Goal: Task Accomplishment & Management: Use online tool/utility

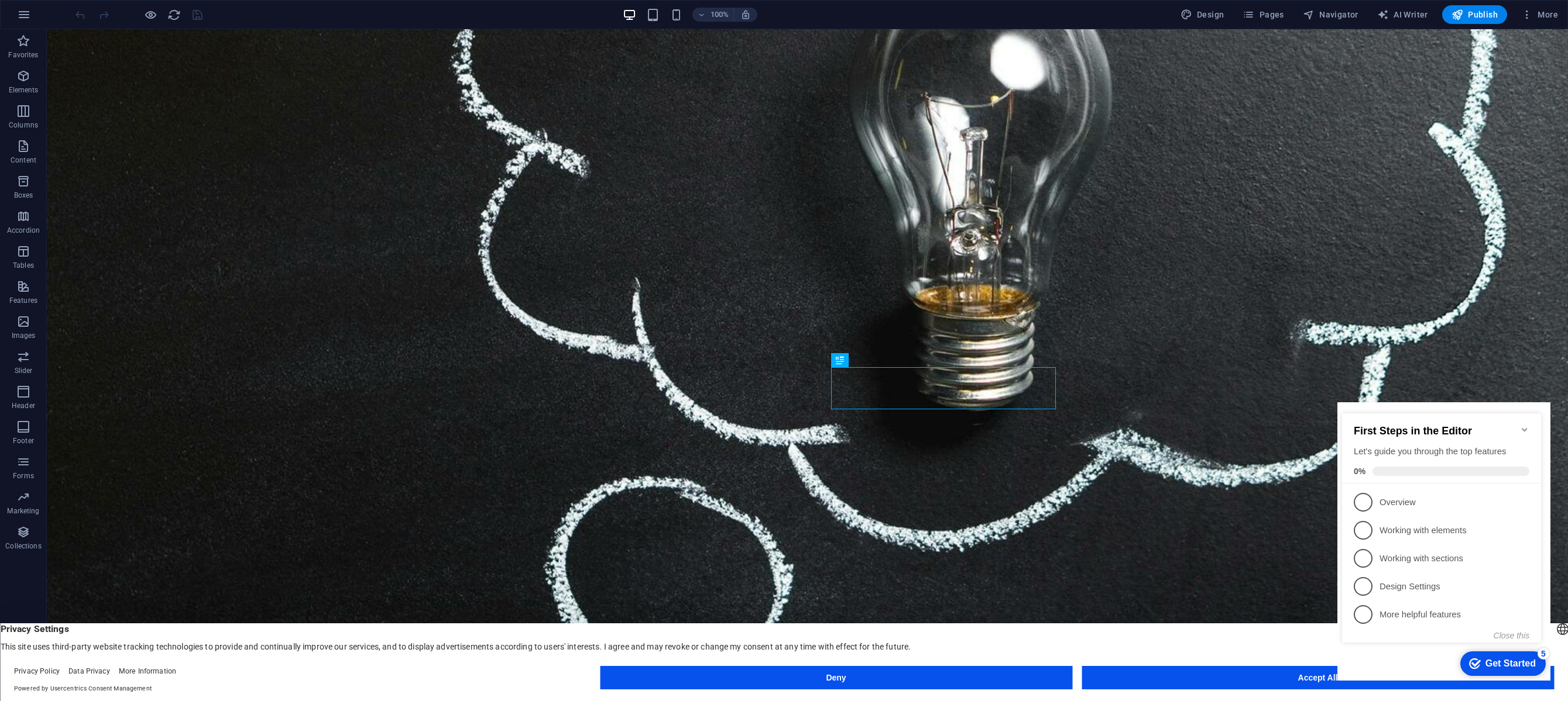
click at [1526, 428] on icon "Minimize checklist" at bounding box center [1524, 430] width 5 height 4
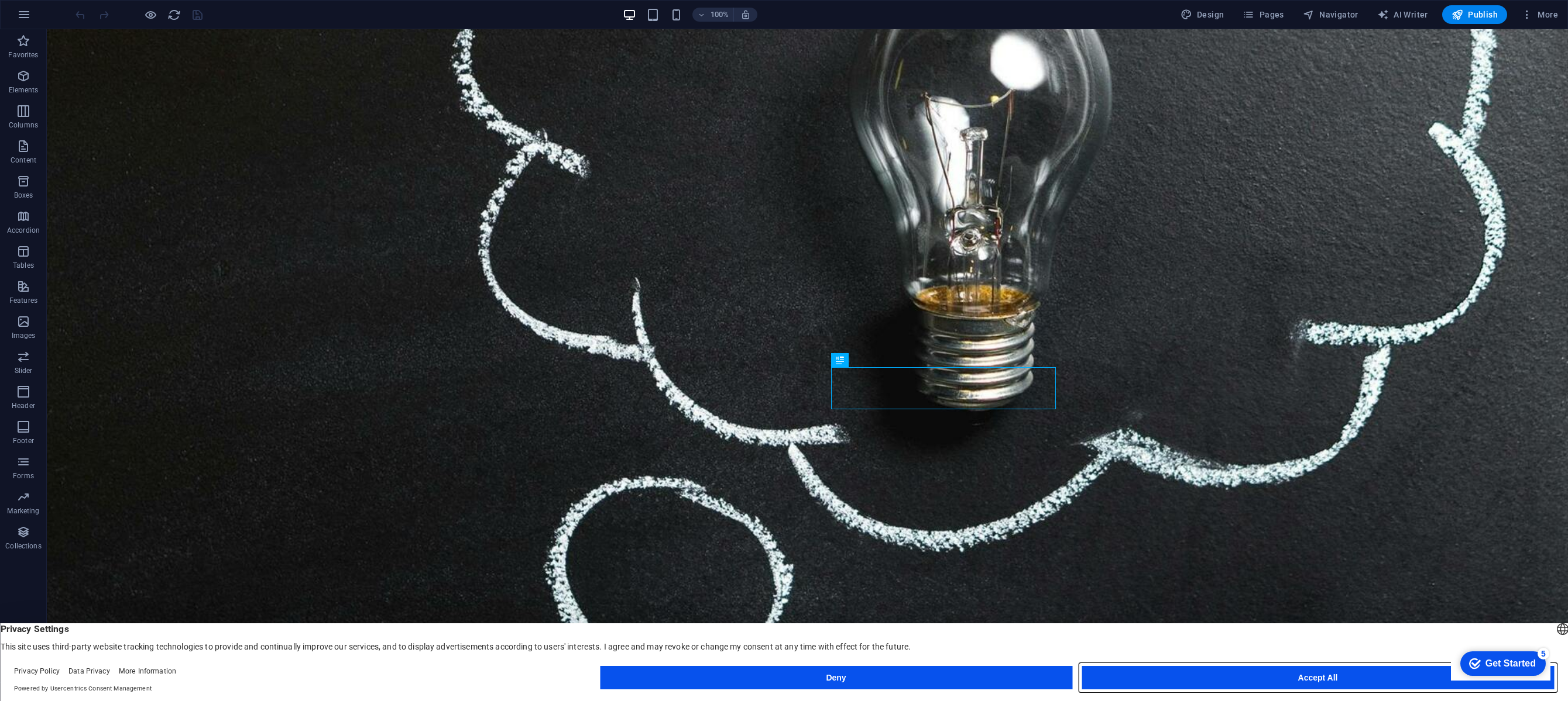
click at [1237, 669] on button "Accept All" at bounding box center [1317, 678] width 472 height 23
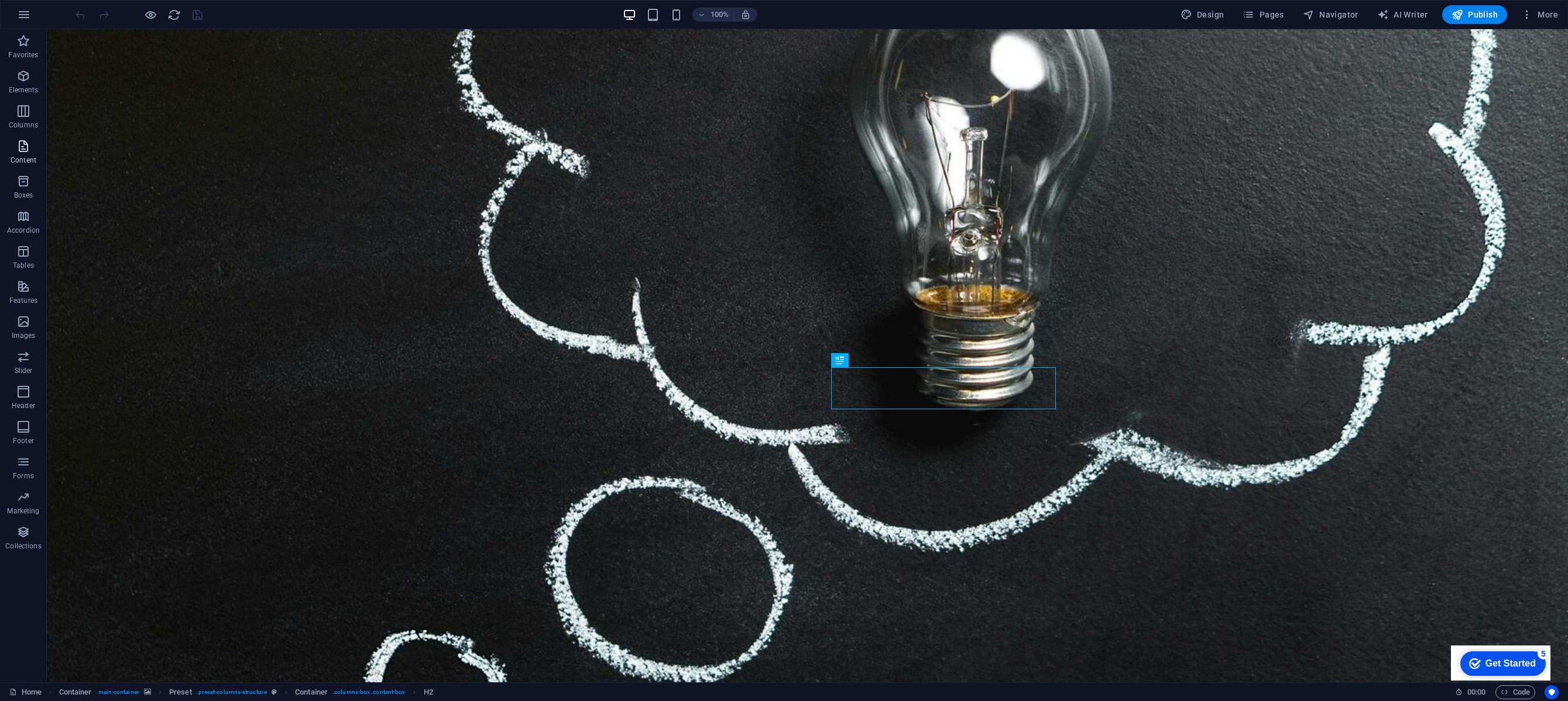
click at [14, 154] on span "Content" at bounding box center [23, 153] width 47 height 28
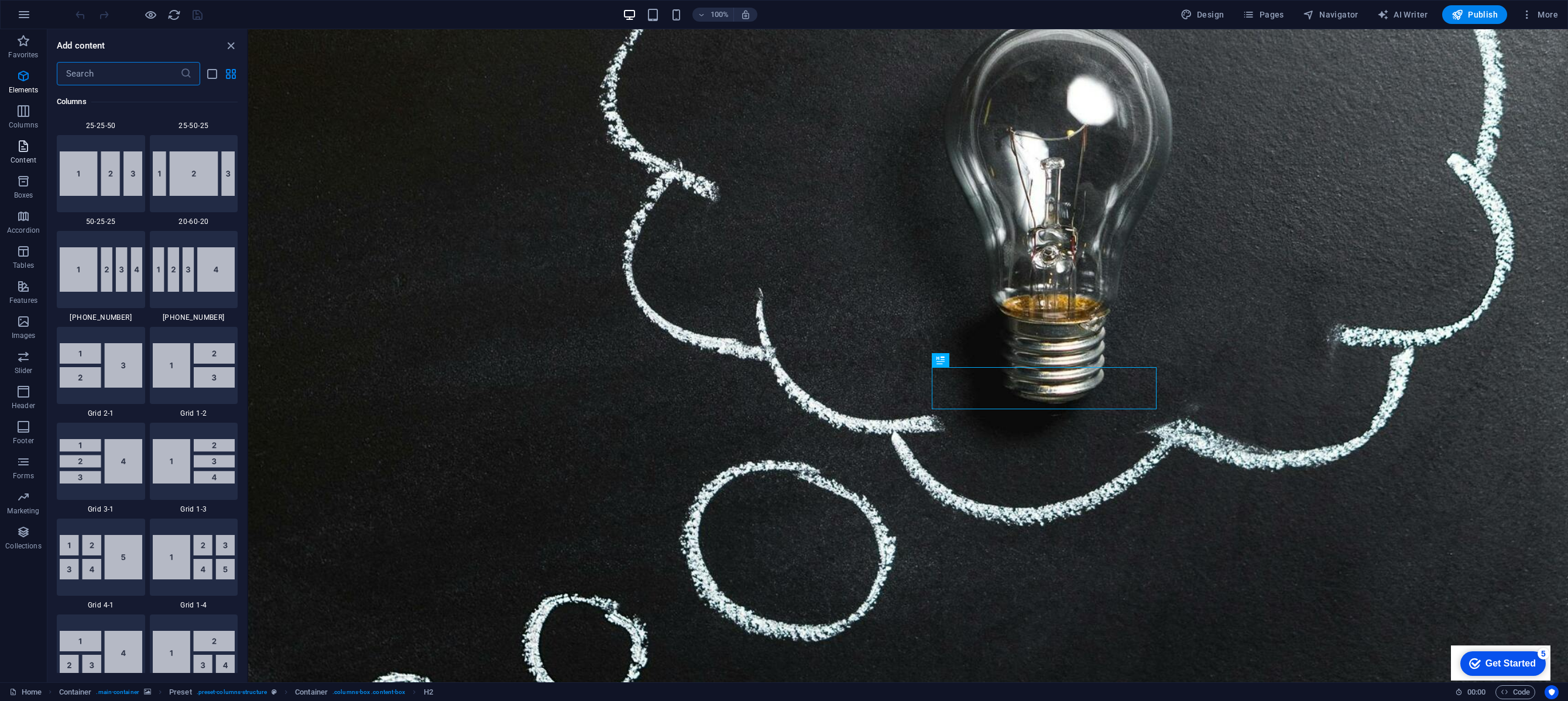
scroll to position [2046, 0]
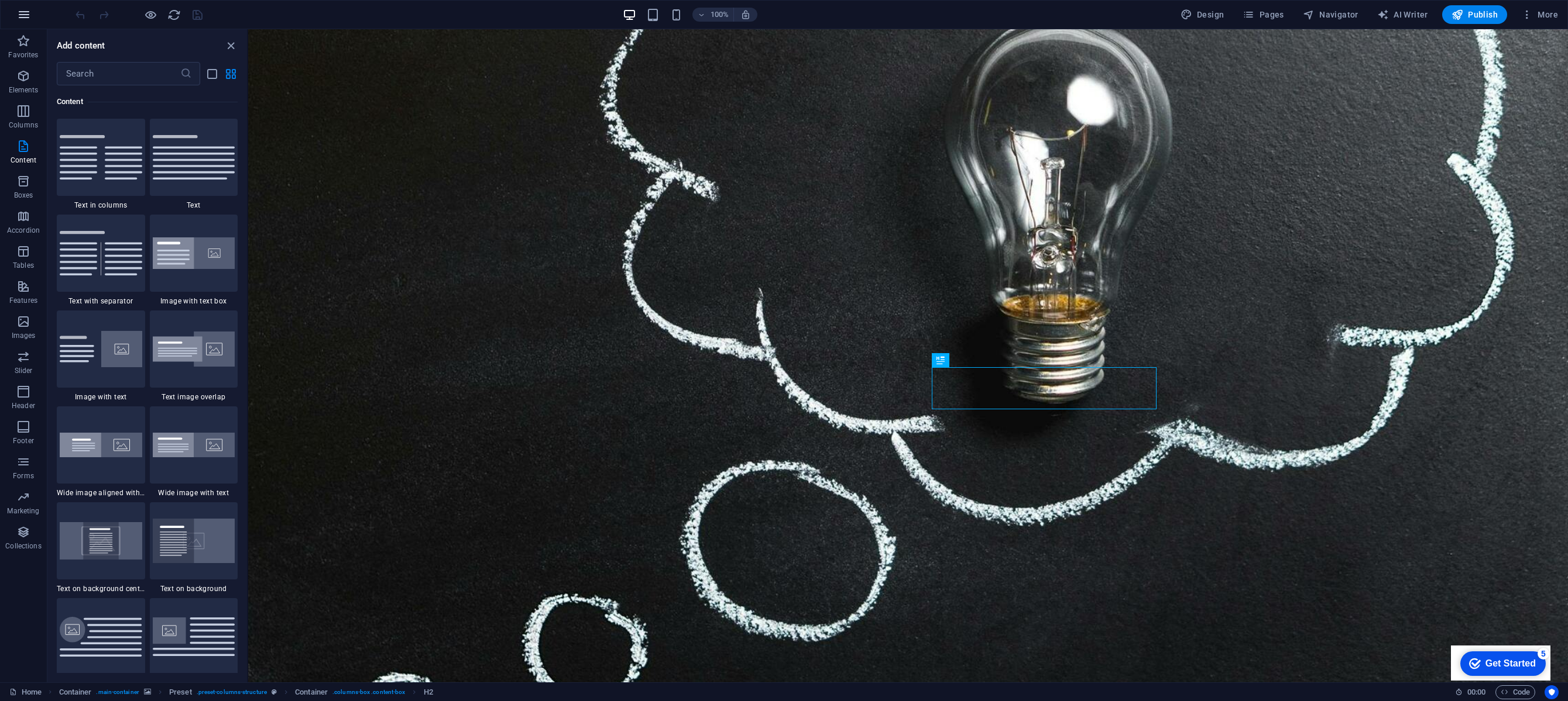
click at [22, 13] on icon "button" at bounding box center [24, 14] width 14 height 14
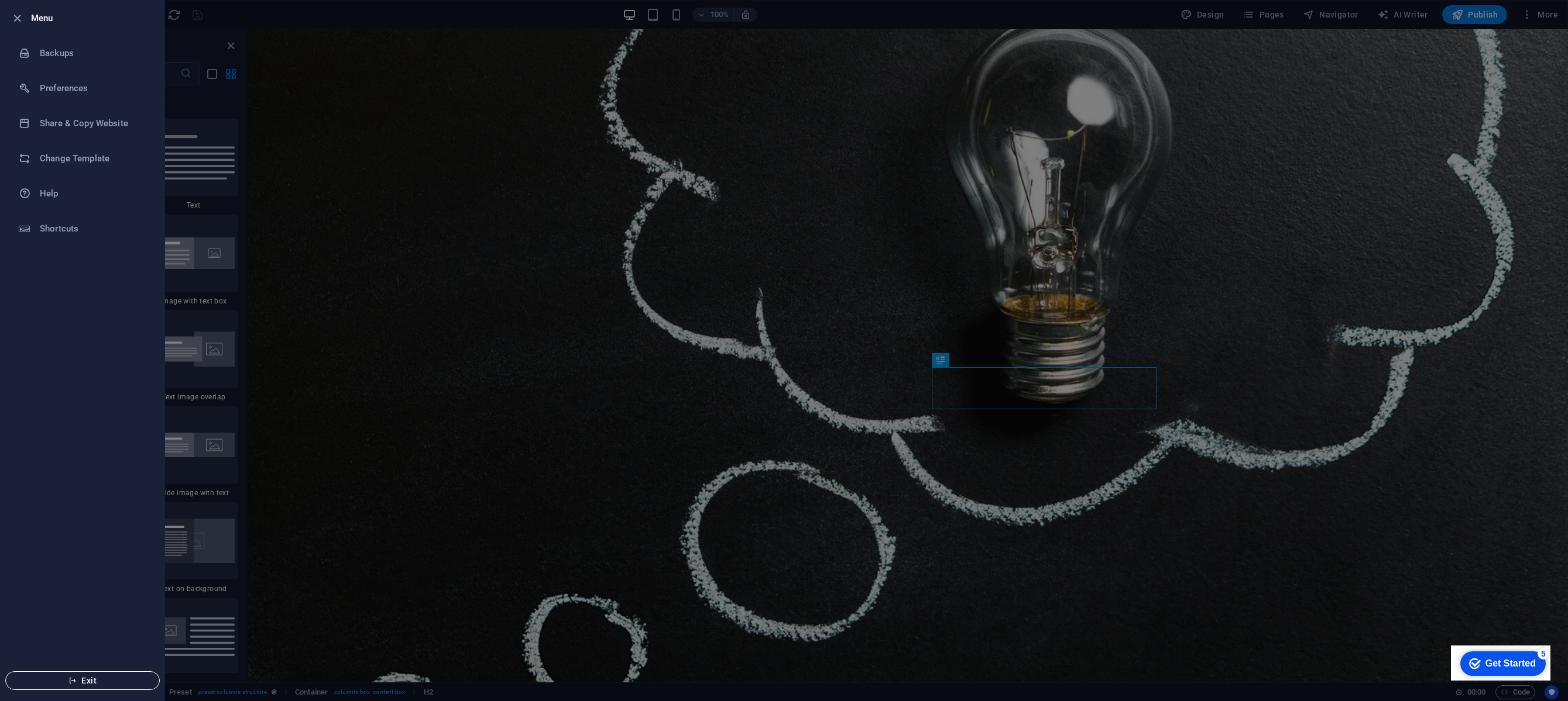
click at [87, 681] on span "Exit" at bounding box center [83, 680] width 135 height 9
click at [417, 569] on div at bounding box center [784, 350] width 1568 height 701
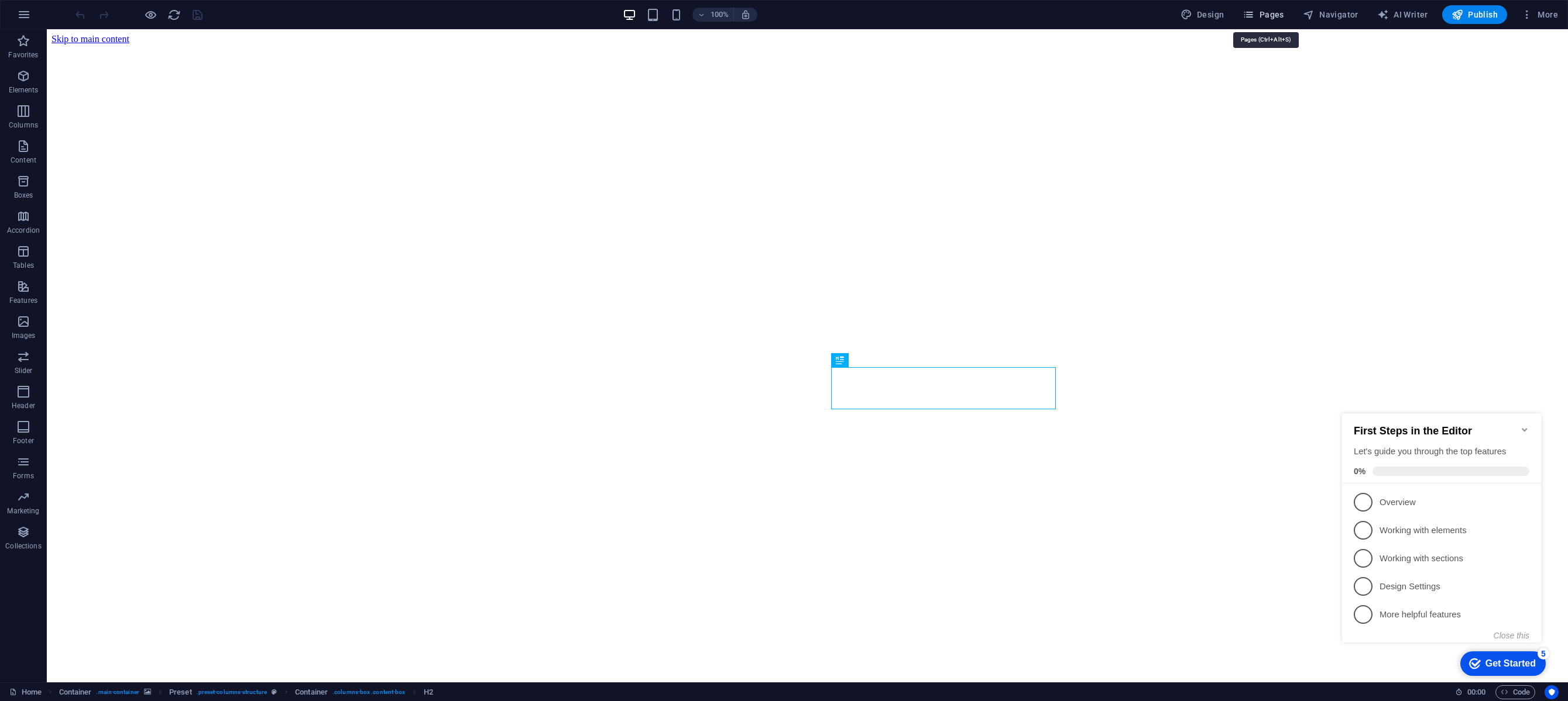
click at [1274, 19] on span "Pages" at bounding box center [1262, 14] width 41 height 12
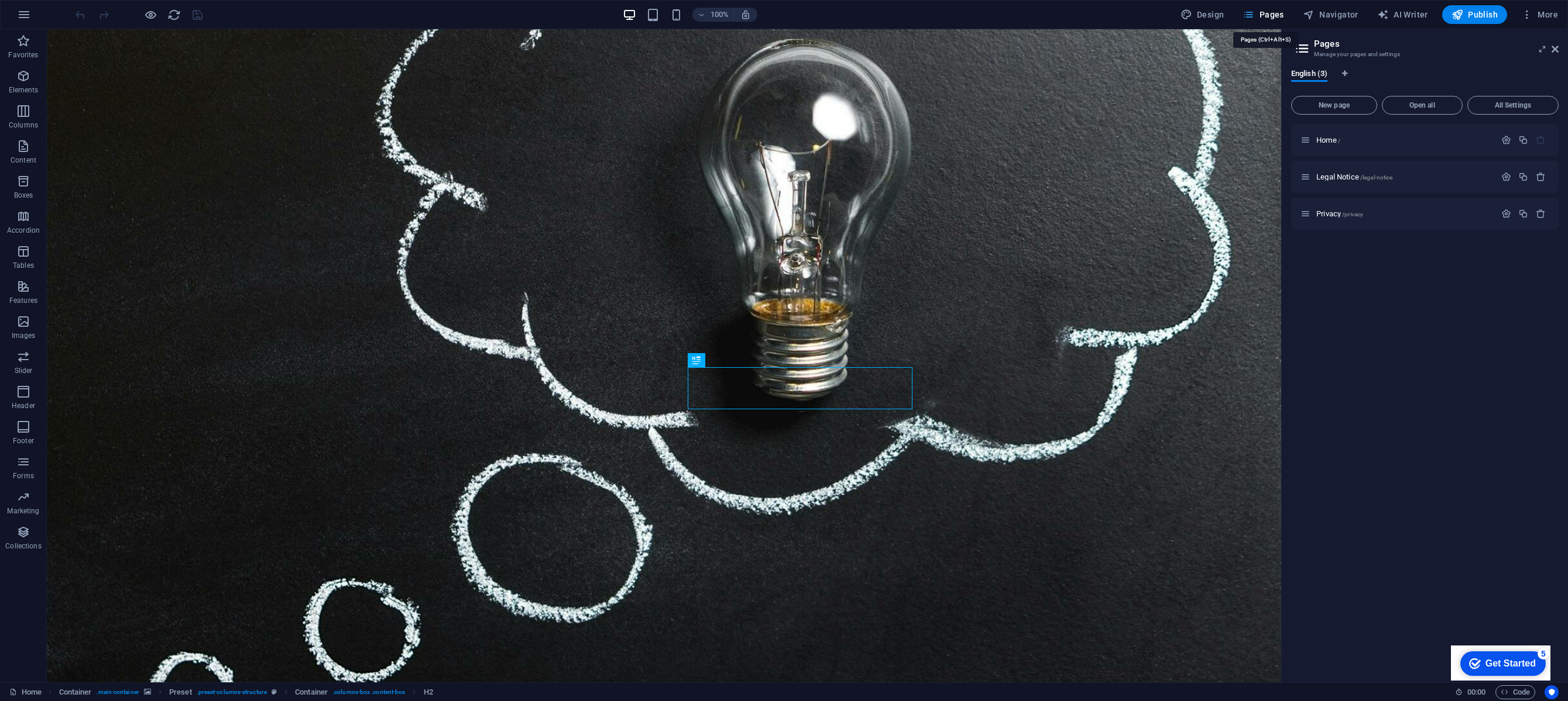
click at [1274, 15] on span "Pages" at bounding box center [1262, 14] width 41 height 12
click at [1352, 142] on p "Home /" at bounding box center [1404, 140] width 176 height 8
click at [1356, 151] on div "Home /" at bounding box center [1424, 140] width 267 height 32
click at [1555, 21] on button "More" at bounding box center [1539, 14] width 46 height 19
click at [1334, 328] on div at bounding box center [784, 350] width 1568 height 701
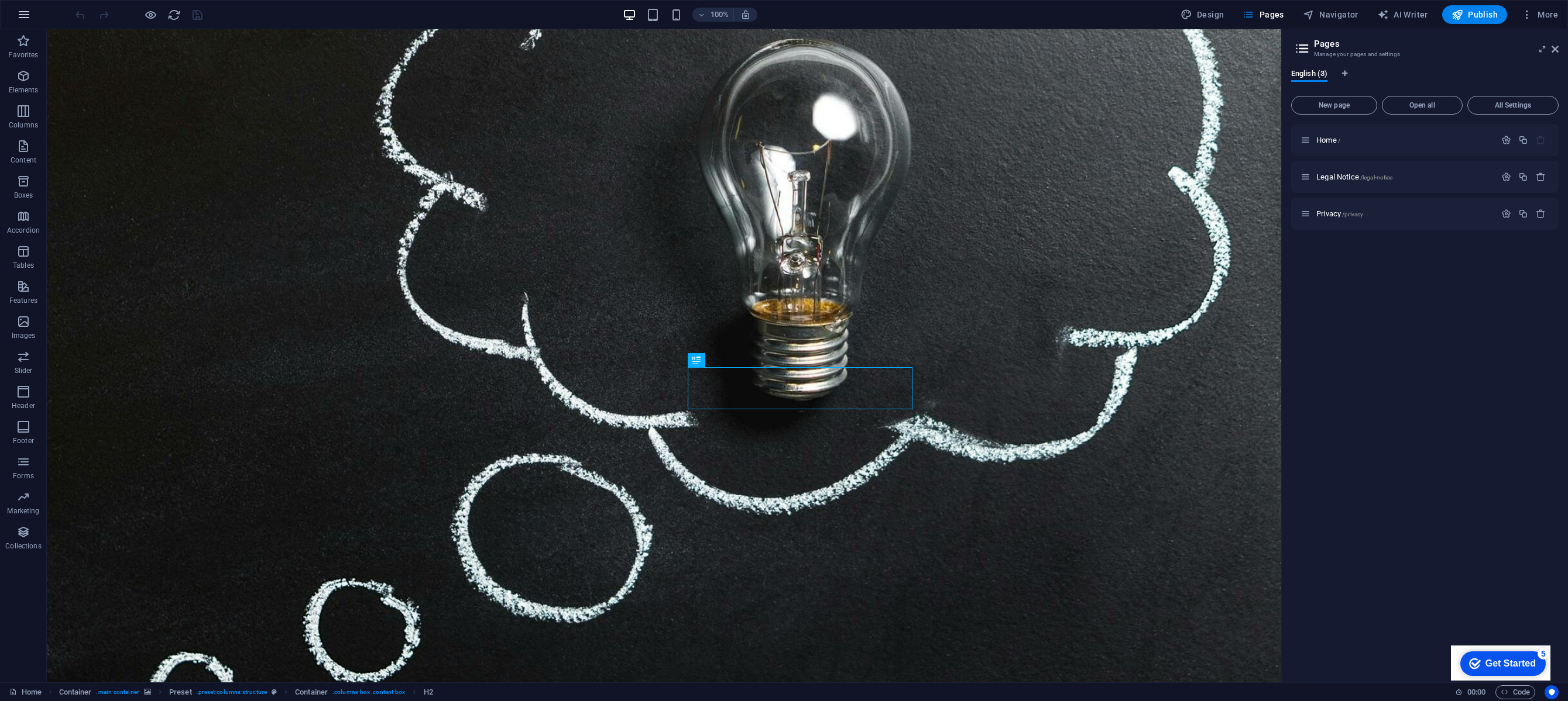
click at [21, 9] on icon "button" at bounding box center [24, 14] width 14 height 14
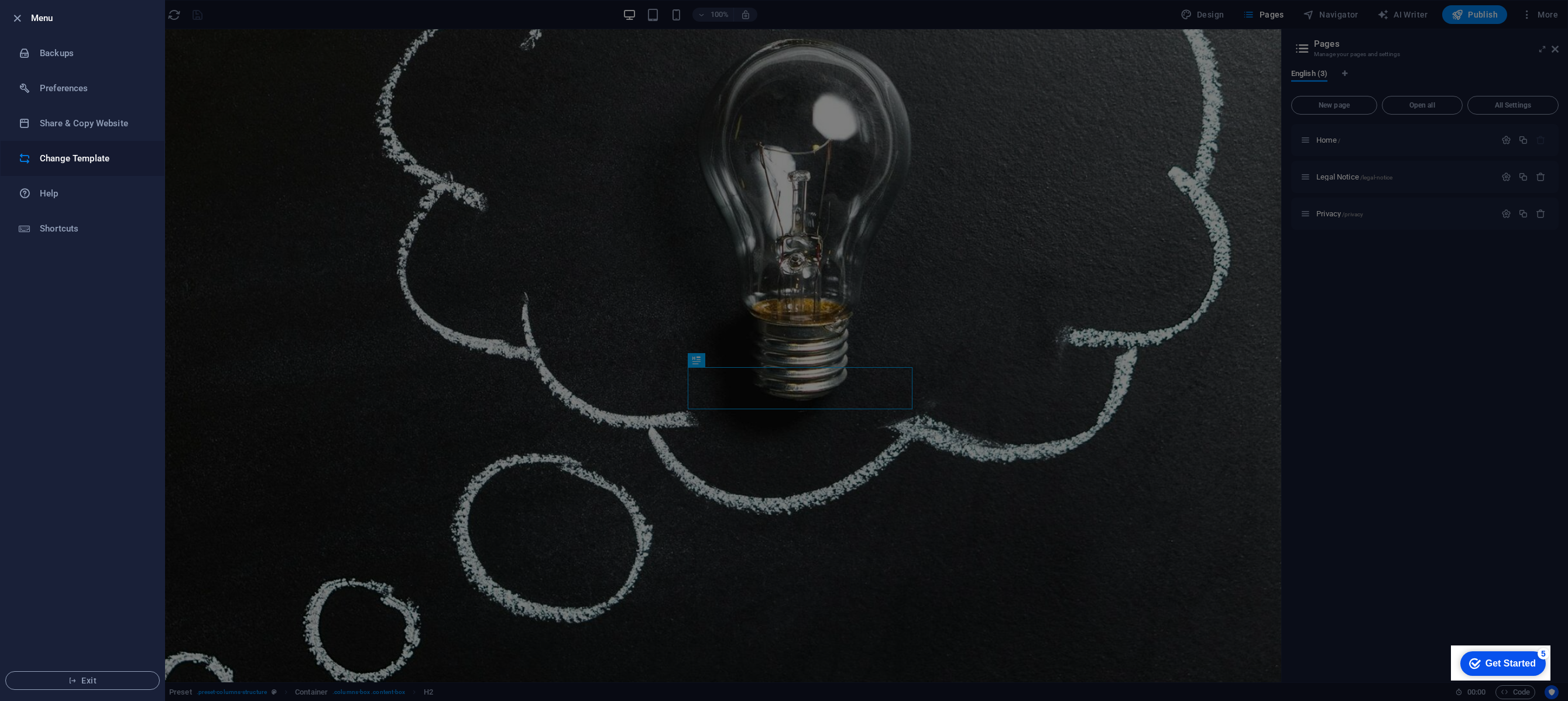
click at [87, 158] on h6 "Change Template" at bounding box center [94, 159] width 108 height 14
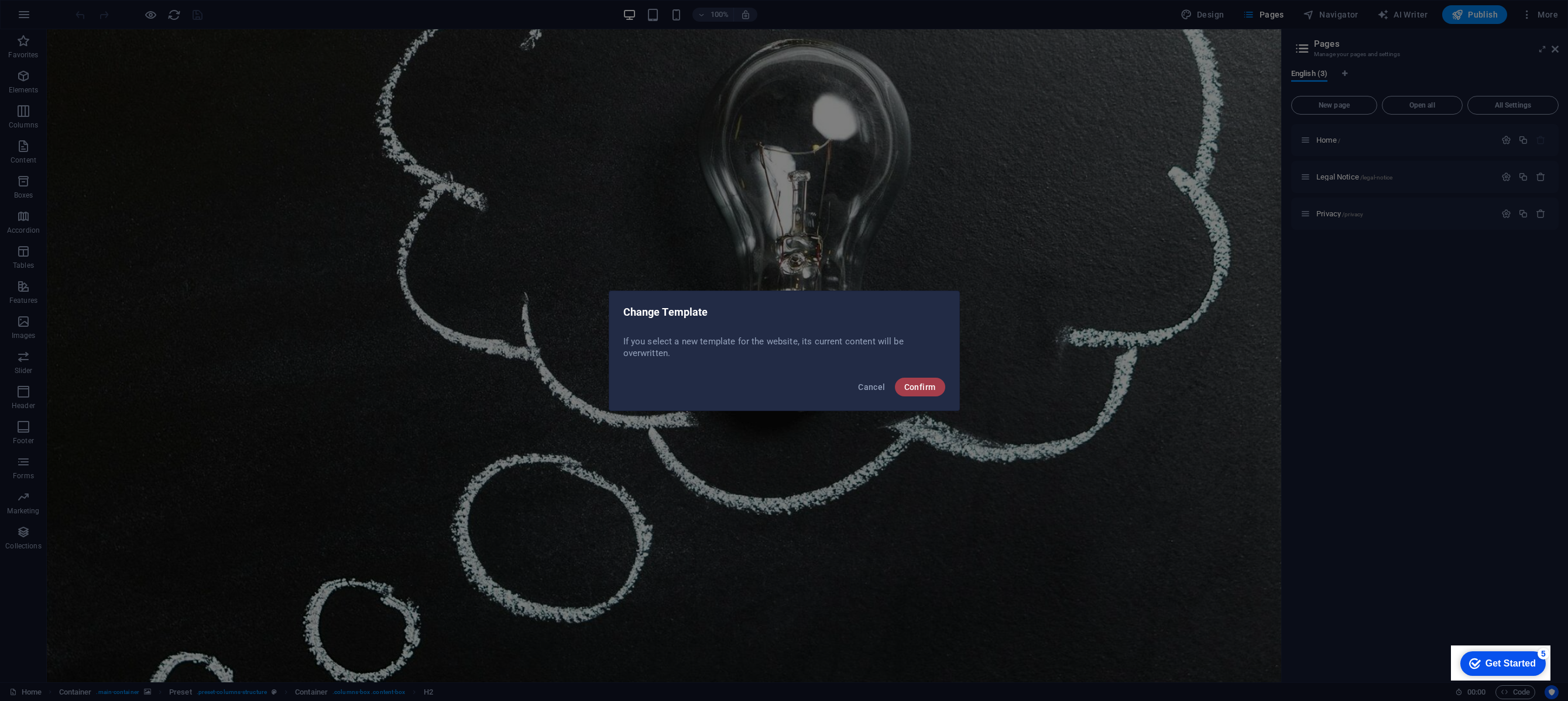
click at [922, 379] on button "Confirm" at bounding box center [920, 387] width 50 height 19
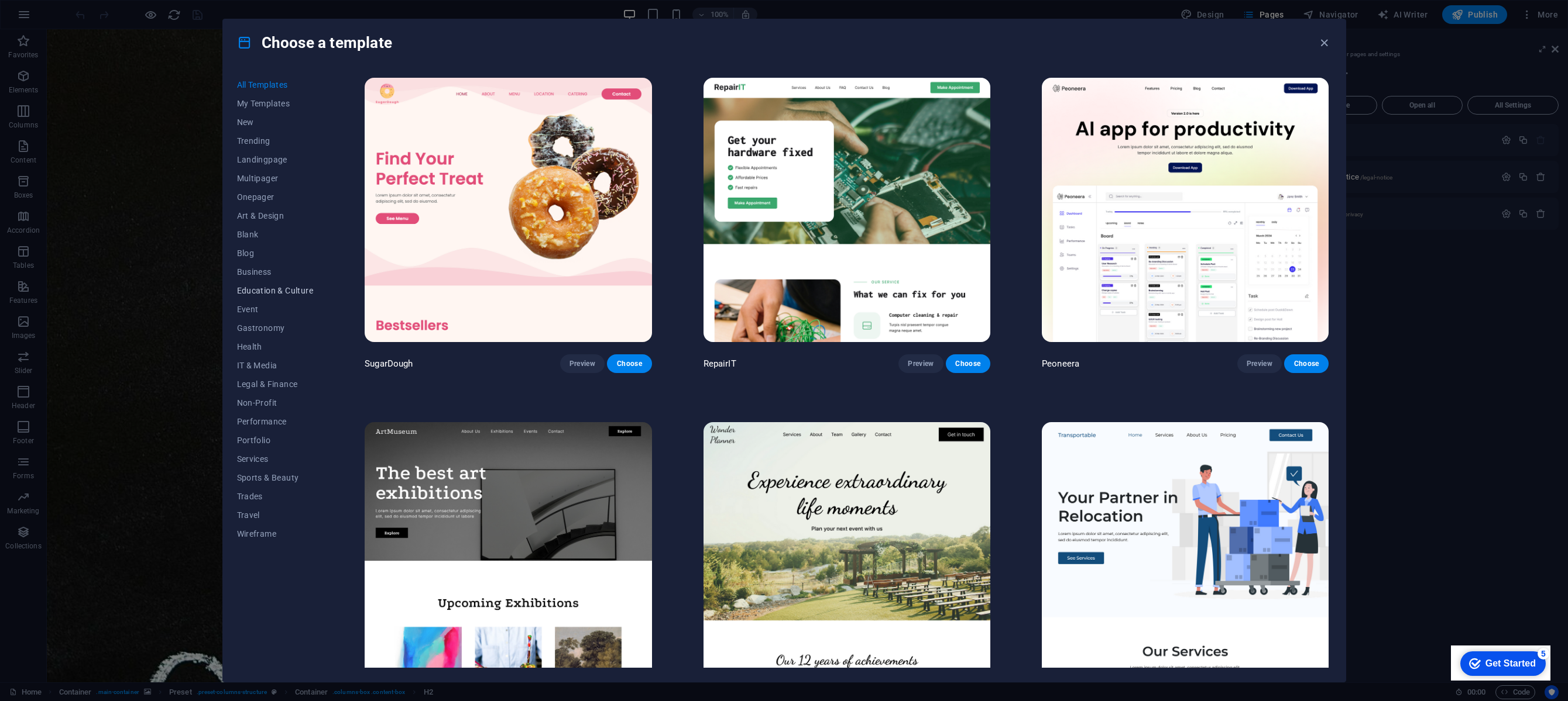
click at [258, 291] on span "Education & Culture" at bounding box center [275, 290] width 77 height 9
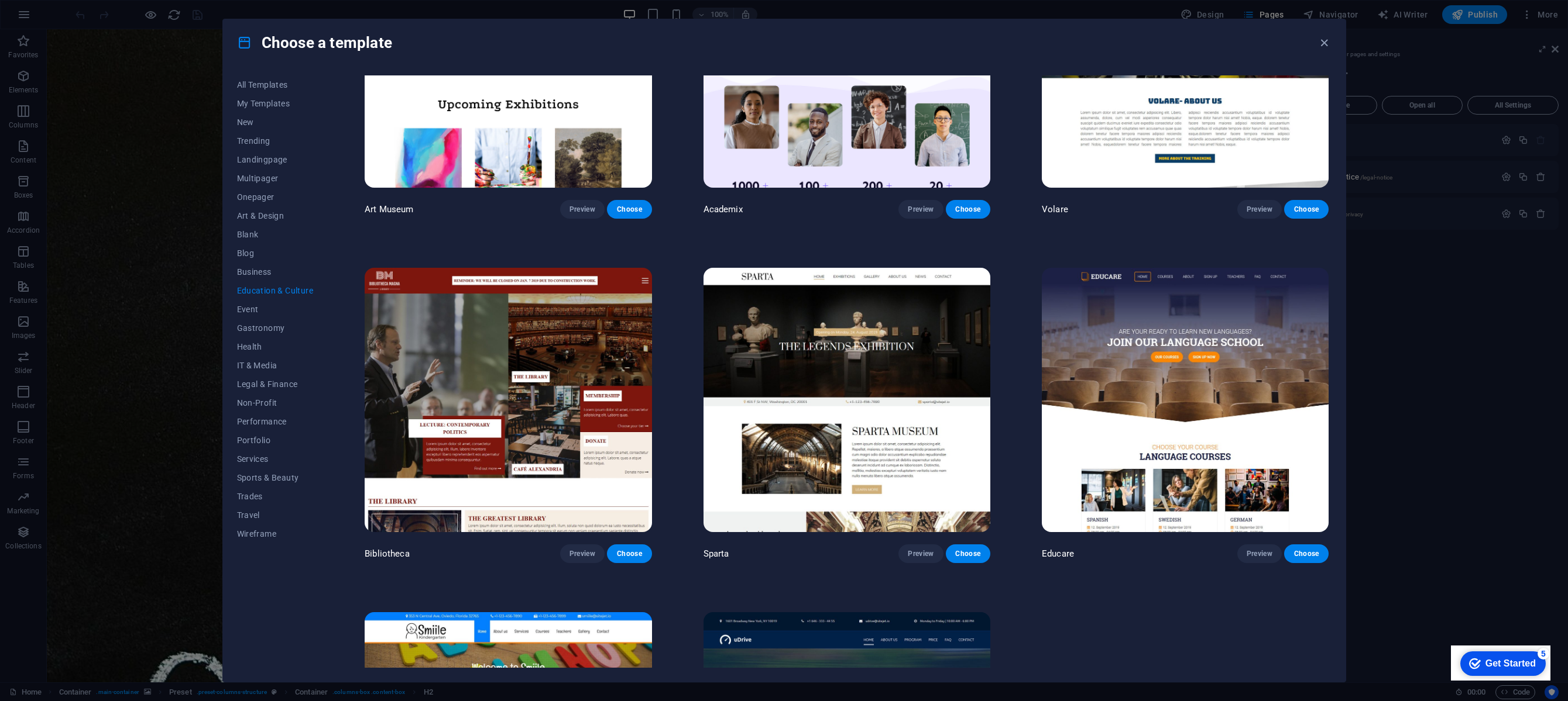
scroll to position [89, 0]
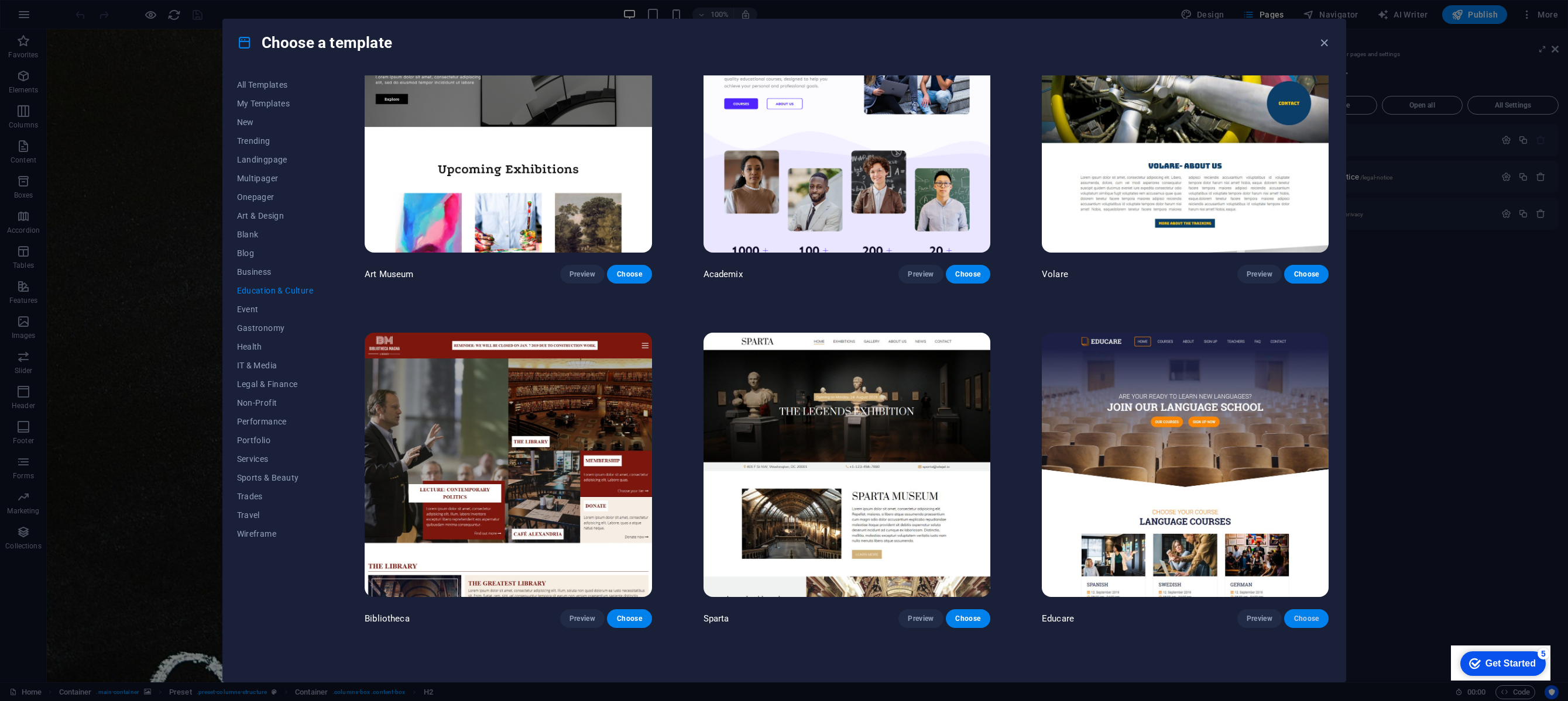
click at [1303, 618] on span "Choose" at bounding box center [1306, 618] width 26 height 9
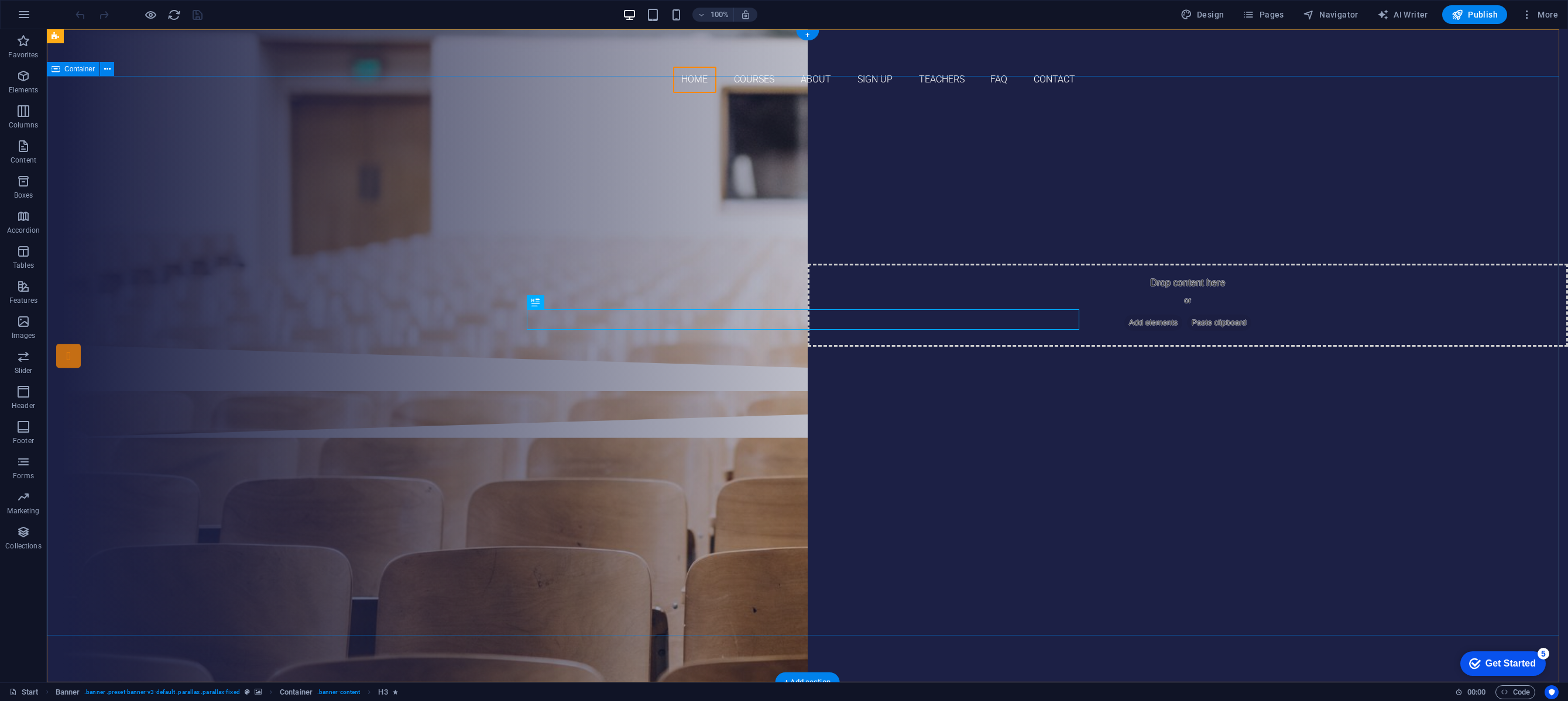
click at [1238, 345] on div "Are you ready to learn new languages? Join our Language School Our Courses Sign…" at bounding box center [807, 224] width 1521 height 242
click at [1111, 438] on div at bounding box center [807, 414] width 1521 height 47
click at [1116, 438] on div at bounding box center [807, 414] width 1521 height 47
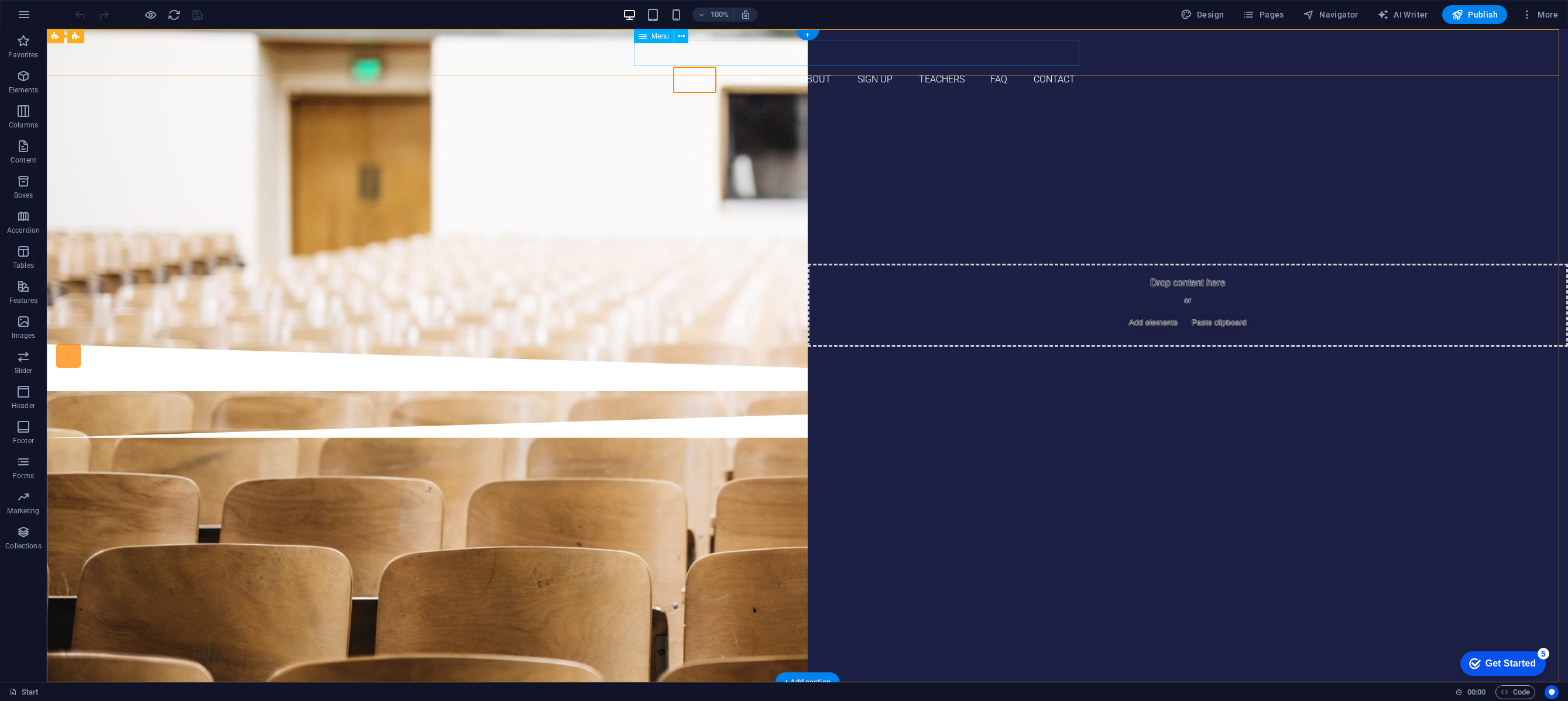
click at [812, 67] on nav "Home Courses About Sign up Teachers FAQ Contact" at bounding box center [807, 80] width 553 height 26
click at [812, 67] on nav "Home Courses About Sign up Teachers FAQ Contact" at bounding box center [807, 80] width 553 height 26
click at [812, 67] on nav "Home Courses About Sign up Teachers FAQ Contact" at bounding box center [807, 80] width 553 height 26
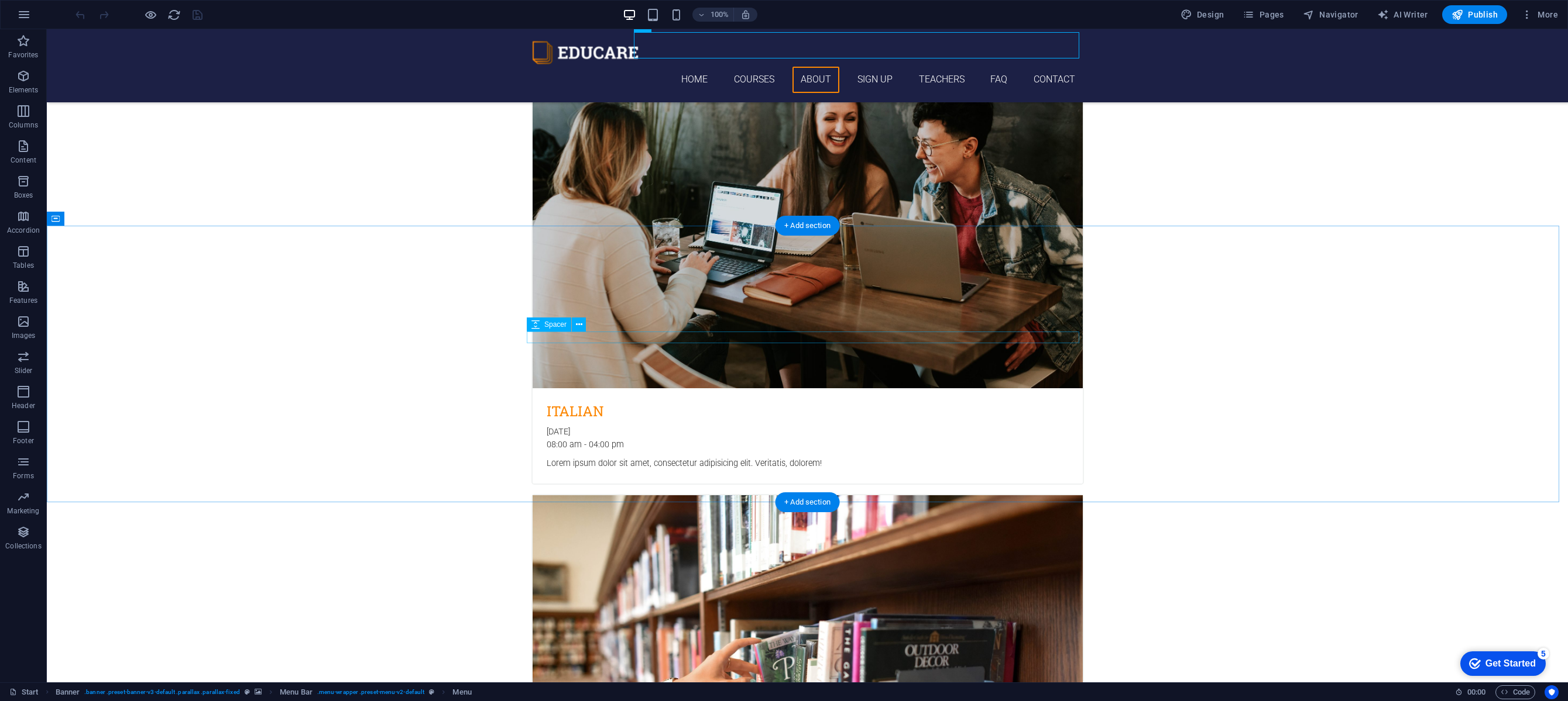
scroll to position [2213, 0]
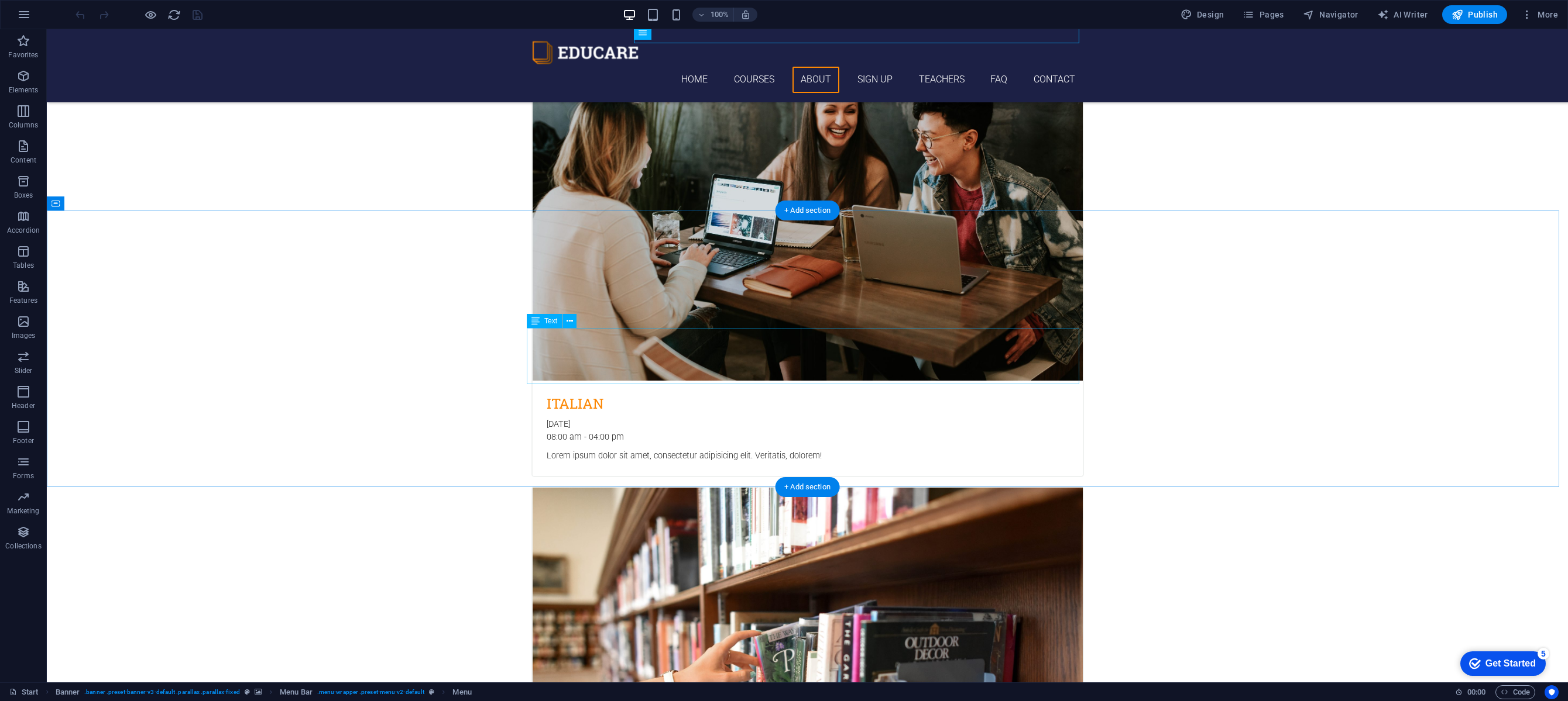
click at [553, 322] on span "Text" at bounding box center [551, 321] width 13 height 7
click at [532, 321] on icon at bounding box center [535, 321] width 8 height 14
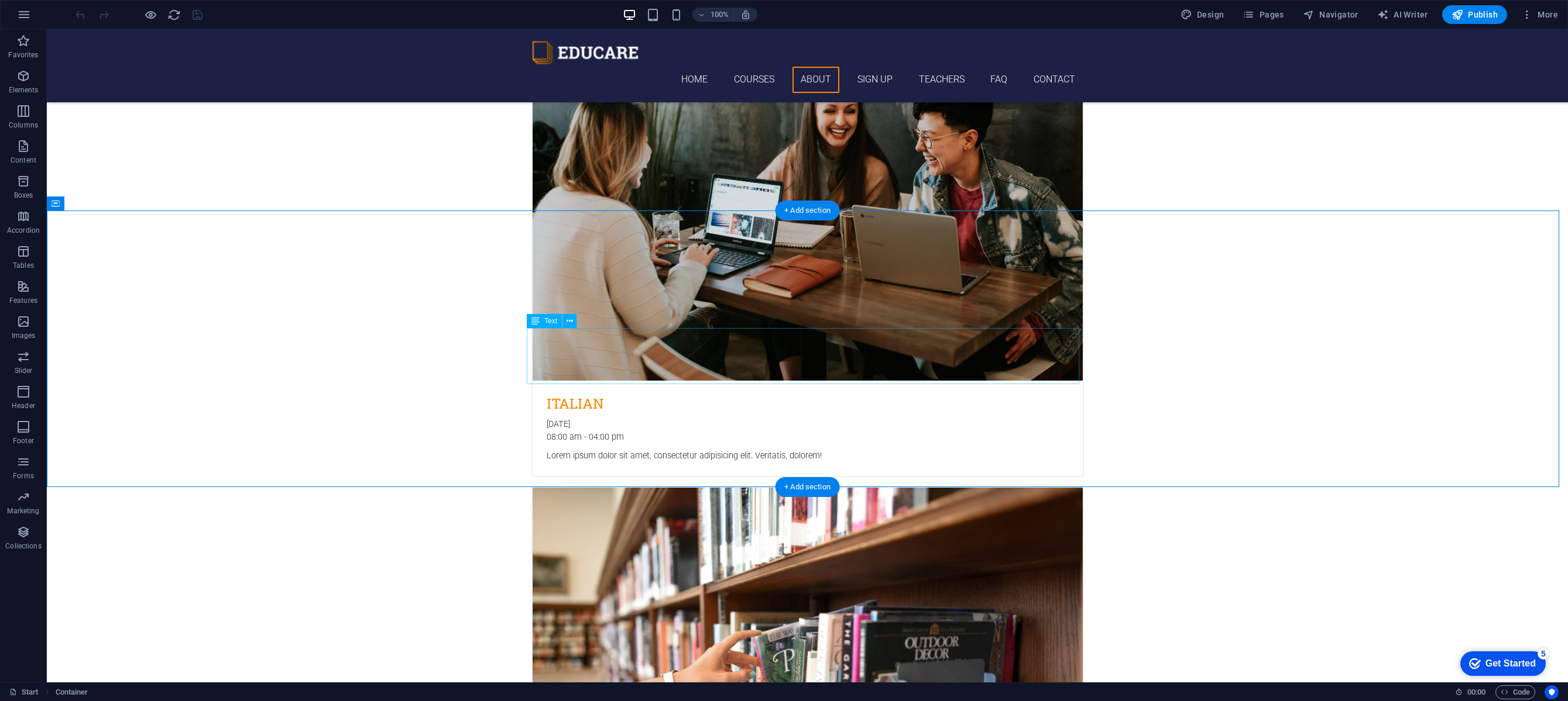
click at [548, 321] on span "Text" at bounding box center [551, 321] width 13 height 7
click at [547, 322] on span "Text" at bounding box center [551, 321] width 13 height 7
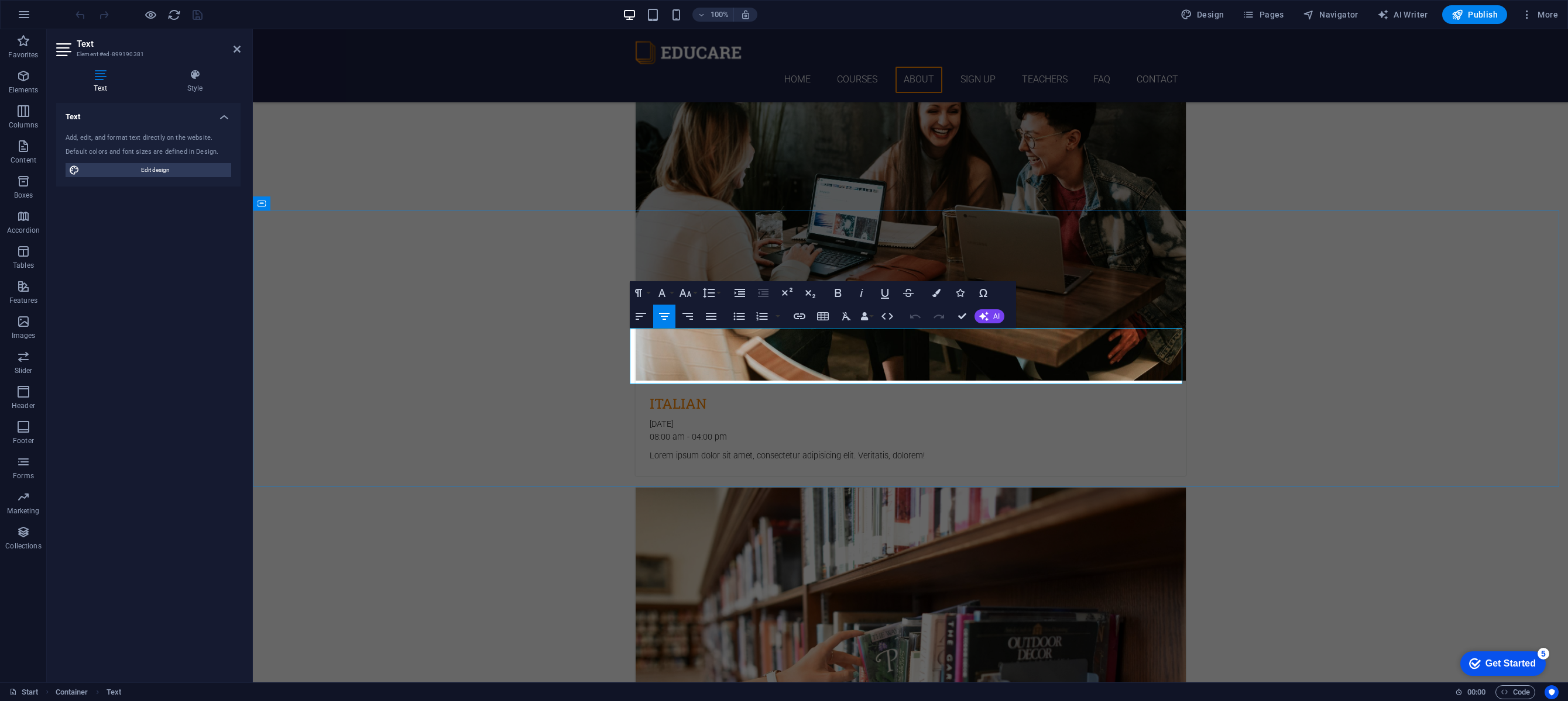
drag, startPoint x: 635, startPoint y: 334, endPoint x: 1140, endPoint y: 376, distance: 506.7
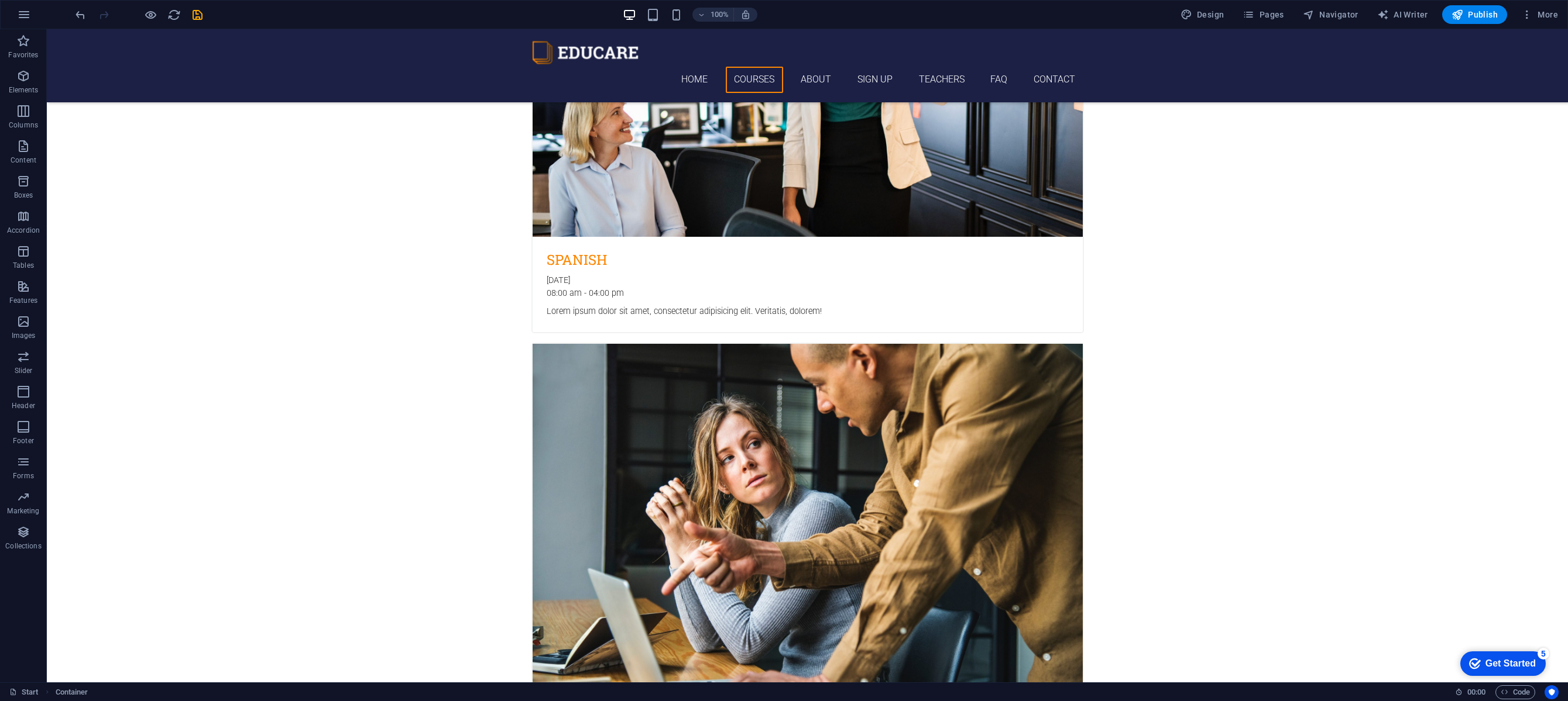
scroll to position [0, 0]
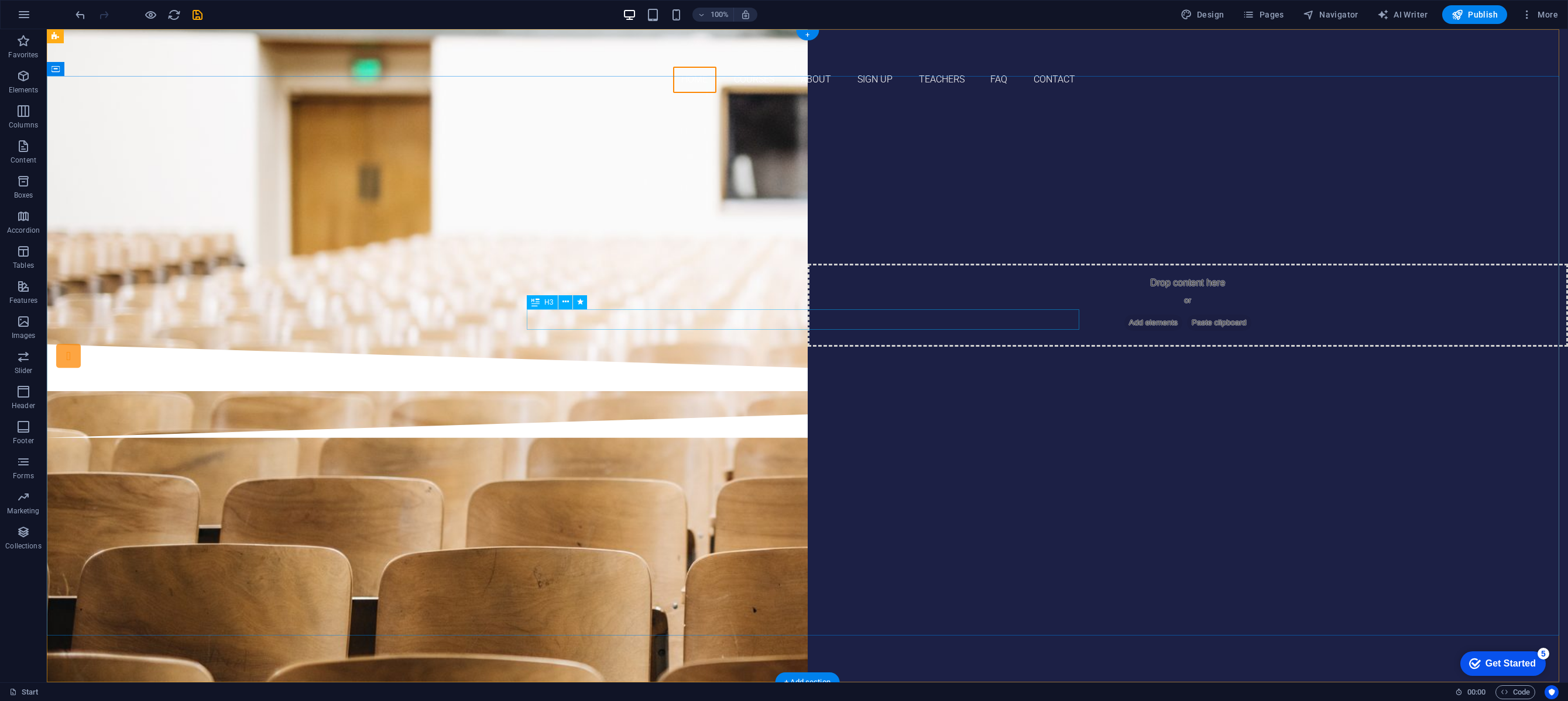
click at [889, 179] on div "Are you ready to learn new languages?" at bounding box center [807, 169] width 553 height 21
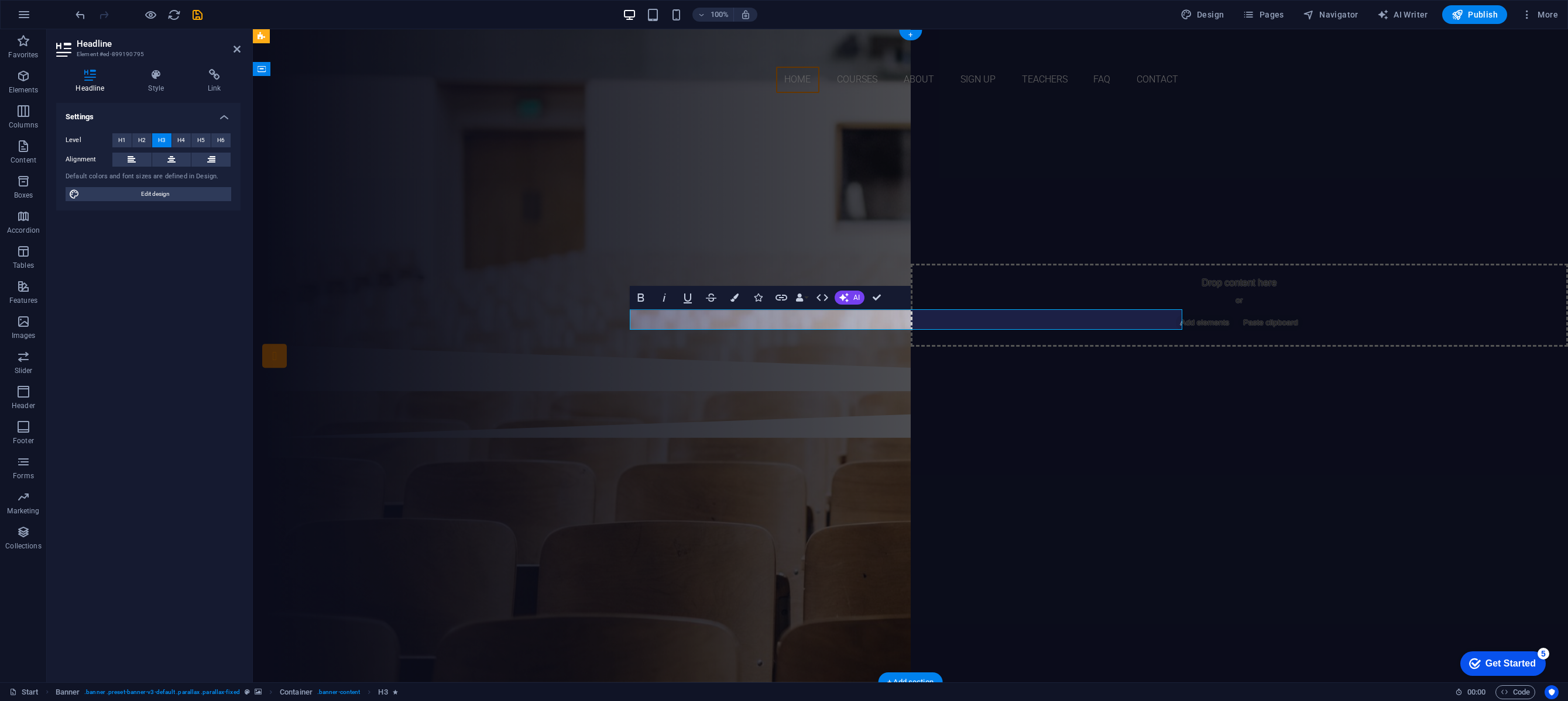
click at [889, 178] on span "Are you ready to learn new languages?" at bounding box center [911, 169] width 345 height 20
click at [896, 214] on div "Join our Language School" at bounding box center [911, 197] width 553 height 35
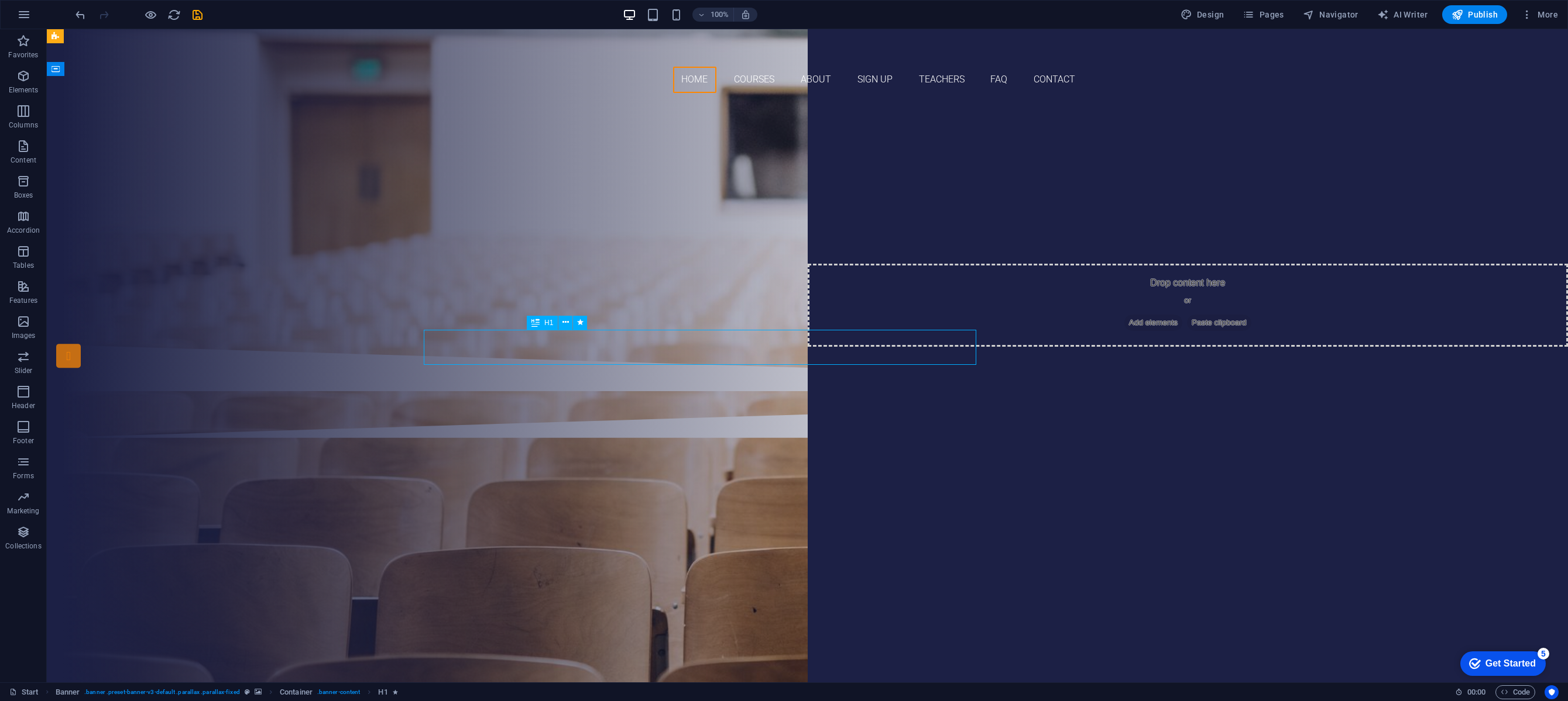
click at [896, 214] on div "Join our Language School" at bounding box center [807, 197] width 553 height 35
click at [894, 214] on div "Join our Language School" at bounding box center [807, 197] width 553 height 35
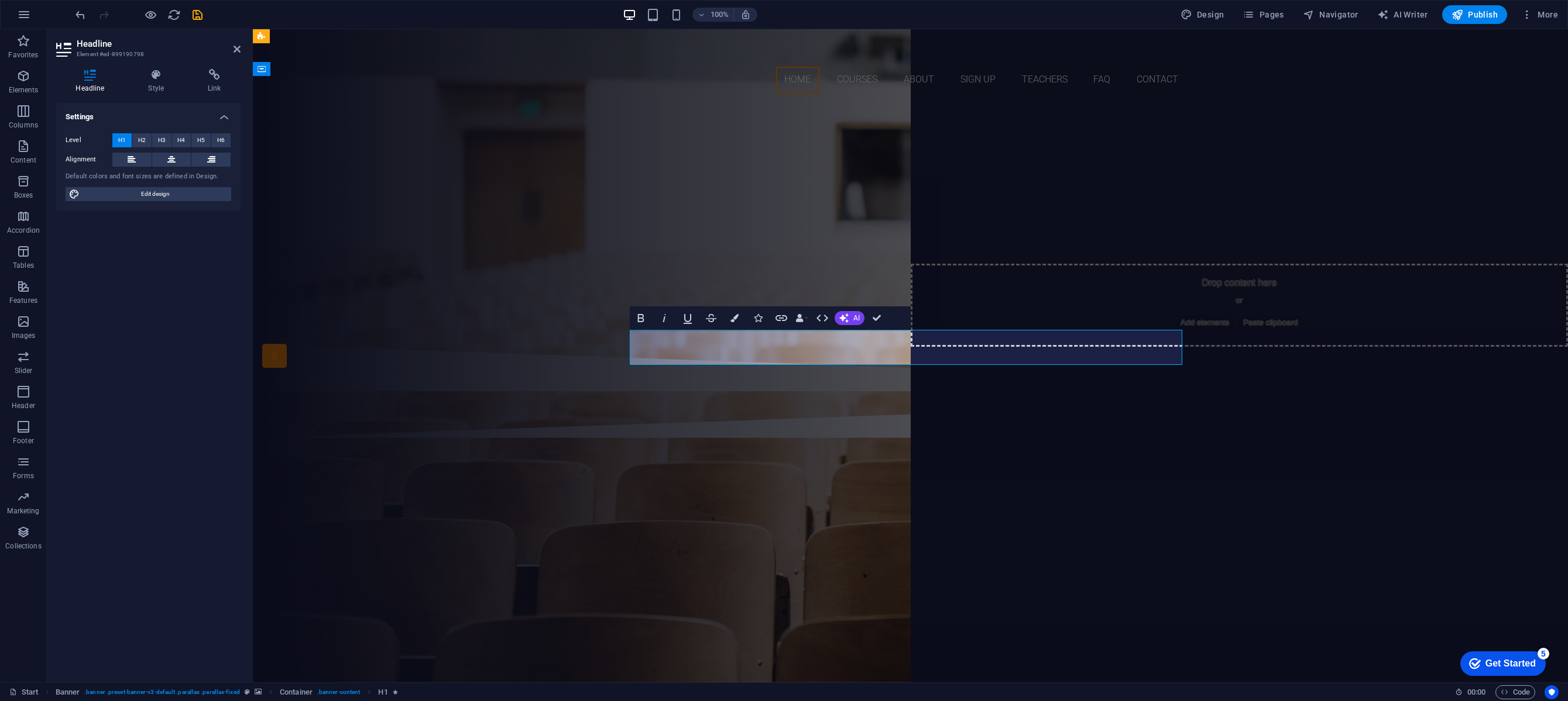
click at [894, 215] on span "Join our Language School" at bounding box center [910, 196] width 418 height 37
click at [717, 215] on span "Join our Language School" at bounding box center [910, 196] width 418 height 37
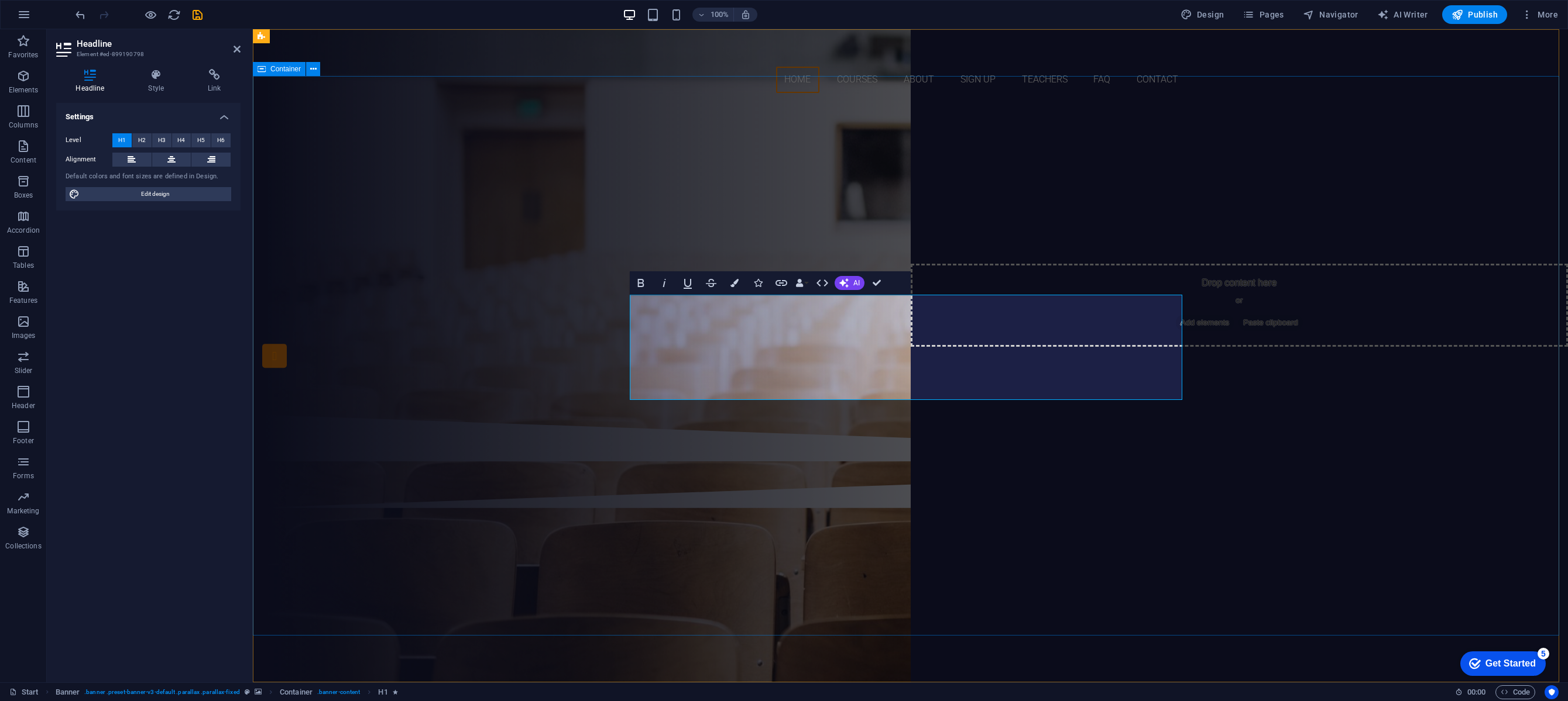
click at [753, 414] on div "training and career services in-service training, skills development programs, …" at bounding box center [910, 259] width 1315 height 312
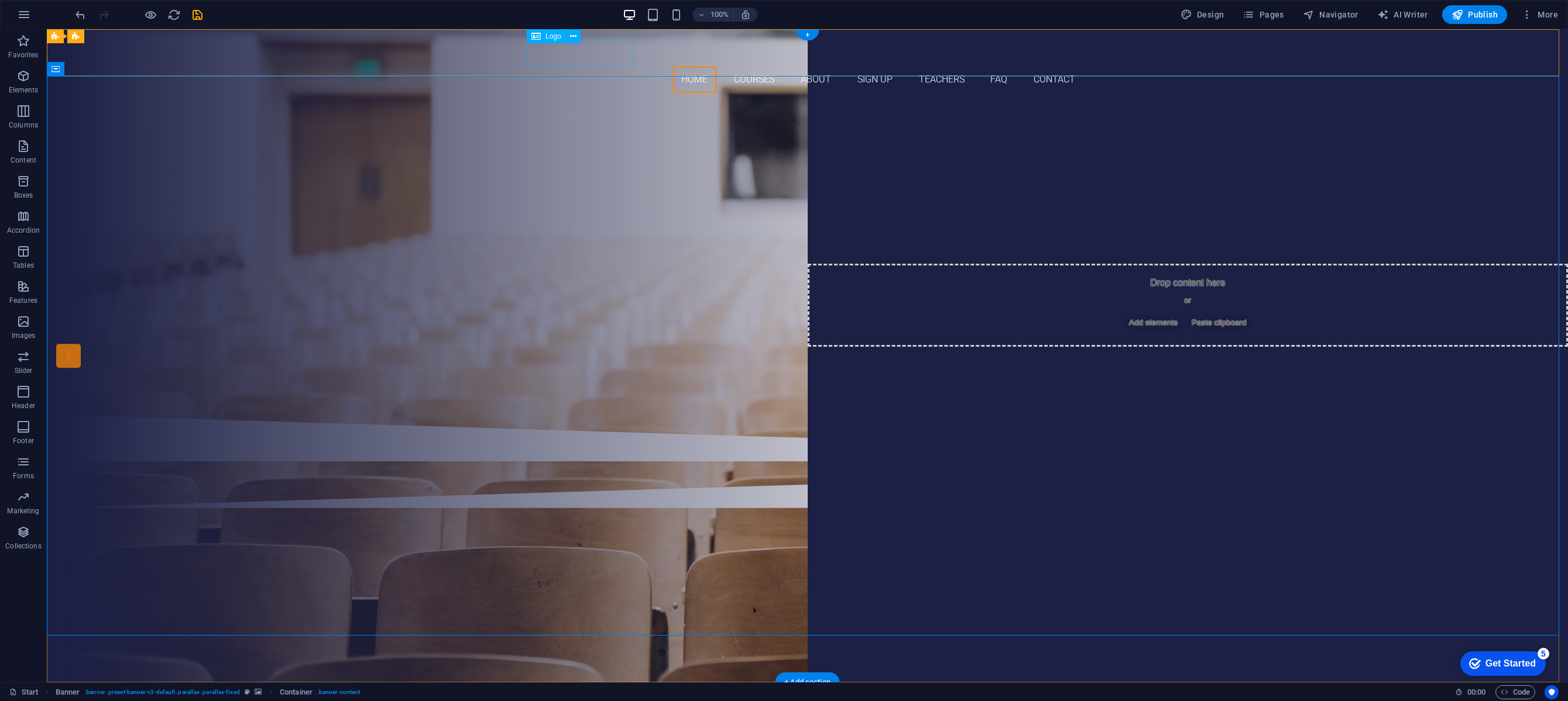
click at [608, 54] on div at bounding box center [807, 52] width 553 height 28
click at [553, 42] on div "Logo" at bounding box center [546, 36] width 39 height 14
click at [573, 37] on icon at bounding box center [573, 37] width 6 height 13
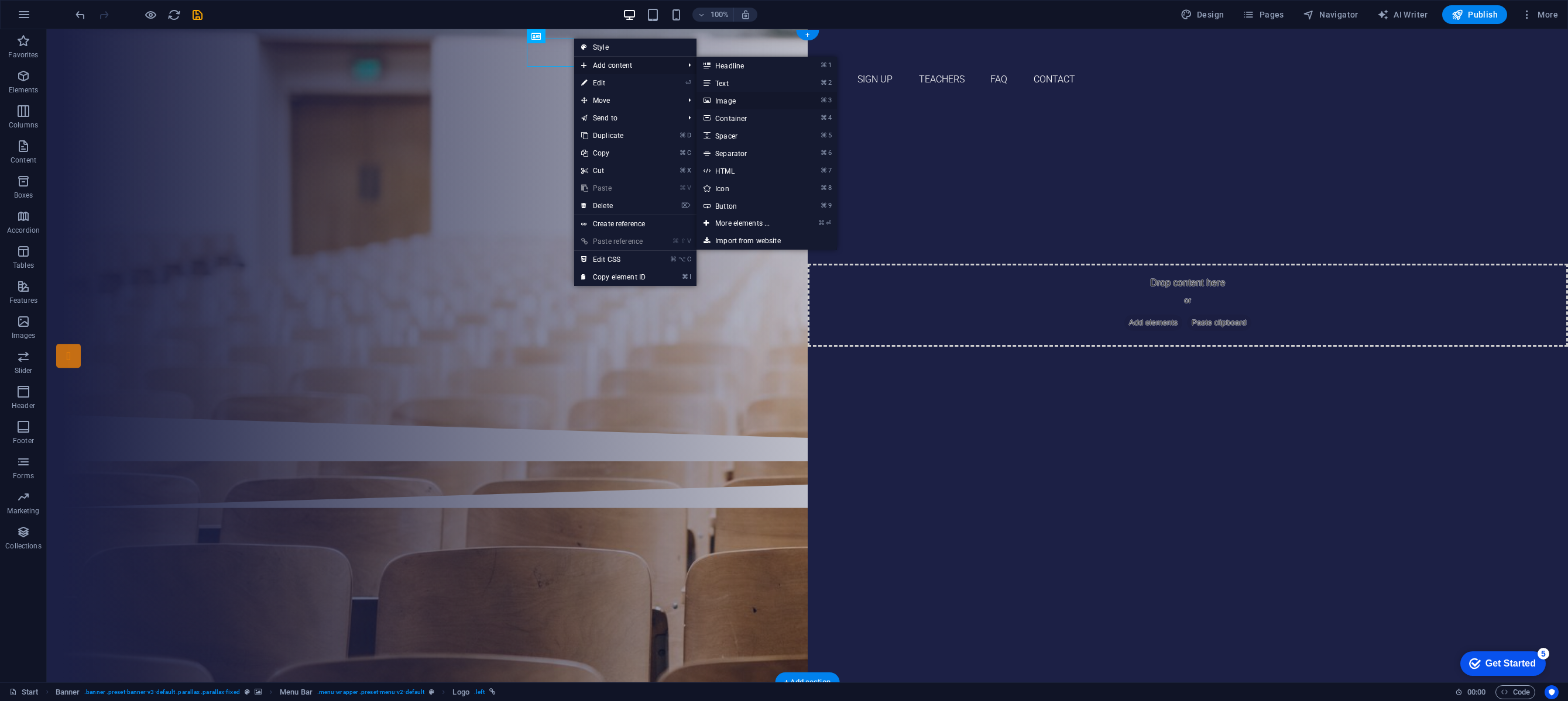
click at [735, 101] on link "⌘ 3 Image" at bounding box center [744, 101] width 96 height 18
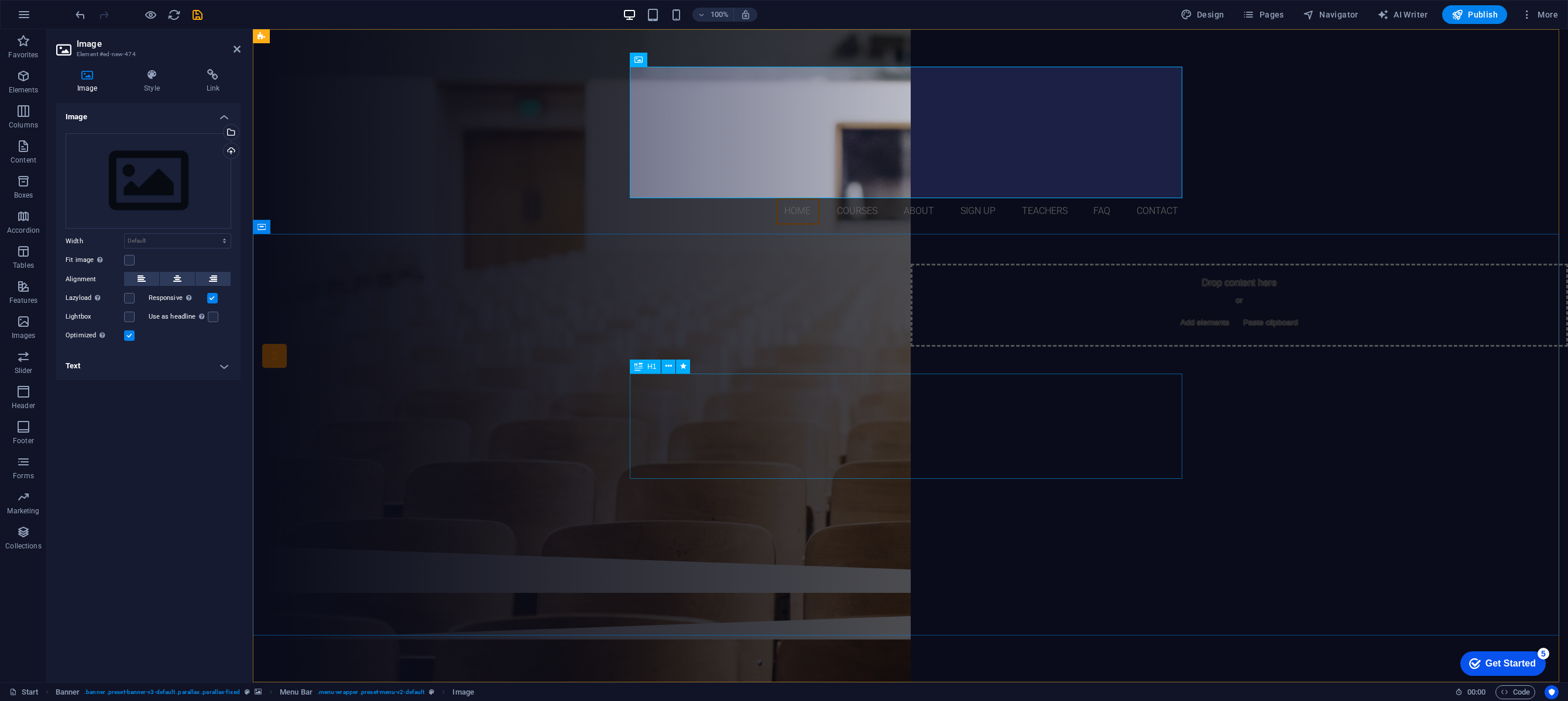
click at [685, 377] on div "in-service training, skills development programs, and sector-based skillsalignm…" at bounding box center [911, 363] width 553 height 105
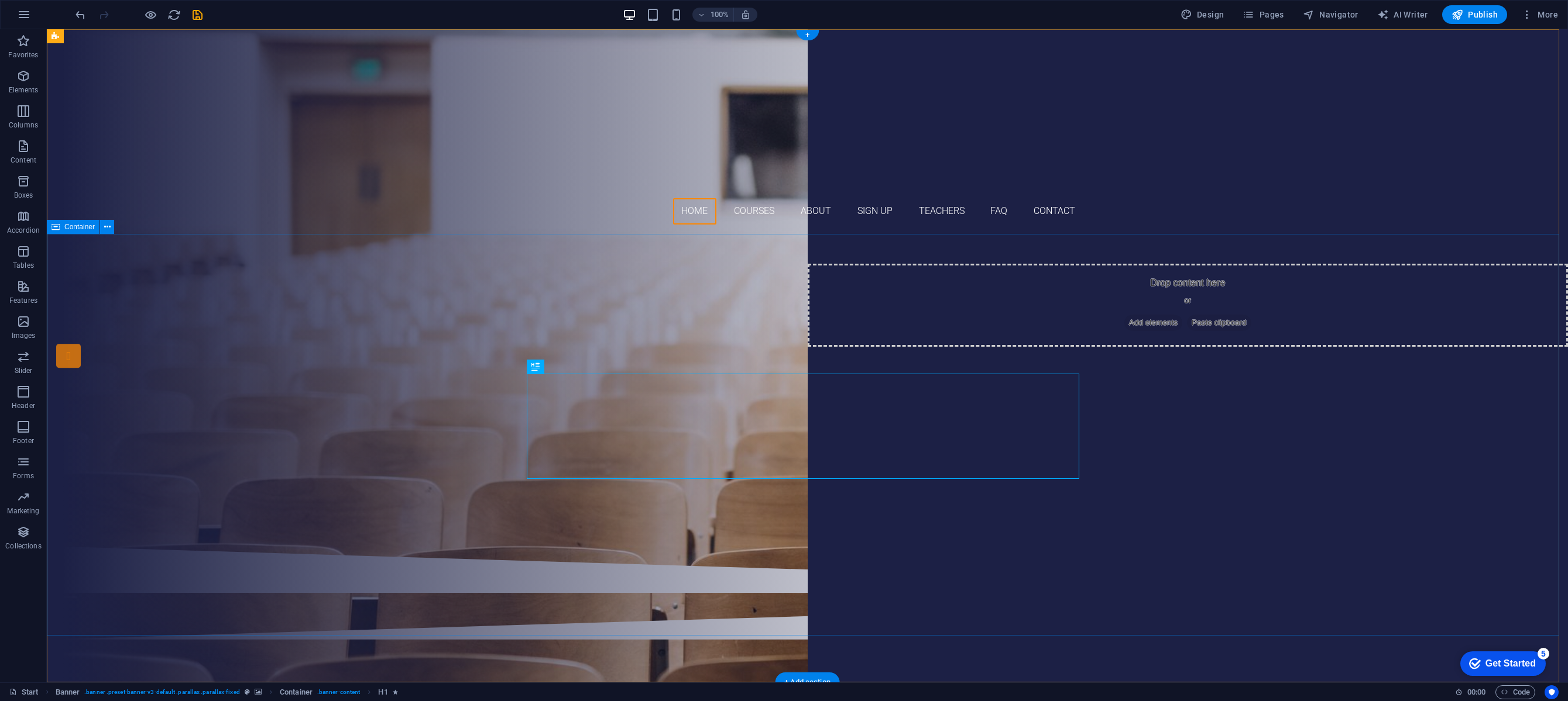
click at [805, 287] on div "training and career services in-service training, skills development programs, …" at bounding box center [807, 390] width 1521 height 312
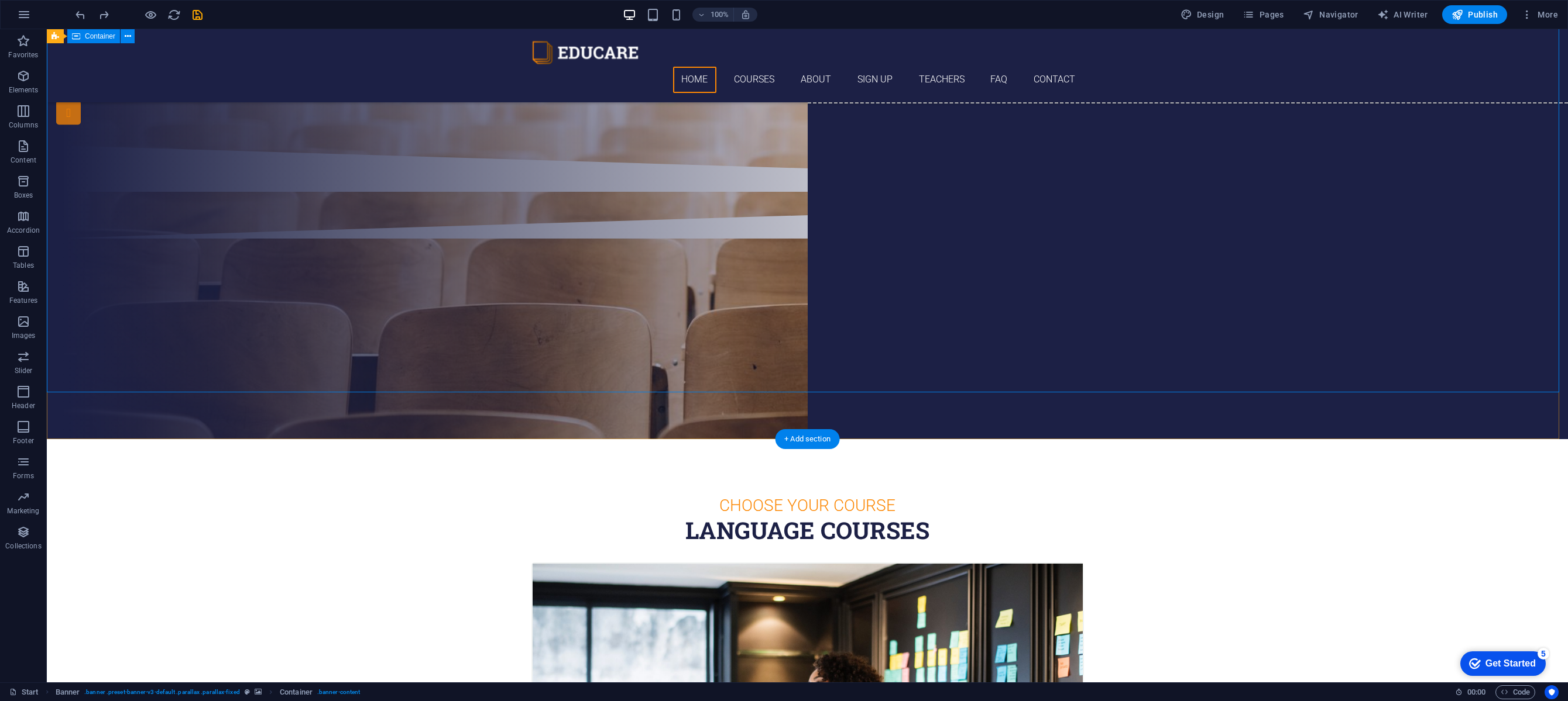
scroll to position [373, 0]
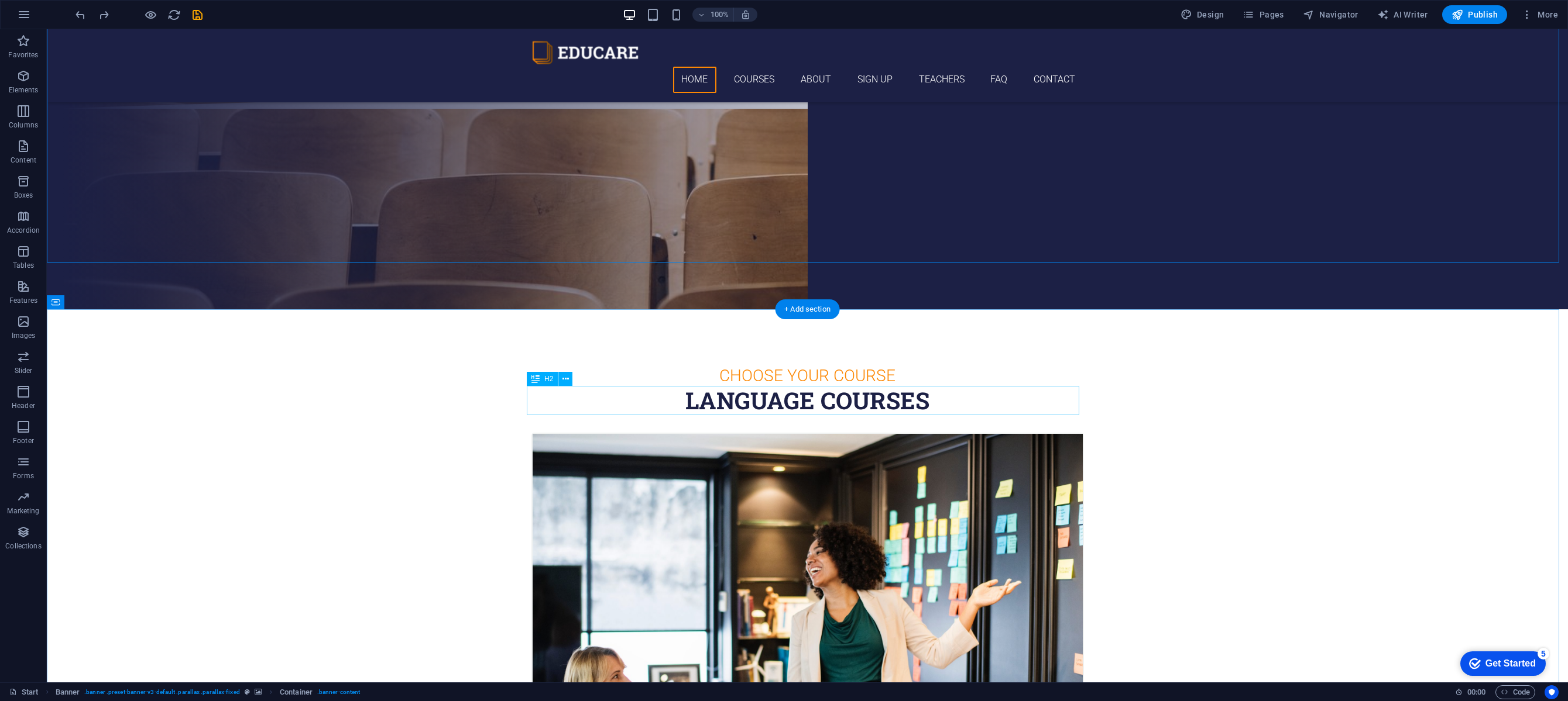
click at [759, 402] on div "Language Courses" at bounding box center [807, 401] width 553 height 29
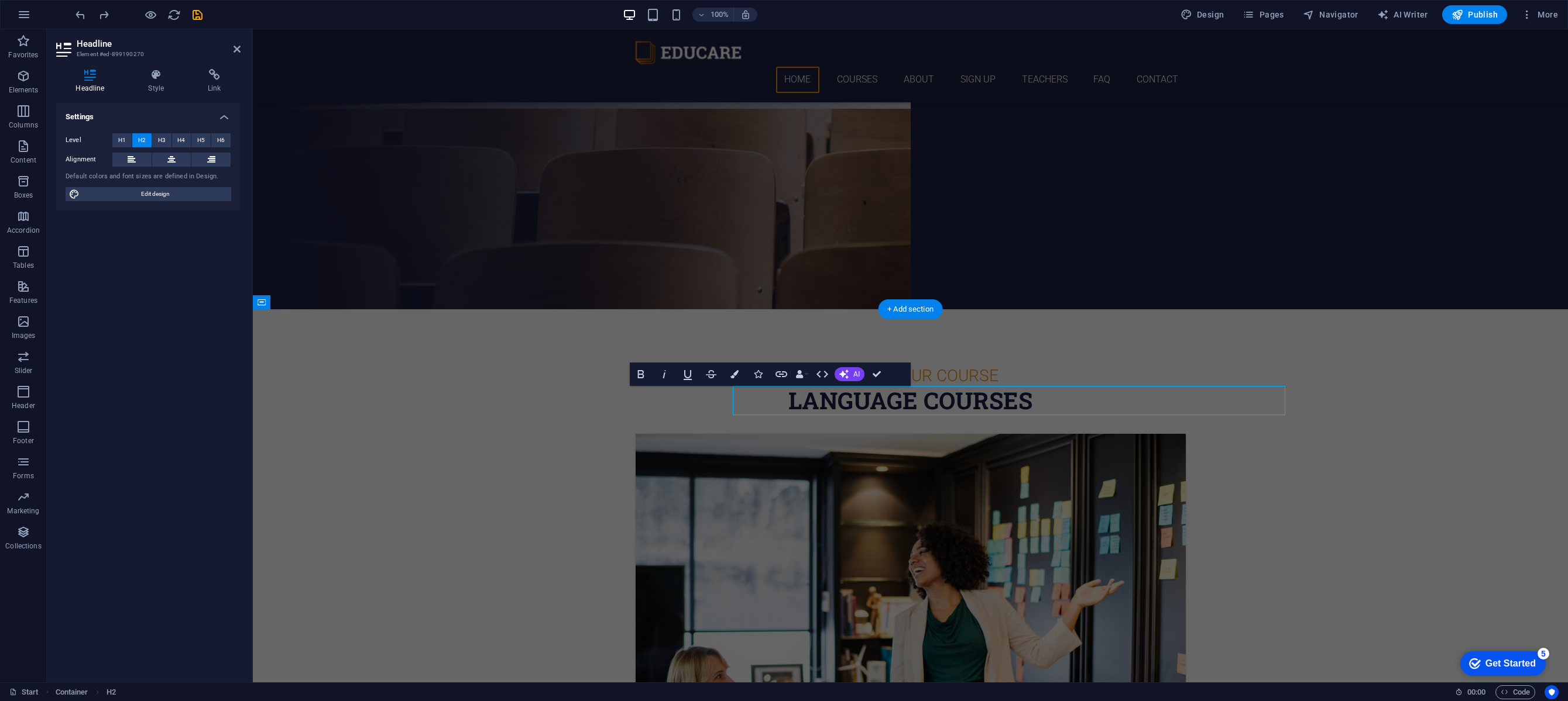
drag, startPoint x: 966, startPoint y: 402, endPoint x: 759, endPoint y: 402, distance: 207.0
click at [759, 402] on h2 "Language Courses" at bounding box center [911, 401] width 553 height 29
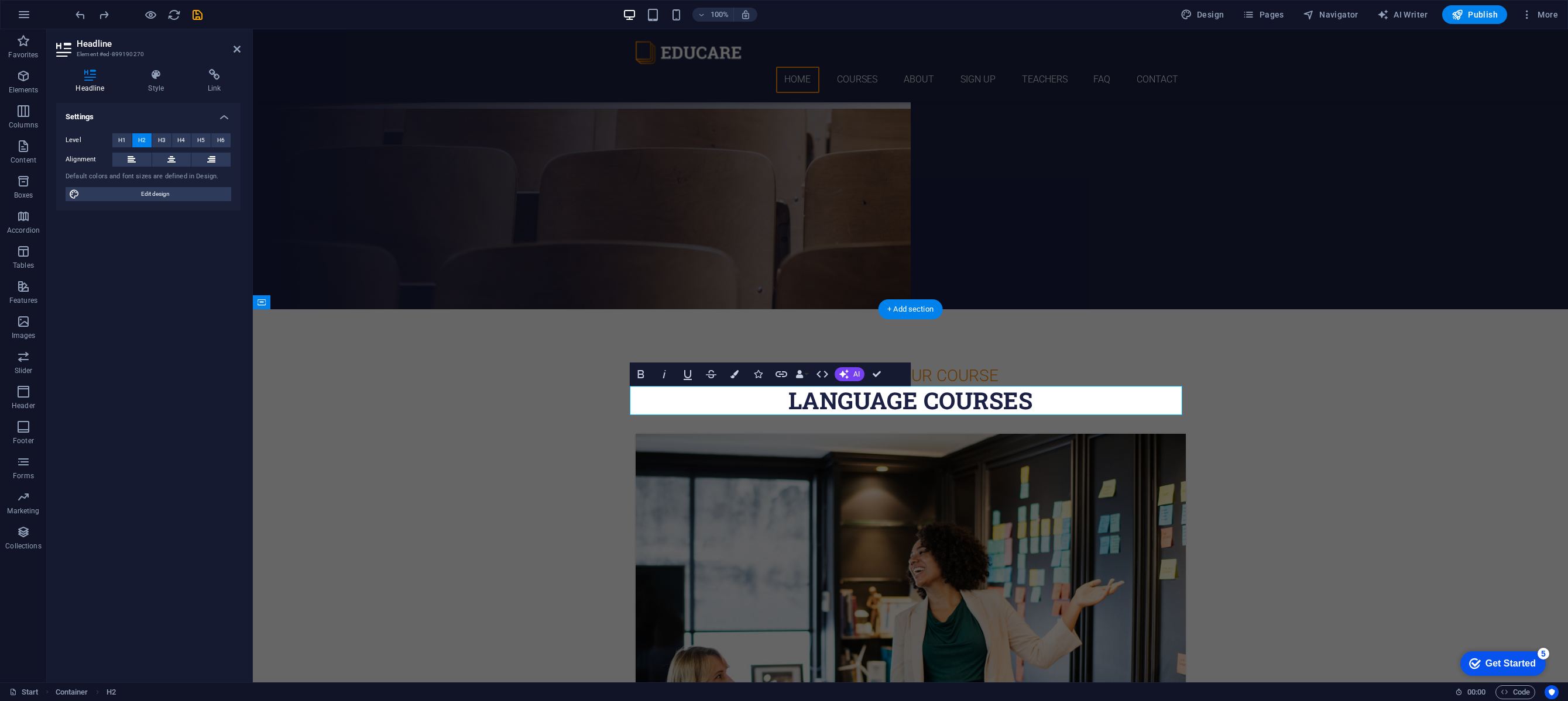
click at [805, 399] on h2 "Language Courses" at bounding box center [911, 401] width 553 height 29
drag, startPoint x: 775, startPoint y: 401, endPoint x: 1078, endPoint y: 395, distance: 303.1
click at [1078, 395] on h2 "Language Courses" at bounding box center [911, 401] width 553 height 29
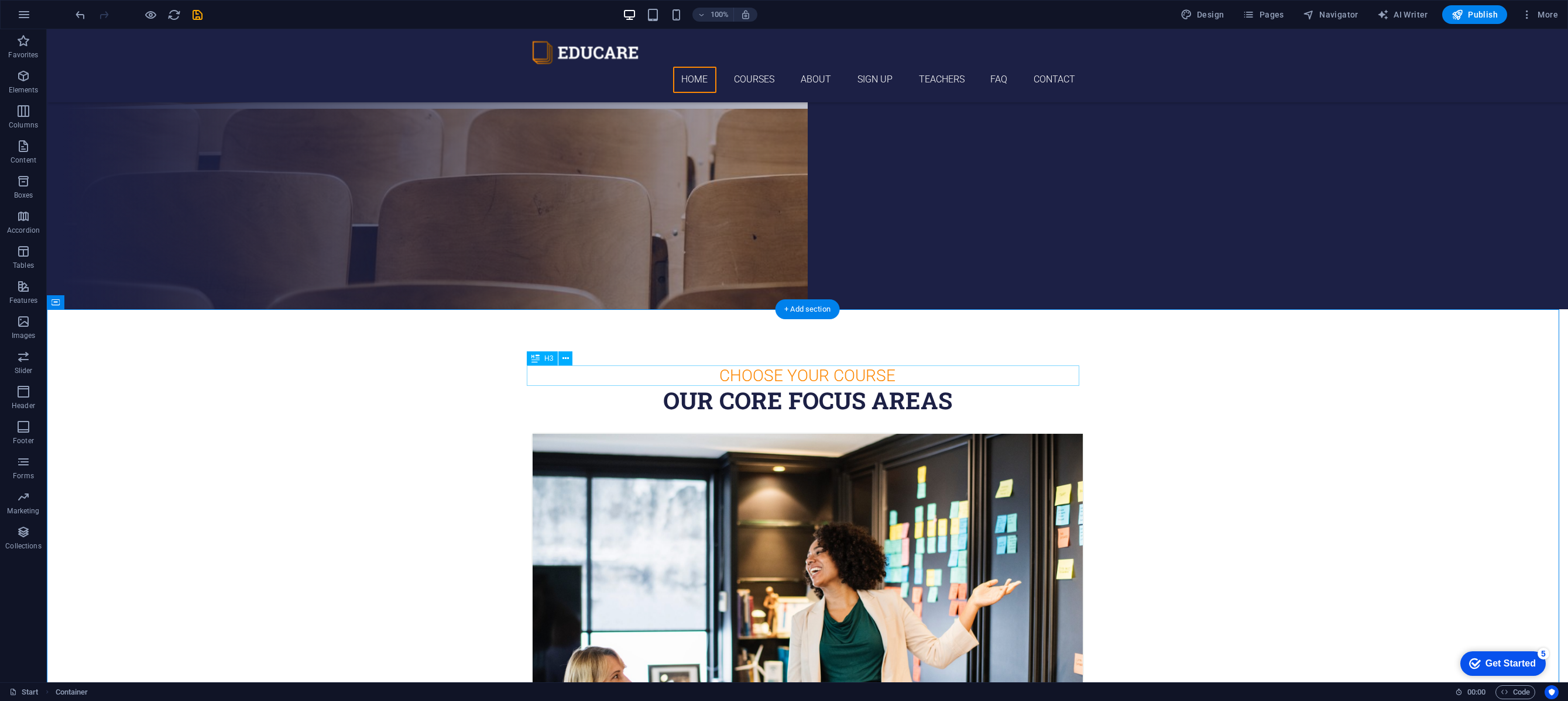
click at [877, 384] on div "Choose Your Course" at bounding box center [807, 375] width 553 height 21
click at [879, 376] on div "Choose Your Course" at bounding box center [807, 375] width 553 height 21
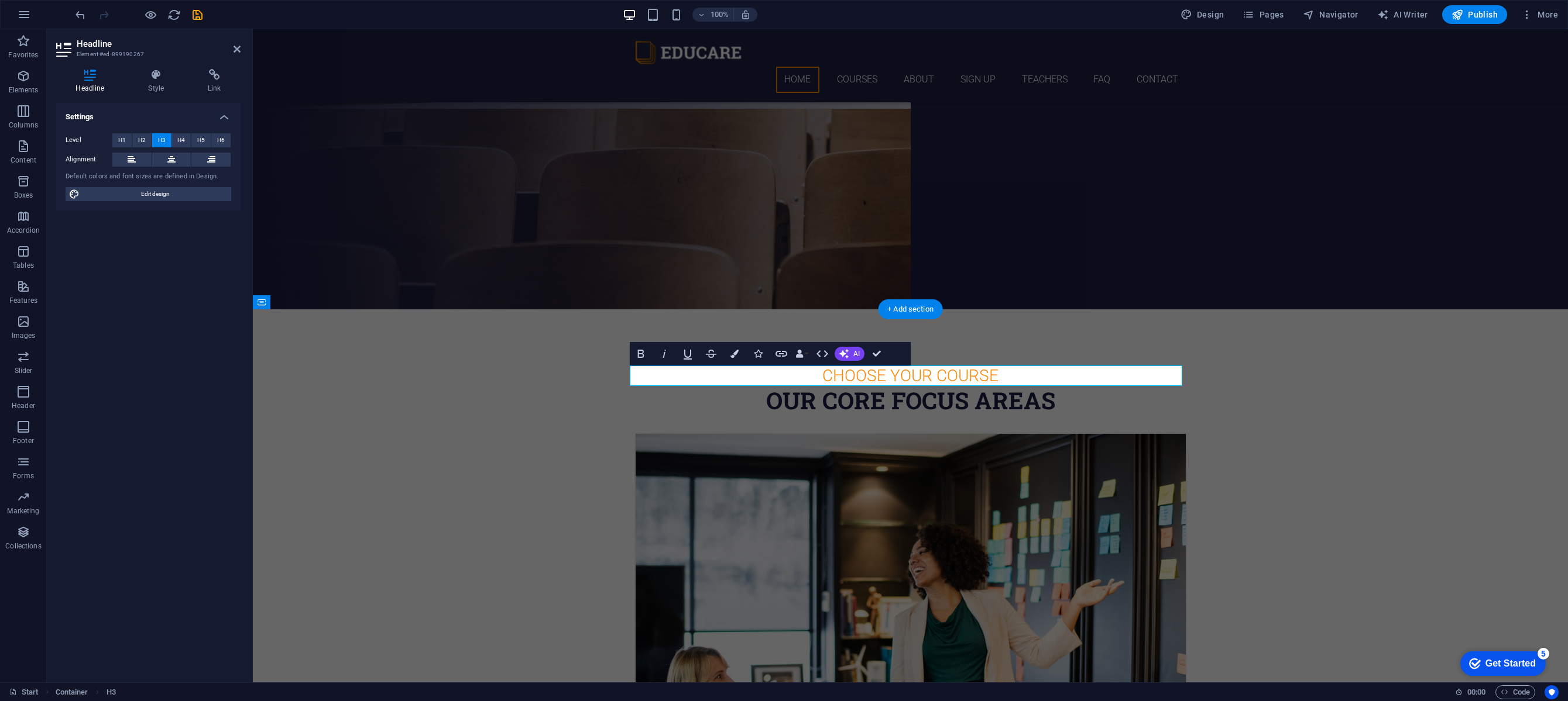
click at [879, 376] on h3 "Choose Your Course" at bounding box center [911, 375] width 553 height 21
click at [887, 375] on h3 "Choose Your Course" at bounding box center [911, 375] width 553 height 21
drag, startPoint x: 888, startPoint y: 375, endPoint x: 1085, endPoint y: 365, distance: 197.3
click at [1085, 365] on h3 "Choose Your Course" at bounding box center [911, 375] width 553 height 21
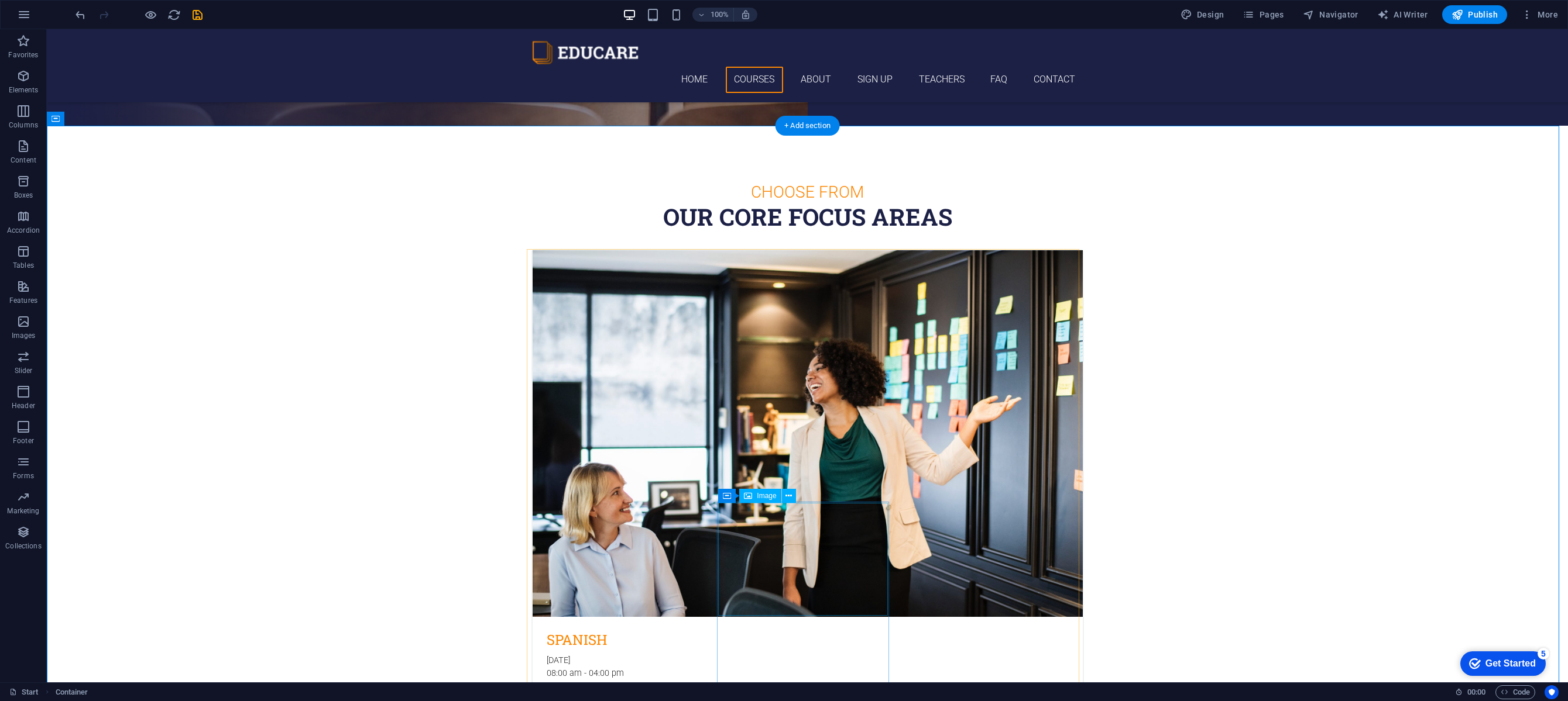
scroll to position [572, 0]
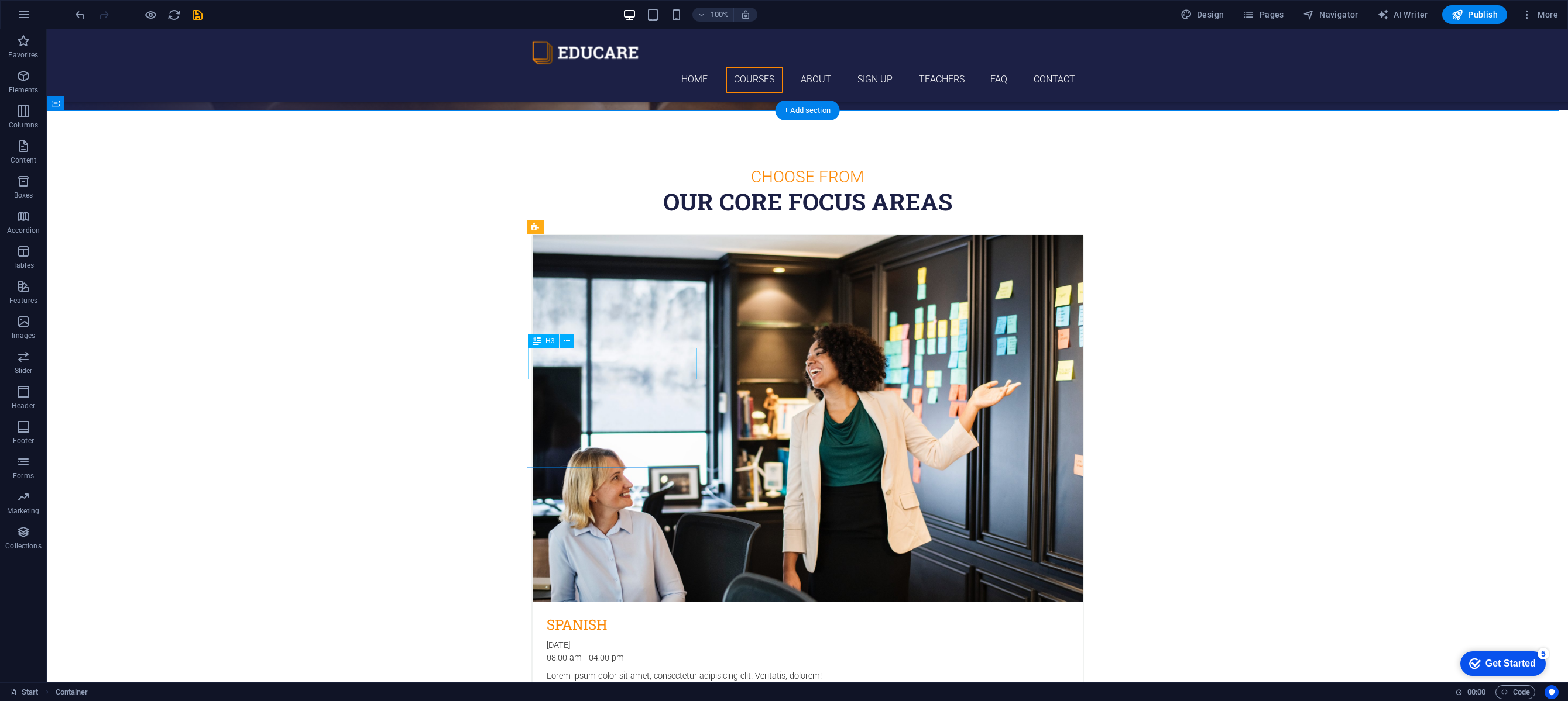
click at [563, 602] on div "Spanish" at bounding box center [807, 618] width 550 height 31
click at [587, 639] on div "12. September 2019 08:00 am - 04:00 pm" at bounding box center [807, 652] width 550 height 25
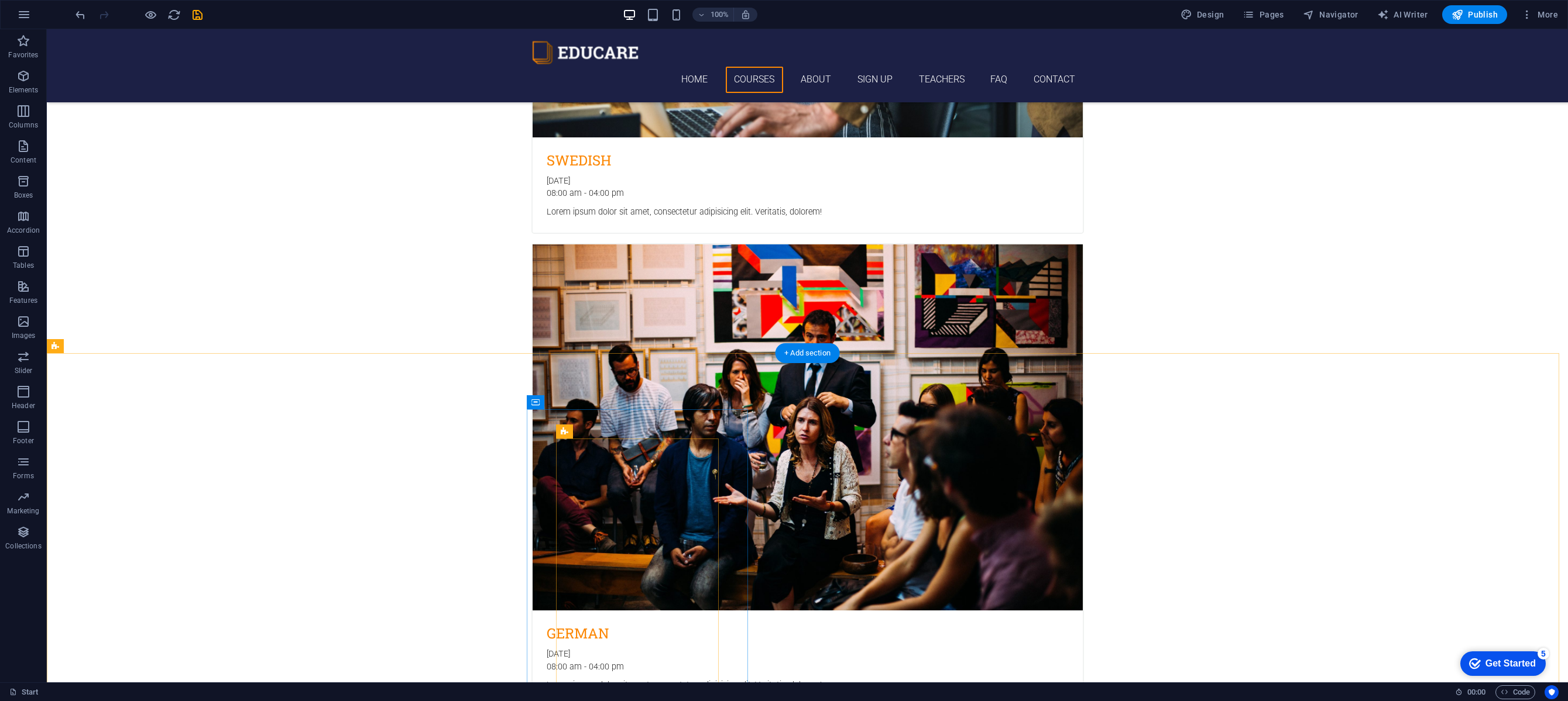
scroll to position [1719, 0]
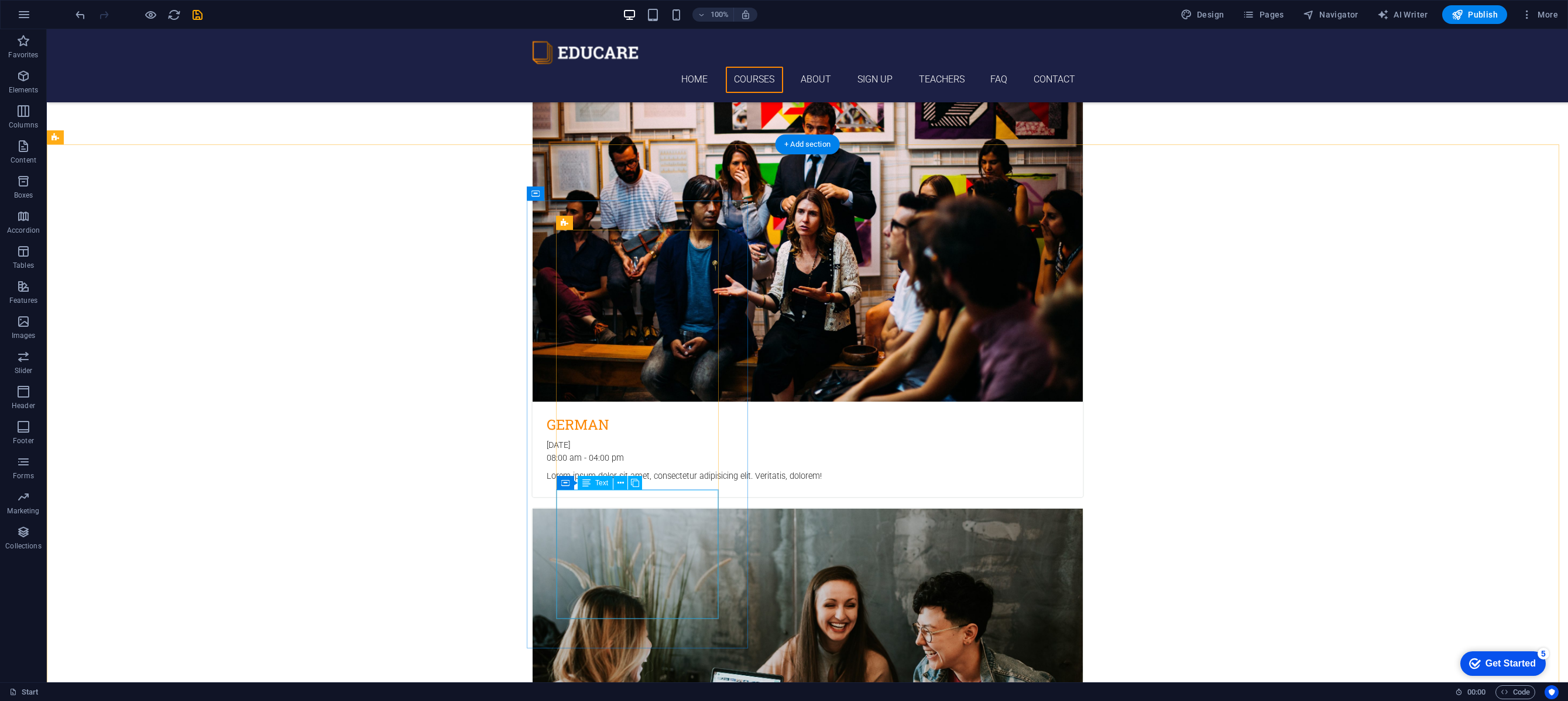
click at [633, 484] on icon at bounding box center [635, 484] width 8 height 13
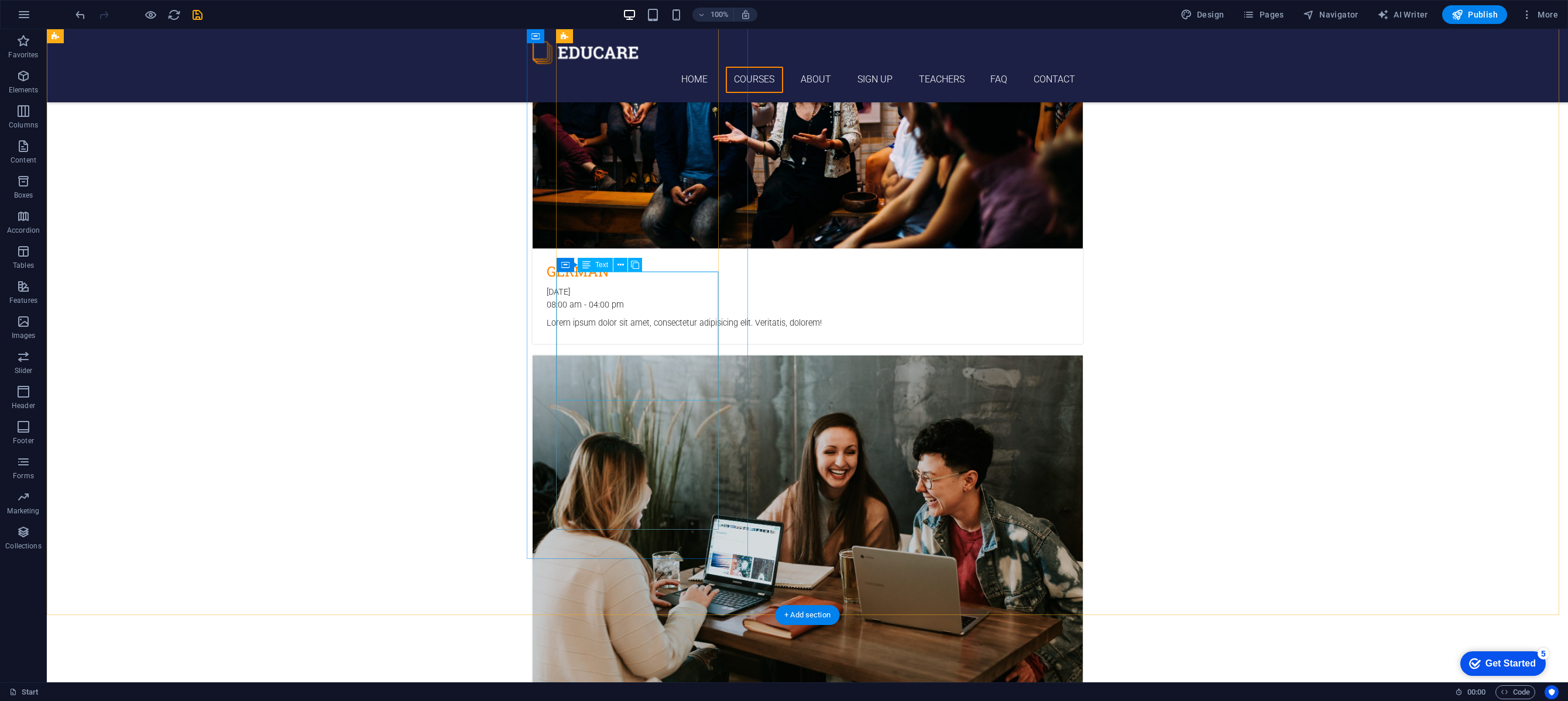
scroll to position [1937, 0]
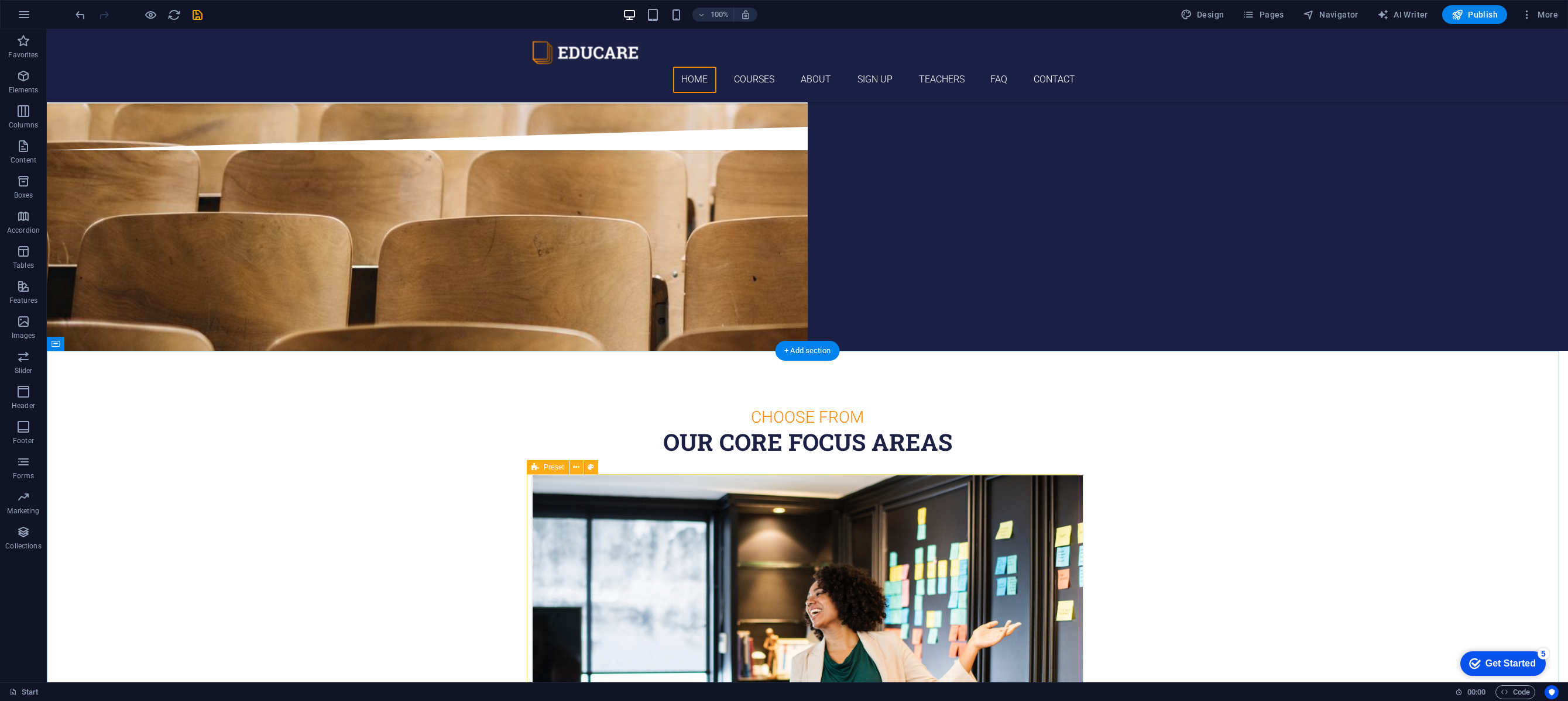
scroll to position [411, 0]
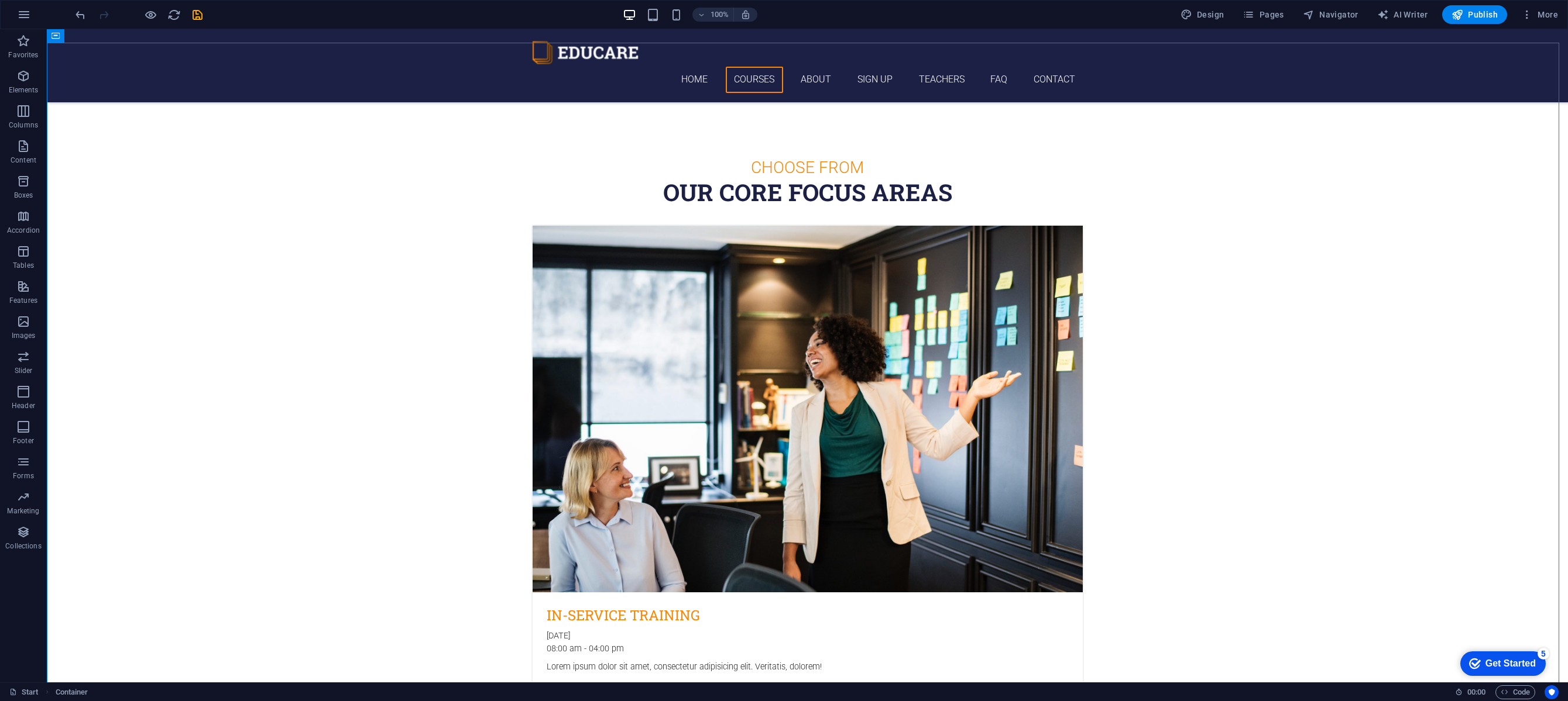
scroll to position [705, 0]
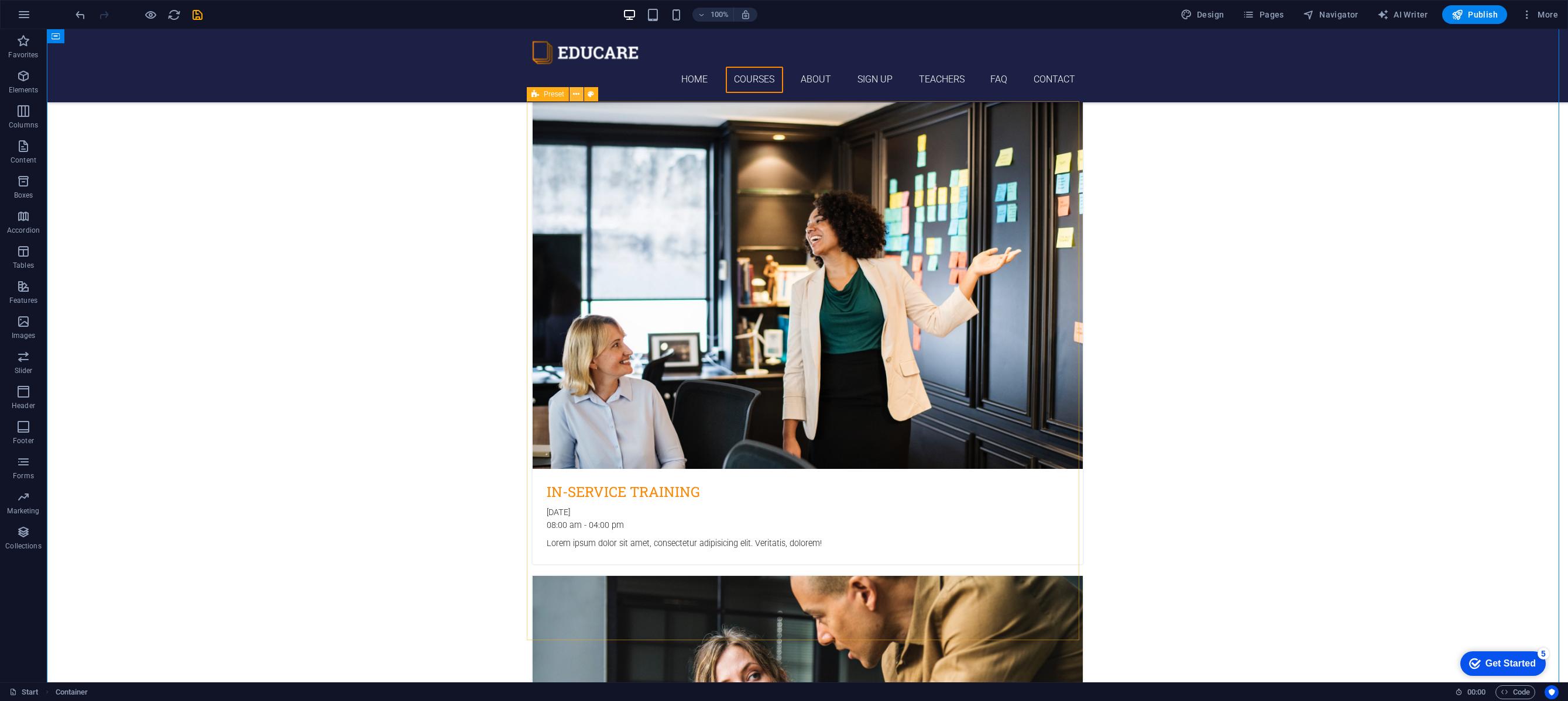
click at [572, 93] on button at bounding box center [577, 94] width 14 height 14
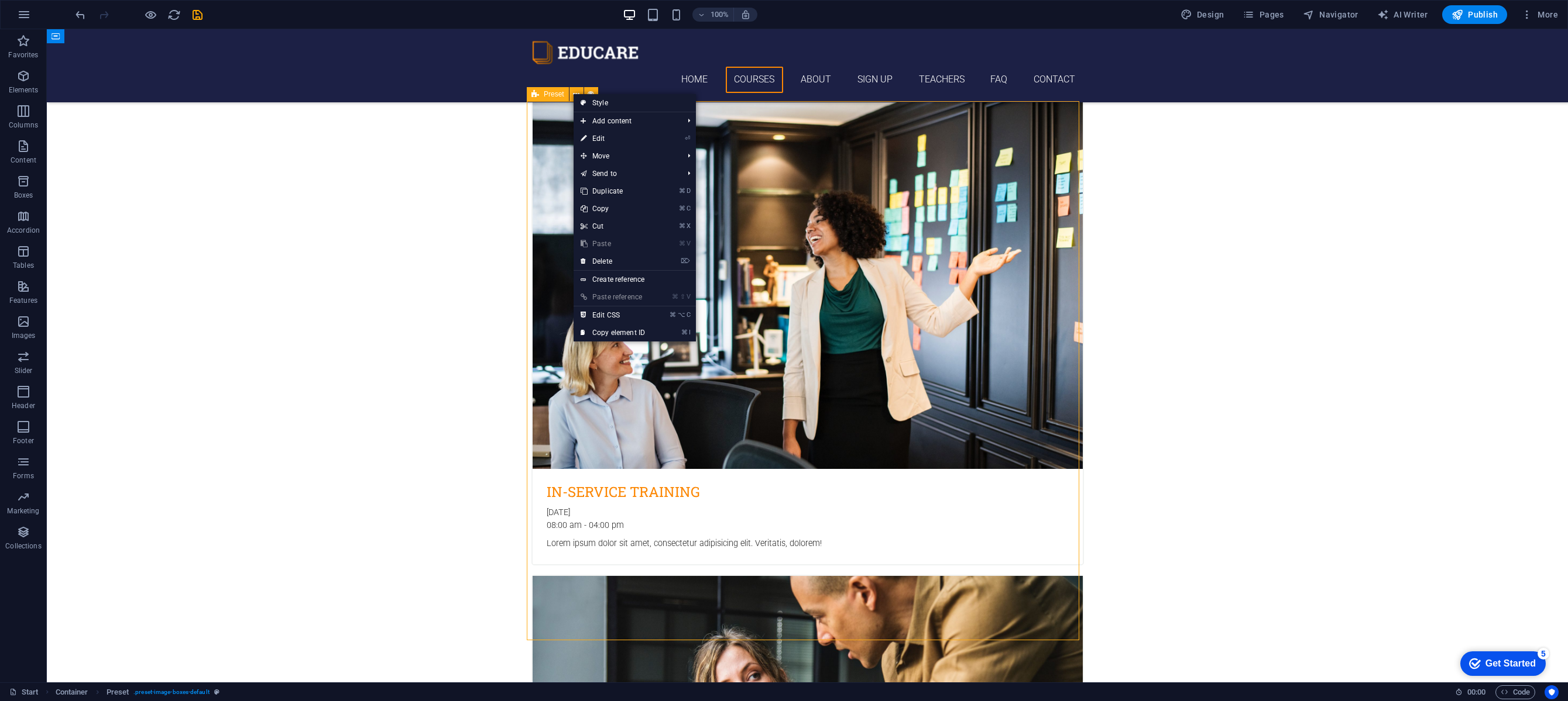
click at [555, 91] on span "Preset" at bounding box center [554, 94] width 21 height 7
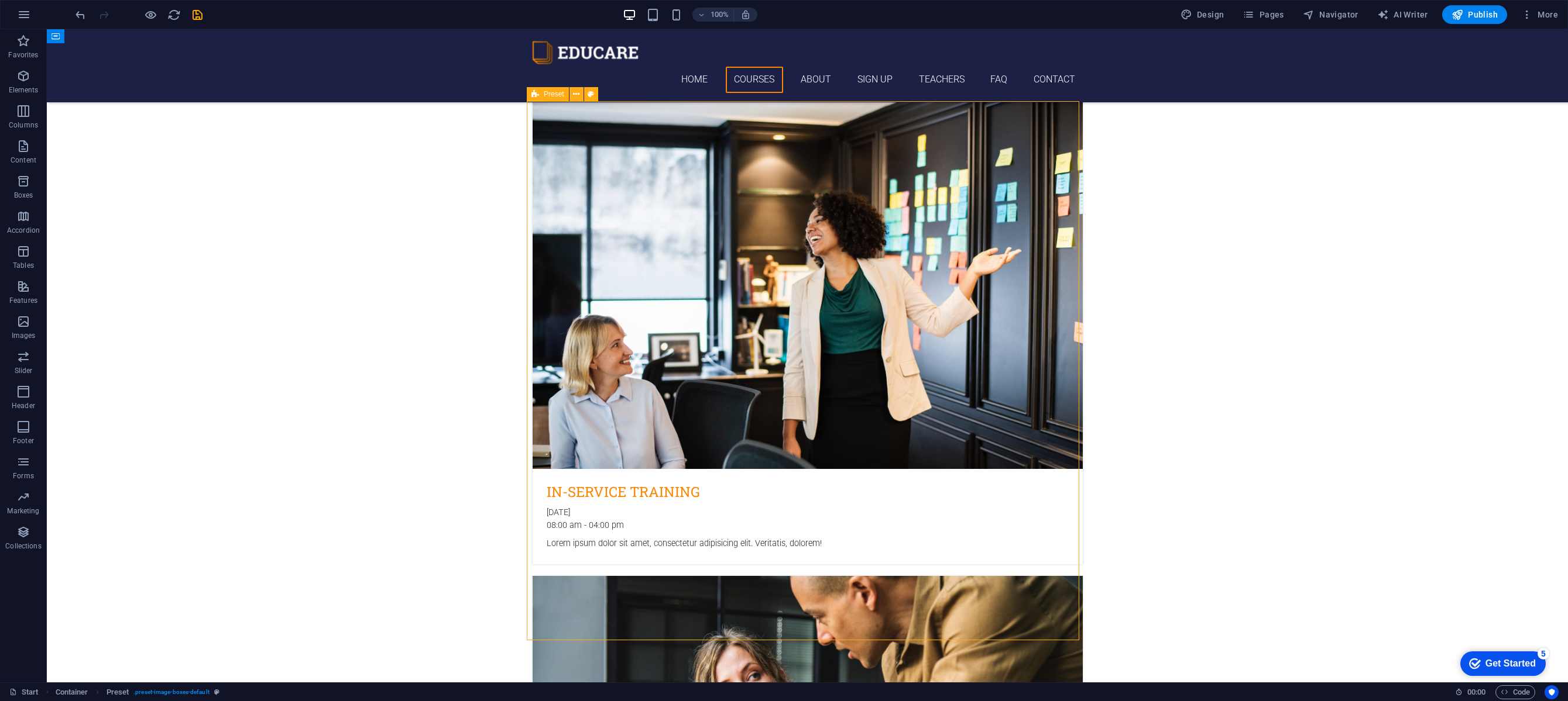
click at [553, 94] on span "Preset" at bounding box center [554, 94] width 21 height 7
click at [552, 95] on span "Preset" at bounding box center [554, 94] width 21 height 7
click at [578, 94] on icon at bounding box center [576, 94] width 6 height 13
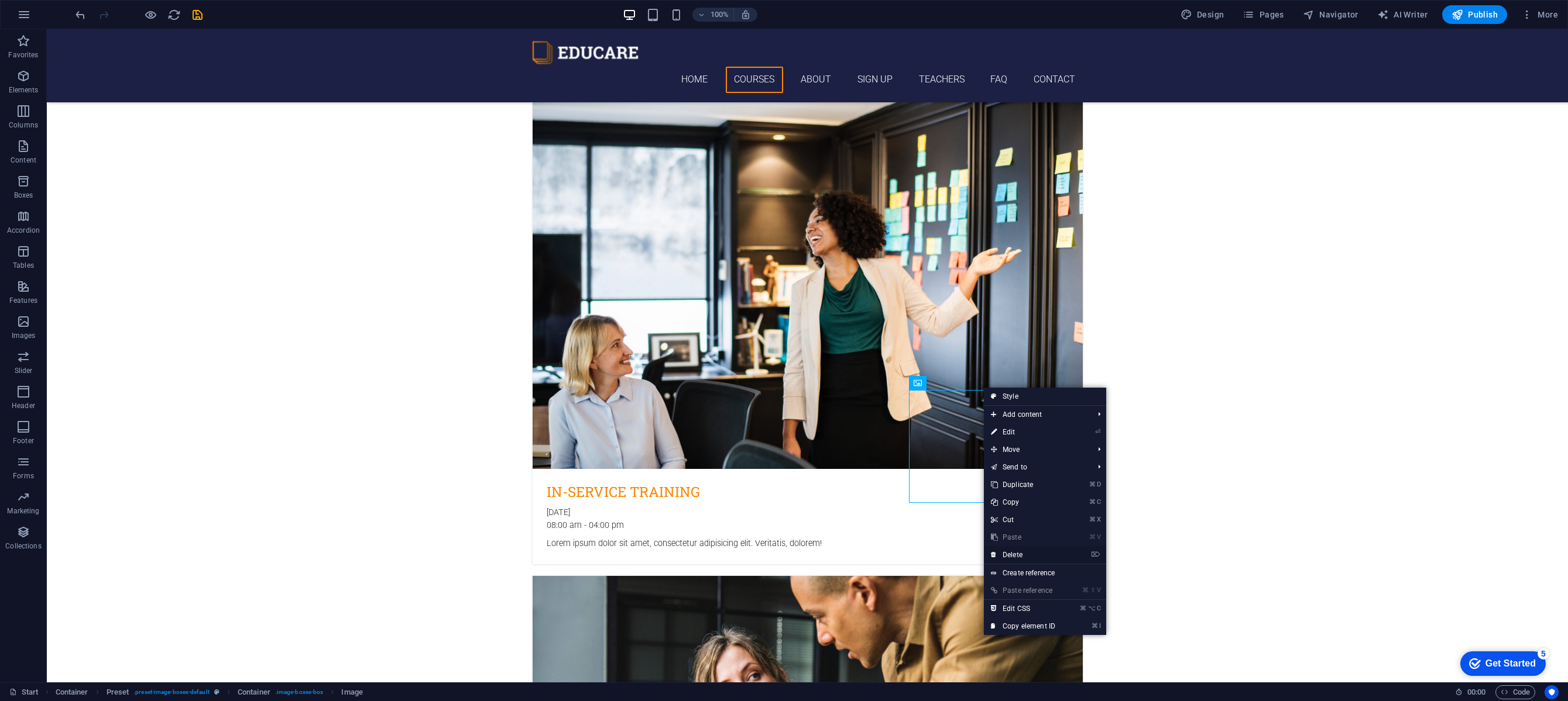
click at [1034, 561] on link "⌦ Delete" at bounding box center [1023, 555] width 78 height 18
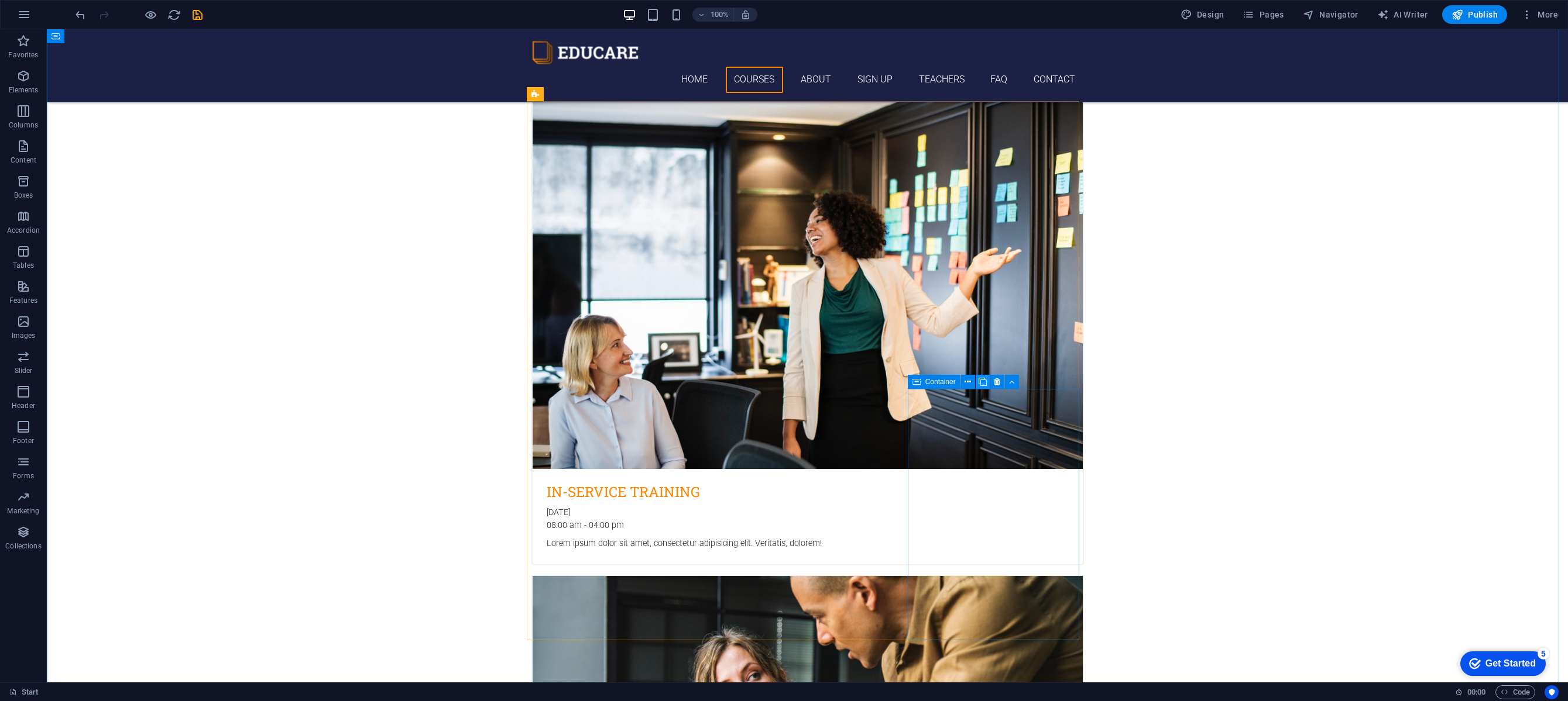
click at [988, 380] on button at bounding box center [983, 382] width 14 height 14
click at [994, 381] on icon at bounding box center [997, 382] width 6 height 13
click at [995, 382] on icon at bounding box center [997, 382] width 6 height 13
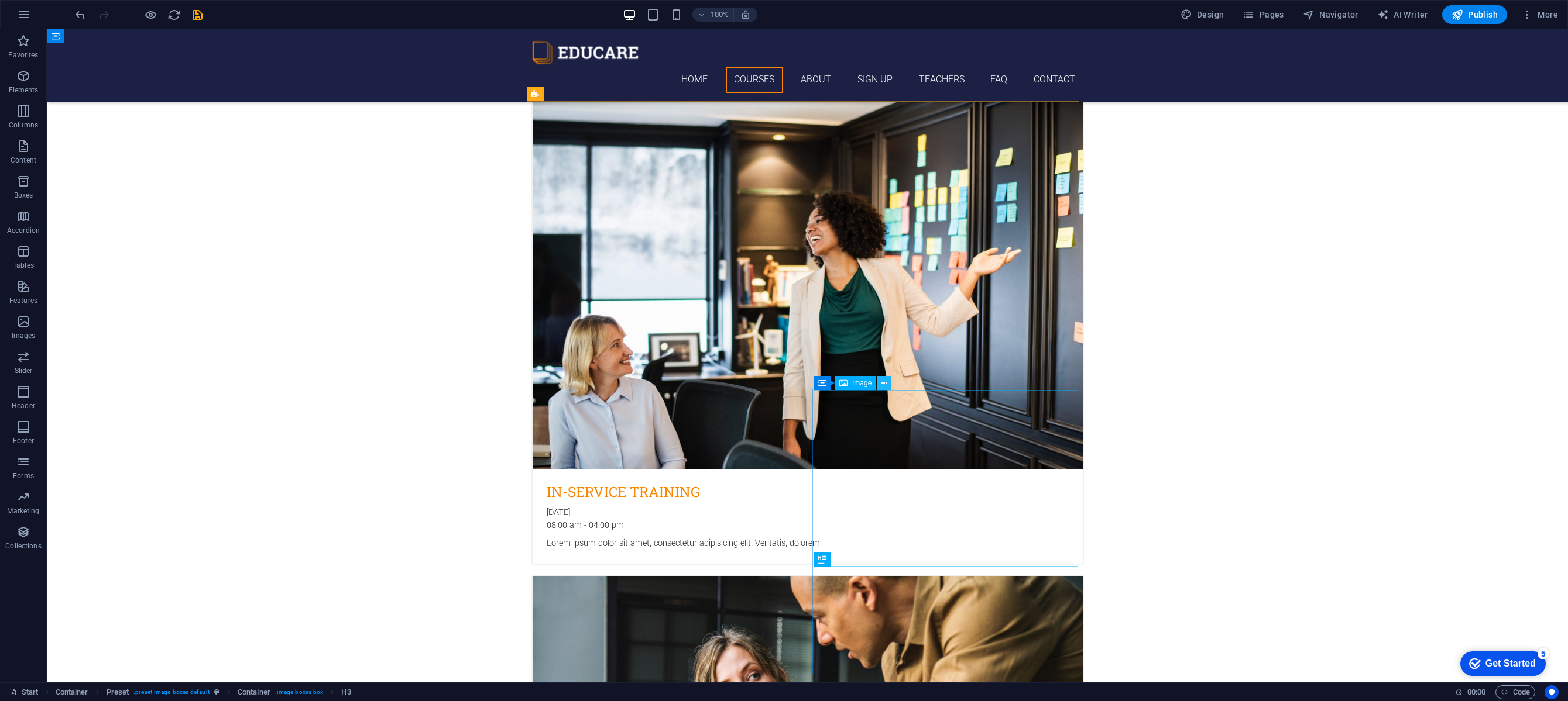
click at [881, 383] on icon at bounding box center [884, 384] width 6 height 13
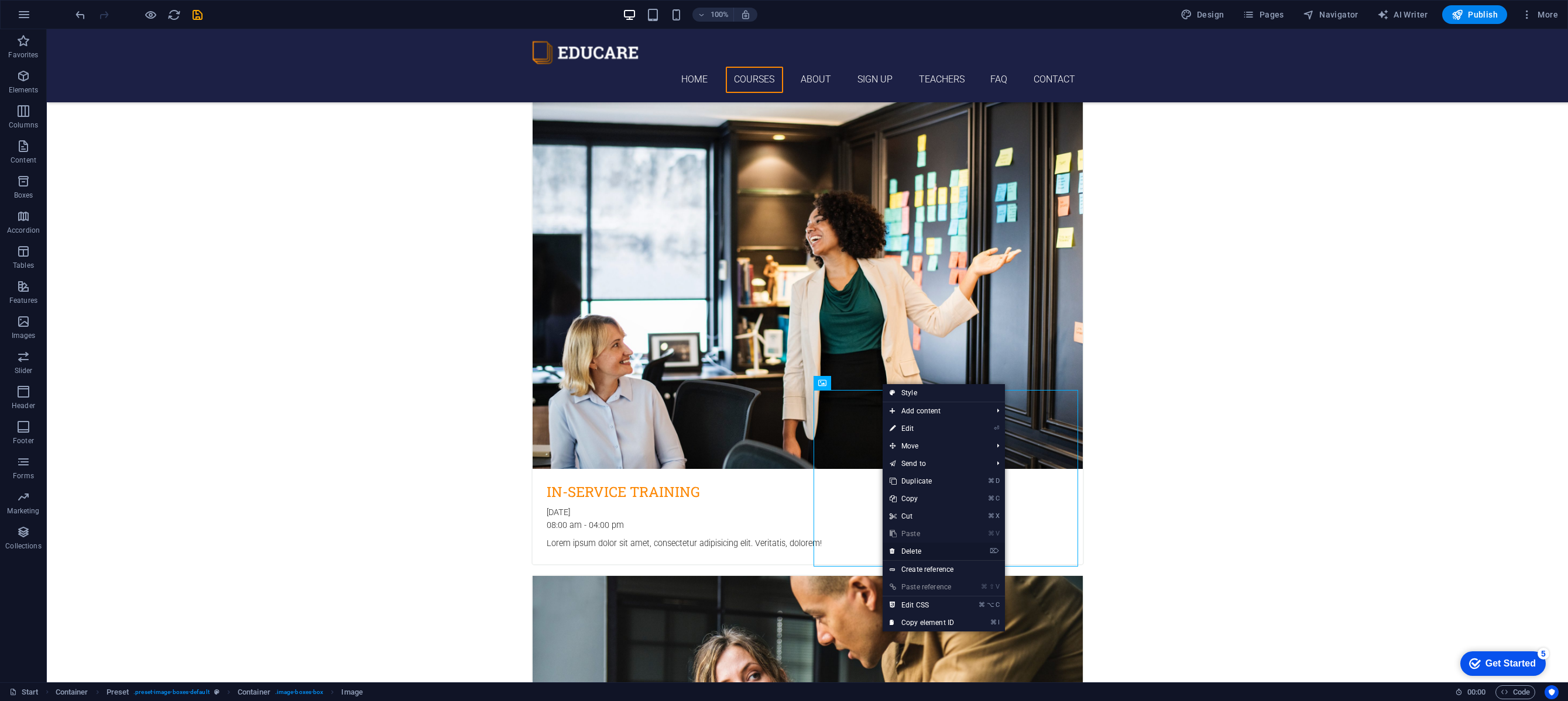
click at [918, 549] on link "⌦ Delete" at bounding box center [921, 552] width 78 height 18
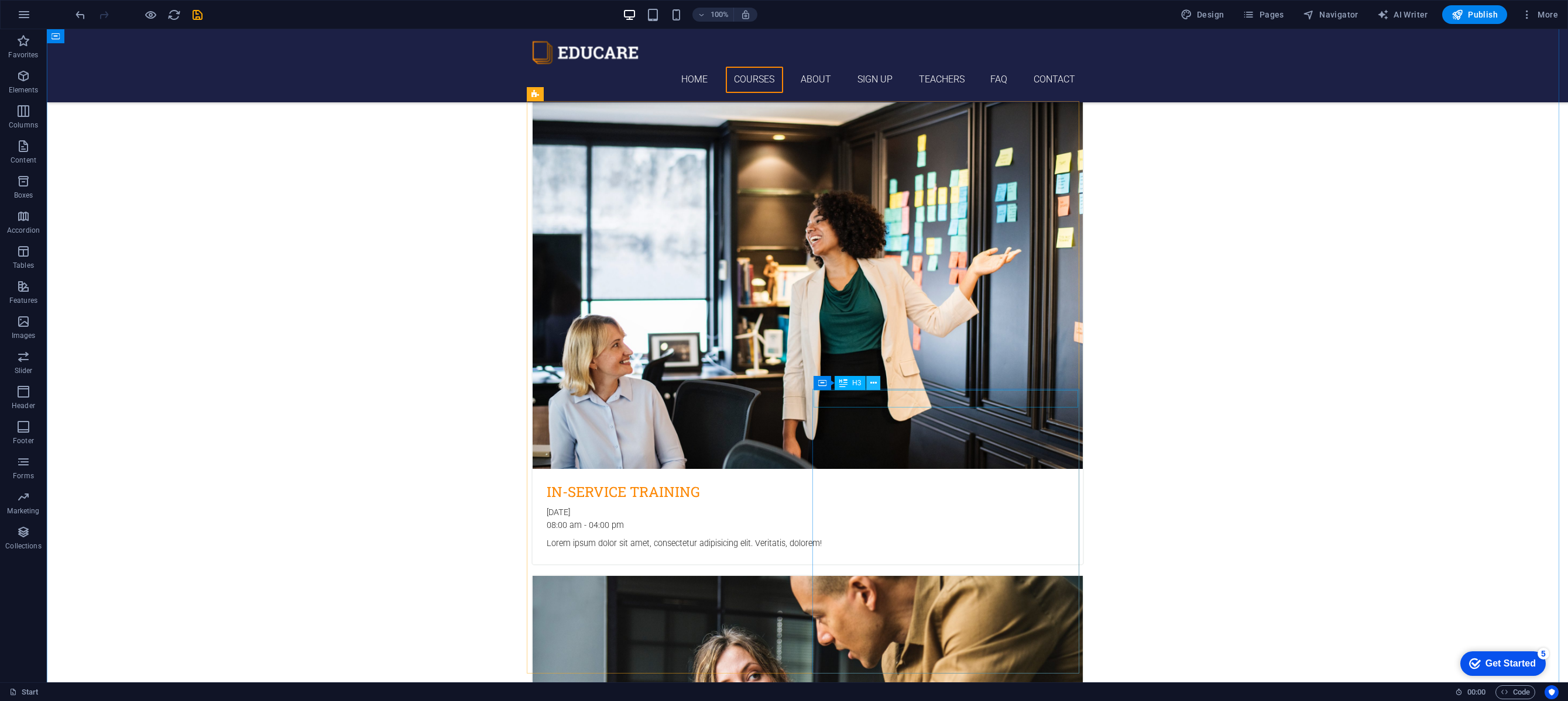
click at [870, 384] on icon at bounding box center [873, 384] width 6 height 13
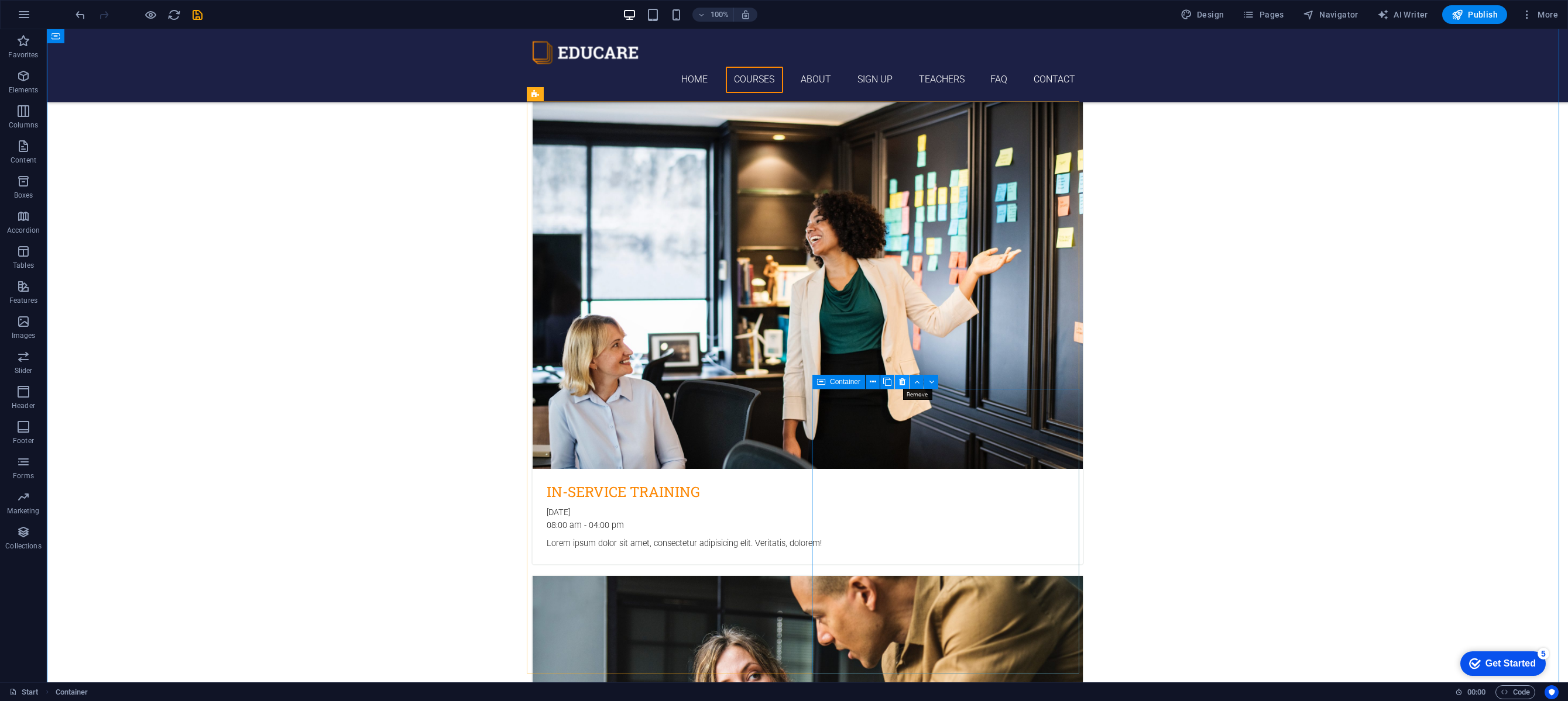
click at [904, 381] on icon at bounding box center [902, 382] width 6 height 13
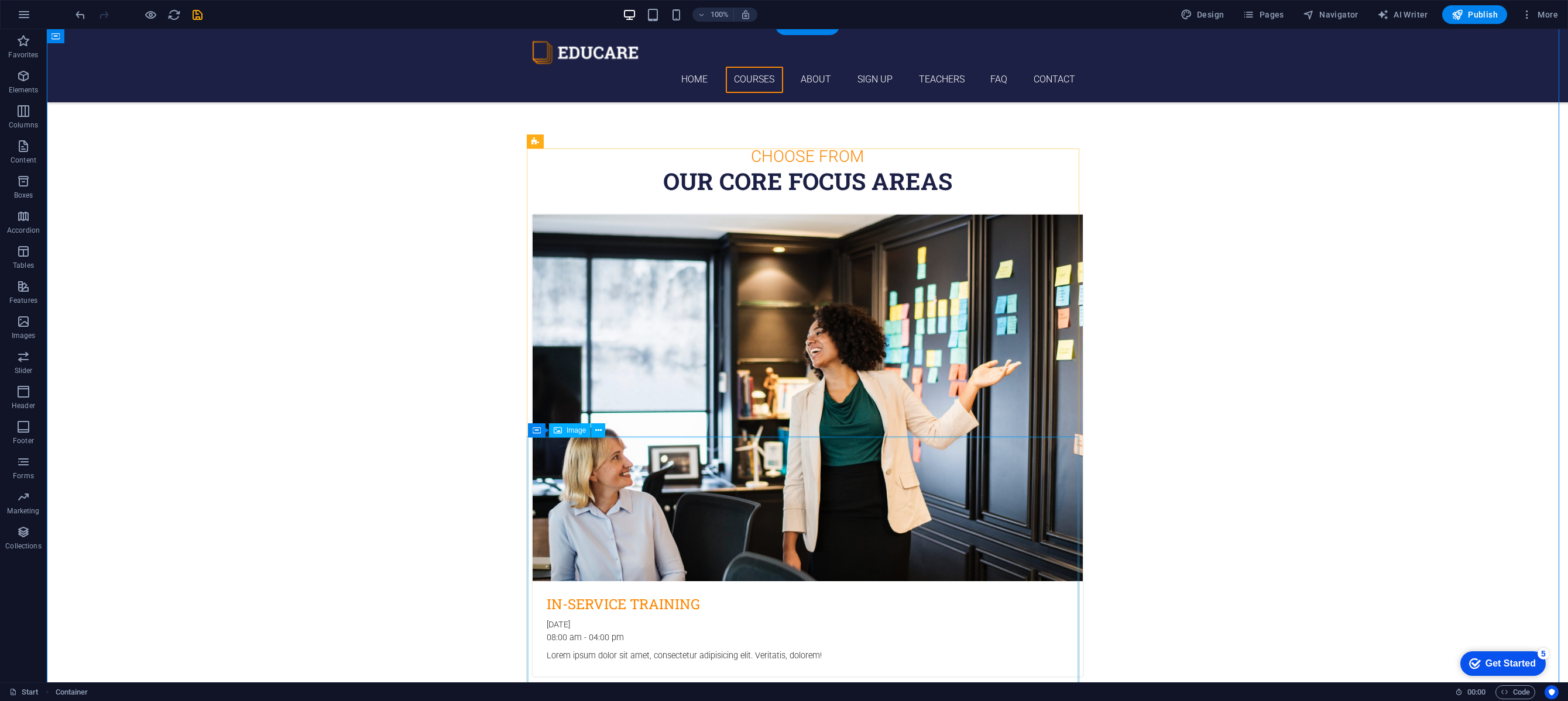
scroll to position [520, 0]
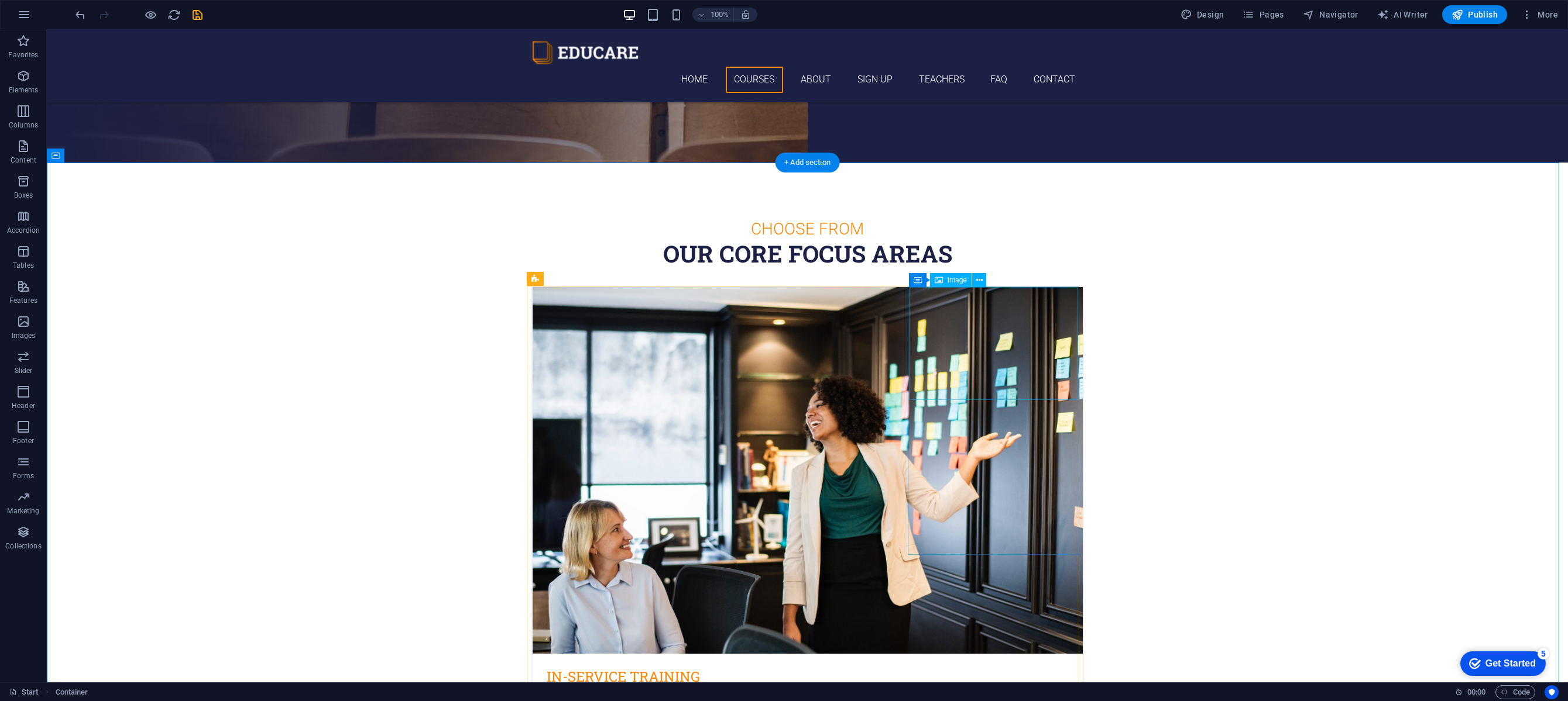
drag, startPoint x: 983, startPoint y: 310, endPoint x: 1020, endPoint y: 615, distance: 307.2
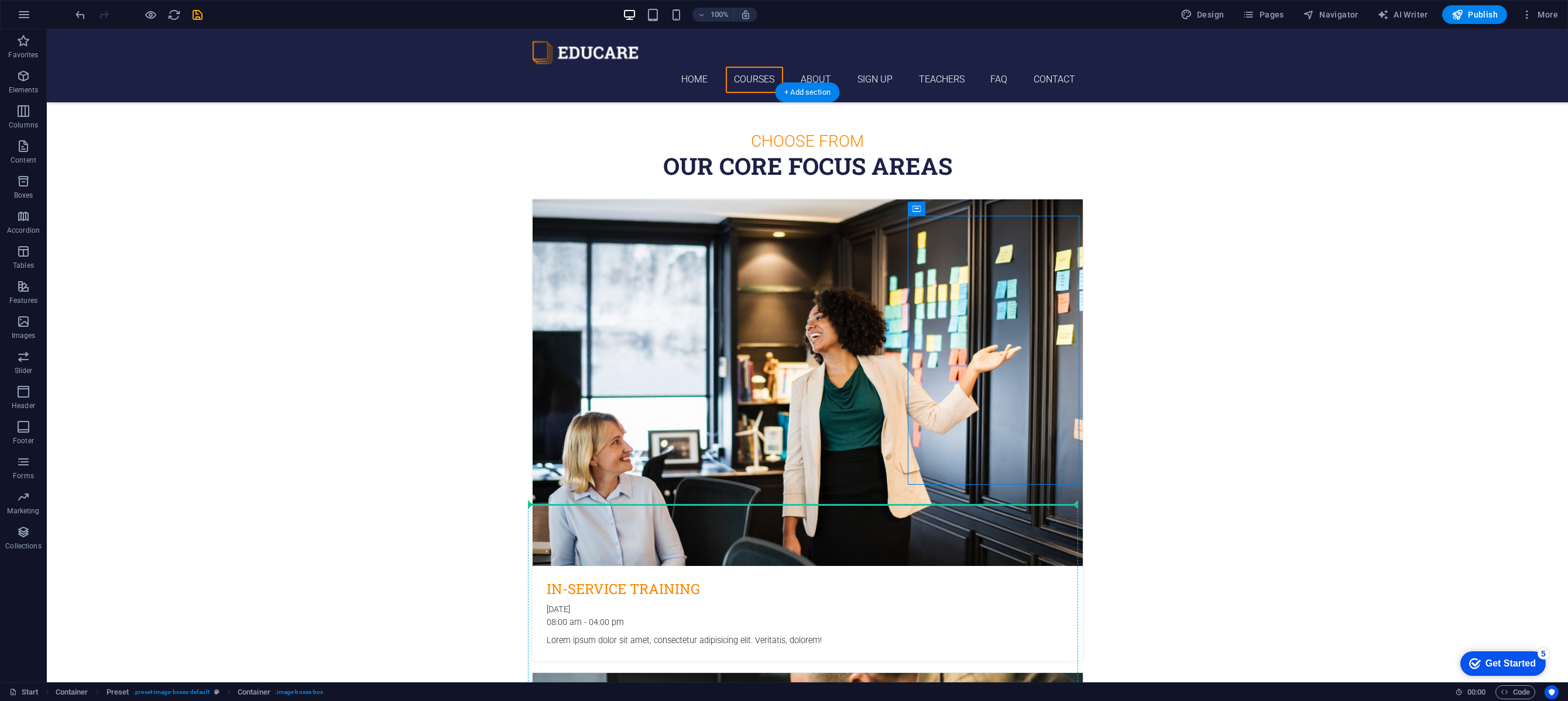
scroll to position [648, 0]
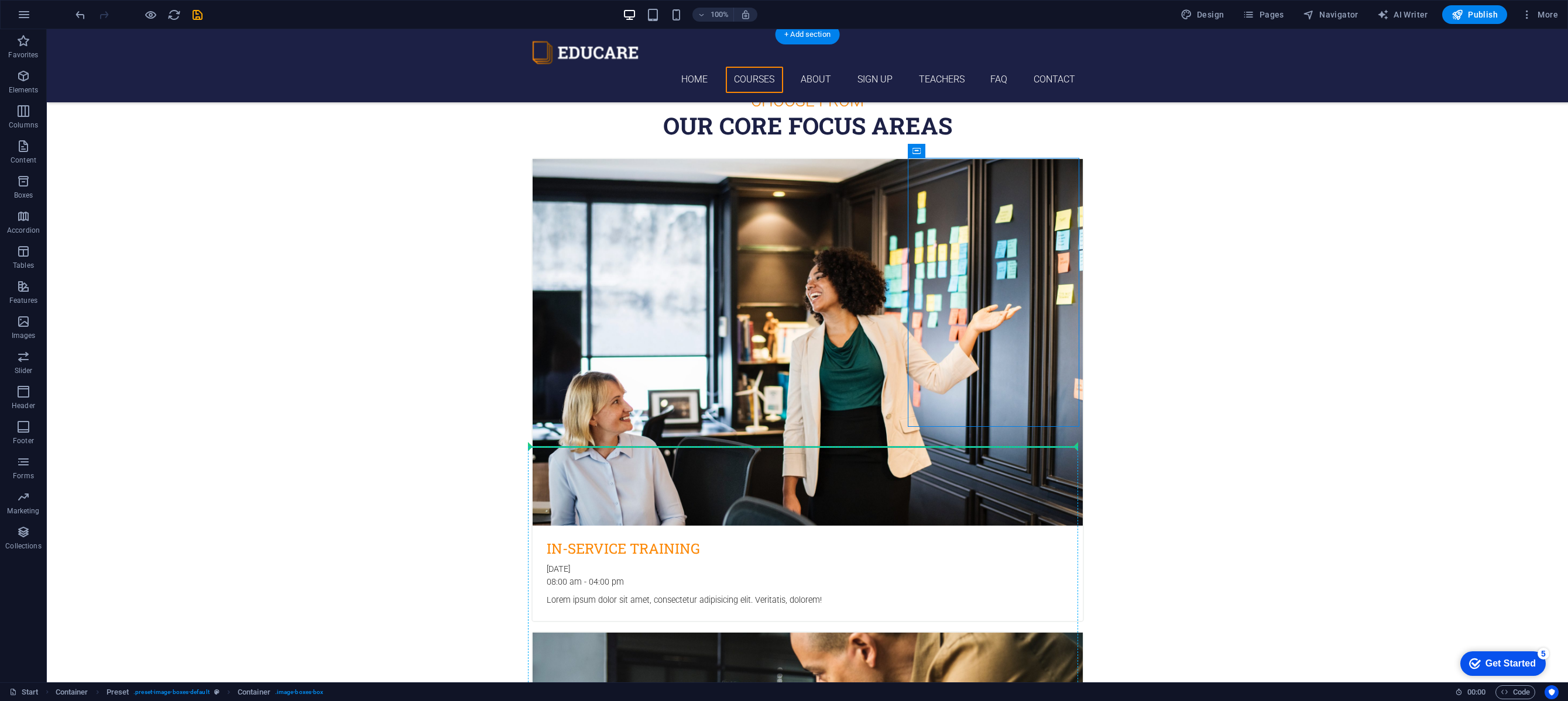
drag, startPoint x: 974, startPoint y: 307, endPoint x: 981, endPoint y: 553, distance: 246.1
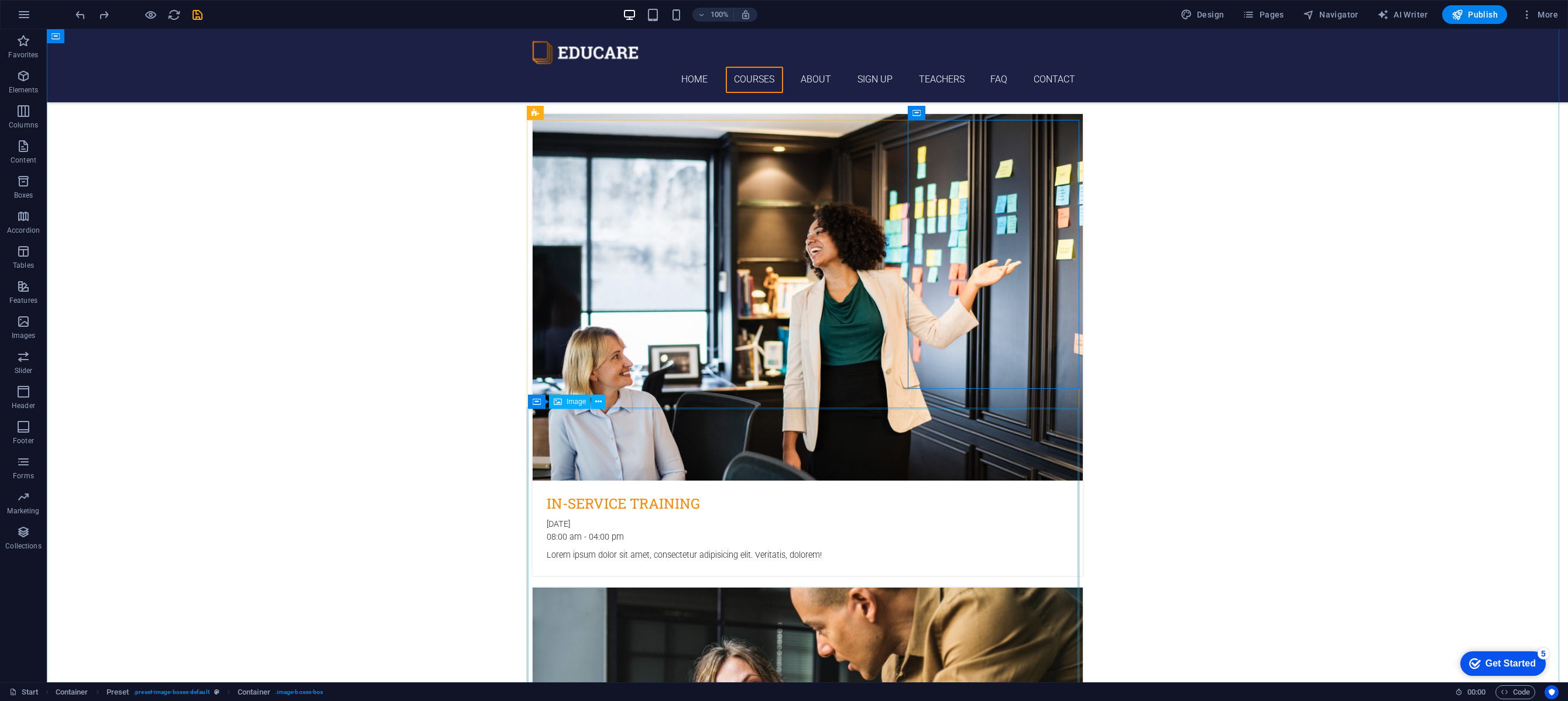
scroll to position [686, 0]
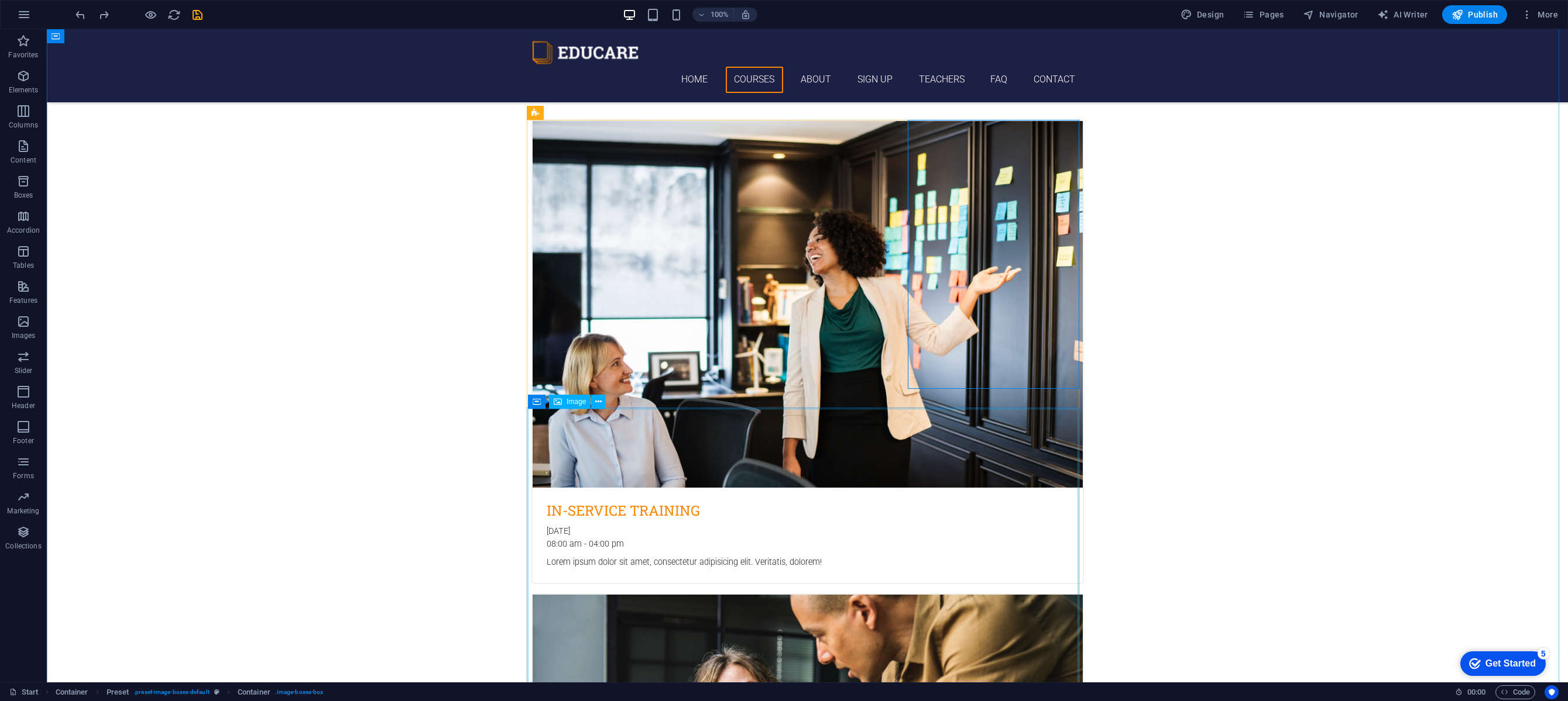
drag, startPoint x: 1029, startPoint y: 144, endPoint x: 1075, endPoint y: 493, distance: 352.0
drag, startPoint x: 967, startPoint y: 142, endPoint x: 1073, endPoint y: 532, distance: 404.1
drag, startPoint x: 587, startPoint y: 430, endPoint x: 1100, endPoint y: 250, distance: 543.7
click at [596, 405] on icon at bounding box center [598, 402] width 6 height 13
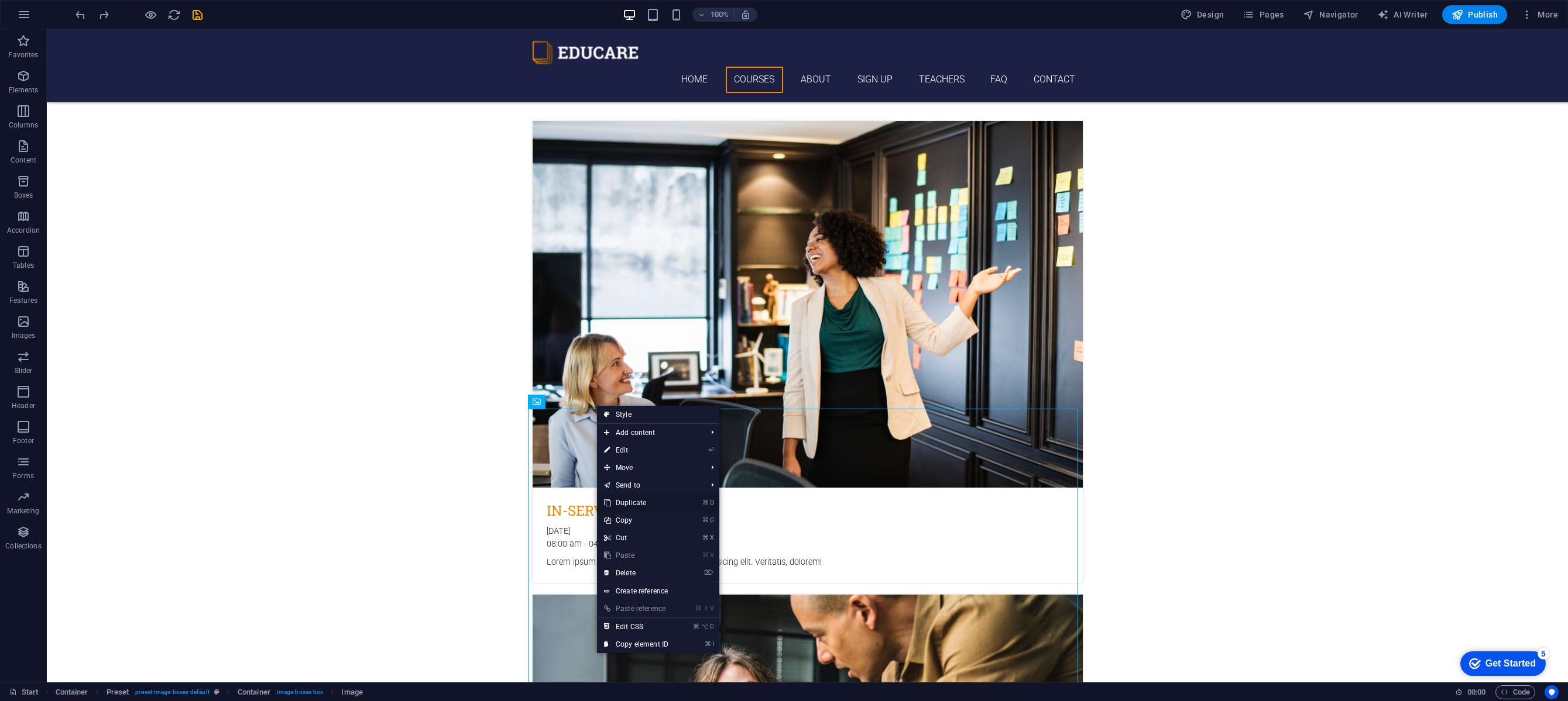
click at [662, 505] on link "⌘ D Duplicate" at bounding box center [636, 503] width 78 height 18
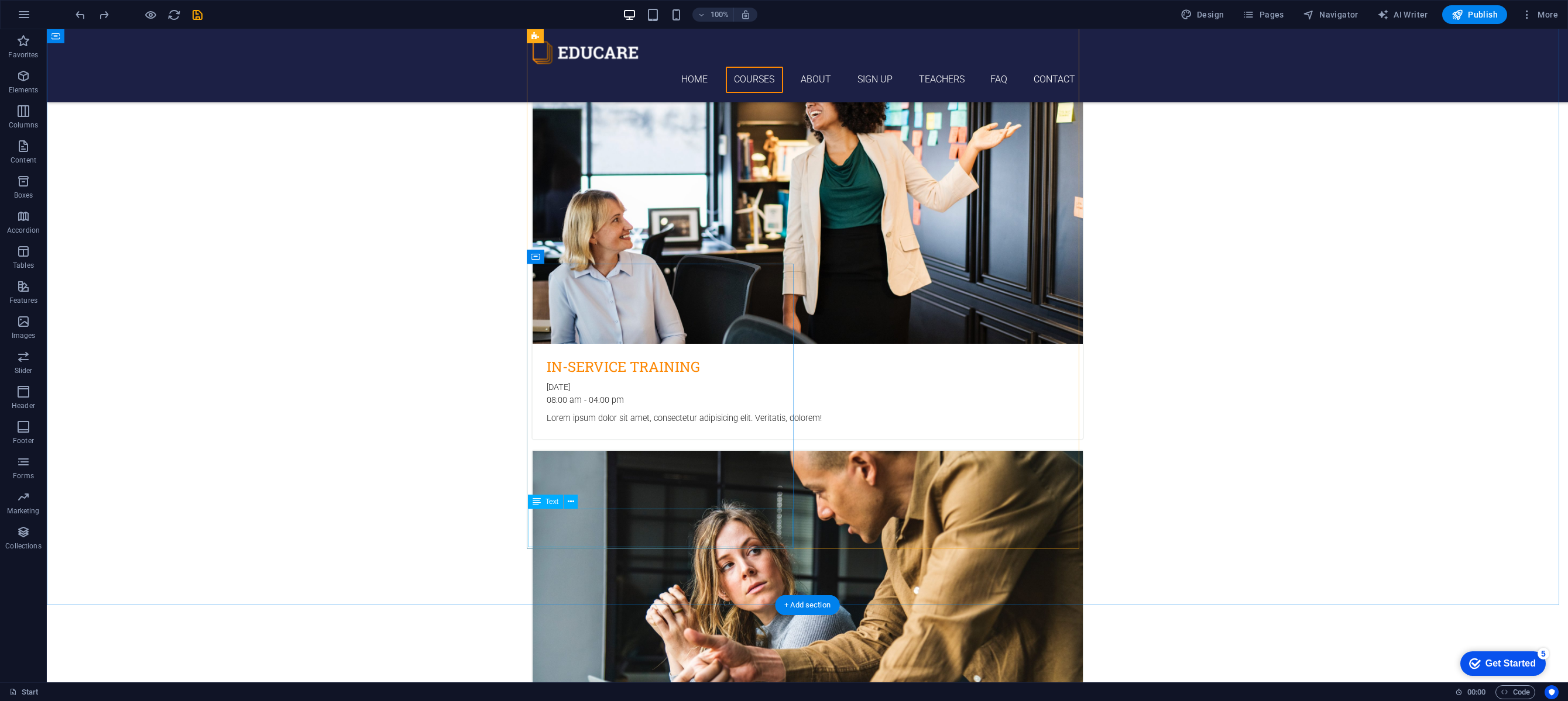
scroll to position [658, 0]
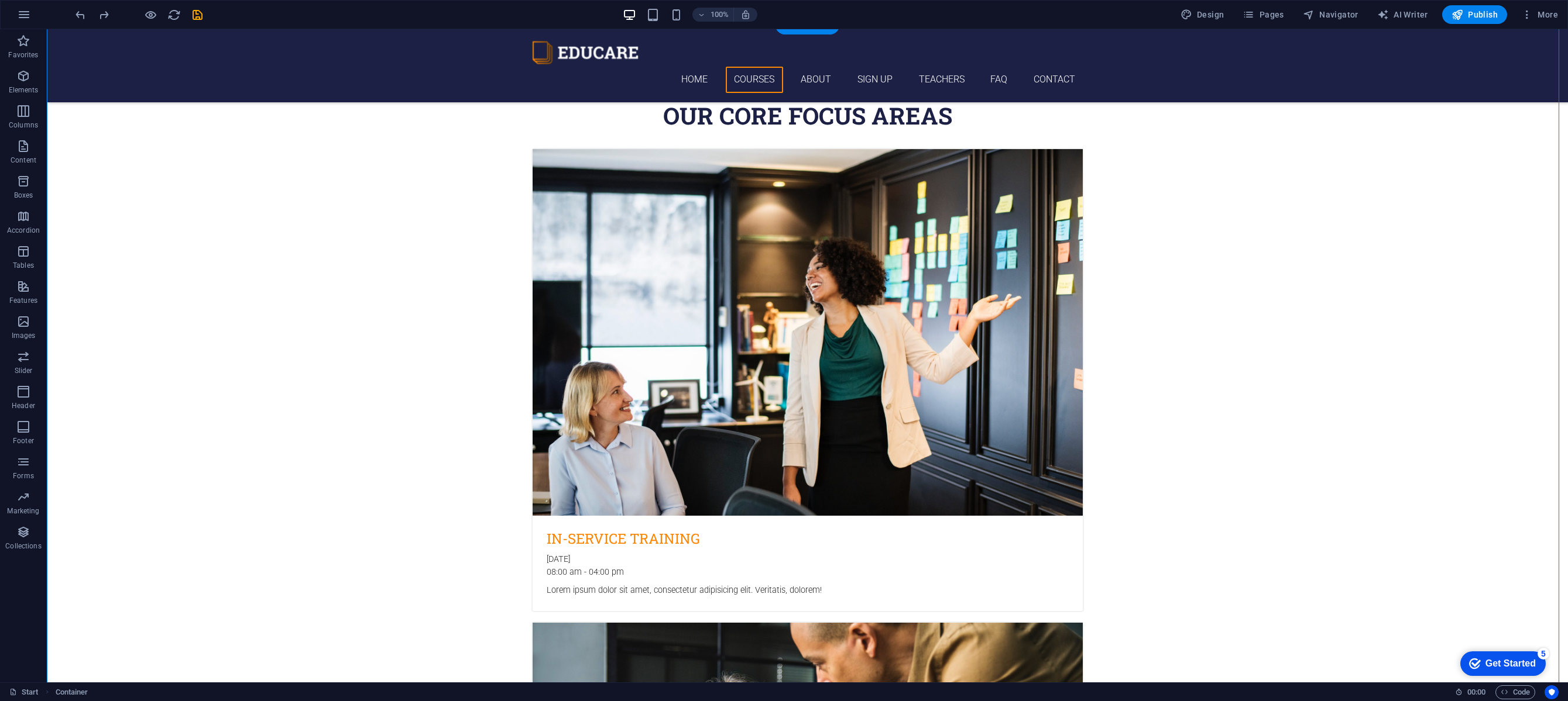
drag, startPoint x: 964, startPoint y: 171, endPoint x: 804, endPoint y: 509, distance: 374.0
drag, startPoint x: 971, startPoint y: 168, endPoint x: 803, endPoint y: 481, distance: 355.2
click at [541, 142] on div "Preset" at bounding box center [548, 141] width 42 height 14
click at [576, 140] on icon at bounding box center [576, 142] width 6 height 13
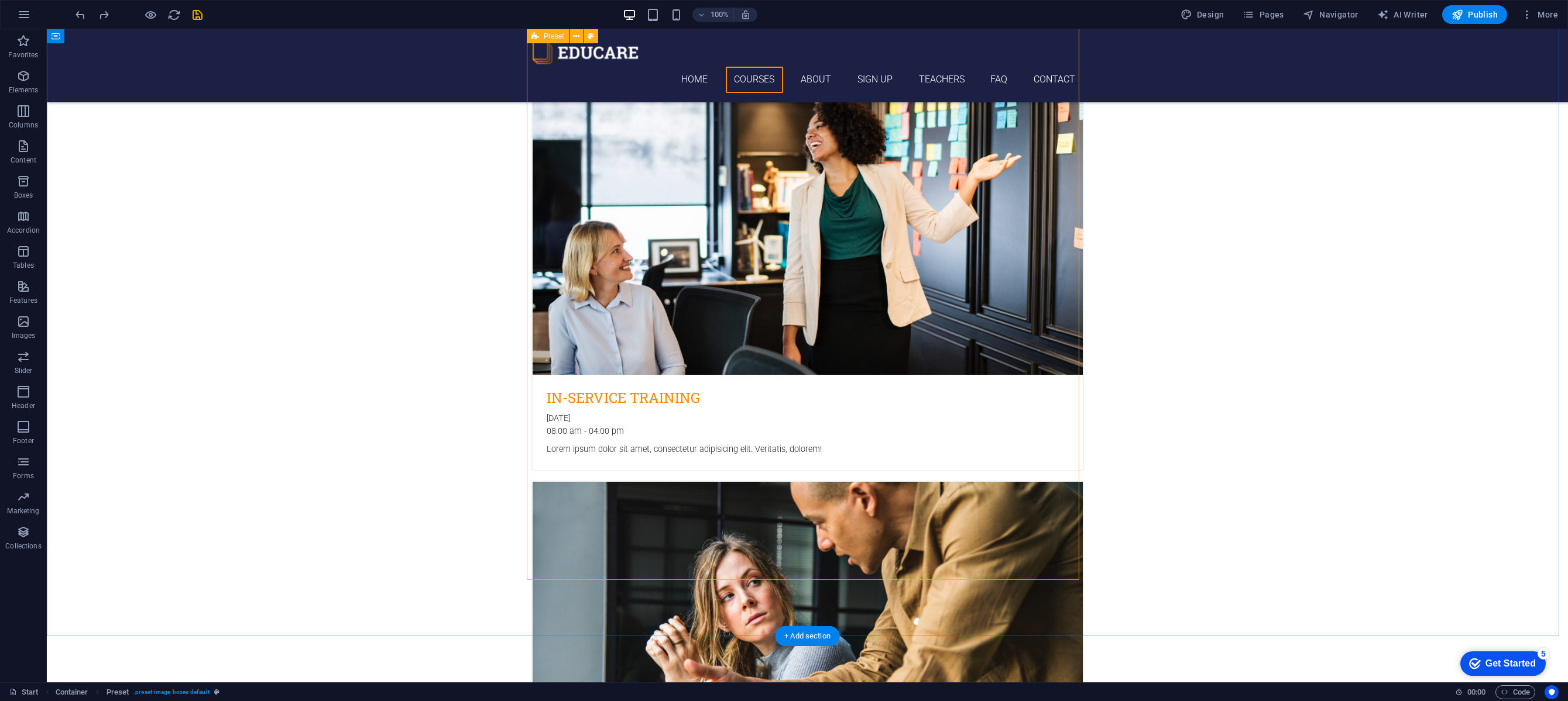
scroll to position [719, 0]
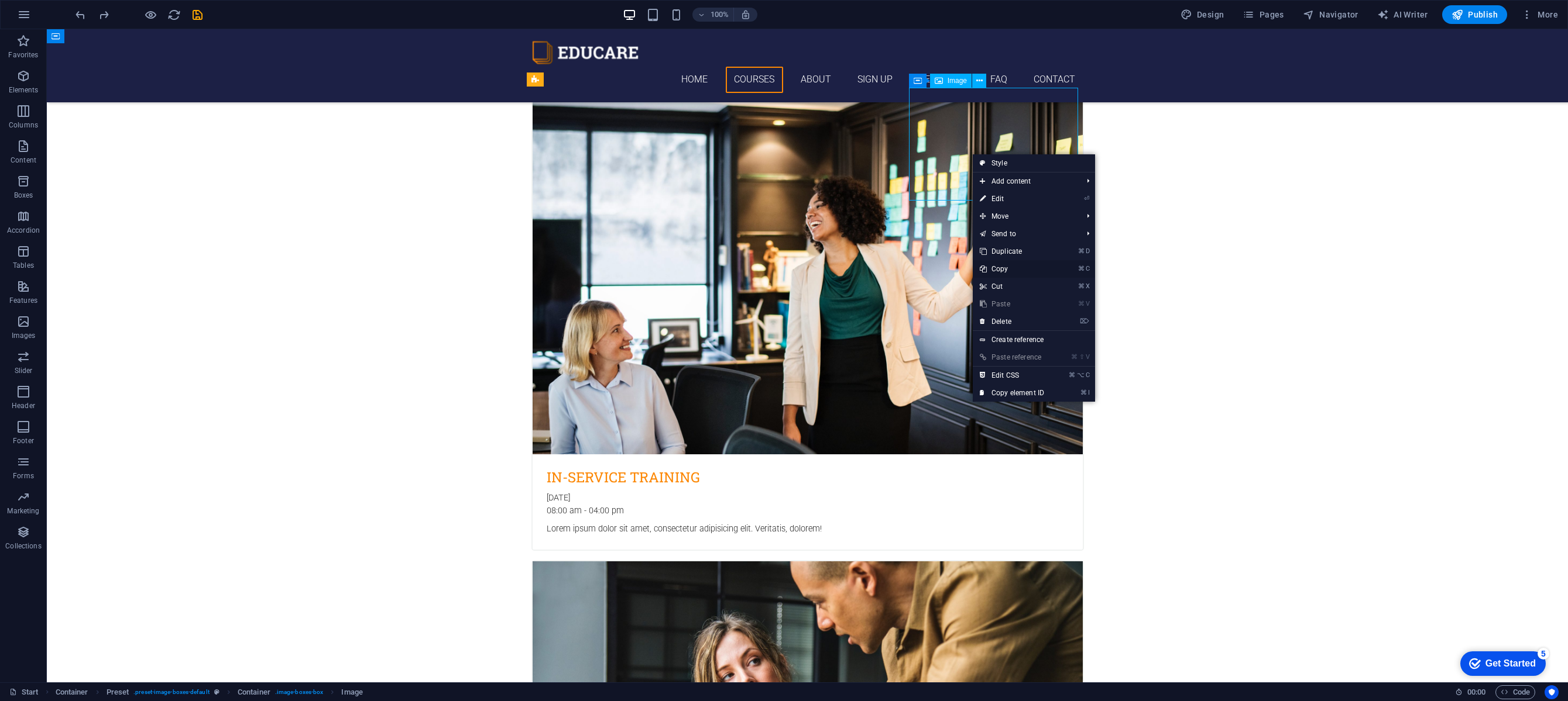
click at [1014, 265] on link "⌘ C Copy" at bounding box center [1012, 269] width 78 height 18
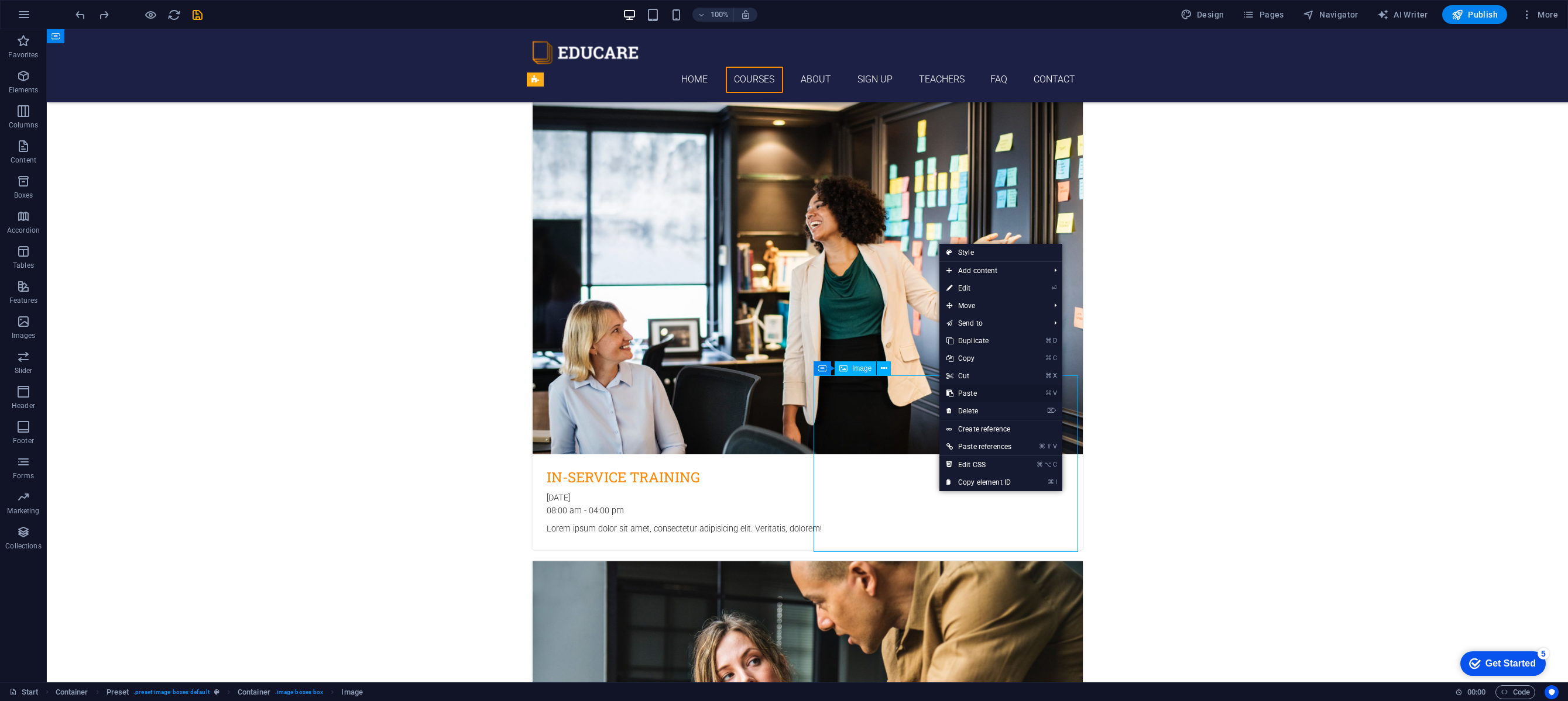
click at [972, 396] on link "⌘ V Paste" at bounding box center [978, 394] width 79 height 18
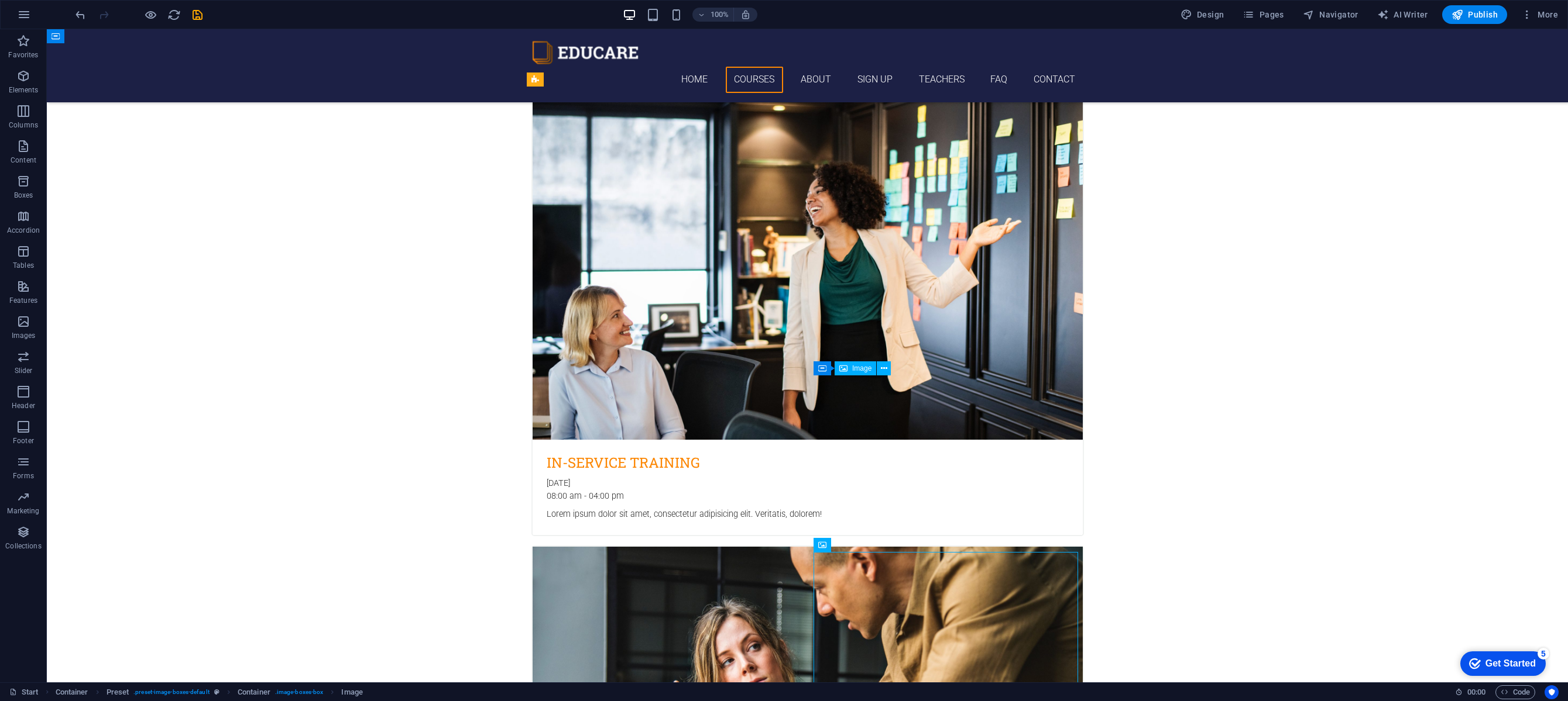
scroll to position [929, 0]
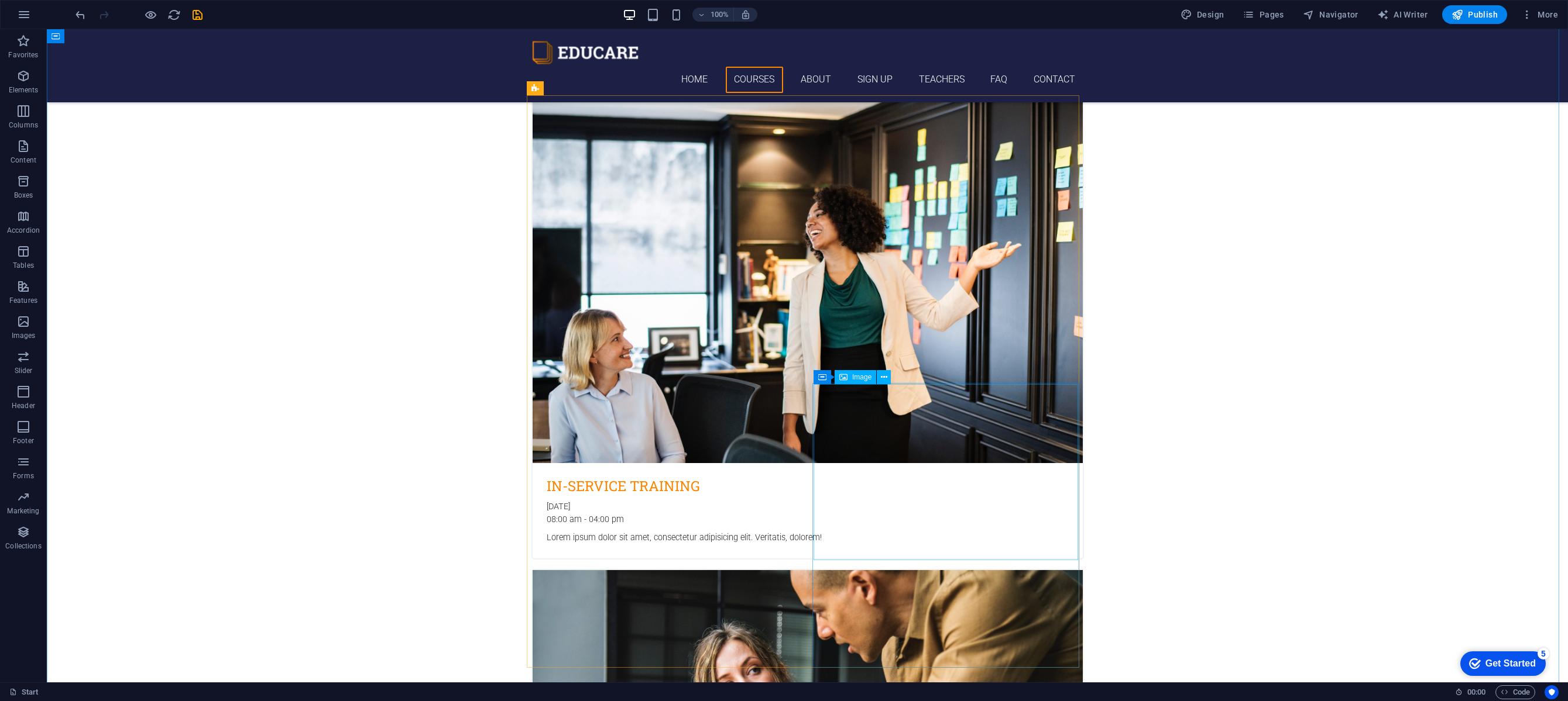
scroll to position [646, 0]
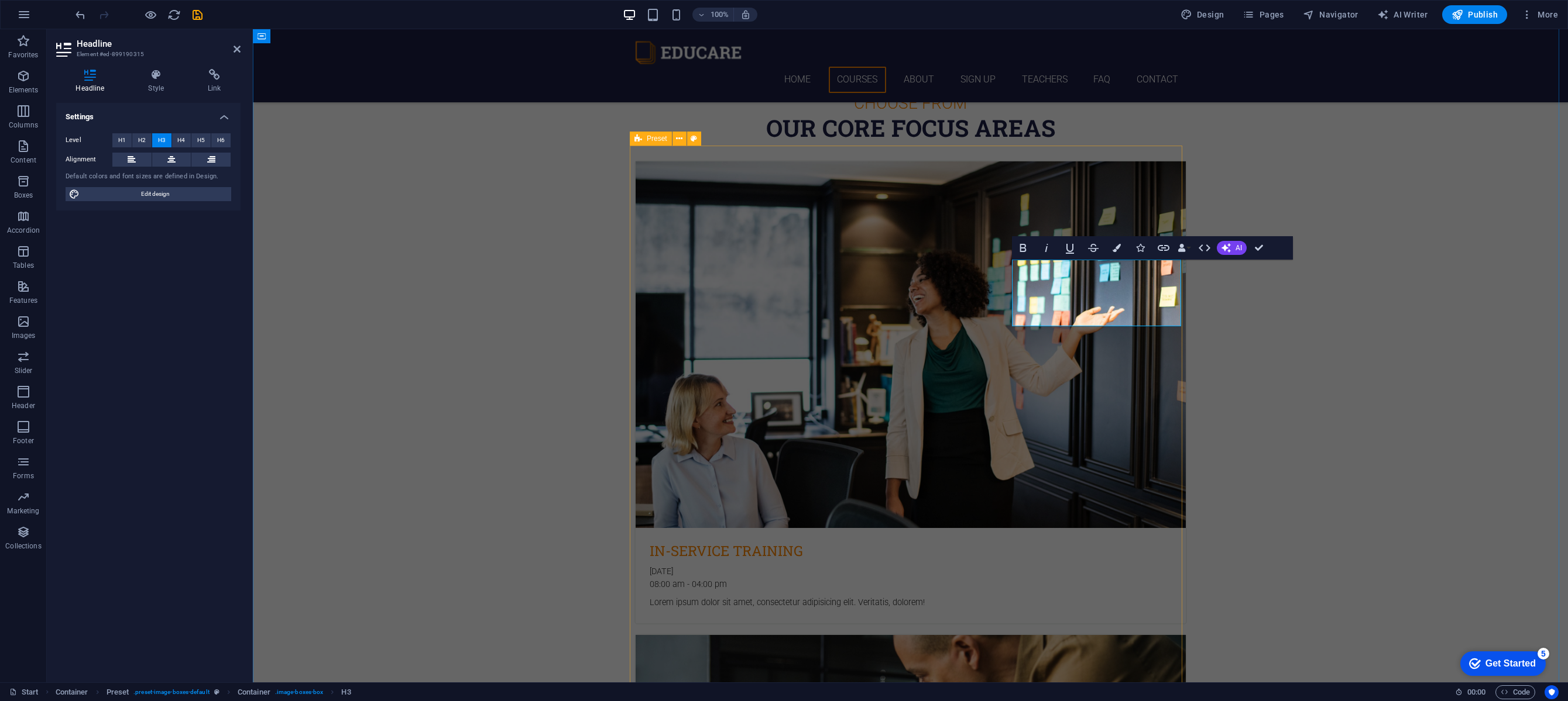
scroll to position [660, 0]
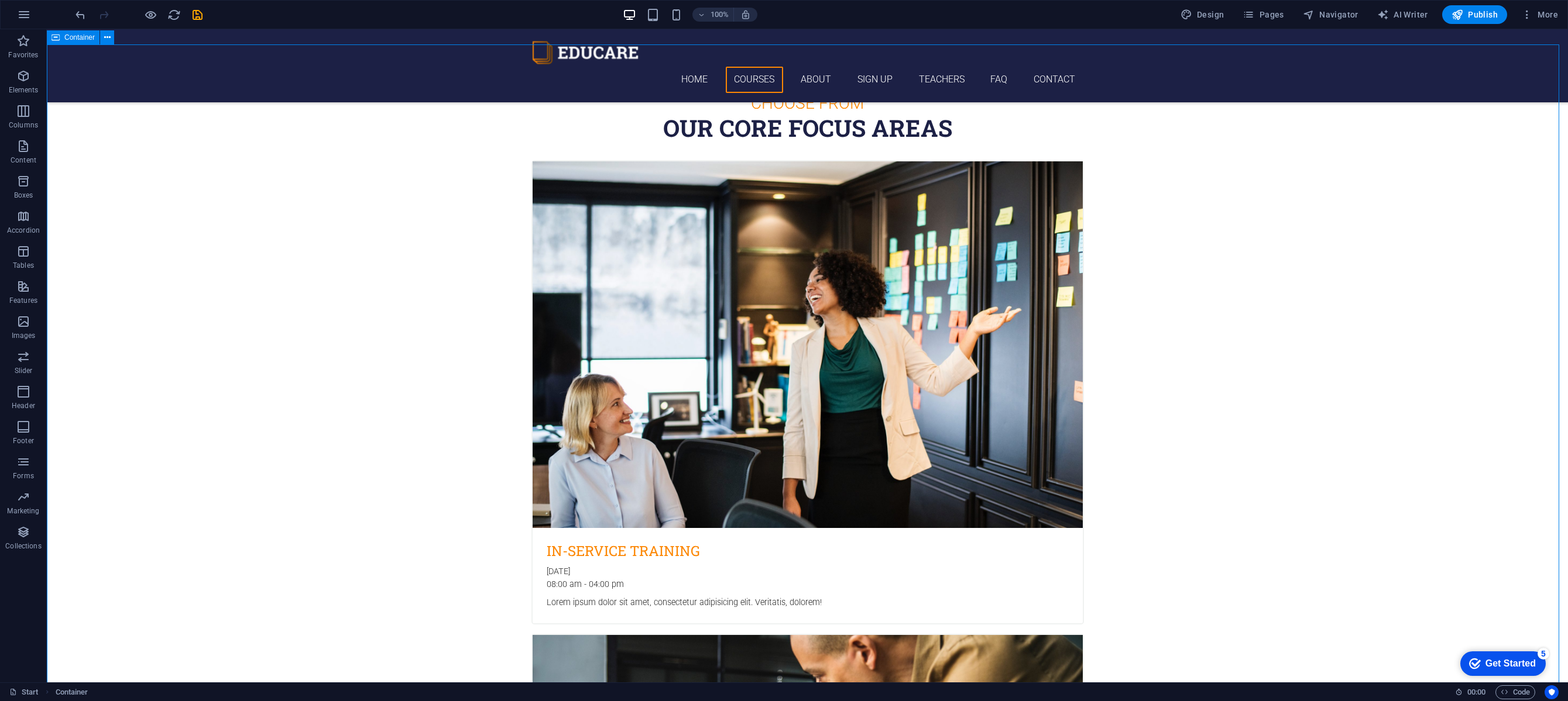
scroll to position [638, 0]
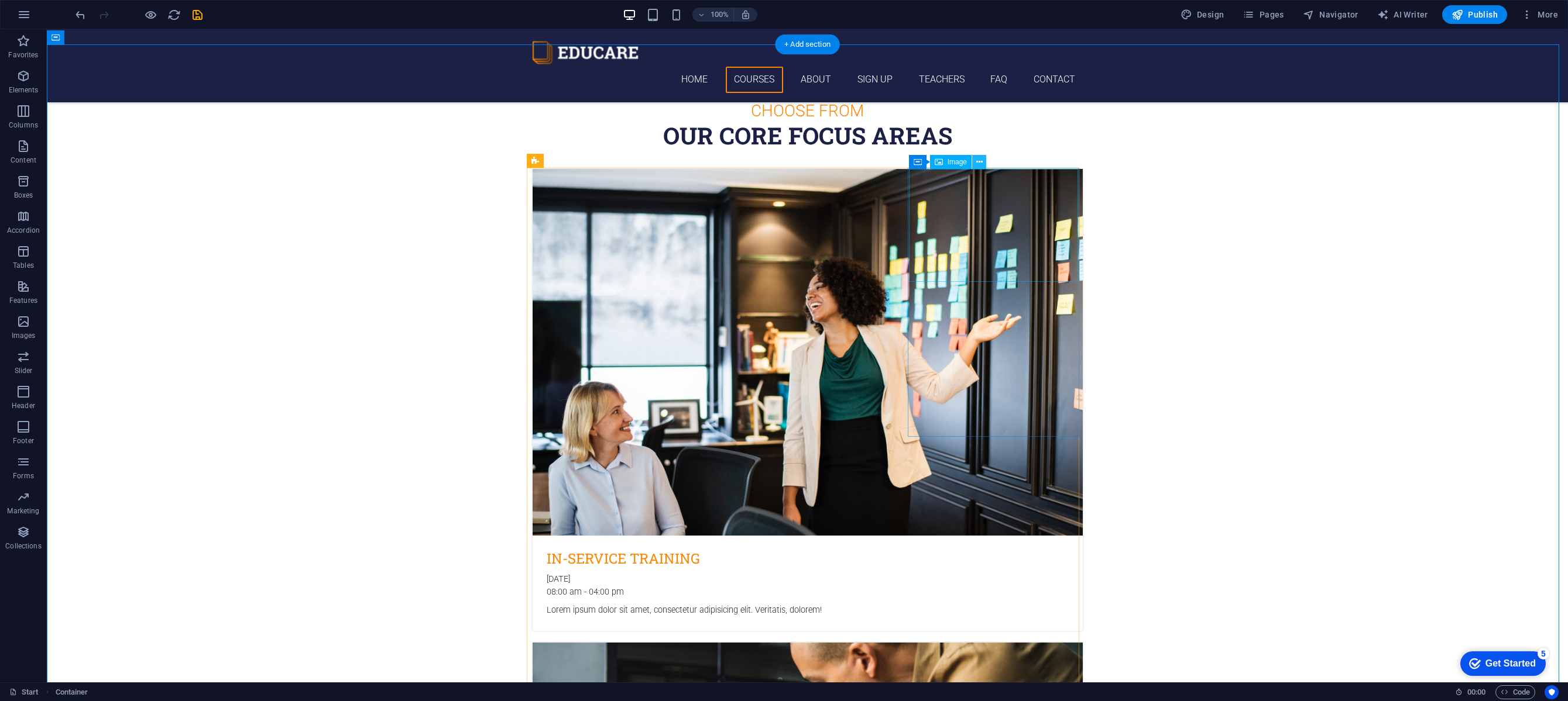
click at [979, 162] on icon at bounding box center [979, 162] width 6 height 13
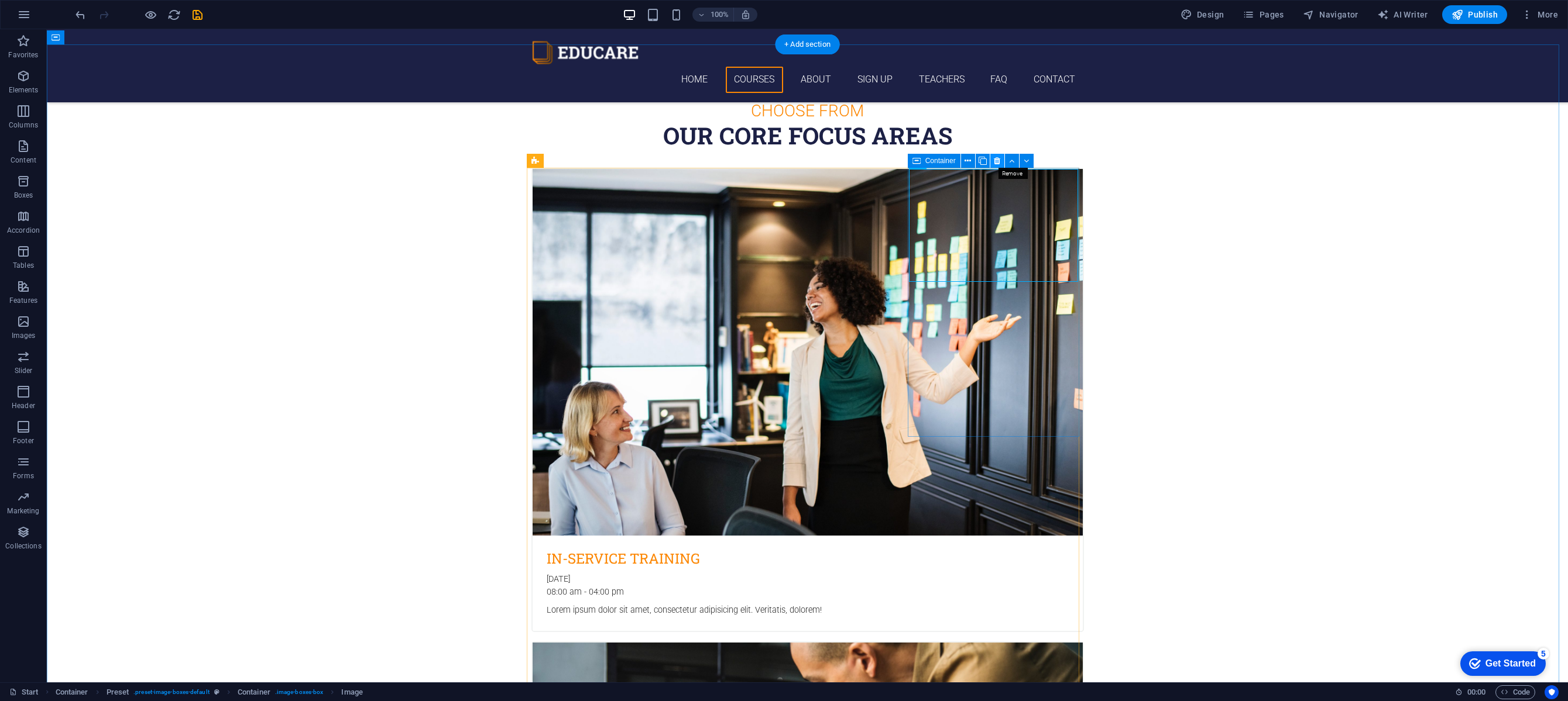
click at [1000, 161] on icon at bounding box center [997, 161] width 6 height 13
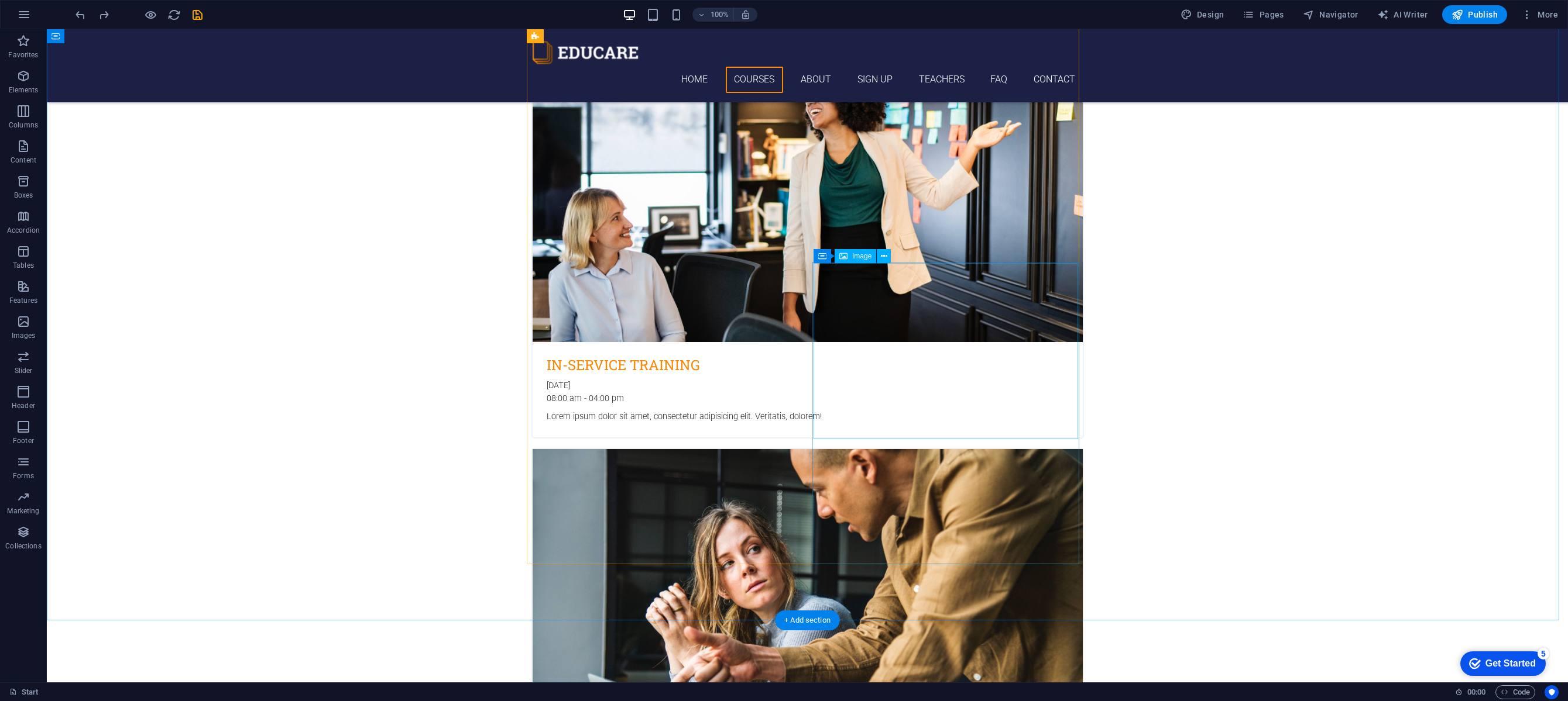
scroll to position [658, 0]
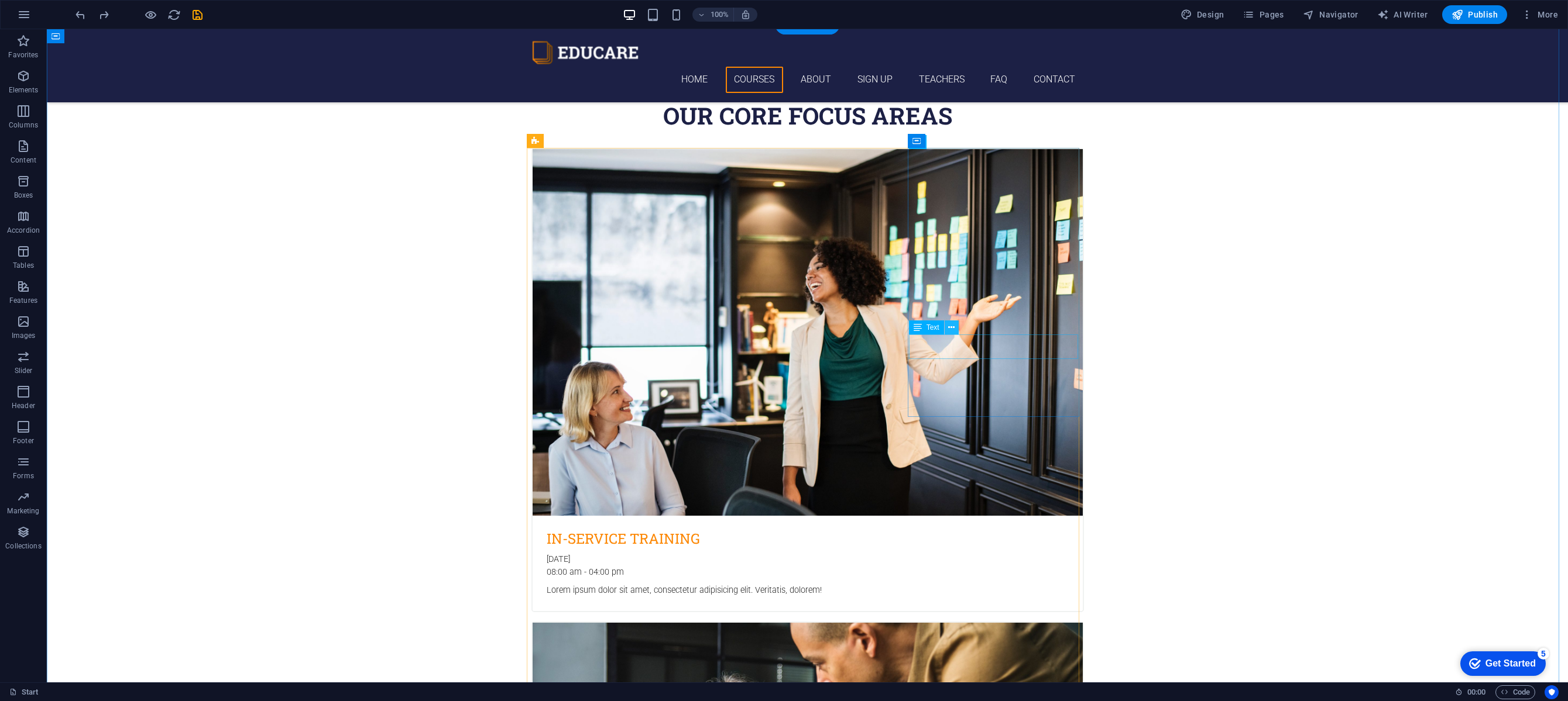
click at [952, 328] on icon at bounding box center [951, 328] width 6 height 13
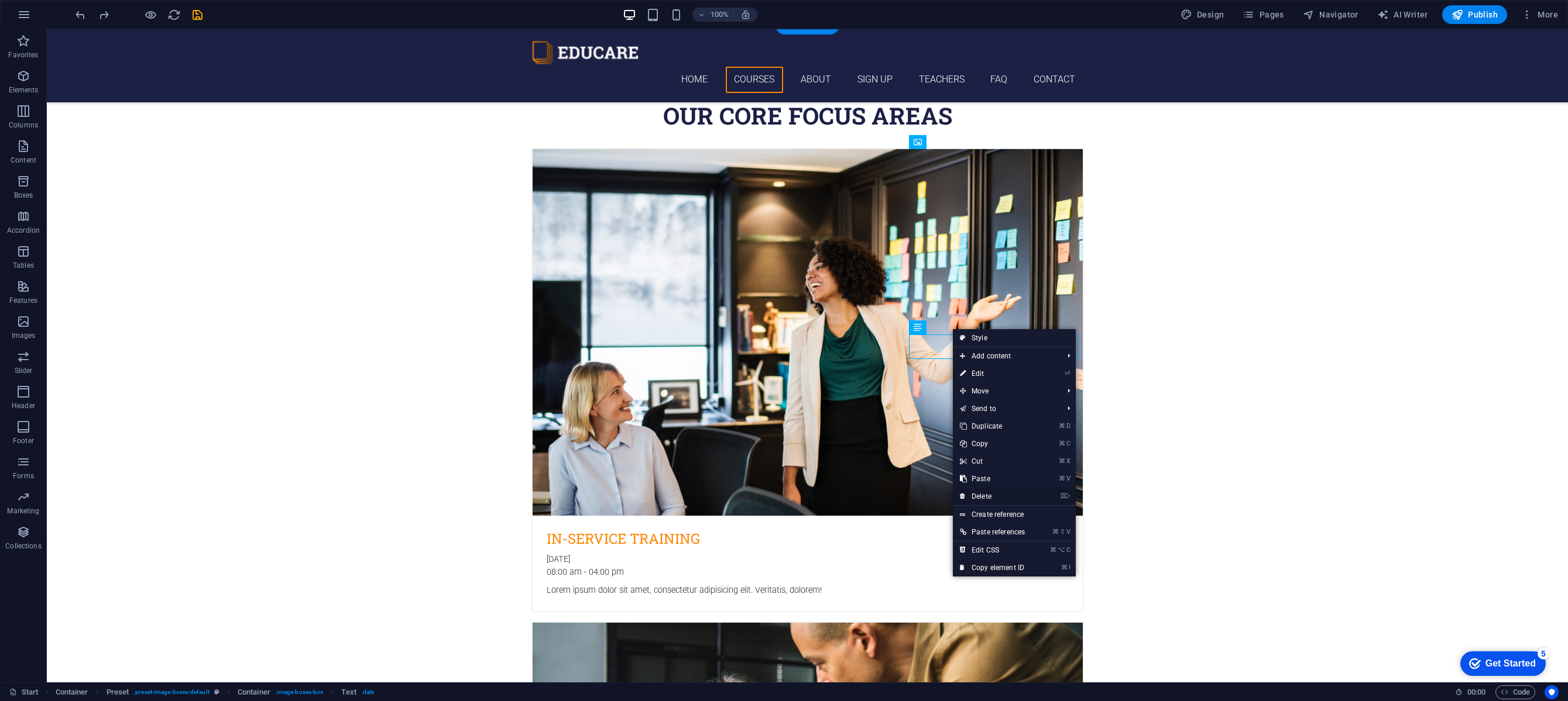
click at [1003, 498] on link "⌦ Delete" at bounding box center [992, 496] width 79 height 18
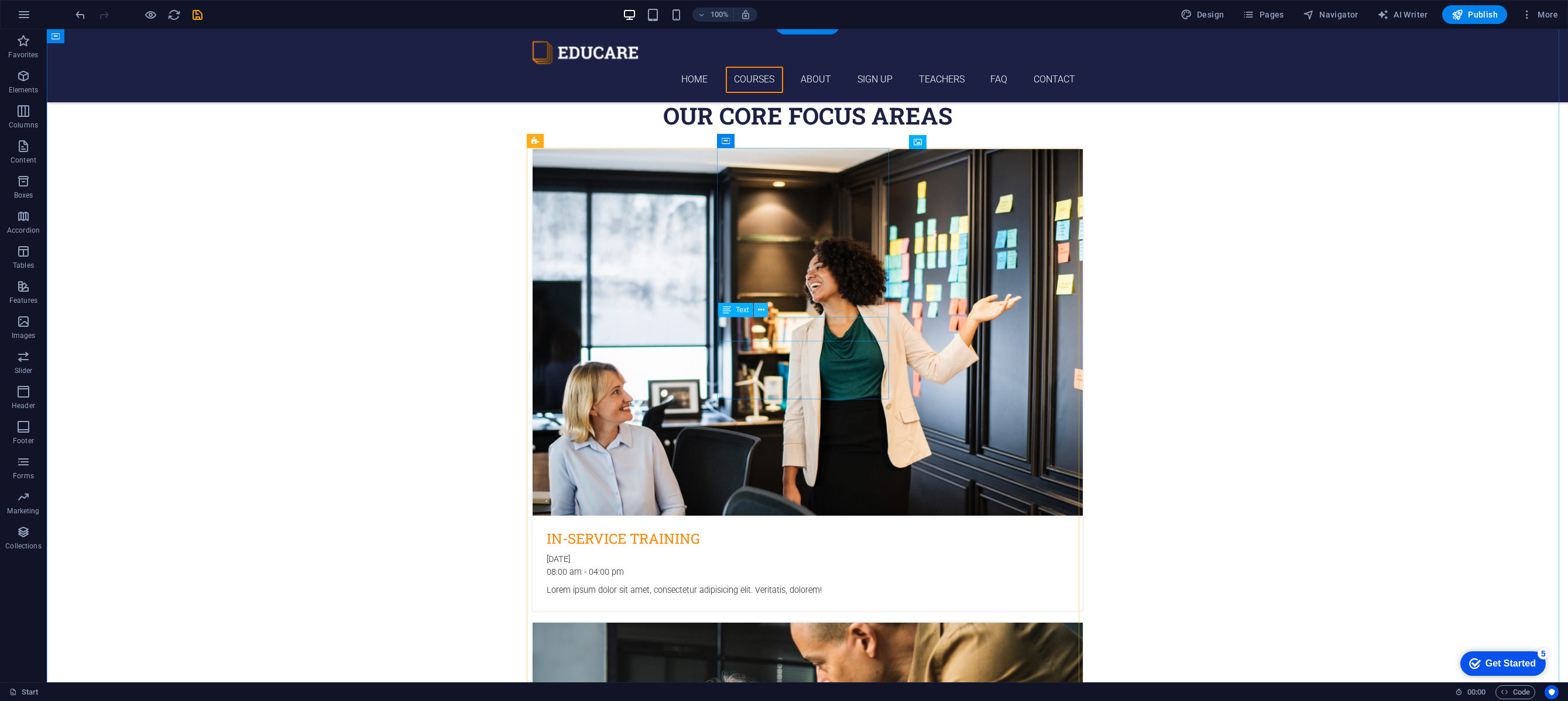
click at [761, 307] on icon at bounding box center [761, 311] width 6 height 13
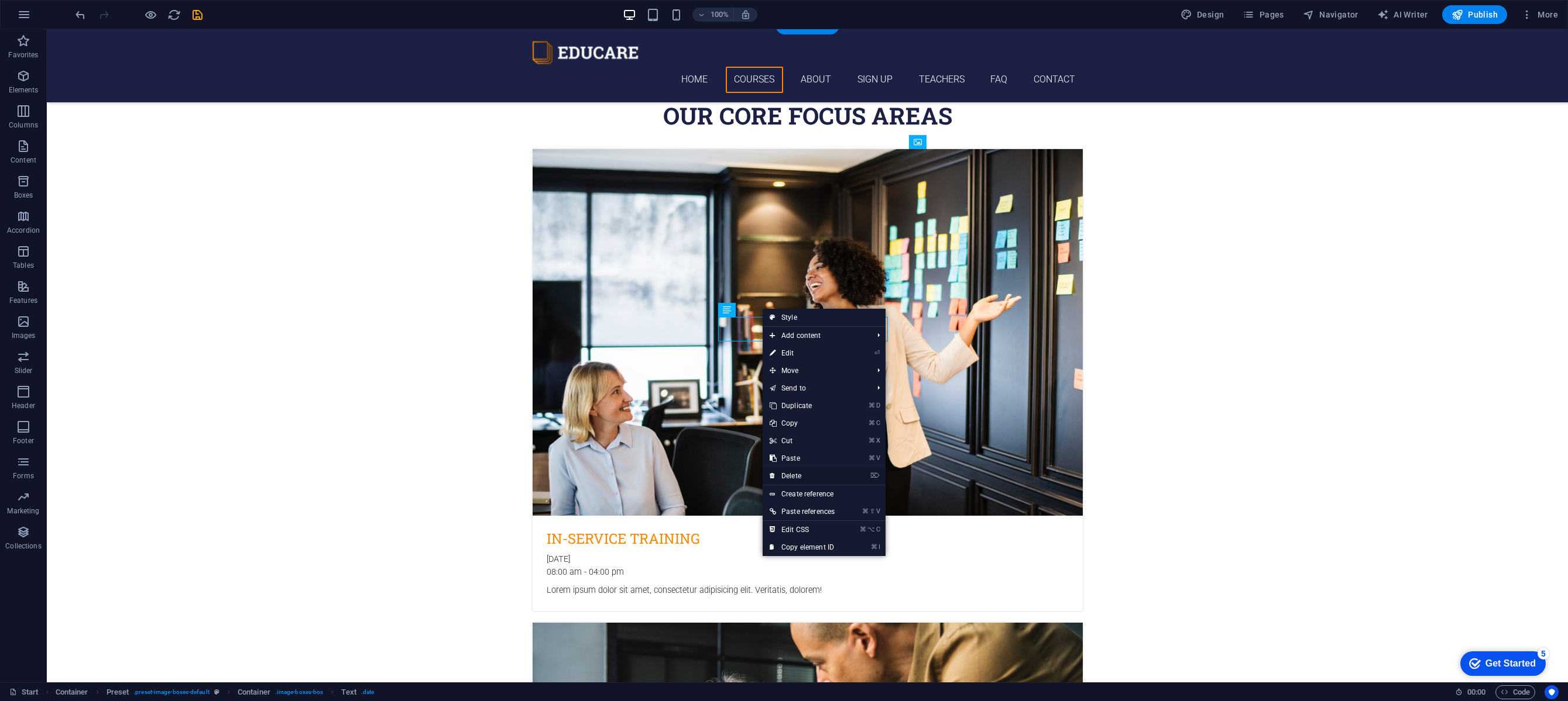
click at [810, 474] on link "⌦ Delete" at bounding box center [802, 476] width 79 height 18
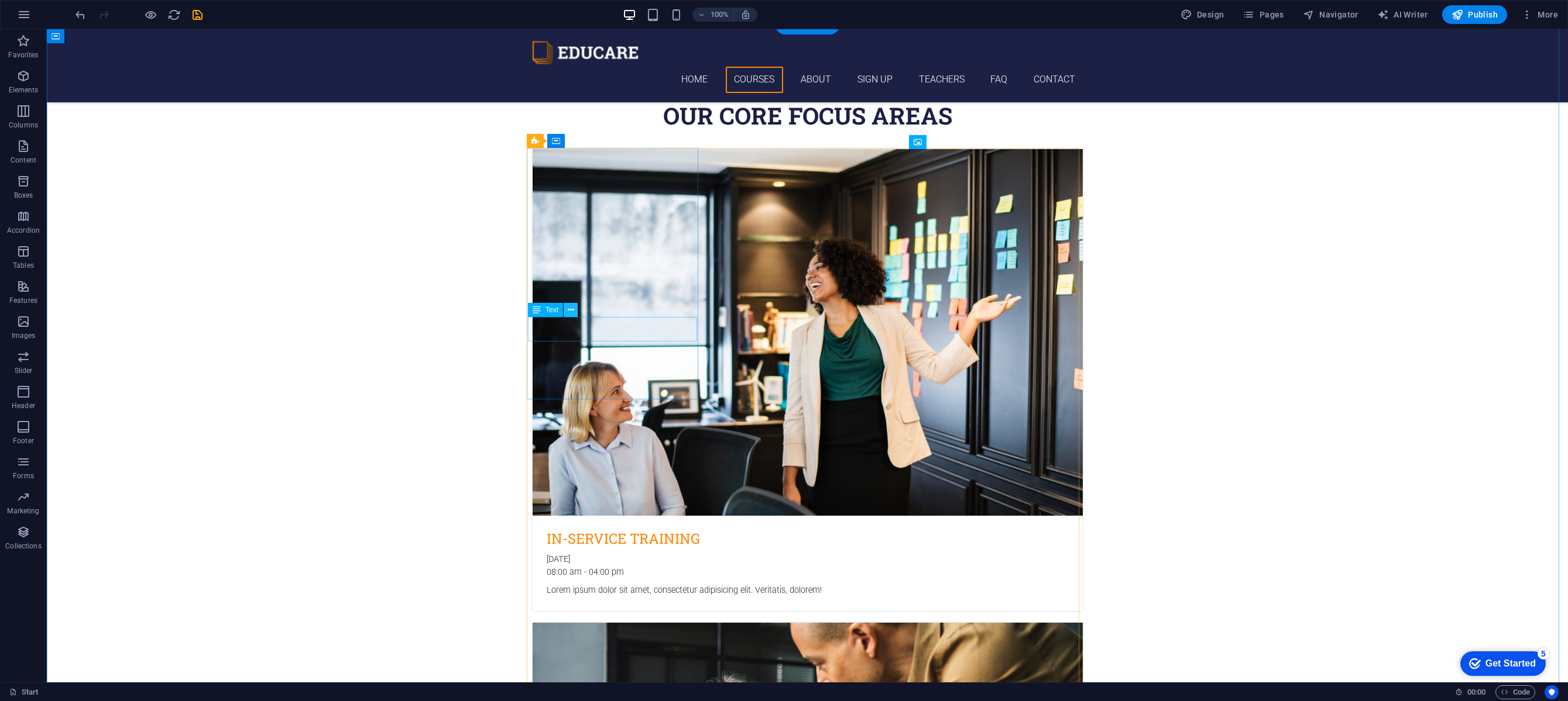
click at [572, 312] on icon at bounding box center [571, 311] width 6 height 13
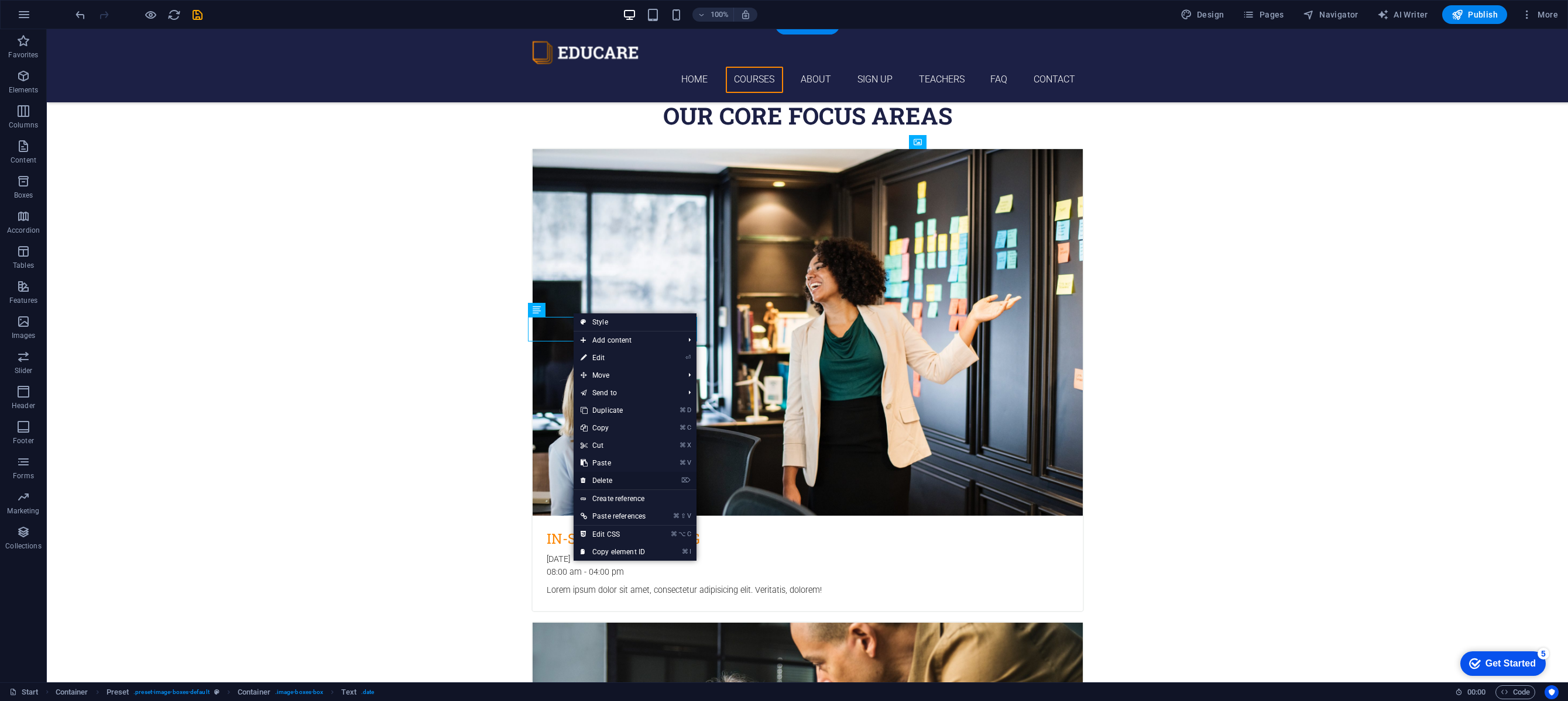
drag, startPoint x: 619, startPoint y: 482, endPoint x: 572, endPoint y: 453, distance: 55.2
click at [619, 482] on link "⌦ Delete" at bounding box center [613, 481] width 79 height 18
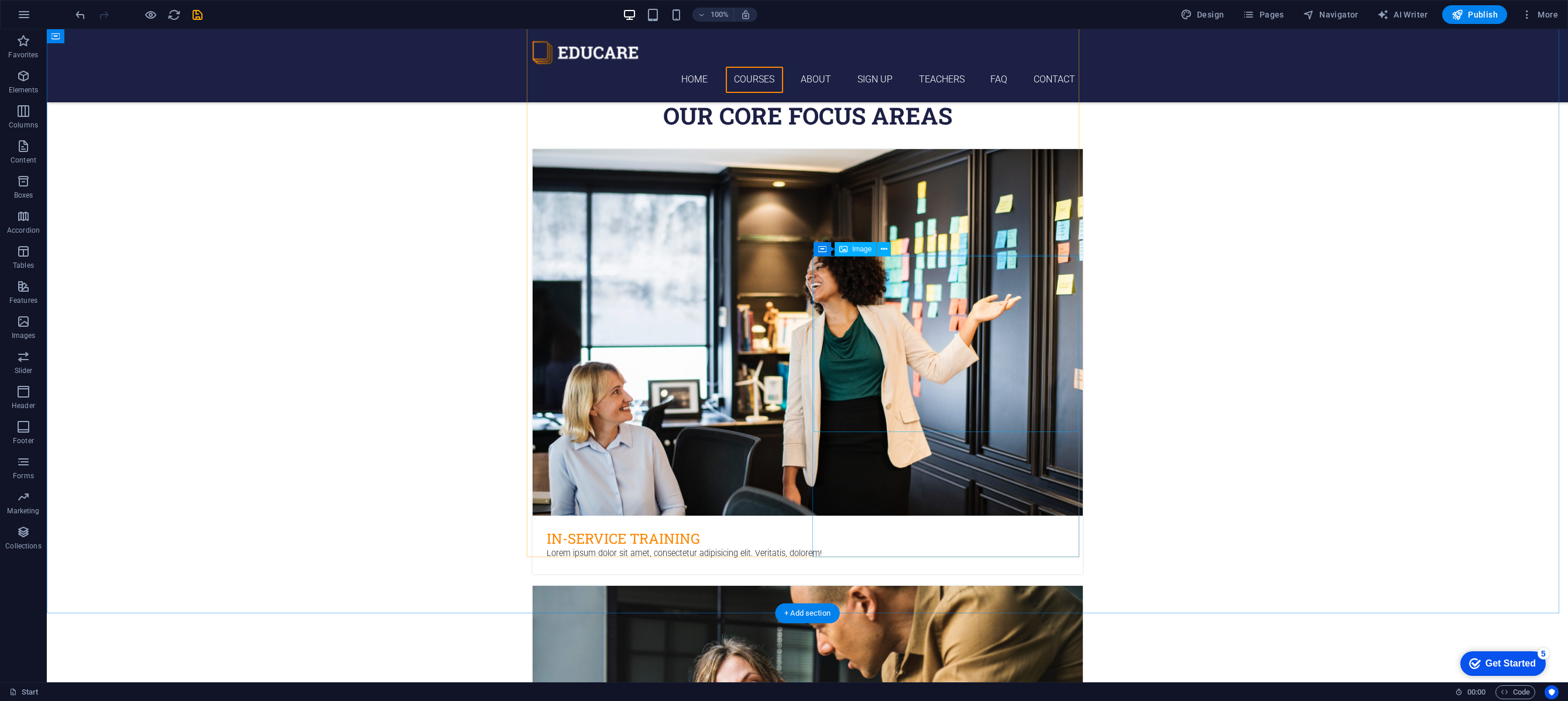
scroll to position [802, 0]
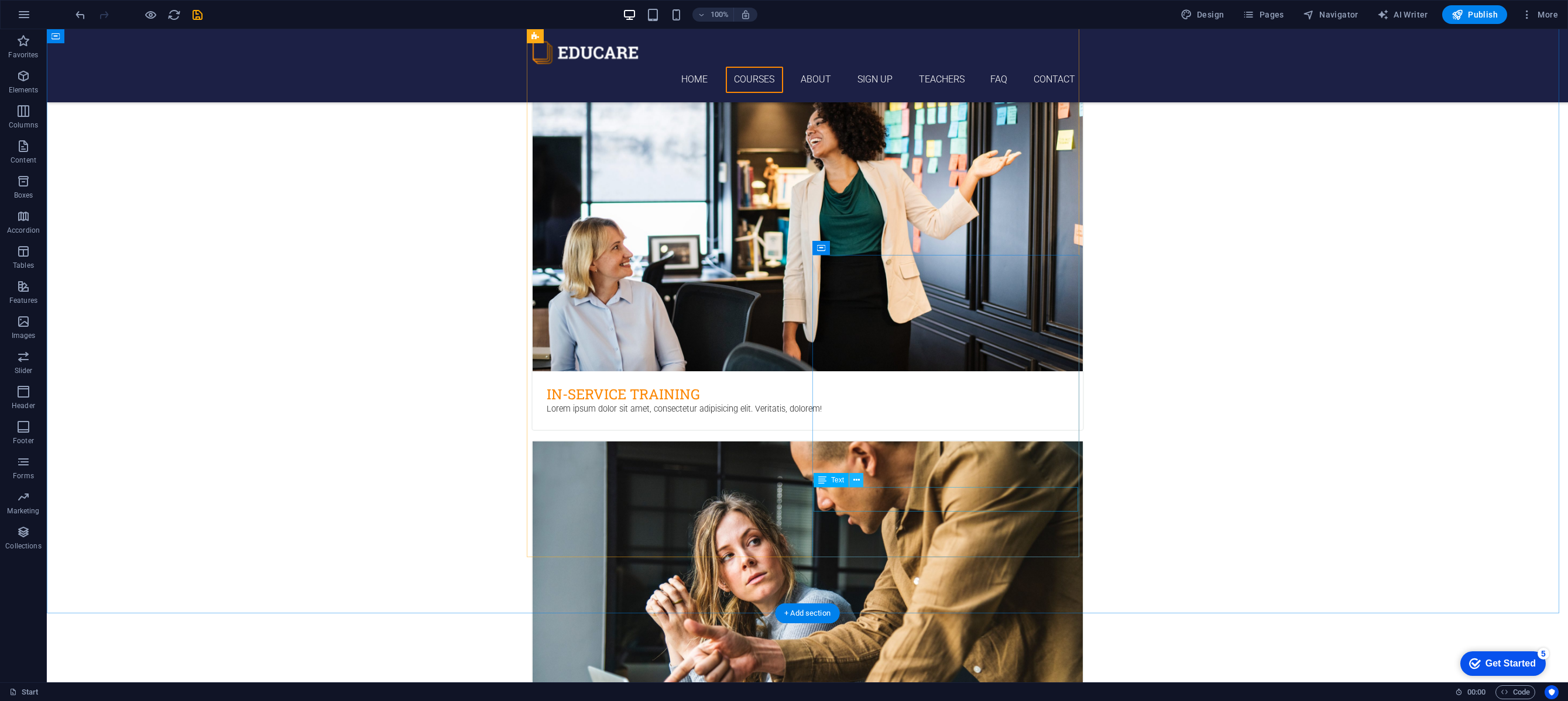
click at [855, 482] on icon at bounding box center [856, 481] width 6 height 13
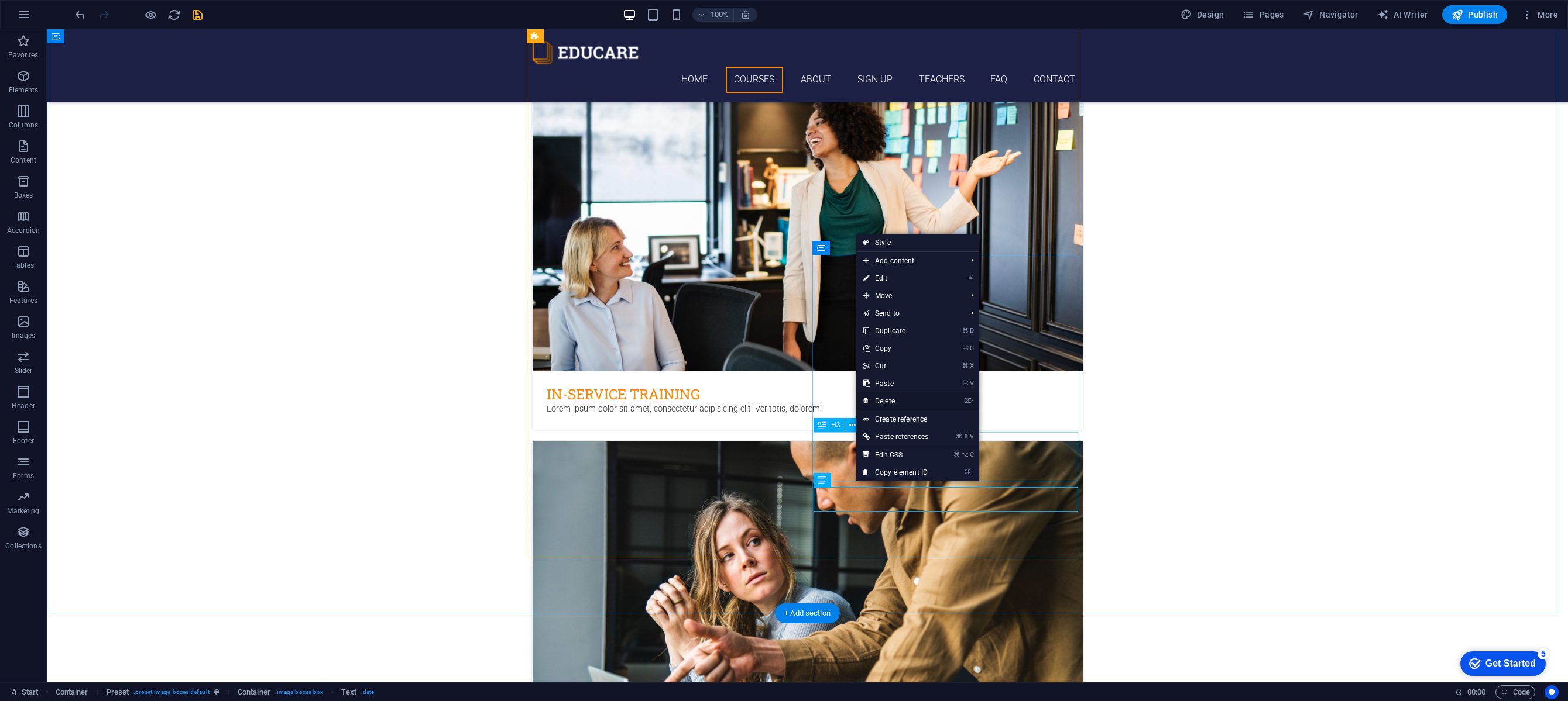
click at [899, 402] on link "⌦ Delete" at bounding box center [896, 401] width 79 height 18
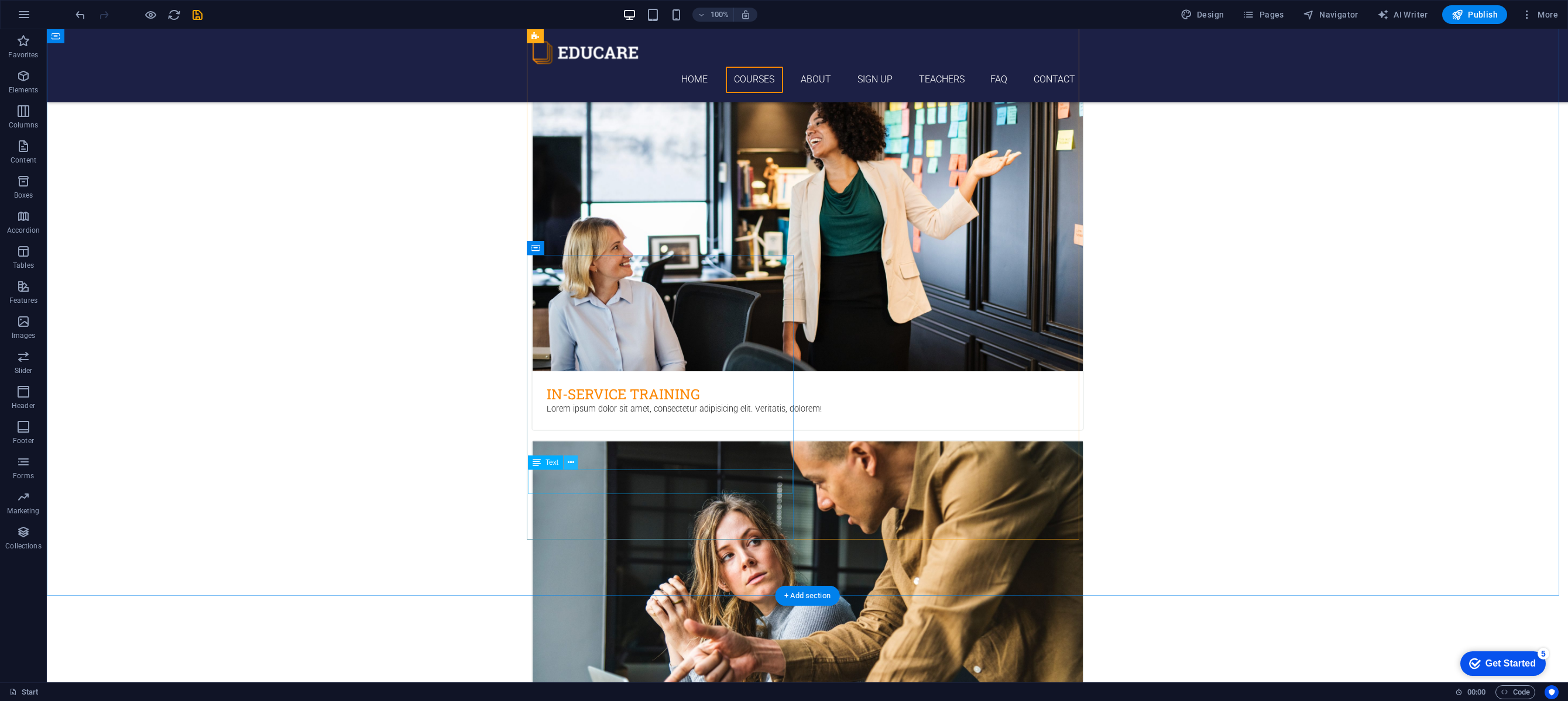
click at [570, 464] on icon at bounding box center [571, 463] width 6 height 13
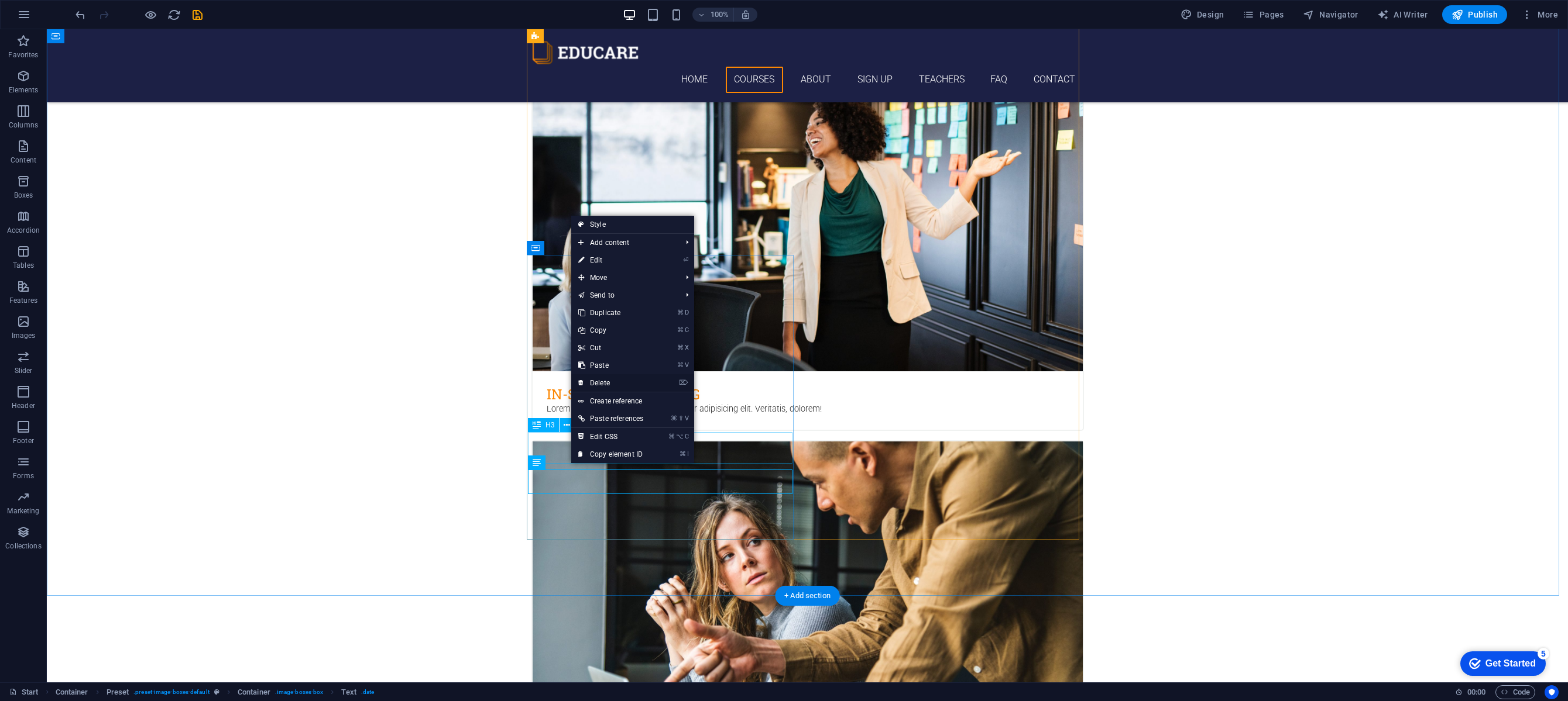
click at [610, 379] on link "⌦ Delete" at bounding box center [610, 383] width 79 height 18
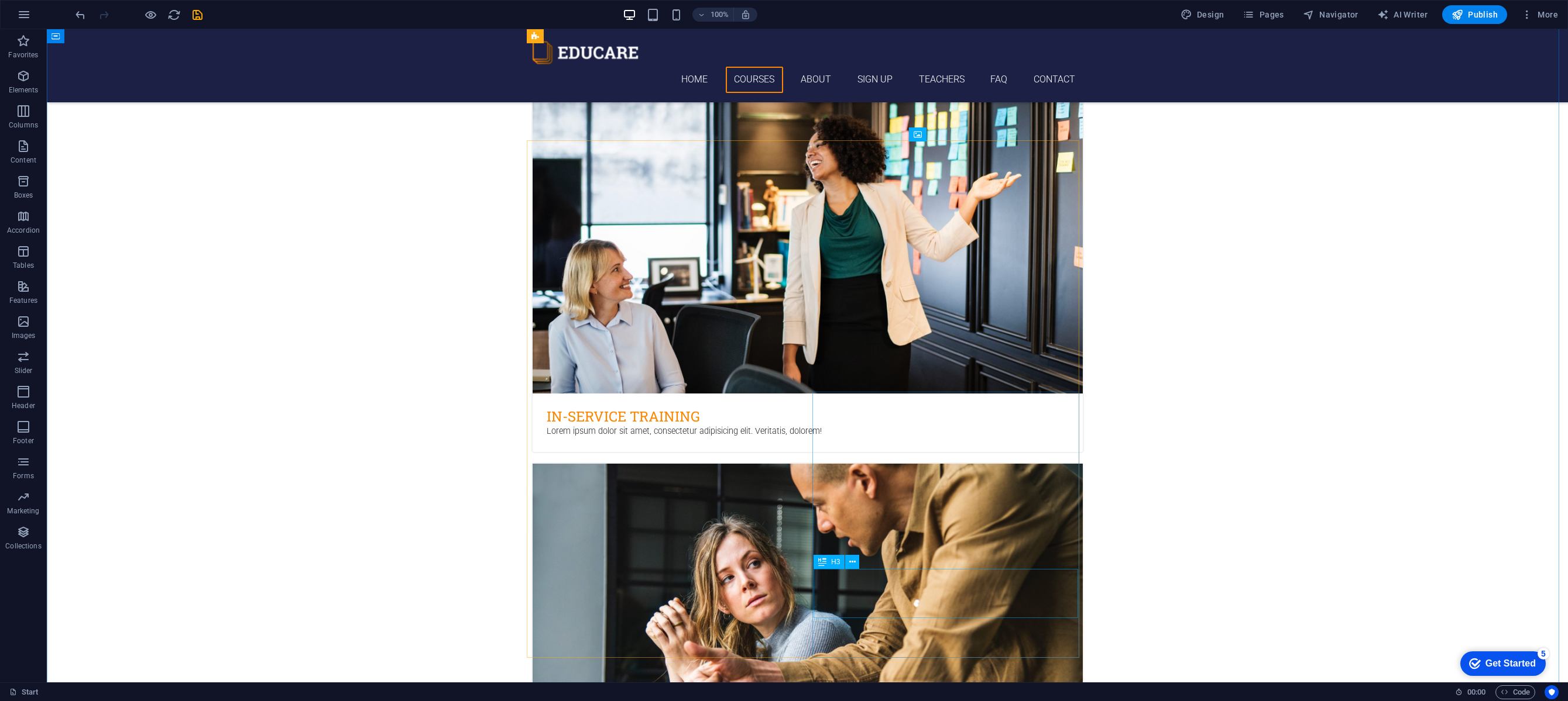
scroll to position [666, 0]
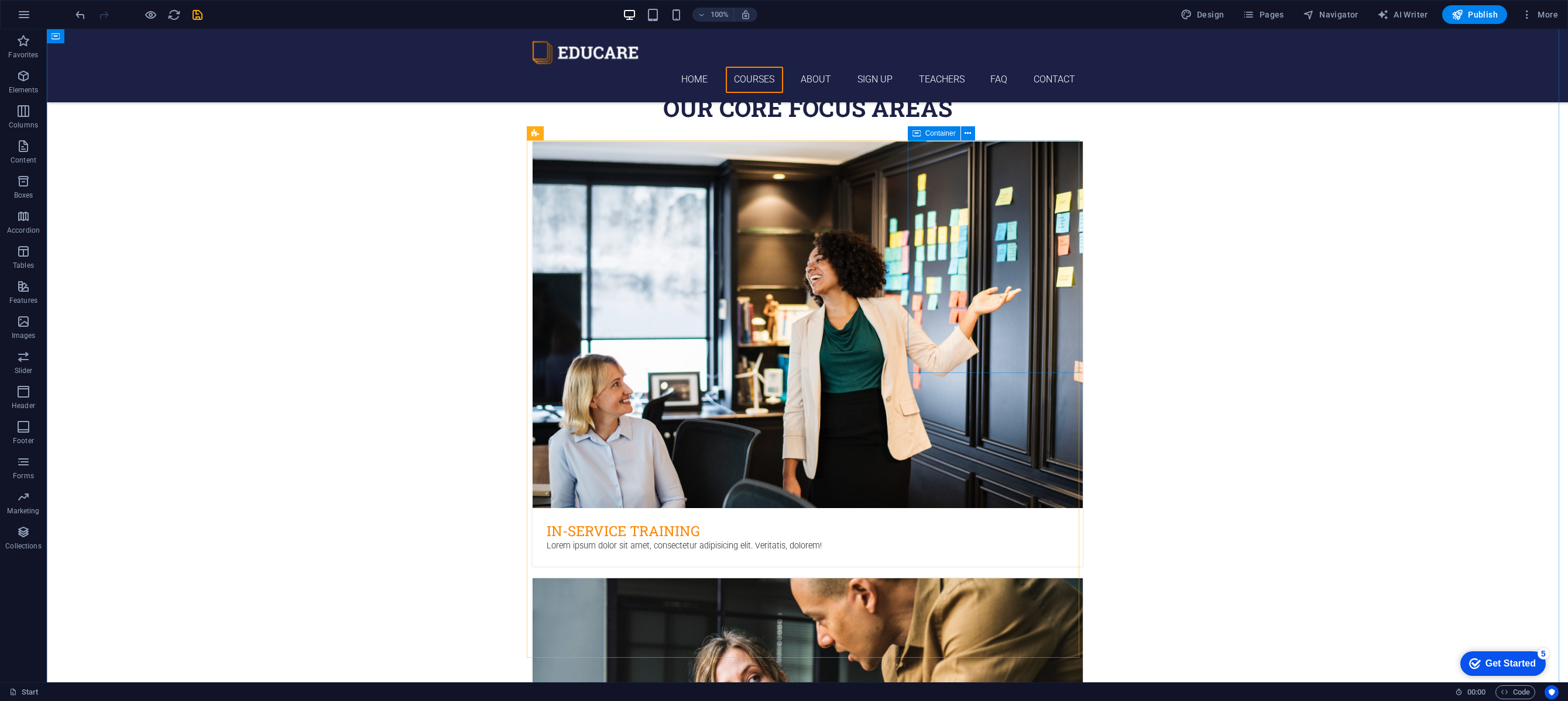
click at [914, 137] on icon at bounding box center [916, 134] width 8 height 14
click at [972, 134] on button at bounding box center [968, 134] width 14 height 14
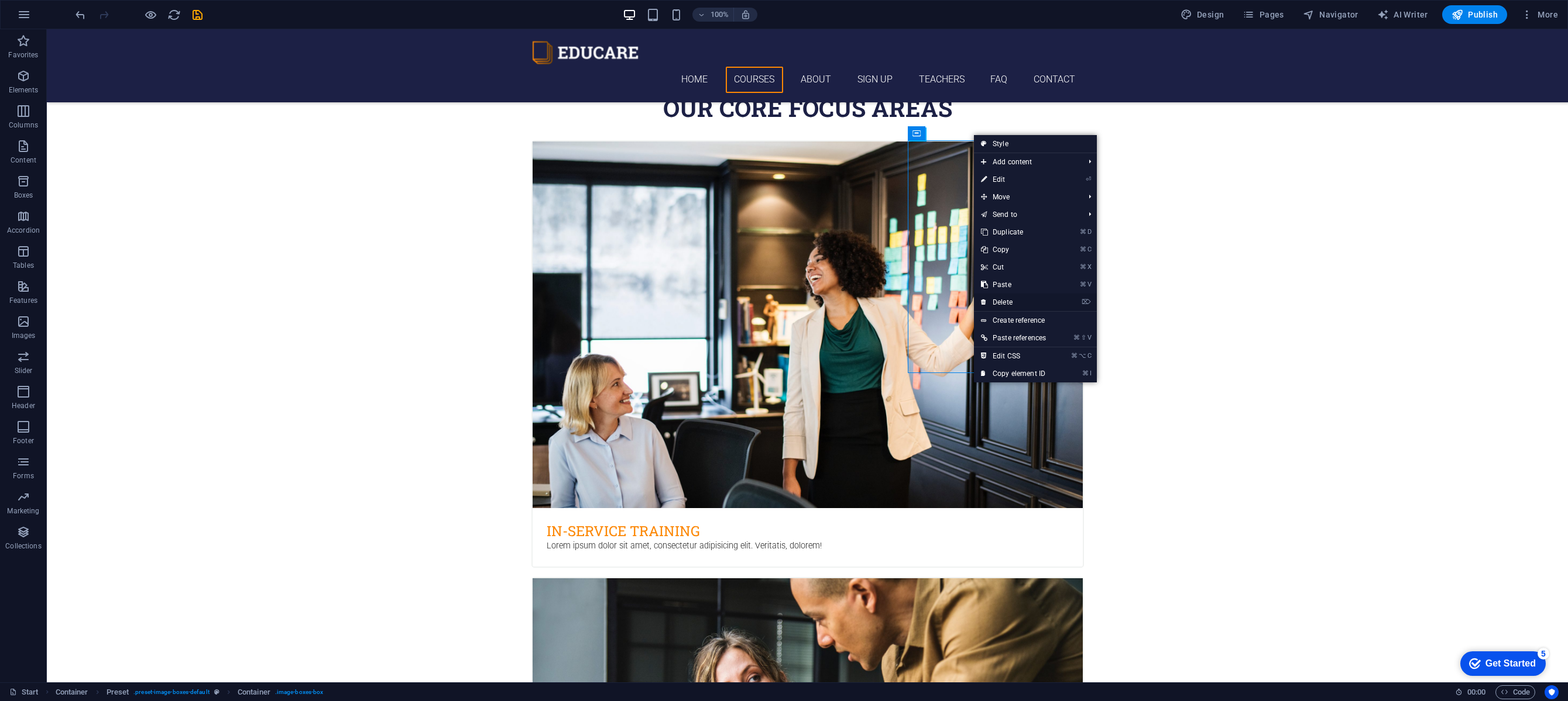
click at [1012, 304] on link "⌦ Delete" at bounding box center [1013, 302] width 79 height 18
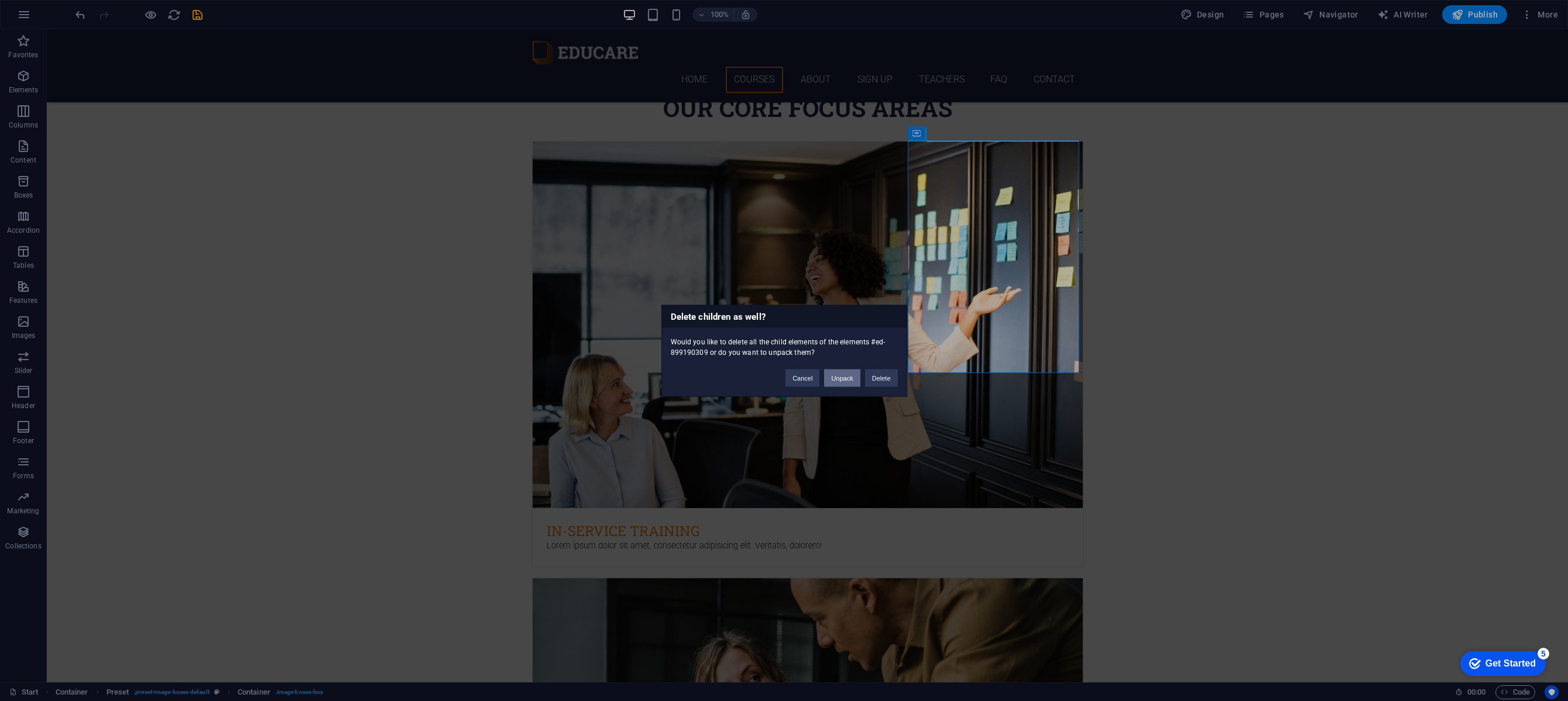
click at [830, 379] on button "Unpack" at bounding box center [841, 378] width 36 height 18
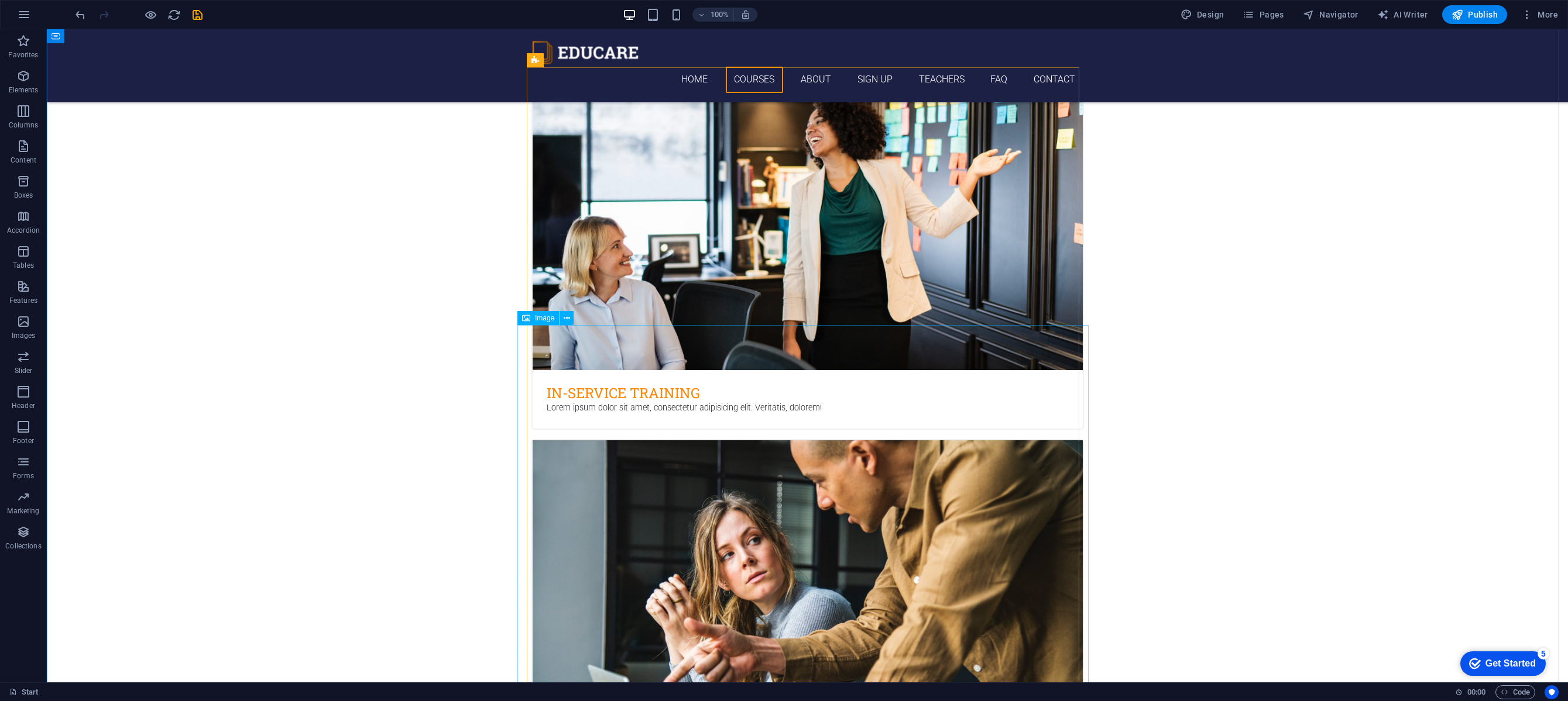
scroll to position [739, 0]
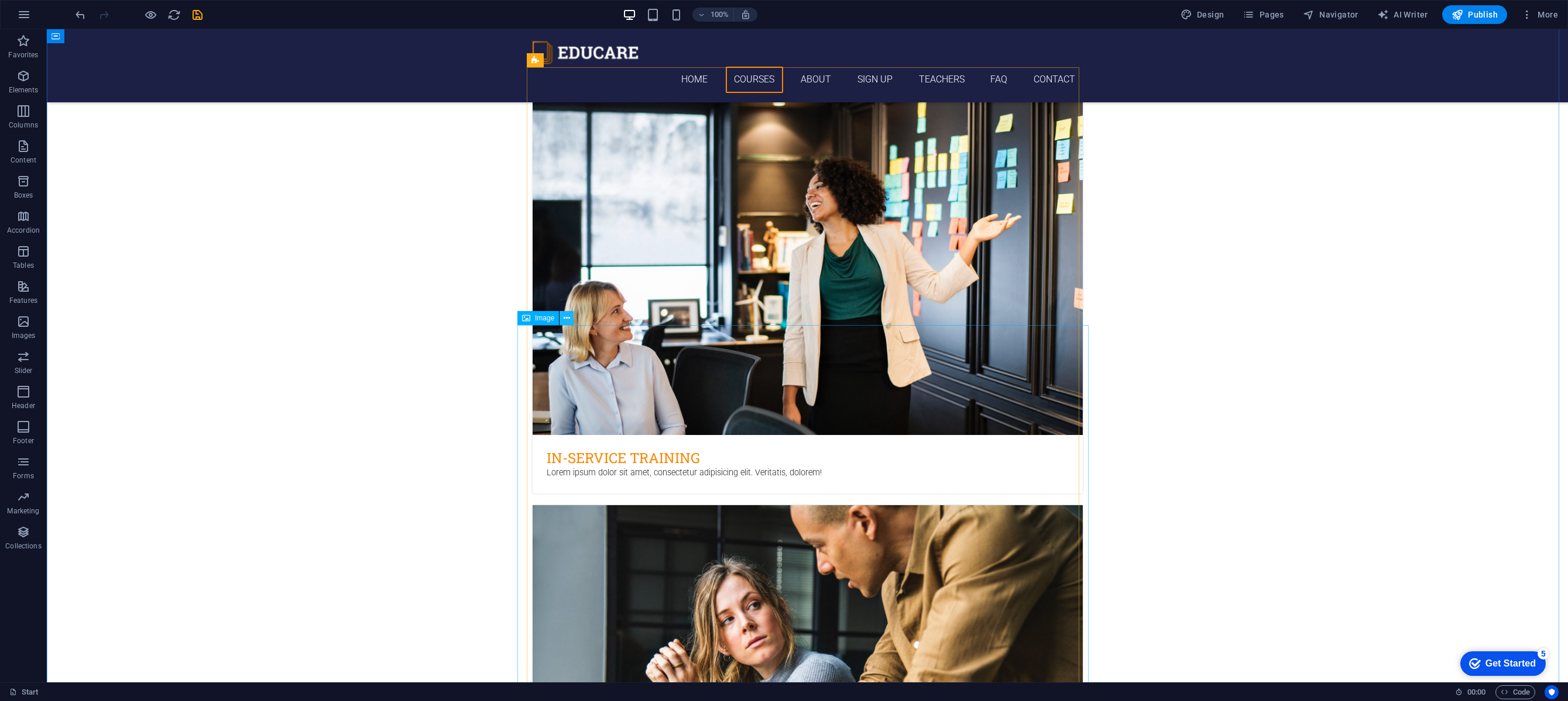
click at [569, 319] on icon at bounding box center [567, 319] width 6 height 13
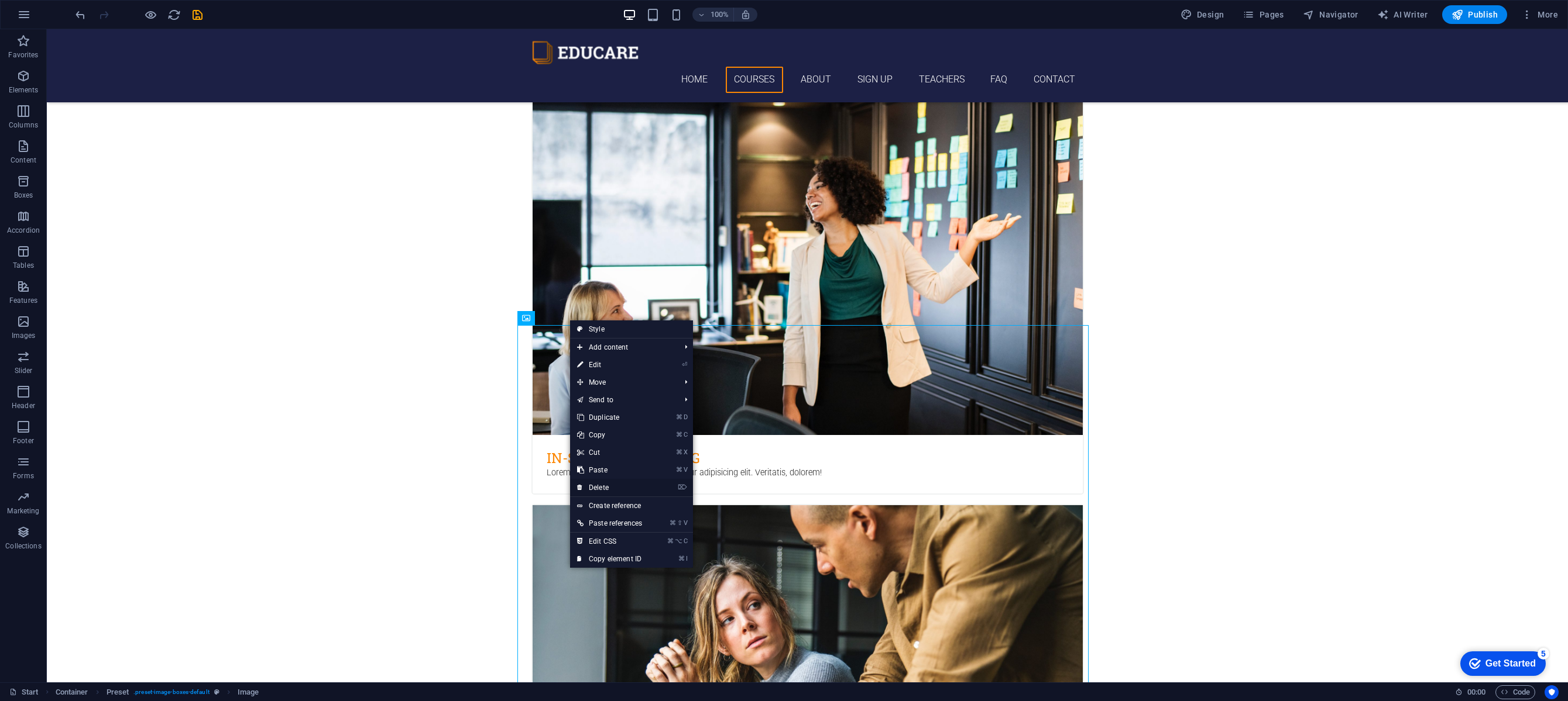
click at [626, 488] on link "⌦ Delete" at bounding box center [609, 488] width 79 height 18
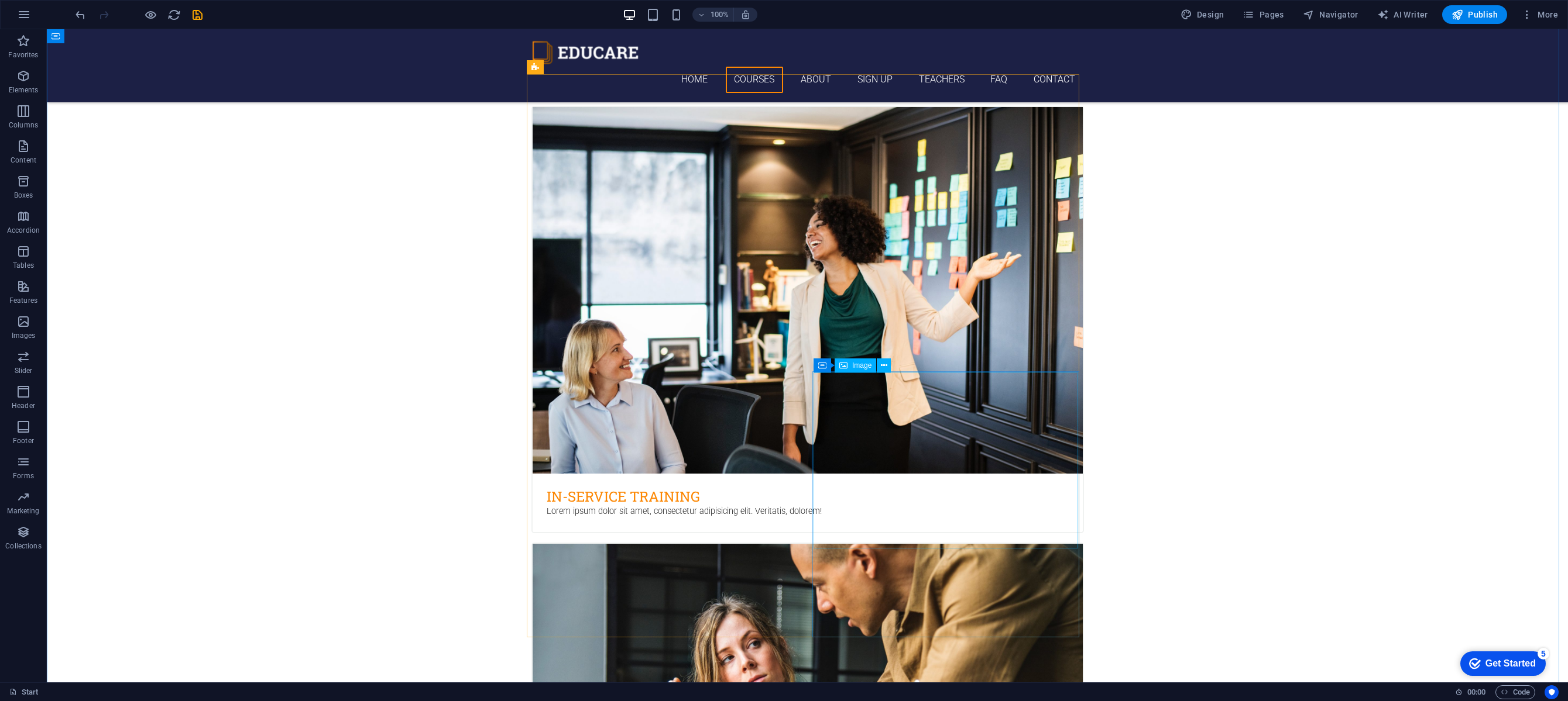
scroll to position [660, 0]
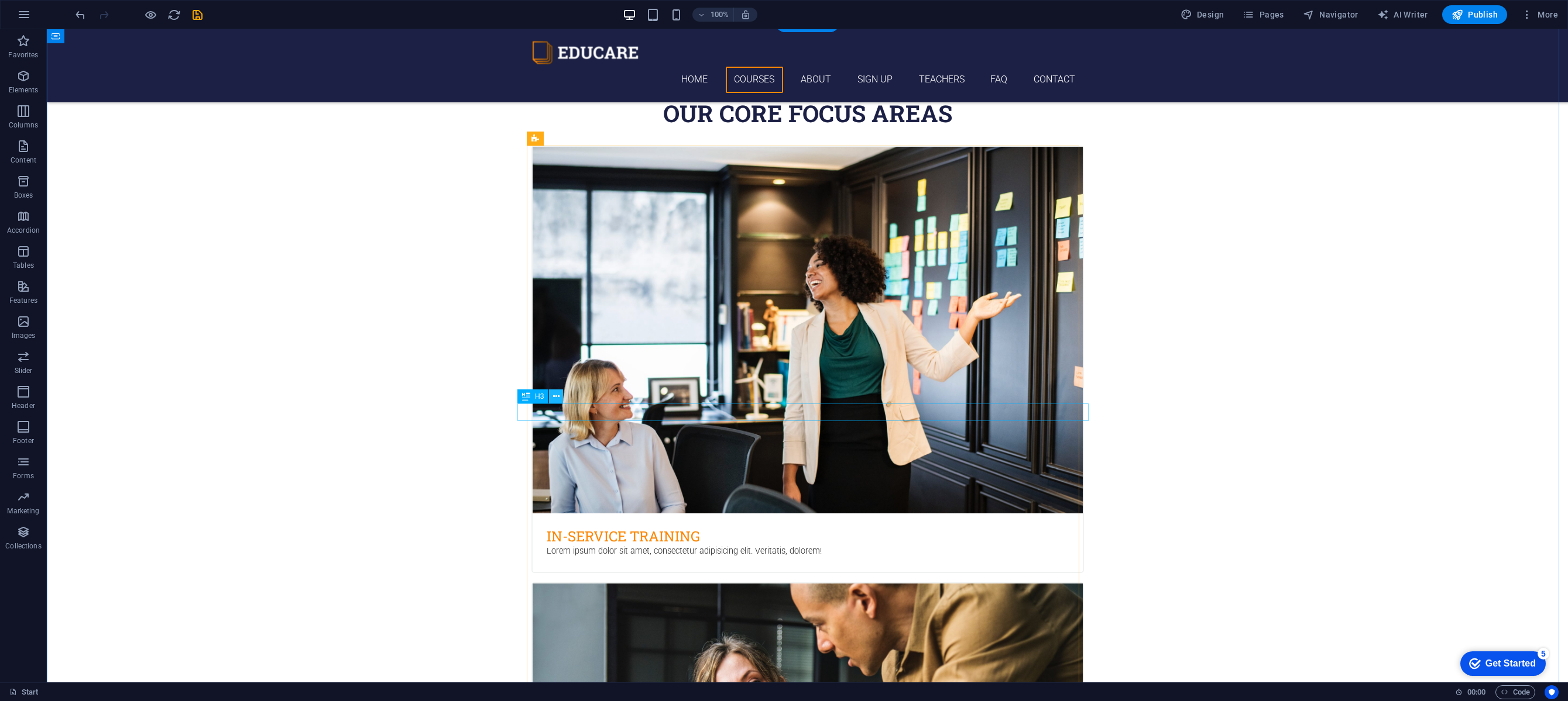
click at [556, 396] on icon at bounding box center [556, 397] width 6 height 13
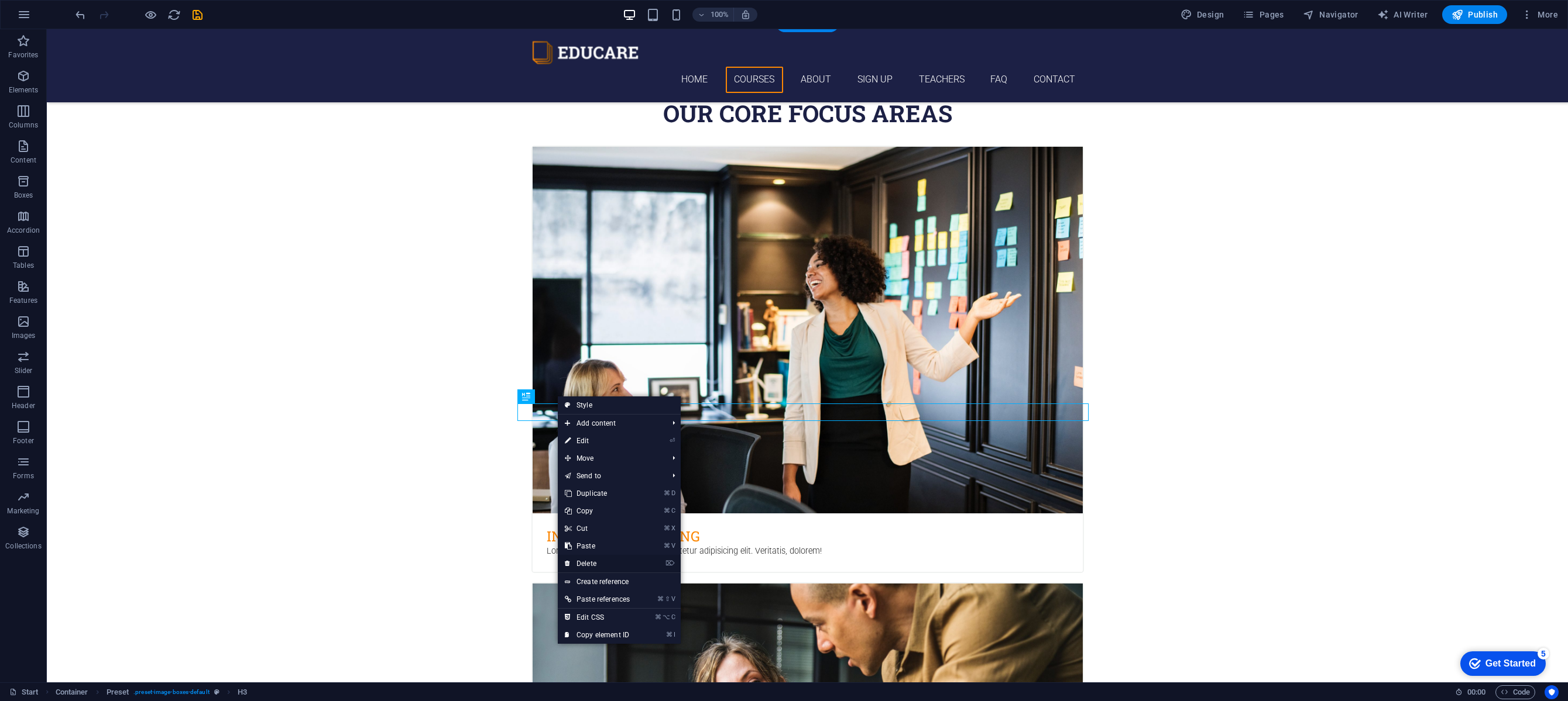
click at [602, 559] on link "⌦ Delete" at bounding box center [597, 564] width 79 height 18
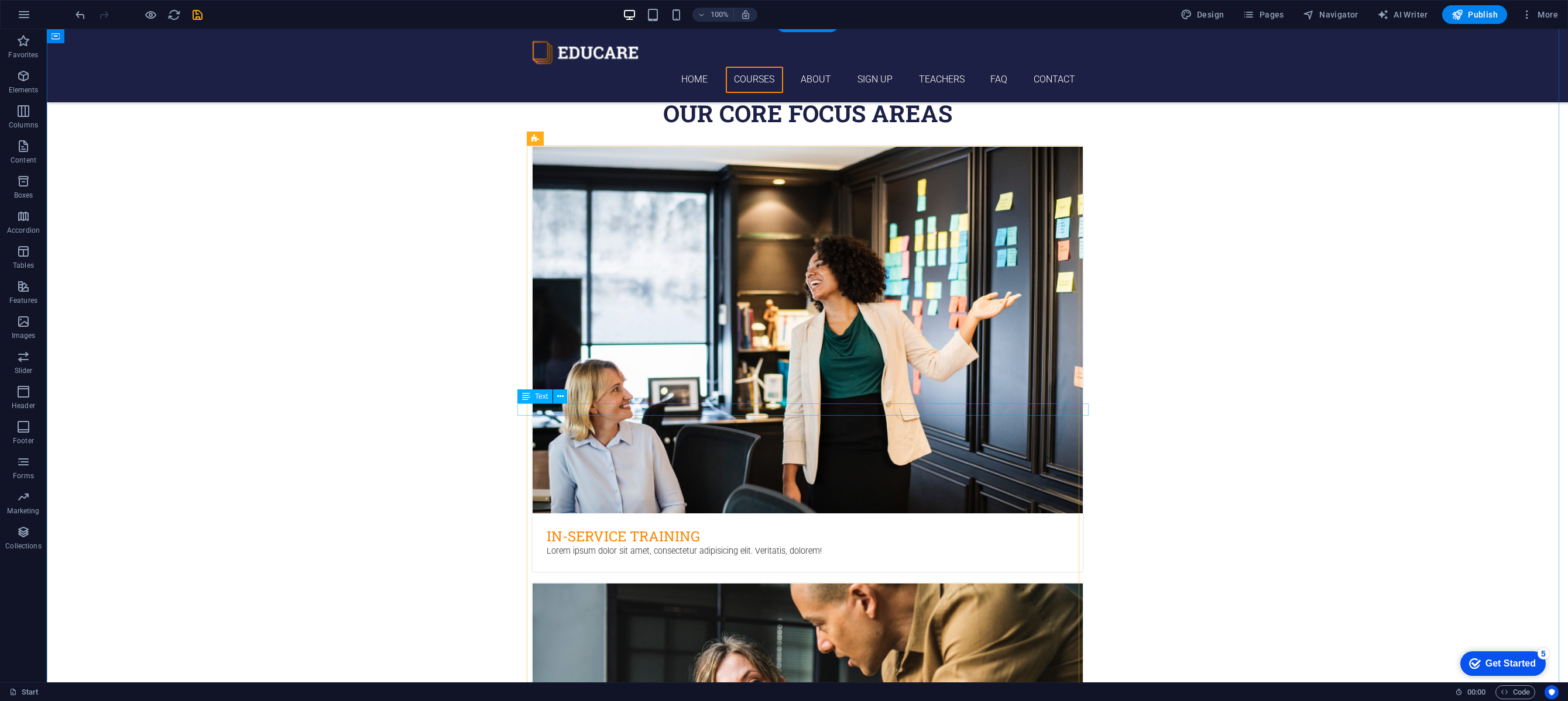
click at [560, 399] on icon at bounding box center [560, 397] width 6 height 13
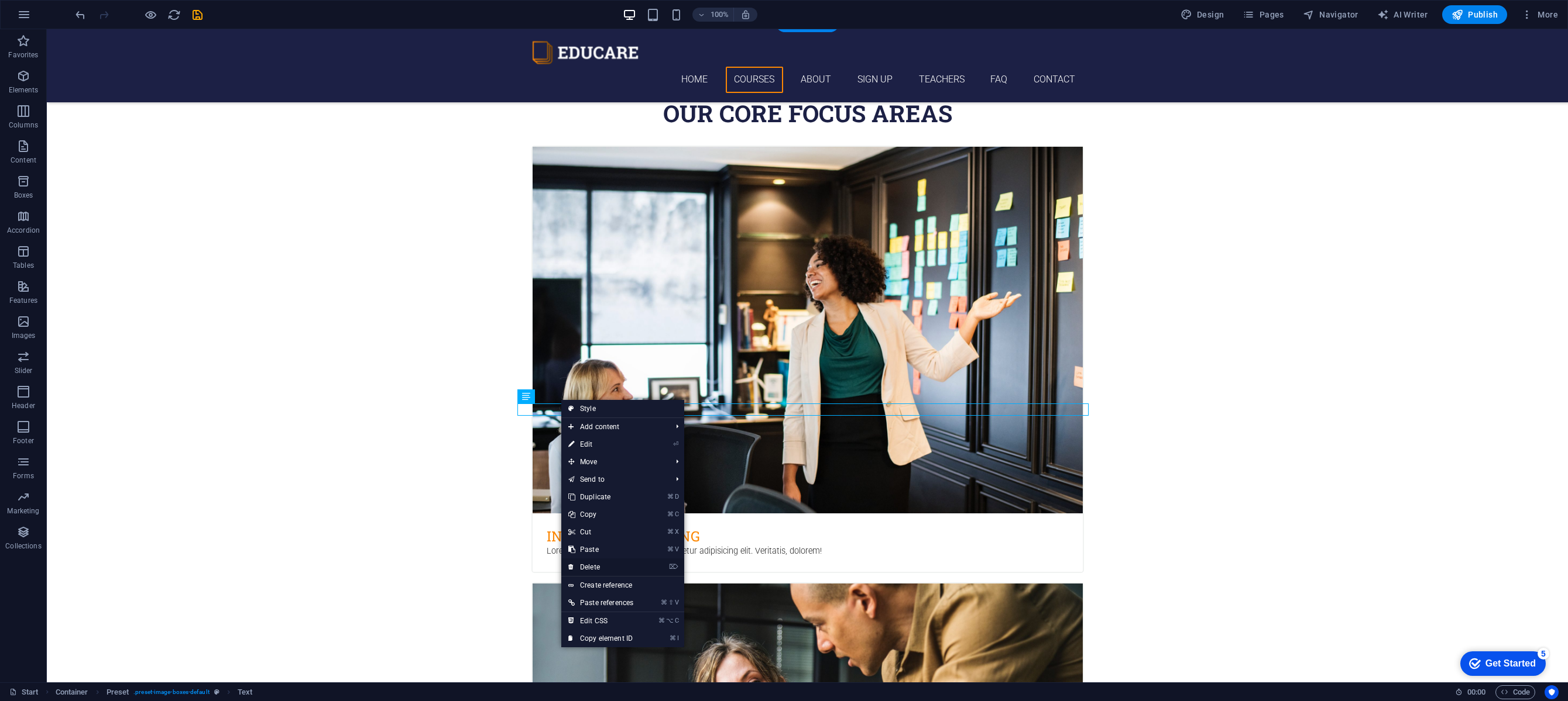
click at [602, 562] on link "⌦ Delete" at bounding box center [601, 567] width 79 height 18
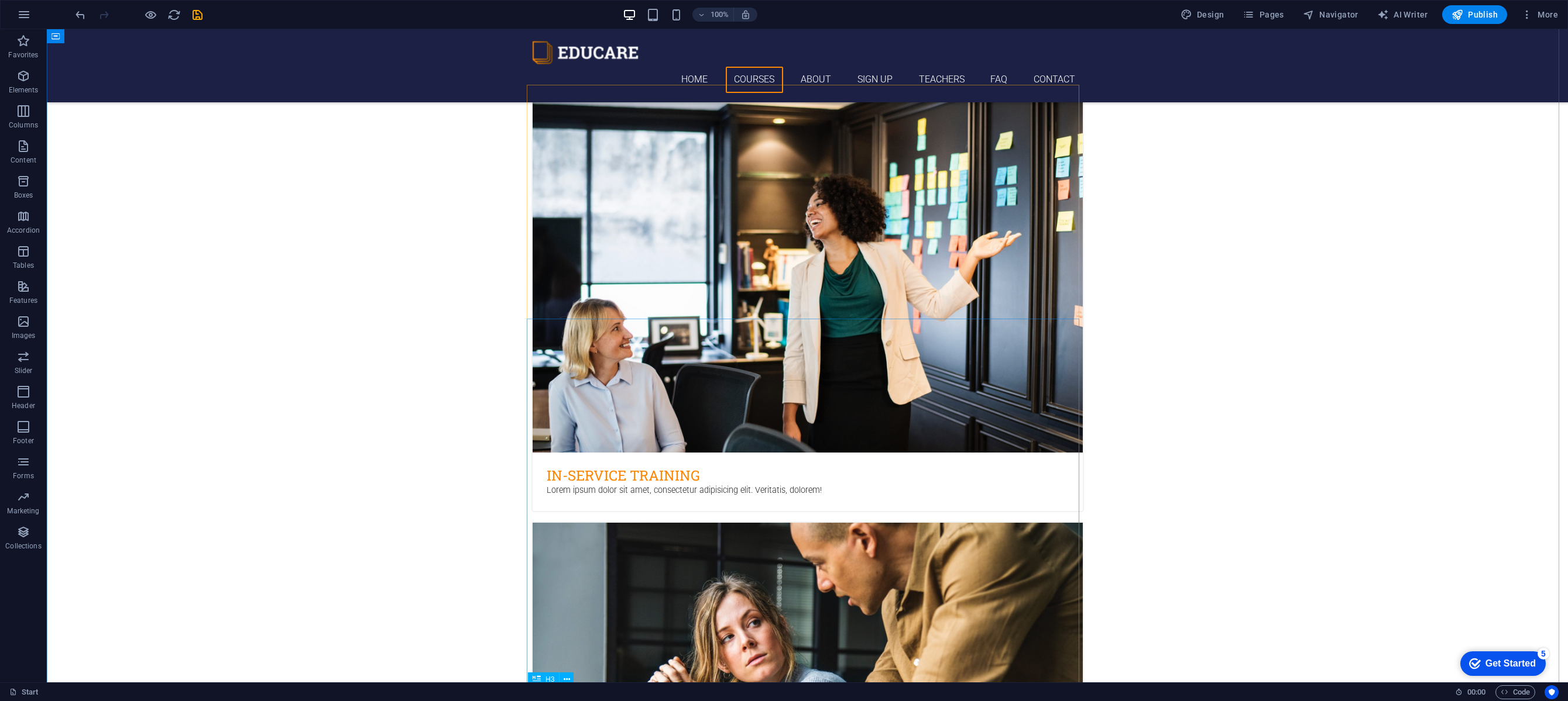
scroll to position [591, 0]
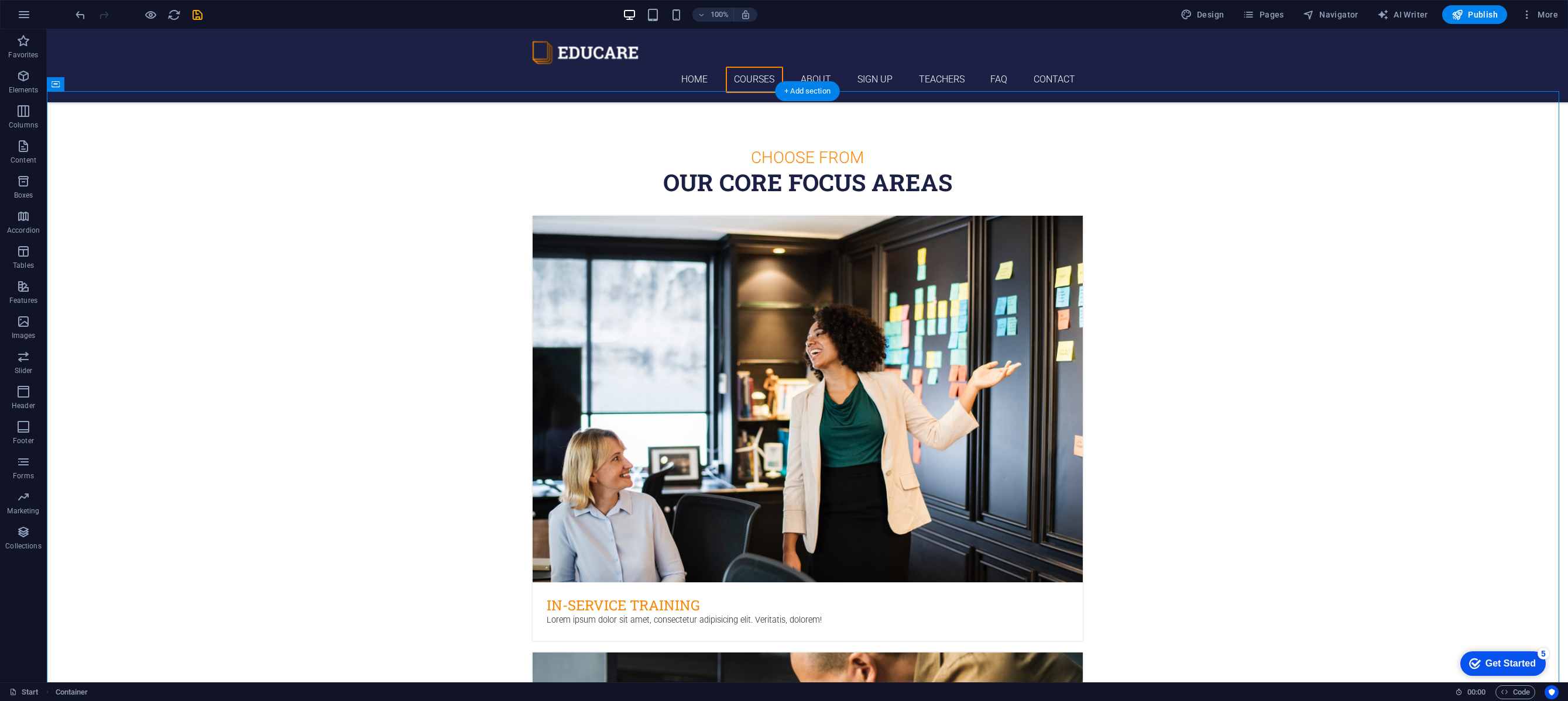
drag, startPoint x: 972, startPoint y: 237, endPoint x: 1078, endPoint y: 534, distance: 315.3
click at [595, 442] on icon at bounding box center [598, 443] width 6 height 13
click at [552, 445] on span "Container" at bounding box center [560, 442] width 30 height 7
click at [551, 445] on span "Container" at bounding box center [560, 442] width 30 height 7
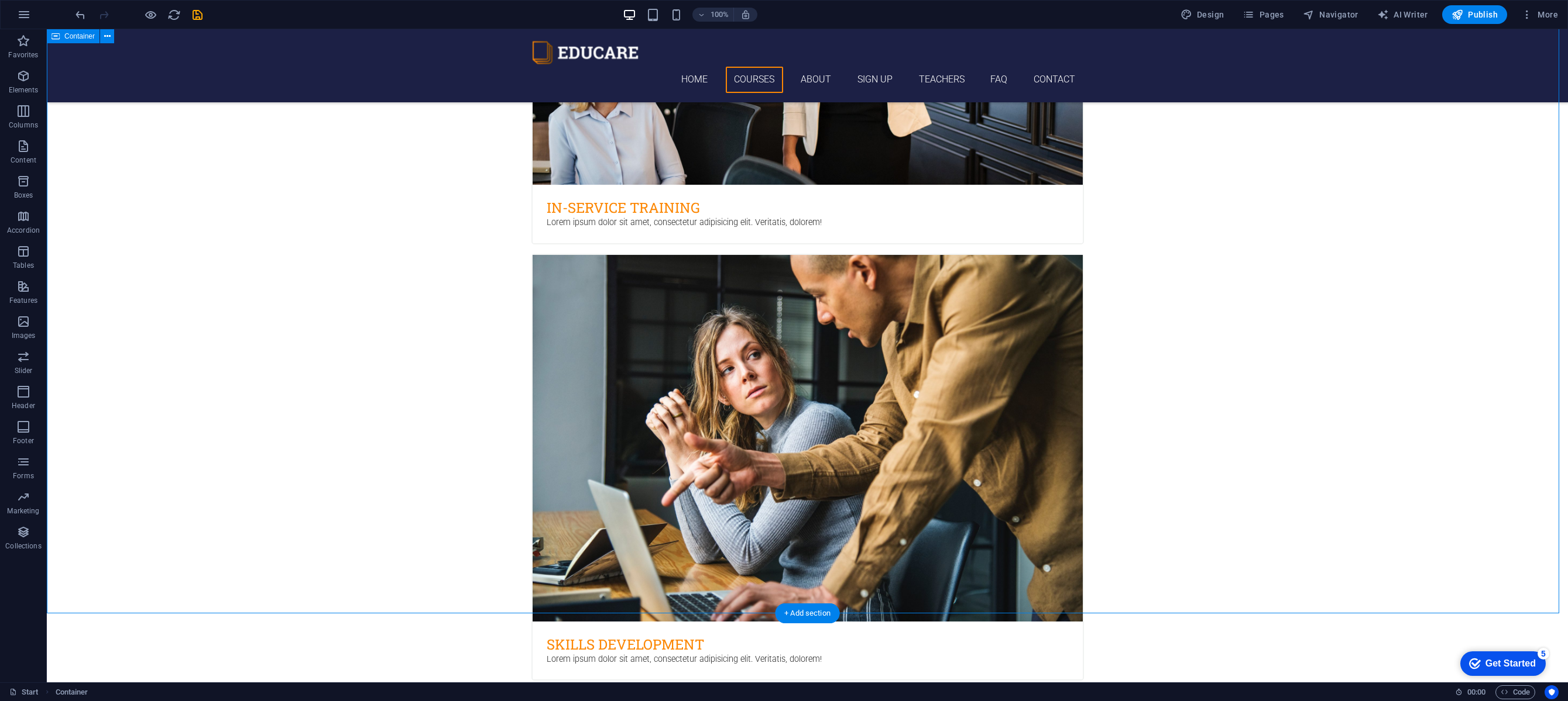
scroll to position [715, 0]
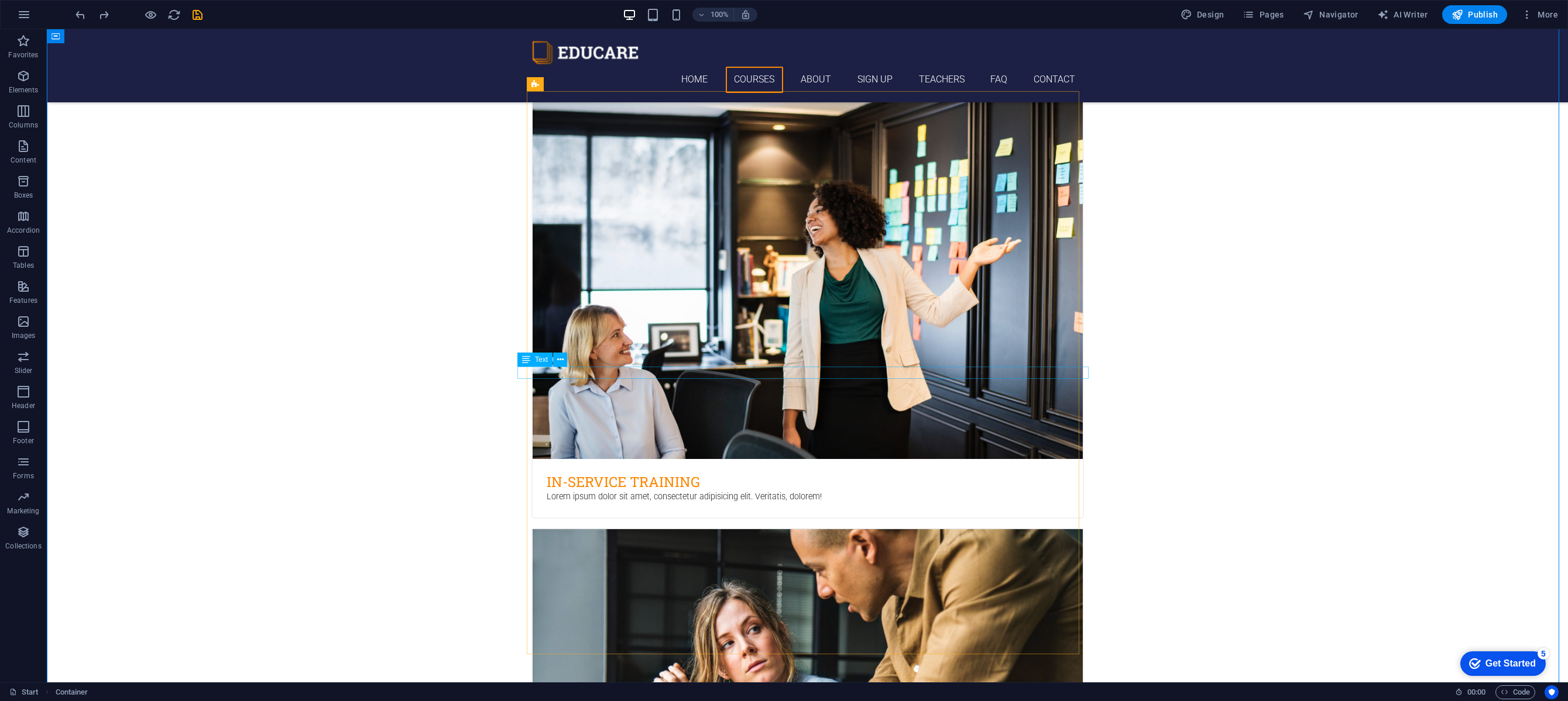
click at [563, 361] on button at bounding box center [560, 360] width 14 height 14
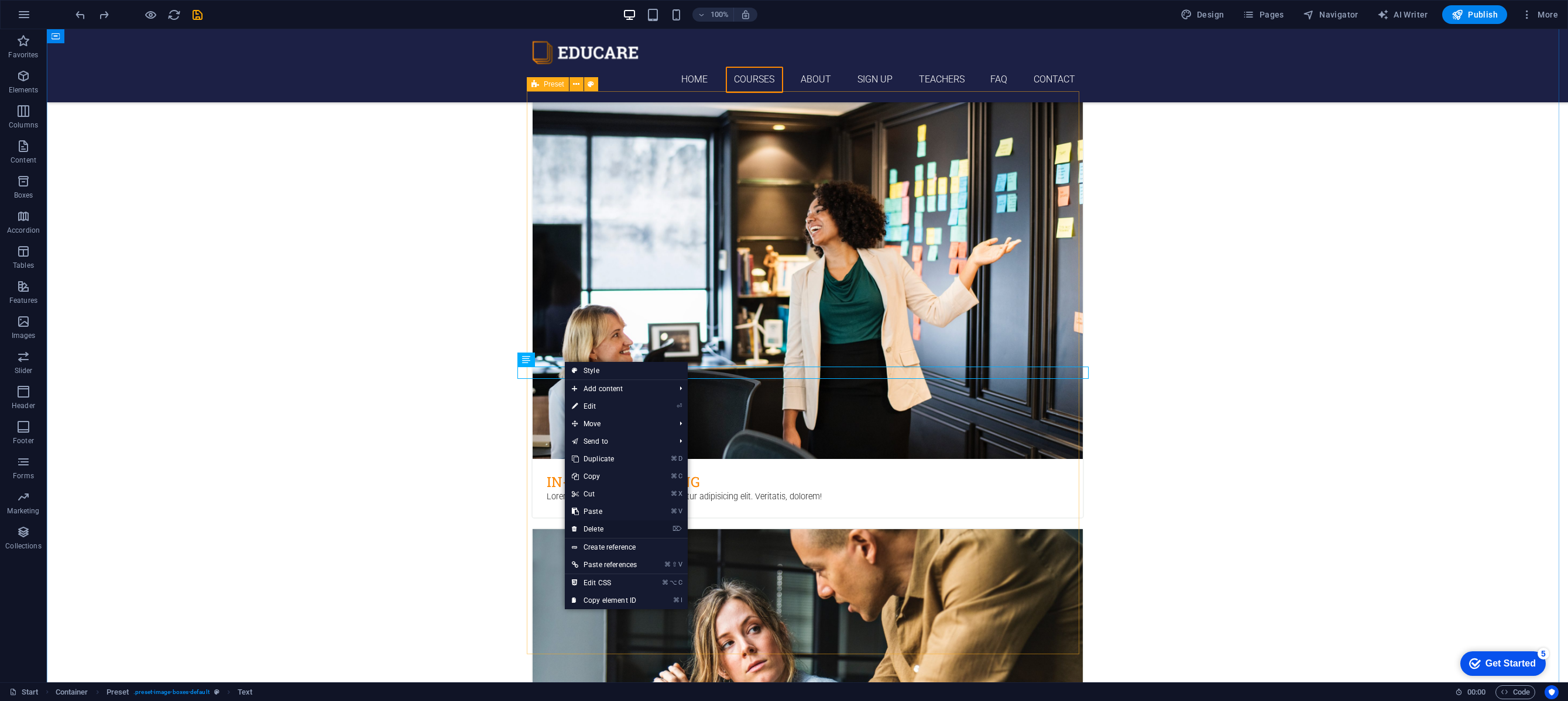
click at [596, 534] on link "⌦ Delete" at bounding box center [604, 529] width 79 height 18
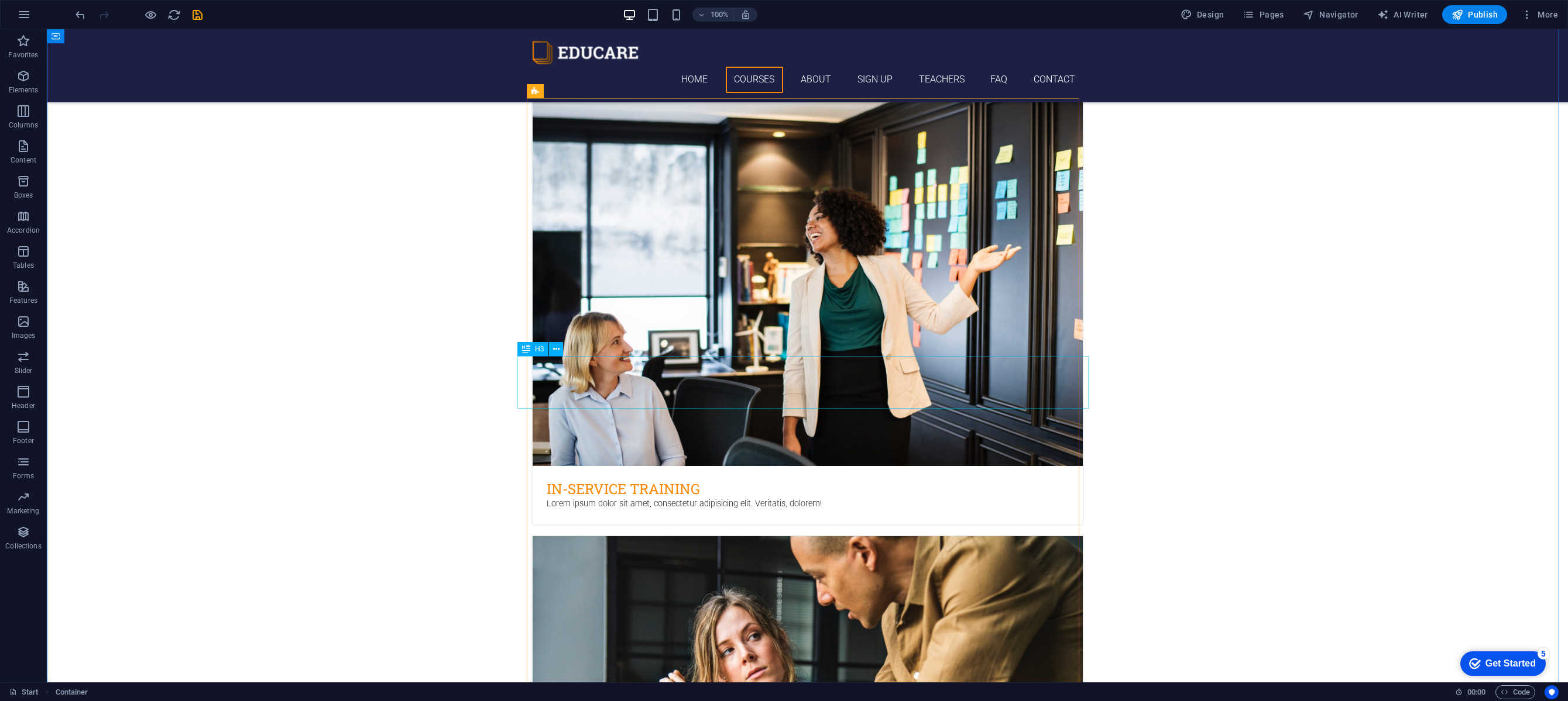
drag, startPoint x: 593, startPoint y: 377, endPoint x: 554, endPoint y: 368, distance: 40.0
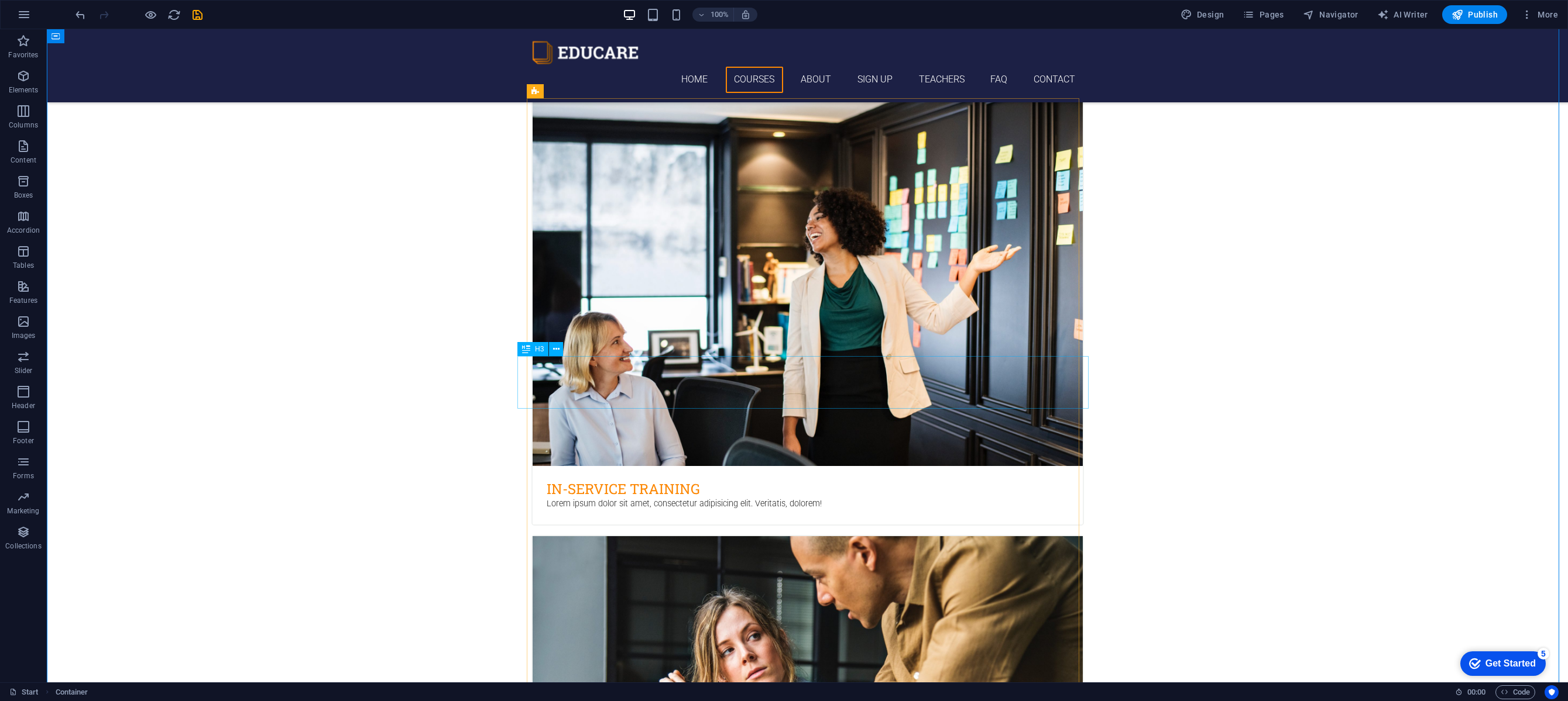
drag, startPoint x: 951, startPoint y: 401, endPoint x: 631, endPoint y: 362, distance: 322.4
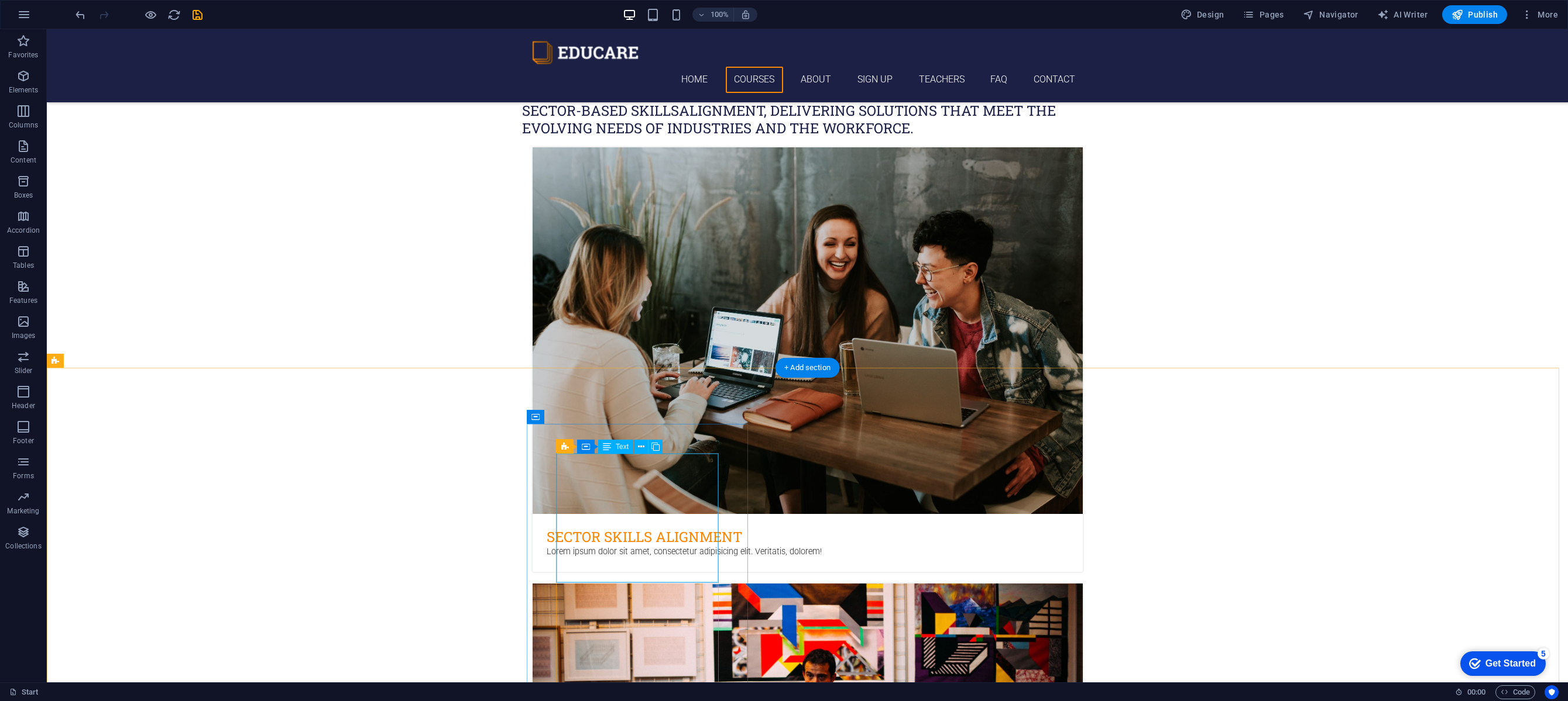
scroll to position [1587, 0]
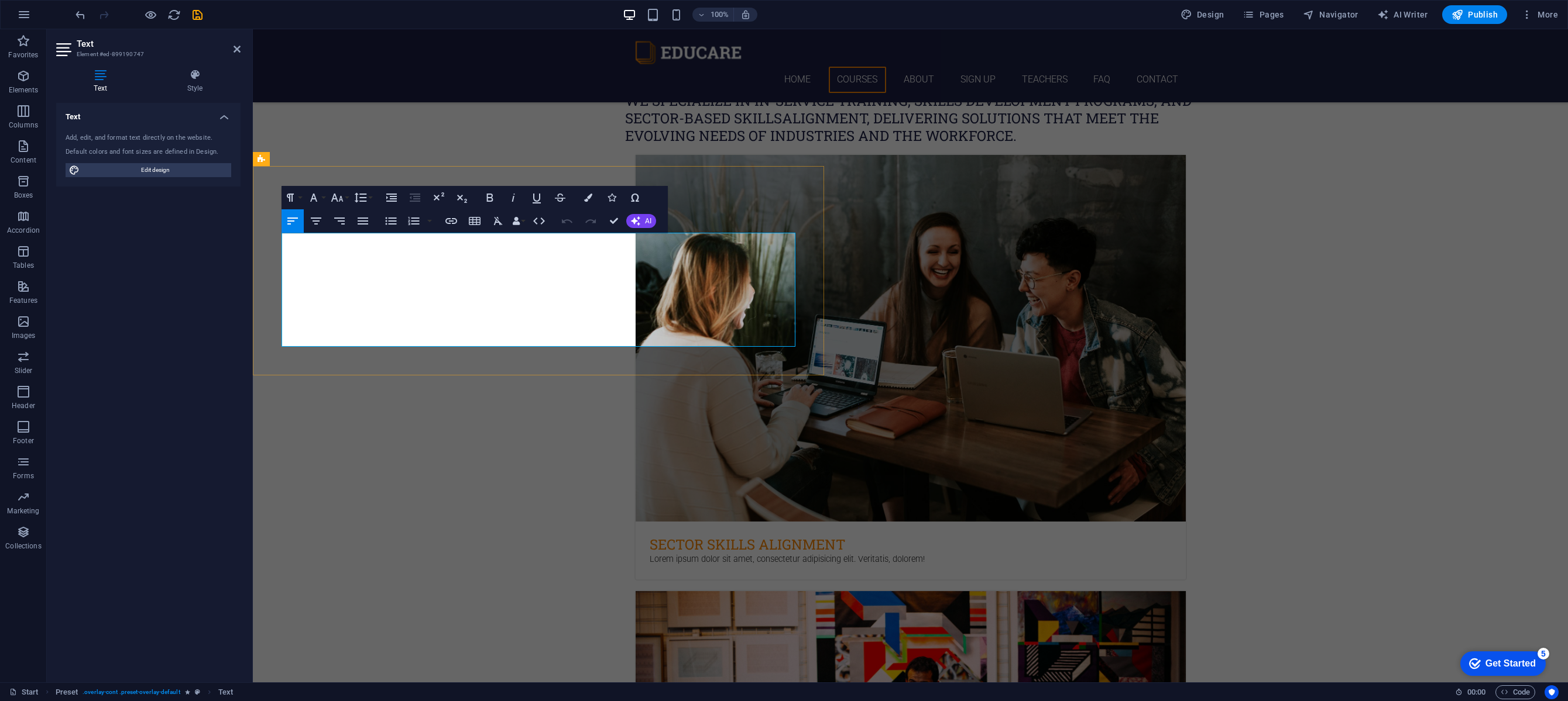
drag, startPoint x: 570, startPoint y: 344, endPoint x: 280, endPoint y: 208, distance: 320.3
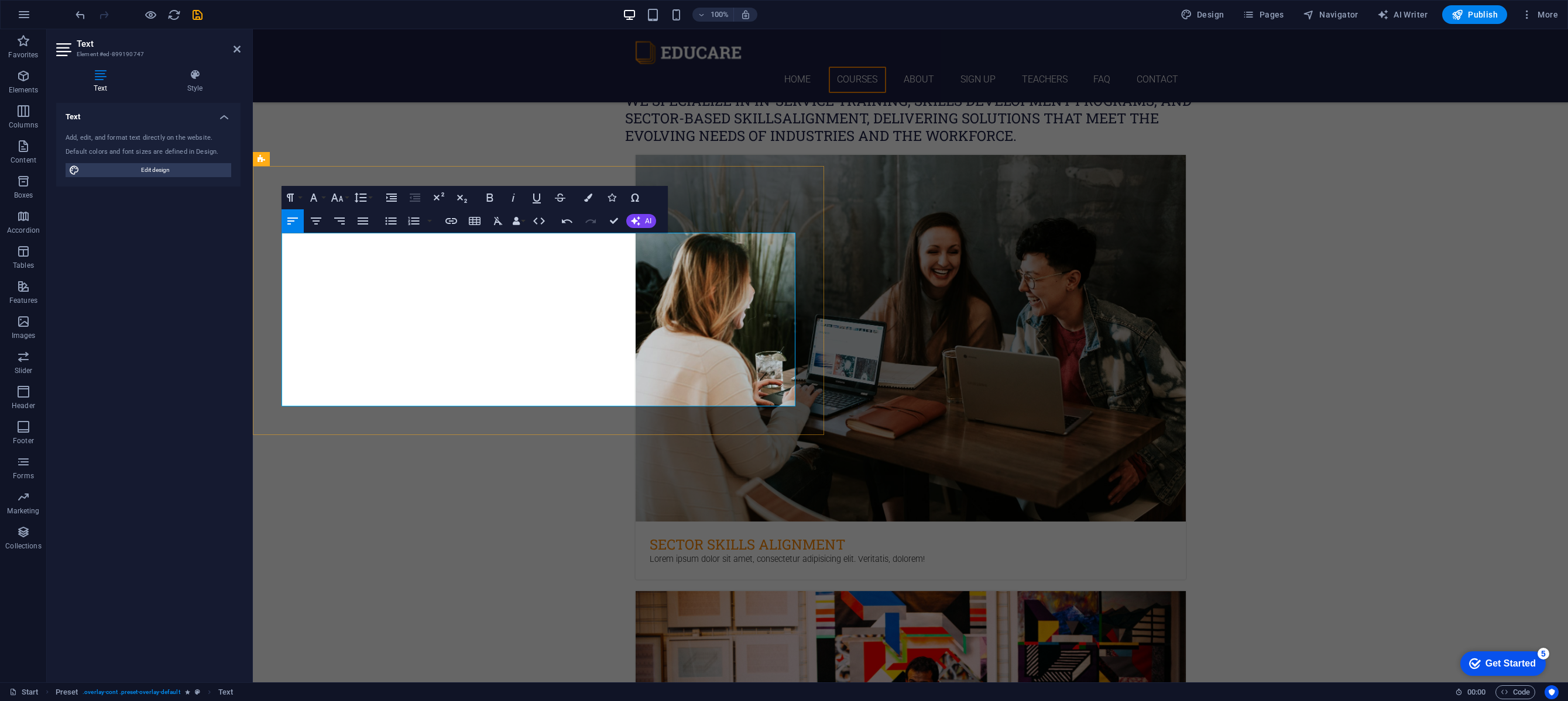
drag, startPoint x: 291, startPoint y: 353, endPoint x: 677, endPoint y: 351, distance: 386.0
copy ul "Our training programs are learner-centered, practical, and results-driven. We f…"
drag, startPoint x: 285, startPoint y: 294, endPoint x: 346, endPoint y: 299, distance: 61.2
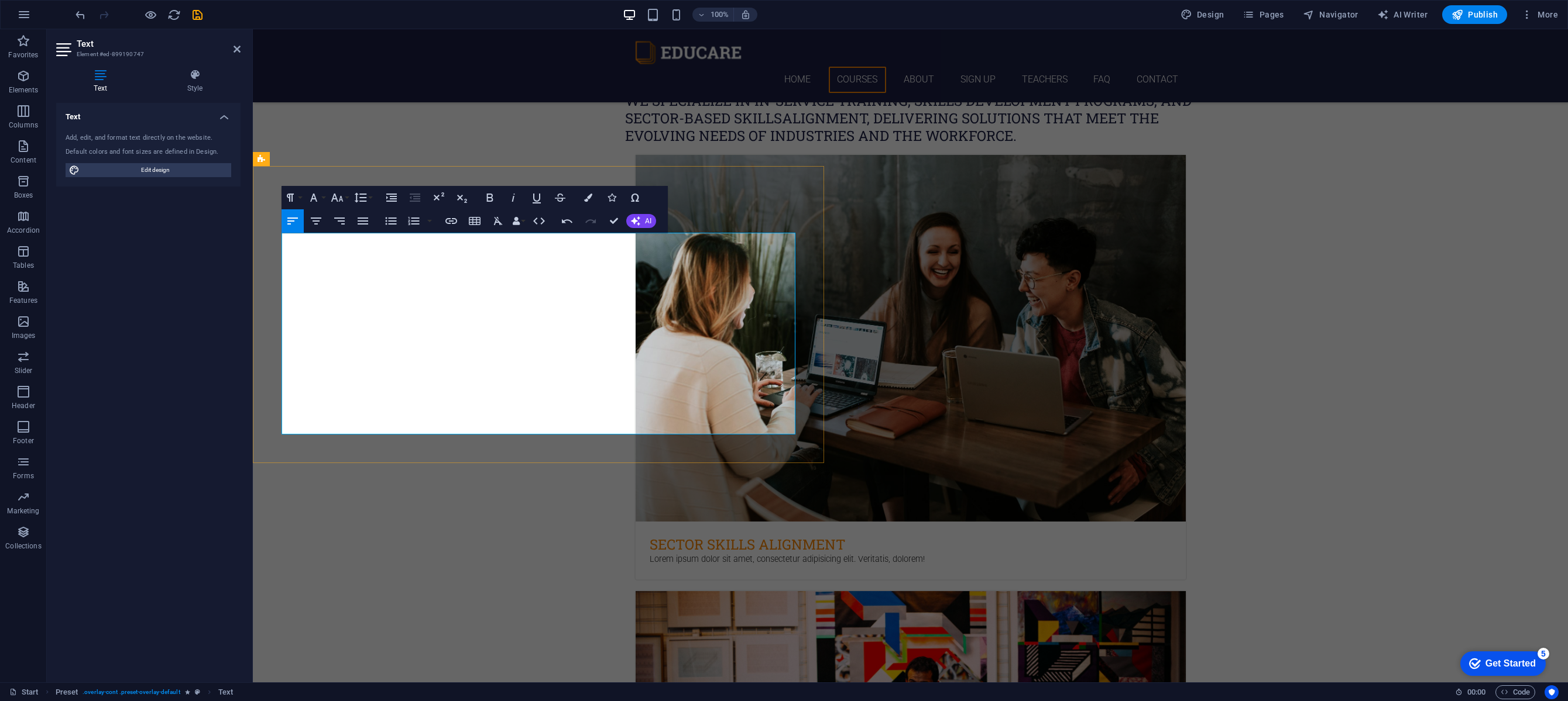
drag, startPoint x: 464, startPoint y: 323, endPoint x: 283, endPoint y: 324, distance: 181.0
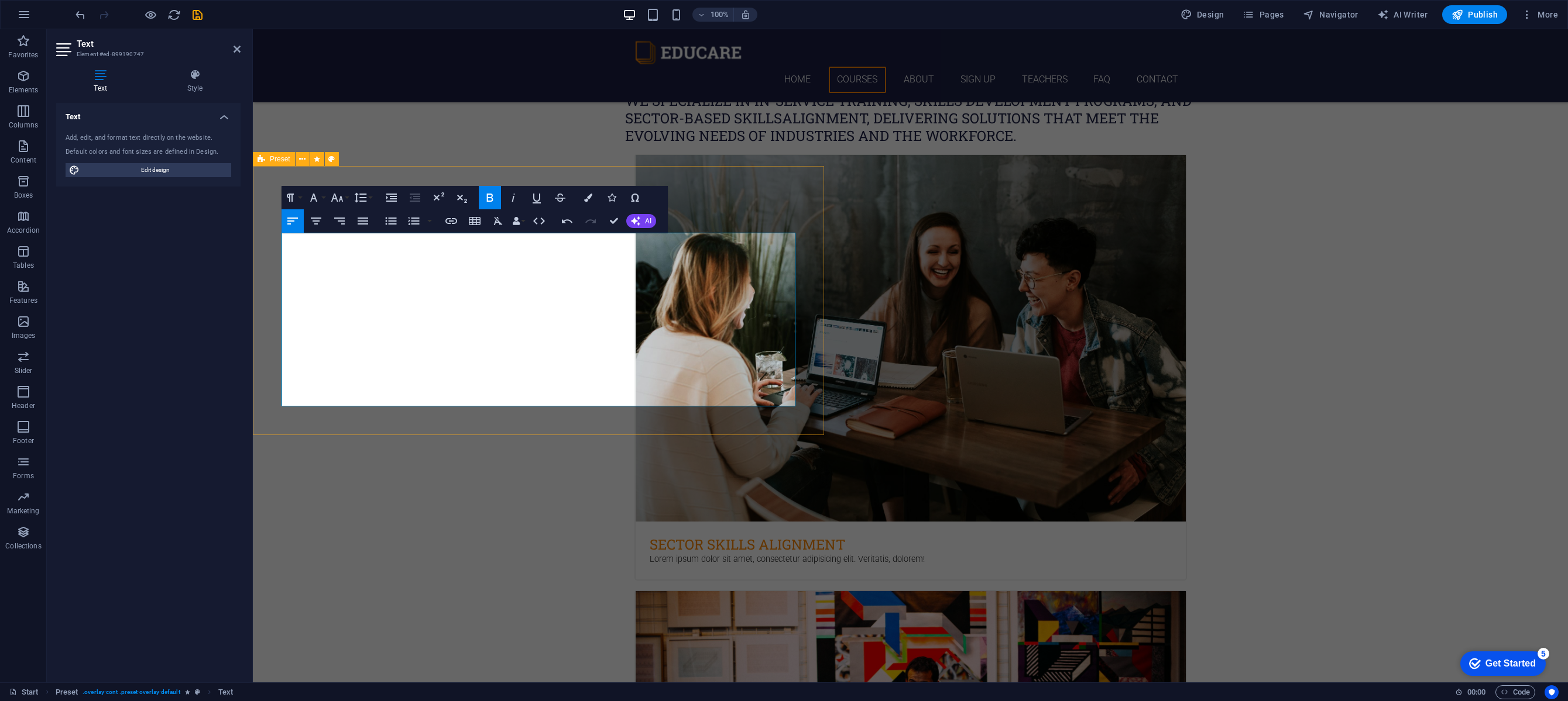
drag, startPoint x: 637, startPoint y: 296, endPoint x: 265, endPoint y: 299, distance: 372.0
click at [495, 200] on icon "button" at bounding box center [490, 198] width 14 height 14
drag, startPoint x: 292, startPoint y: 354, endPoint x: 656, endPoint y: 348, distance: 364.0
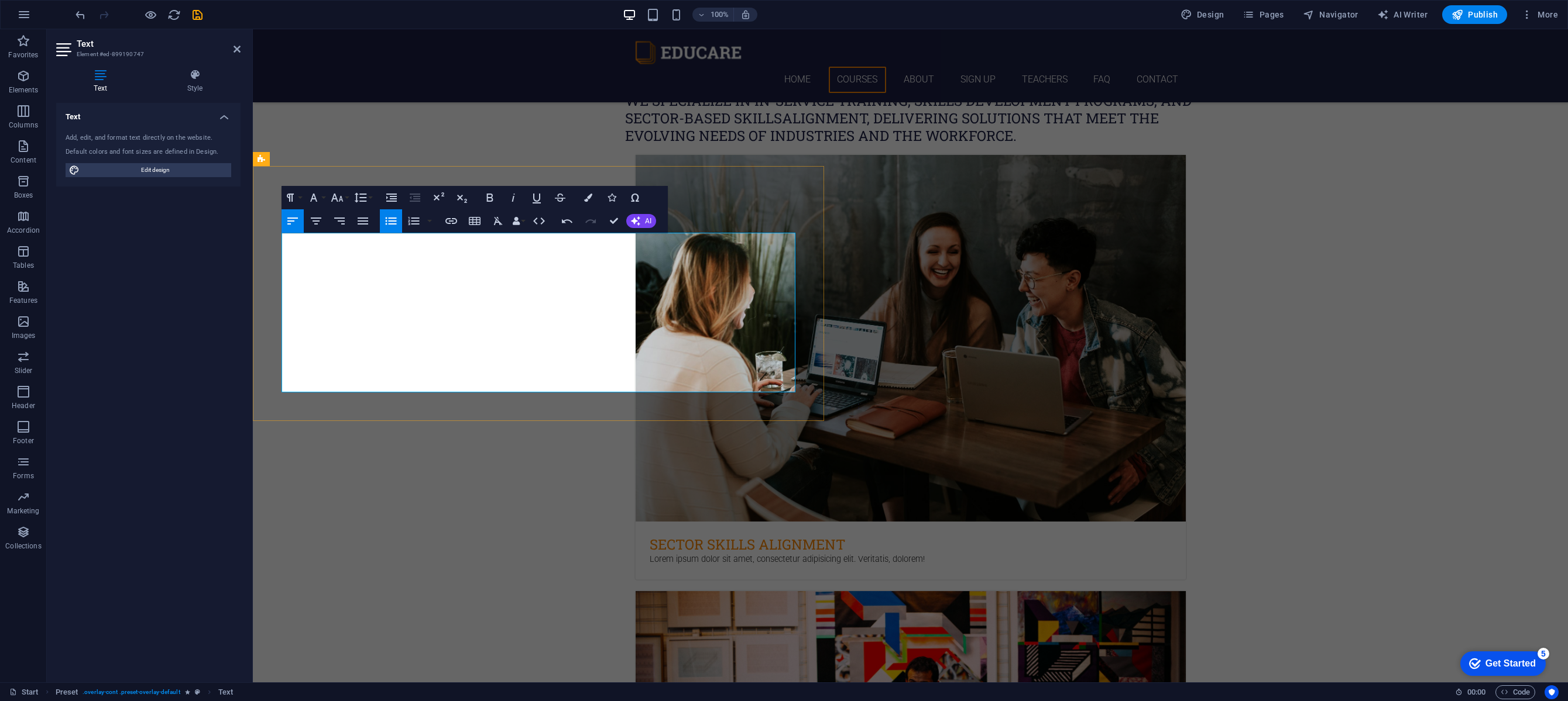
drag, startPoint x: 296, startPoint y: 350, endPoint x: 441, endPoint y: 352, distance: 145.0
copy p "Addressing specific career development needs"
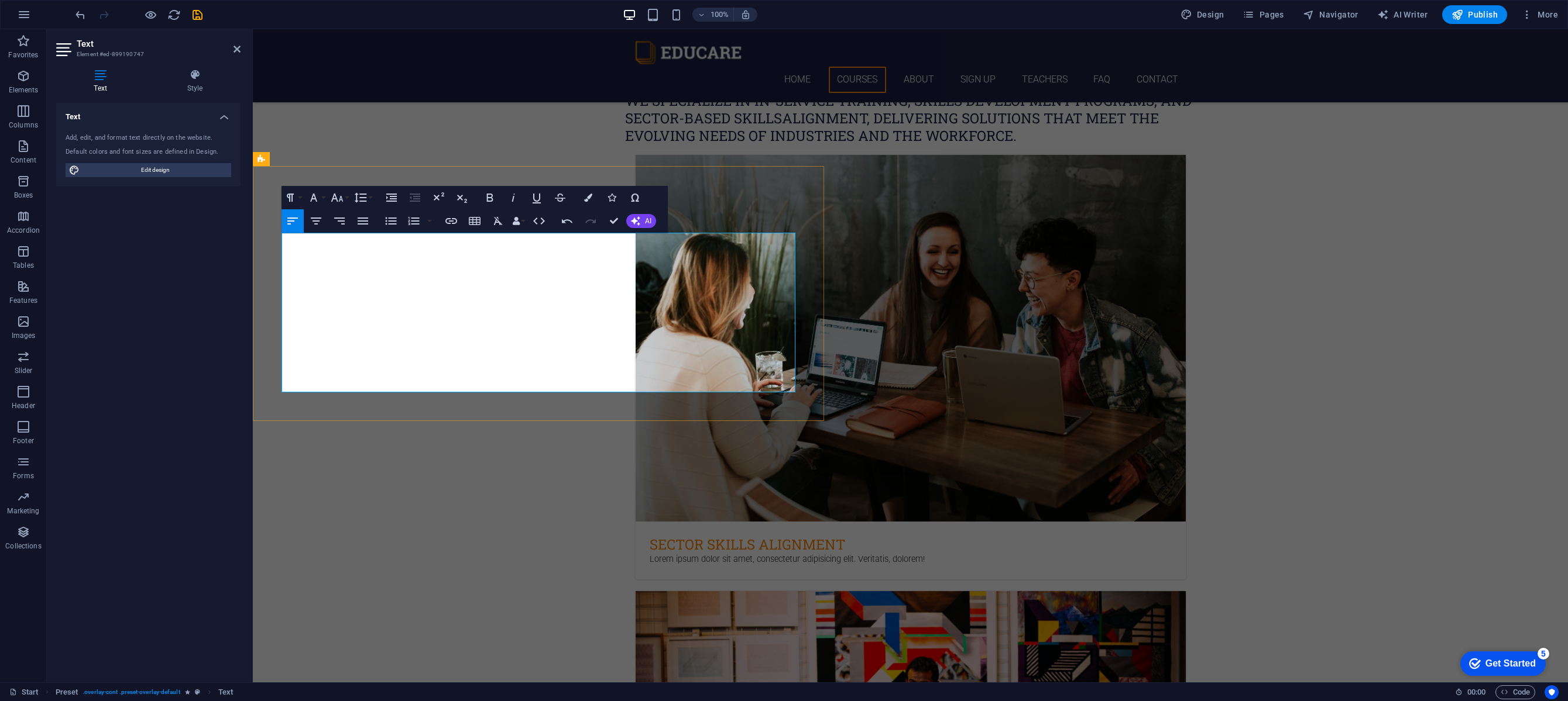
drag, startPoint x: 300, startPoint y: 311, endPoint x: 564, endPoint y: 309, distance: 264.0
drag, startPoint x: 297, startPoint y: 358, endPoint x: 434, endPoint y: 356, distance: 137.0
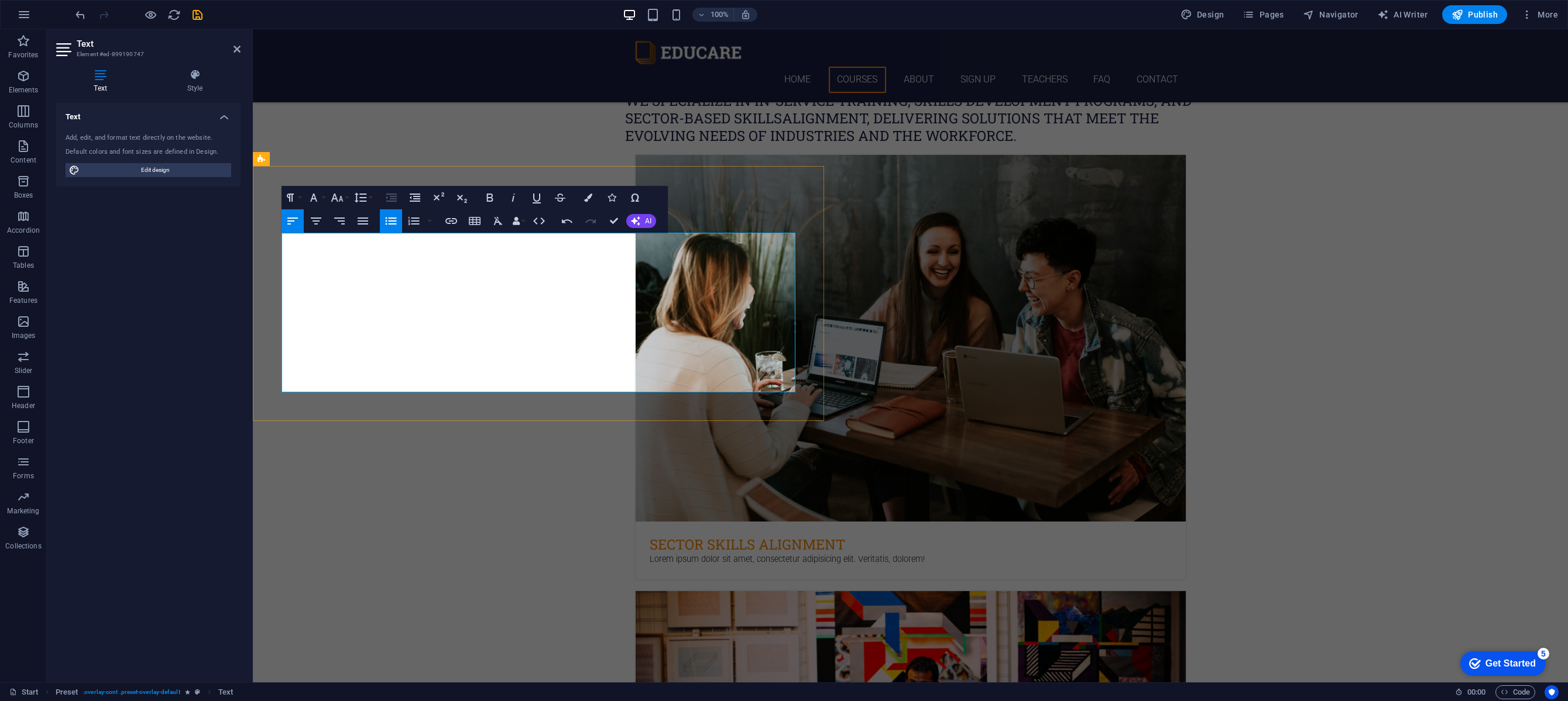
copy p "Empowering key individuals within organizations"
drag, startPoint x: 301, startPoint y: 323, endPoint x: 520, endPoint y: 317, distance: 219.1
drag, startPoint x: 298, startPoint y: 365, endPoint x: 340, endPoint y: 371, distance: 42.4
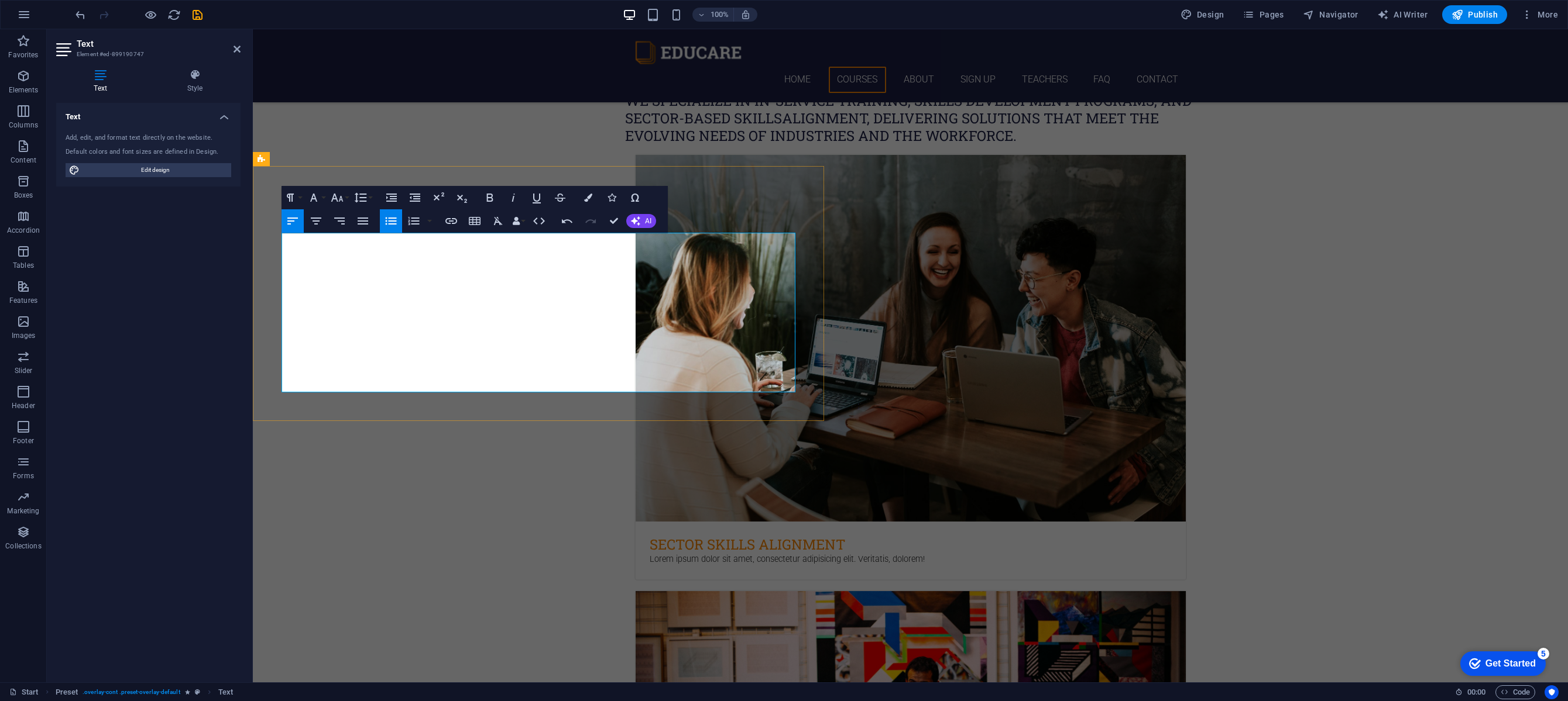
copy ul "Offering flexible and customized training formats, including on-site delivery, …"
drag, startPoint x: 296, startPoint y: 338, endPoint x: 566, endPoint y: 333, distance: 270.0
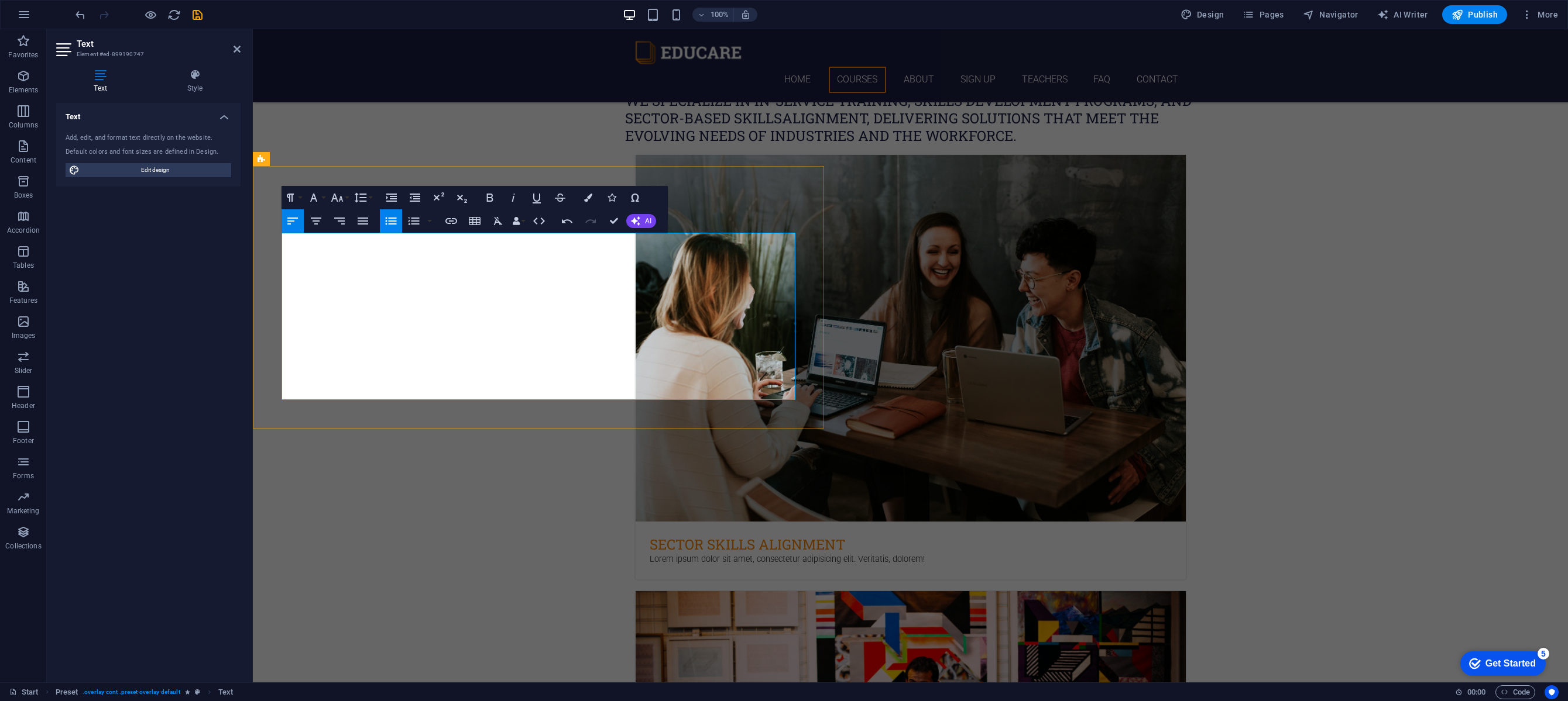
drag, startPoint x: 328, startPoint y: 376, endPoint x: 282, endPoint y: 352, distance: 51.9
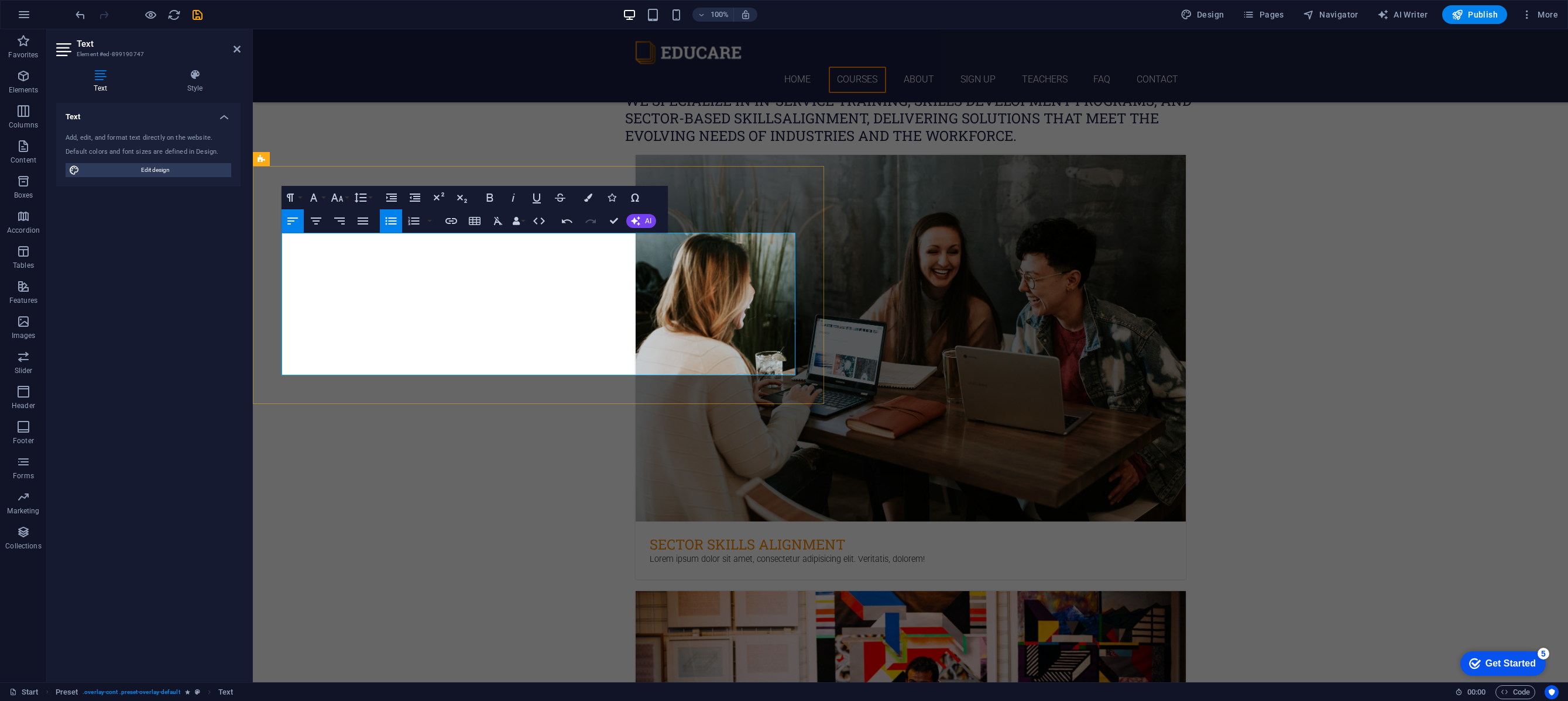
click at [384, 223] on icon "button" at bounding box center [391, 221] width 14 height 14
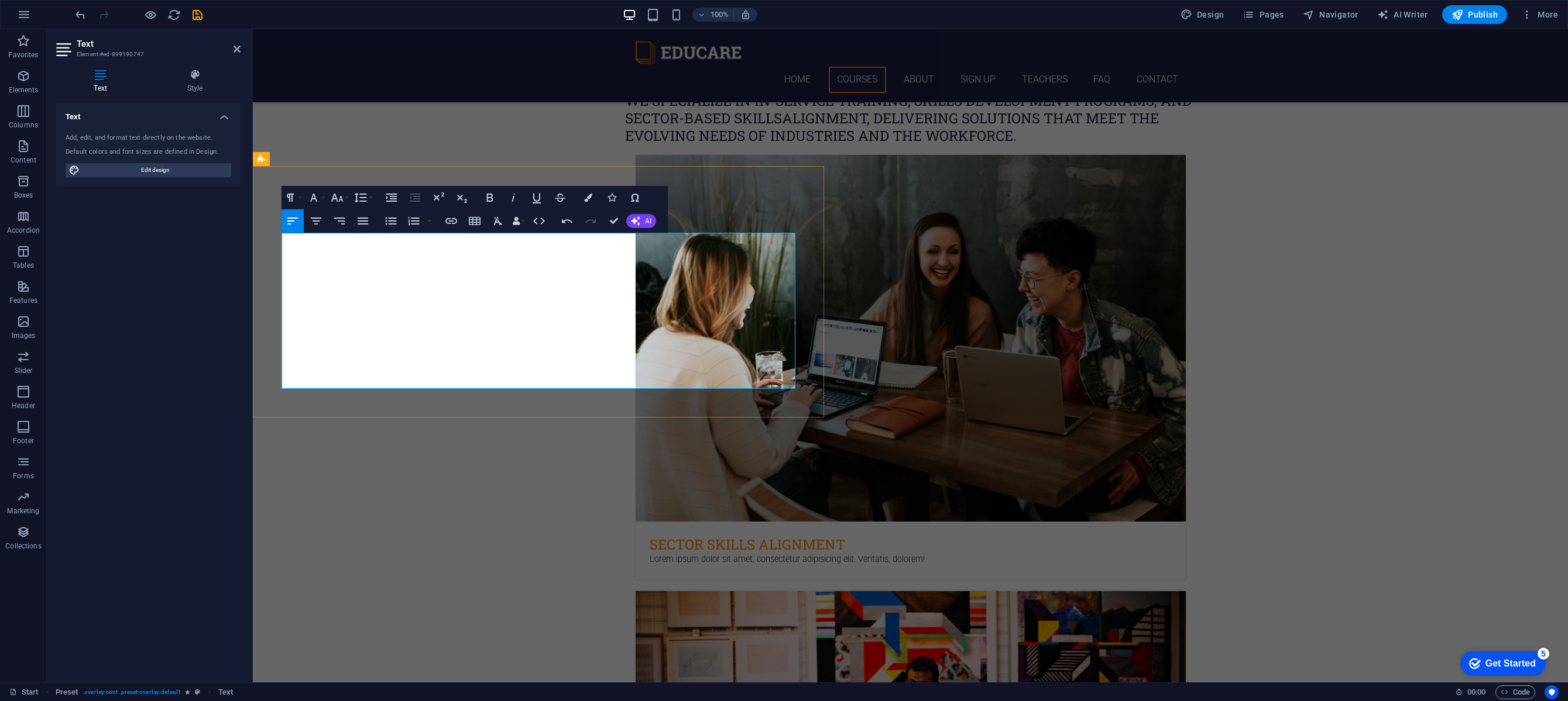
drag, startPoint x: 475, startPoint y: 367, endPoint x: 549, endPoint y: 364, distance: 74.1
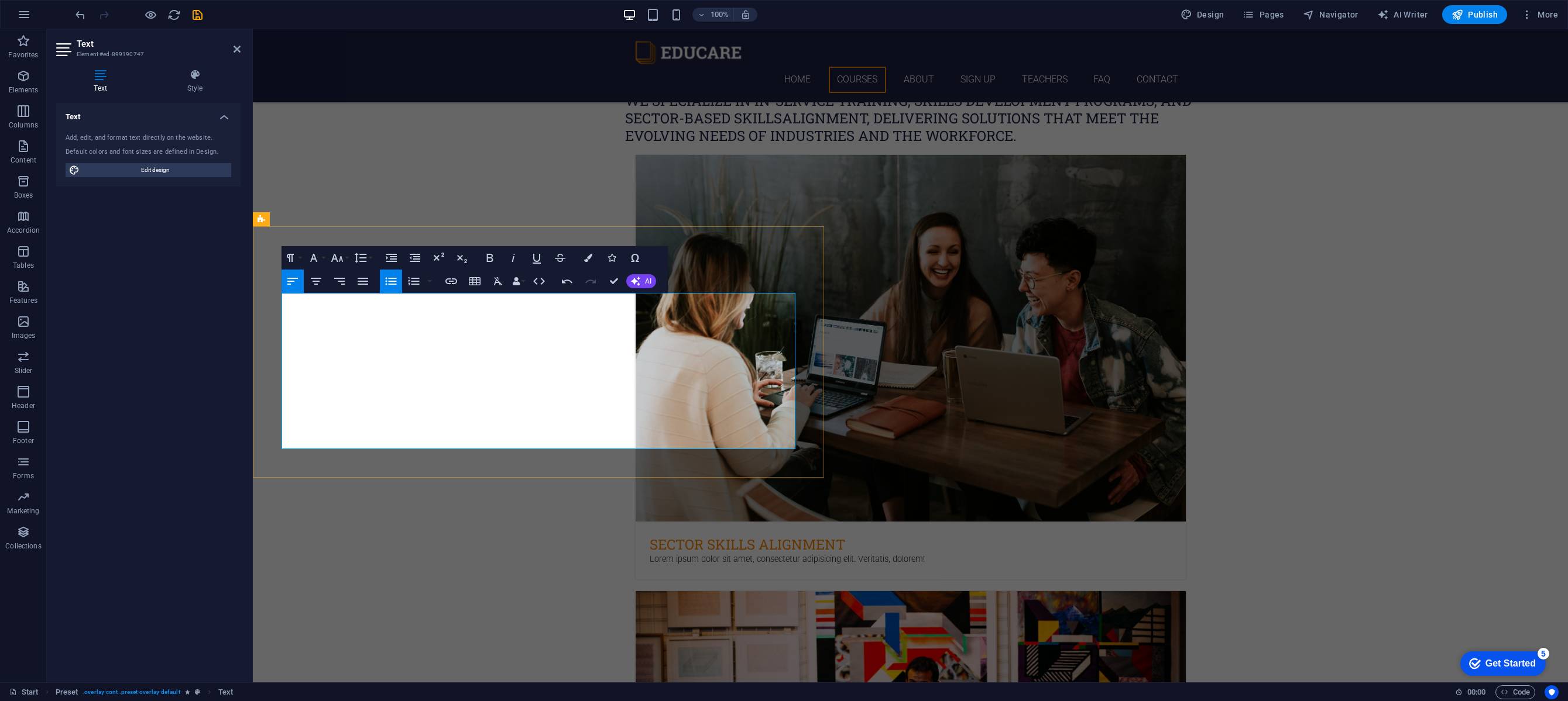
scroll to position [1527, 0]
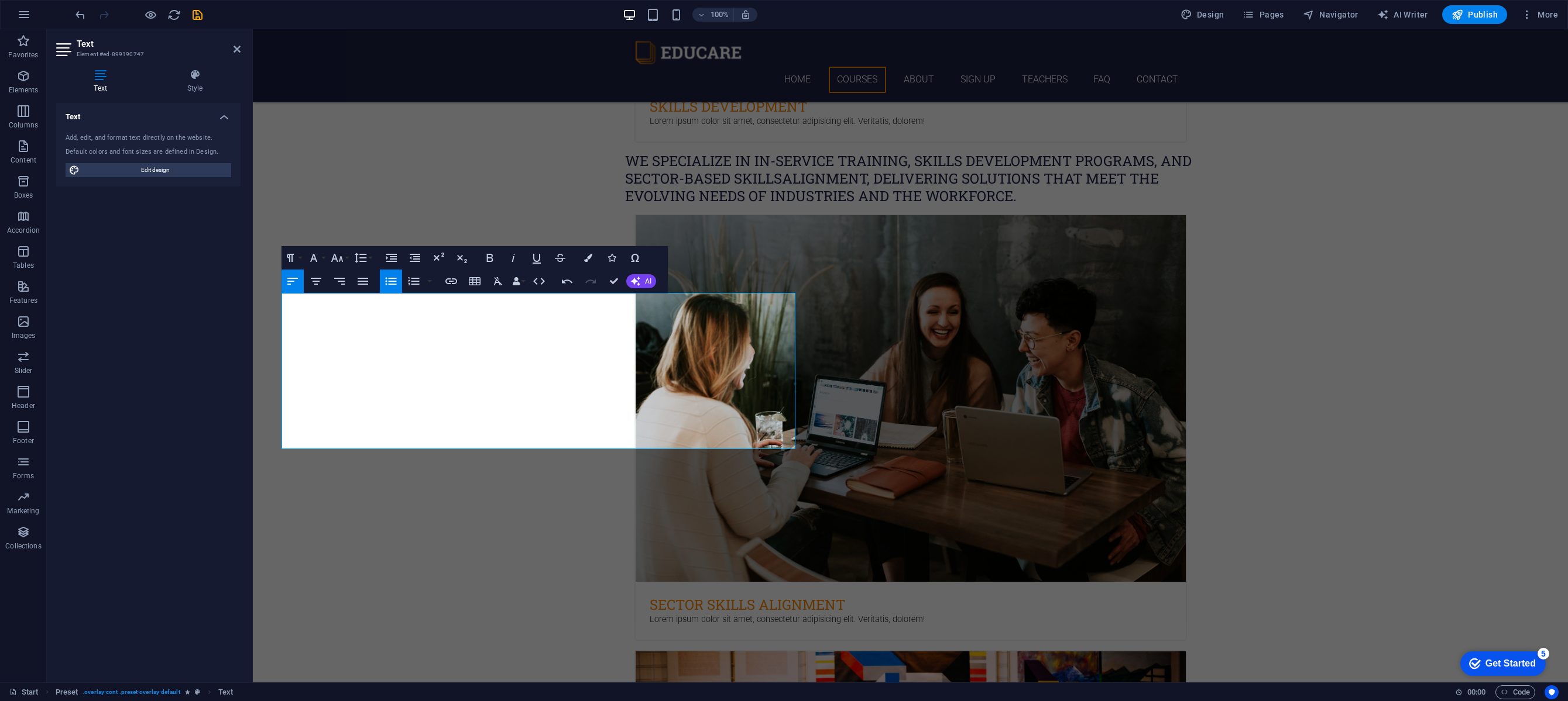
drag, startPoint x: 727, startPoint y: 326, endPoint x: 461, endPoint y: 329, distance: 266.0
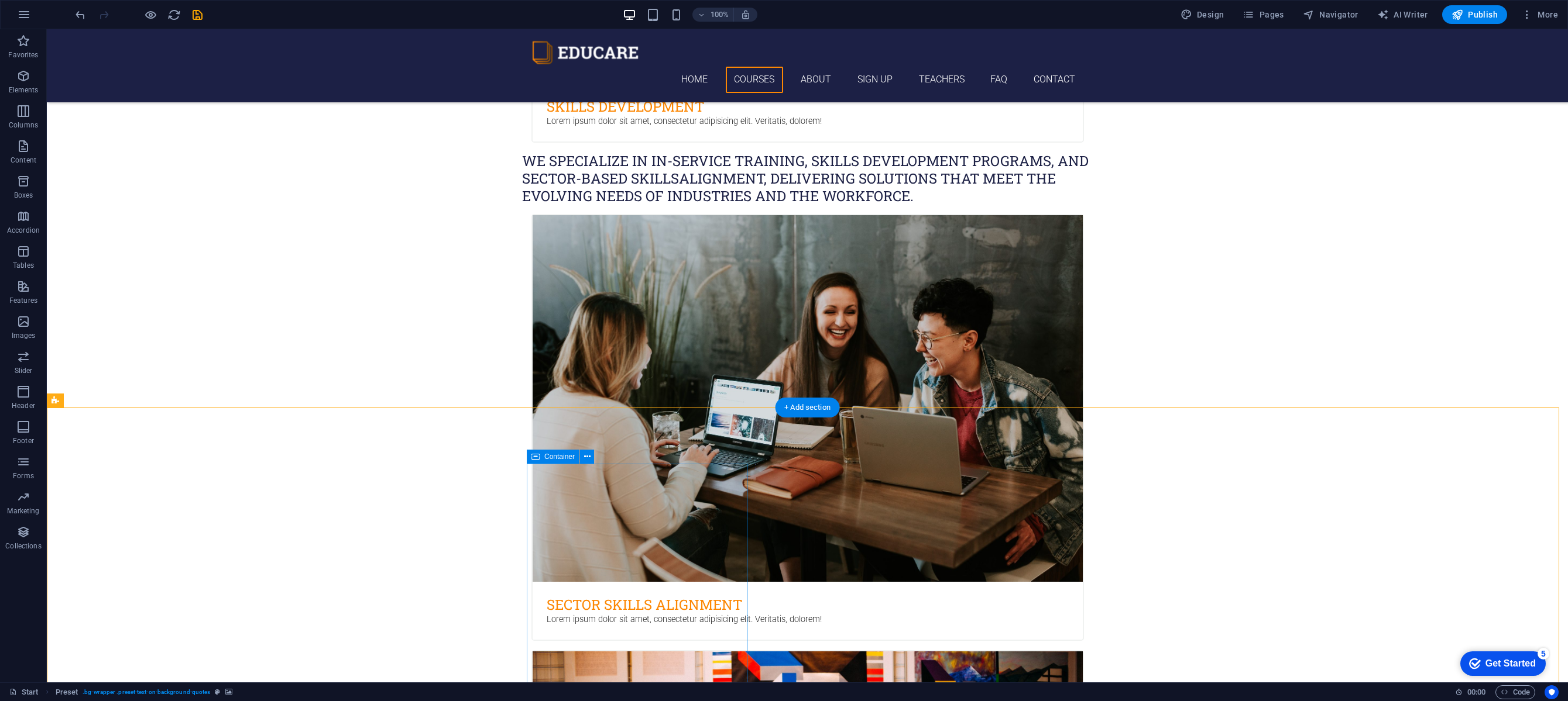
scroll to position [1793, 0]
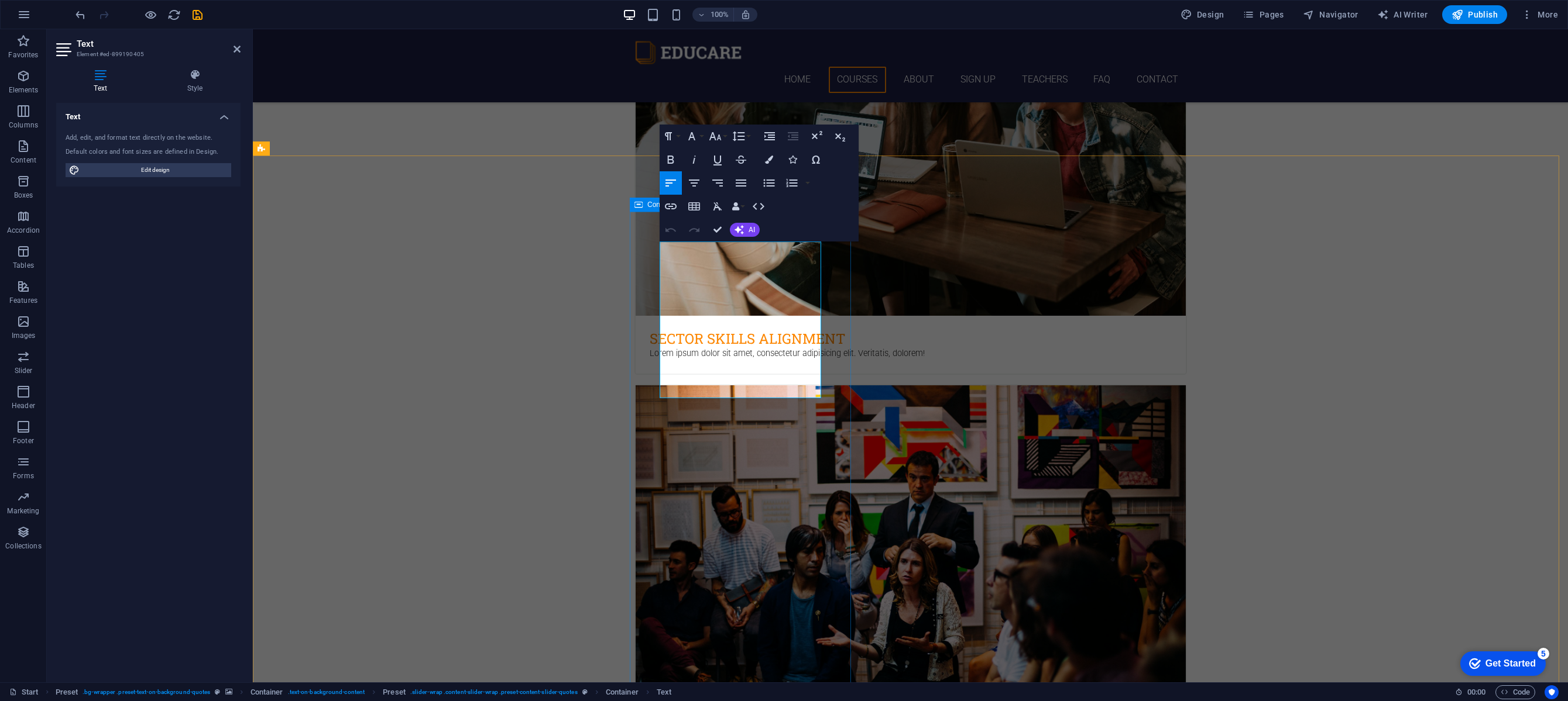
drag, startPoint x: 791, startPoint y: 347, endPoint x: 658, endPoint y: 277, distance: 150.3
drag, startPoint x: 780, startPoint y: 346, endPoint x: 660, endPoint y: 278, distance: 137.9
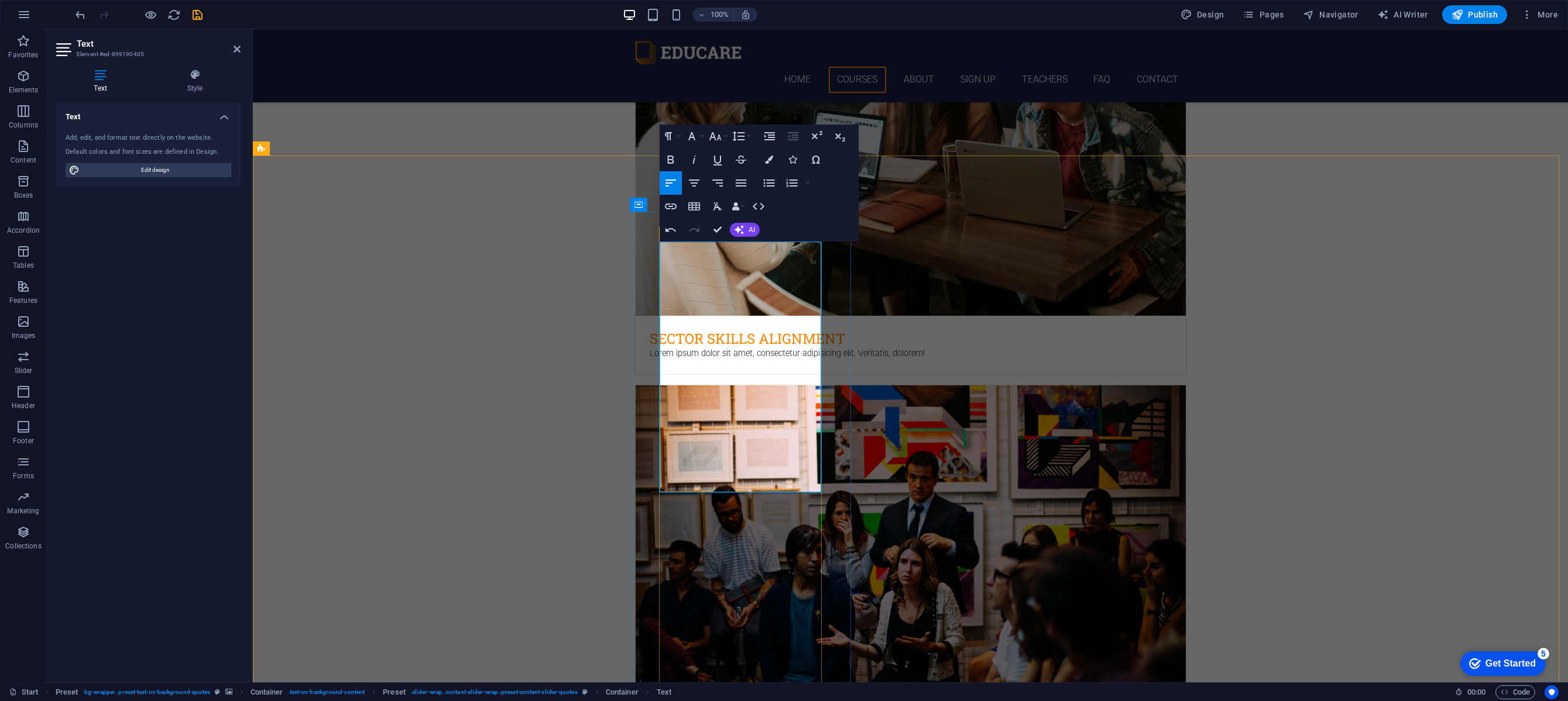
drag, startPoint x: 711, startPoint y: 334, endPoint x: 660, endPoint y: 271, distance: 81.1
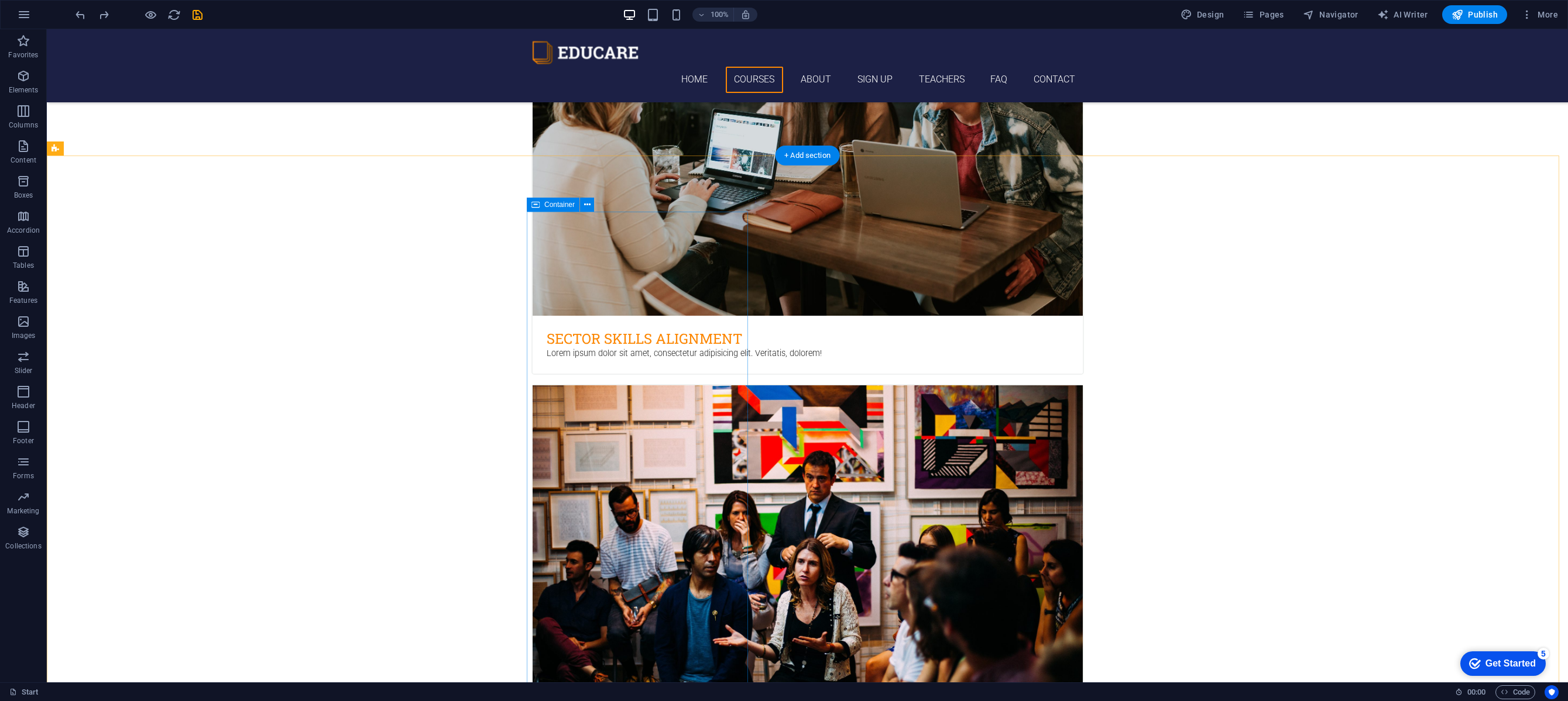
drag, startPoint x: 569, startPoint y: 285, endPoint x: 556, endPoint y: 290, distance: 13.9
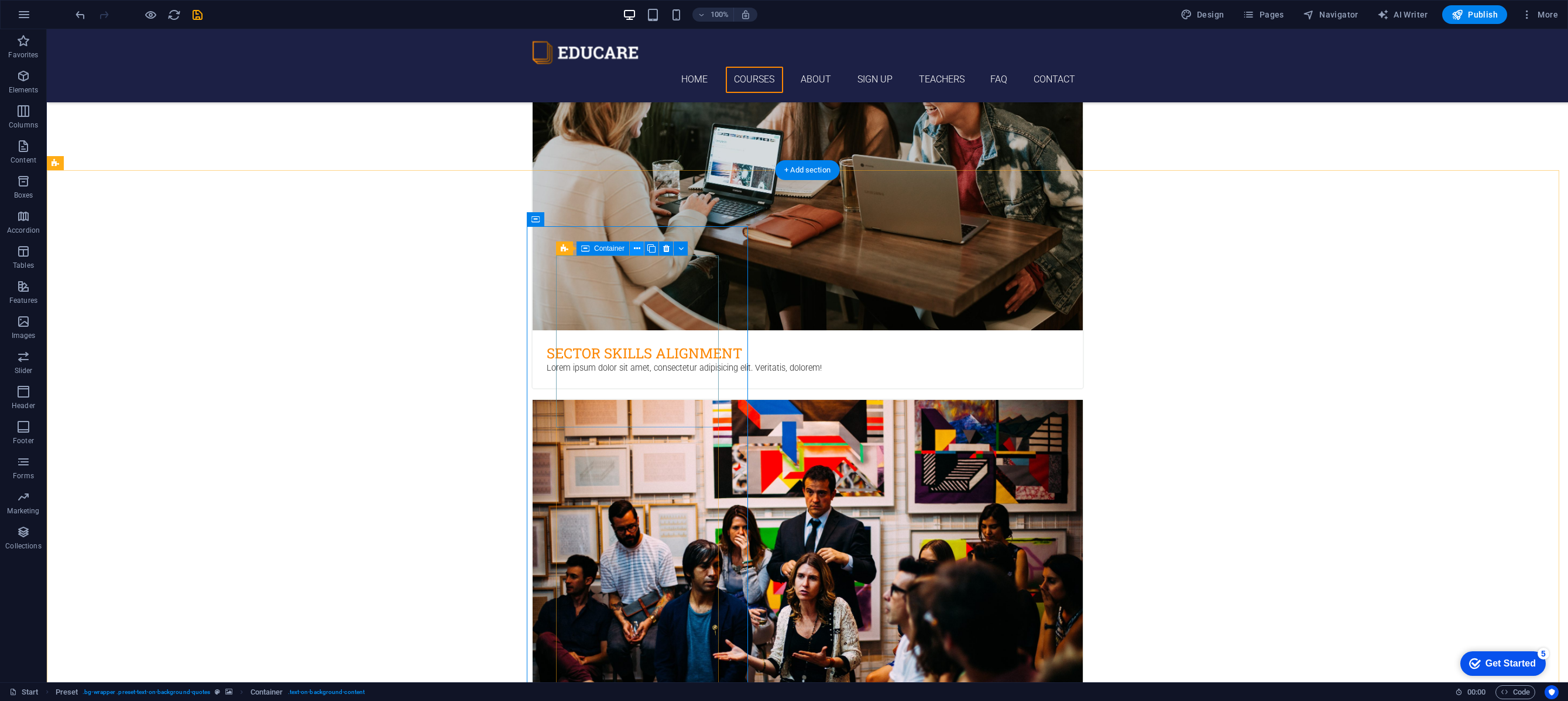
click at [640, 249] on button at bounding box center [637, 249] width 14 height 14
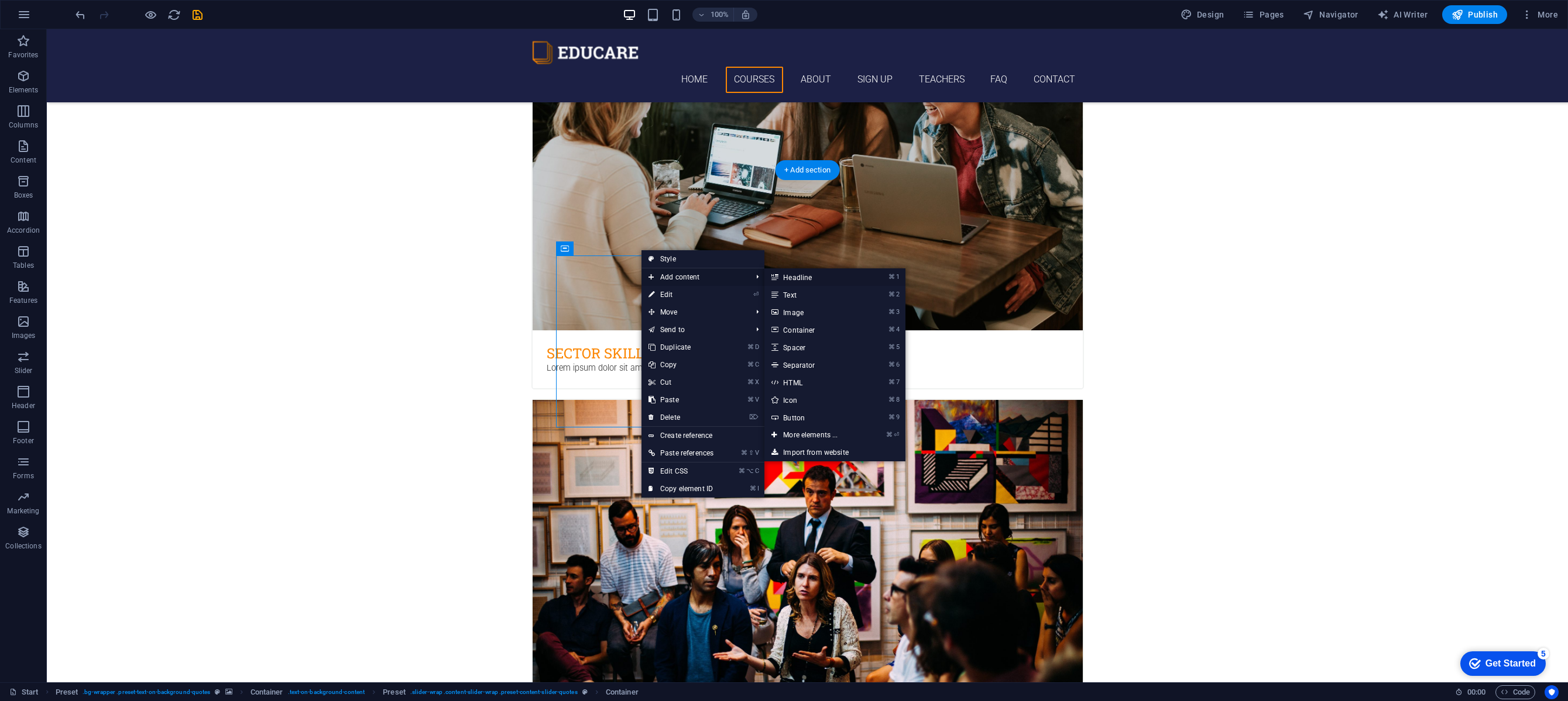
click at [807, 275] on link "⌘ 1 Headline" at bounding box center [812, 277] width 96 height 18
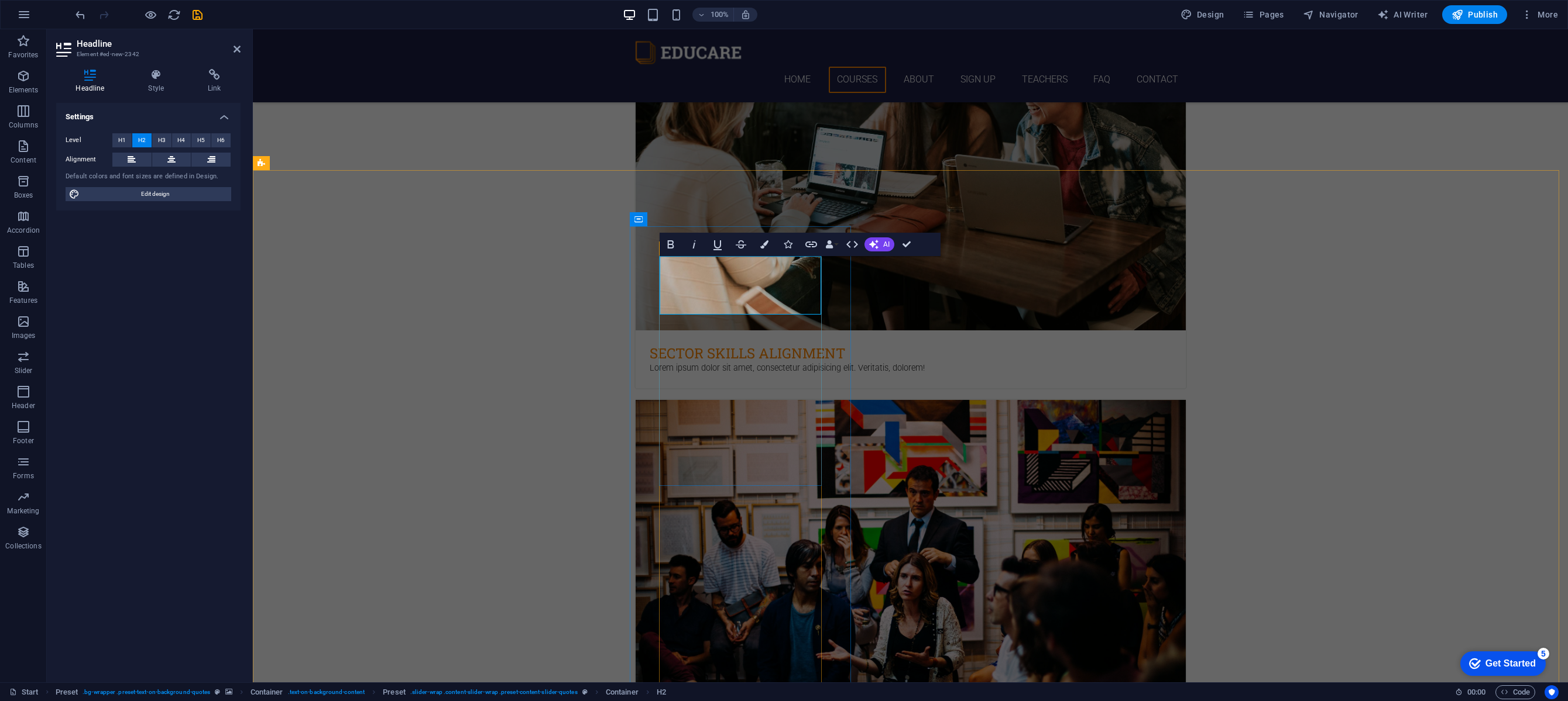
drag, startPoint x: 263, startPoint y: 361, endPoint x: 715, endPoint y: 292, distance: 457.2
drag, startPoint x: 802, startPoint y: 302, endPoint x: 635, endPoint y: 274, distance: 169.3
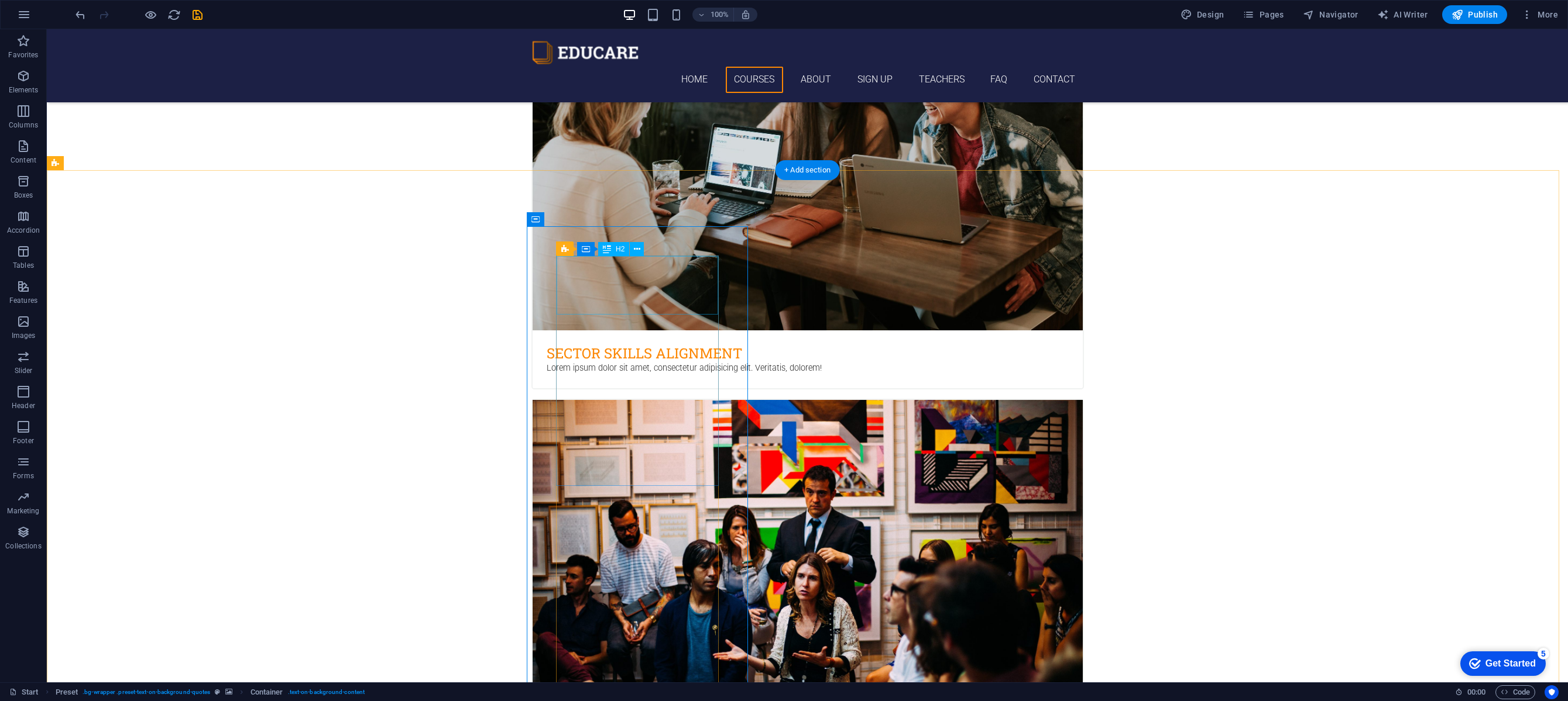
click at [608, 248] on icon at bounding box center [606, 249] width 8 height 14
click at [608, 249] on icon at bounding box center [606, 249] width 8 height 14
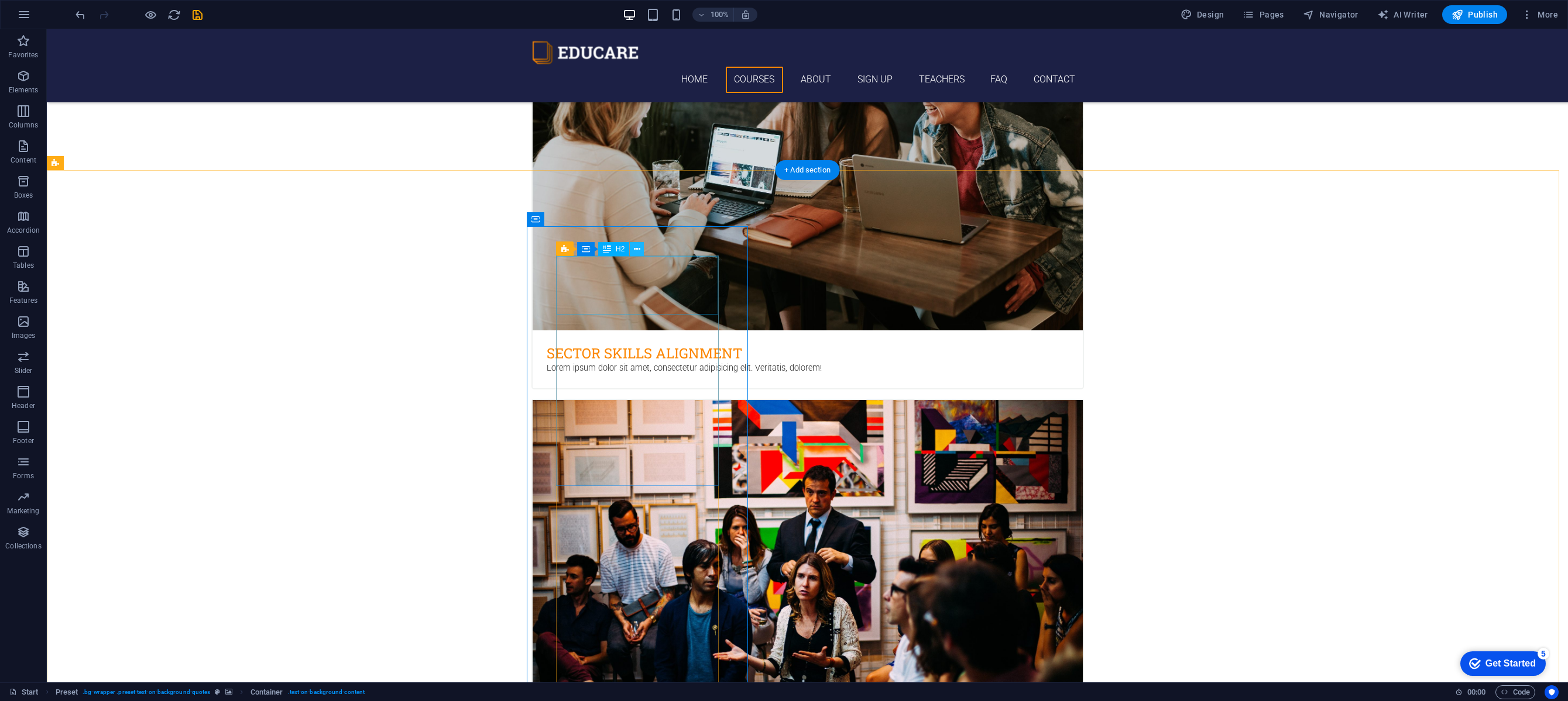
click at [638, 251] on icon at bounding box center [637, 249] width 6 height 13
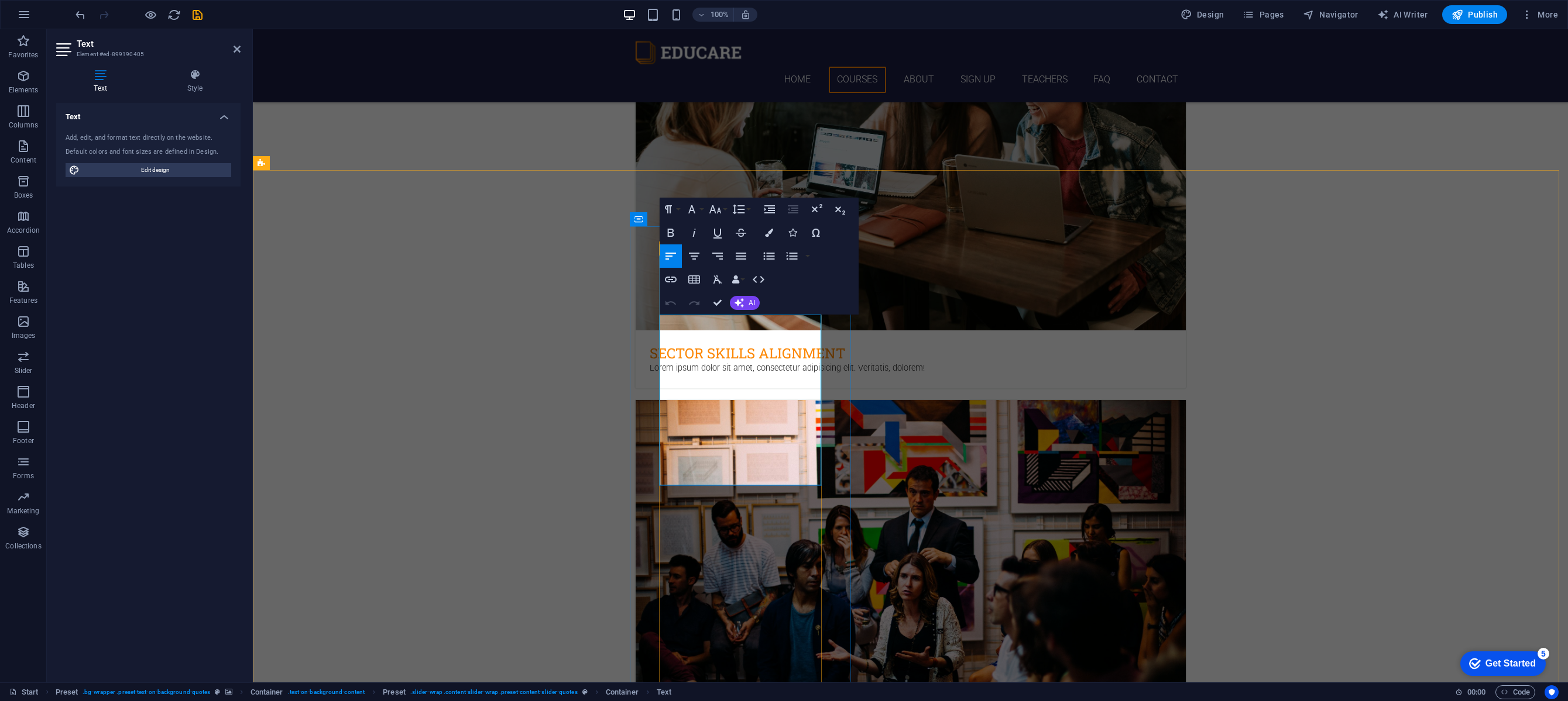
drag, startPoint x: 749, startPoint y: 464, endPoint x: 643, endPoint y: 460, distance: 106.1
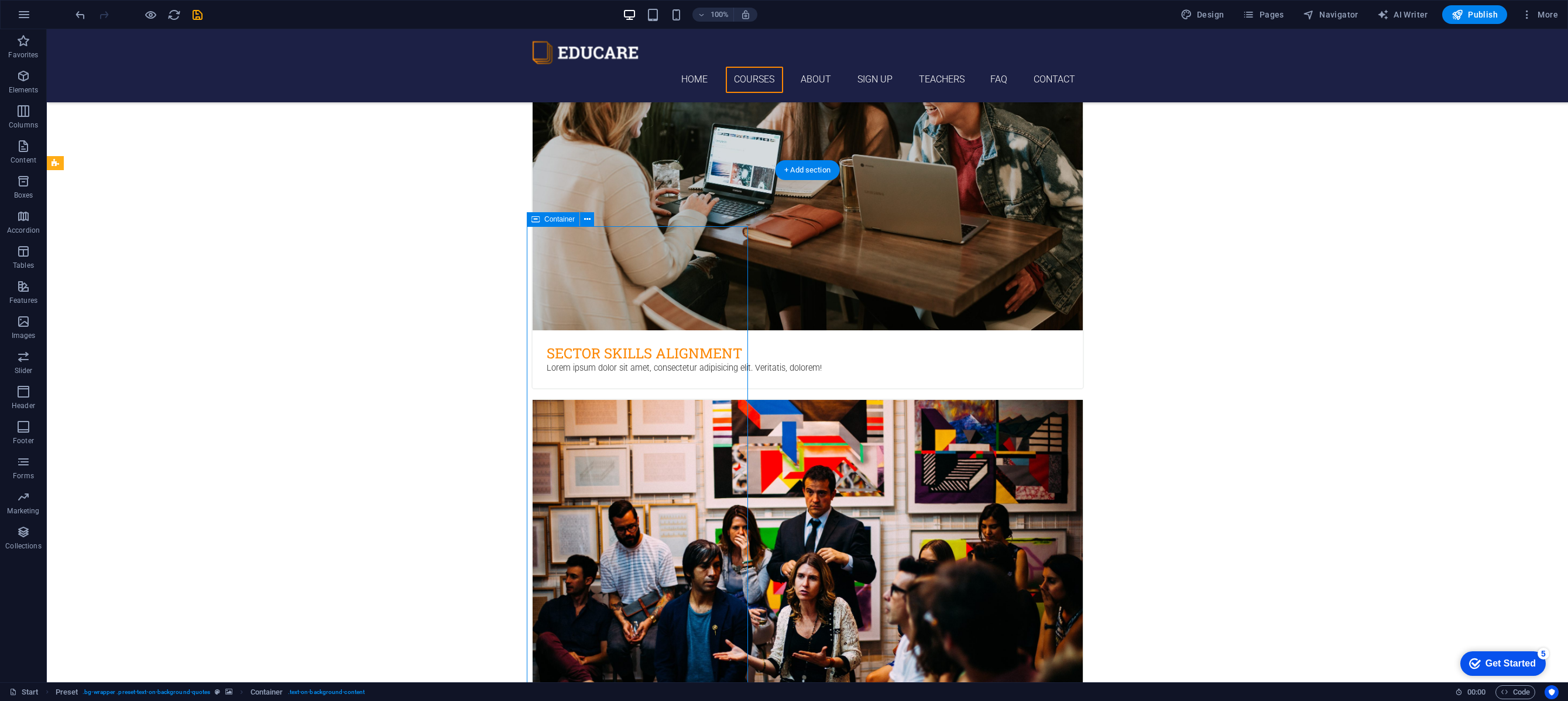
drag, startPoint x: 718, startPoint y: 410, endPoint x: 739, endPoint y: 409, distance: 21.0
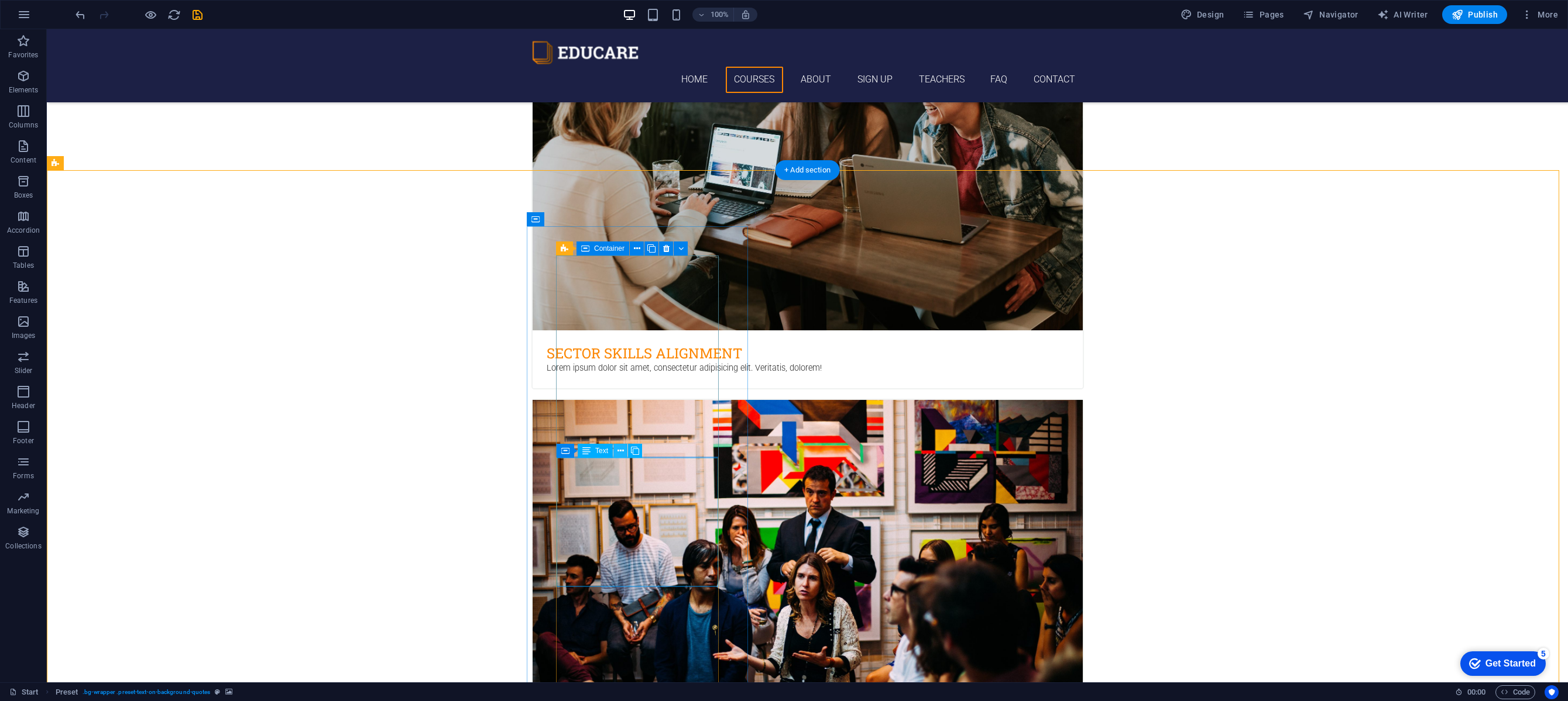
click at [621, 451] on icon at bounding box center [621, 452] width 6 height 13
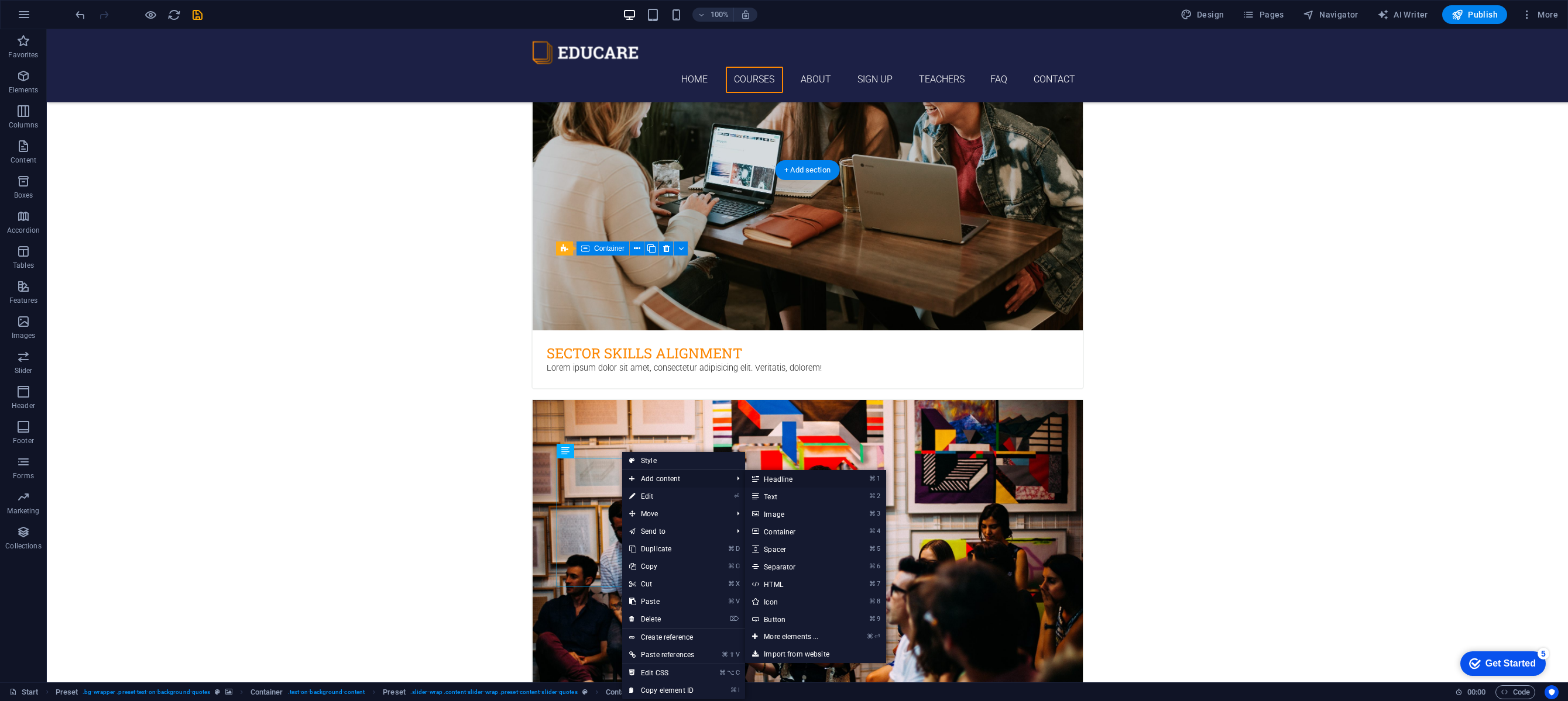
click at [785, 479] on link "⌘ 1 Headline" at bounding box center [793, 479] width 96 height 18
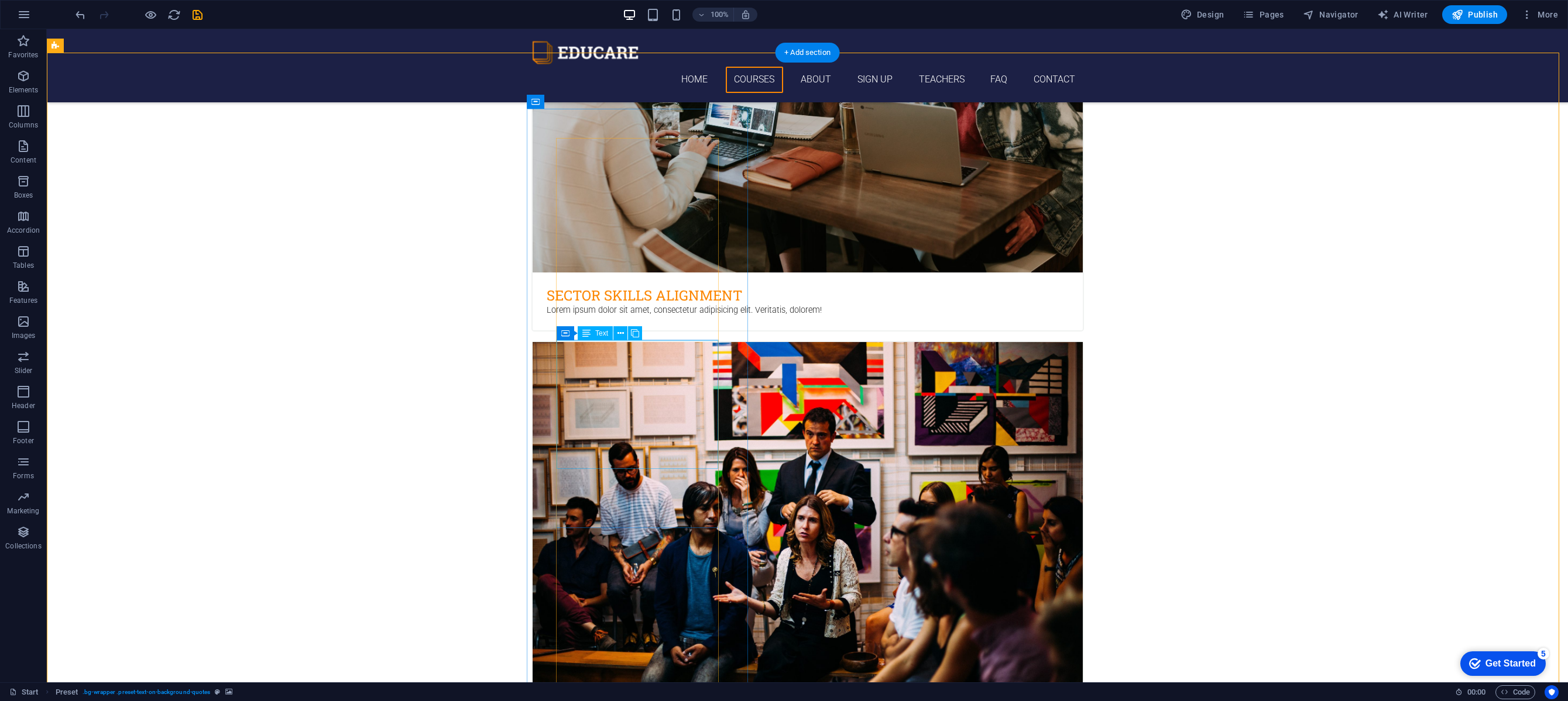
scroll to position [1896, 0]
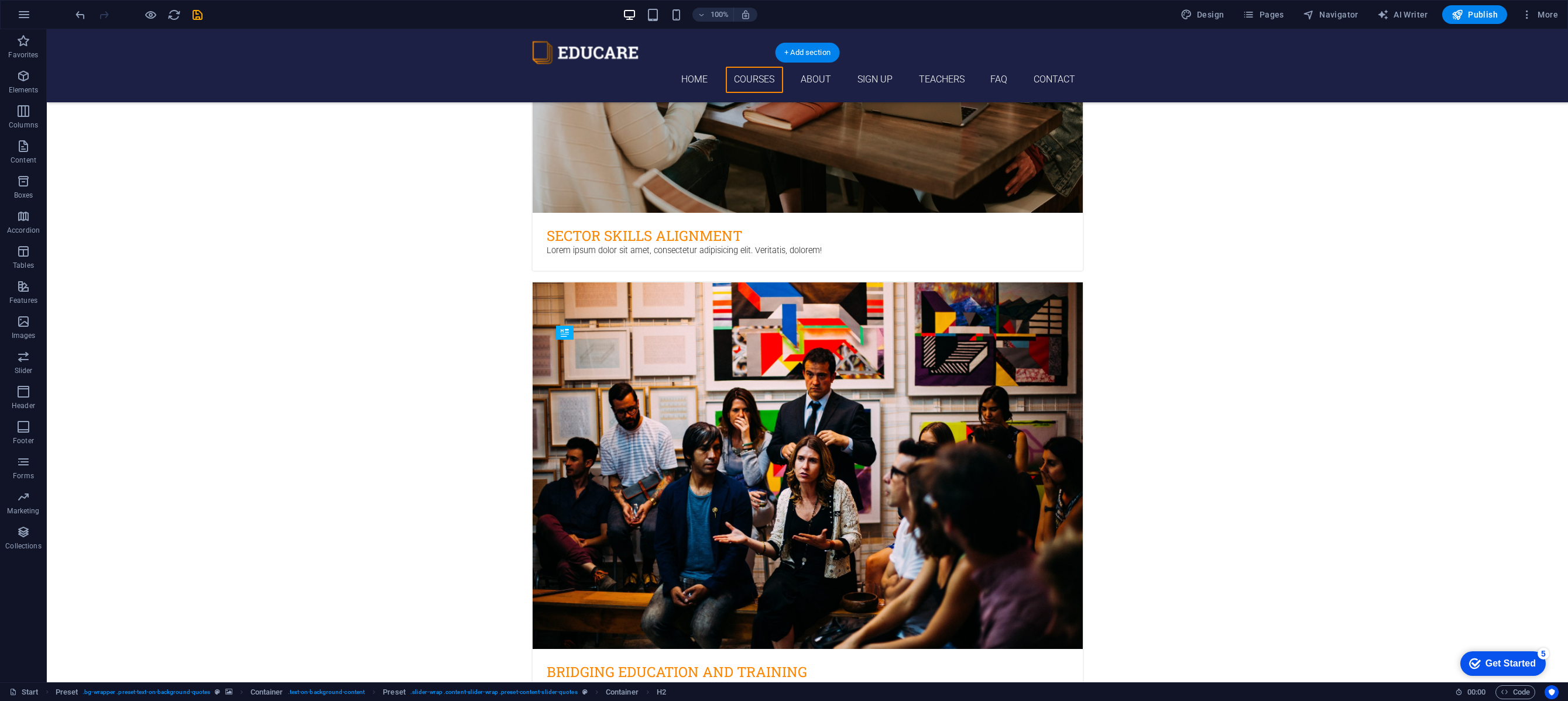
drag, startPoint x: 655, startPoint y: 493, endPoint x: 642, endPoint y: 379, distance: 114.7
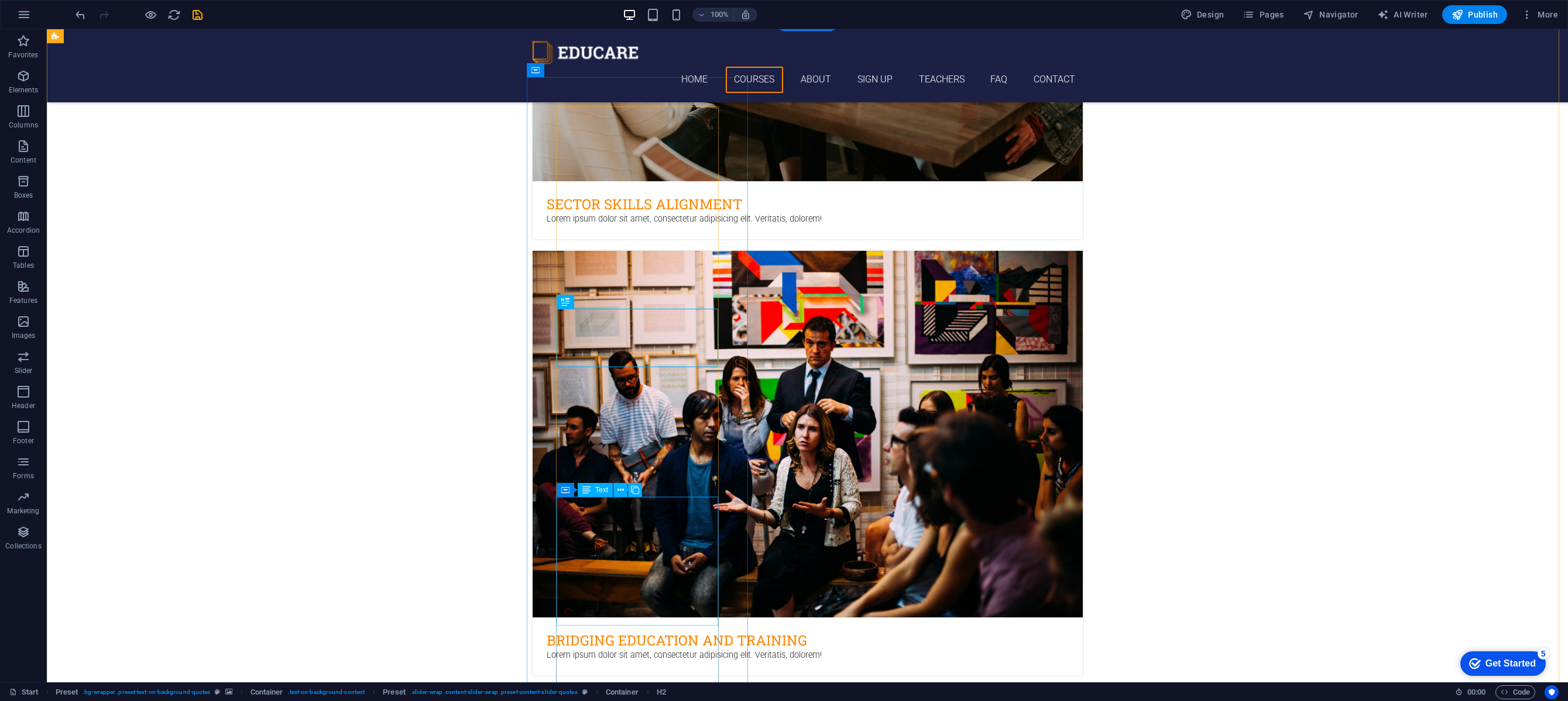
scroll to position [1973, 0]
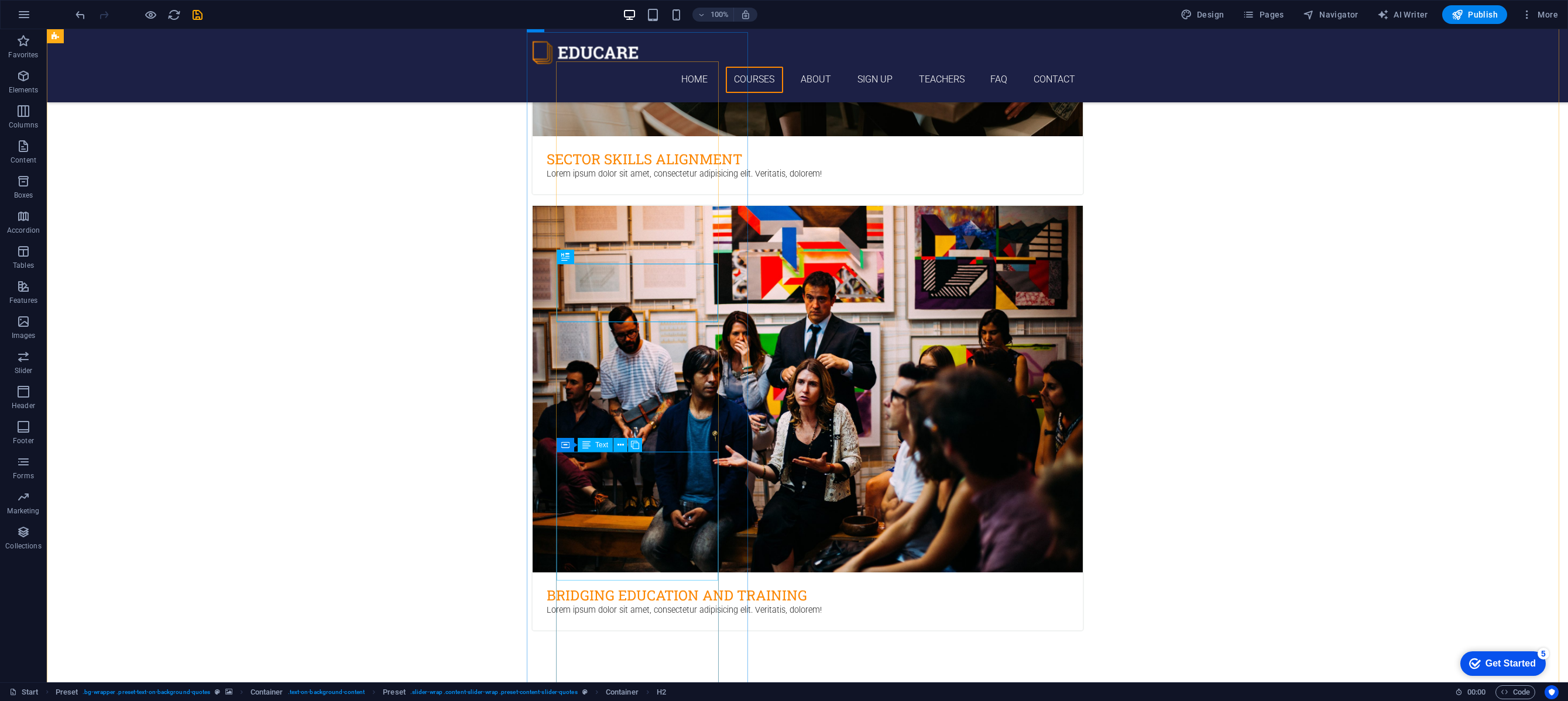
click at [619, 444] on icon at bounding box center [621, 445] width 6 height 13
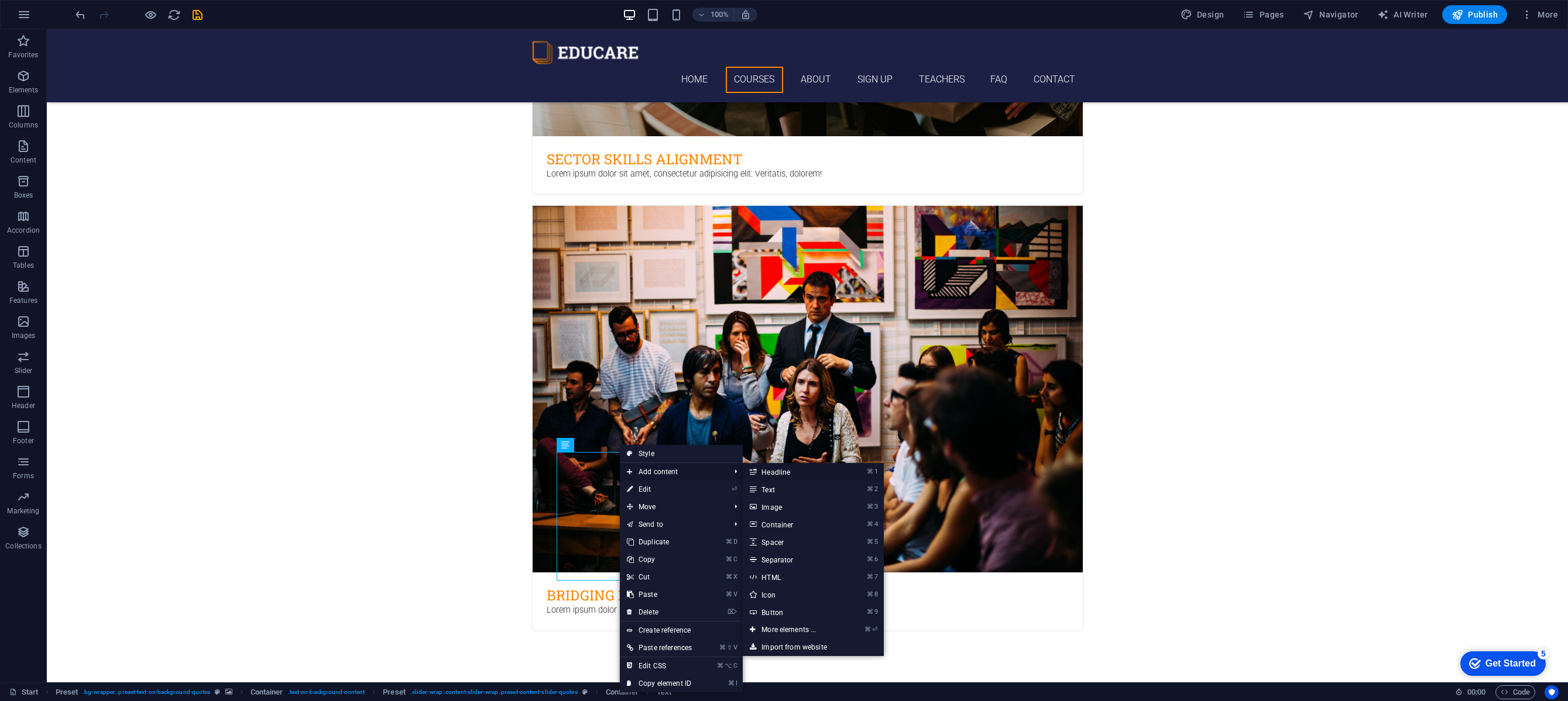
click at [782, 470] on link "⌘ 1 Headline" at bounding box center [790, 472] width 96 height 18
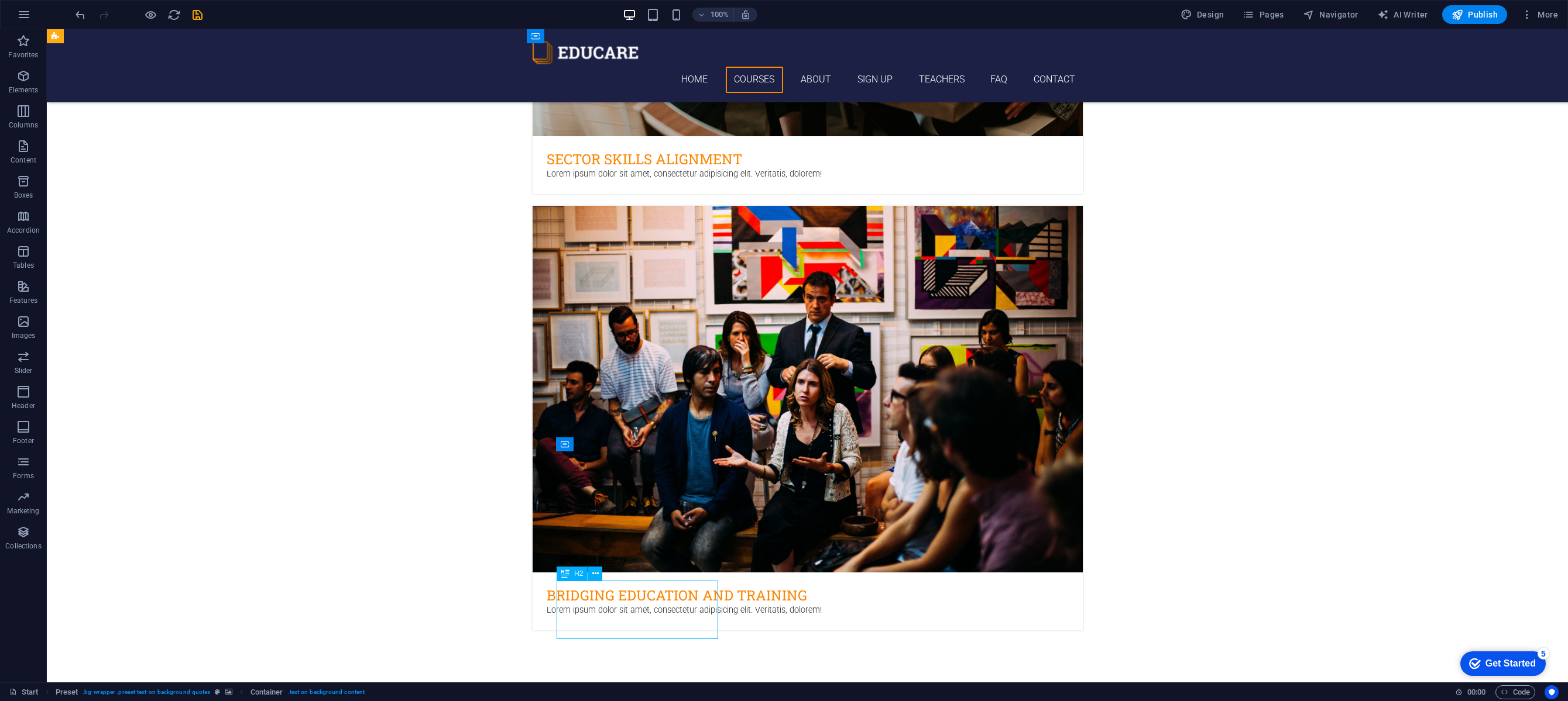
scroll to position [1986, 0]
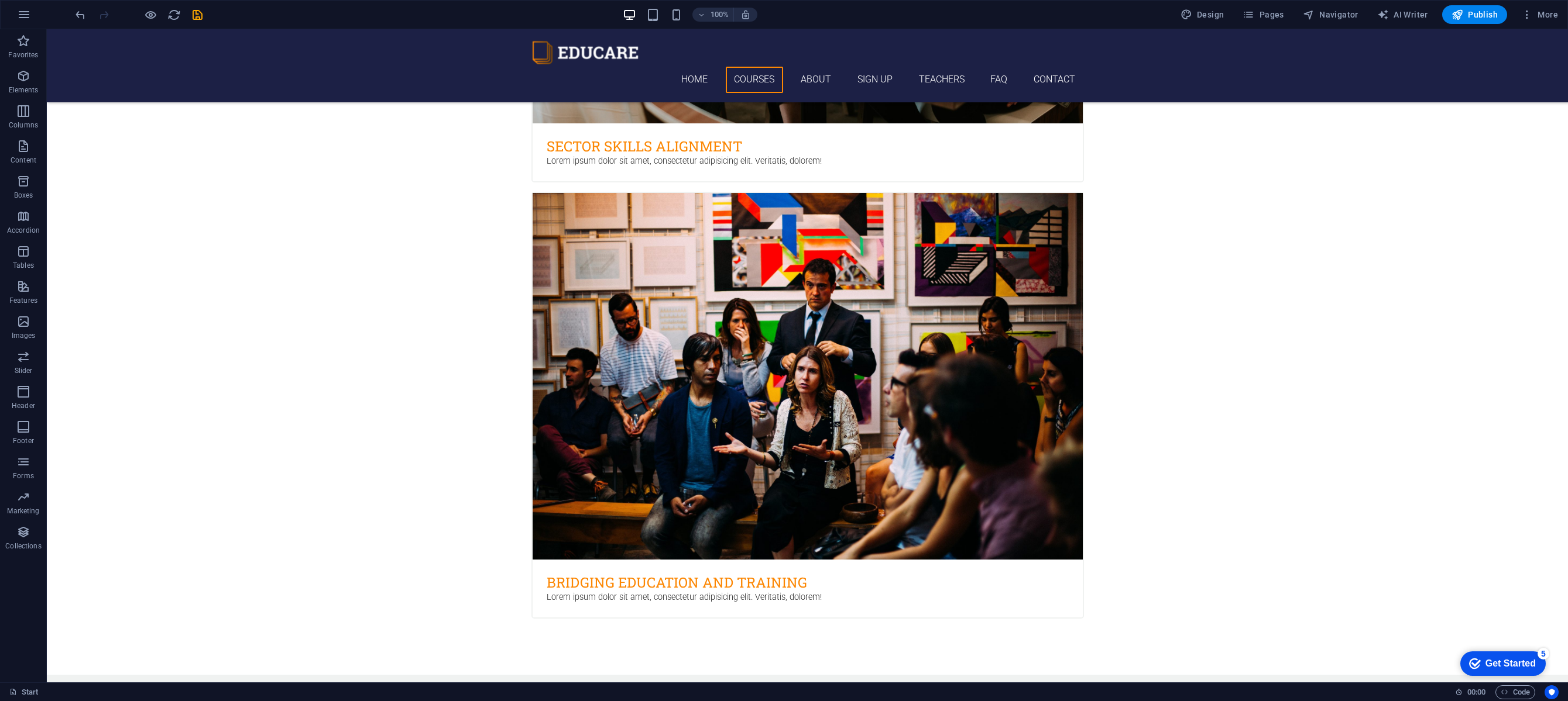
drag, startPoint x: 645, startPoint y: 617, endPoint x: 651, endPoint y: 499, distance: 118.2
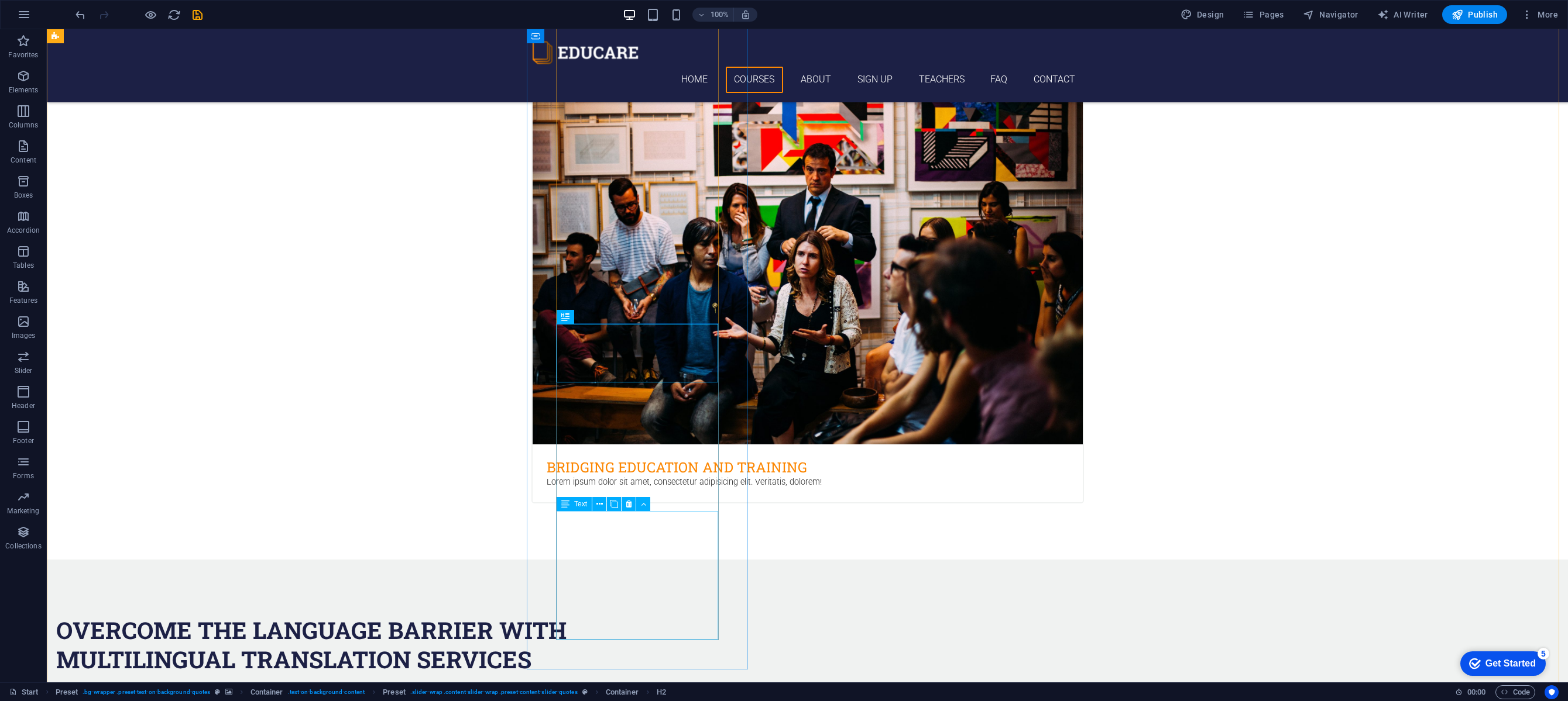
scroll to position [2156, 0]
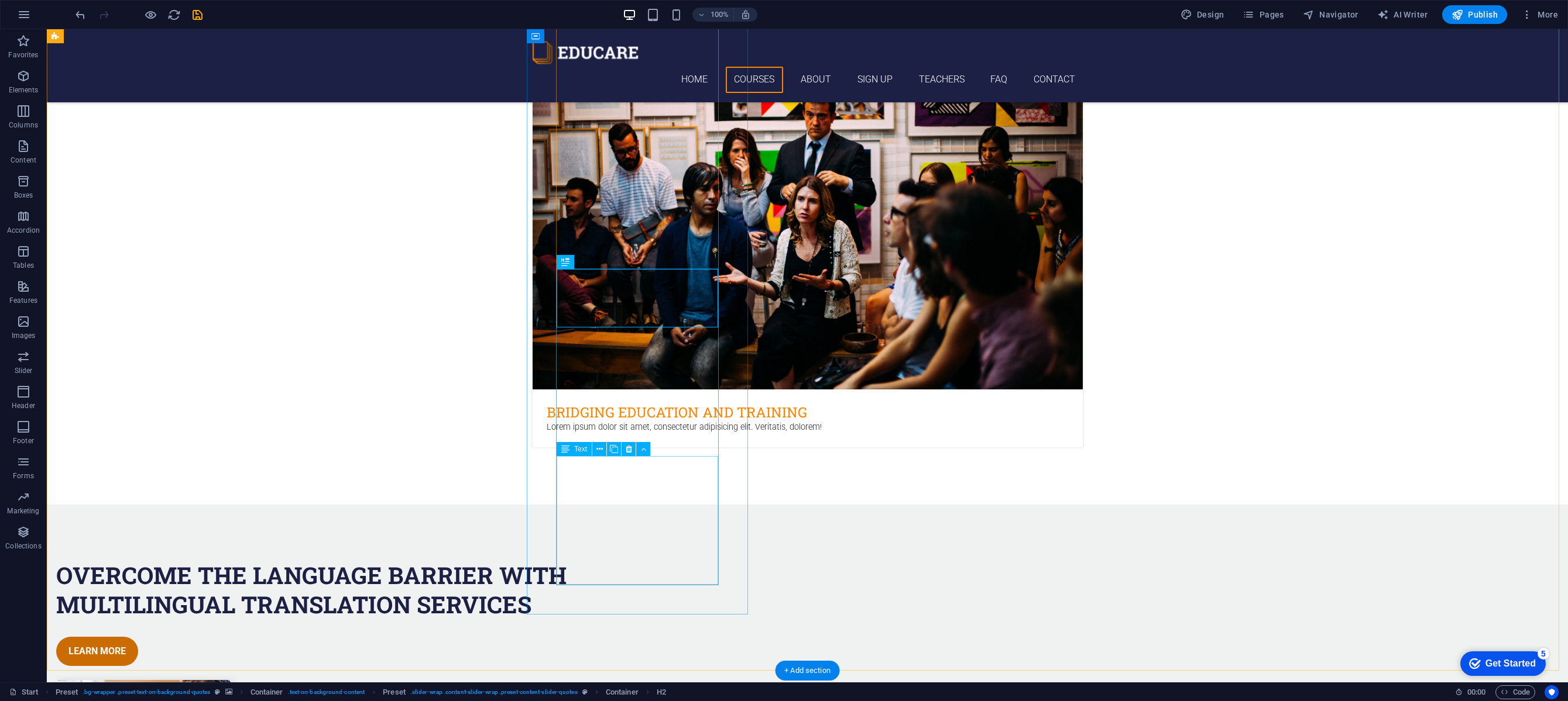
click at [602, 452] on icon at bounding box center [599, 450] width 6 height 13
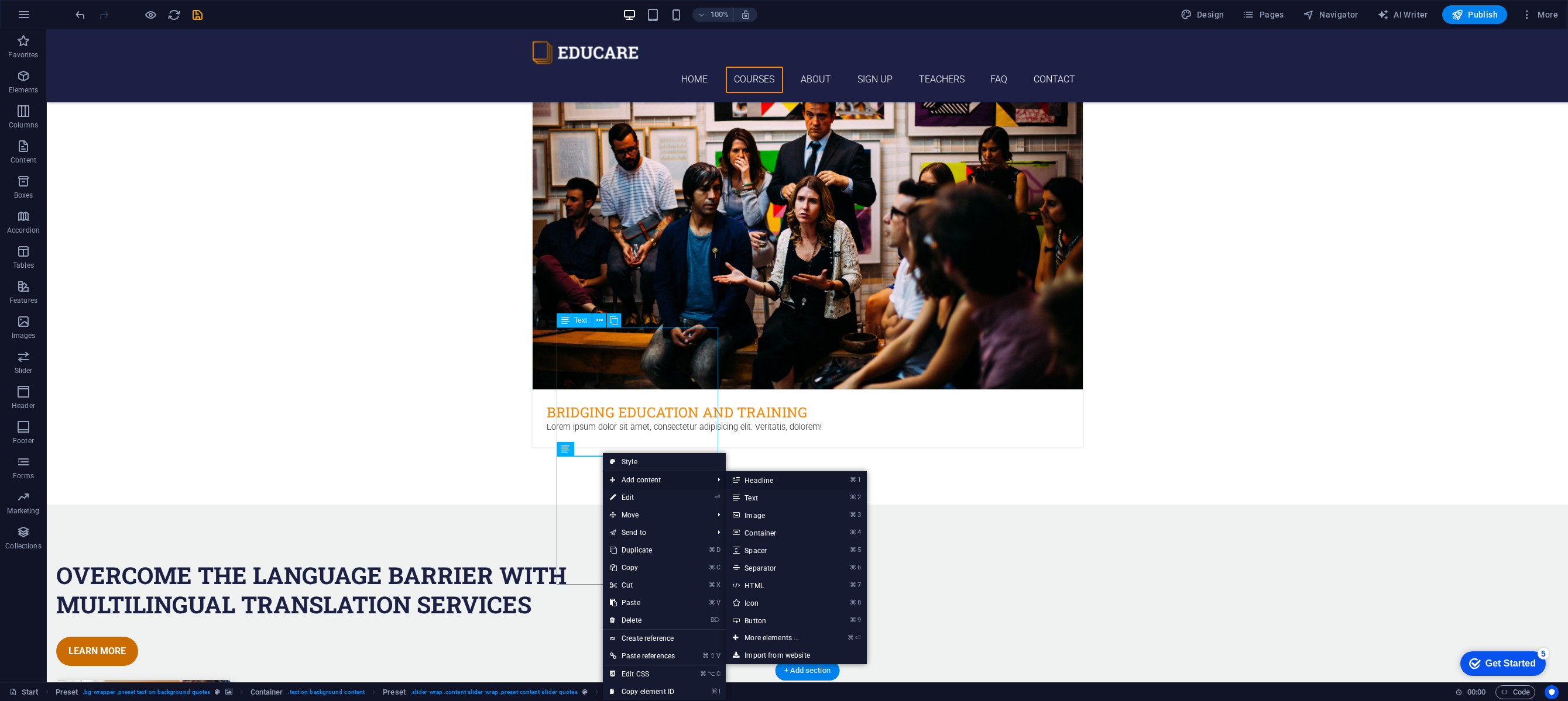
click at [758, 479] on link "⌘ 1 Headline" at bounding box center [773, 480] width 96 height 18
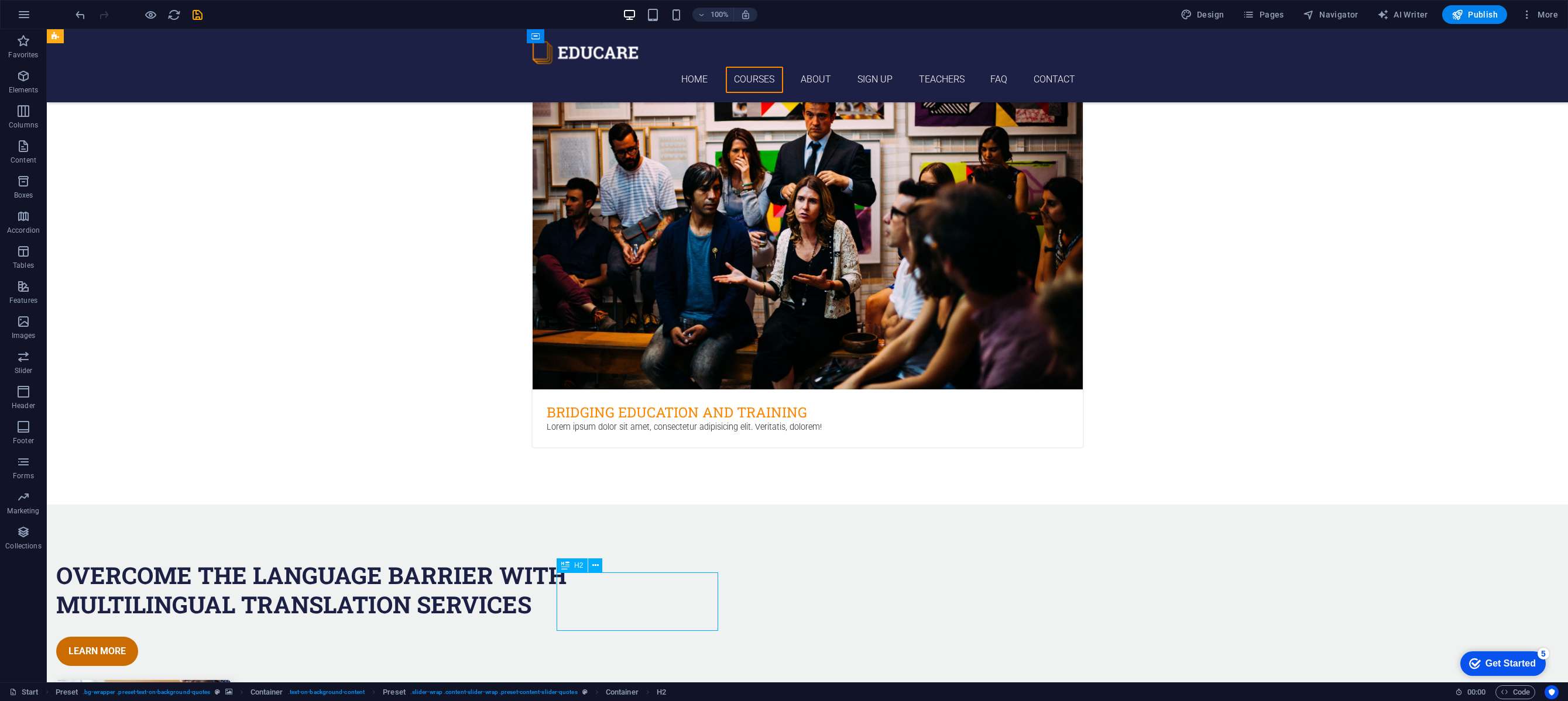
scroll to position [2170, 0]
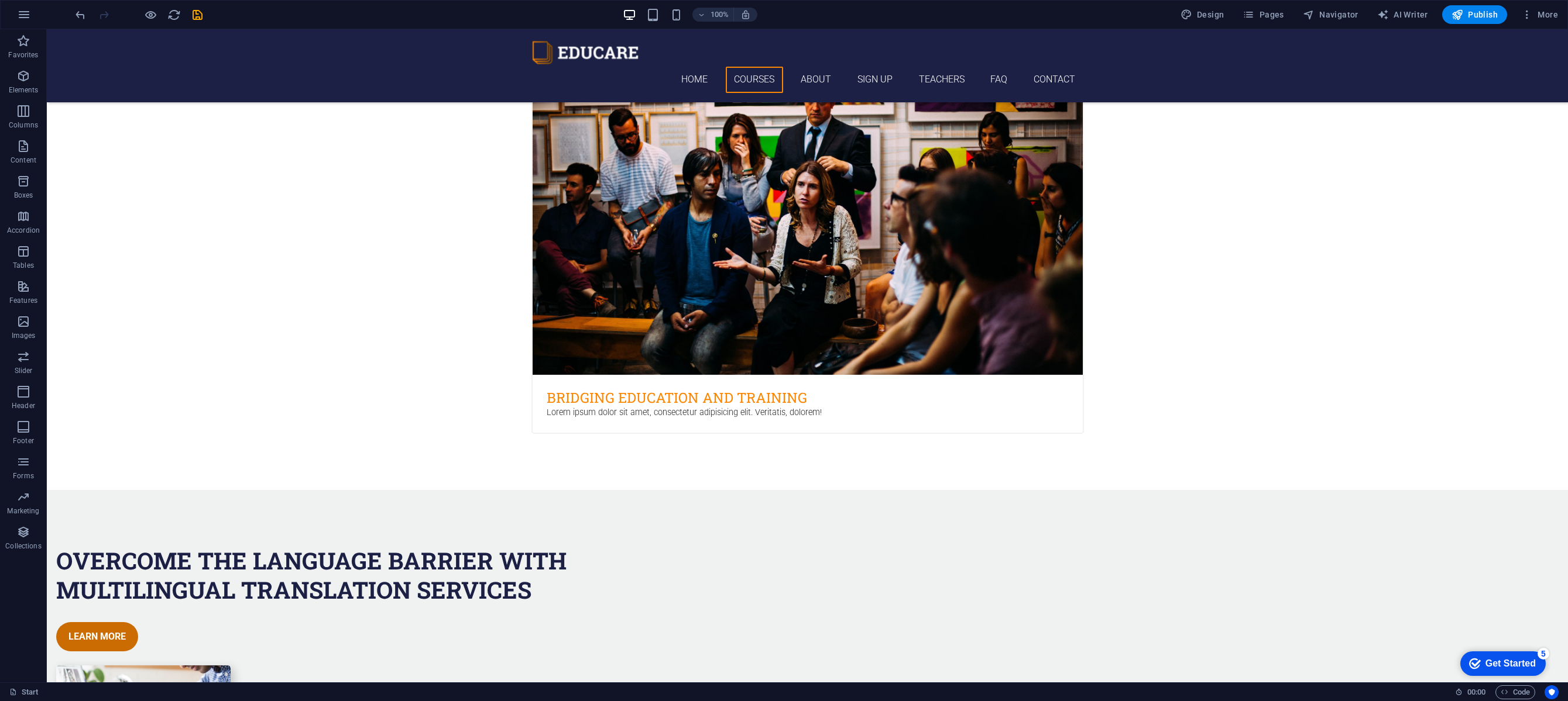
drag, startPoint x: 684, startPoint y: 621, endPoint x: 675, endPoint y: 506, distance: 115.4
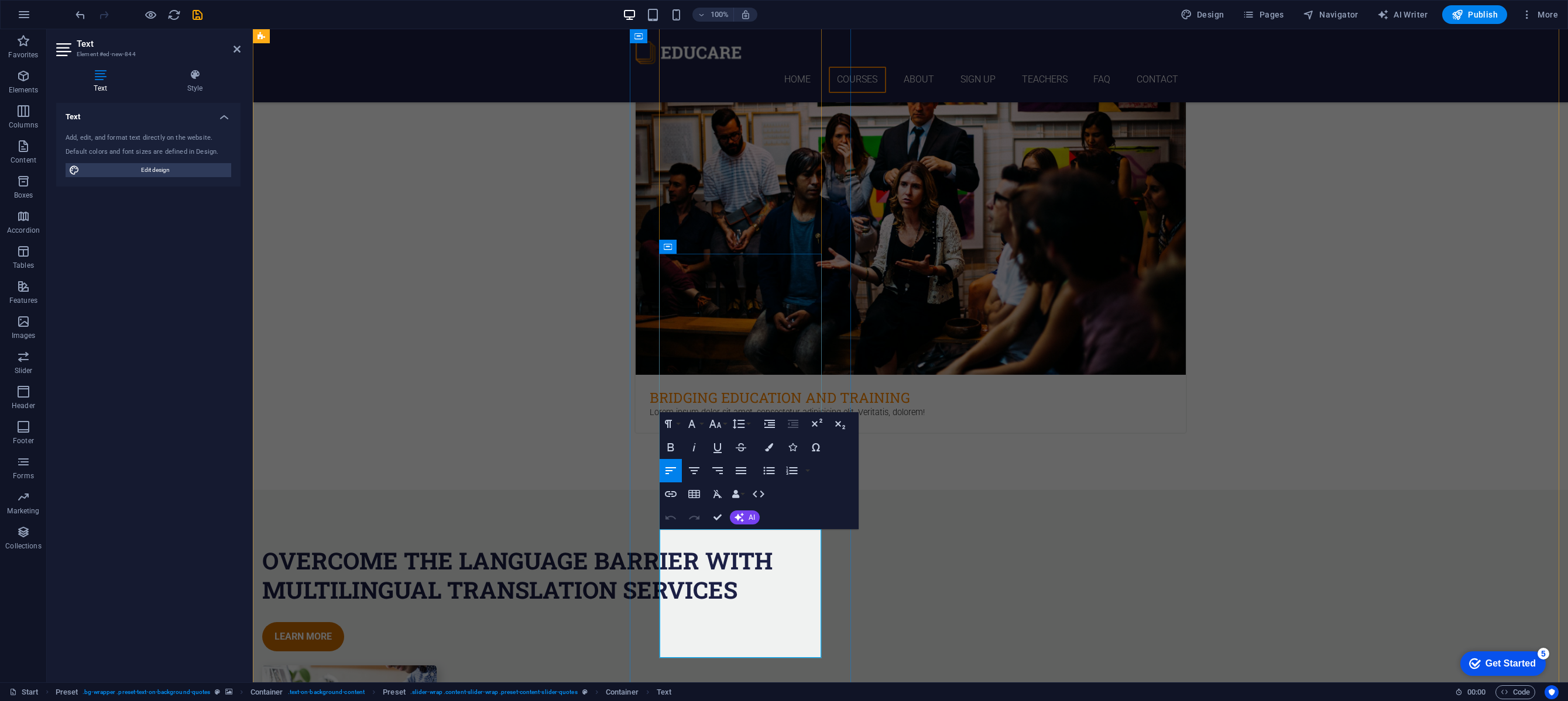
drag, startPoint x: 723, startPoint y: 635, endPoint x: 658, endPoint y: 632, distance: 65.1
drag, startPoint x: 724, startPoint y: 637, endPoint x: 652, endPoint y: 635, distance: 72.0
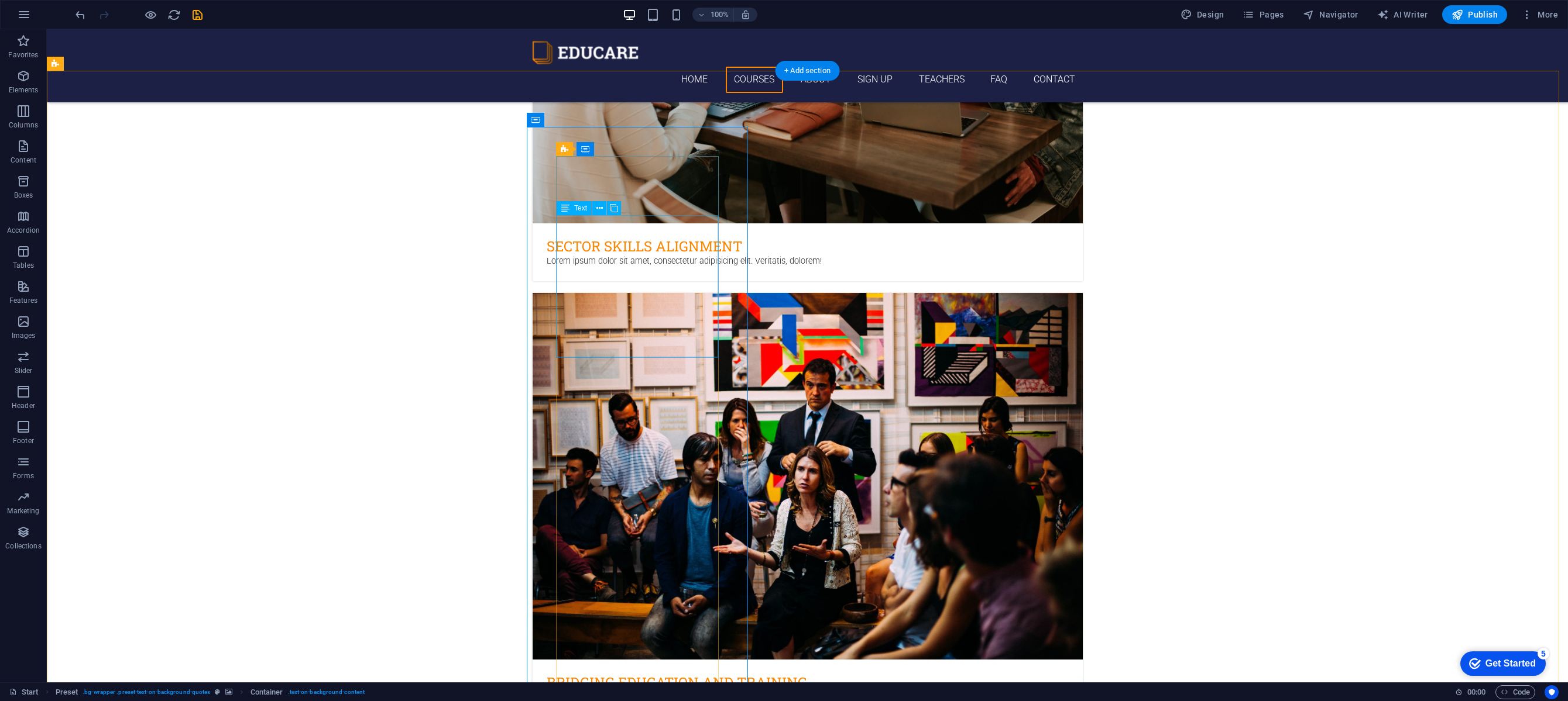
scroll to position [1878, 0]
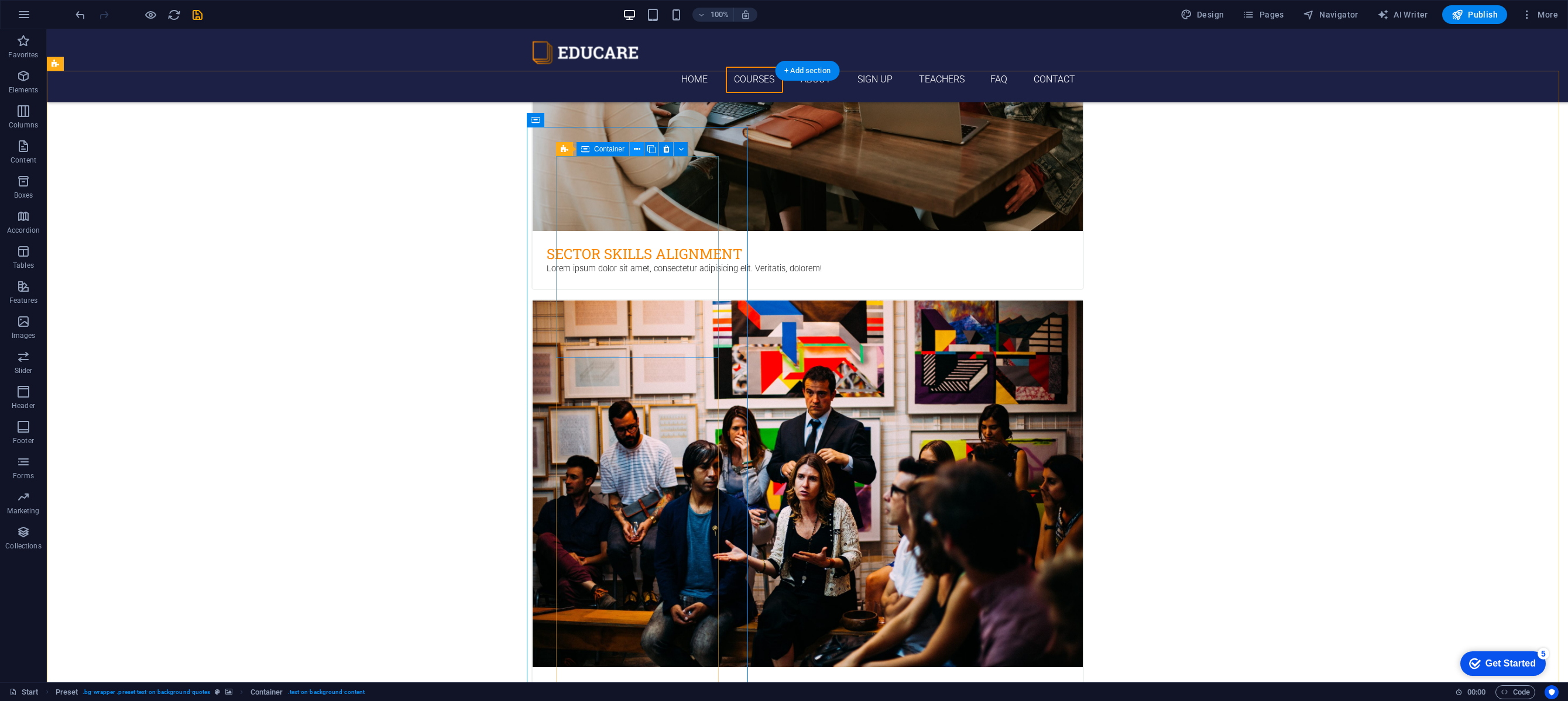
click at [635, 149] on icon at bounding box center [637, 150] width 6 height 13
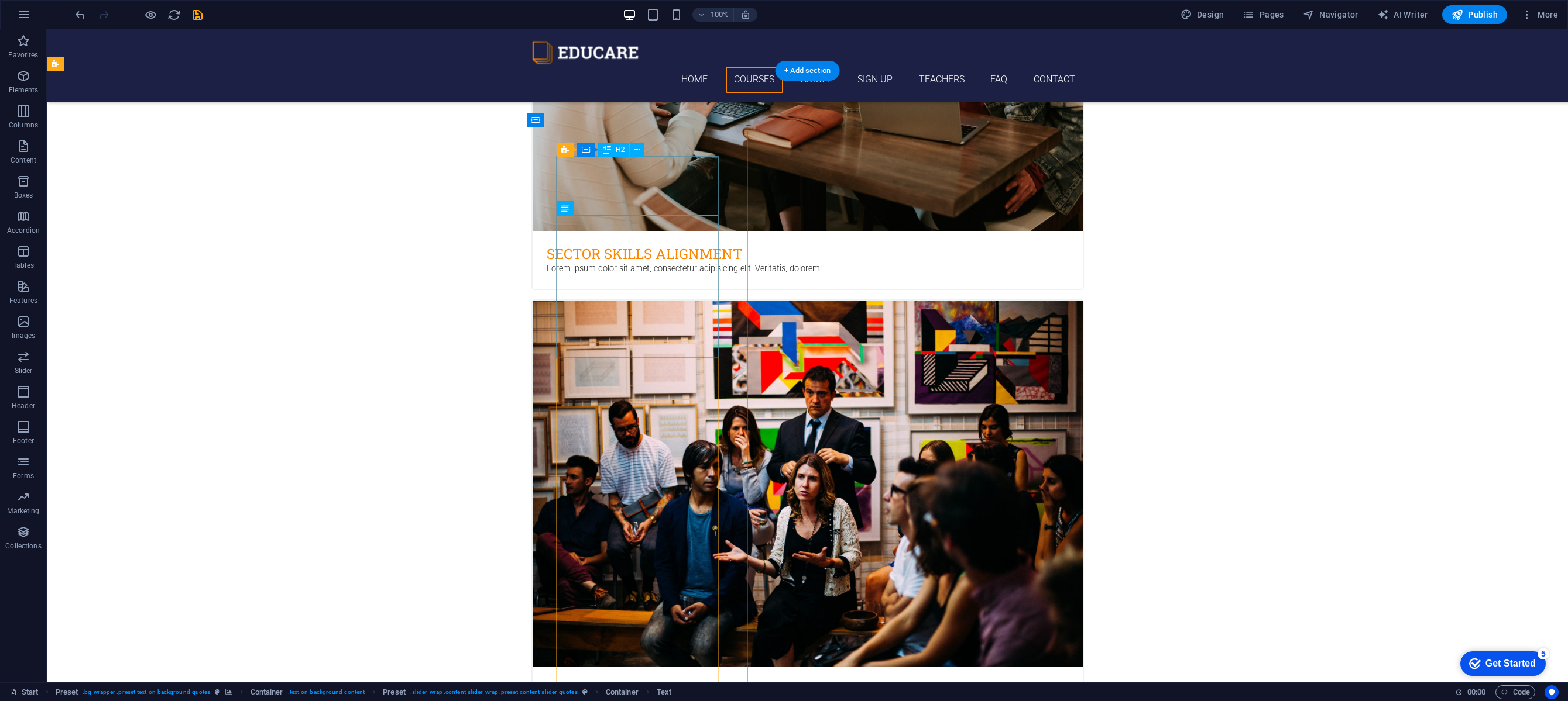
click at [613, 151] on div "H2" at bounding box center [613, 150] width 31 height 14
click at [617, 151] on span "H2" at bounding box center [620, 149] width 9 height 7
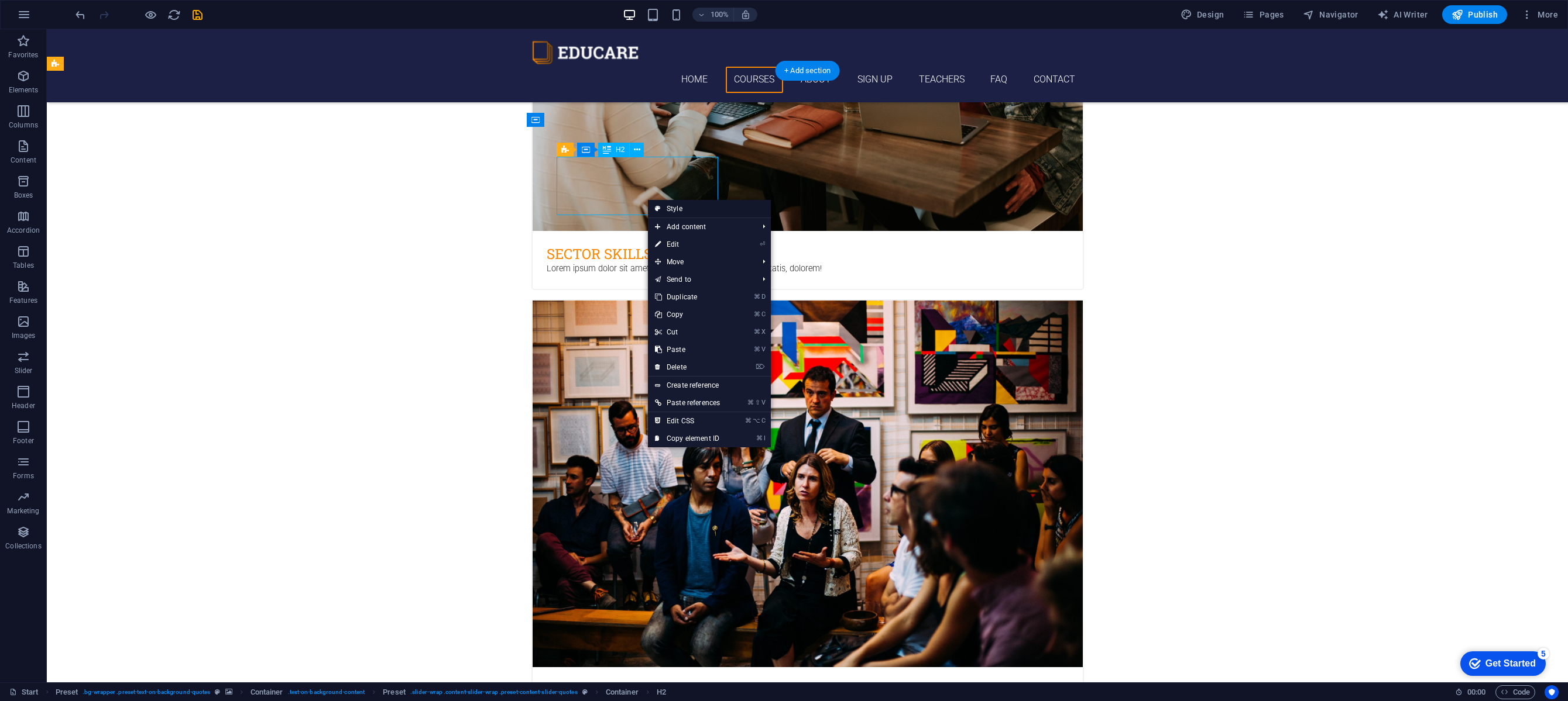
click at [661, 207] on link "Style" at bounding box center [709, 209] width 123 height 18
select select "px"
select select "rem"
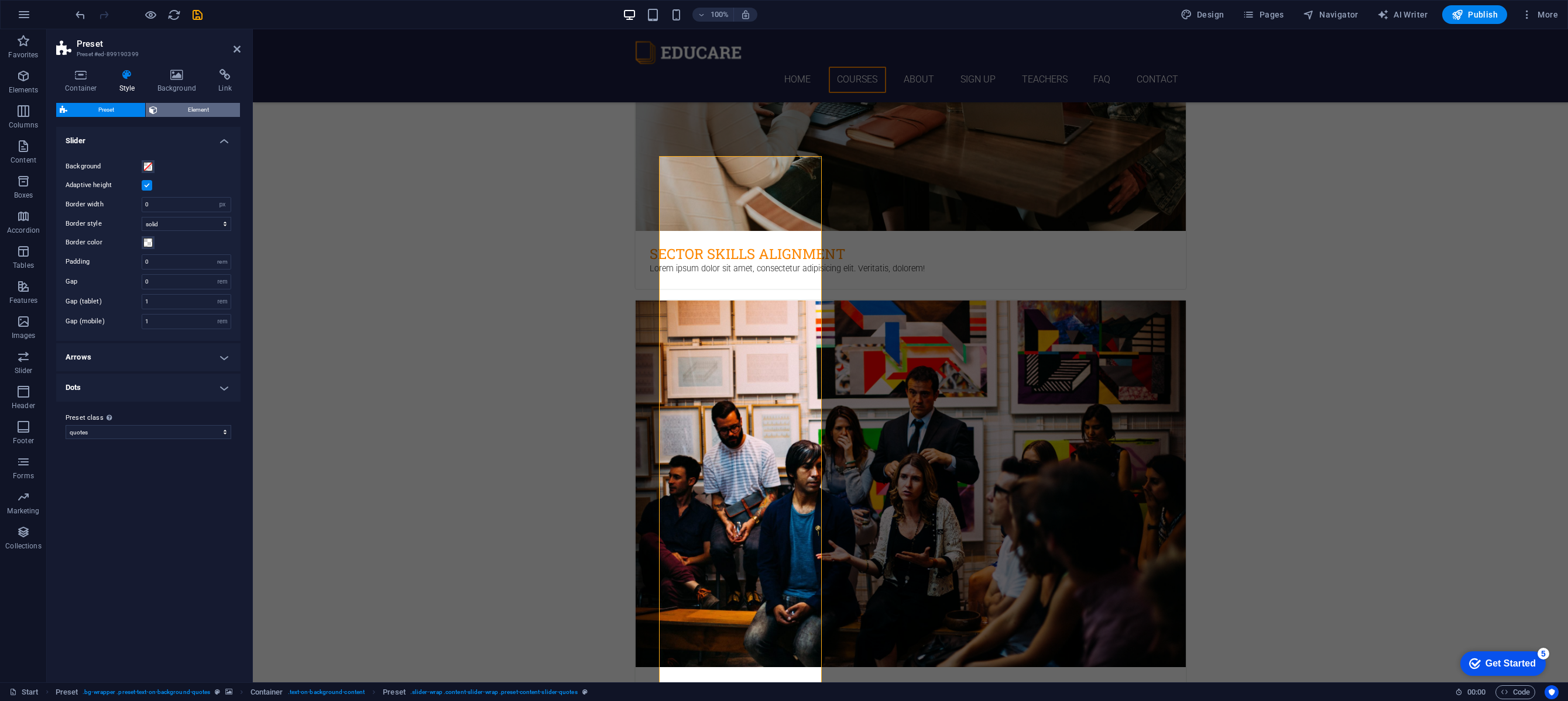
click at [190, 109] on span "Element" at bounding box center [199, 110] width 76 height 14
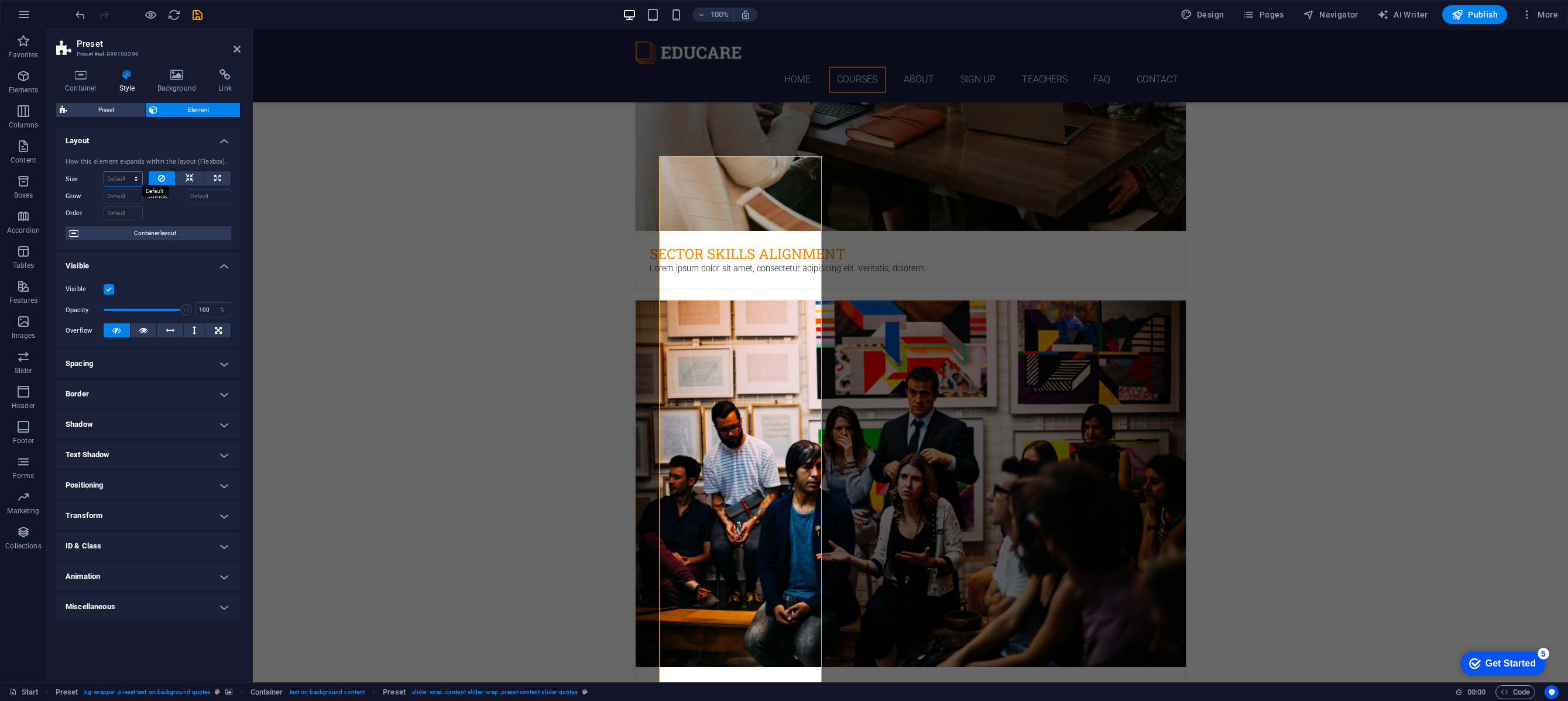
select select "1/5"
type input "20"
select select "%"
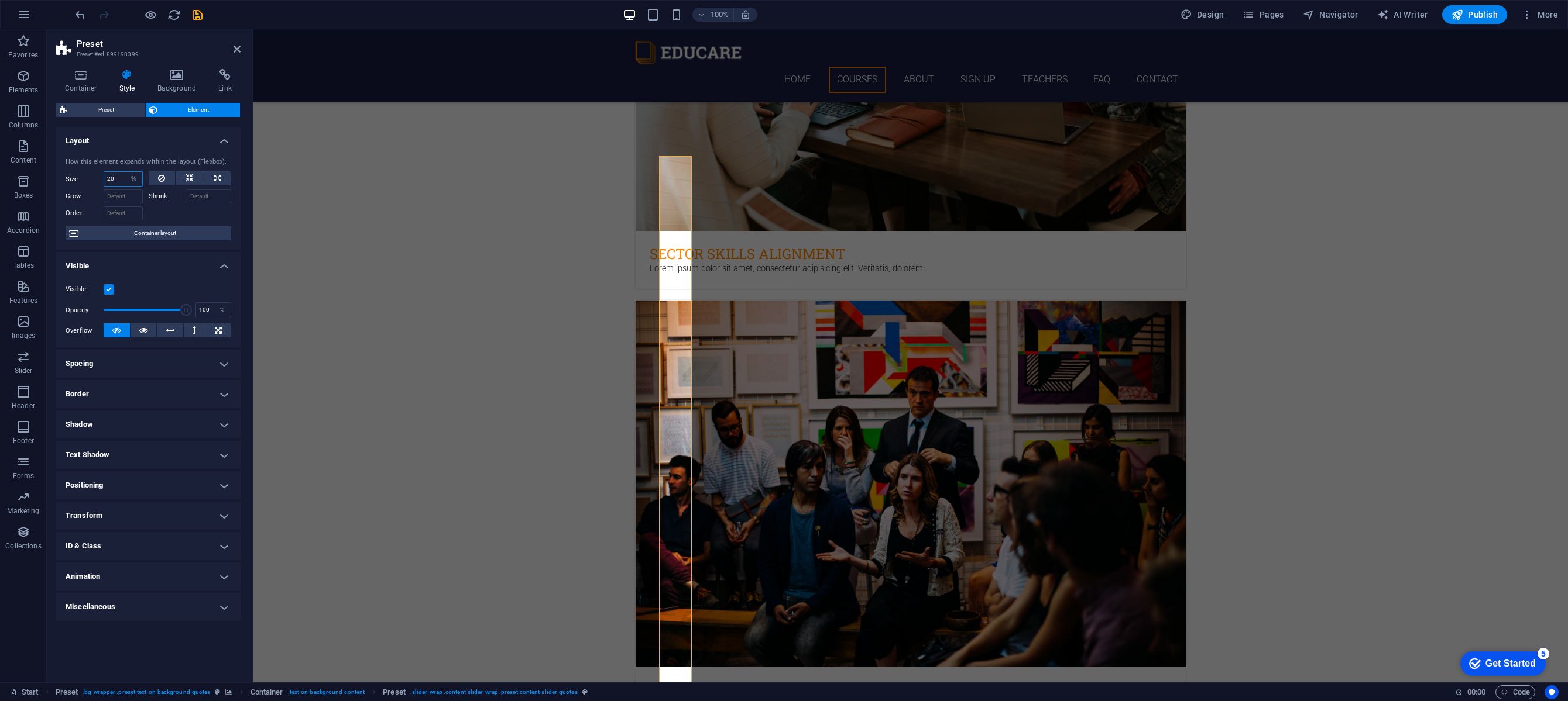
select select "DISABLED_OPTION_VALUE"
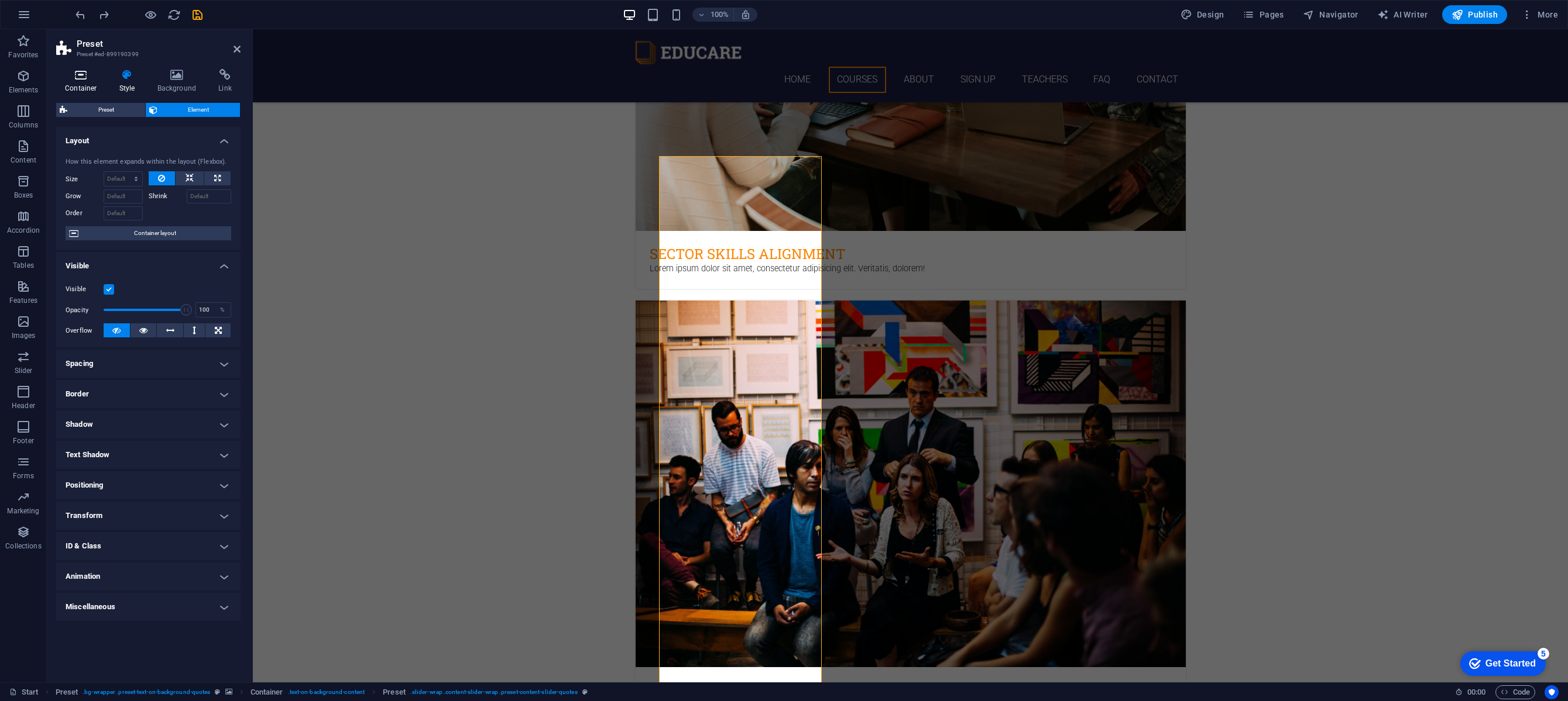
click at [91, 89] on h4 "Container" at bounding box center [83, 81] width 54 height 25
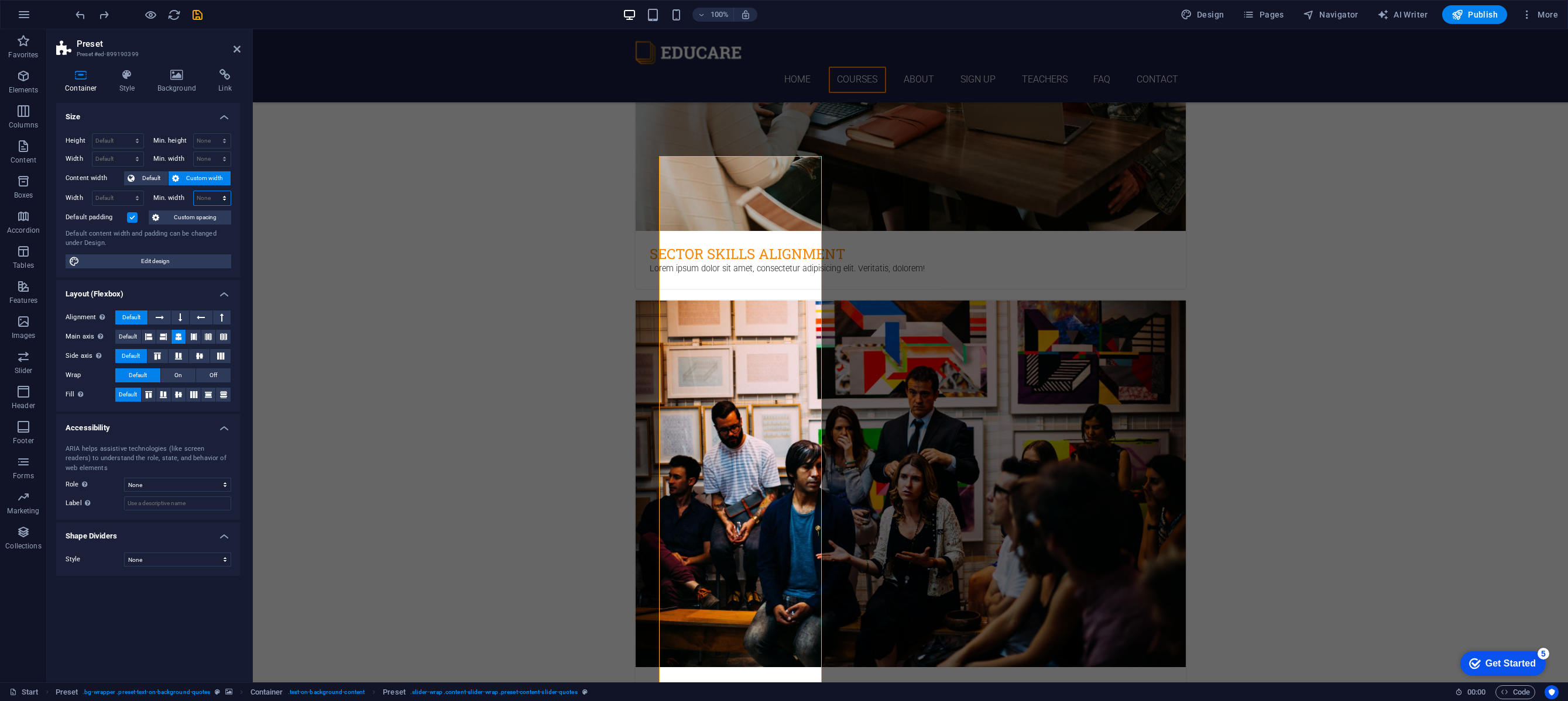
select select "rem"
type input "0"
click at [212, 195] on input "0" at bounding box center [212, 198] width 37 height 14
click at [180, 200] on label "Min. width" at bounding box center [173, 198] width 40 height 6
click at [209, 197] on input "0" at bounding box center [212, 198] width 37 height 14
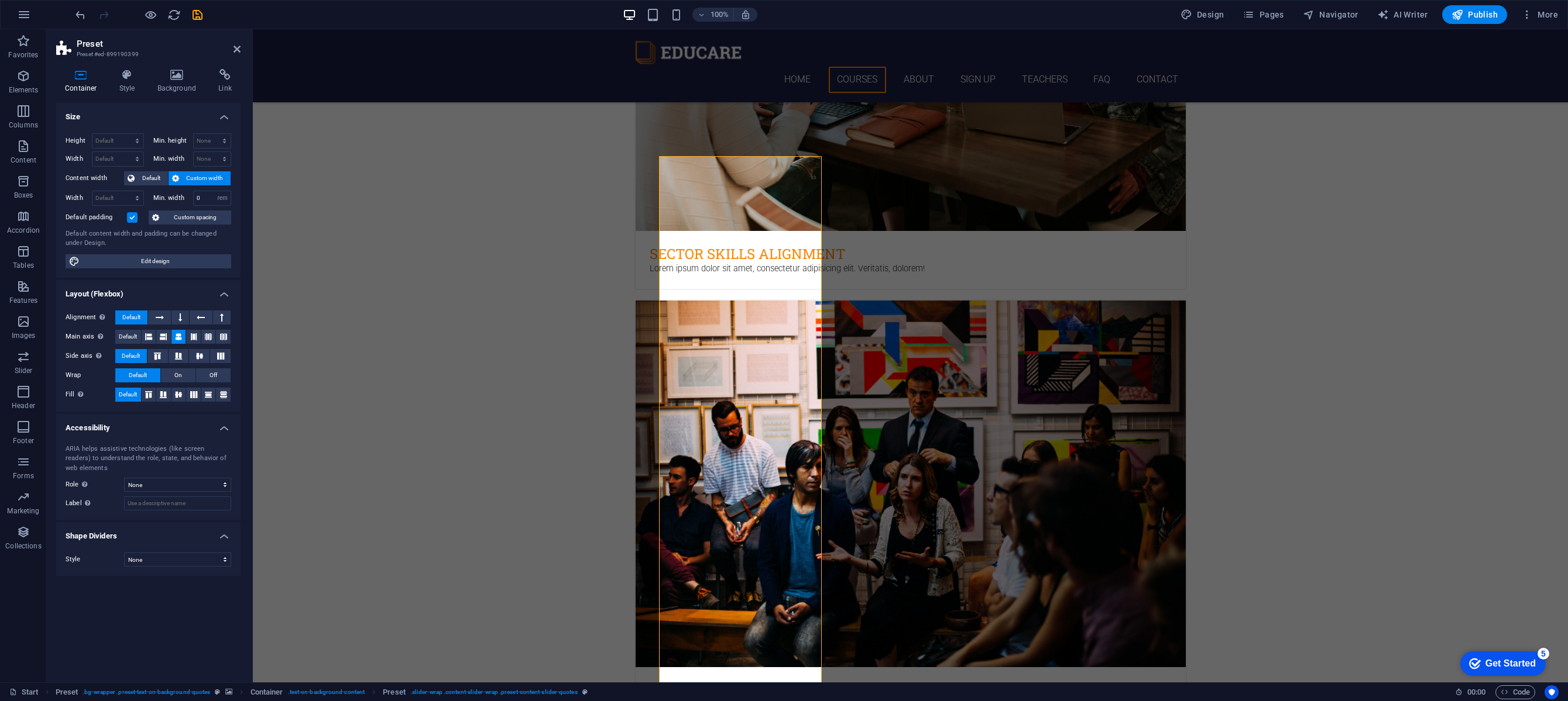
click at [232, 197] on div "Height Default px rem % vh vw Min. height None px rem % vh vw Width Default px …" at bounding box center [148, 201] width 185 height 154
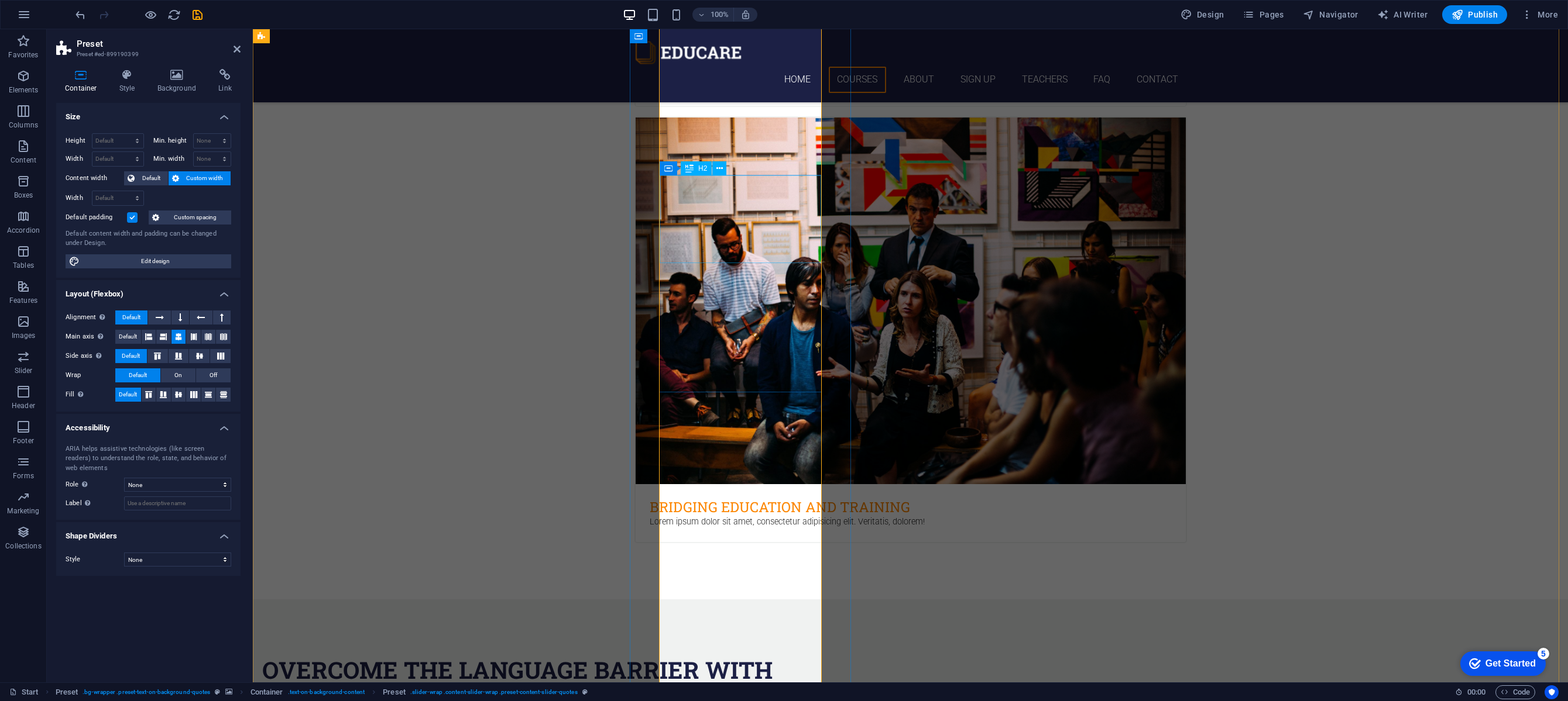
scroll to position [1880, 0]
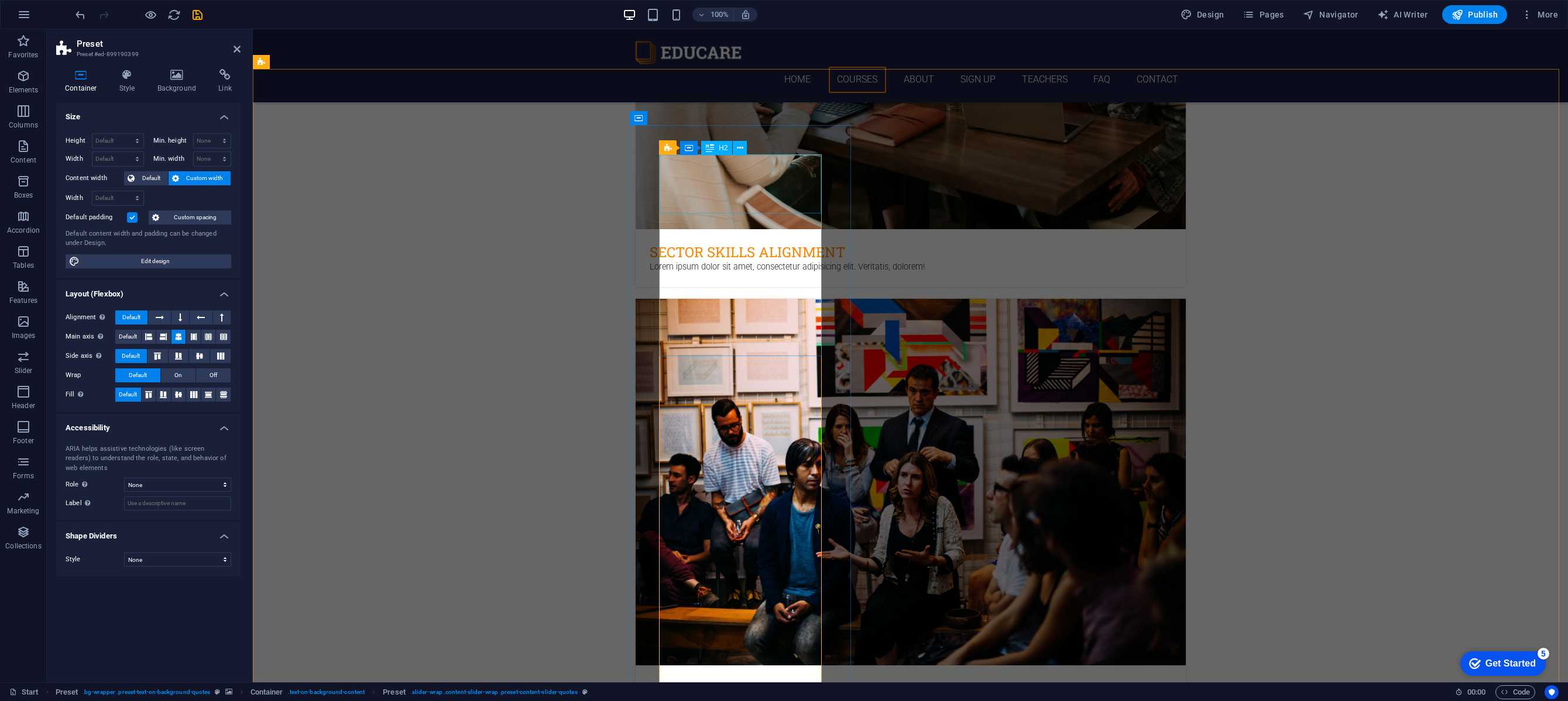
click at [742, 151] on icon at bounding box center [740, 149] width 6 height 13
click at [178, 549] on div "Style None Triangle Square Diagonal Polygon 1 Polygon 2 Zigzag Multiple Zigzags…" at bounding box center [148, 560] width 185 height 33
click at [188, 571] on div "Style None Triangle Square Diagonal Polygon 1 Polygon 2 Zigzag Multiple Zigzags…" at bounding box center [148, 560] width 185 height 33
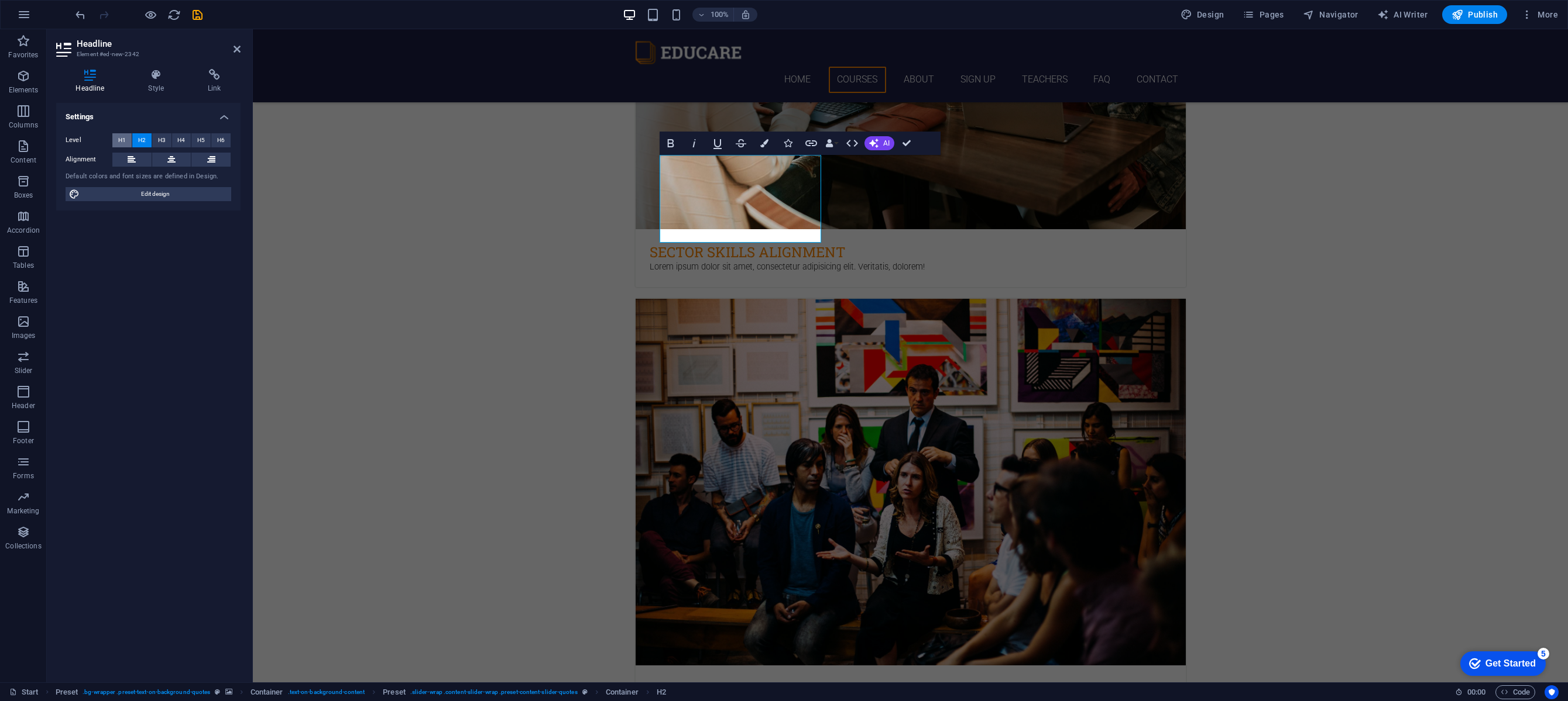
click at [117, 138] on button "H1" at bounding box center [122, 140] width 20 height 14
click at [141, 140] on span "H2" at bounding box center [142, 140] width 8 height 14
click at [163, 139] on span "H3" at bounding box center [162, 140] width 8 height 14
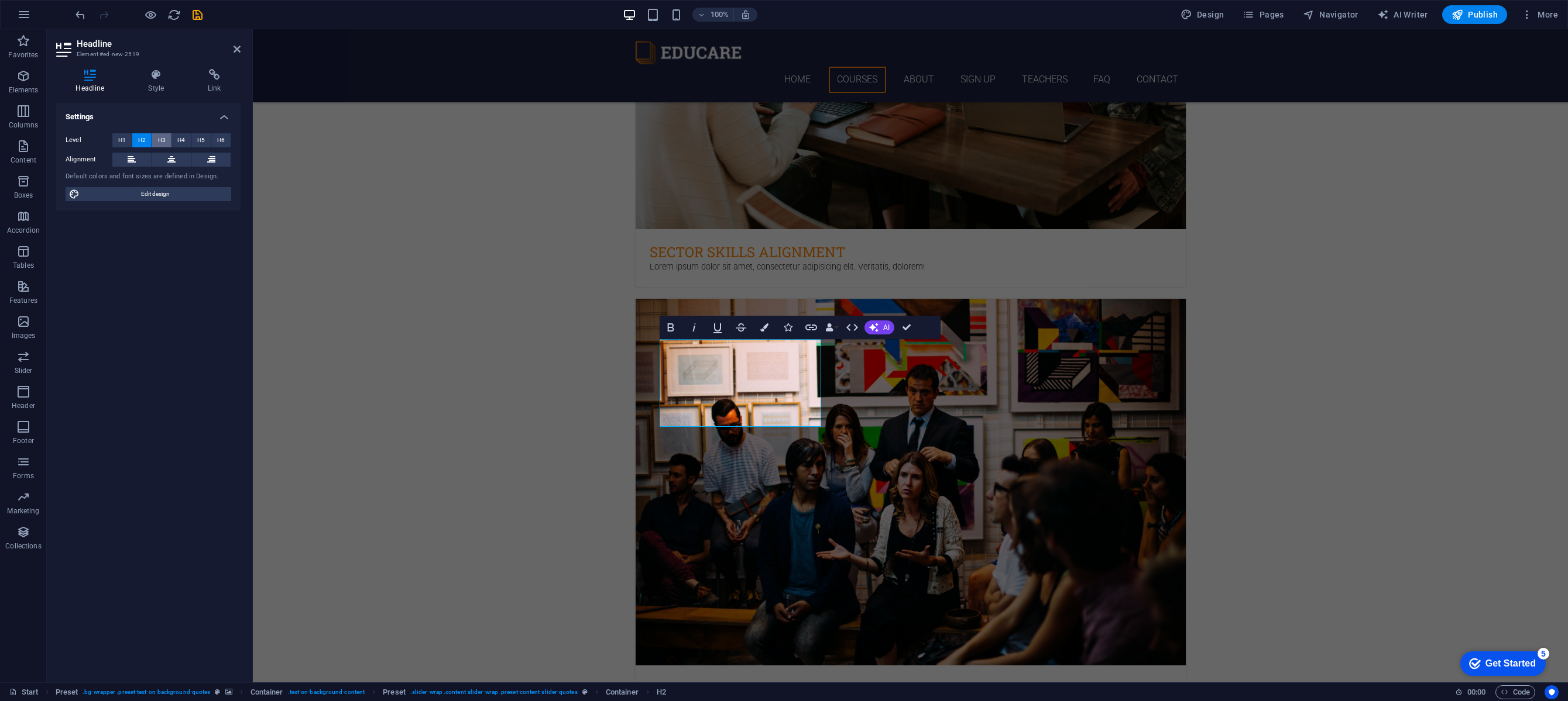
click at [160, 136] on span "H3" at bounding box center [162, 140] width 8 height 14
click at [179, 140] on span "H4" at bounding box center [181, 140] width 8 height 14
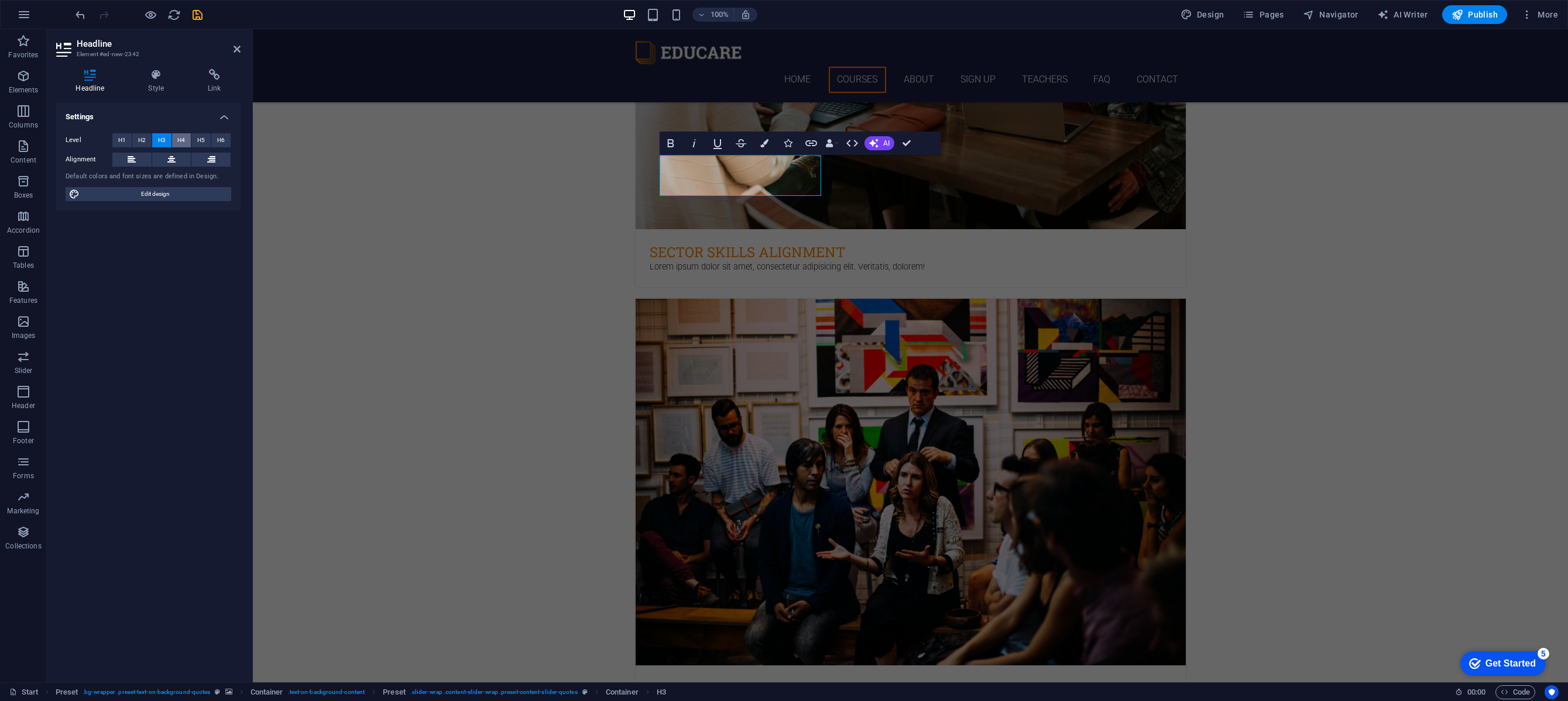
click at [175, 139] on button "H4" at bounding box center [182, 140] width 20 height 14
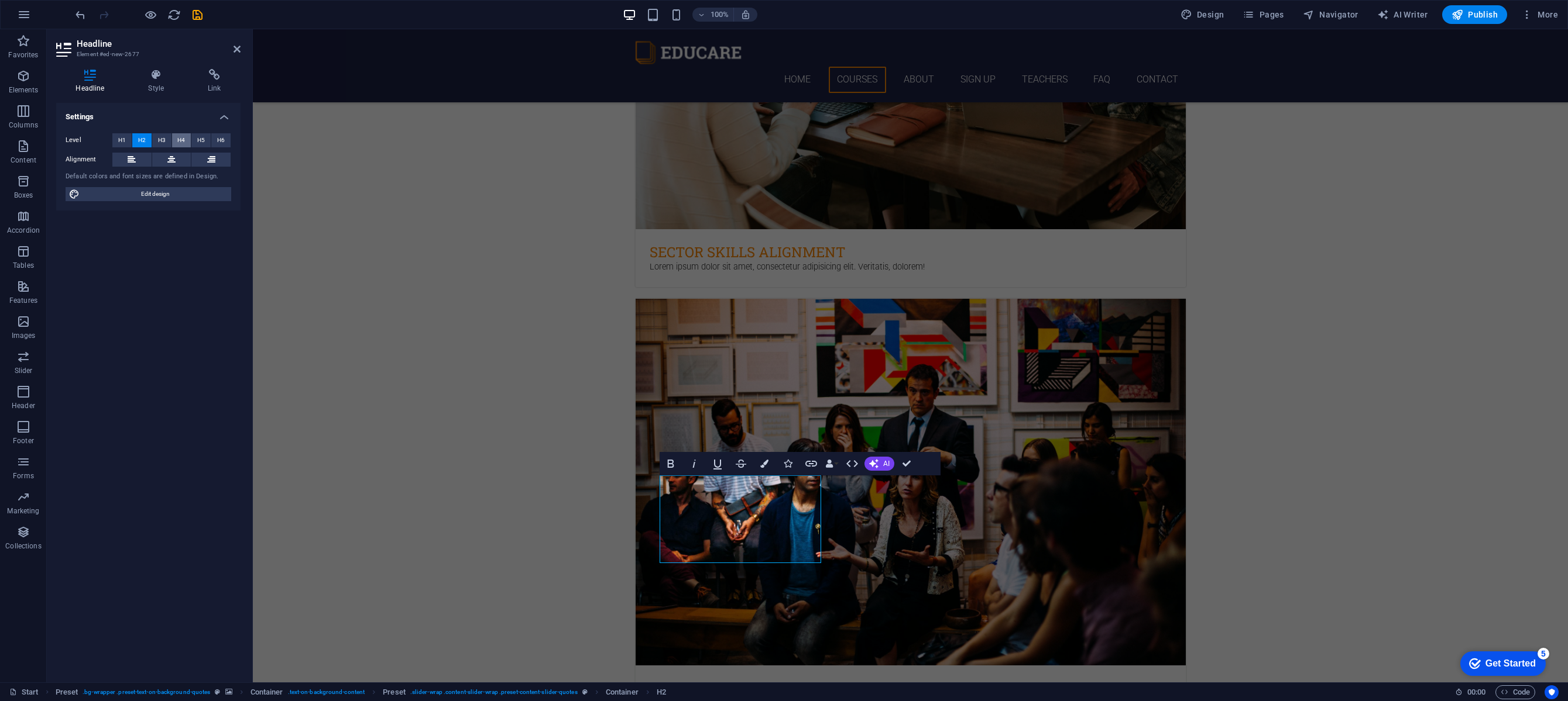
click at [185, 138] on button "H4" at bounding box center [182, 140] width 20 height 14
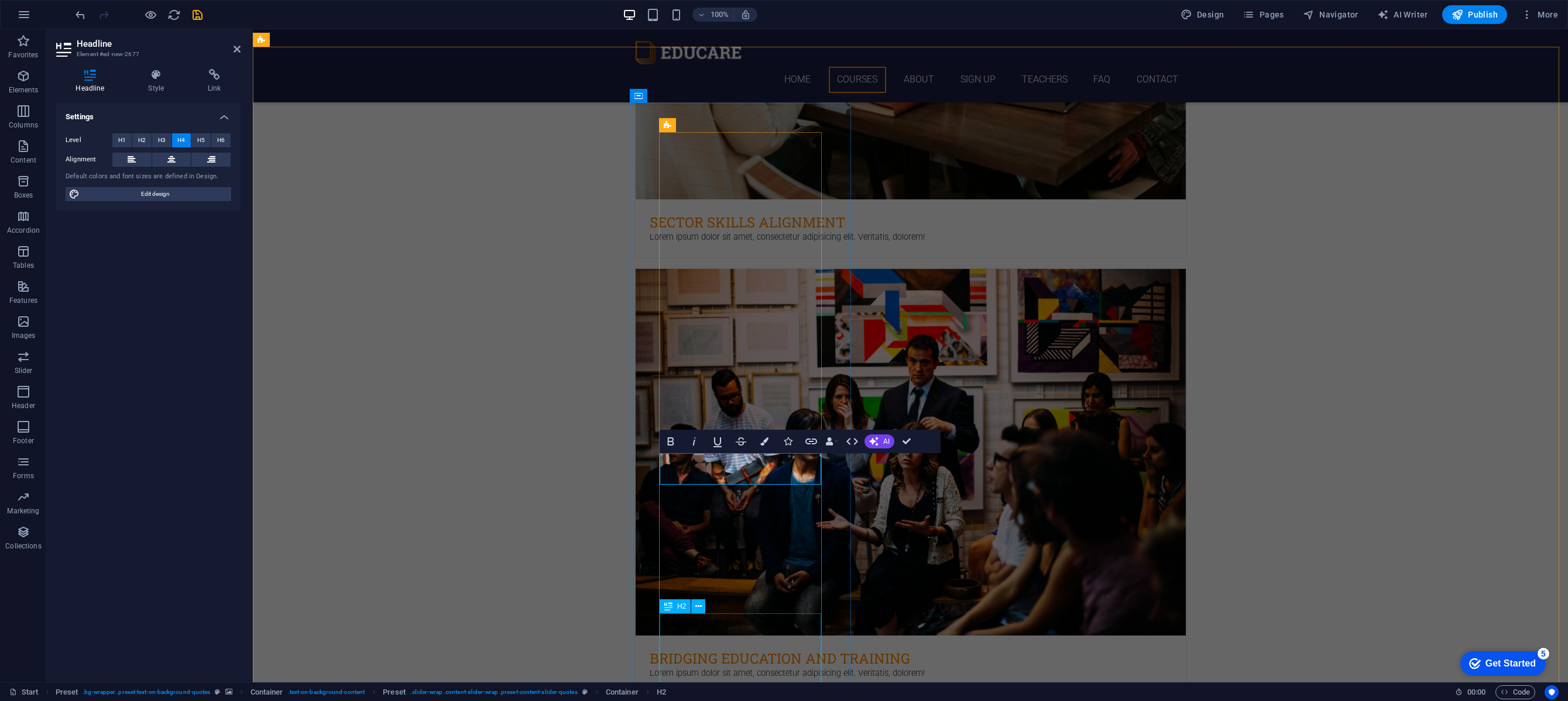
scroll to position [1991, 0]
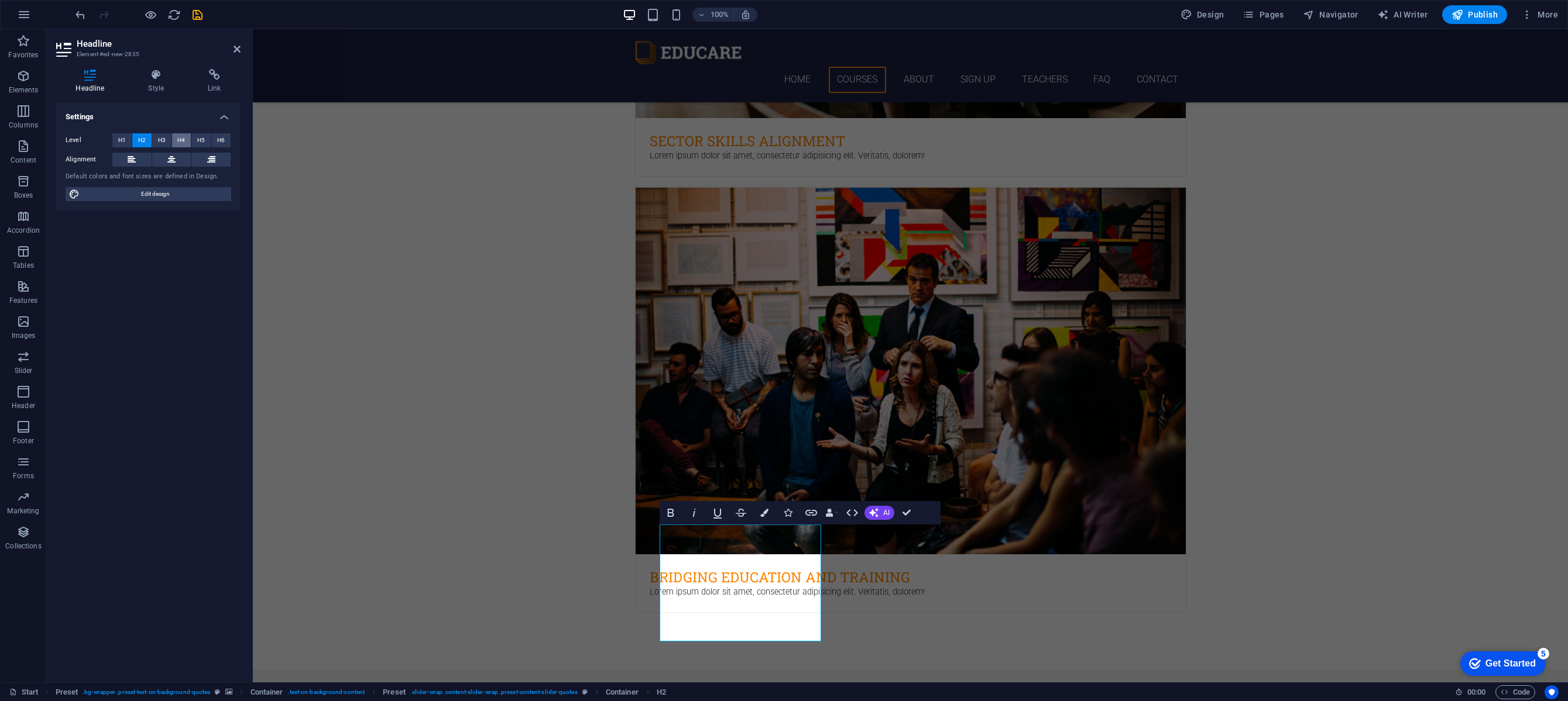
click at [187, 139] on button "H4" at bounding box center [182, 140] width 20 height 14
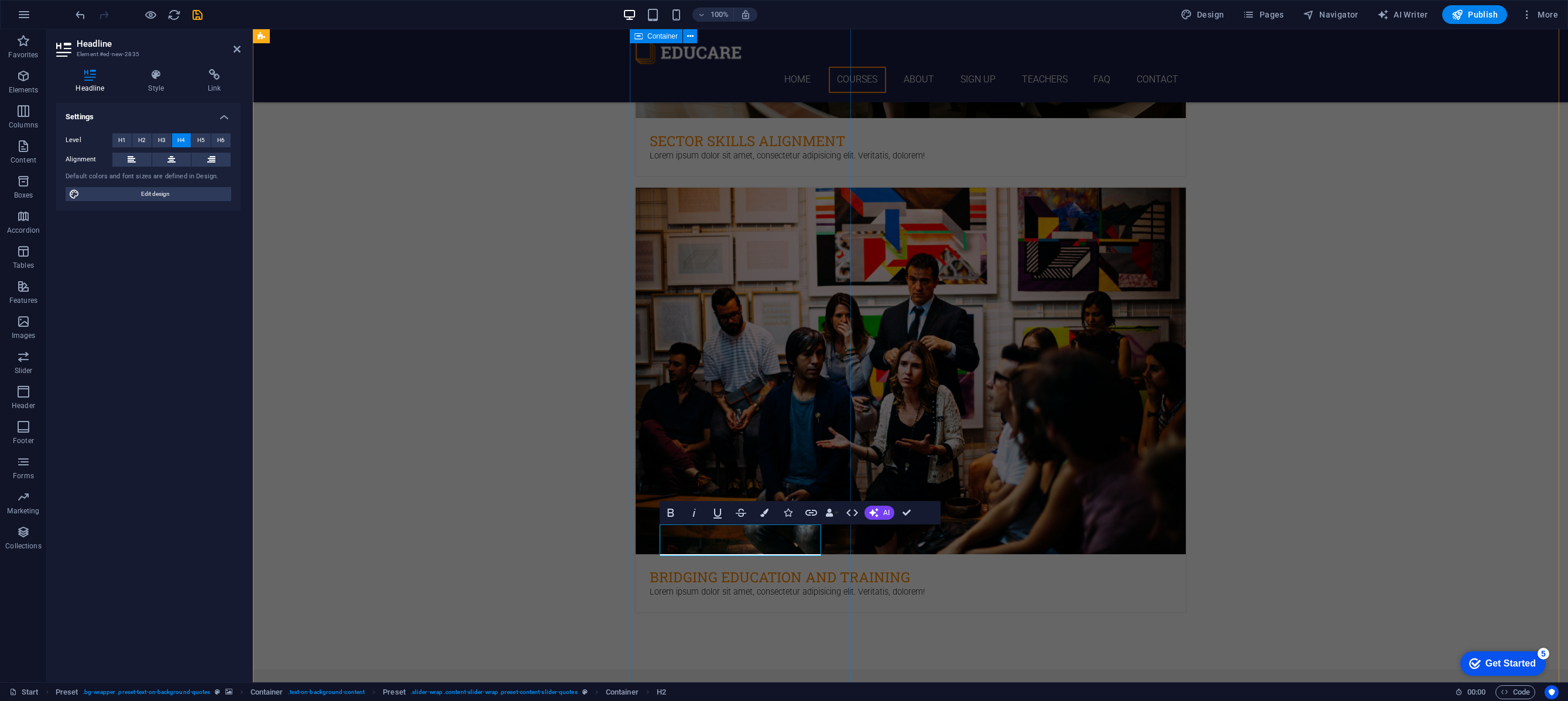
scroll to position [2180, 0]
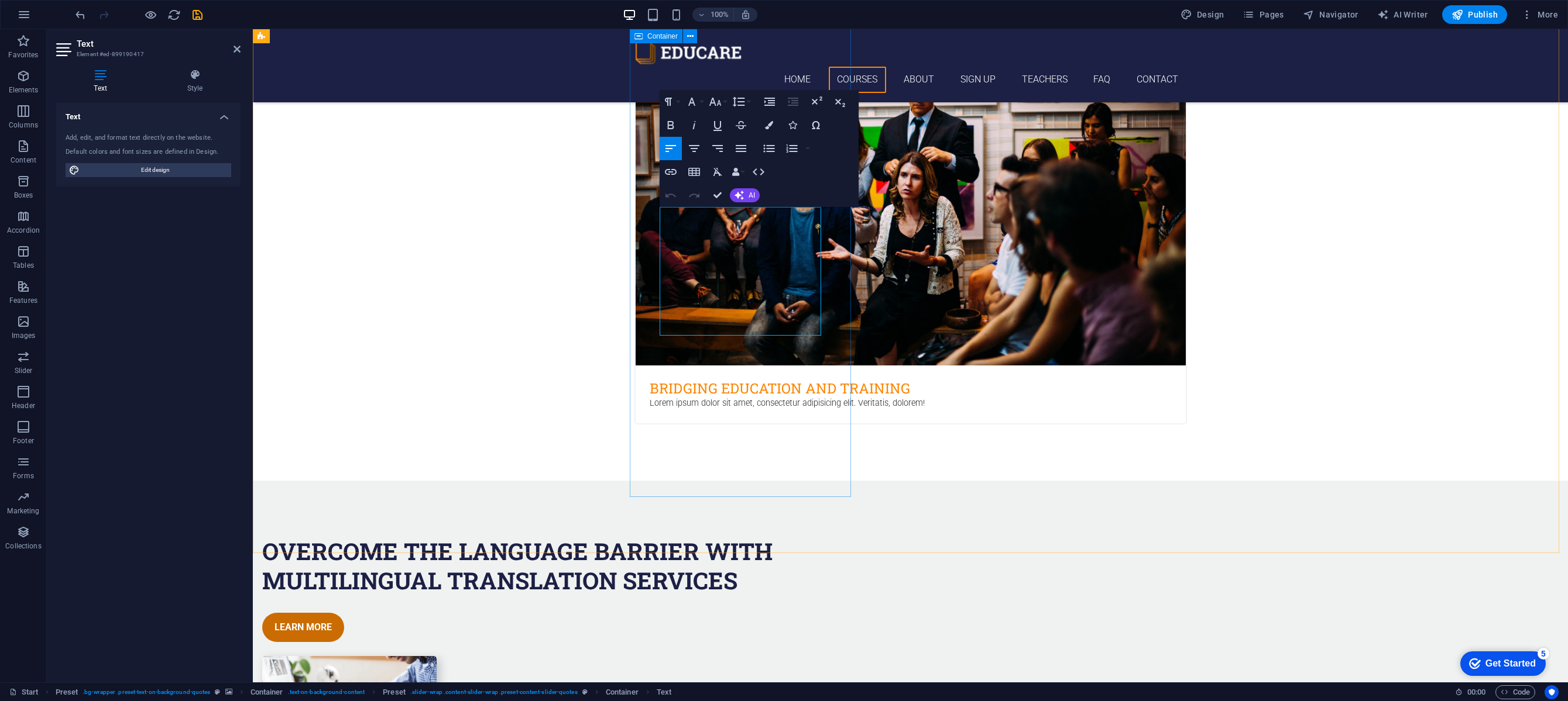
drag, startPoint x: 727, startPoint y: 313, endPoint x: 637, endPoint y: 316, distance: 90.0
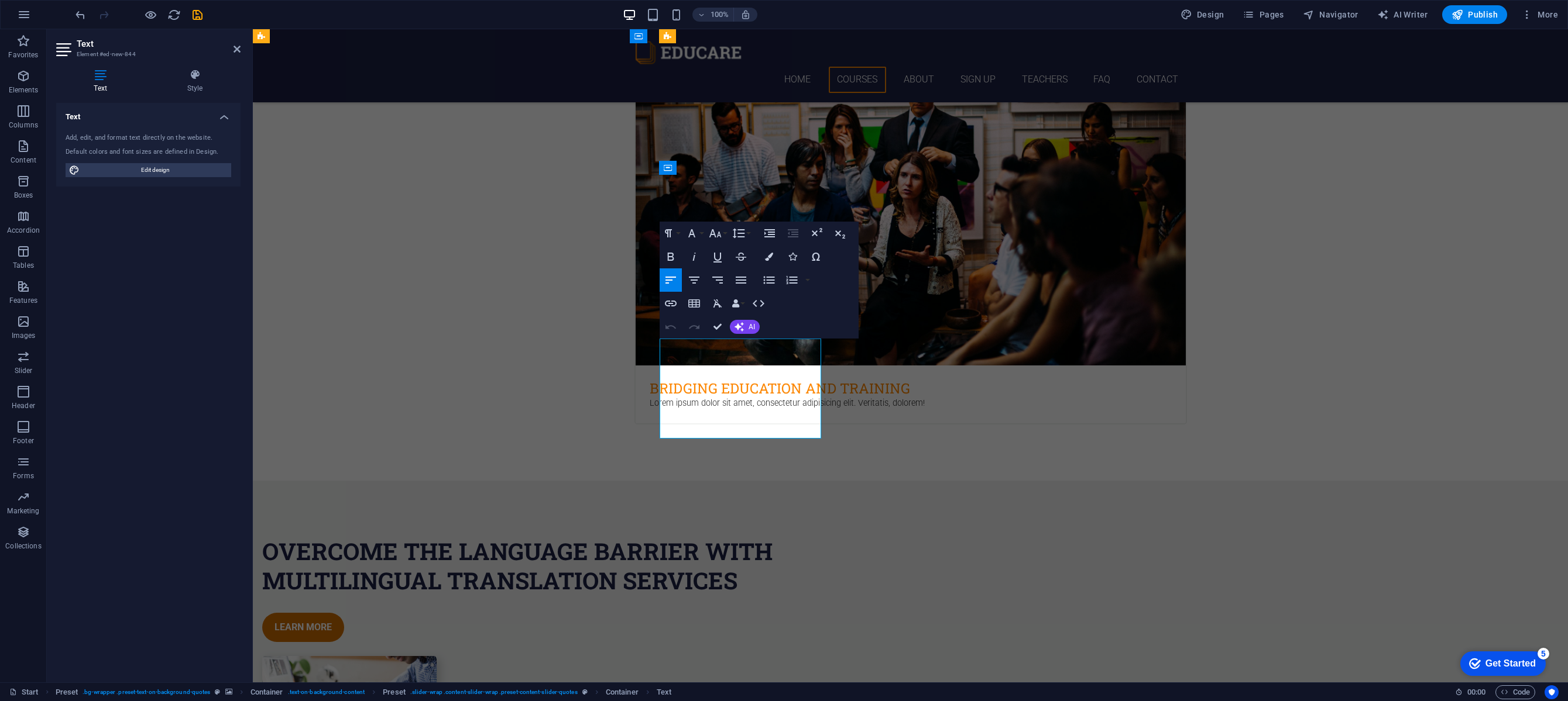
drag, startPoint x: 787, startPoint y: 414, endPoint x: 660, endPoint y: 344, distance: 145.0
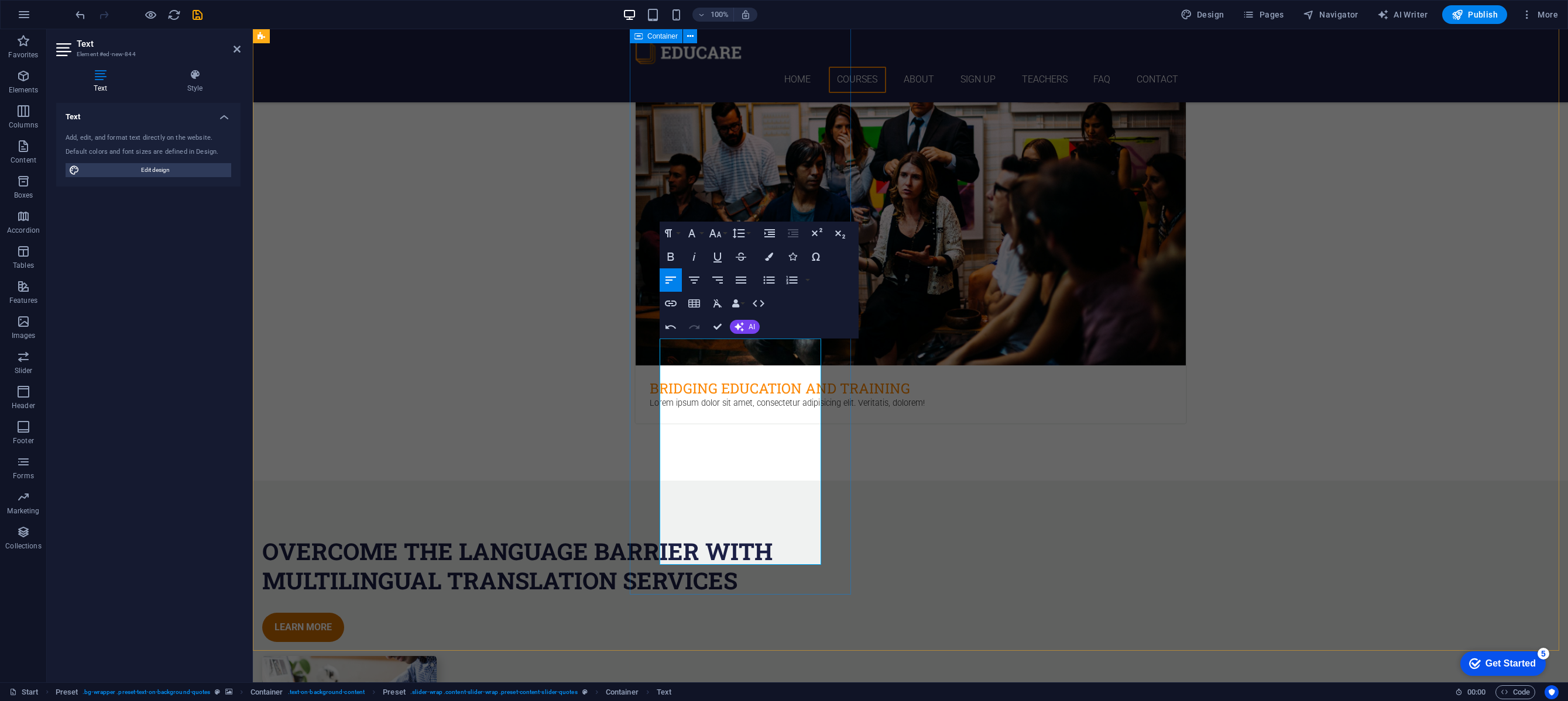
drag, startPoint x: 720, startPoint y: 545, endPoint x: 642, endPoint y: 474, distance: 105.5
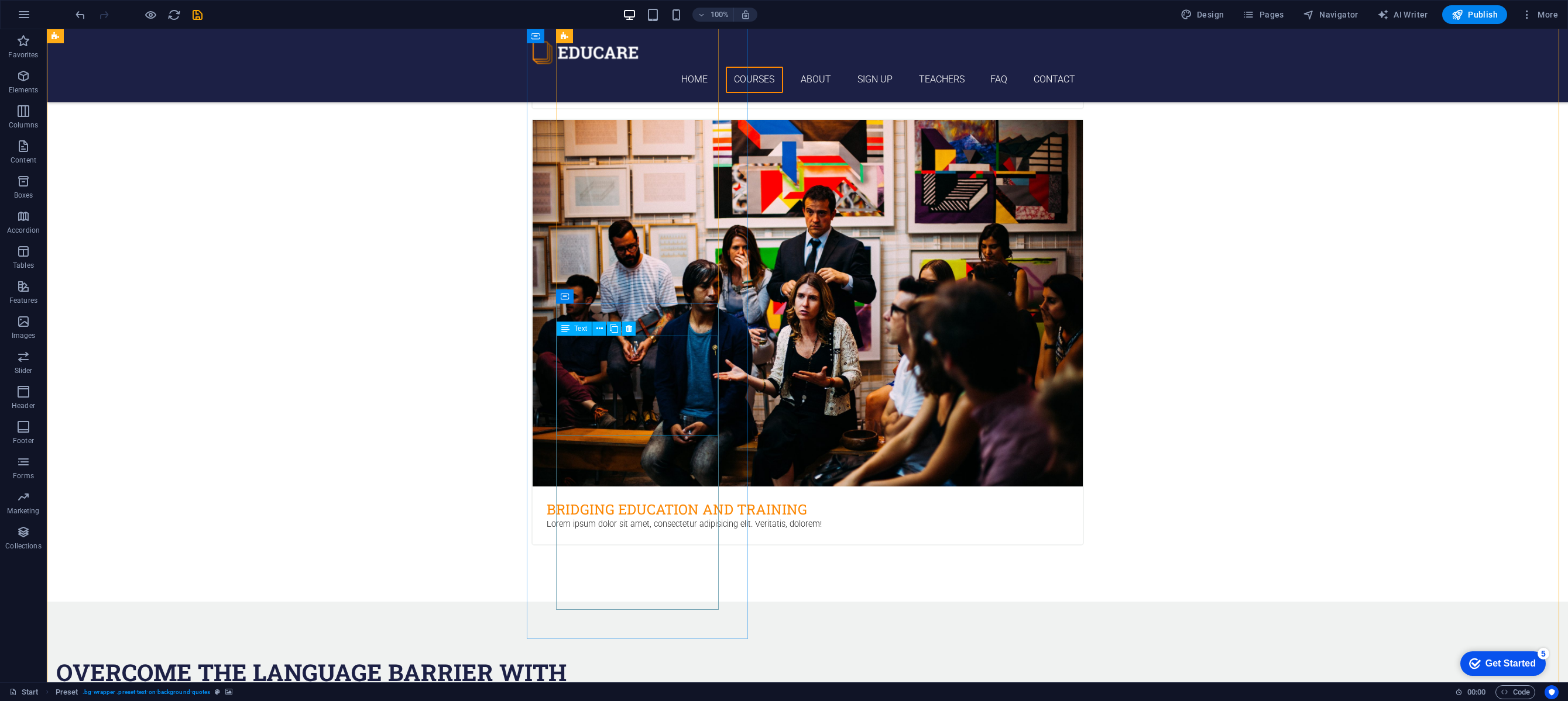
scroll to position [2051, 0]
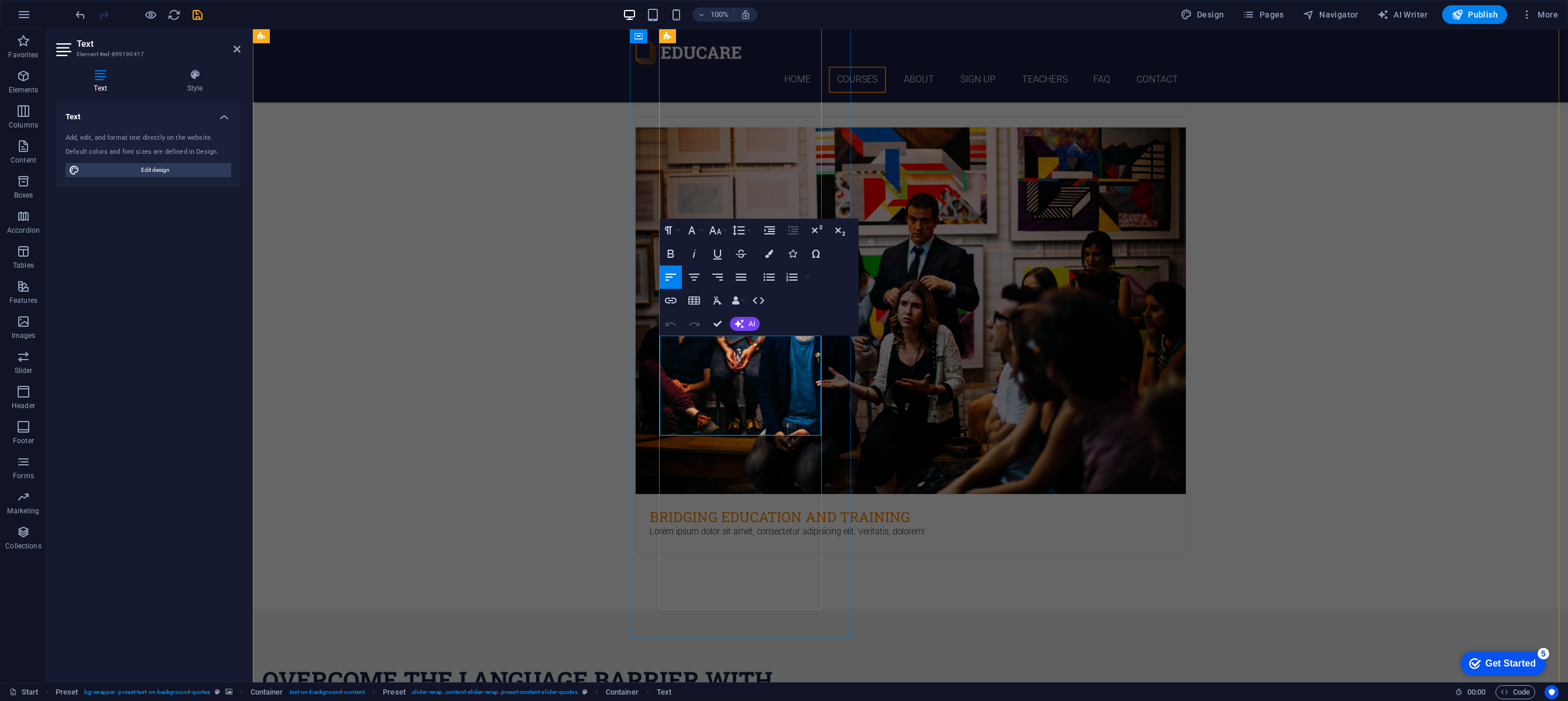
drag, startPoint x: 776, startPoint y: 413, endPoint x: 659, endPoint y: 343, distance: 136.3
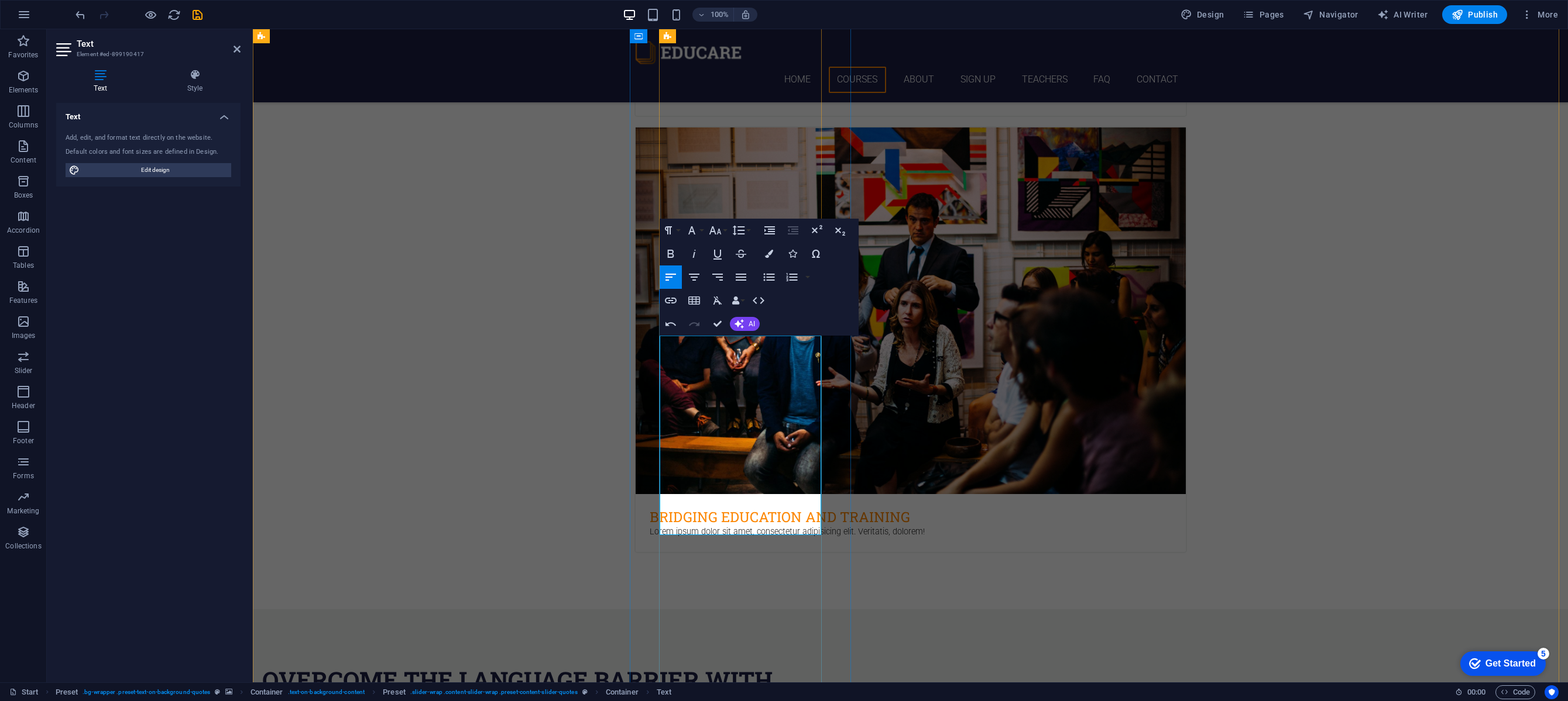
drag, startPoint x: 662, startPoint y: 455, endPoint x: 712, endPoint y: 533, distance: 92.6
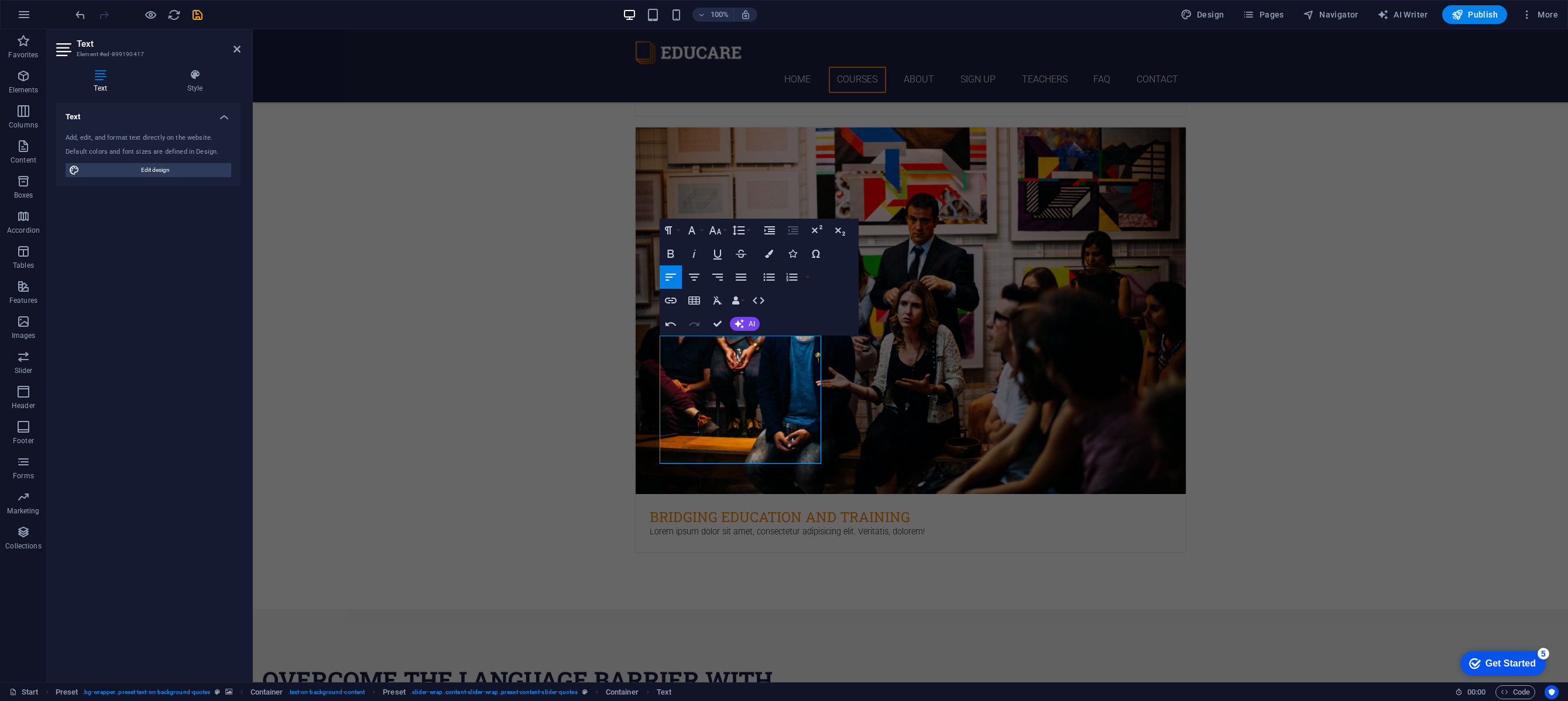
drag, startPoint x: 717, startPoint y: 340, endPoint x: 592, endPoint y: 340, distance: 125.0
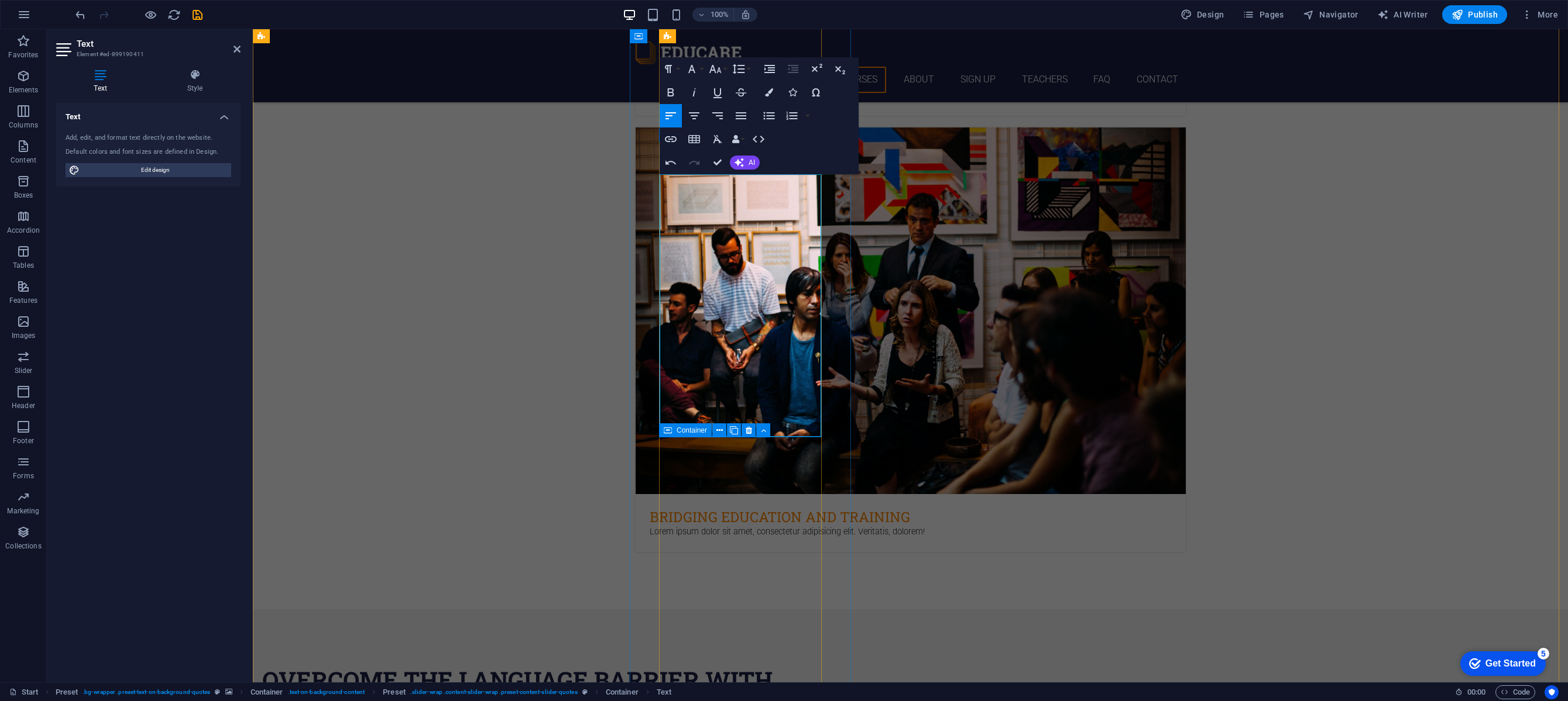
drag, startPoint x: 693, startPoint y: 390, endPoint x: 632, endPoint y: 388, distance: 61.0
drag, startPoint x: 742, startPoint y: 420, endPoint x: 660, endPoint y: 418, distance: 82.0
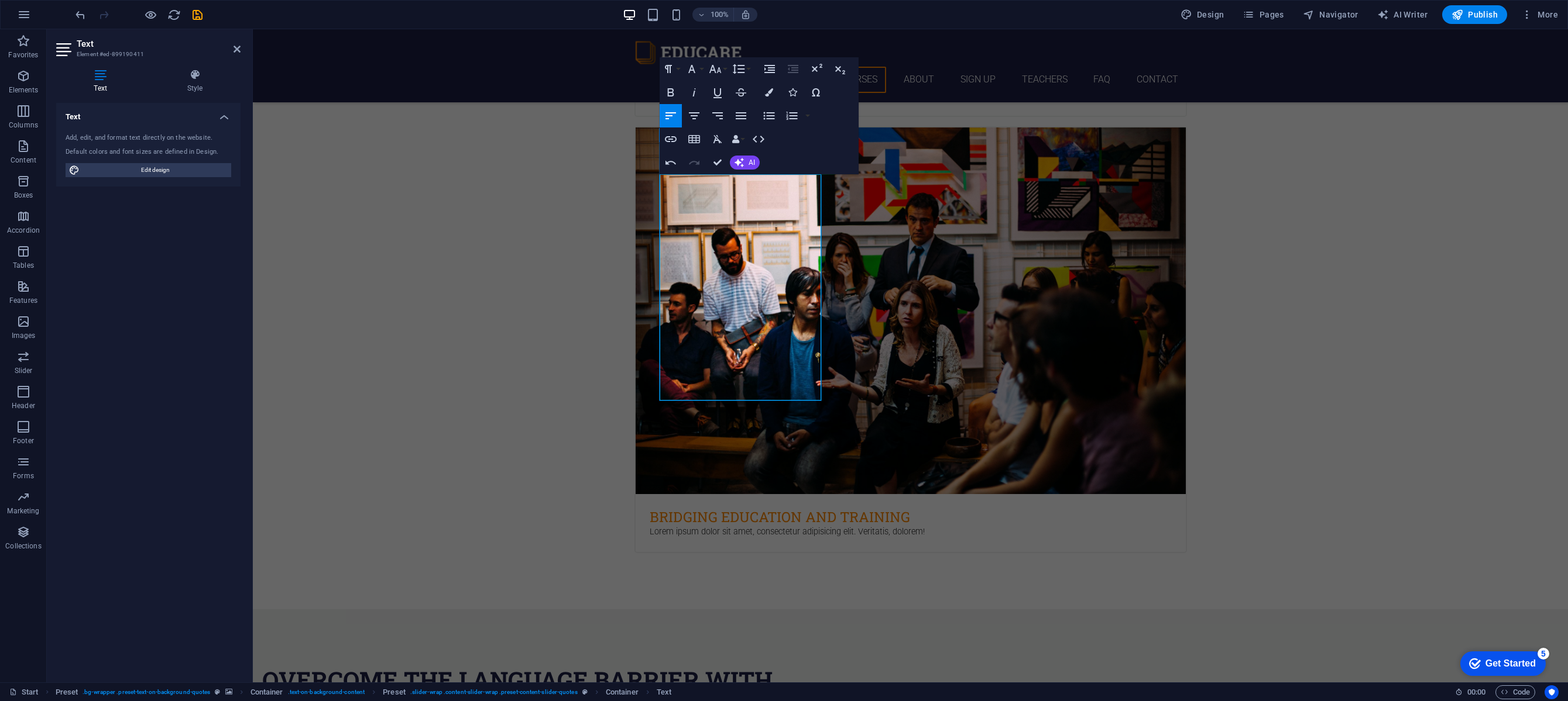
scroll to position [2044, 0]
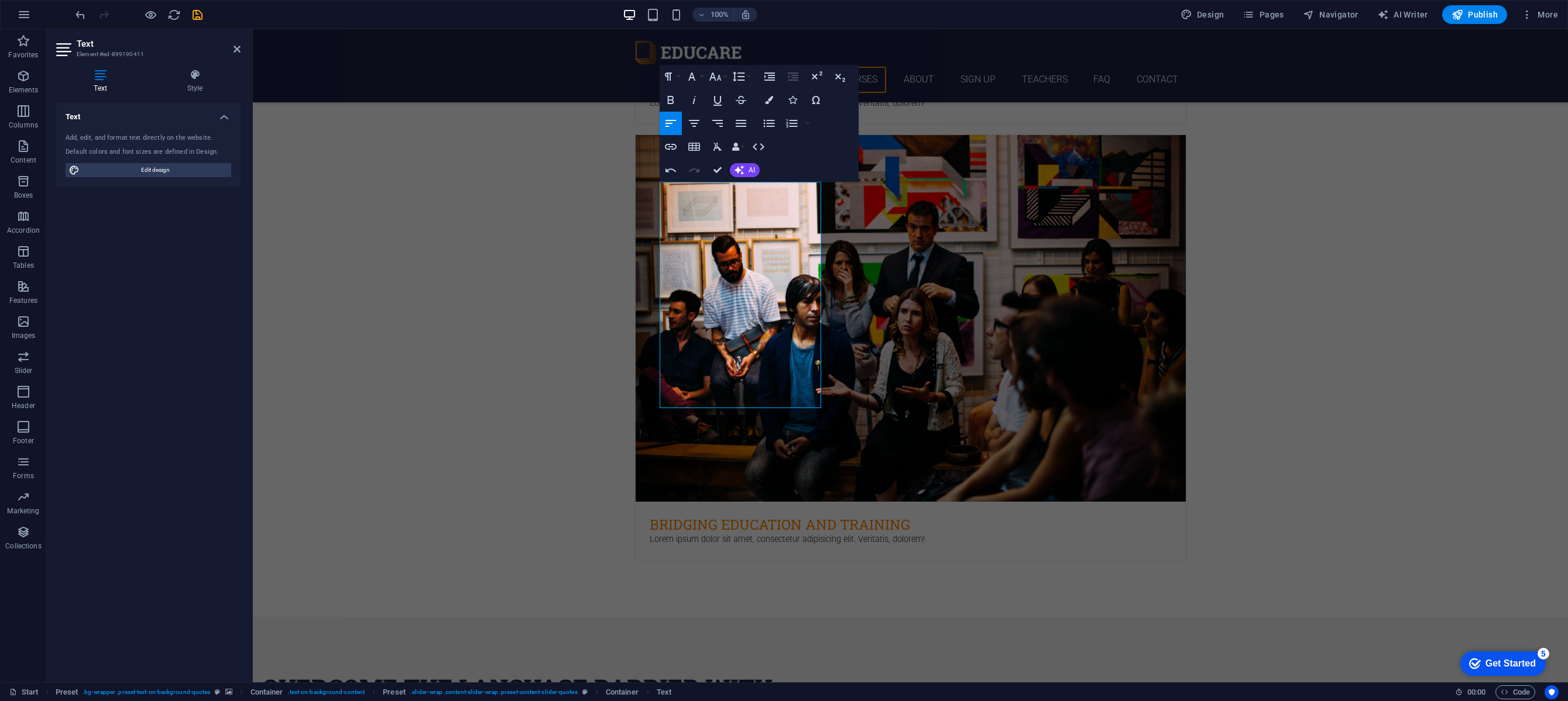
drag, startPoint x: 746, startPoint y: 258, endPoint x: 611, endPoint y: 186, distance: 153.0
drag, startPoint x: 676, startPoint y: 186, endPoint x: 779, endPoint y: 189, distance: 103.0
click at [672, 102] on icon "button" at bounding box center [671, 100] width 14 height 14
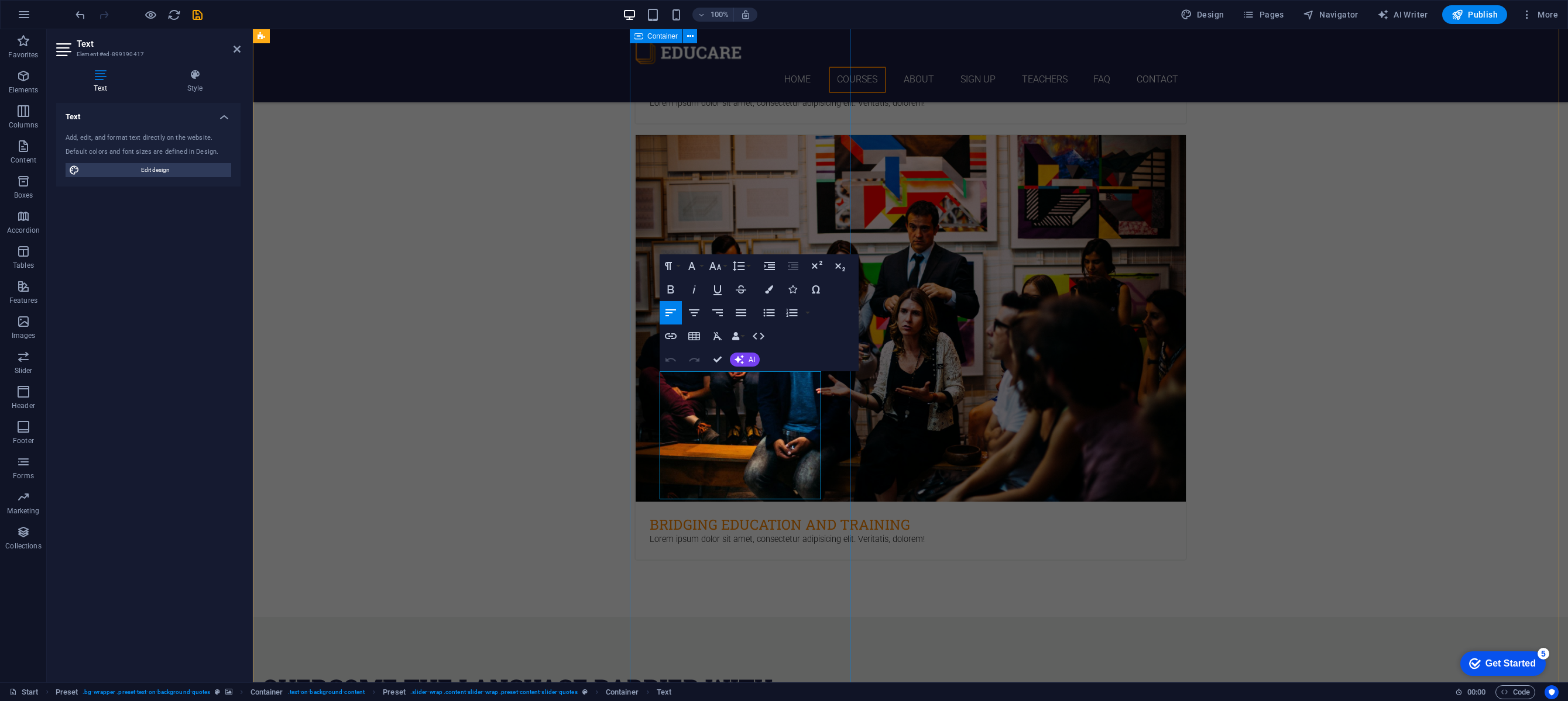
drag, startPoint x: 725, startPoint y: 390, endPoint x: 827, endPoint y: 387, distance: 102.0
drag, startPoint x: 760, startPoint y: 407, endPoint x: 684, endPoint y: 421, distance: 77.3
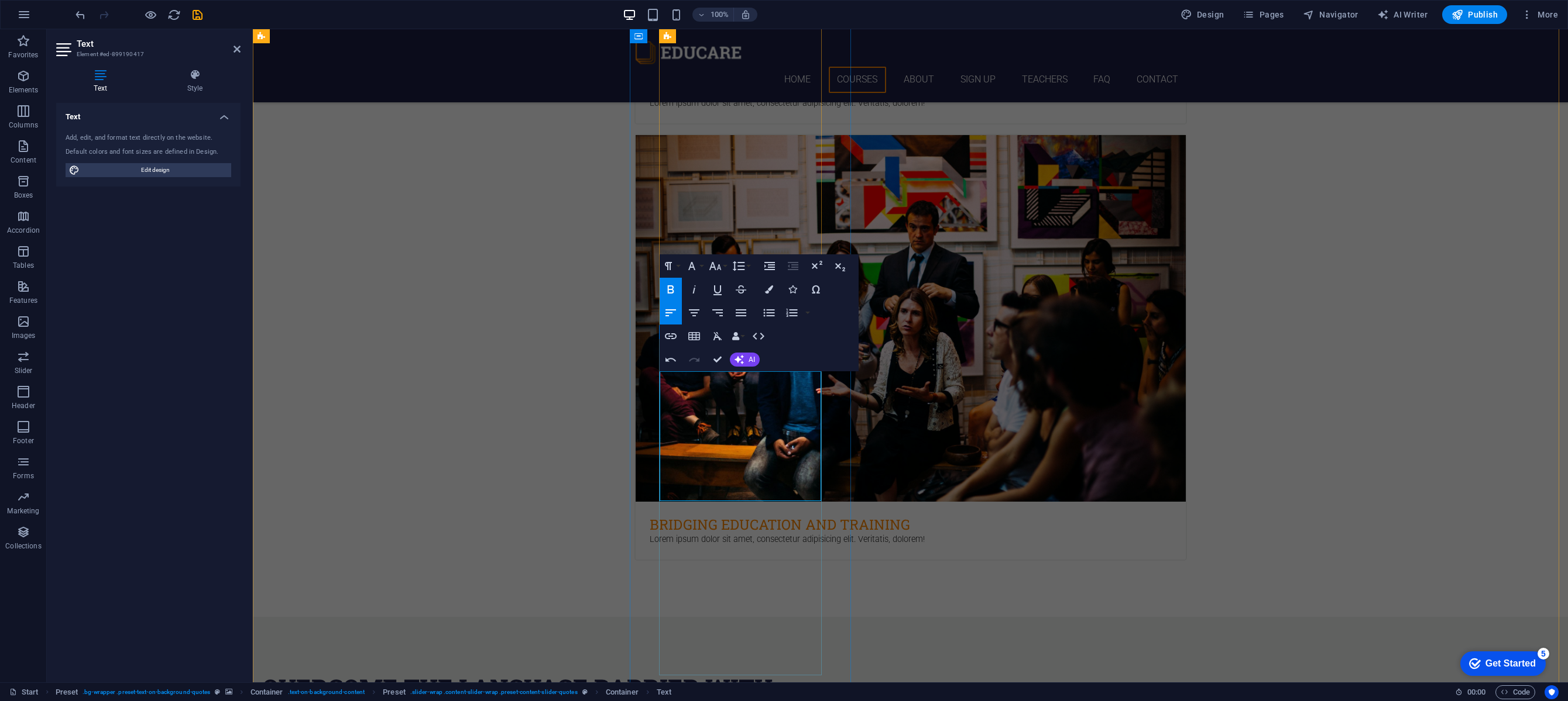
drag, startPoint x: 691, startPoint y: 422, endPoint x: 725, endPoint y: 419, distance: 34.1
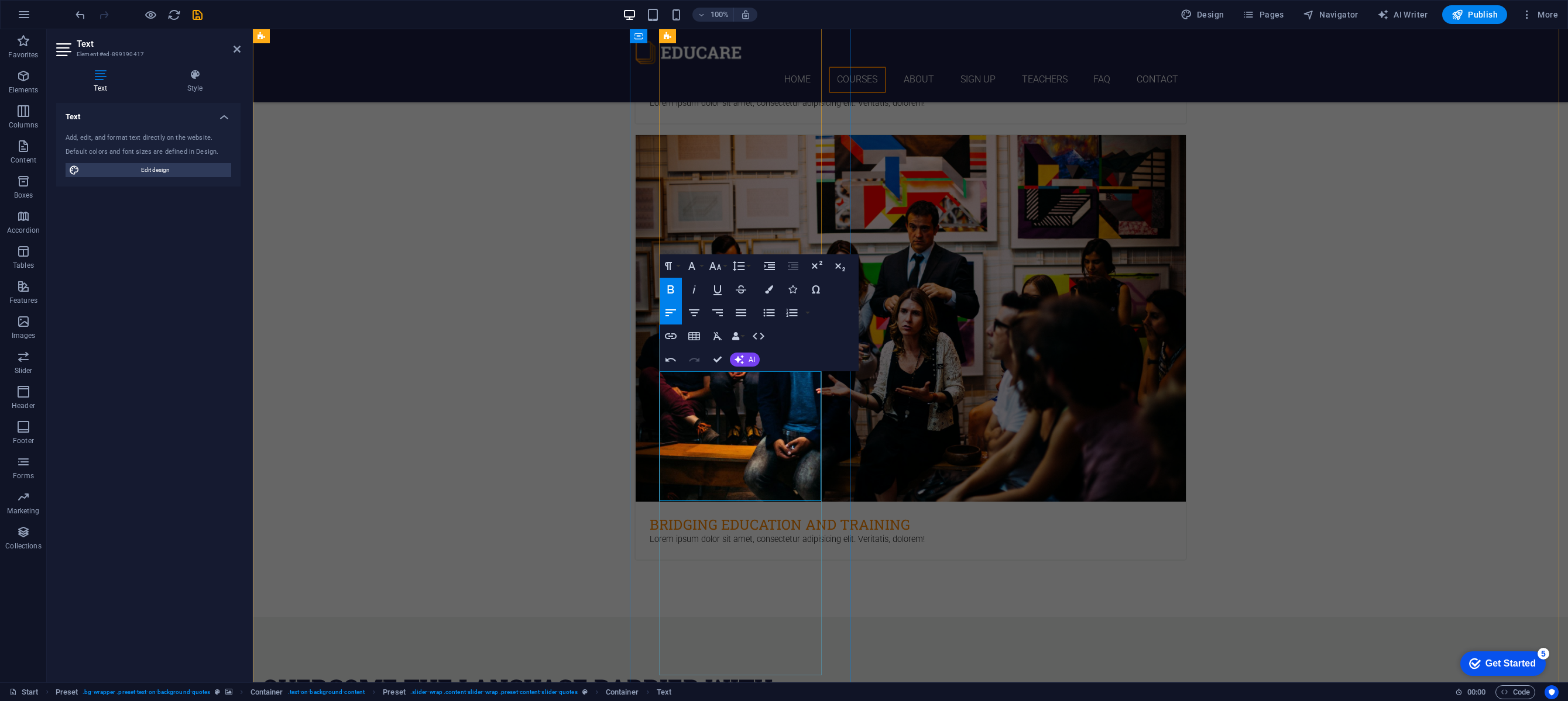
drag, startPoint x: 749, startPoint y: 423, endPoint x: 815, endPoint y: 422, distance: 66.0
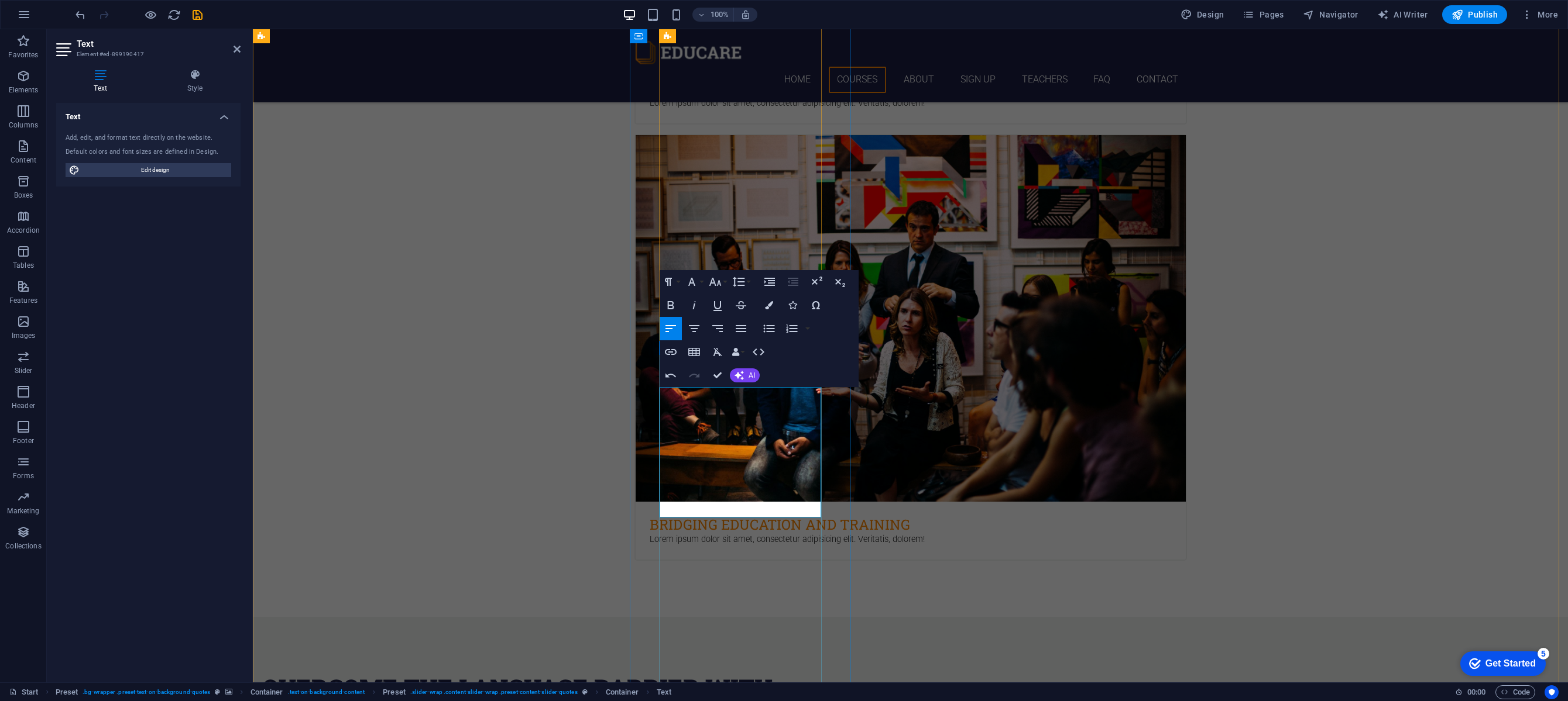
scroll to position [2027, 0]
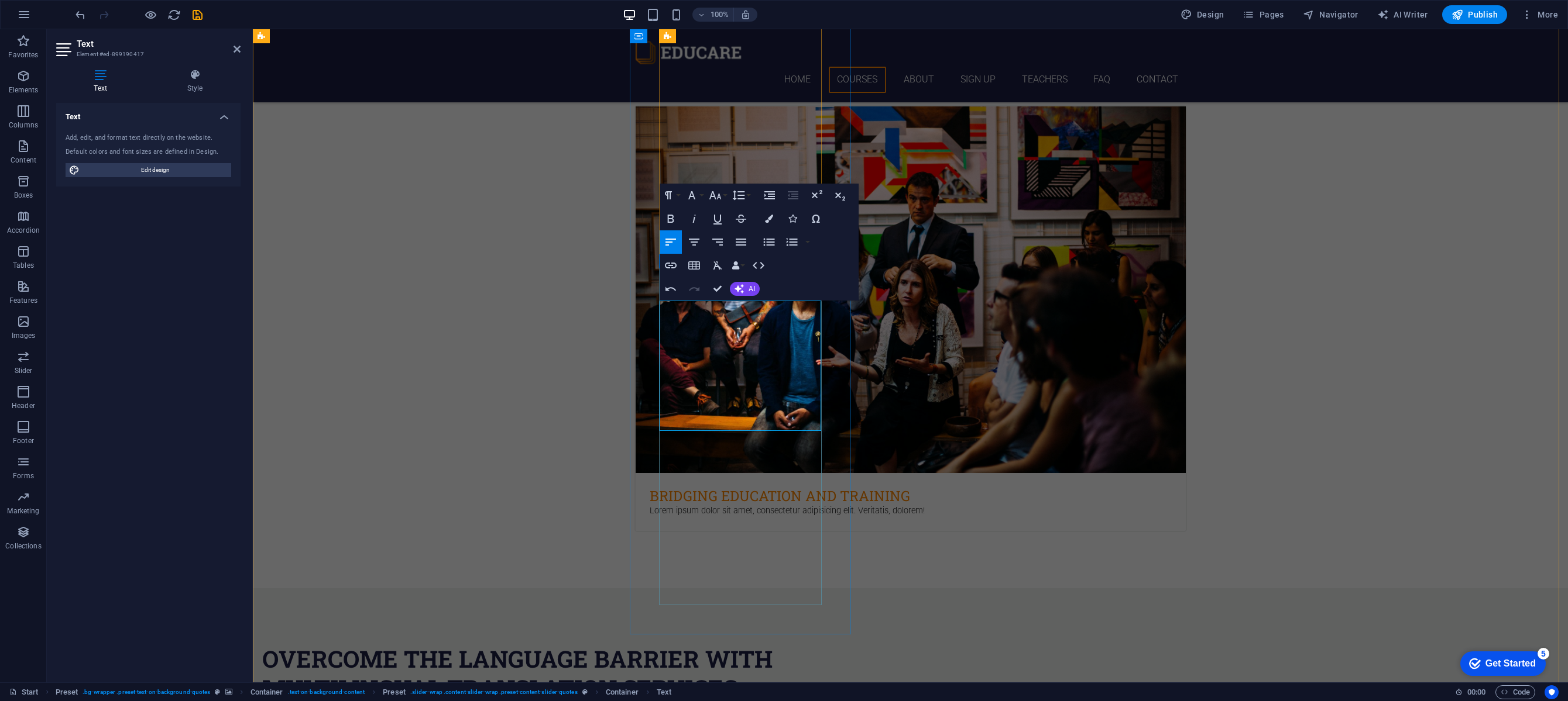
scroll to position [2114, 0]
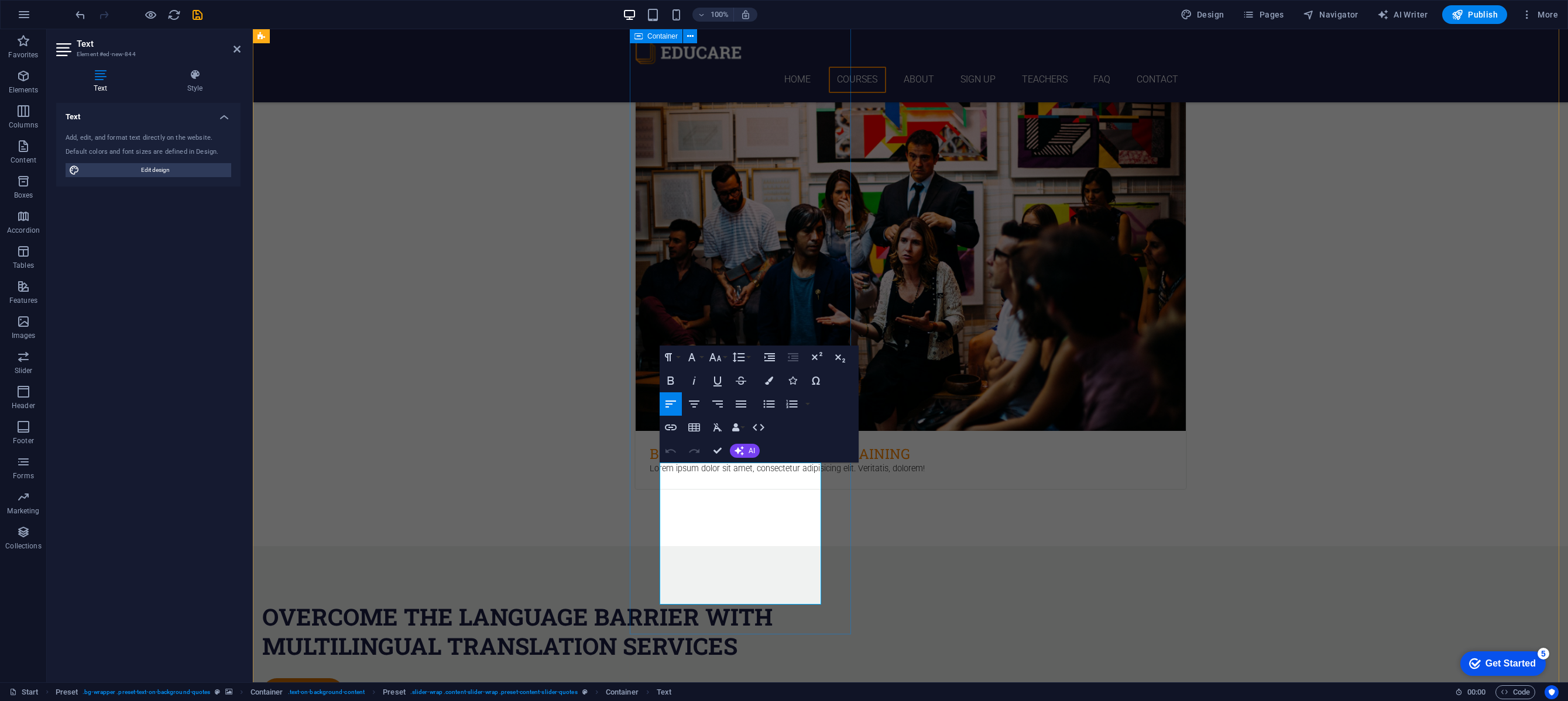
drag, startPoint x: 774, startPoint y: 497, endPoint x: 648, endPoint y: 498, distance: 126.0
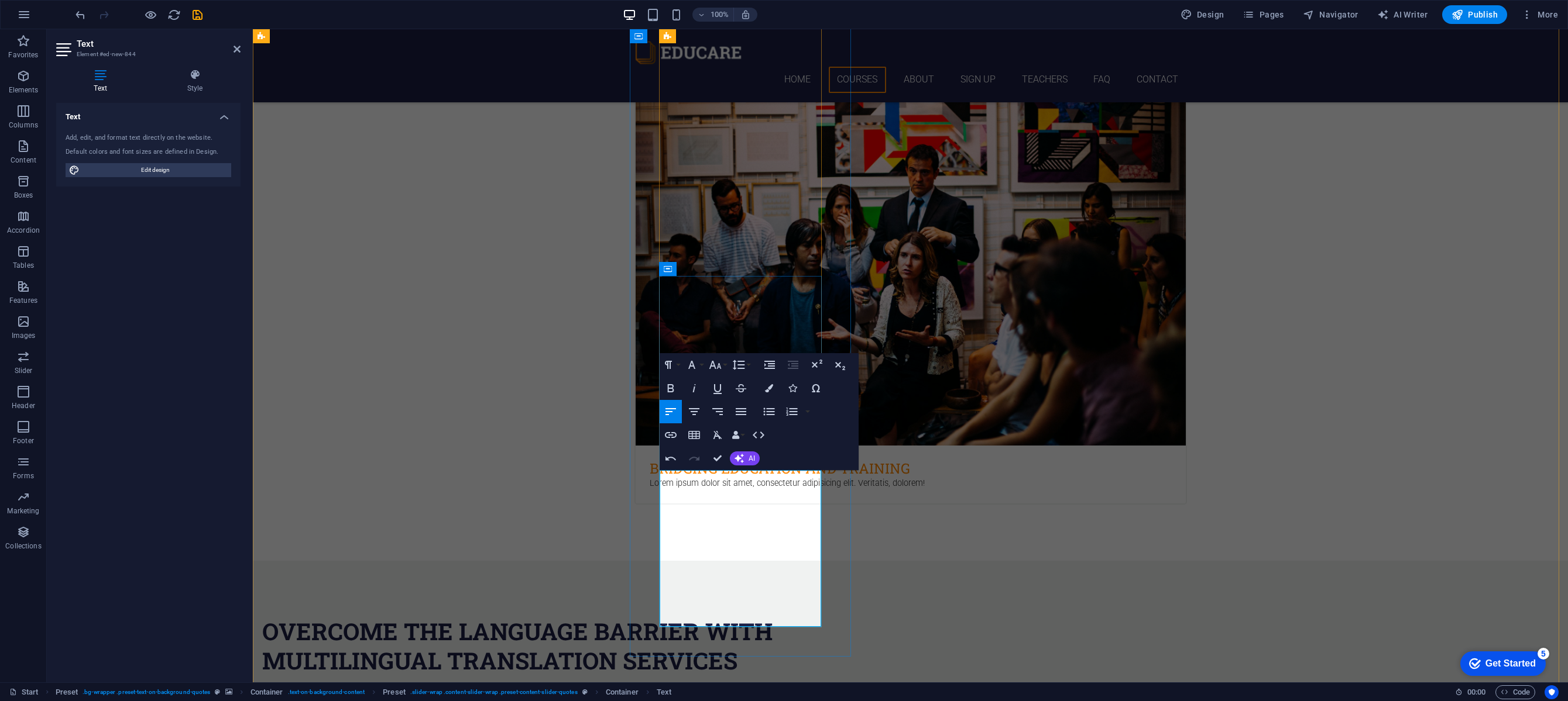
scroll to position [2288, 0]
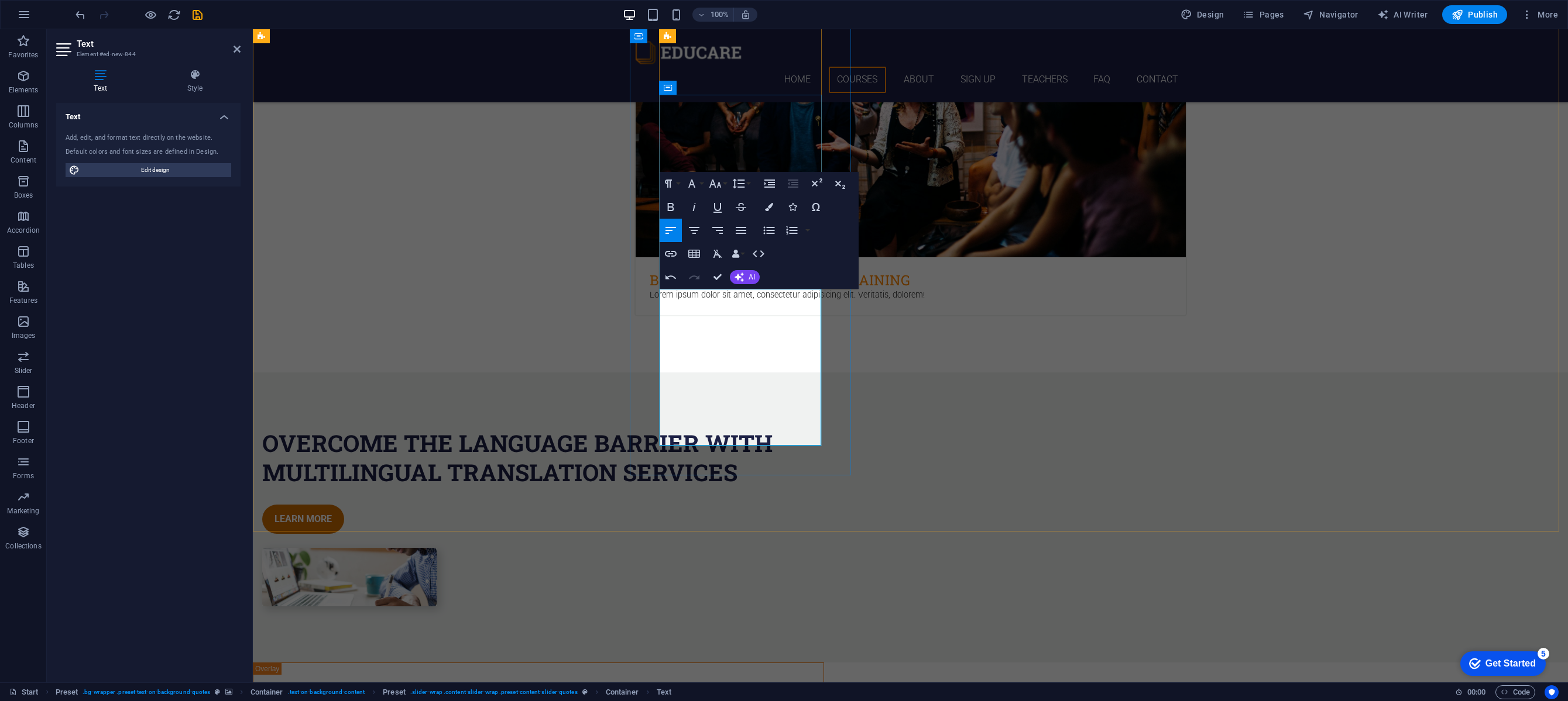
drag, startPoint x: 775, startPoint y: 337, endPoint x: 701, endPoint y: 350, distance: 75.1
drag, startPoint x: 806, startPoint y: 294, endPoint x: 771, endPoint y: 309, distance: 38.1
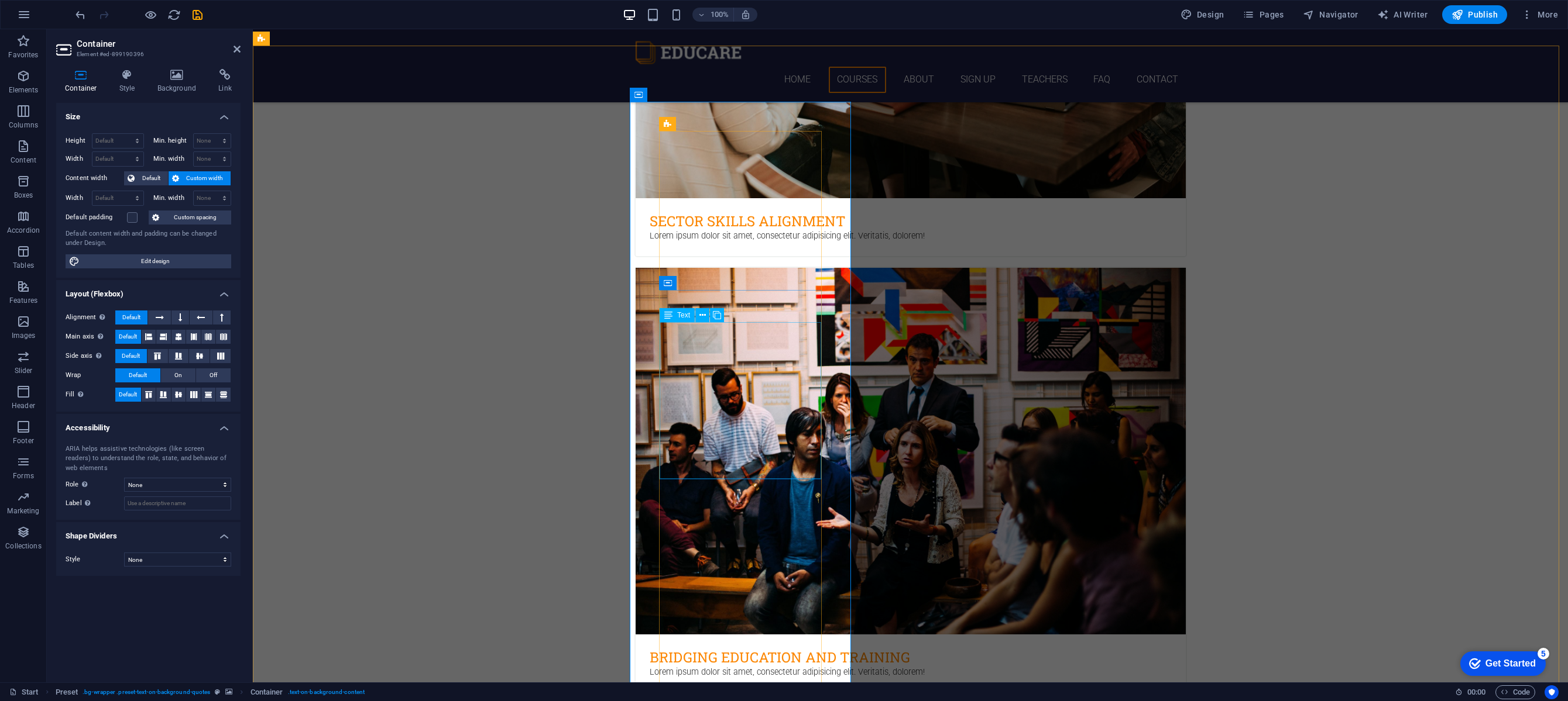
scroll to position [1903, 0]
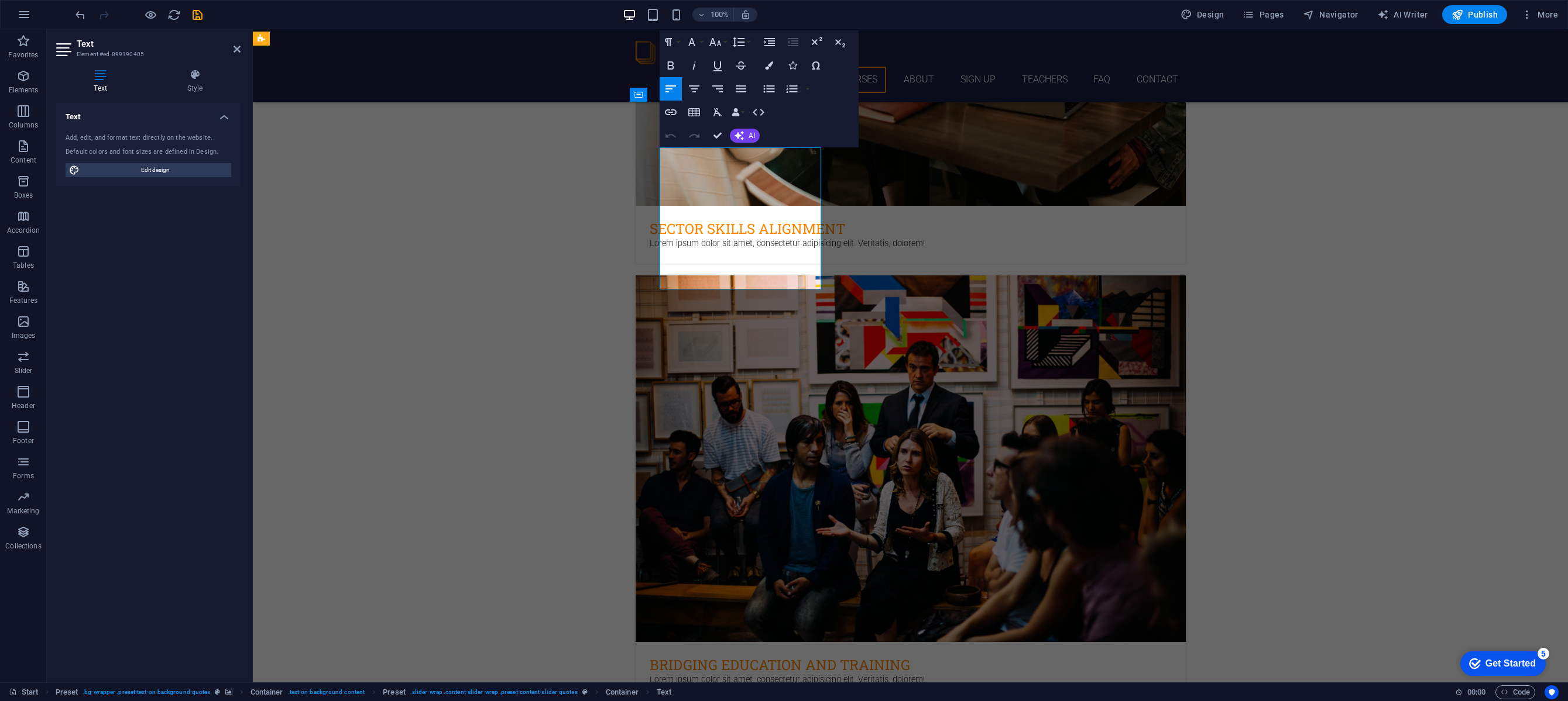
drag, startPoint x: 770, startPoint y: 154, endPoint x: 717, endPoint y: 168, distance: 54.8
drag, startPoint x: 670, startPoint y: 182, endPoint x: 805, endPoint y: 186, distance: 135.1
drag, startPoint x: 750, startPoint y: 225, endPoint x: 745, endPoint y: 241, distance: 16.8
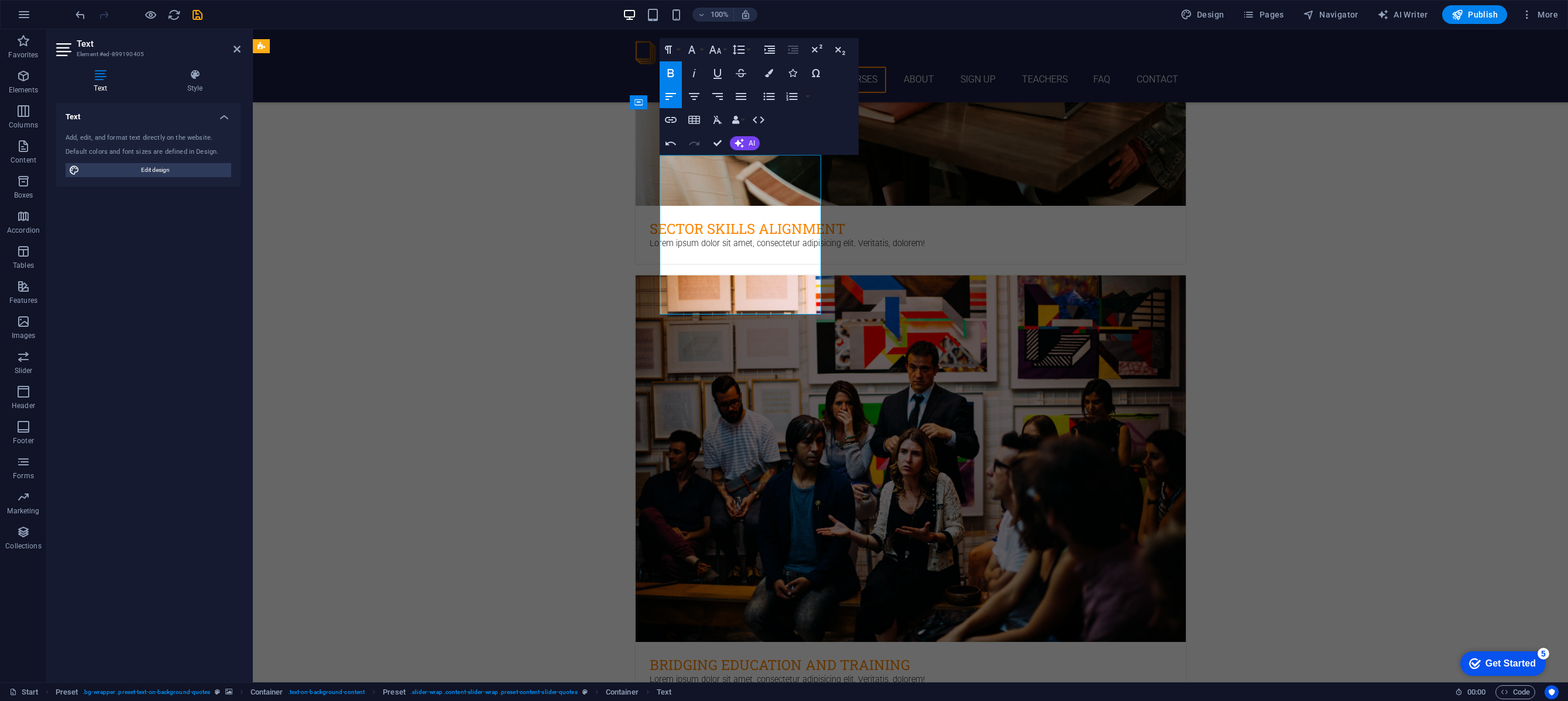
scroll to position [1716, 0]
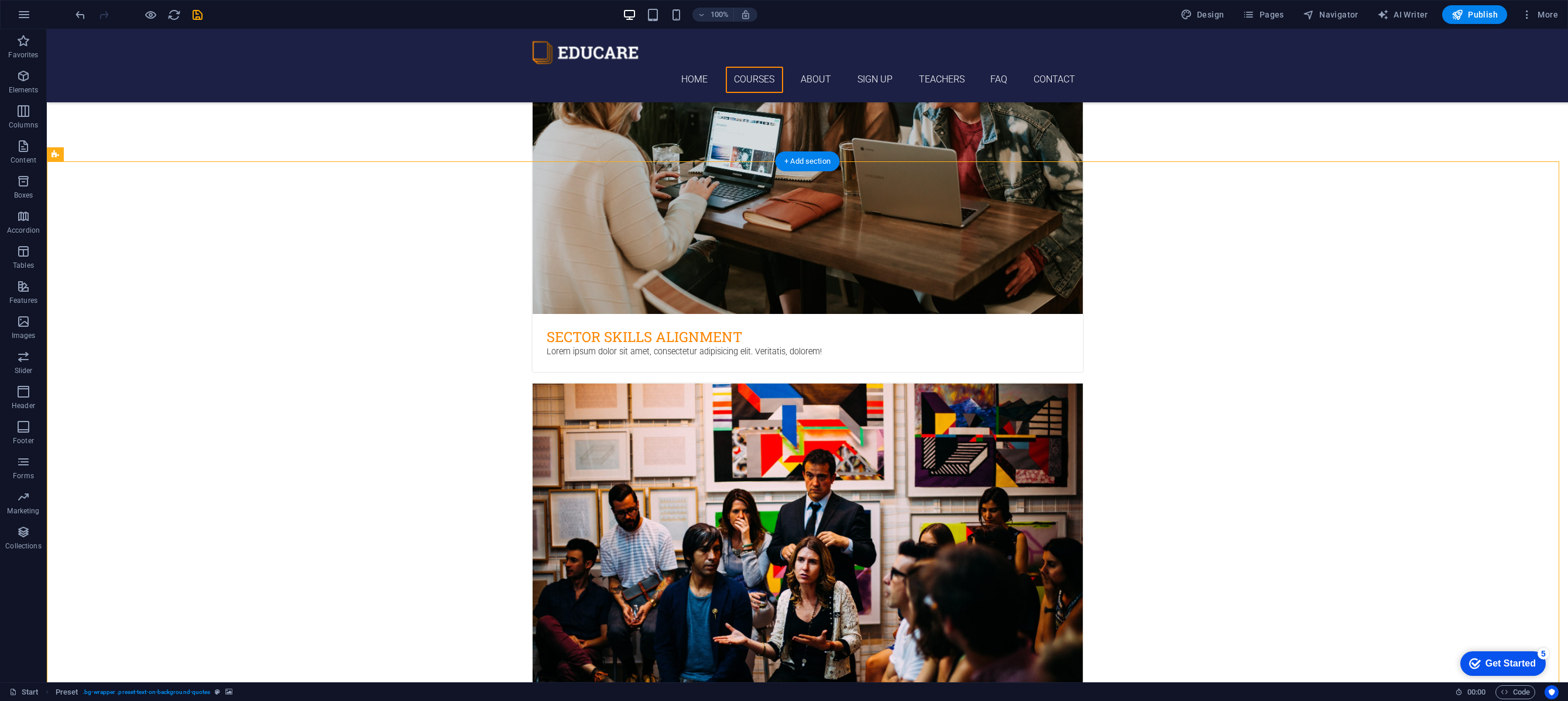
scroll to position [1787, 0]
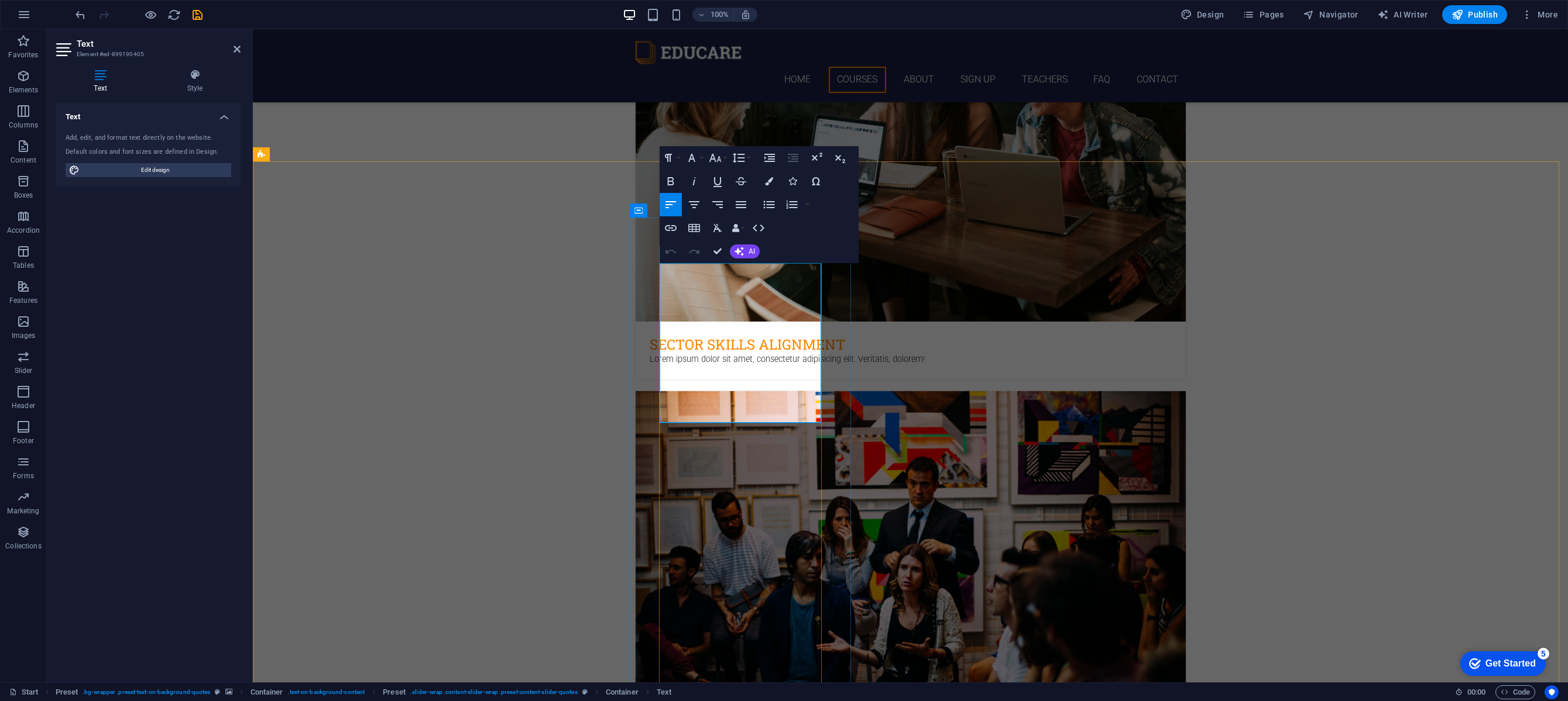
drag, startPoint x: 642, startPoint y: 355, endPoint x: 848, endPoint y: 355, distance: 206.0
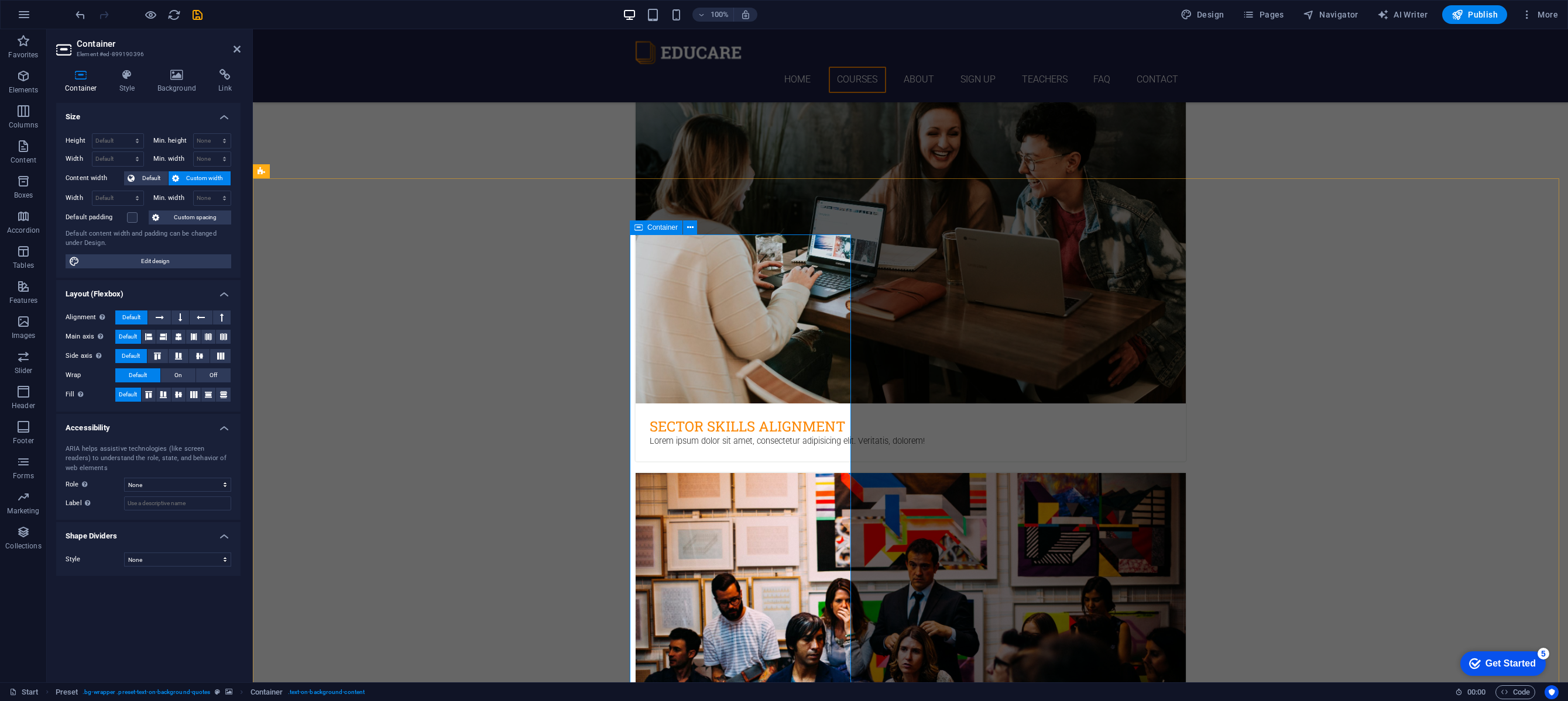
scroll to position [1641, 0]
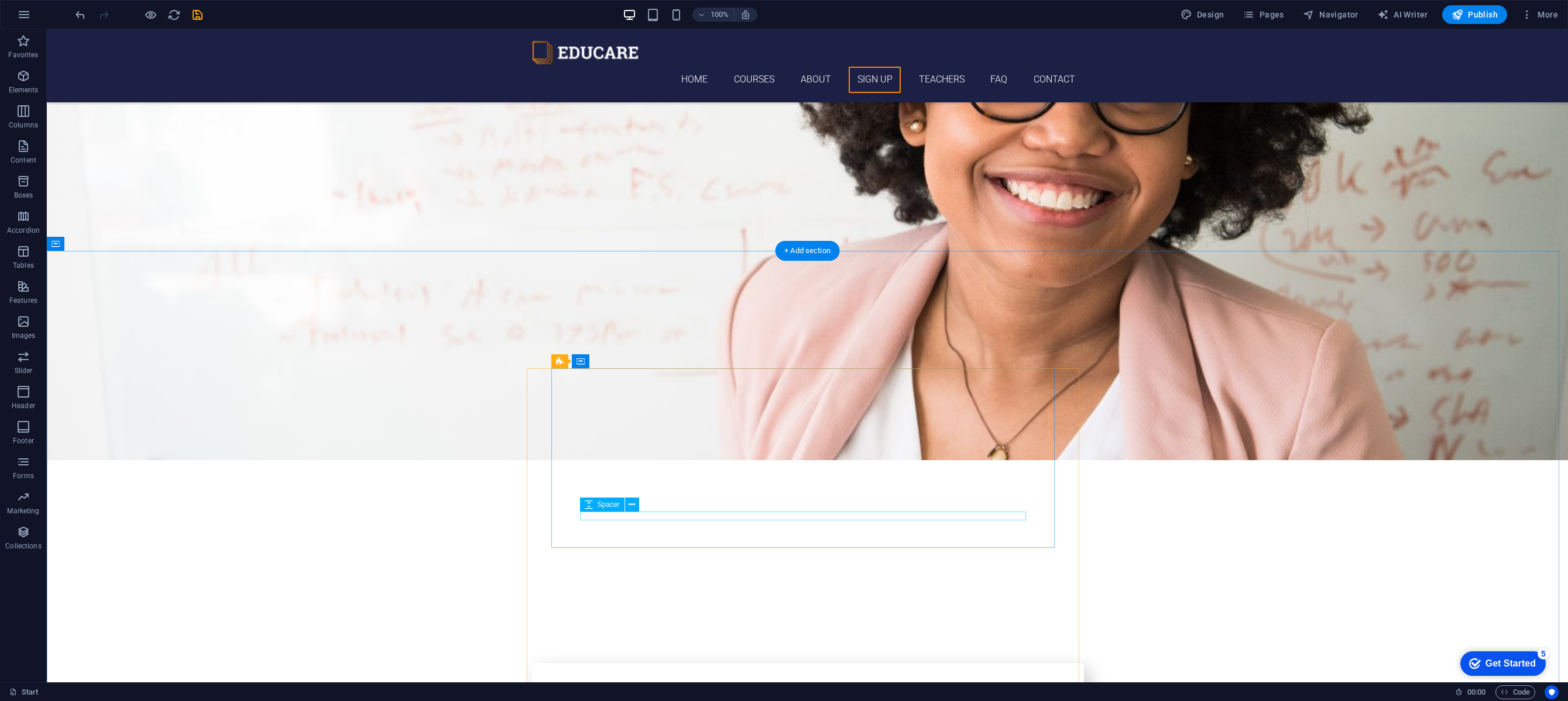
scroll to position [3473, 0]
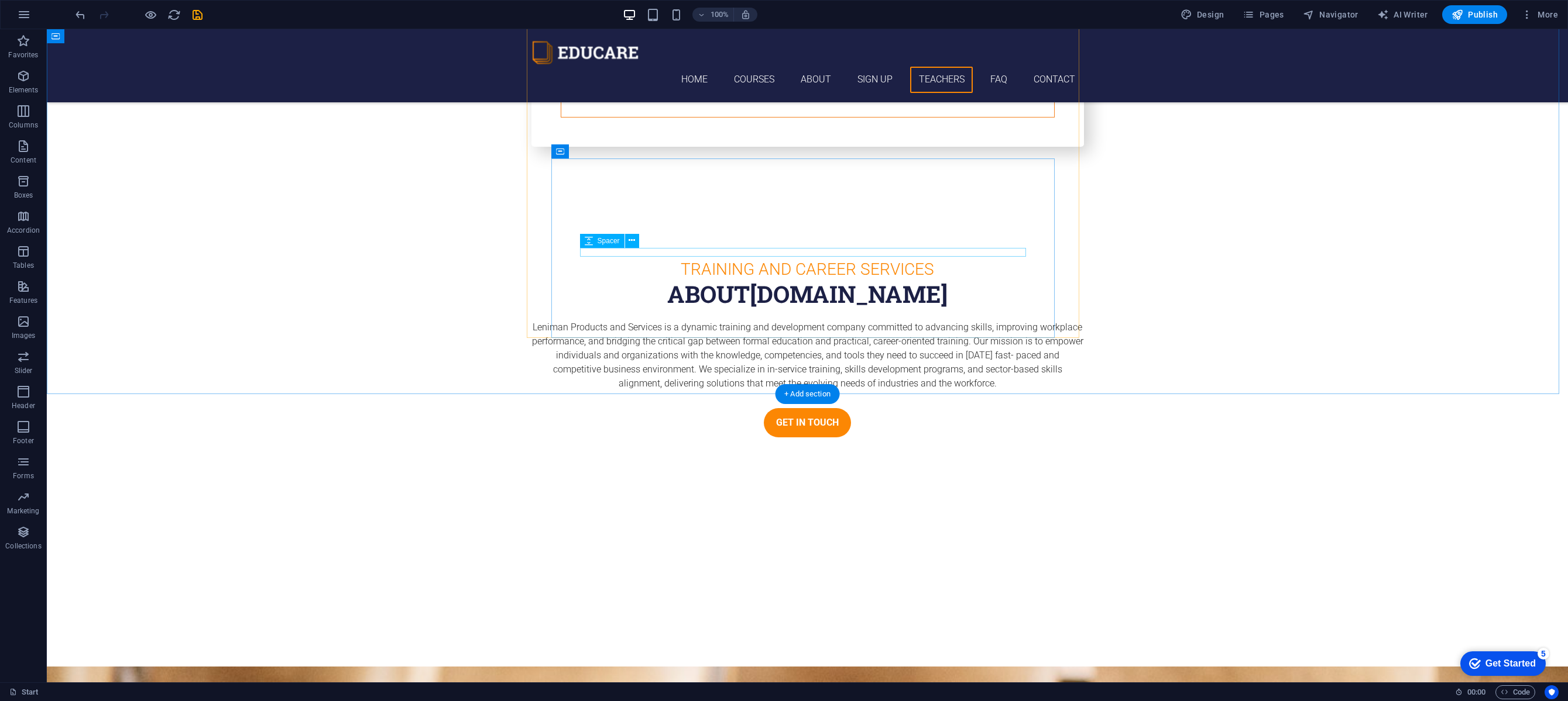
scroll to position [4266, 0]
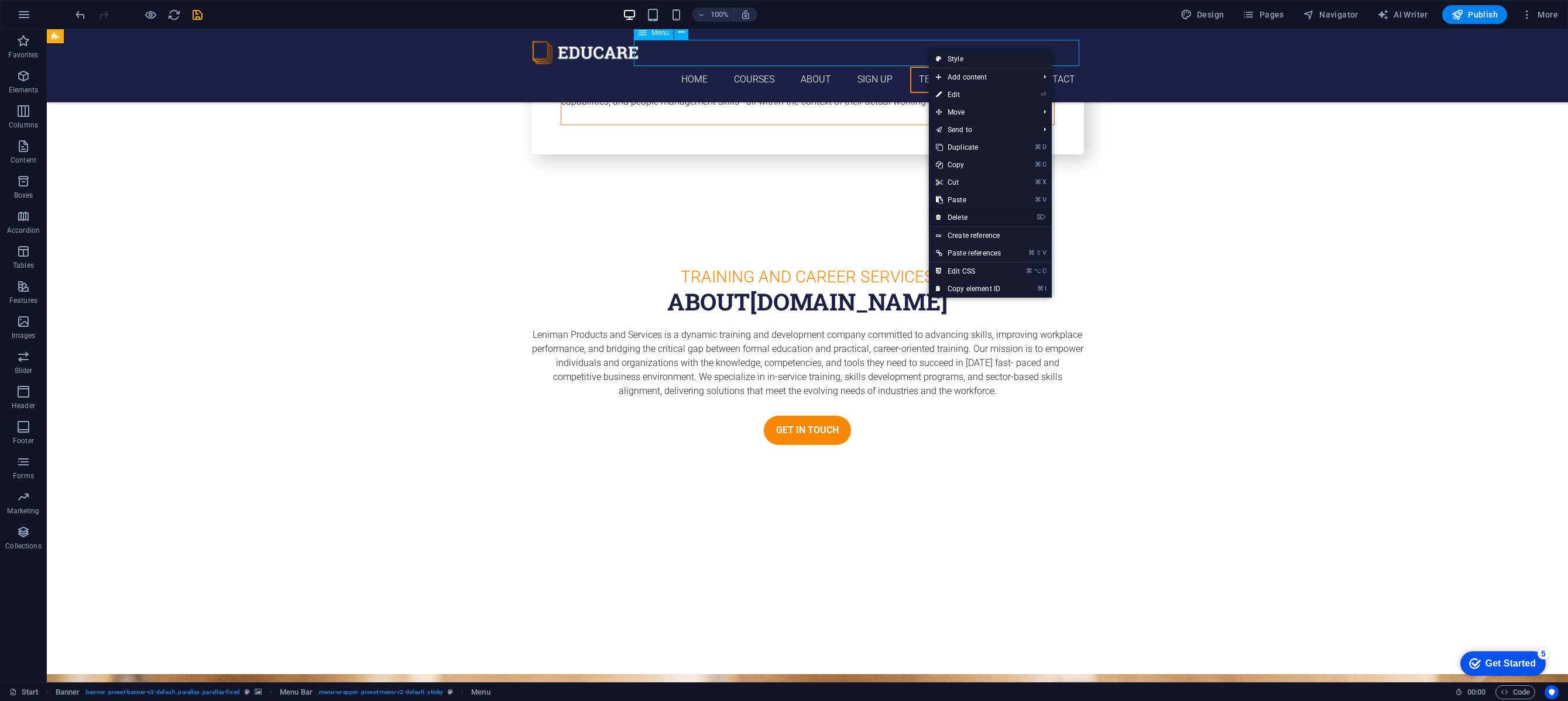
drag, startPoint x: 955, startPoint y: 218, endPoint x: 915, endPoint y: 193, distance: 47.2
click at [955, 218] on link "⌦ Delete" at bounding box center [968, 218] width 79 height 18
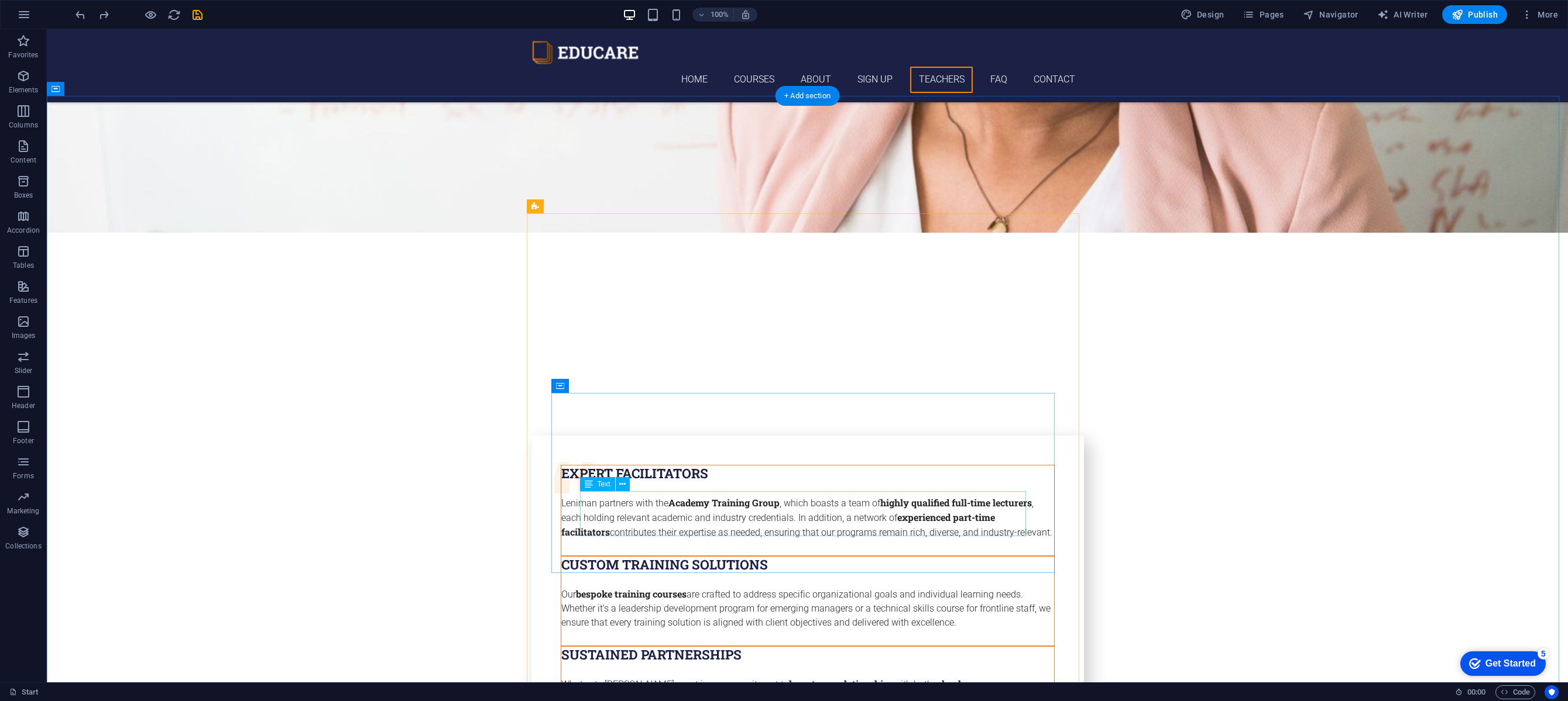
scroll to position [3500, 0]
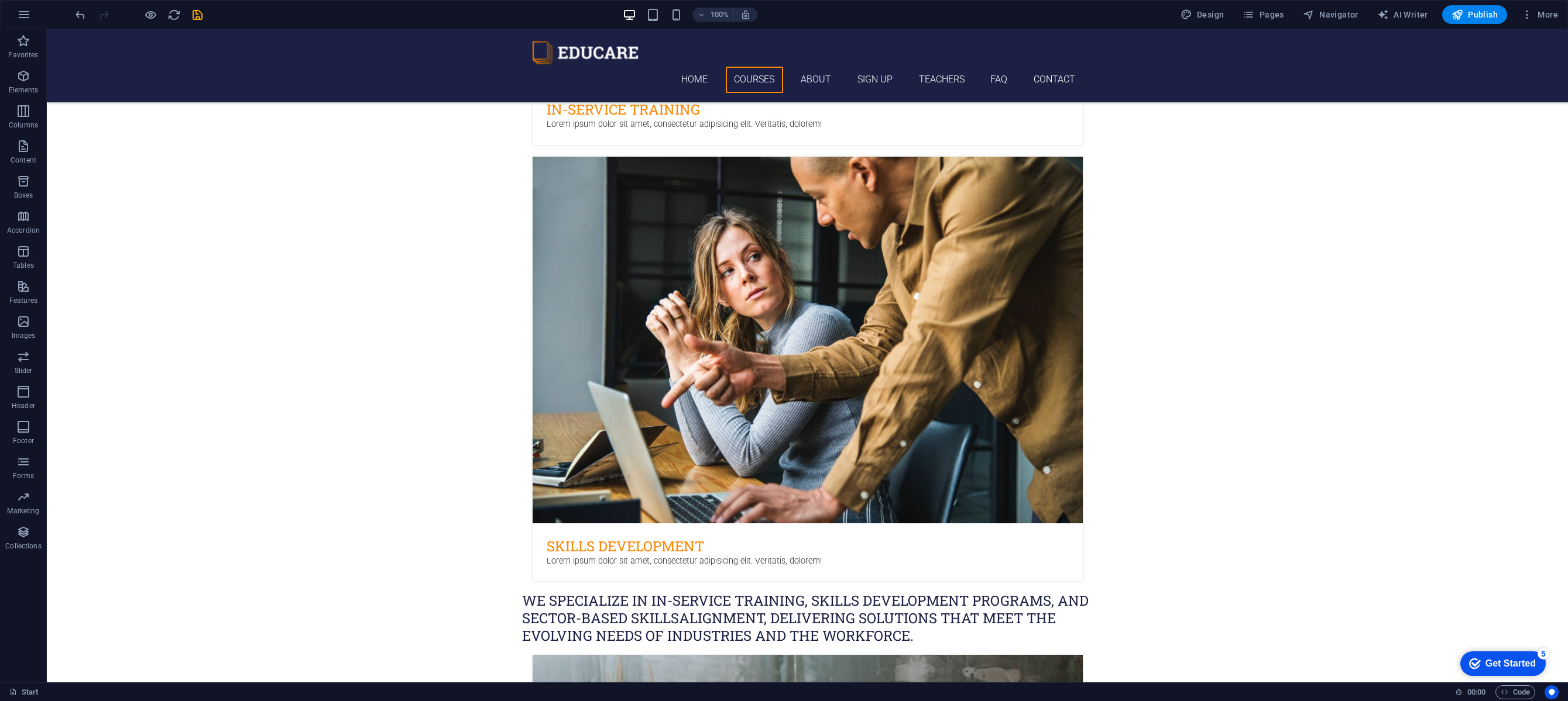
scroll to position [1080, 0]
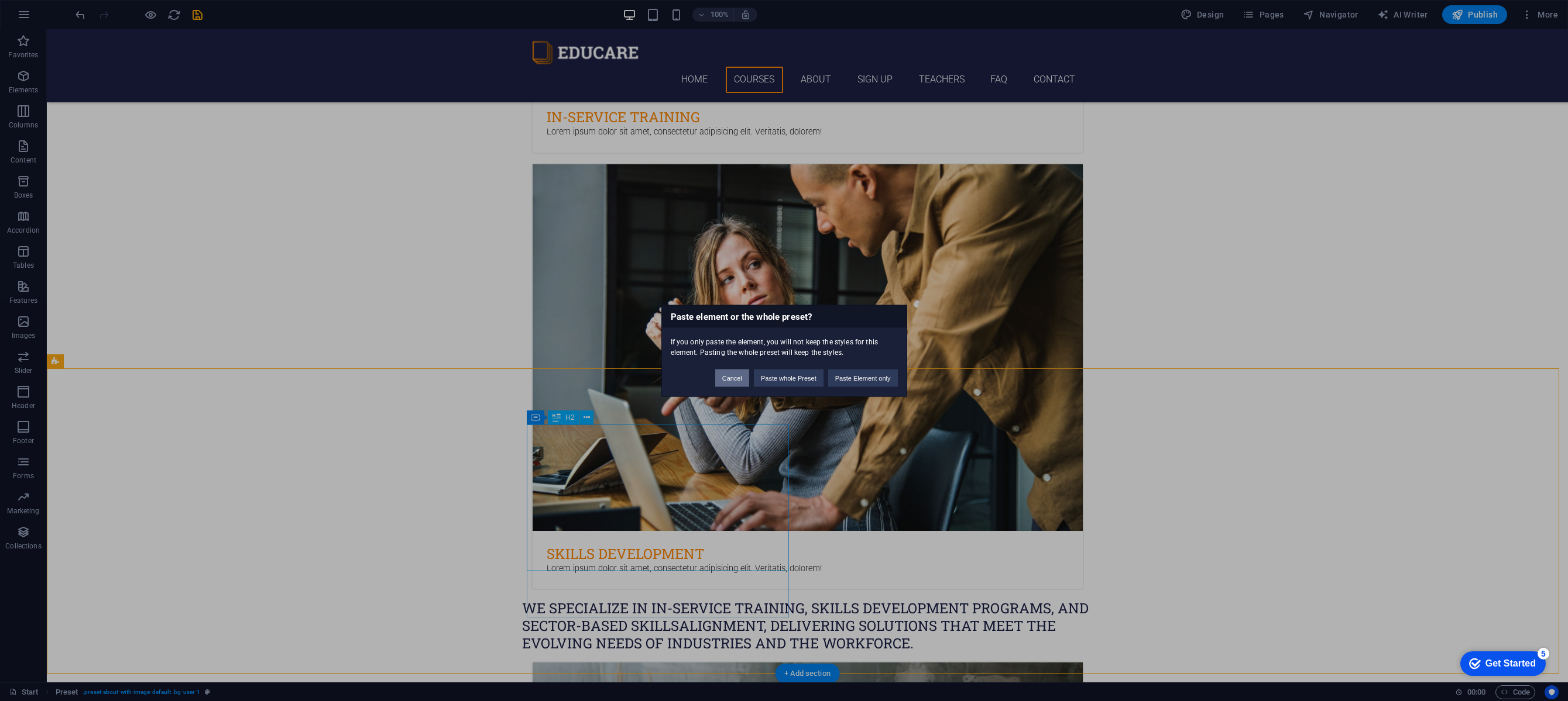
drag, startPoint x: 726, startPoint y: 380, endPoint x: 676, endPoint y: 356, distance: 55.5
click at [726, 380] on button "Cancel" at bounding box center [732, 378] width 34 height 18
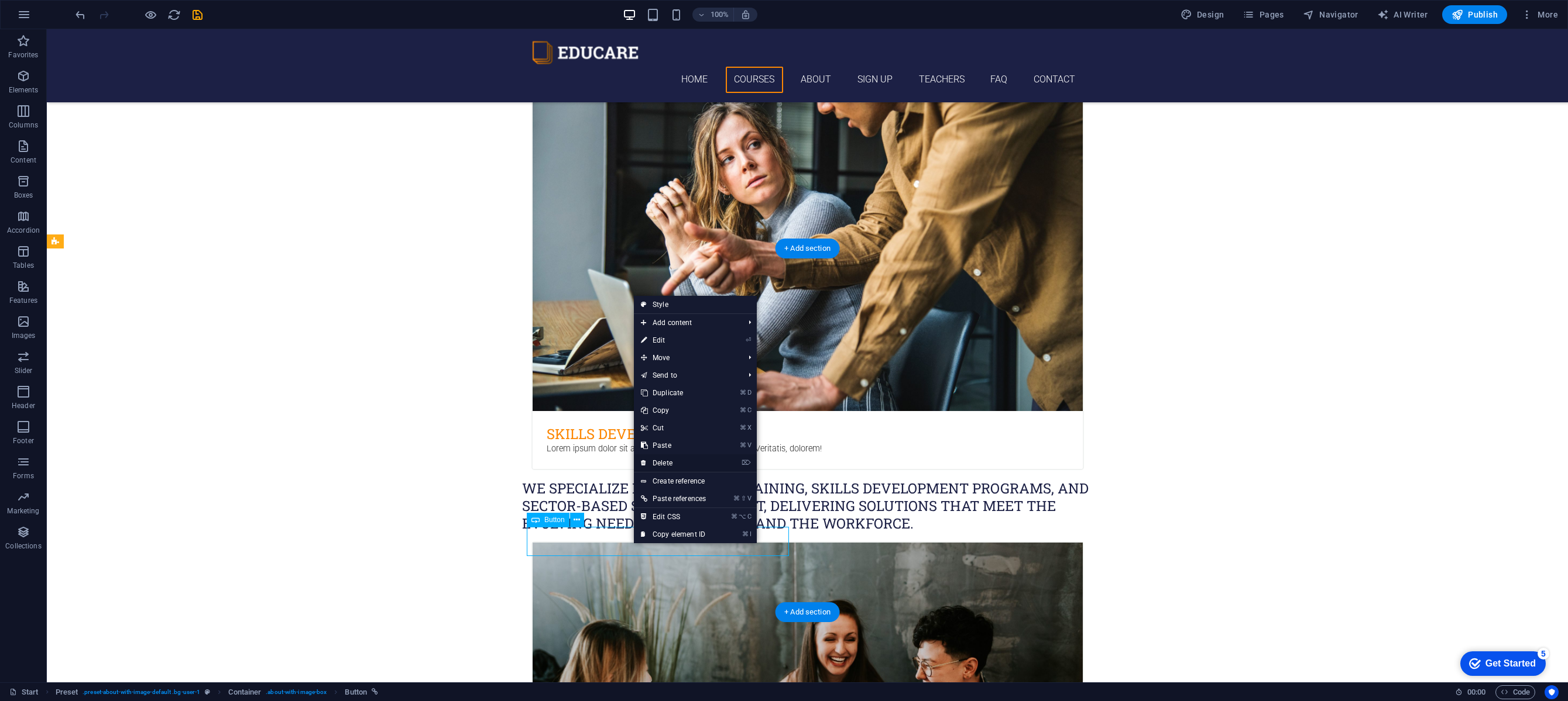
click at [668, 465] on link "⌦ Delete" at bounding box center [673, 464] width 79 height 18
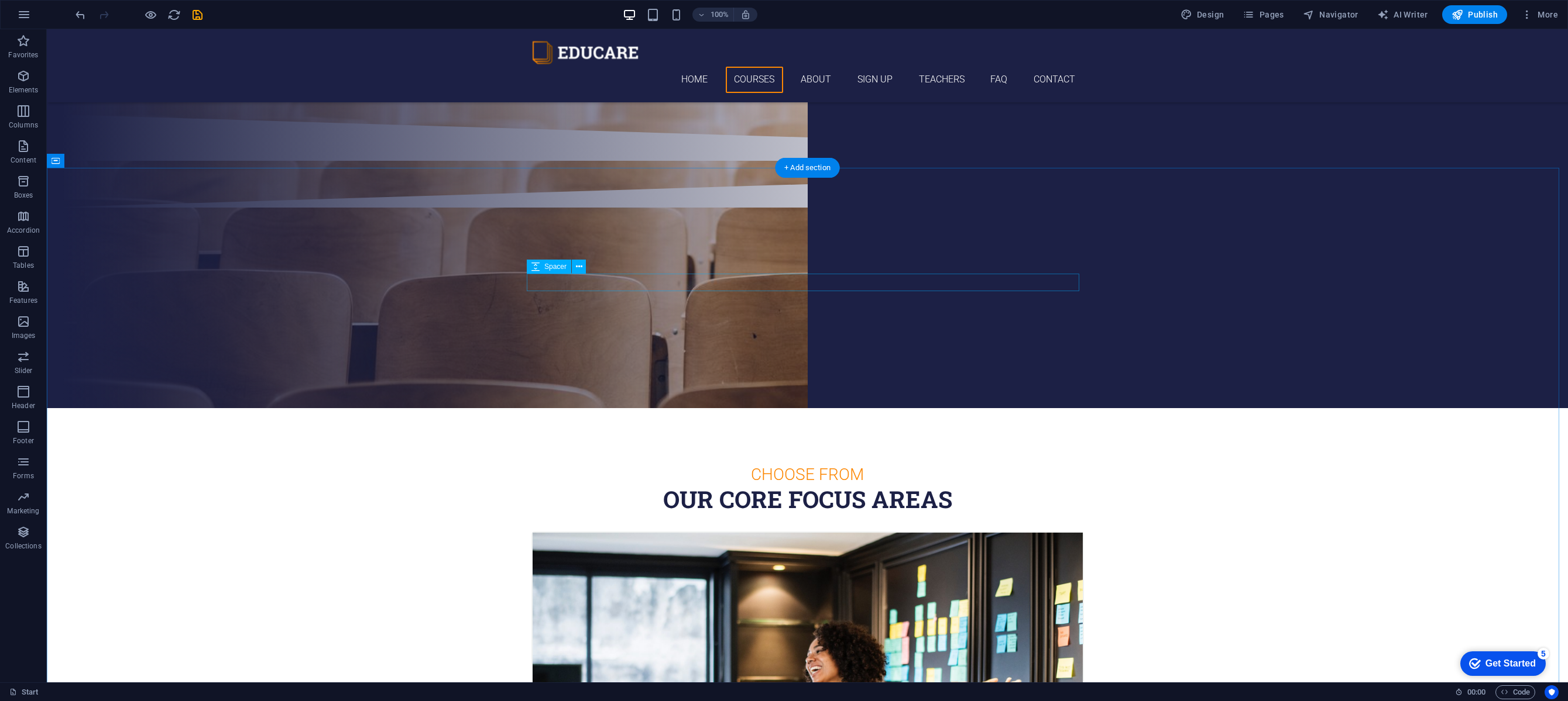
scroll to position [579, 0]
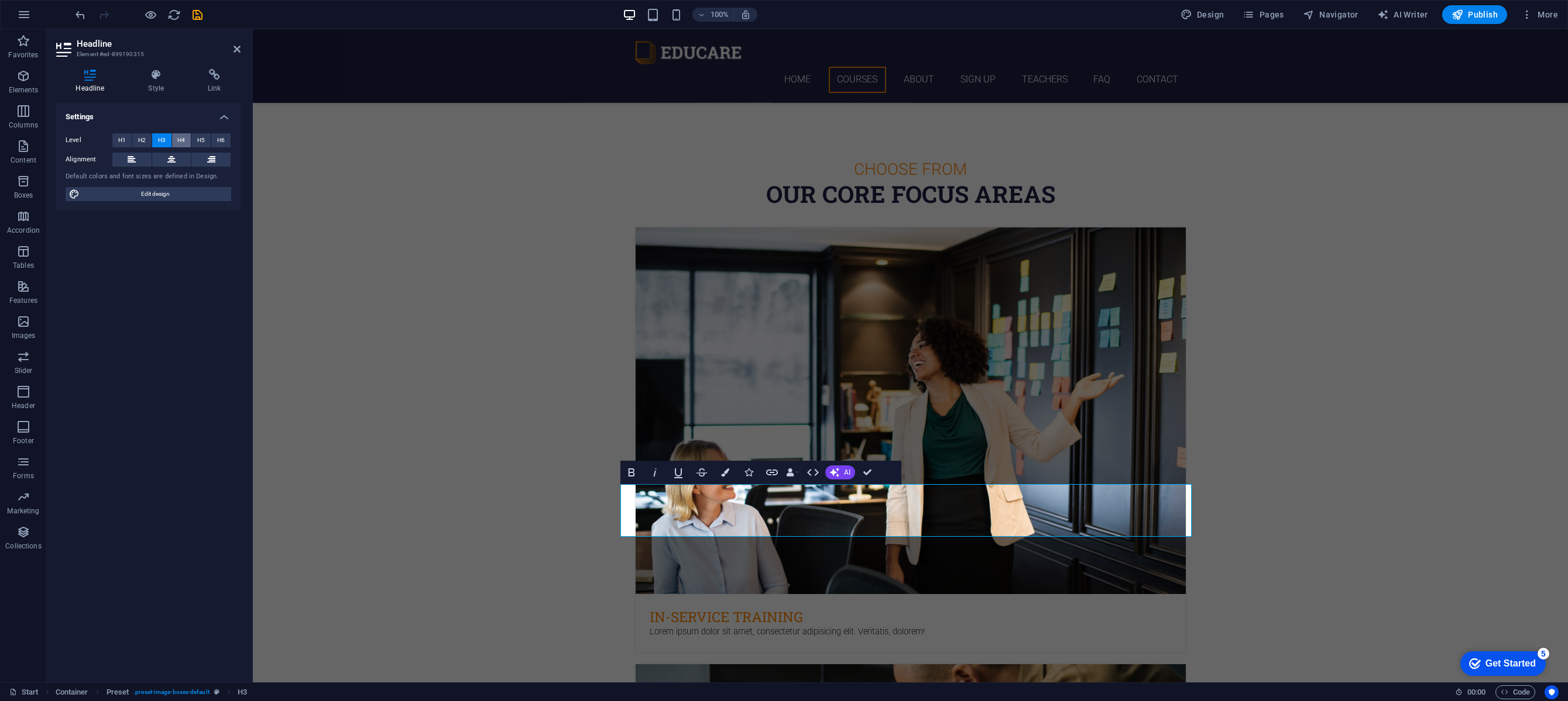
click at [182, 139] on span "H4" at bounding box center [181, 140] width 8 height 14
click at [207, 139] on button "H5" at bounding box center [201, 140] width 20 height 14
click at [225, 139] on button "H6" at bounding box center [221, 140] width 20 height 14
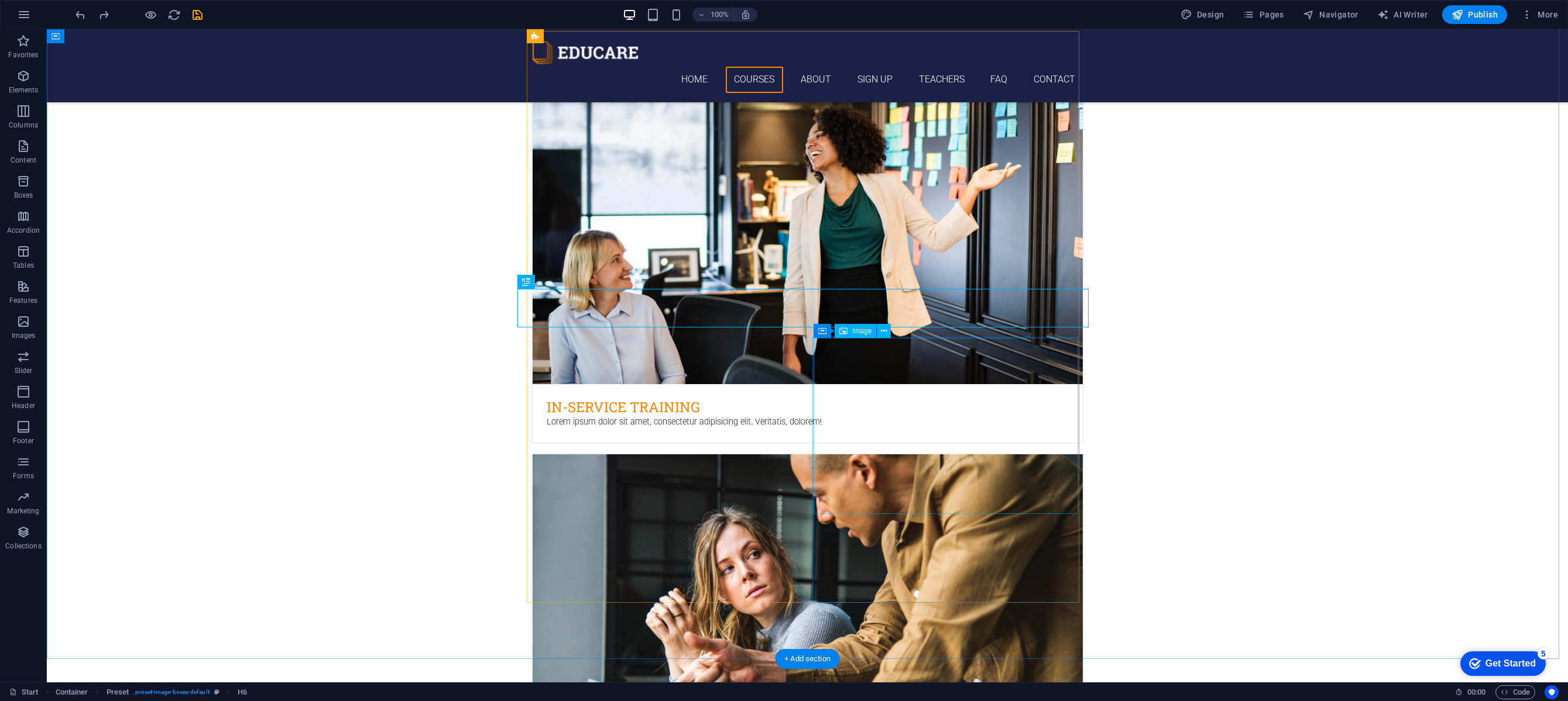
scroll to position [508, 0]
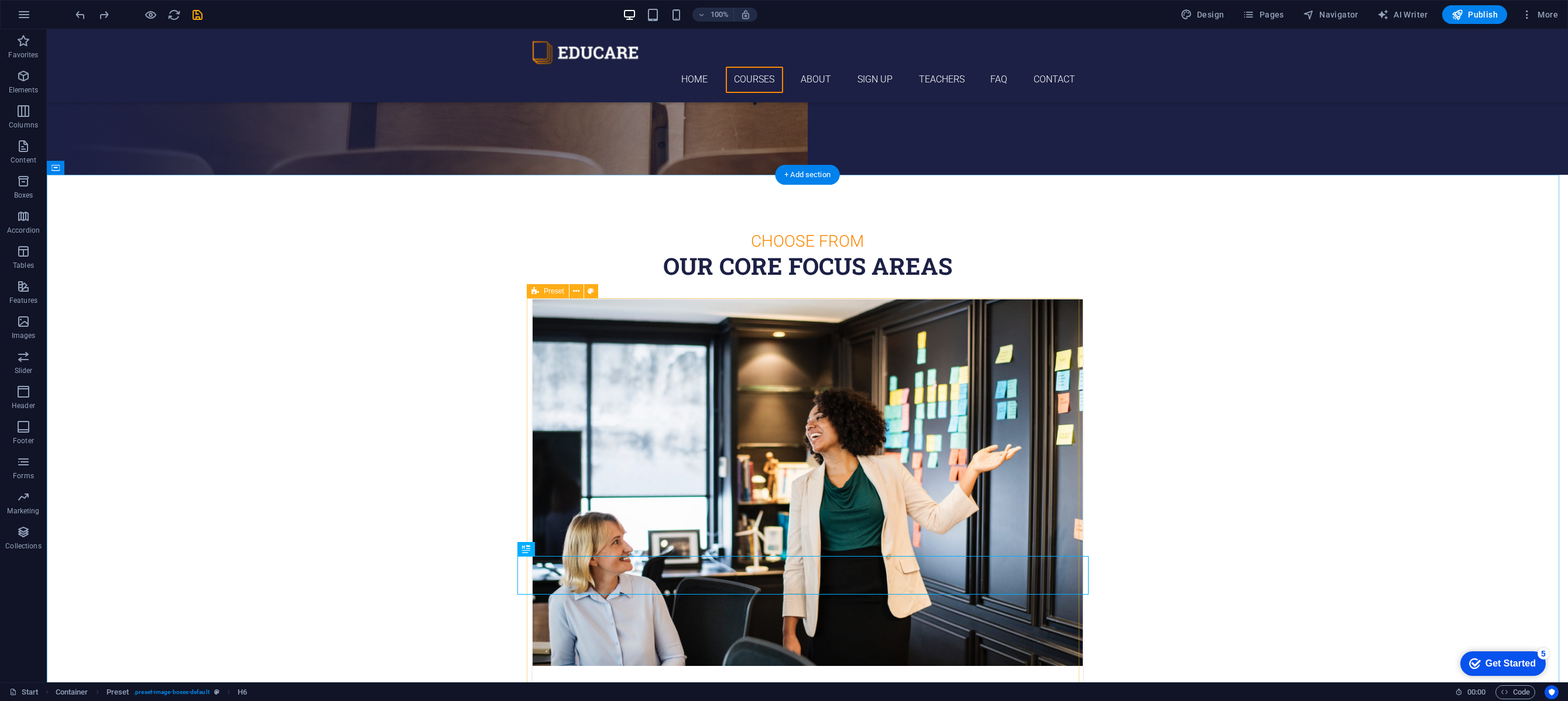
click at [559, 273] on span "Spacer" at bounding box center [555, 273] width 22 height 7
click at [582, 275] on button at bounding box center [579, 273] width 14 height 14
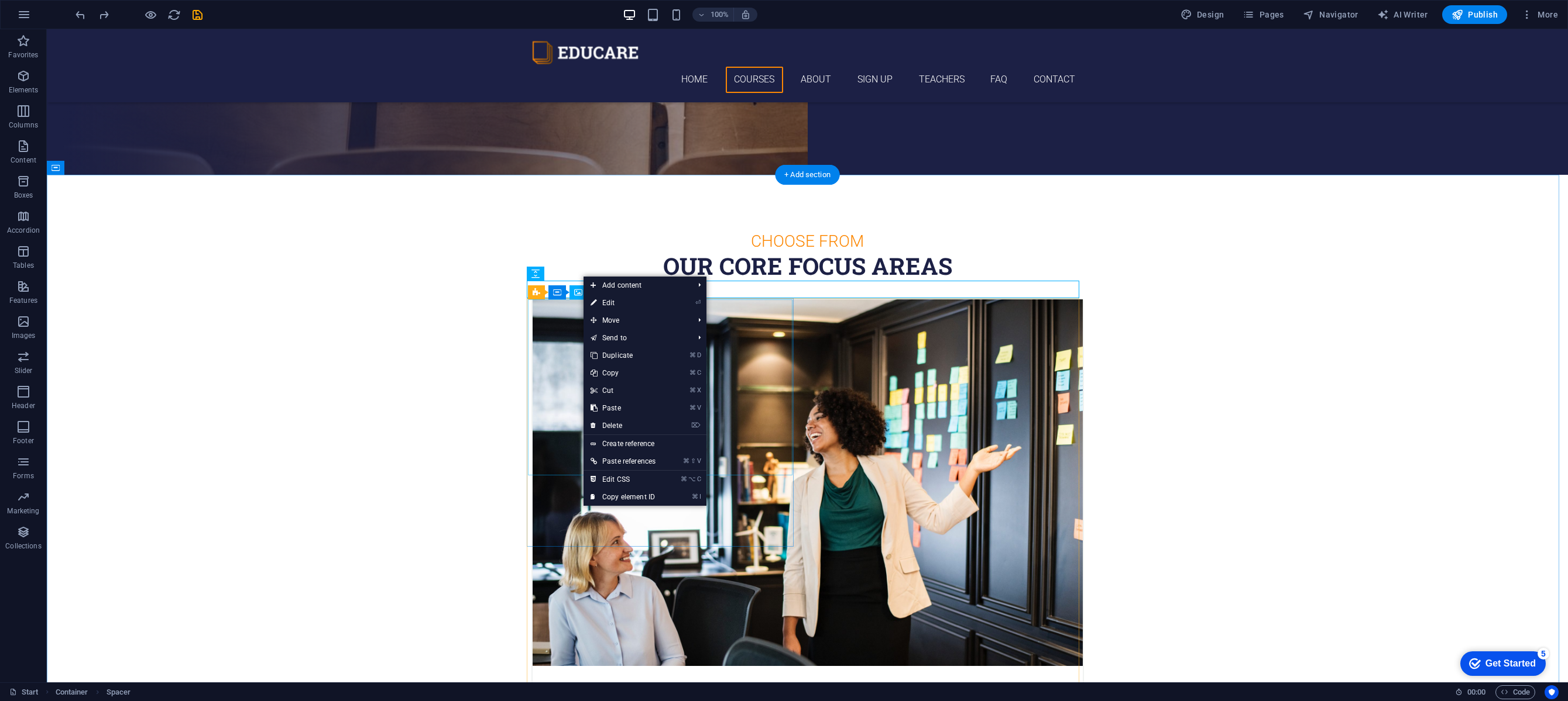
click at [546, 305] on figure at bounding box center [807, 482] width 550 height 367
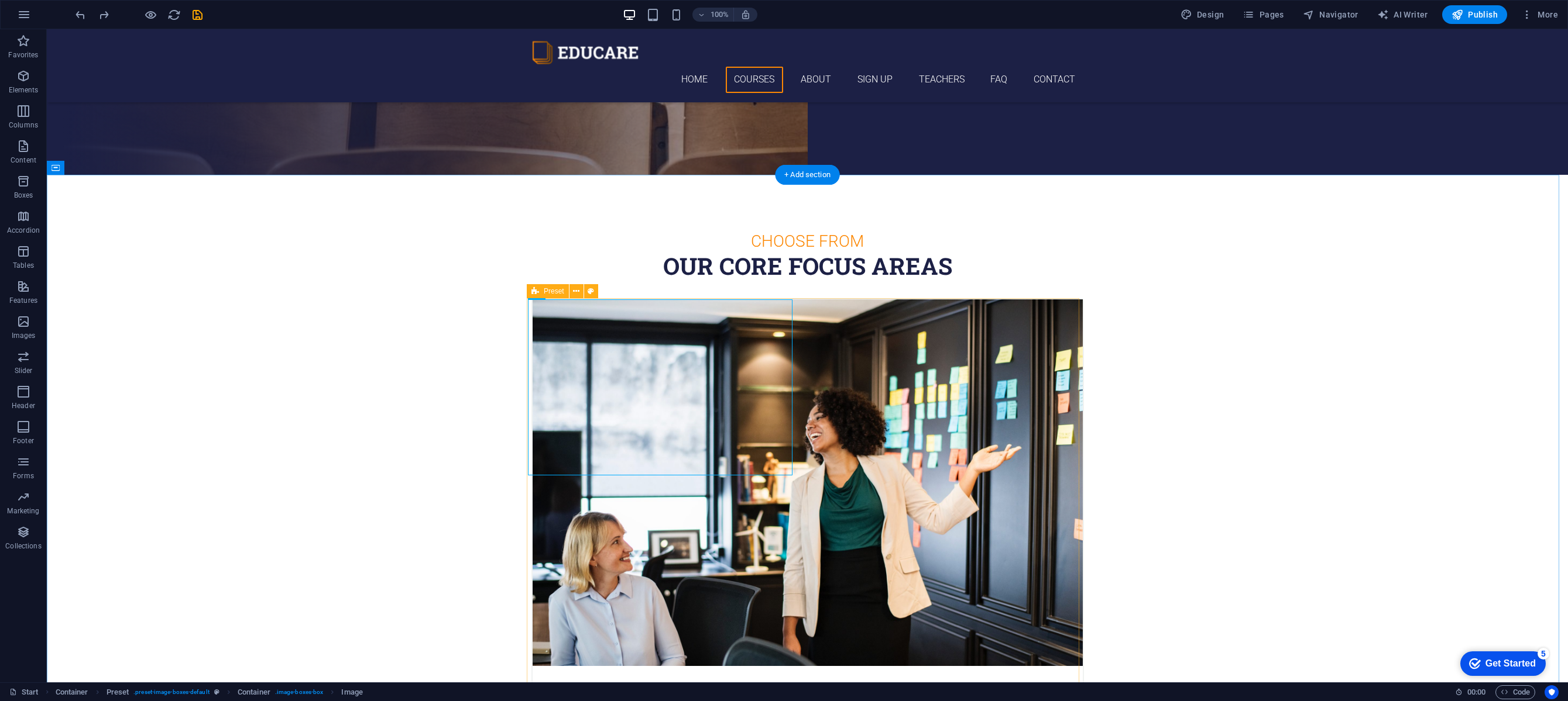
click at [537, 294] on icon at bounding box center [535, 291] width 8 height 14
click at [580, 293] on button at bounding box center [577, 291] width 14 height 14
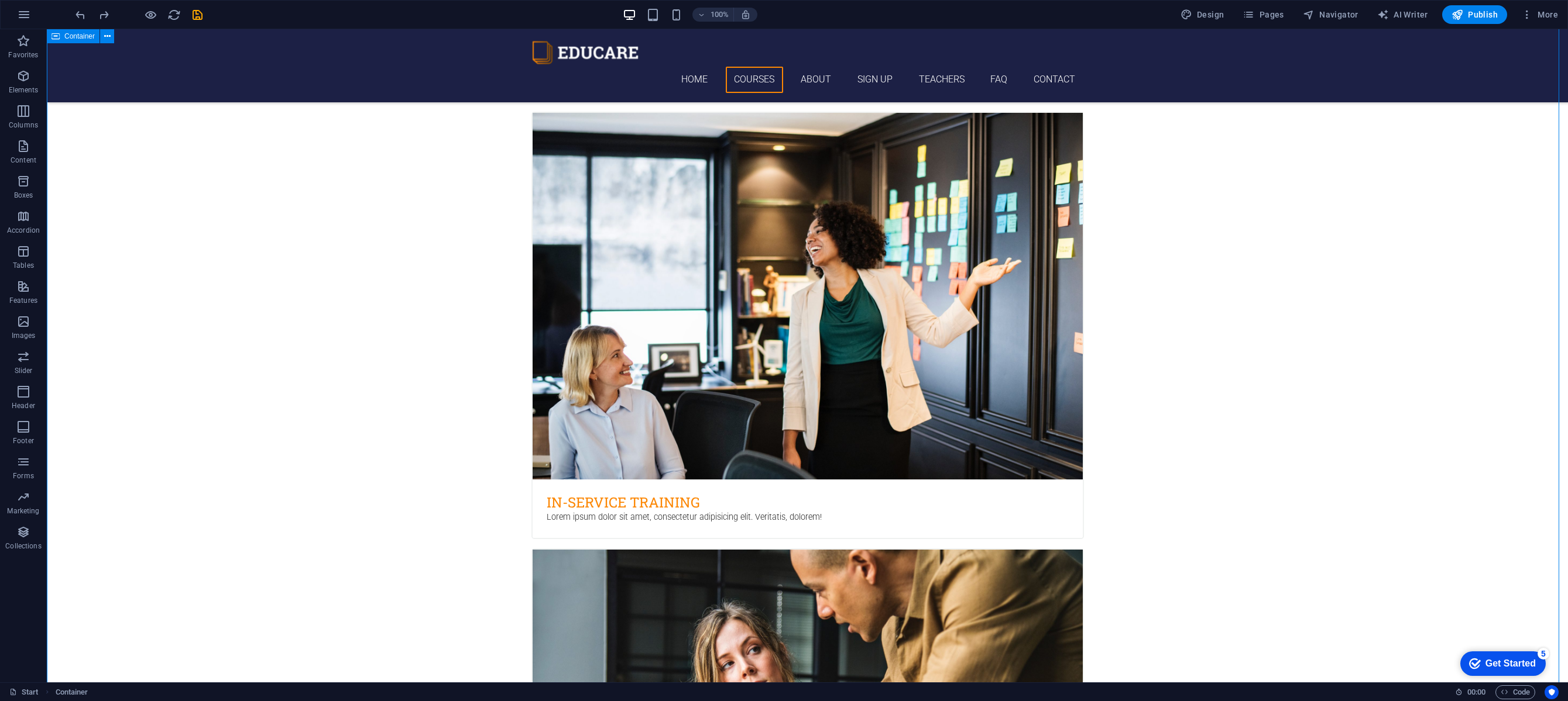
scroll to position [840, 0]
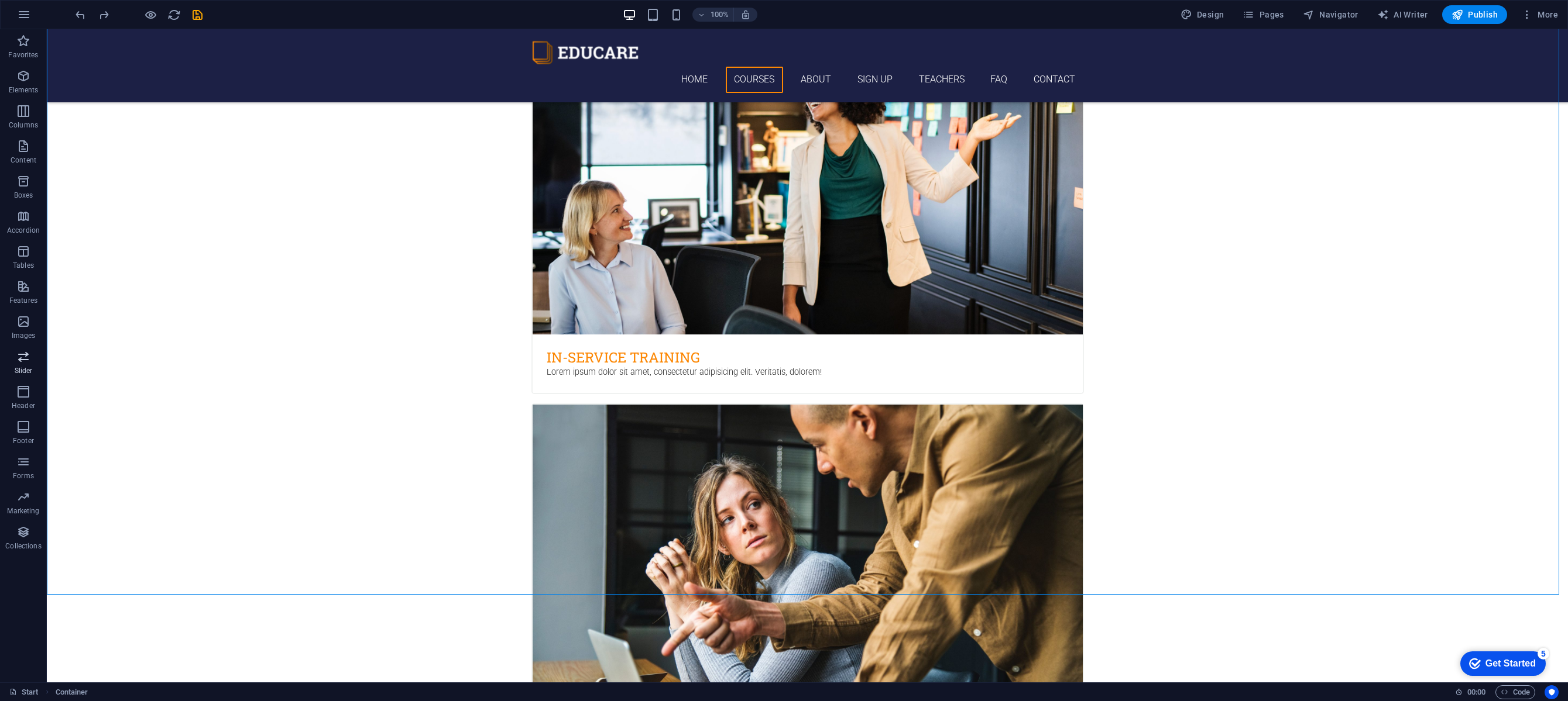
click at [591, 366] on div "Lorem ipsum dolor sit amet, consectetur adipisicing elit. Veritatis, dolorem!" at bounding box center [807, 379] width 550 height 27
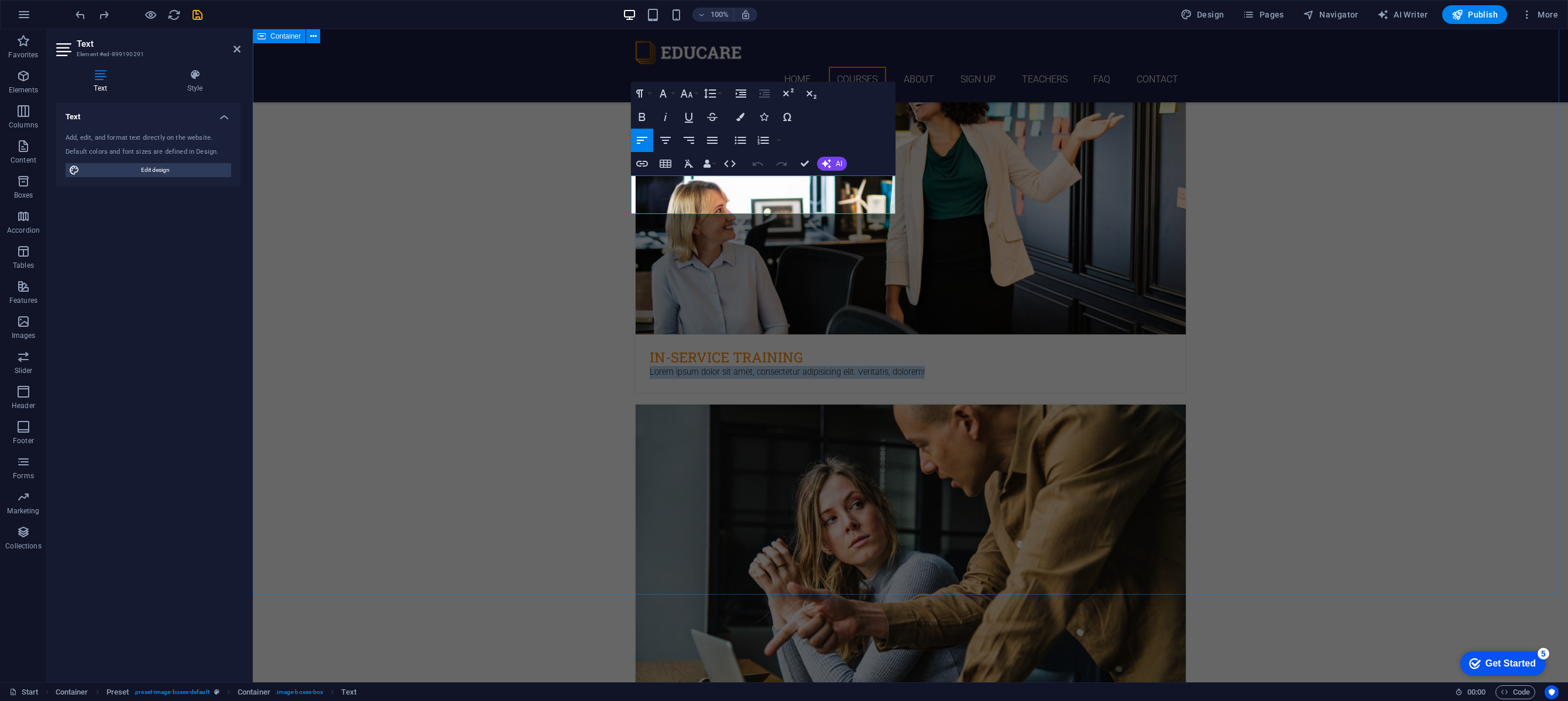
drag, startPoint x: 746, startPoint y: 189, endPoint x: 611, endPoint y: 175, distance: 135.7
click at [679, 366] on p "Lorem ipsum dolor sit amet, consectetur adipisicing elit. Veritatis, dolorem!" at bounding box center [911, 372] width 522 height 13
drag, startPoint x: 671, startPoint y: 180, endPoint x: 768, endPoint y: 201, distance: 99.2
click at [768, 366] on div "Lorem ipsum dolor sit amet, consectetur adipisicing elit. Veritatis, dolorem!" at bounding box center [910, 379] width 550 height 27
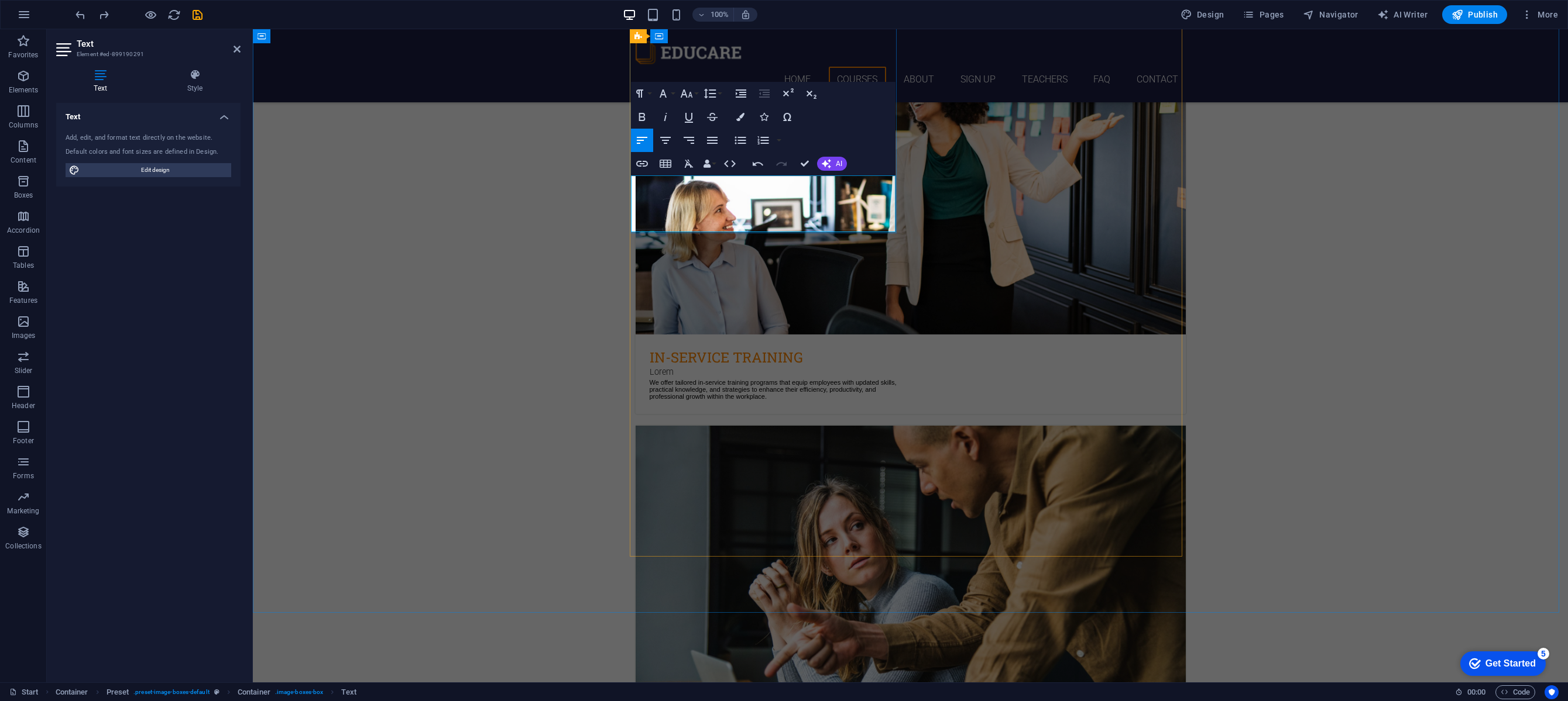
click at [650, 379] on p "We offer tailored in-service training programs that equip employees with update…" at bounding box center [911, 382] width 522 height 7
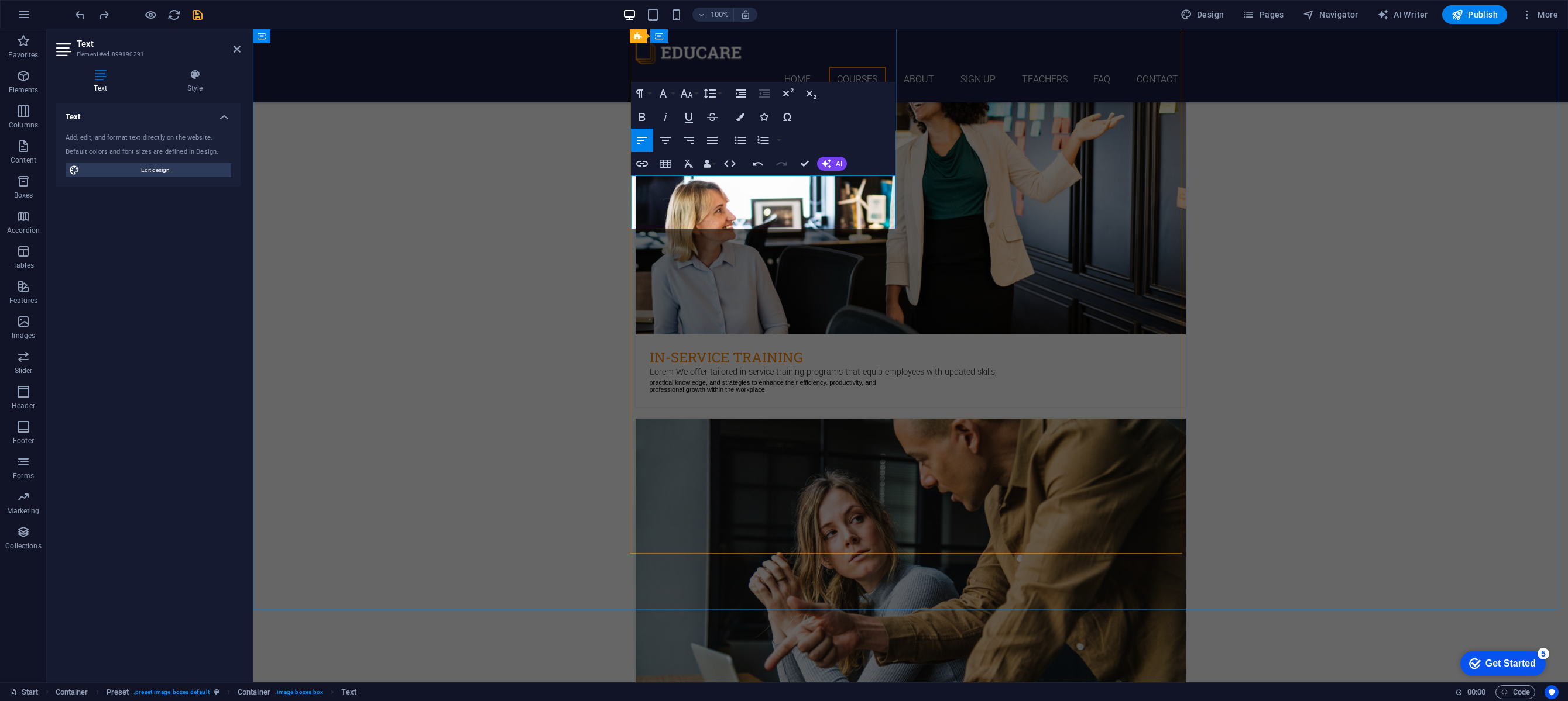
click at [650, 379] on p "practical knowledge, and strategies to enhance their efficiency, productivity, …" at bounding box center [911, 382] width 522 height 7
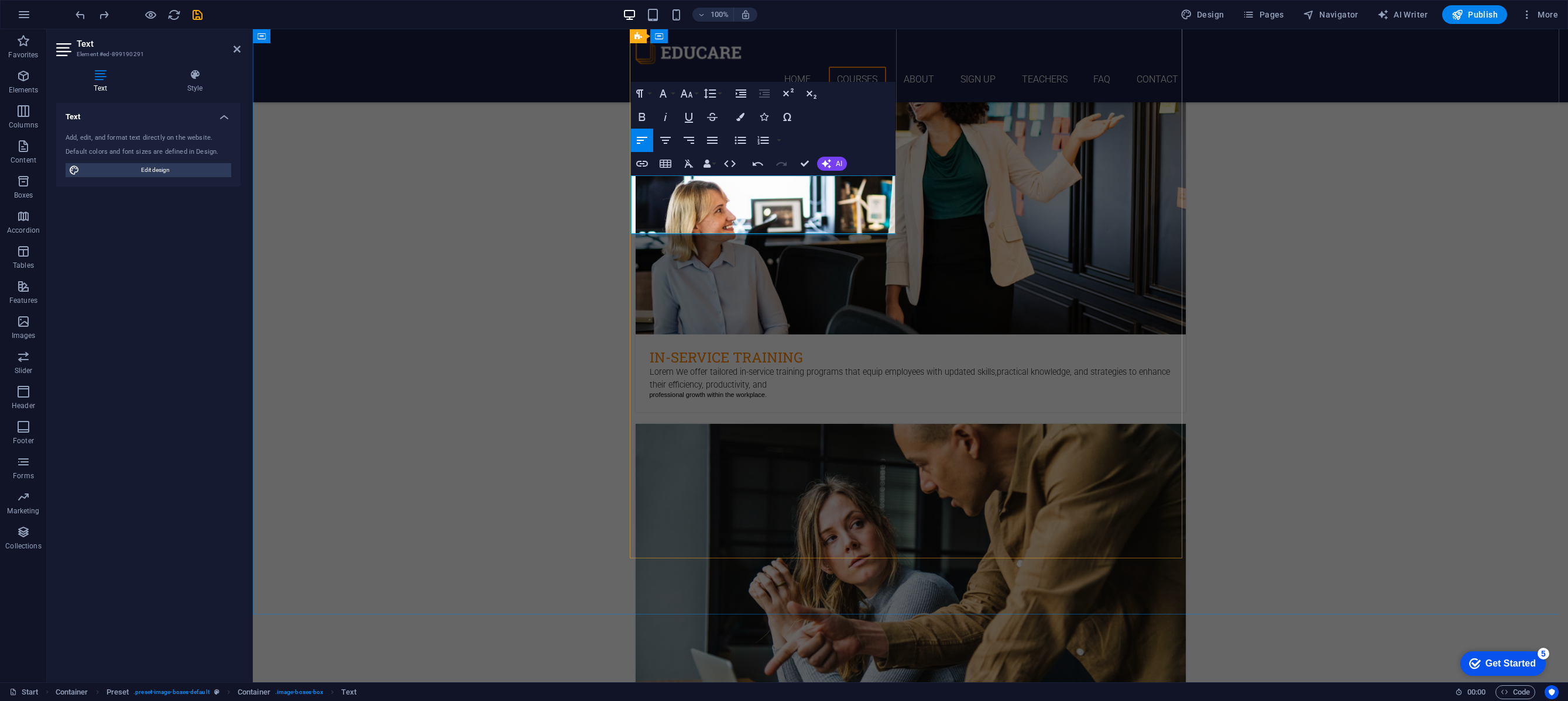
click at [650, 366] on p "Lorem We offer tailored in-service training programs that equip employees with …" at bounding box center [911, 379] width 522 height 25
click at [650, 391] on p "professional growth within the workplace." at bounding box center [911, 394] width 522 height 7
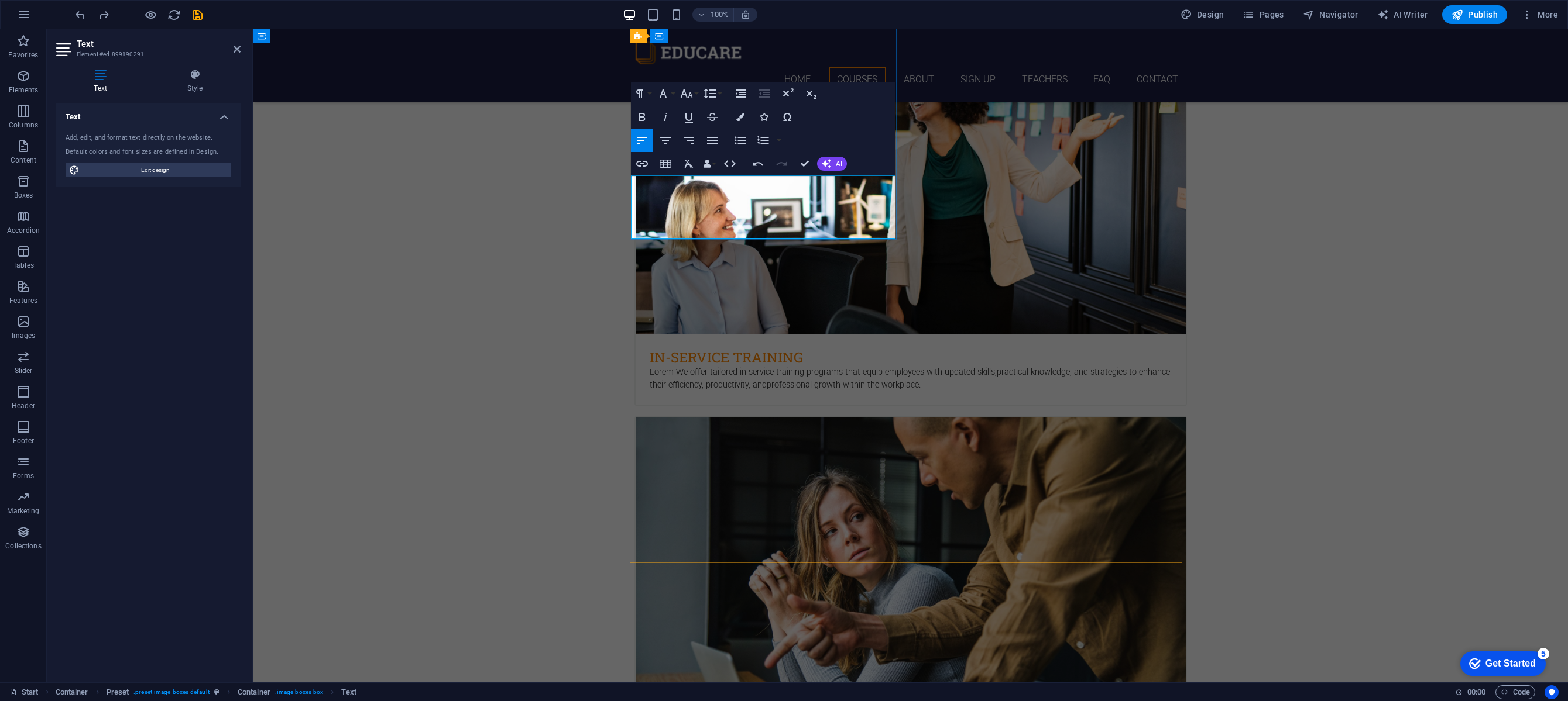
click at [758, 366] on p "Lorem We offer tailored in-service training programs that equip employees with …" at bounding box center [911, 379] width 522 height 25
click at [671, 366] on p "Lorem We offer tailored in-service training programs that equip employees with …" at bounding box center [911, 379] width 522 height 25
click at [1012, 416] on div "Skills Development Lorem ipsum dolor sit amet, consectetur adipisicing elit. Ve…" at bounding box center [911, 629] width 553 height 428
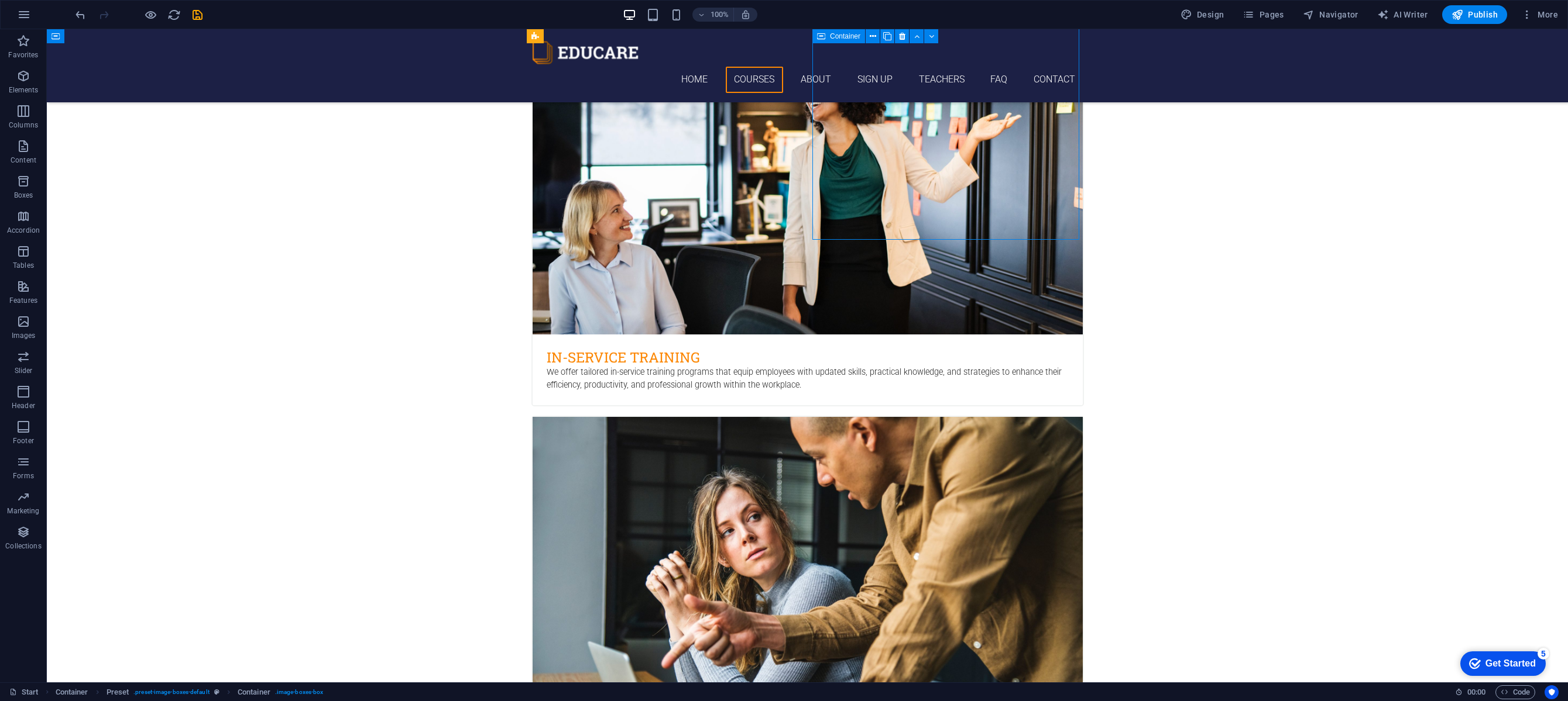
click at [1012, 416] on div "Skills Development Lorem ipsum dolor sit amet, consectetur adipisicing elit. Ve…" at bounding box center [807, 629] width 553 height 428
click at [845, 416] on div "Skills Development Lorem ipsum dolor sit amet, consectetur adipisicing elit. Ve…" at bounding box center [807, 629] width 553 height 428
drag, startPoint x: 856, startPoint y: 208, endPoint x: 1055, endPoint y: 206, distance: 199.0
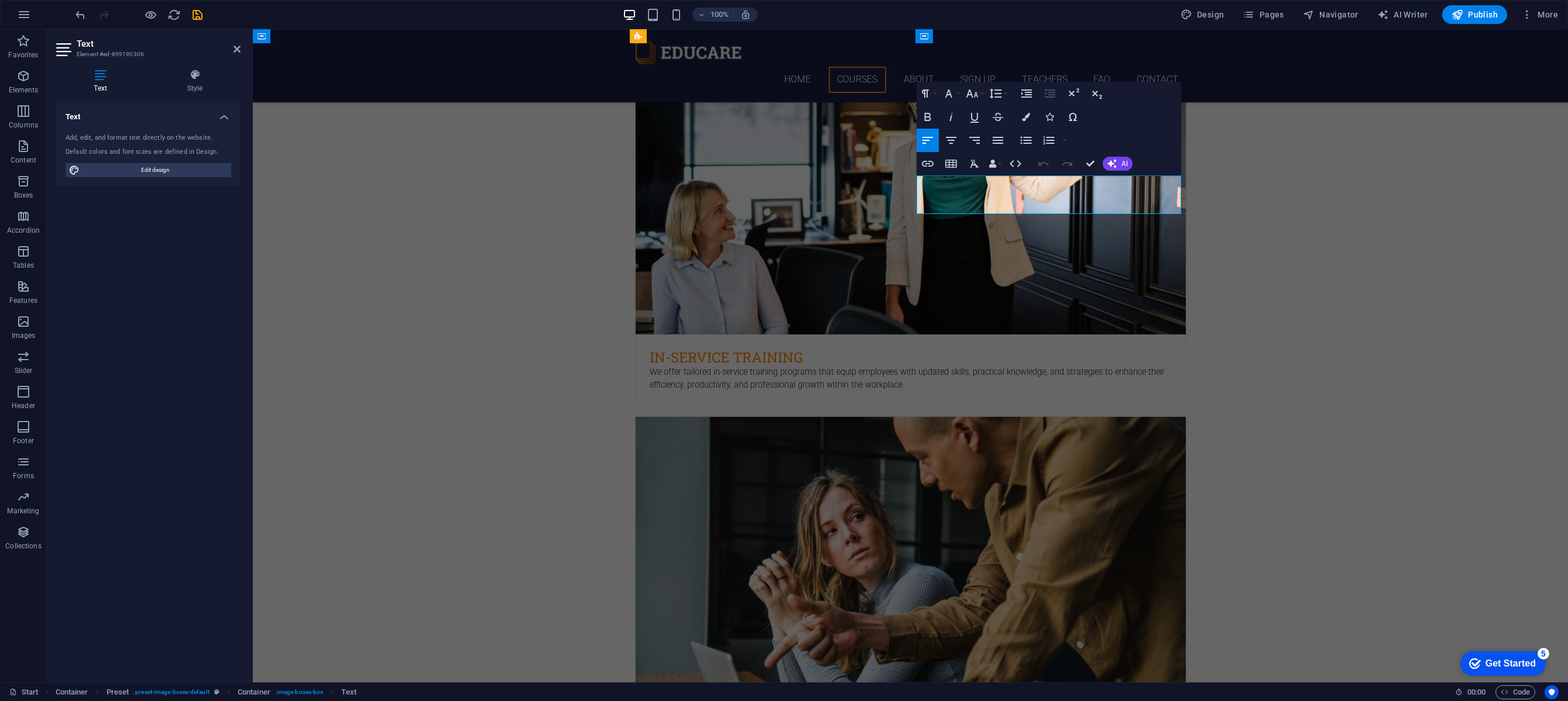
drag, startPoint x: 1012, startPoint y: 197, endPoint x: 930, endPoint y: 178, distance: 84.2
drag, startPoint x: 957, startPoint y: 180, endPoint x: 1037, endPoint y: 197, distance: 81.8
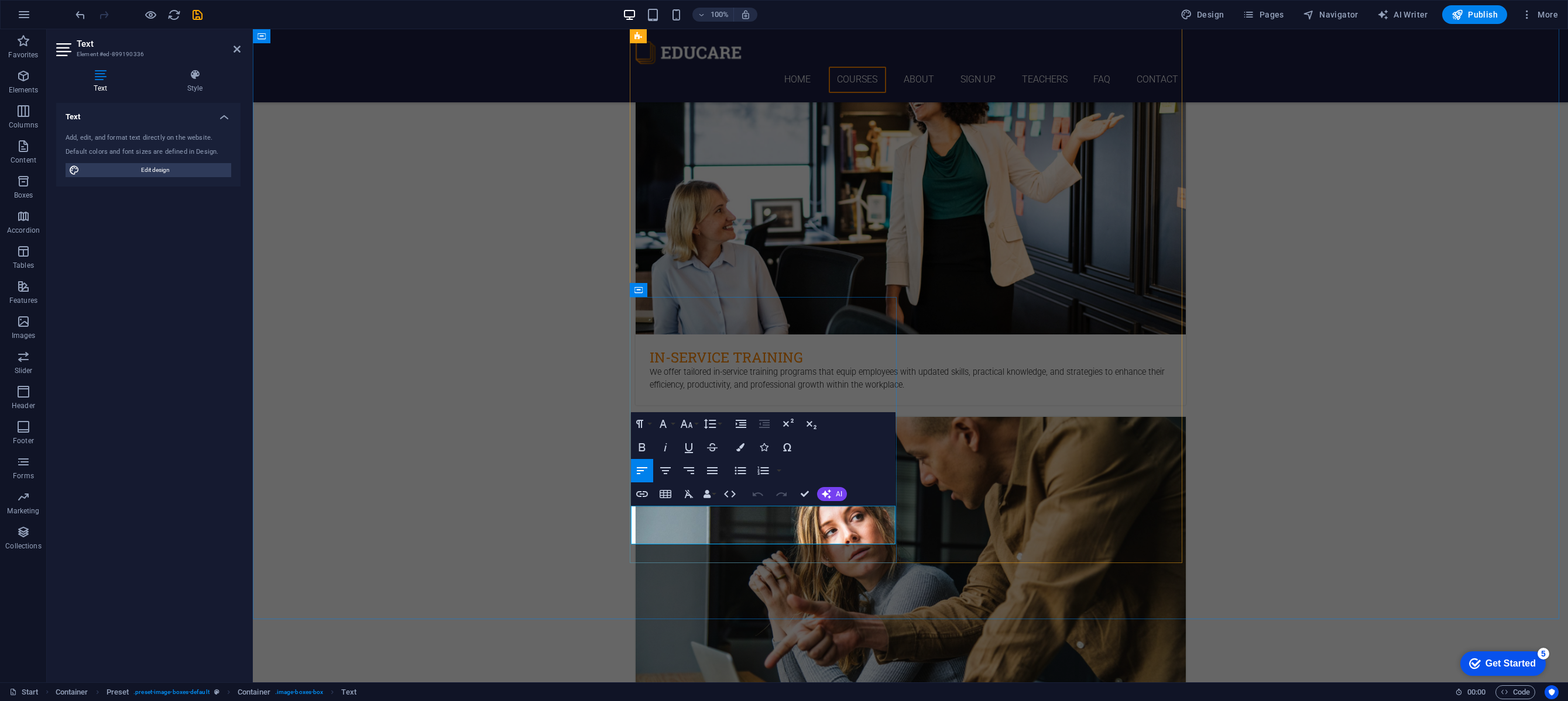
drag, startPoint x: 723, startPoint y: 525, endPoint x: 666, endPoint y: 510, distance: 58.9
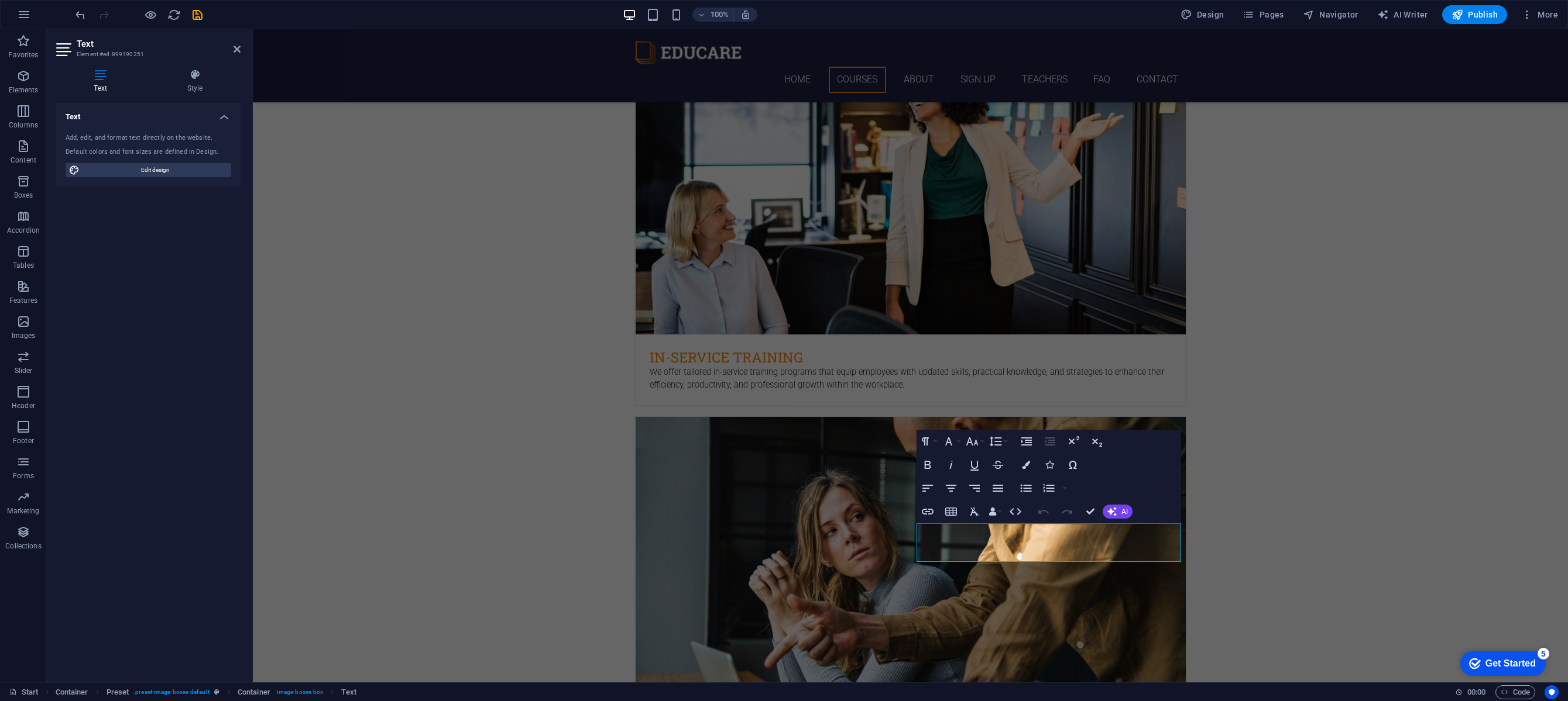
drag, startPoint x: 974, startPoint y: 539, endPoint x: 957, endPoint y: 527, distance: 20.8
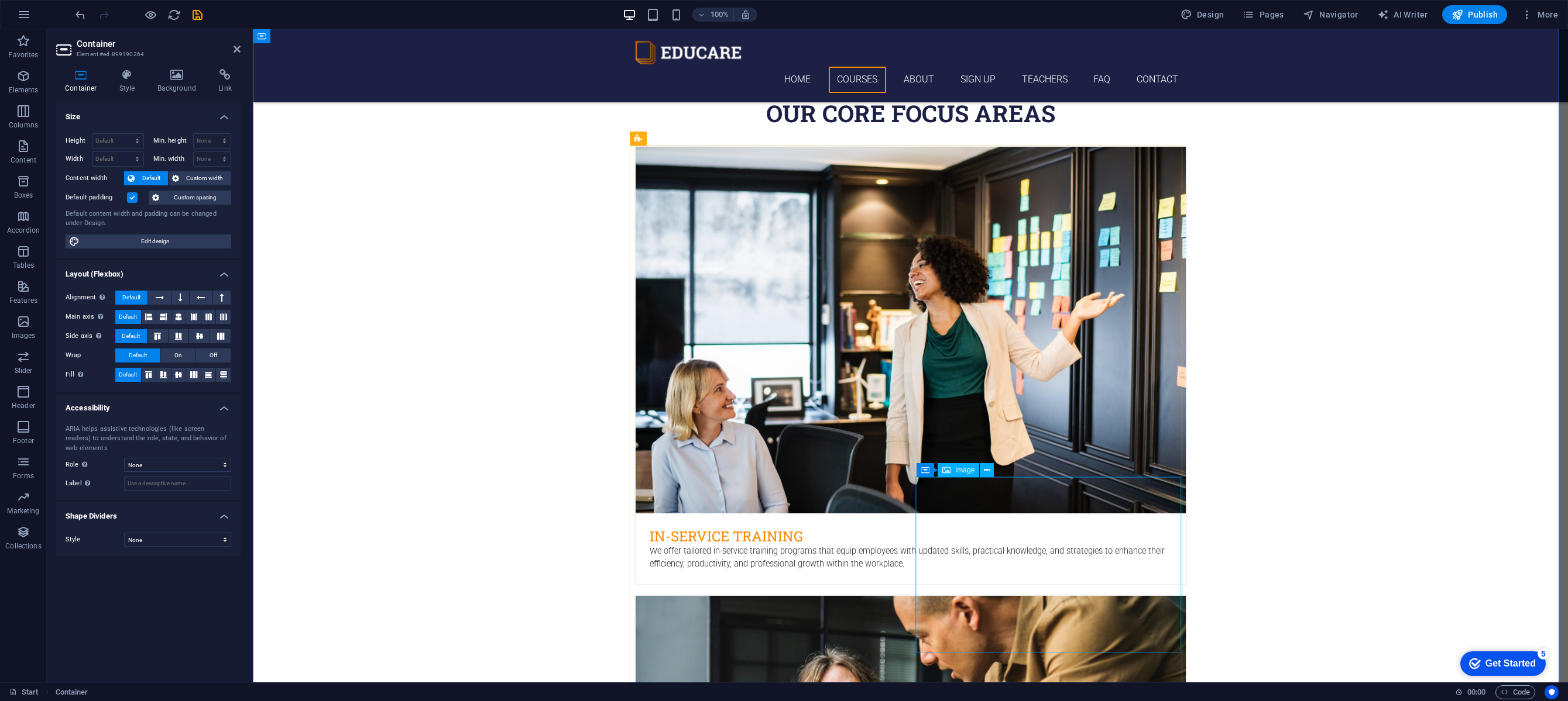
scroll to position [782, 0]
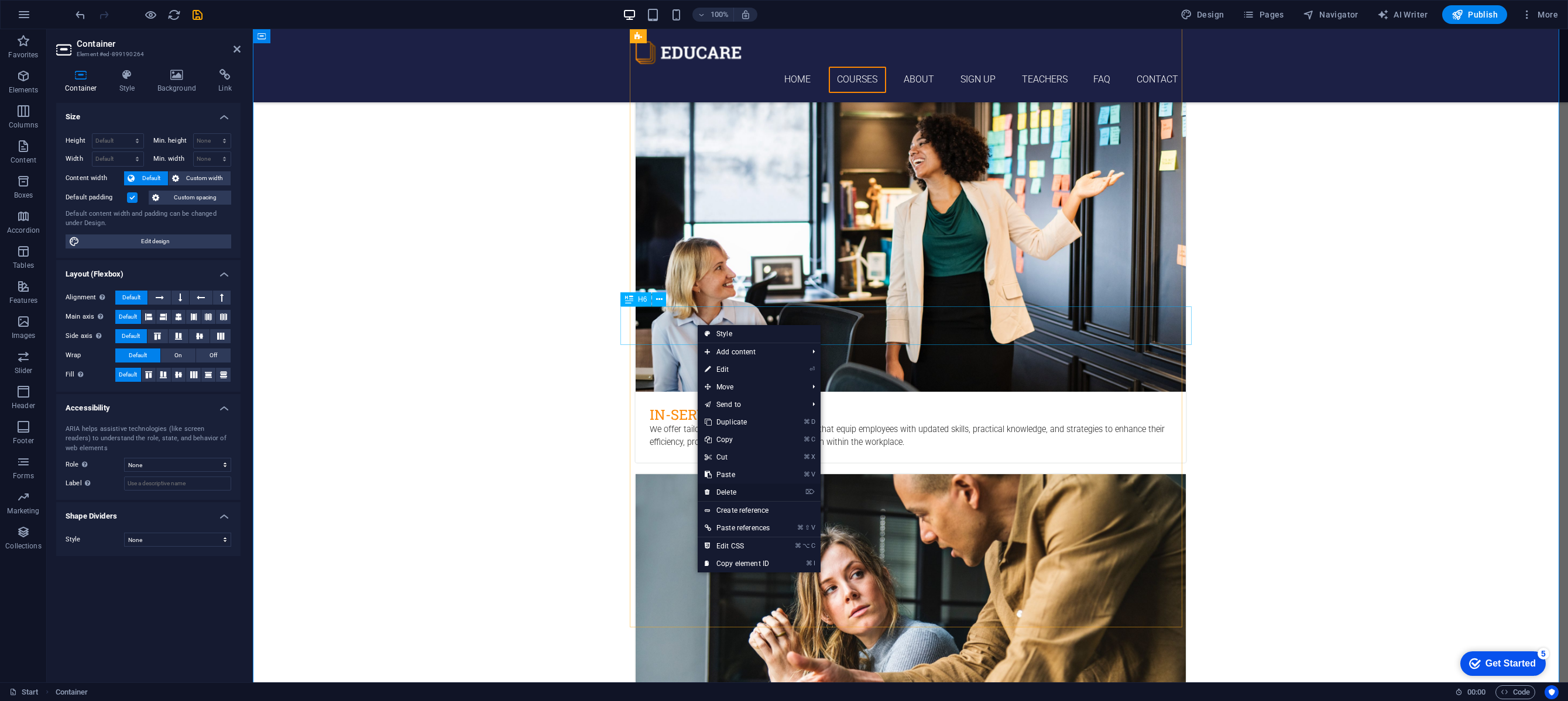
click at [729, 493] on link "⌦ Delete" at bounding box center [737, 493] width 79 height 18
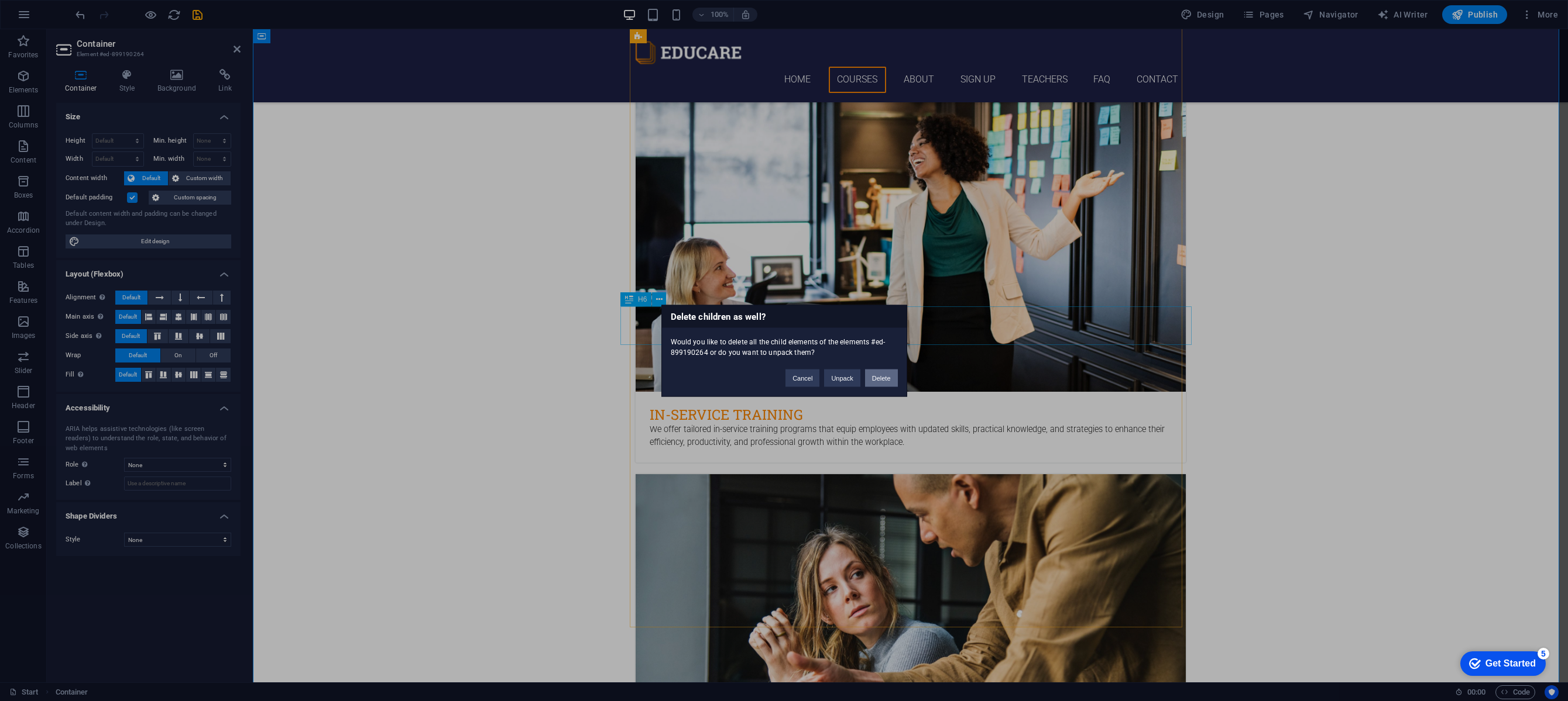
click at [872, 373] on button "Delete" at bounding box center [881, 378] width 33 height 18
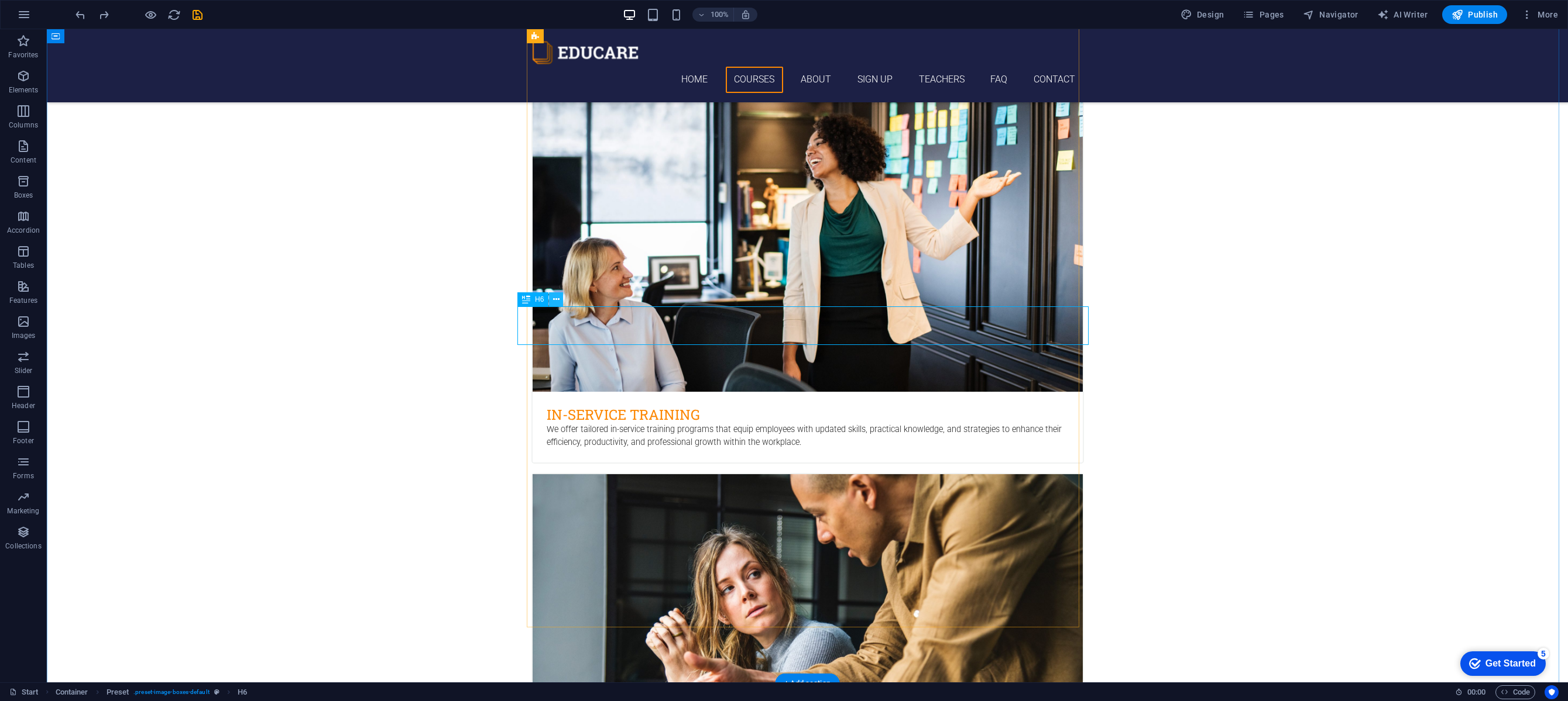
click at [554, 302] on icon at bounding box center [556, 300] width 6 height 13
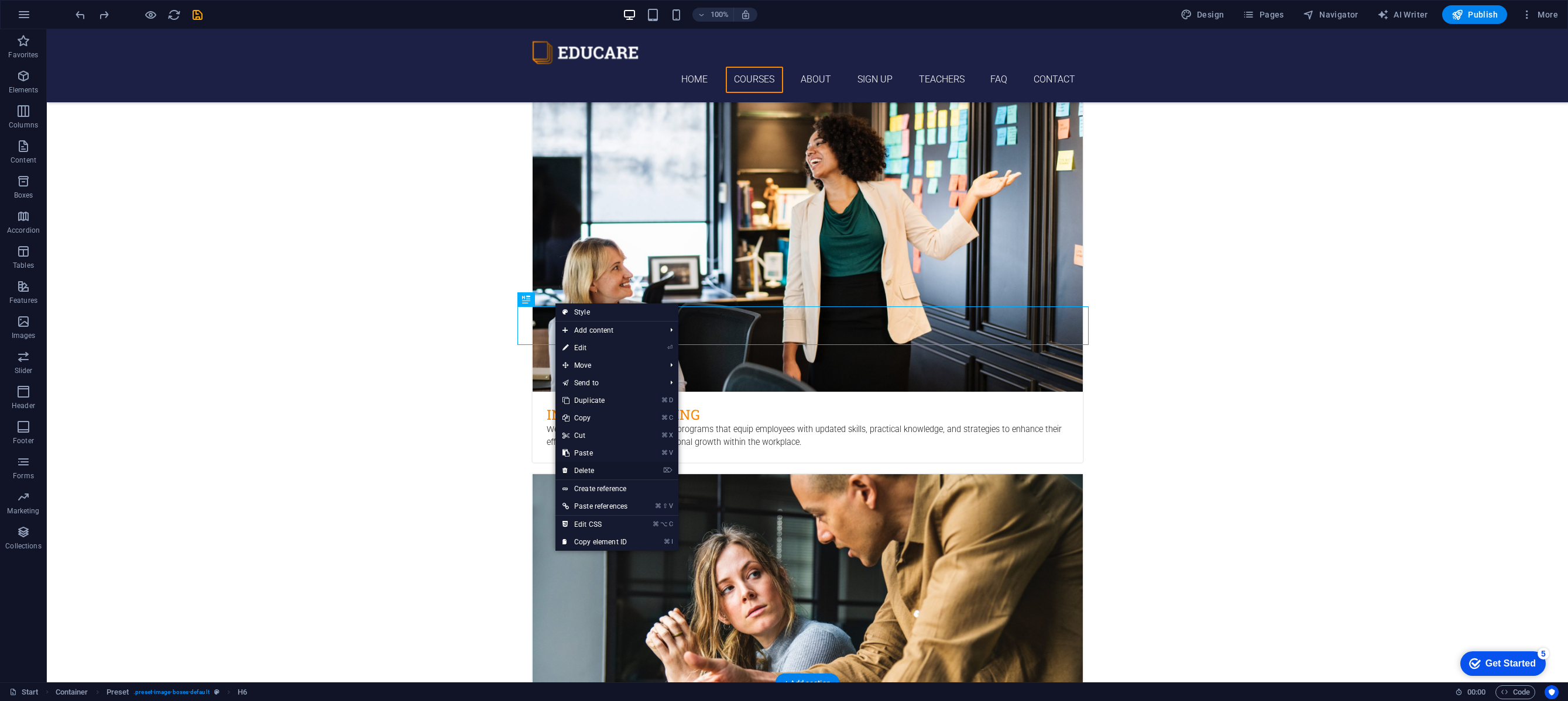
click at [589, 471] on link "⌦ Delete" at bounding box center [594, 471] width 79 height 18
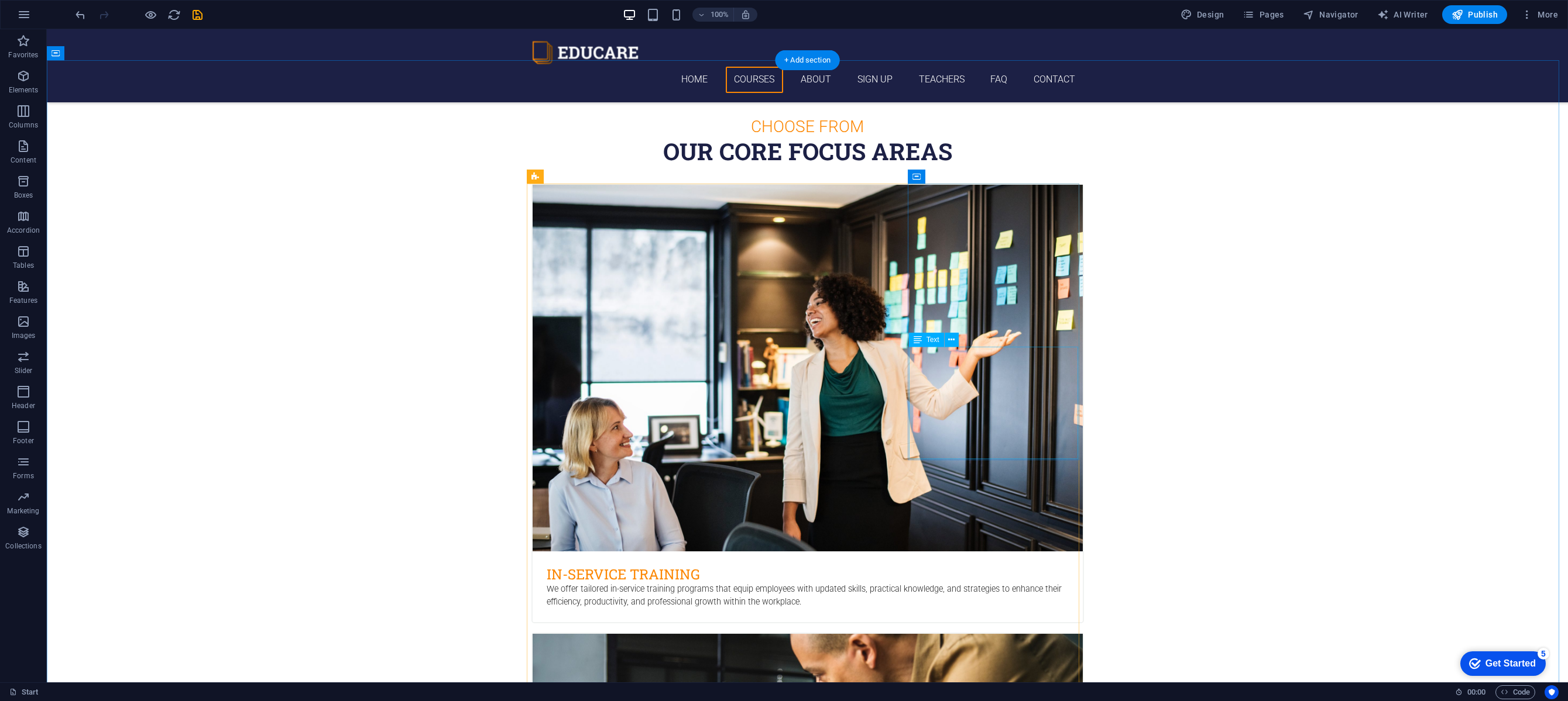
scroll to position [860, 0]
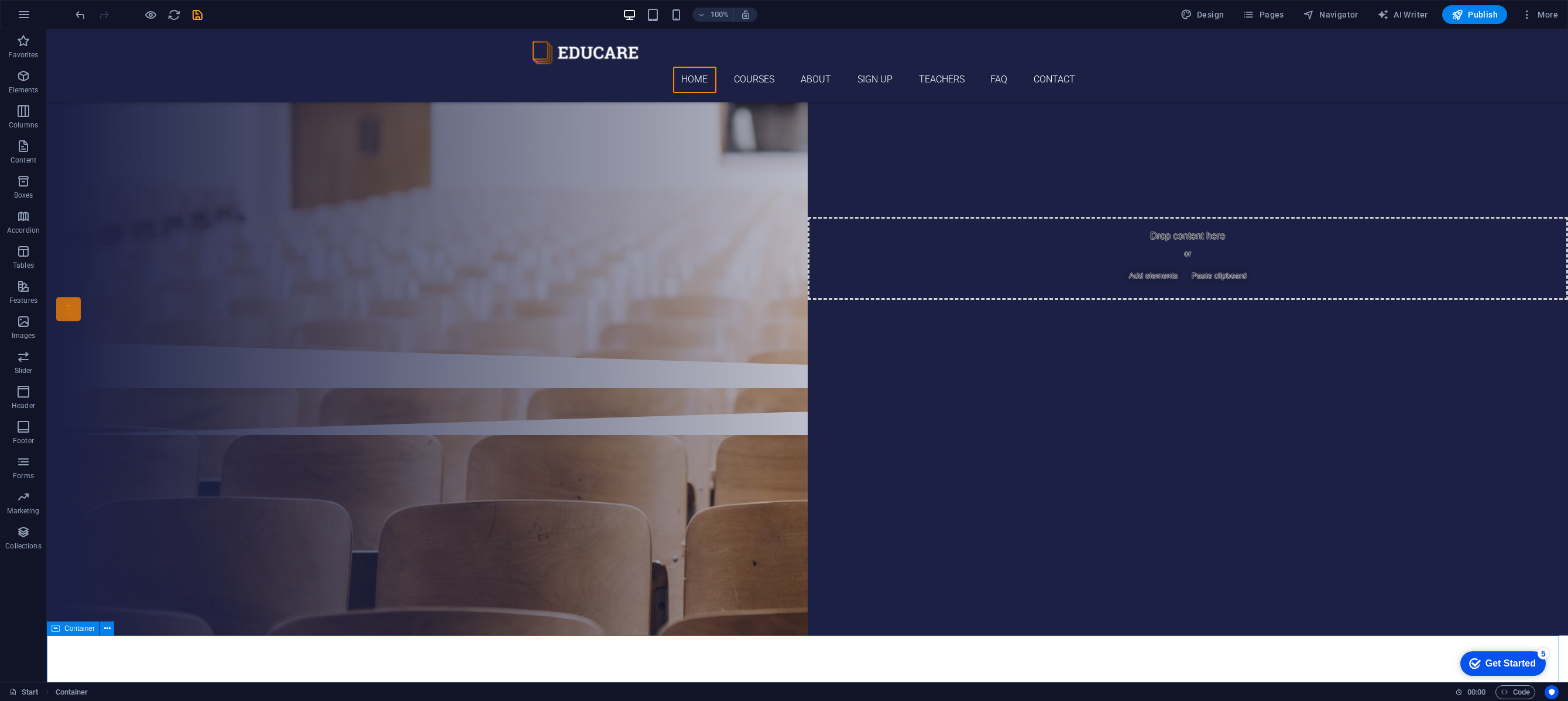
scroll to position [0, 0]
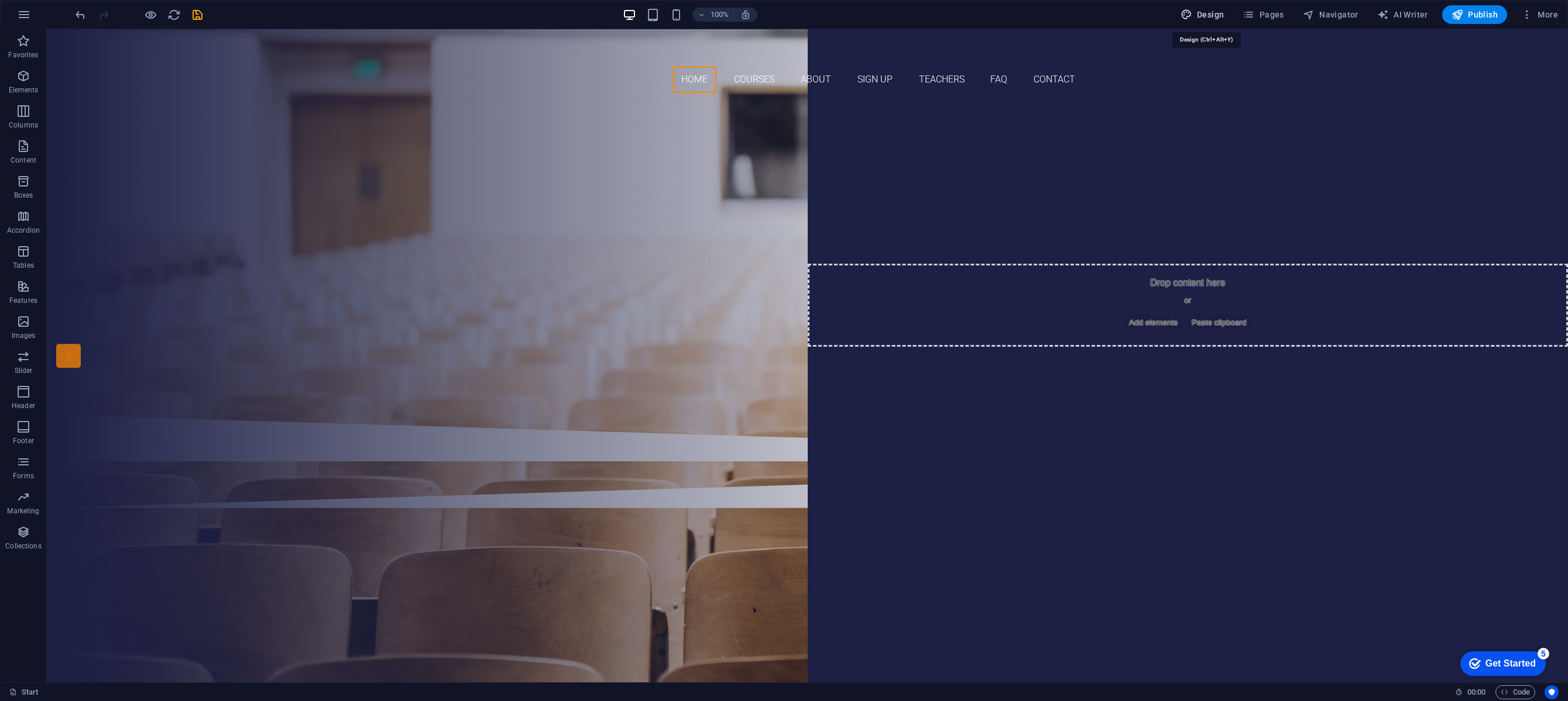
click at [1211, 14] on span "Design" at bounding box center [1202, 14] width 44 height 12
select select "px"
select select "300"
select select "px"
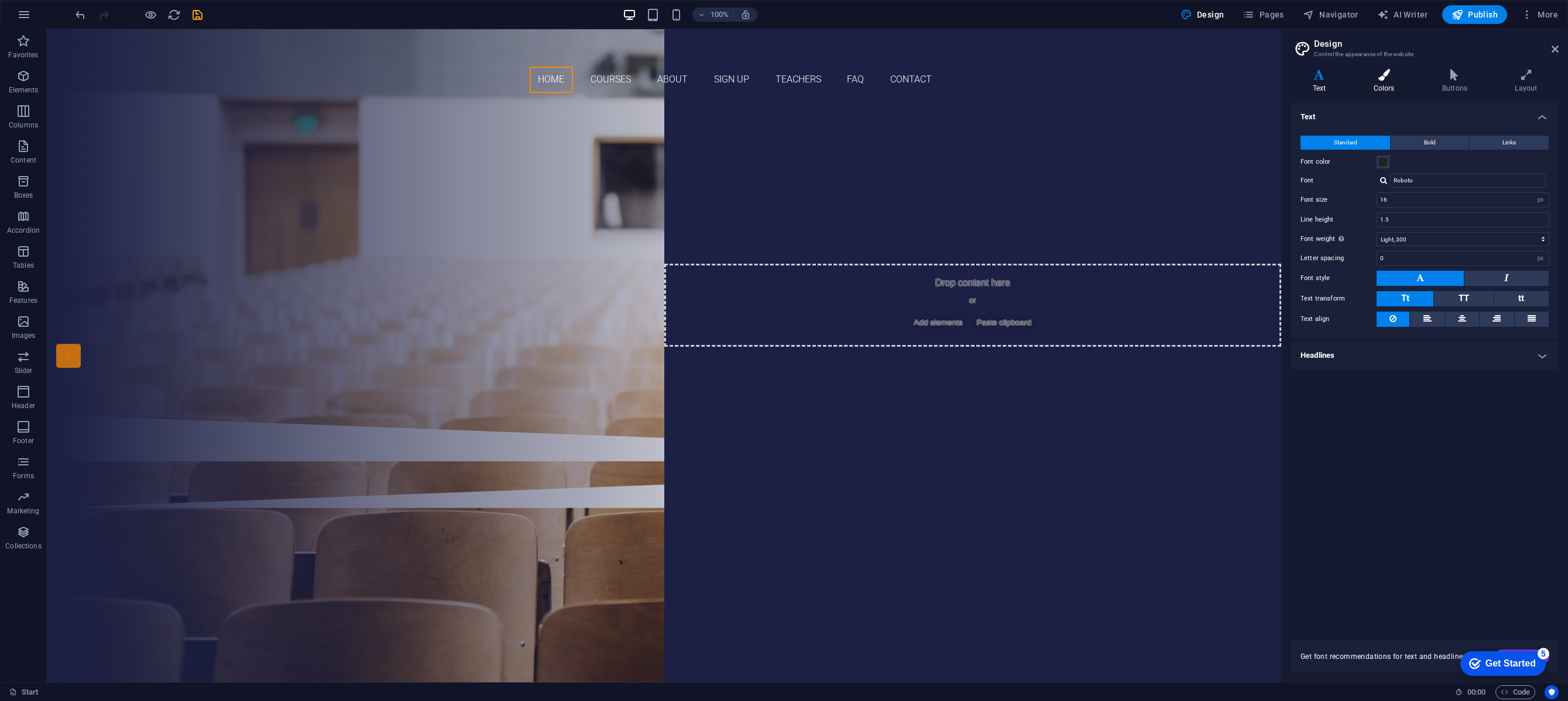
click at [1398, 82] on h4 "Colors" at bounding box center [1386, 81] width 69 height 25
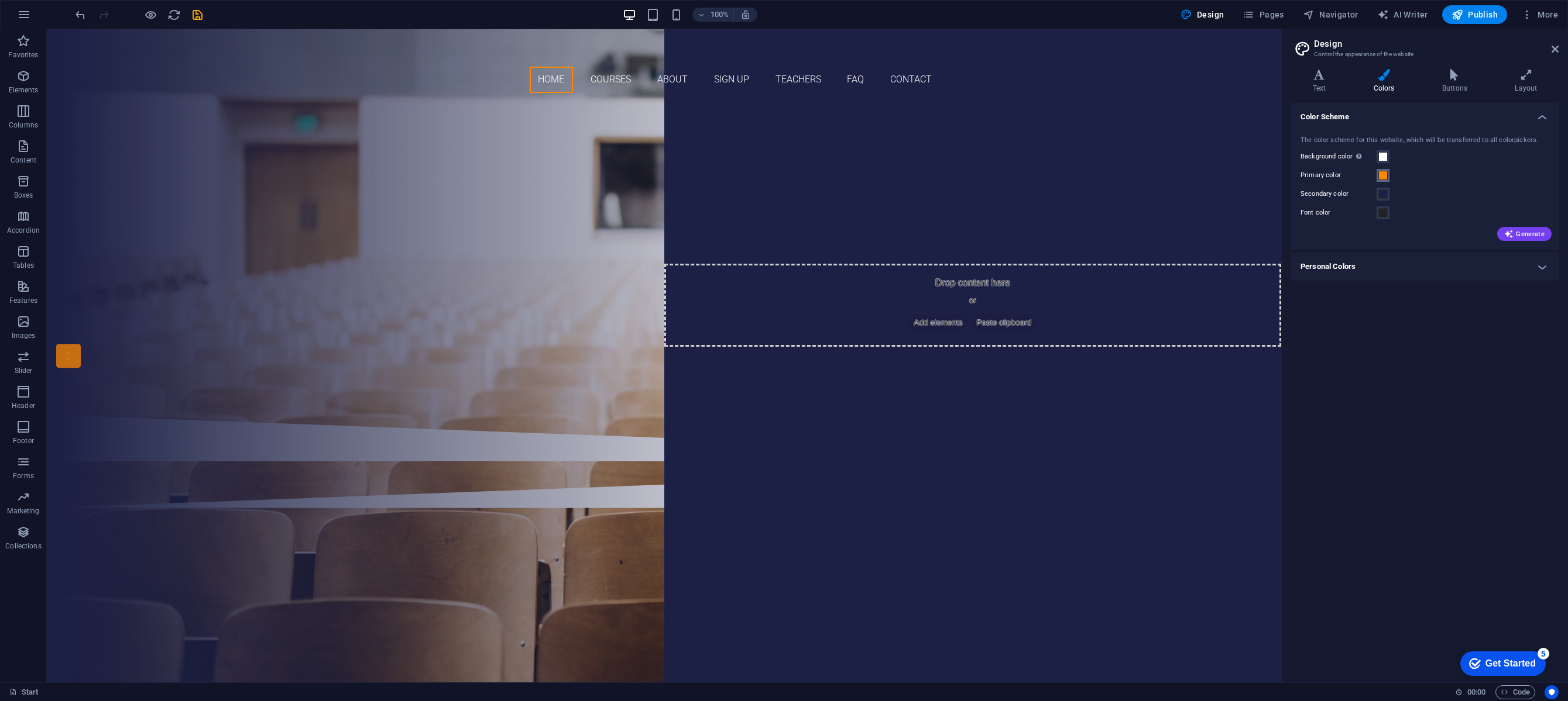
click at [1386, 175] on span at bounding box center [1383, 175] width 9 height 9
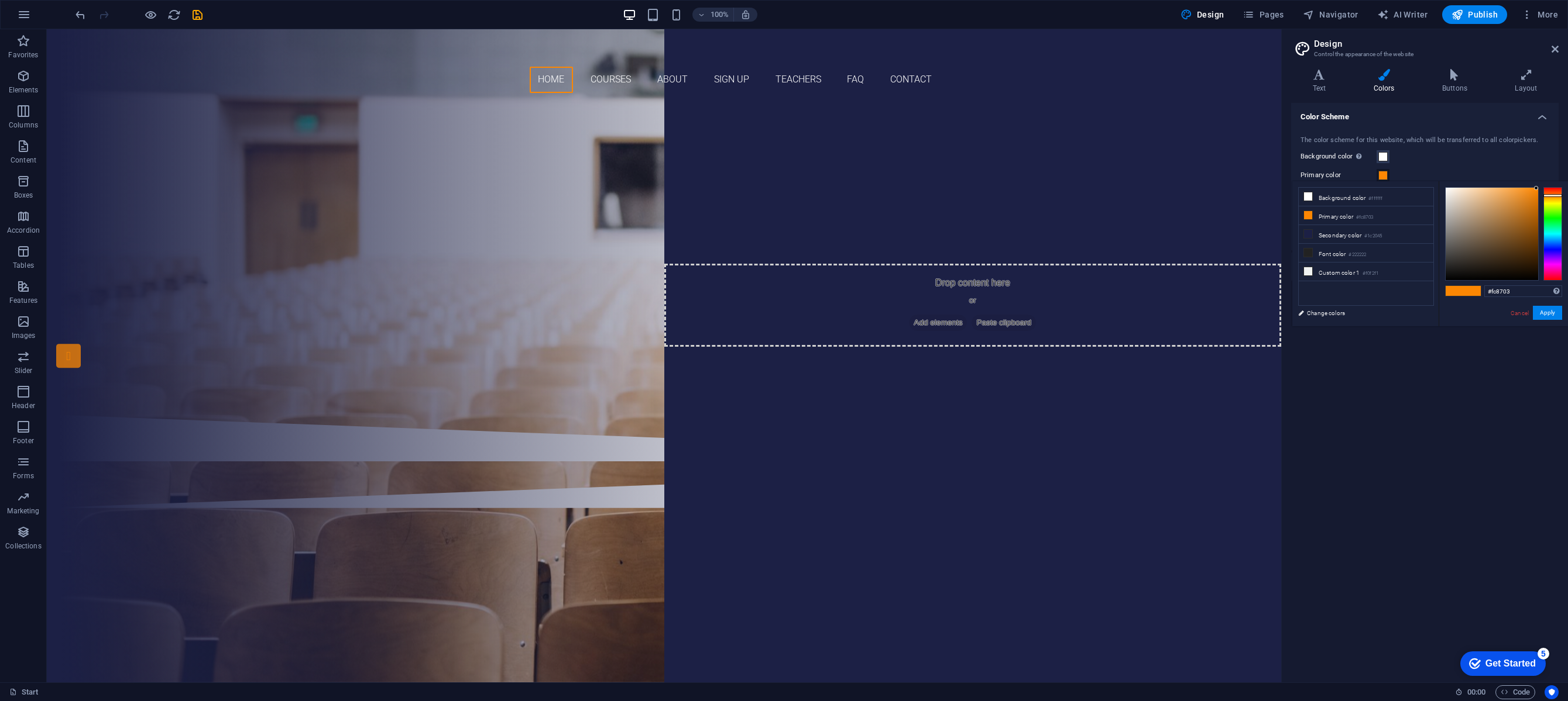
click at [1315, 313] on link "Change colors" at bounding box center [1359, 313] width 135 height 14
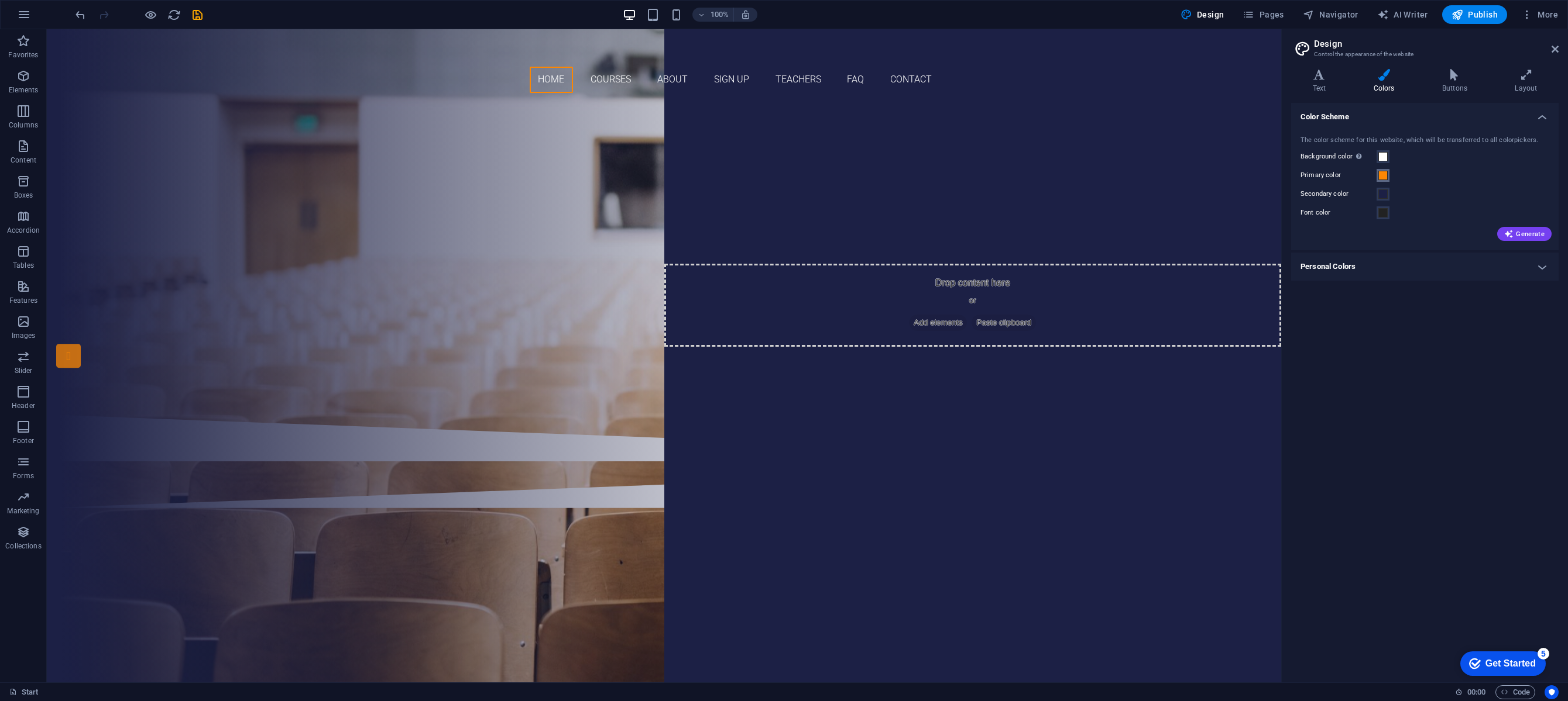
click at [1385, 169] on button "Primary color" at bounding box center [1383, 175] width 13 height 13
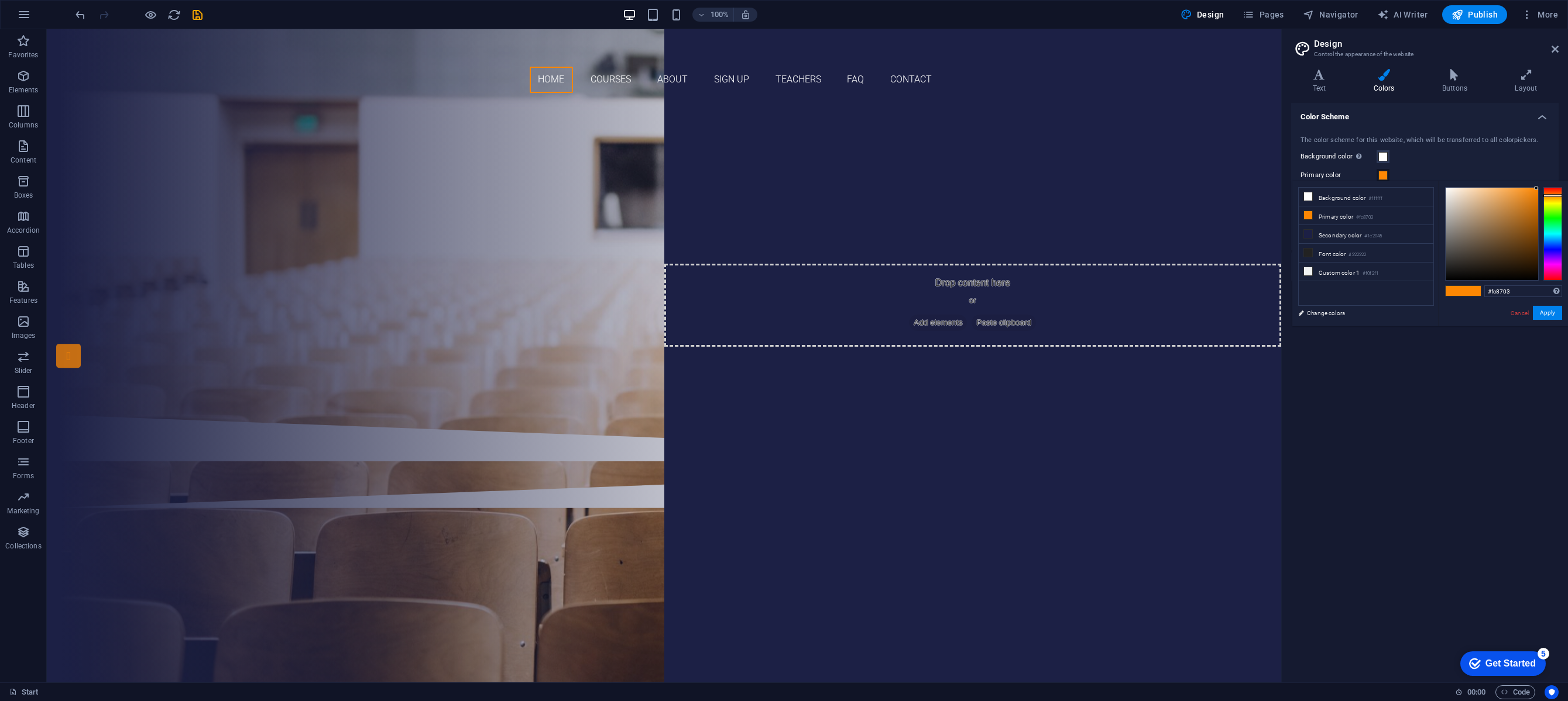
click at [1476, 291] on span at bounding box center [1472, 291] width 18 height 10
click at [1518, 292] on input "#fc8703" at bounding box center [1523, 291] width 78 height 12
click at [1309, 219] on span at bounding box center [1308, 215] width 9 height 9
click at [1310, 219] on icon at bounding box center [1308, 215] width 8 height 8
click at [1310, 217] on icon at bounding box center [1308, 215] width 8 height 8
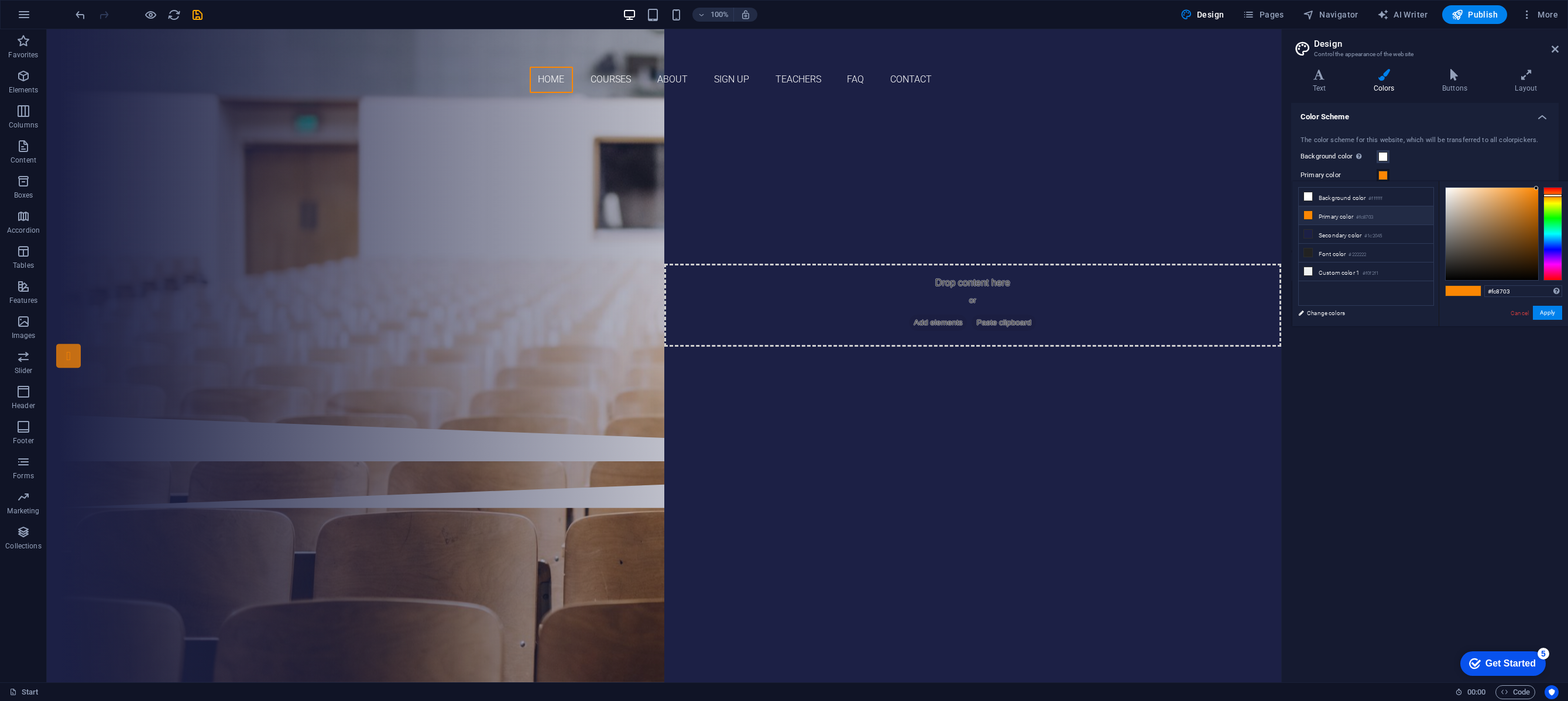
click at [1310, 217] on icon at bounding box center [1308, 215] width 8 height 8
type input "#fc8500"
click at [1538, 188] on div at bounding box center [1537, 188] width 4 height 4
click at [1538, 119] on h4 "Color Scheme" at bounding box center [1424, 113] width 267 height 21
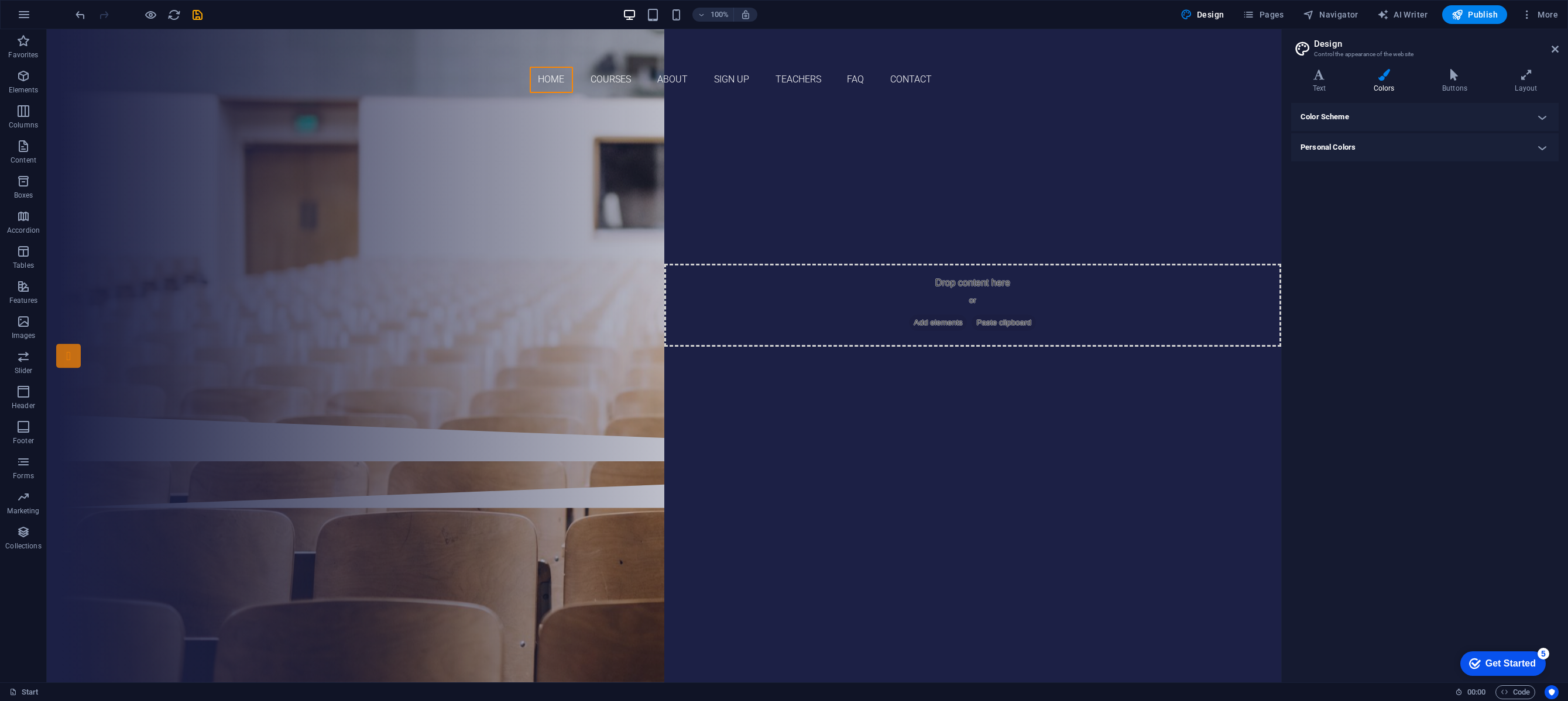
click at [1539, 118] on h4 "Color Scheme" at bounding box center [1424, 117] width 267 height 28
click at [1536, 267] on h4 "Personal Colors" at bounding box center [1424, 266] width 267 height 28
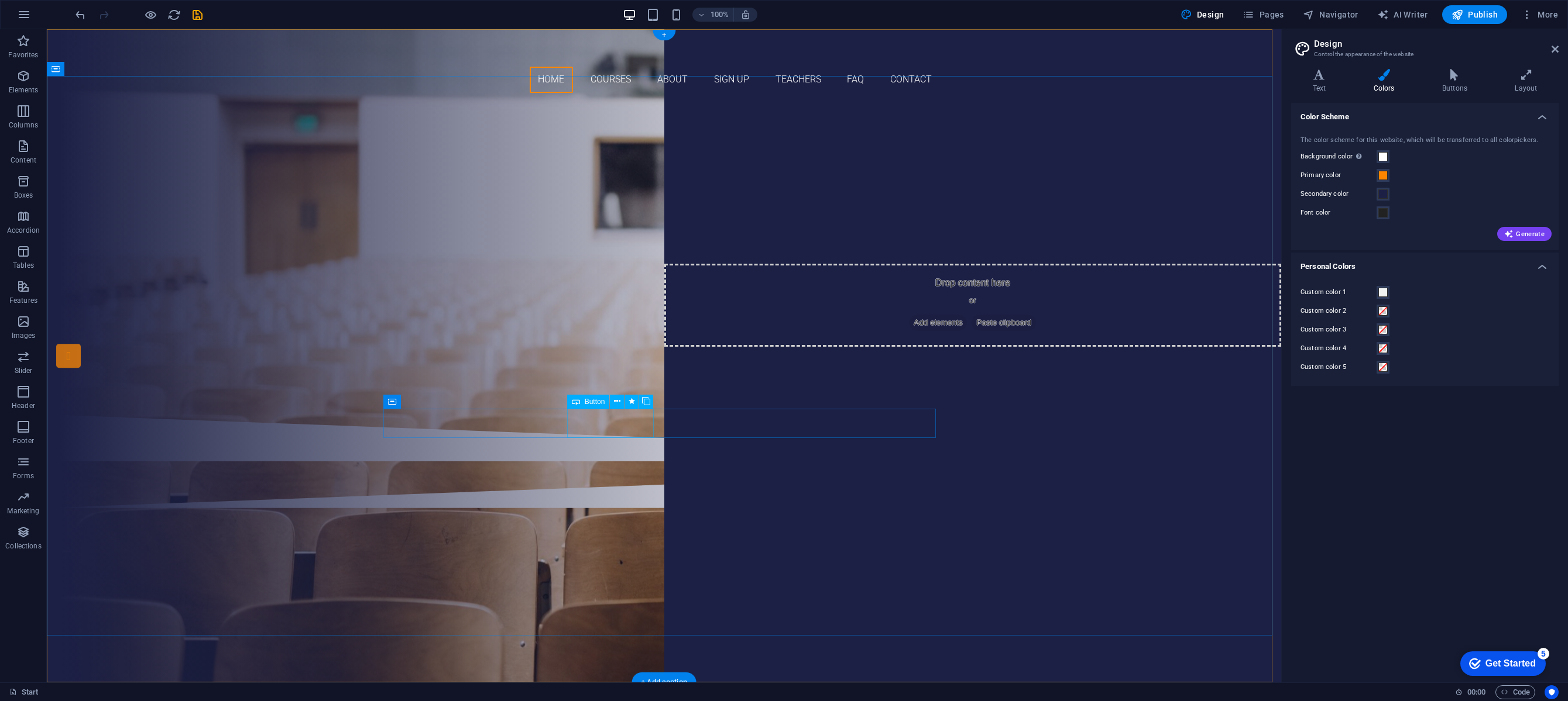
click at [599, 322] on div "Our Courses" at bounding box center [664, 307] width 553 height 29
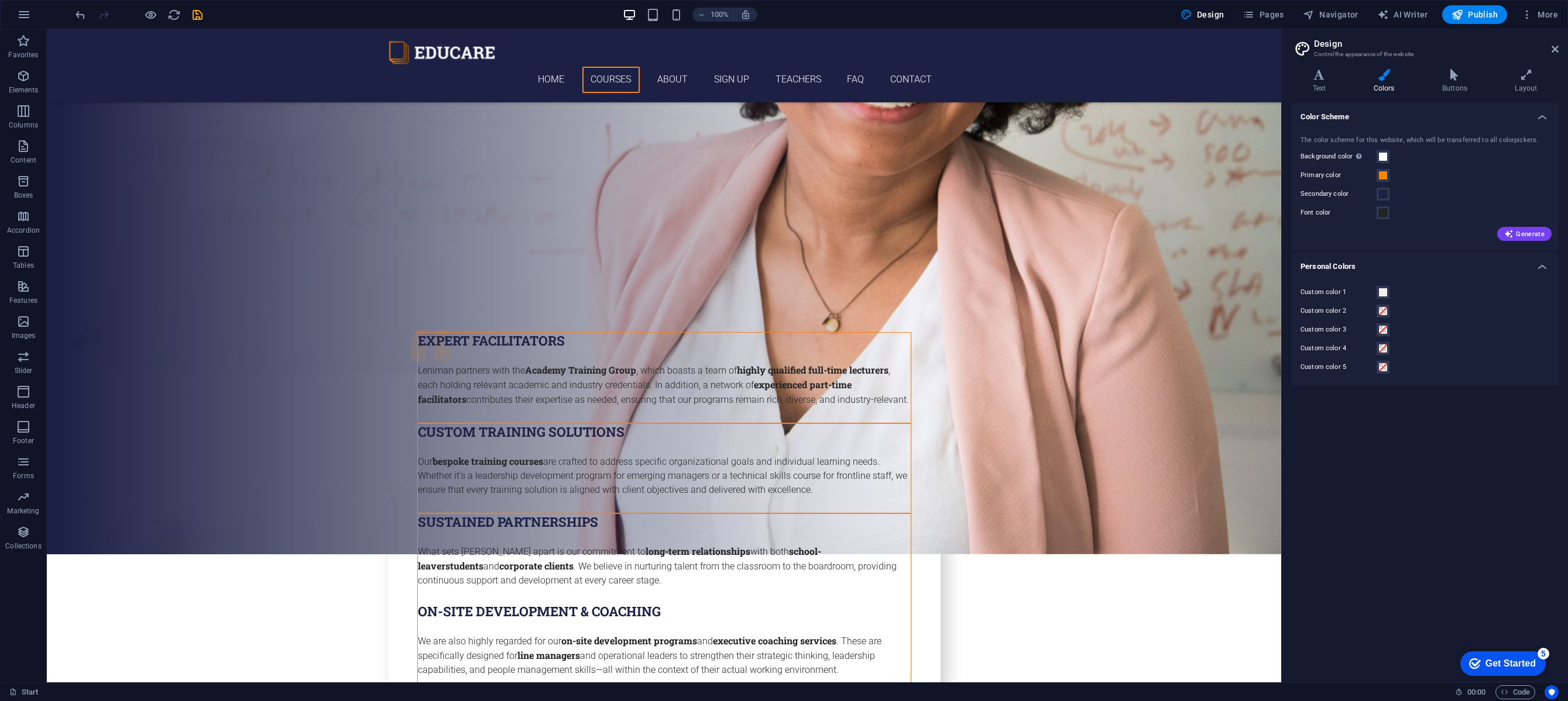
scroll to position [4490, 0]
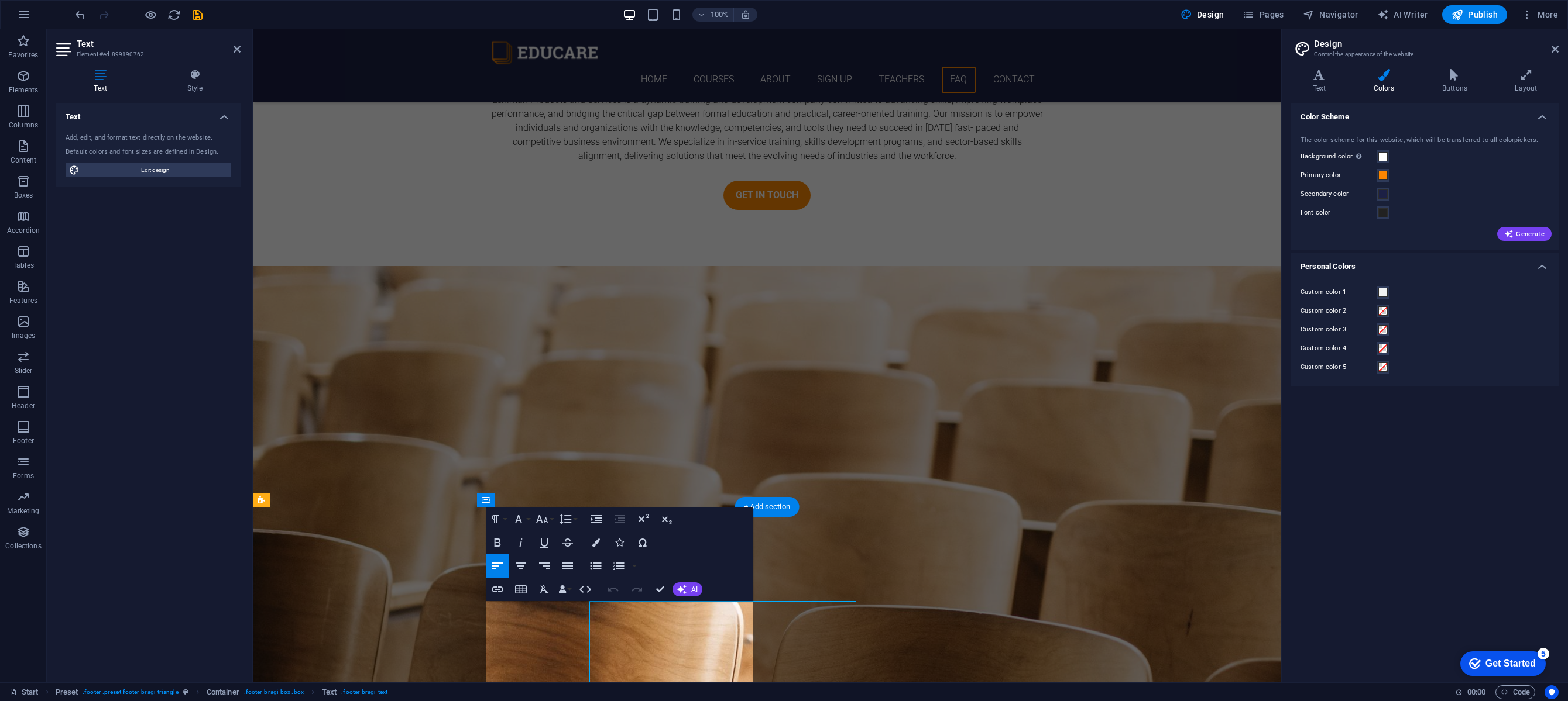
scroll to position [4431, 0]
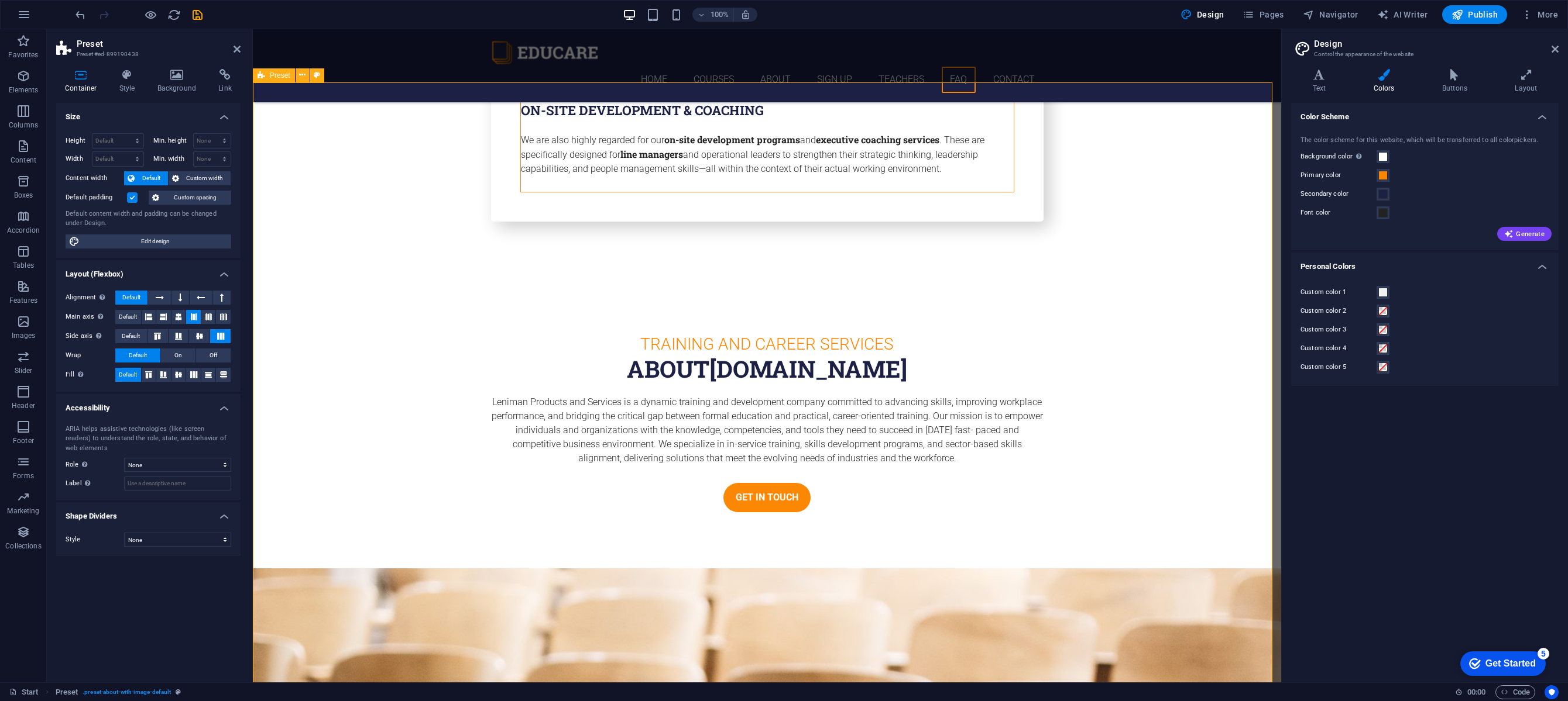
scroll to position [4070, 0]
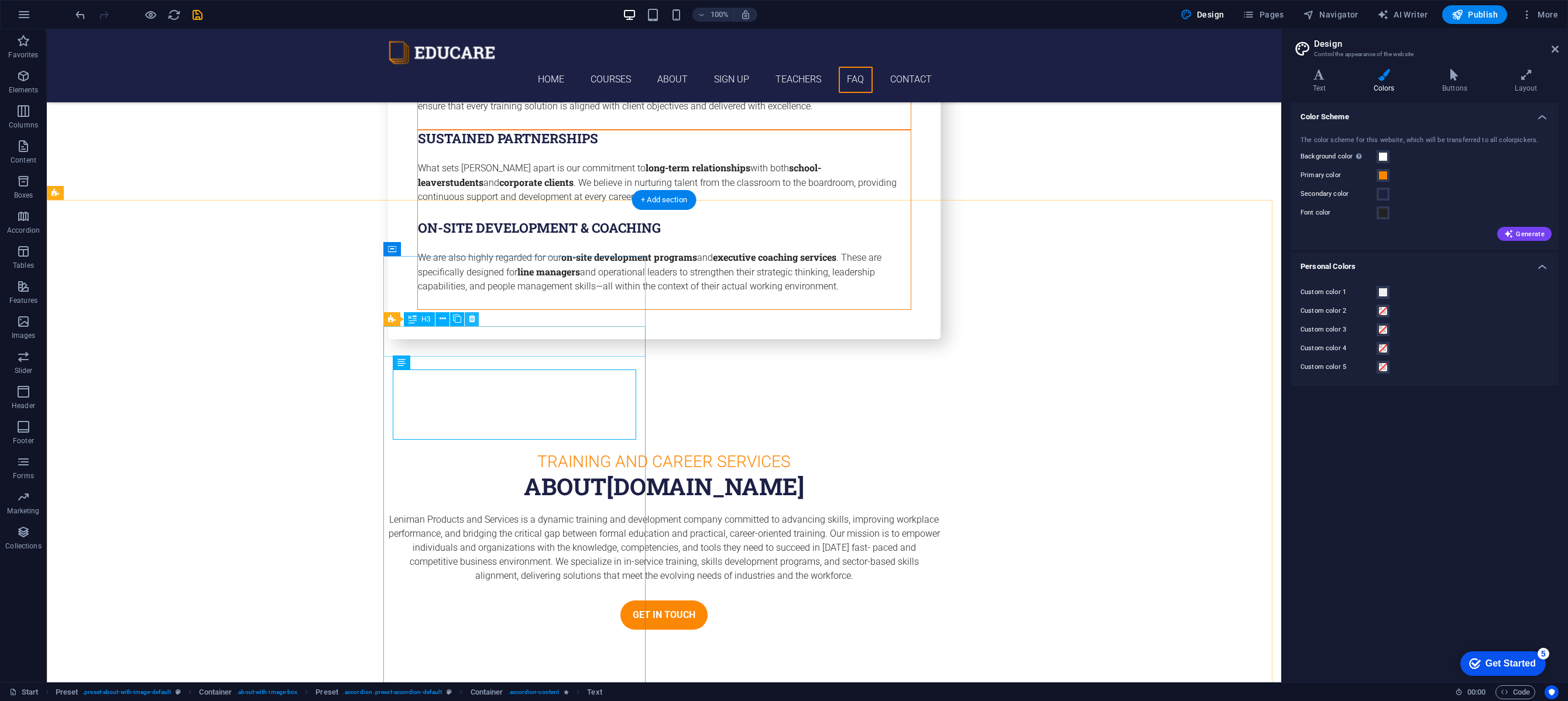
click at [472, 319] on icon at bounding box center [472, 319] width 6 height 13
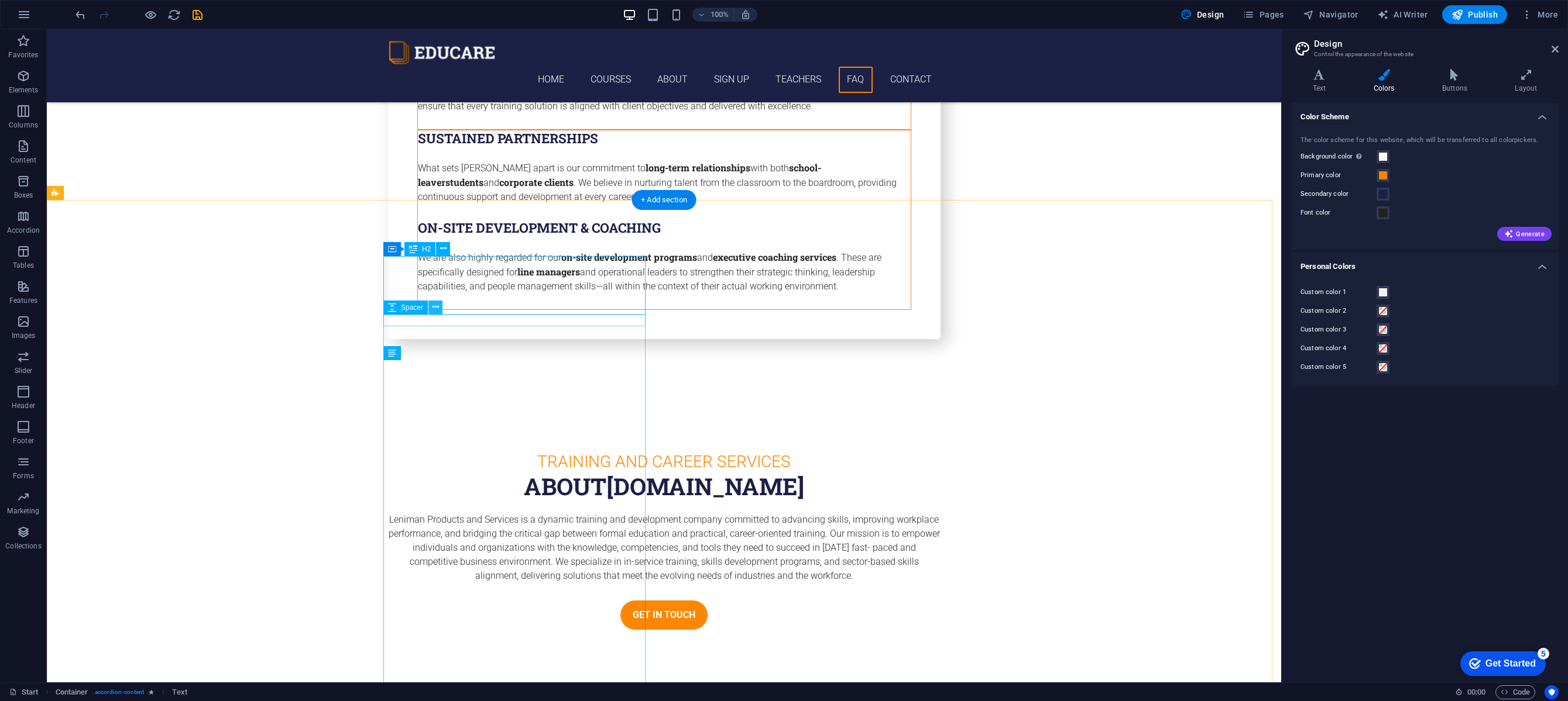
click at [440, 307] on button at bounding box center [435, 307] width 14 height 14
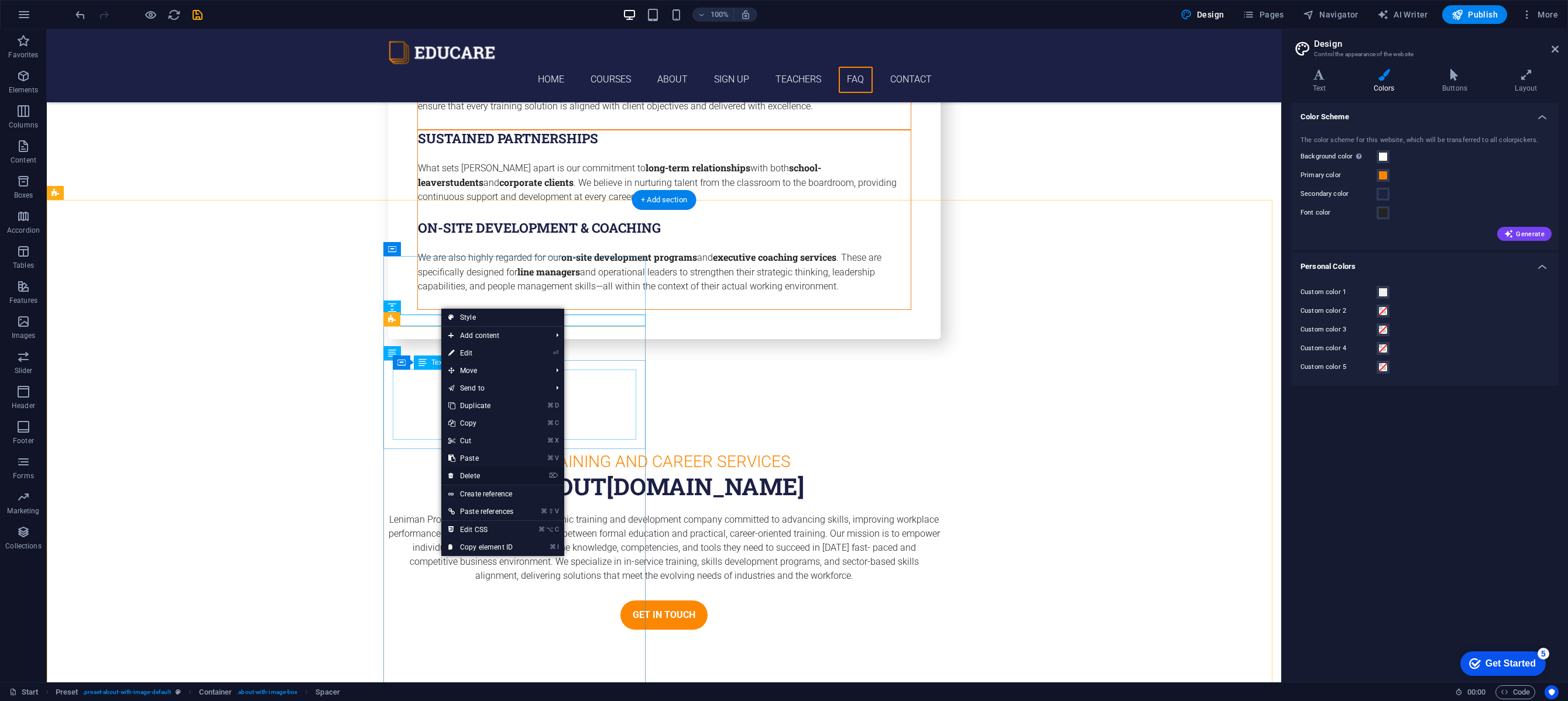
click at [474, 478] on link "⌦ Delete" at bounding box center [480, 476] width 79 height 18
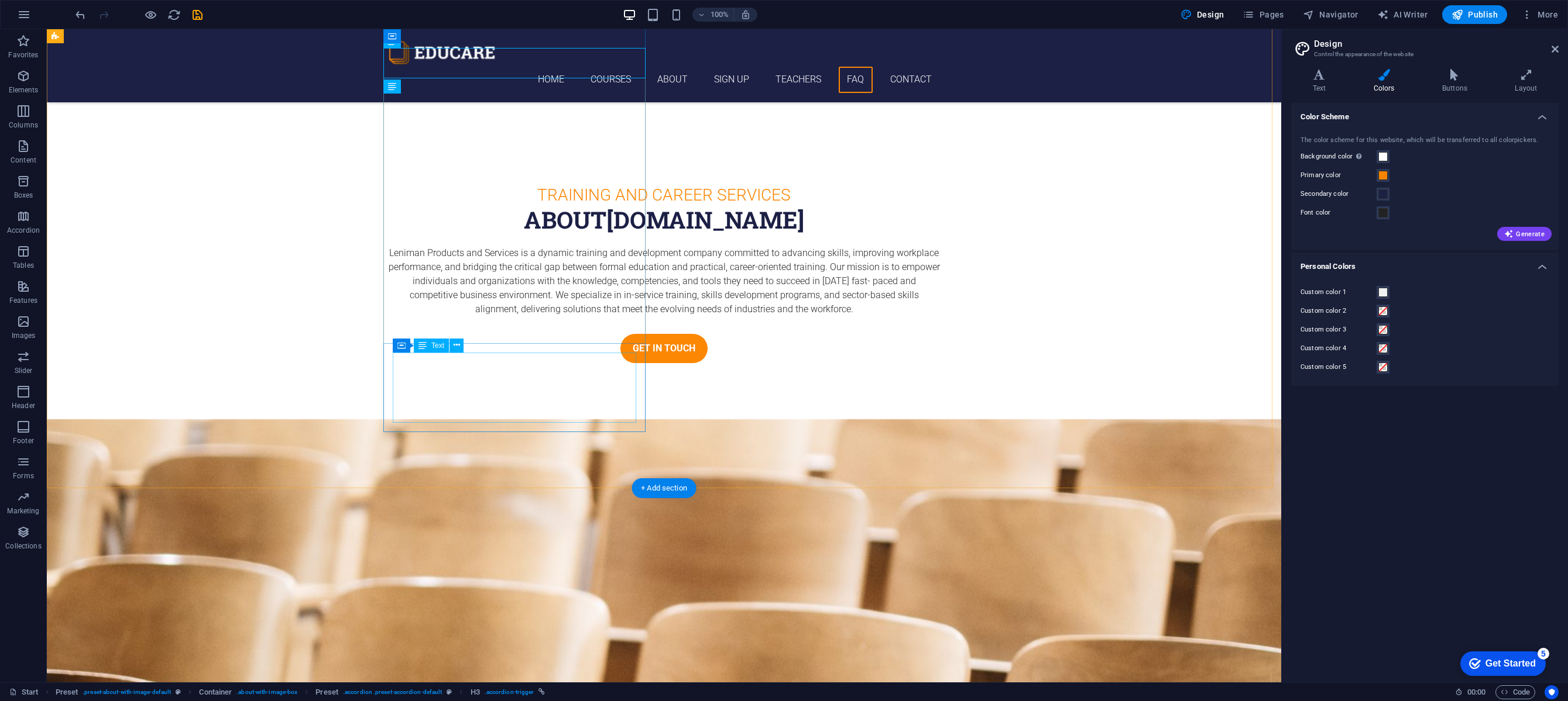
scroll to position [4329, 0]
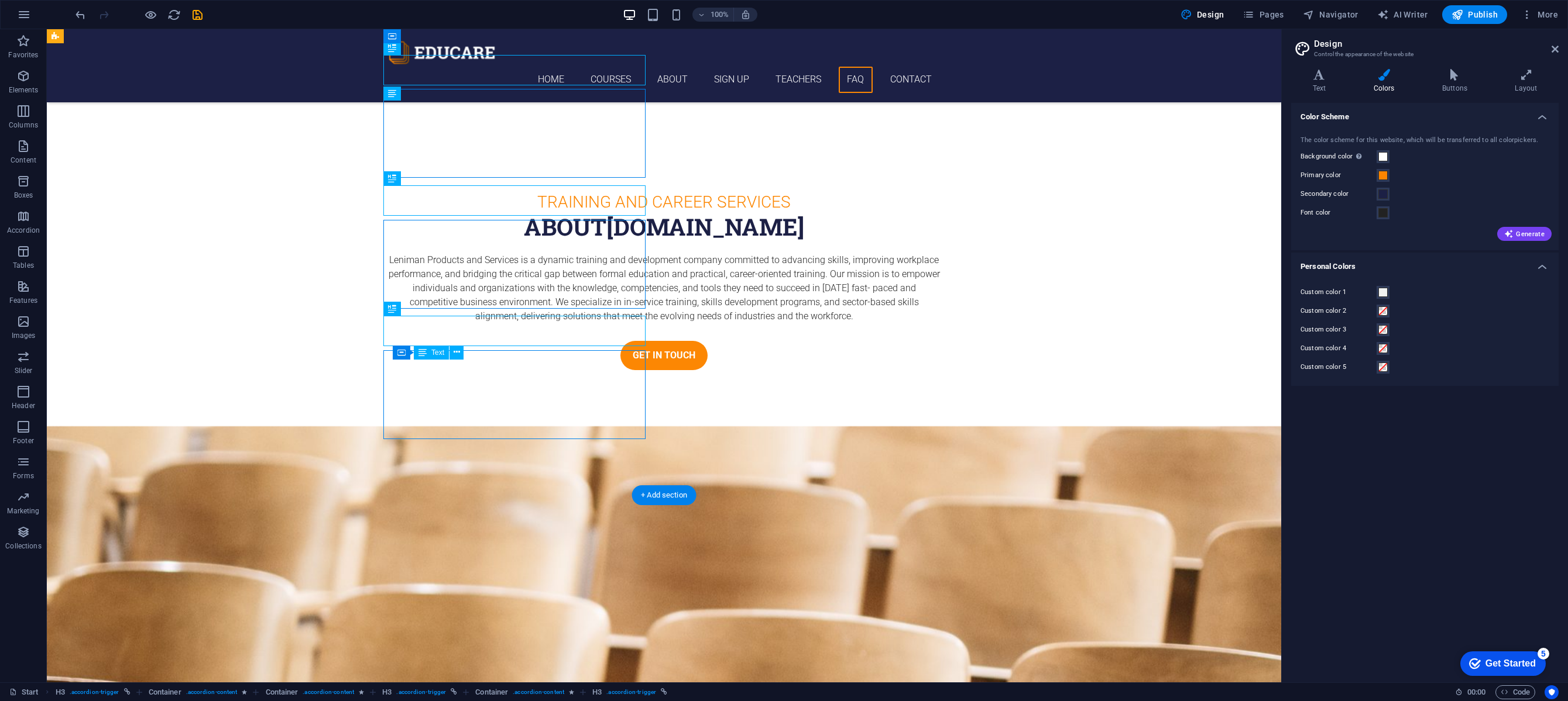
click at [454, 307] on icon at bounding box center [451, 309] width 6 height 13
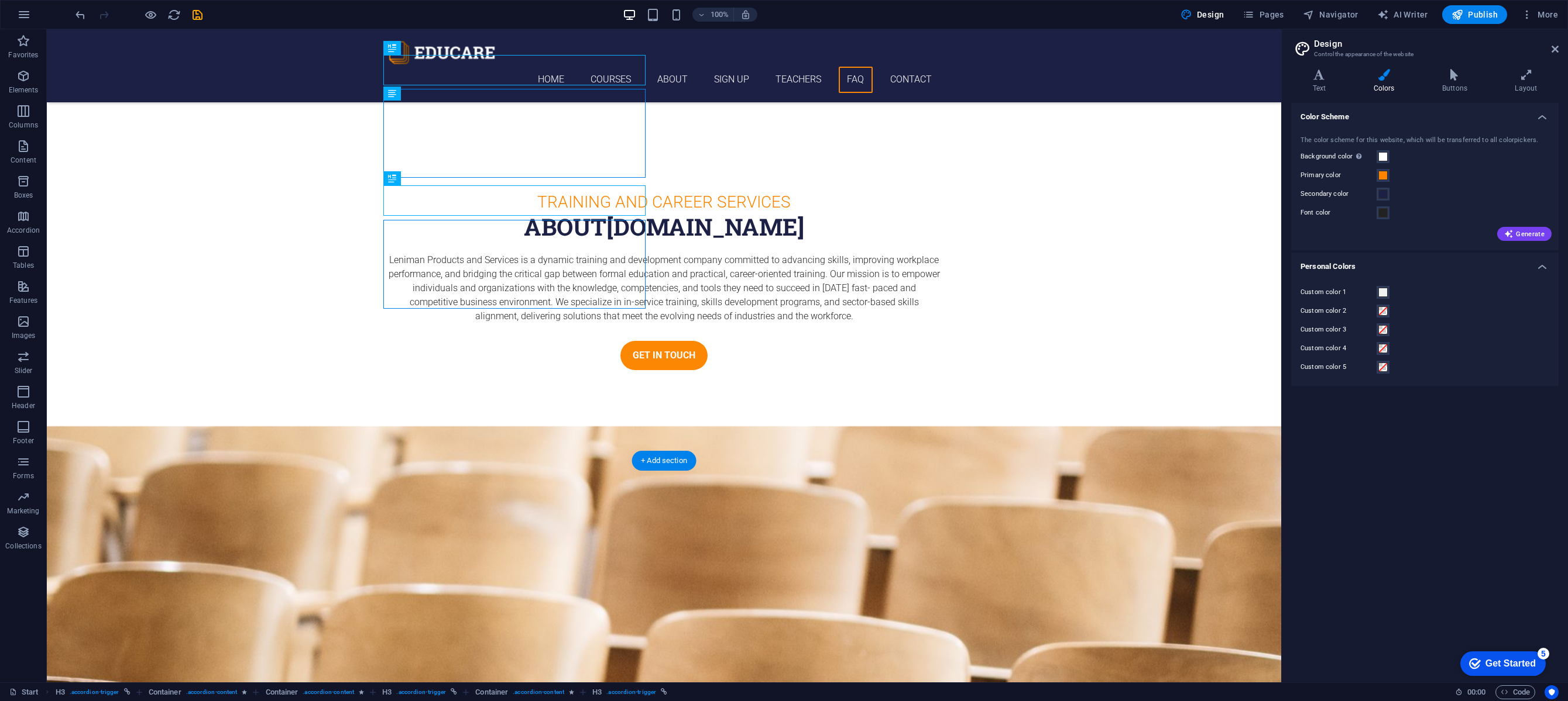
scroll to position [4247, 0]
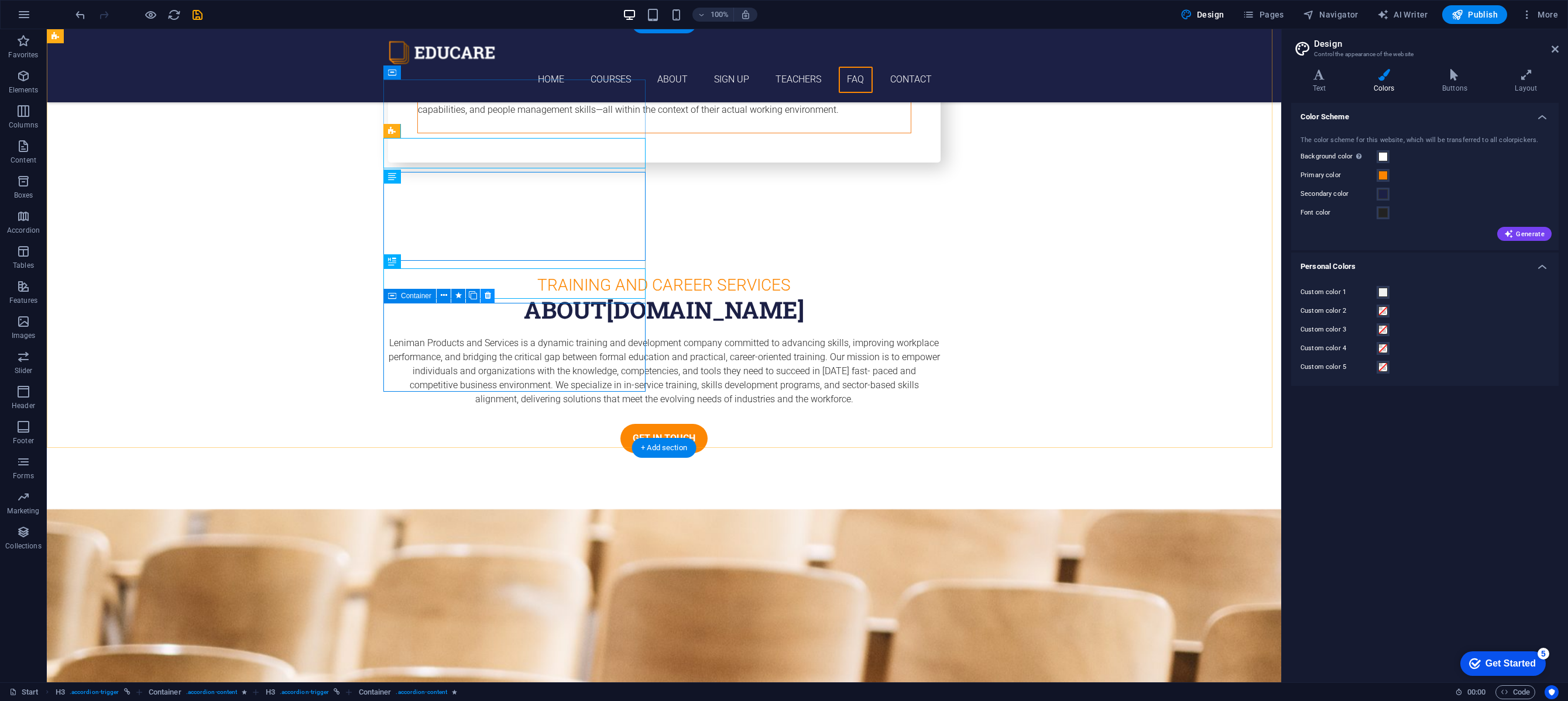
click at [488, 298] on icon at bounding box center [488, 296] width 6 height 13
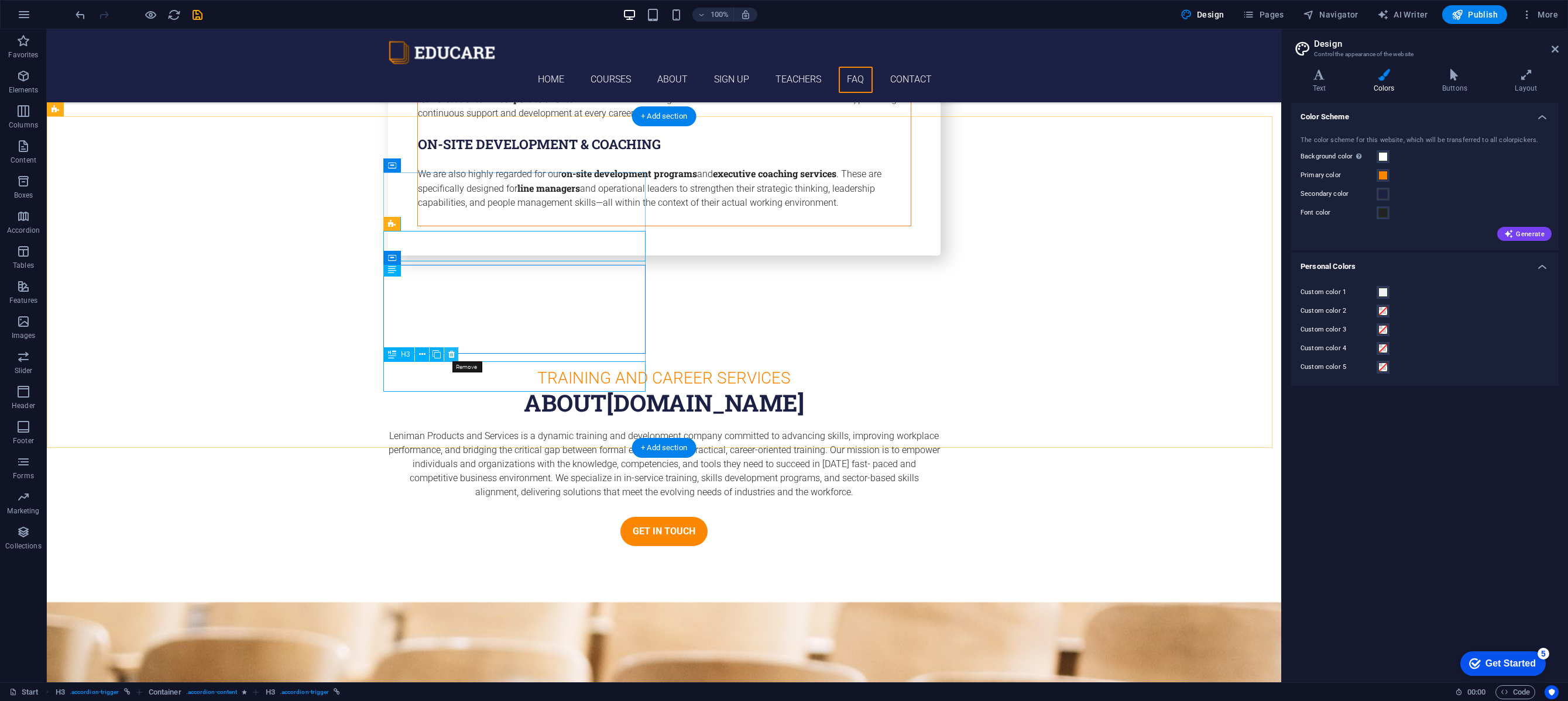
click at [450, 357] on icon at bounding box center [451, 355] width 6 height 13
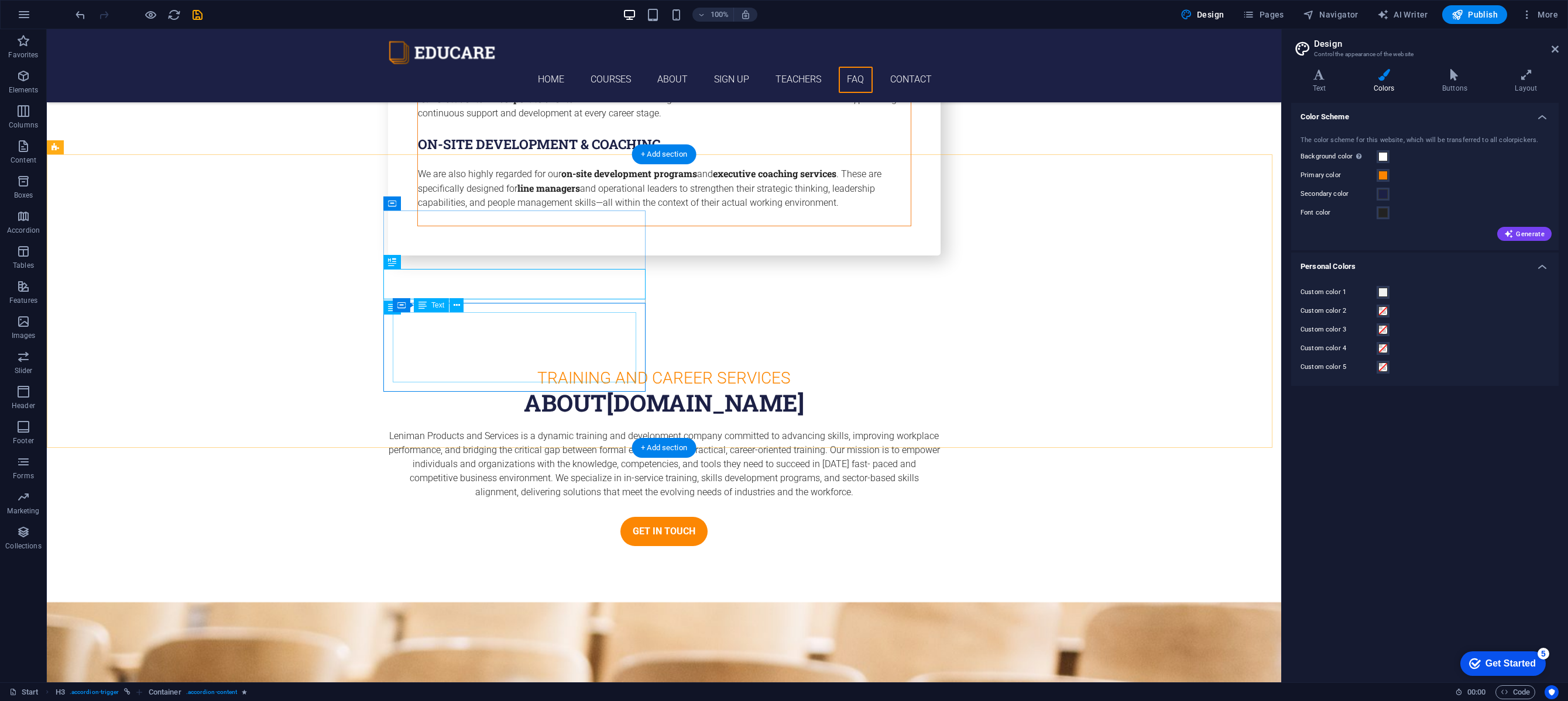
scroll to position [4116, 0]
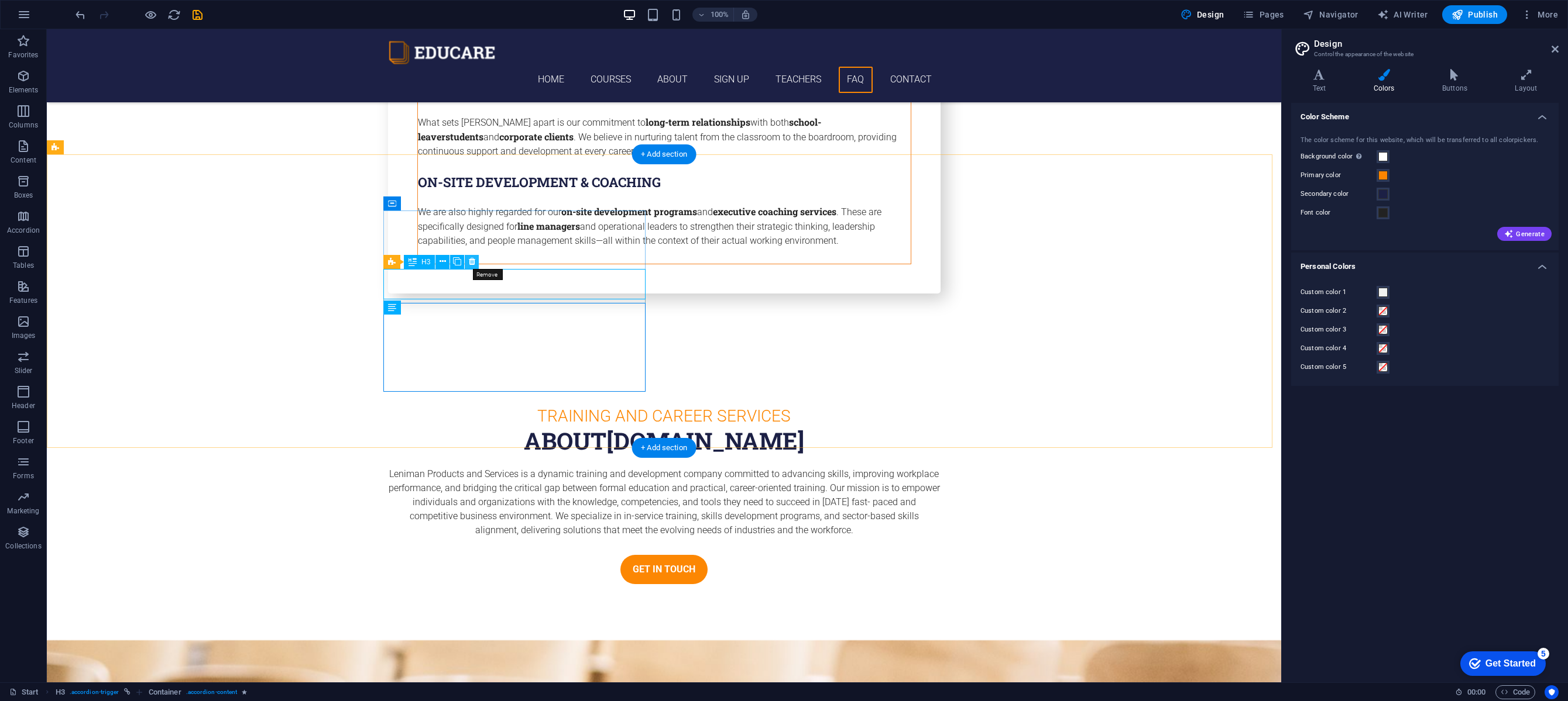
click at [471, 265] on icon at bounding box center [472, 262] width 6 height 13
click at [475, 264] on icon at bounding box center [472, 262] width 6 height 13
click at [487, 295] on icon at bounding box center [488, 297] width 6 height 13
click at [488, 299] on icon at bounding box center [488, 297] width 6 height 13
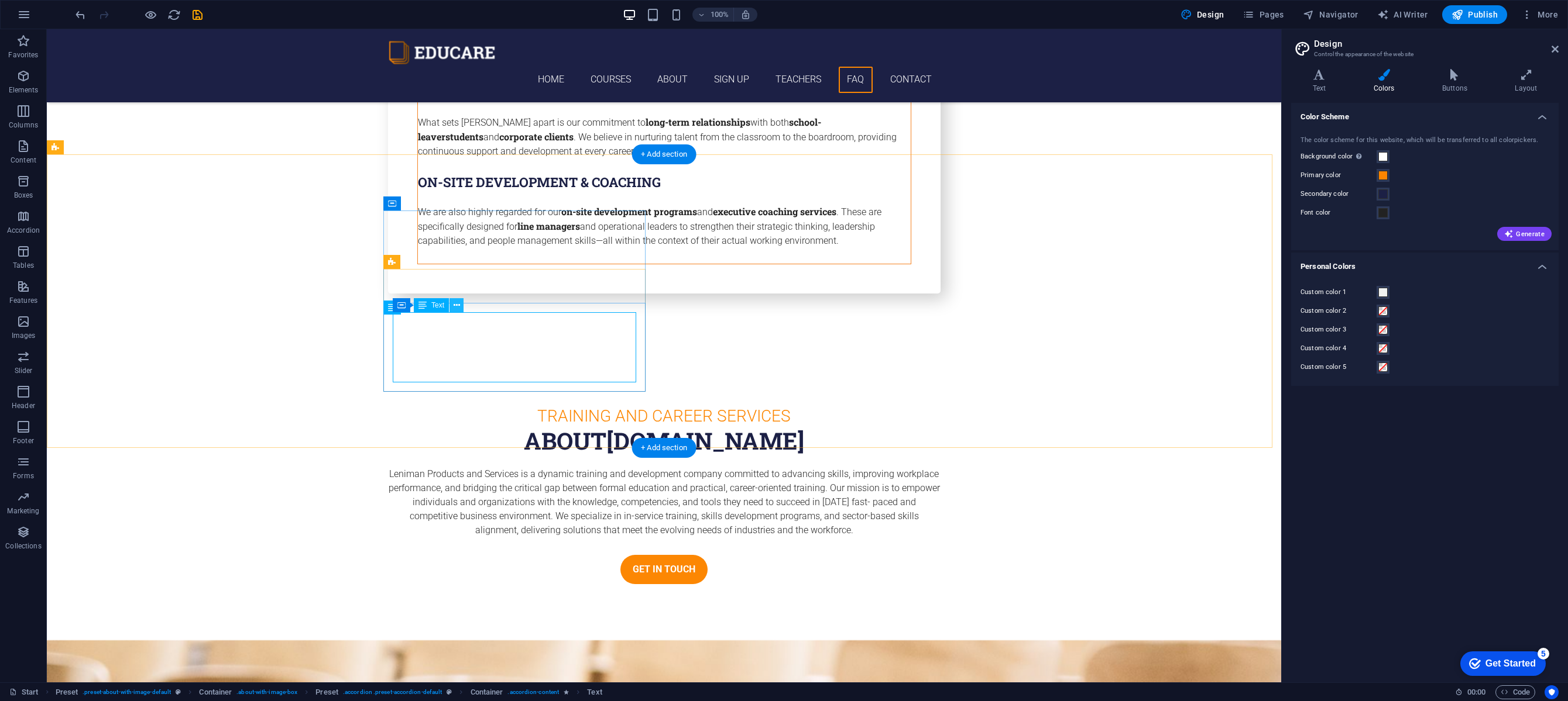
click at [456, 305] on icon at bounding box center [457, 305] width 6 height 13
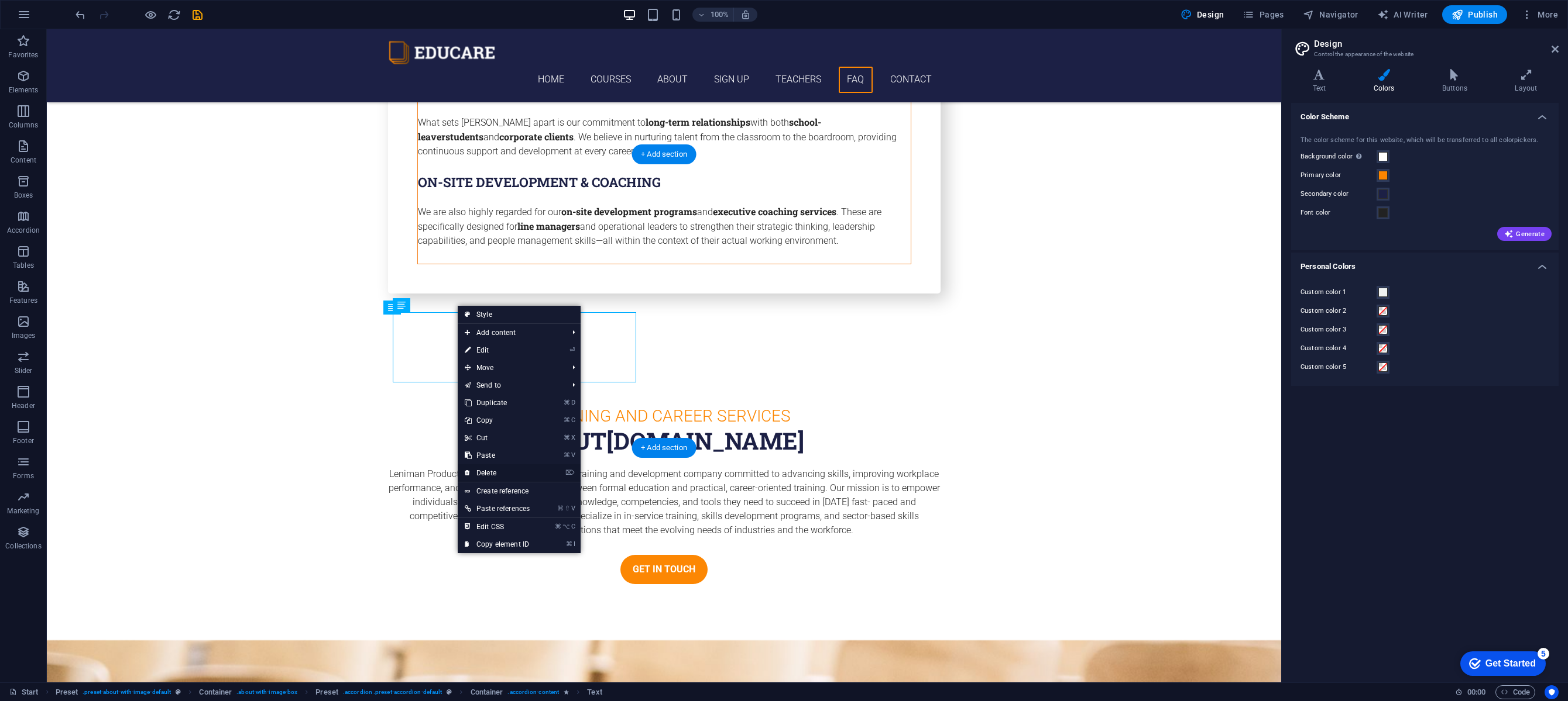
drag, startPoint x: 485, startPoint y: 477, endPoint x: 438, endPoint y: 447, distance: 55.8
click at [485, 477] on link "⌦ Delete" at bounding box center [497, 473] width 79 height 18
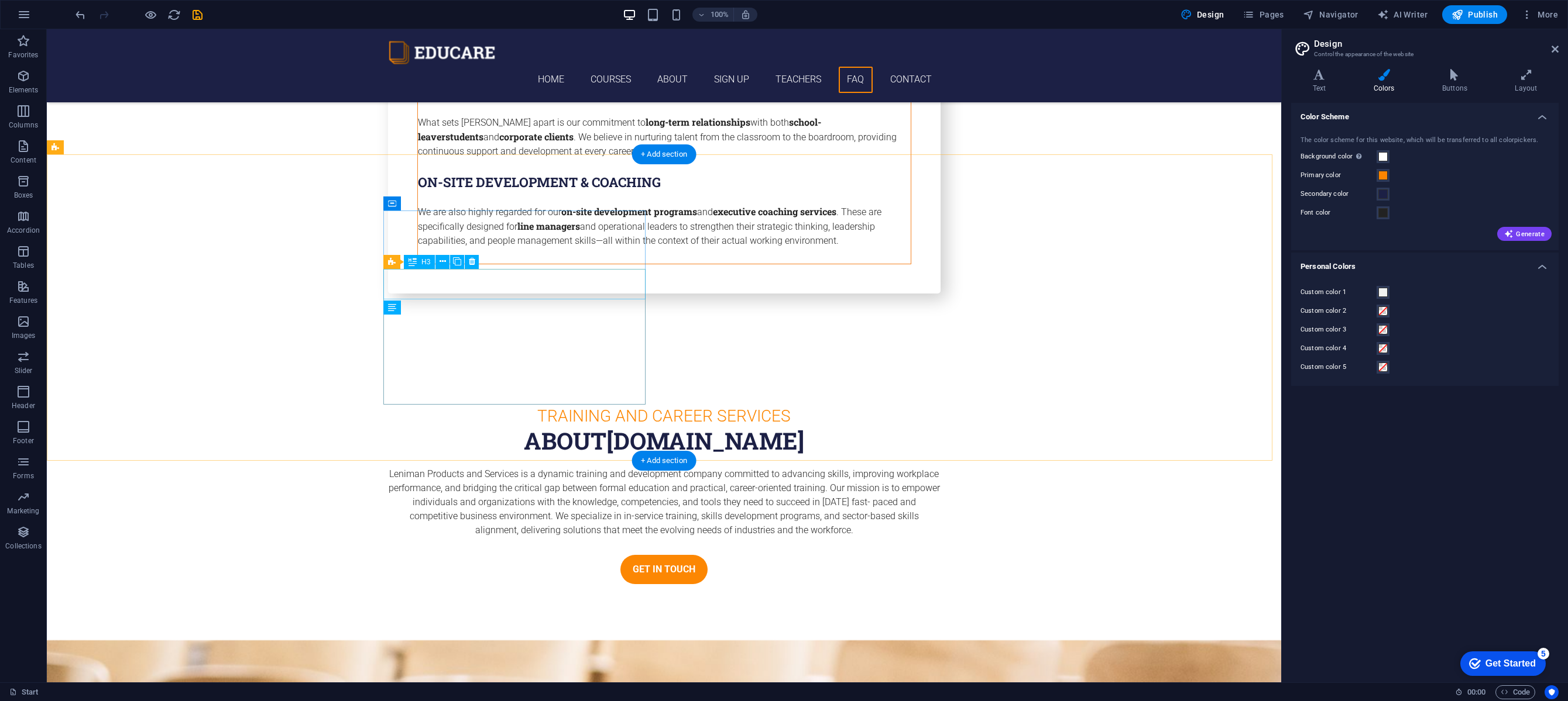
click at [472, 266] on icon at bounding box center [472, 262] width 6 height 13
click at [472, 264] on icon at bounding box center [472, 262] width 6 height 13
click at [473, 263] on icon at bounding box center [472, 262] width 6 height 13
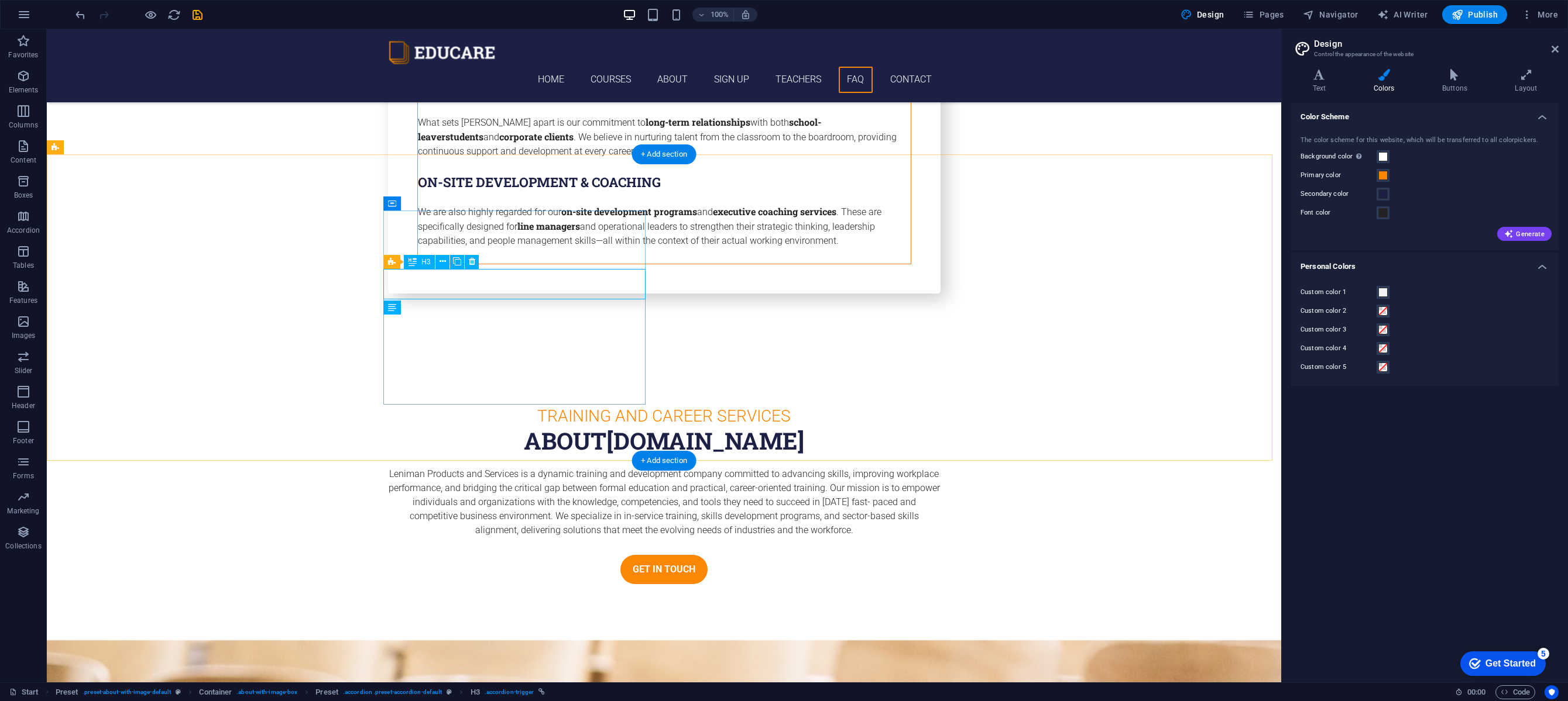
click at [471, 263] on icon at bounding box center [472, 262] width 6 height 13
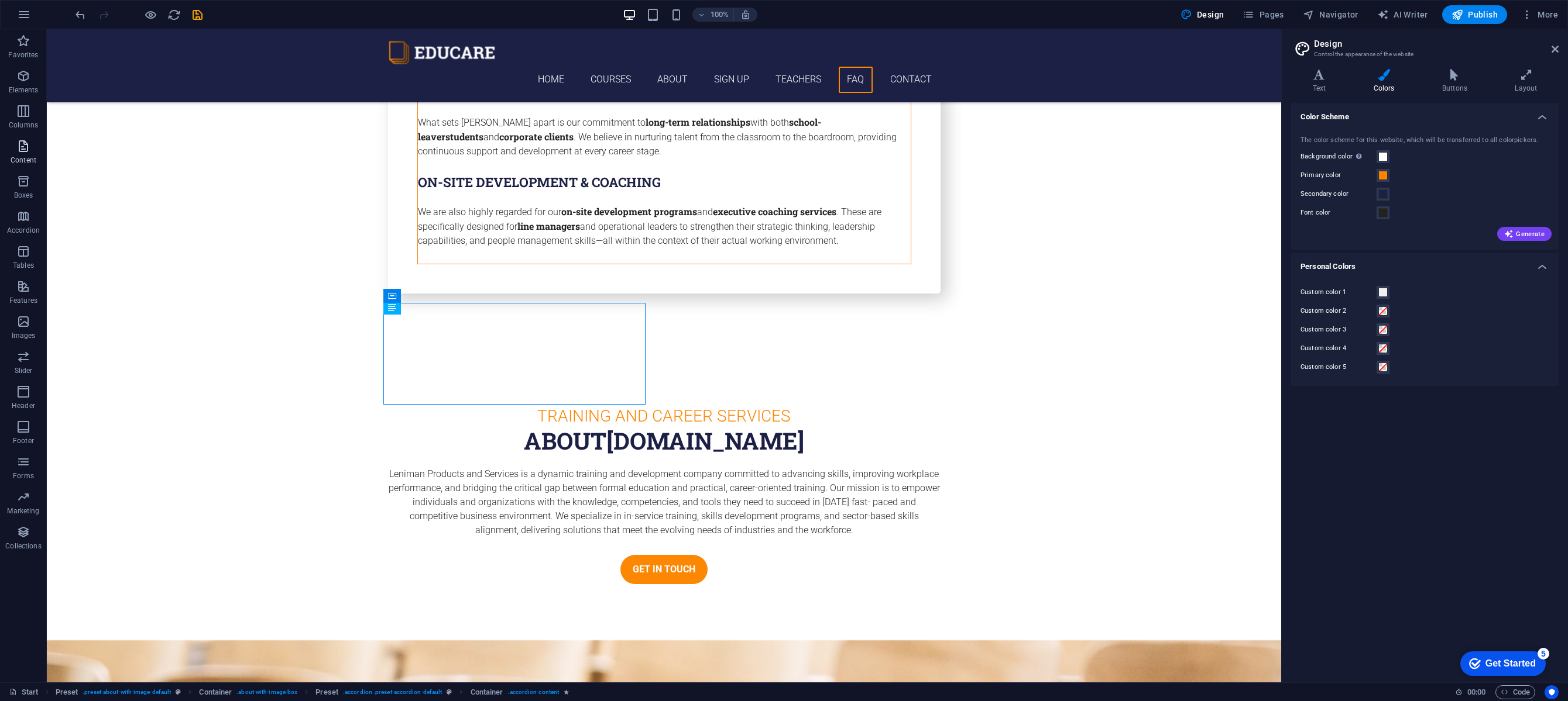
click at [31, 148] on span "Content" at bounding box center [23, 153] width 47 height 28
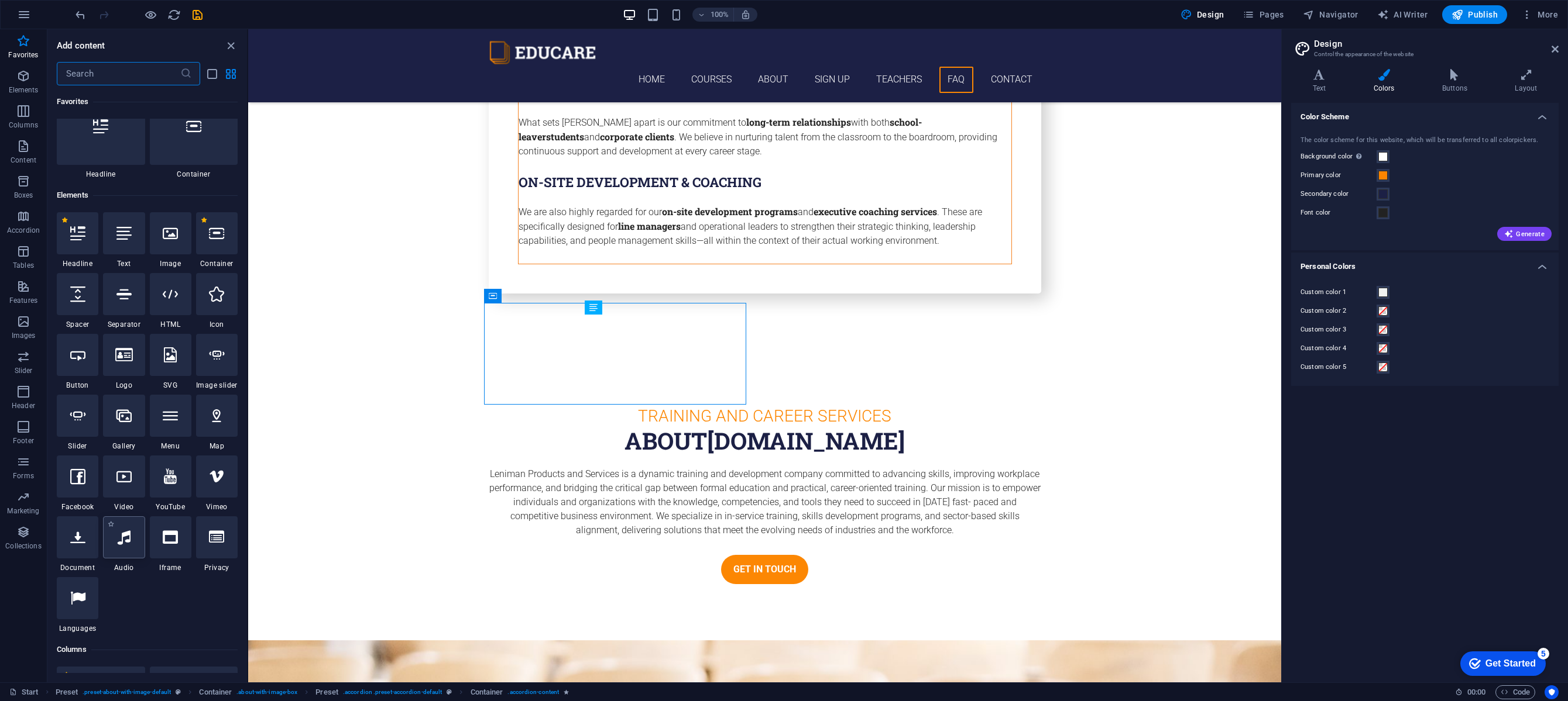
scroll to position [0, 0]
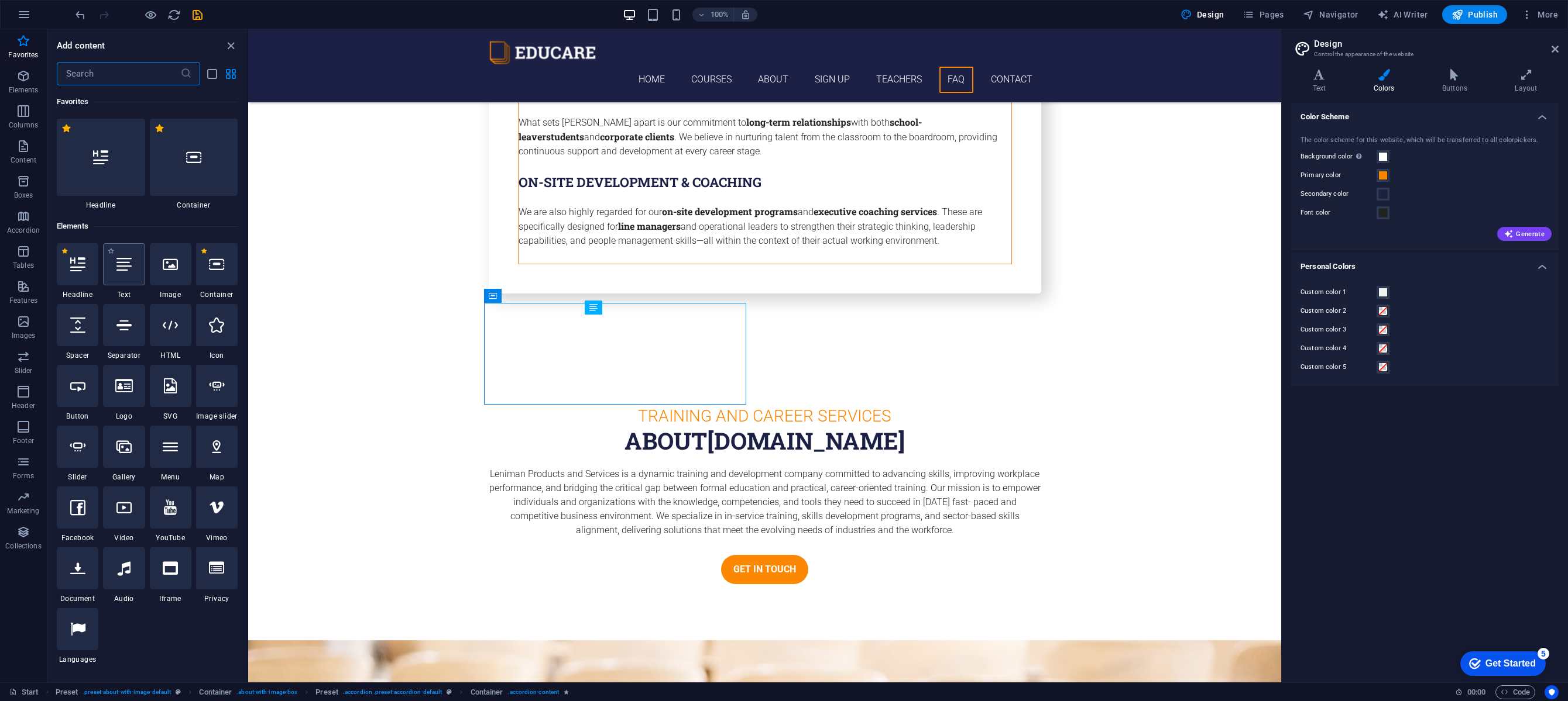
click at [131, 275] on div at bounding box center [124, 264] width 42 height 42
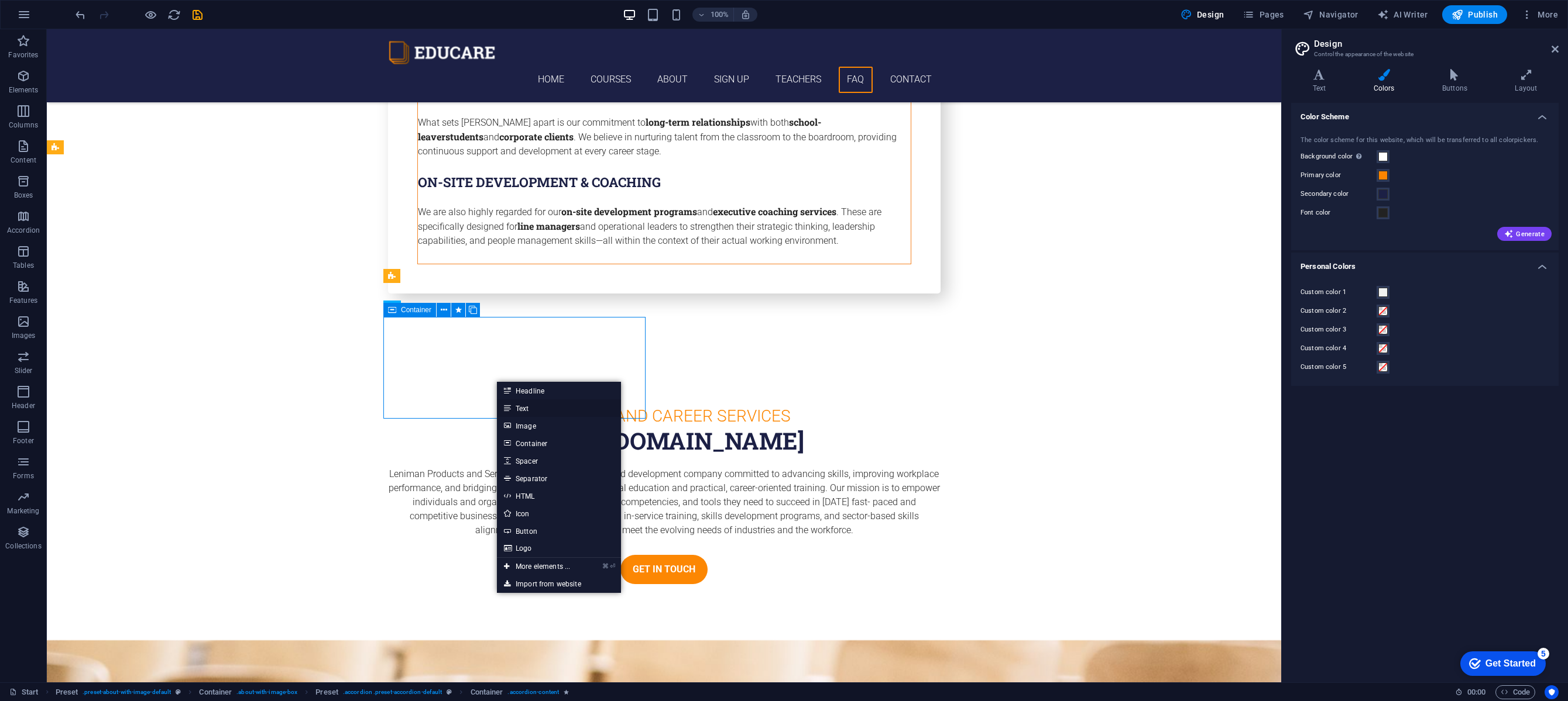
drag, startPoint x: 518, startPoint y: 403, endPoint x: 267, endPoint y: 375, distance: 252.6
click at [518, 403] on link "Text" at bounding box center [558, 408] width 124 height 18
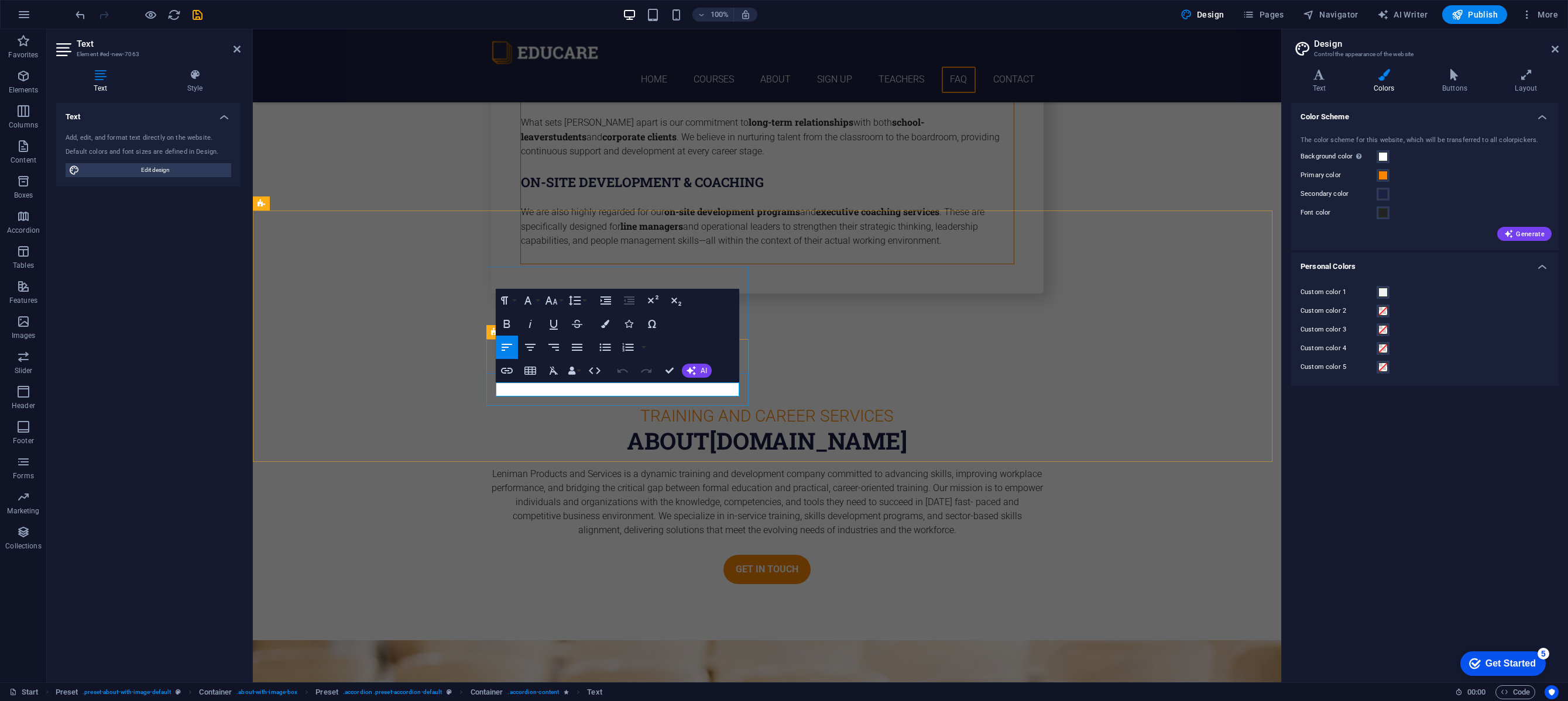
scroll to position [4059, 0]
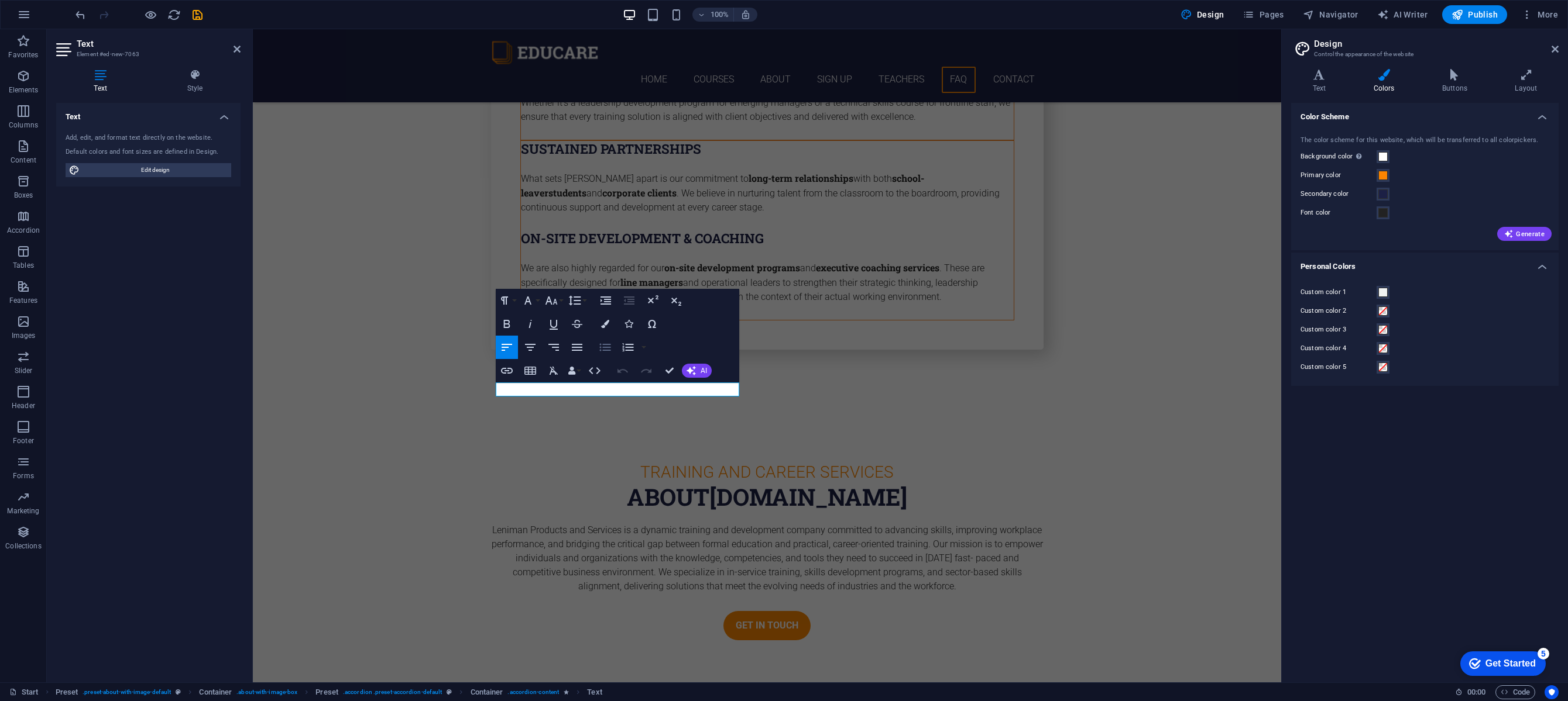
click at [602, 345] on icon "button" at bounding box center [606, 348] width 11 height 8
drag, startPoint x: 642, startPoint y: 422, endPoint x: 488, endPoint y: 381, distance: 159.4
click at [607, 345] on icon "button" at bounding box center [606, 348] width 11 height 8
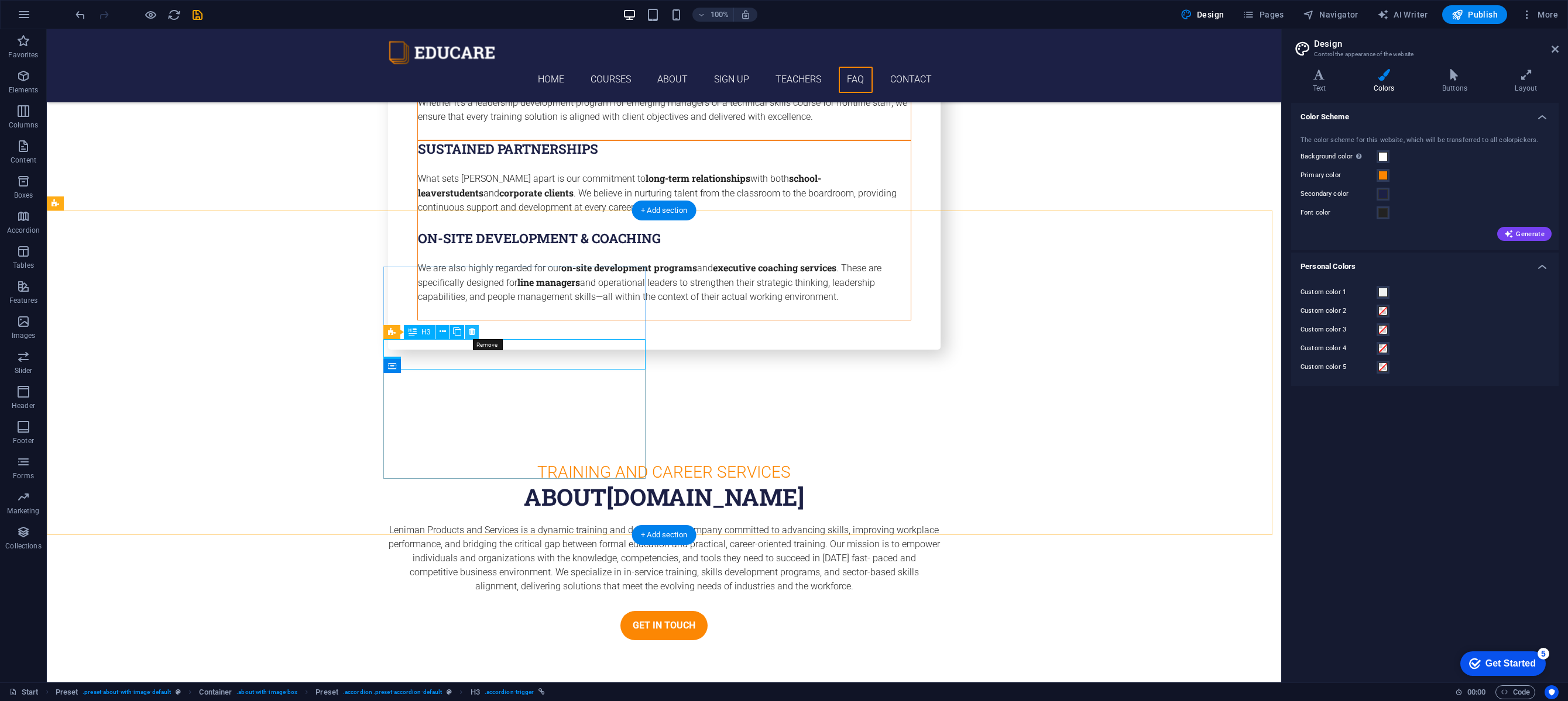
click at [470, 332] on icon at bounding box center [472, 332] width 6 height 13
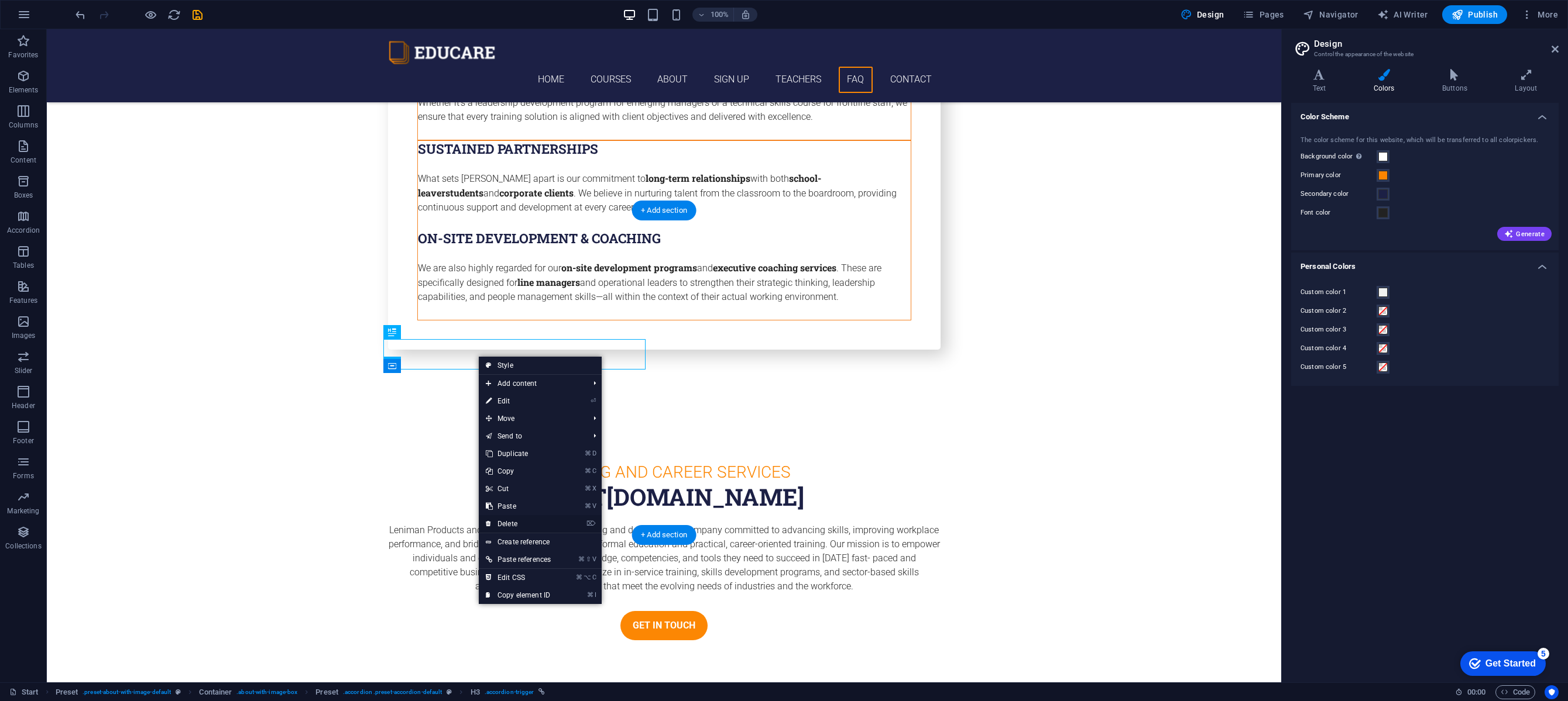
click at [529, 520] on link "⌦ Delete" at bounding box center [518, 524] width 79 height 18
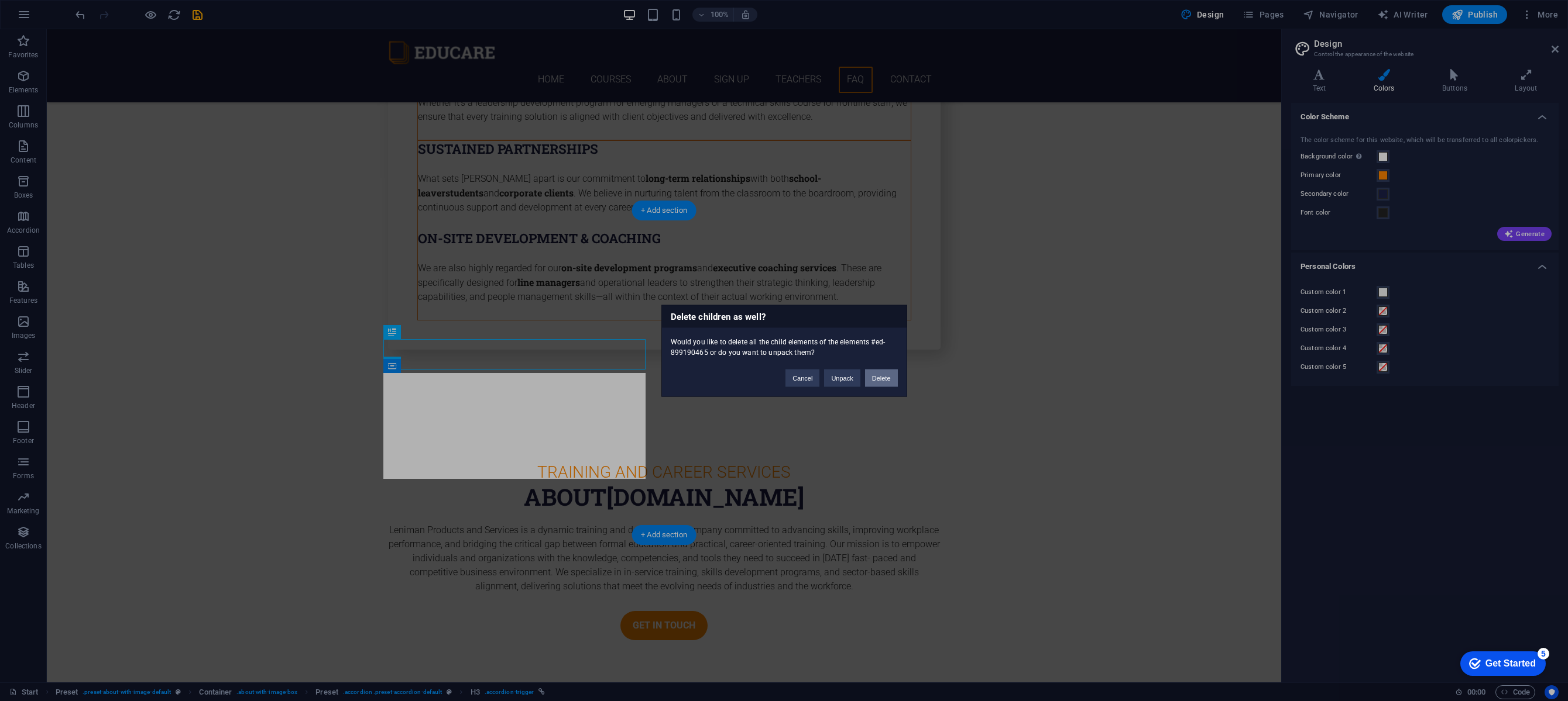
click at [872, 379] on button "Delete" at bounding box center [881, 378] width 33 height 18
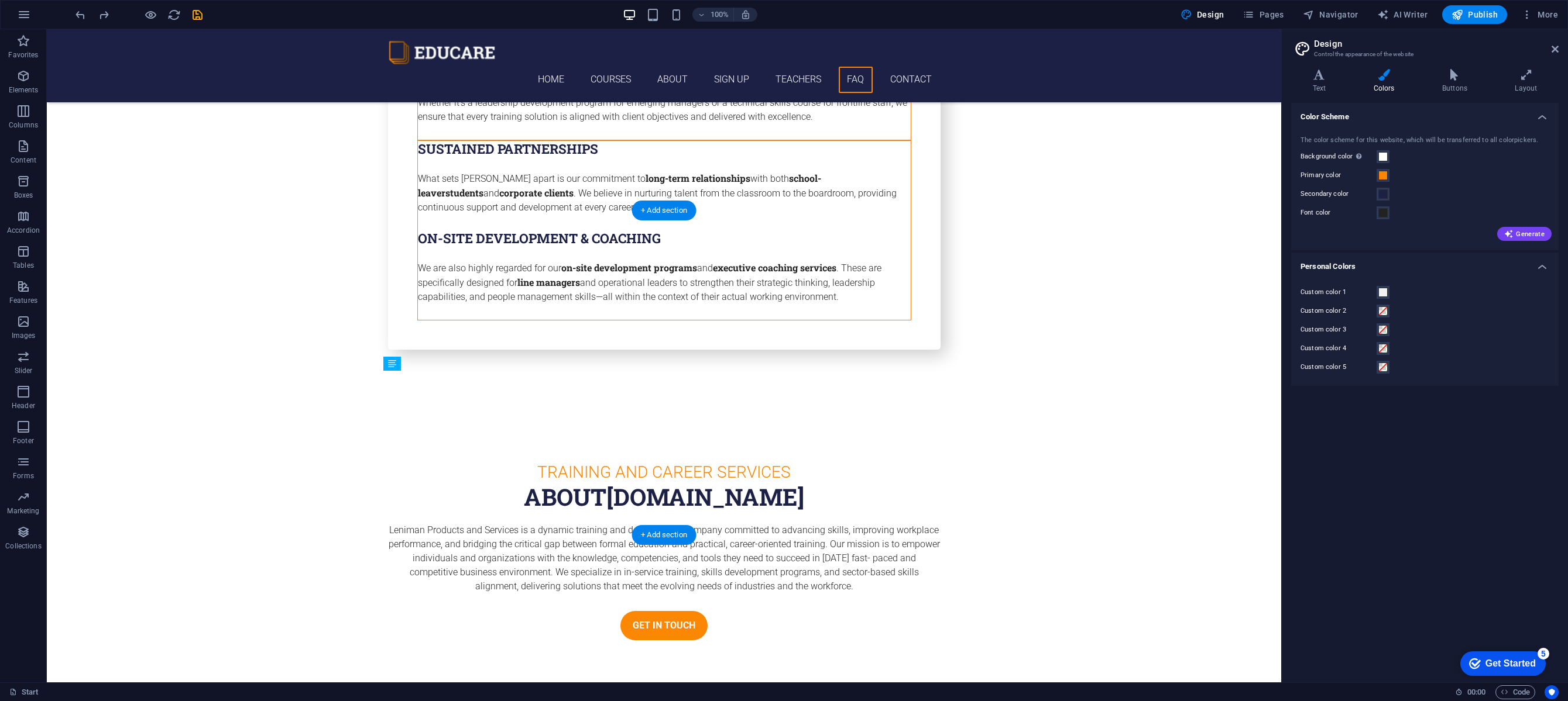
drag, startPoint x: 391, startPoint y: 383, endPoint x: 439, endPoint y: 413, distance: 56.6
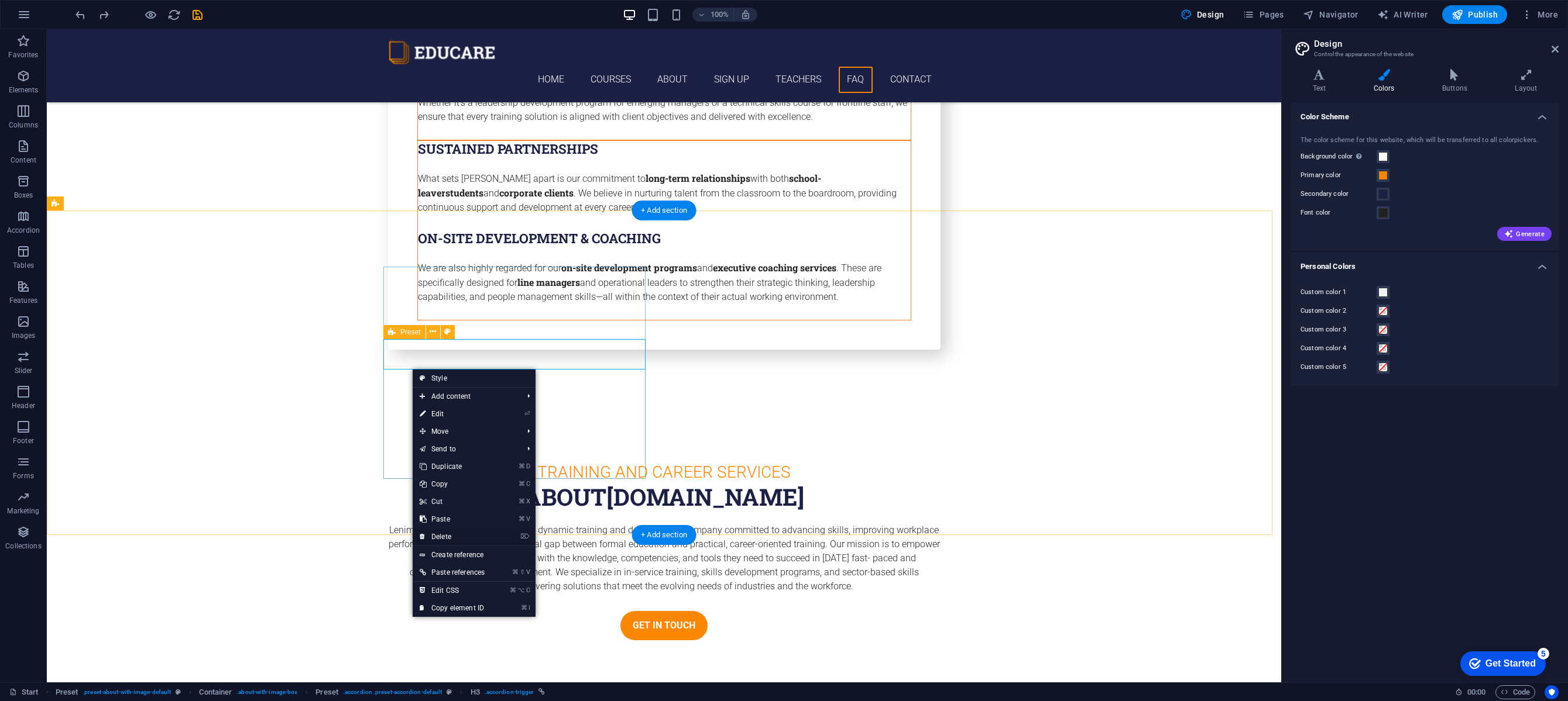
click at [458, 535] on link "⌦ Delete" at bounding box center [452, 537] width 79 height 18
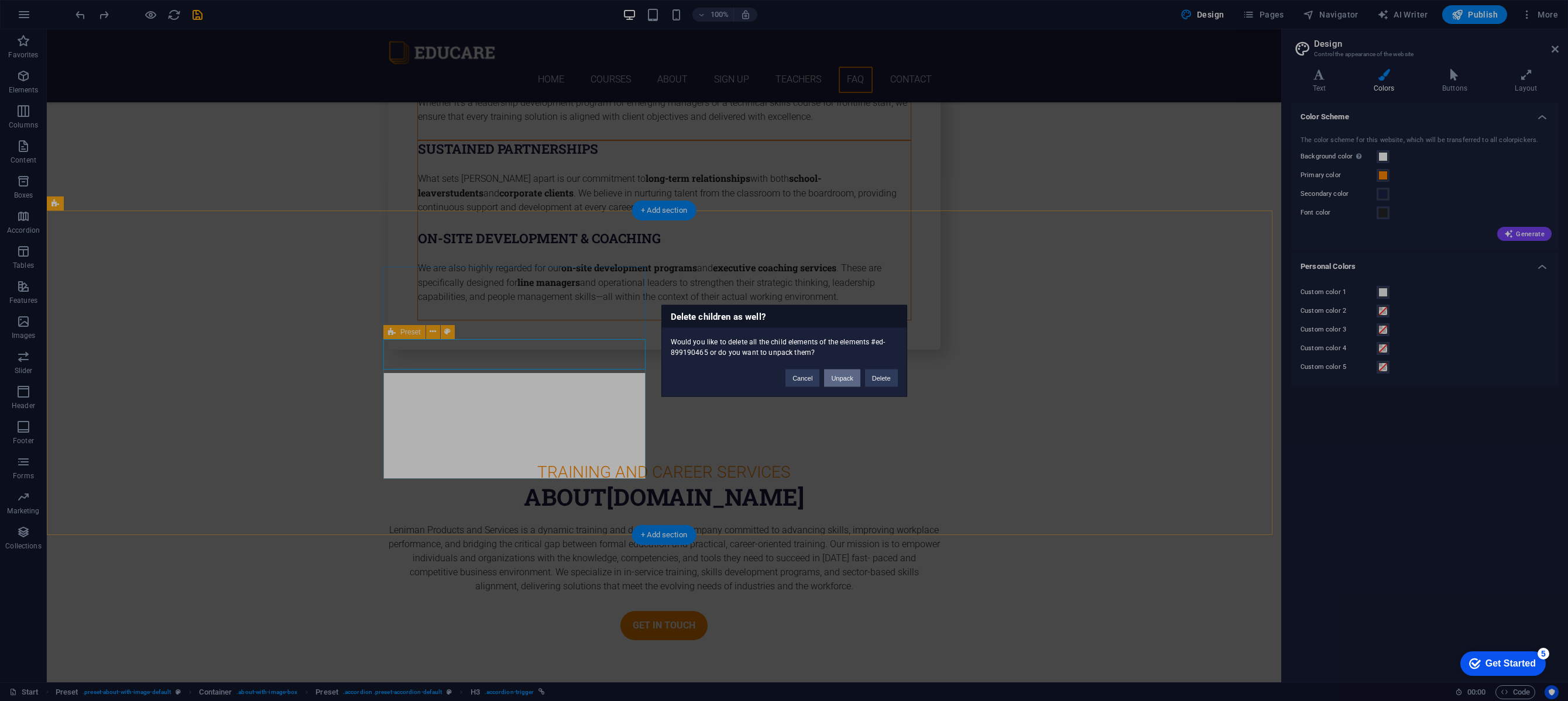
click at [833, 379] on button "Unpack" at bounding box center [841, 378] width 36 height 18
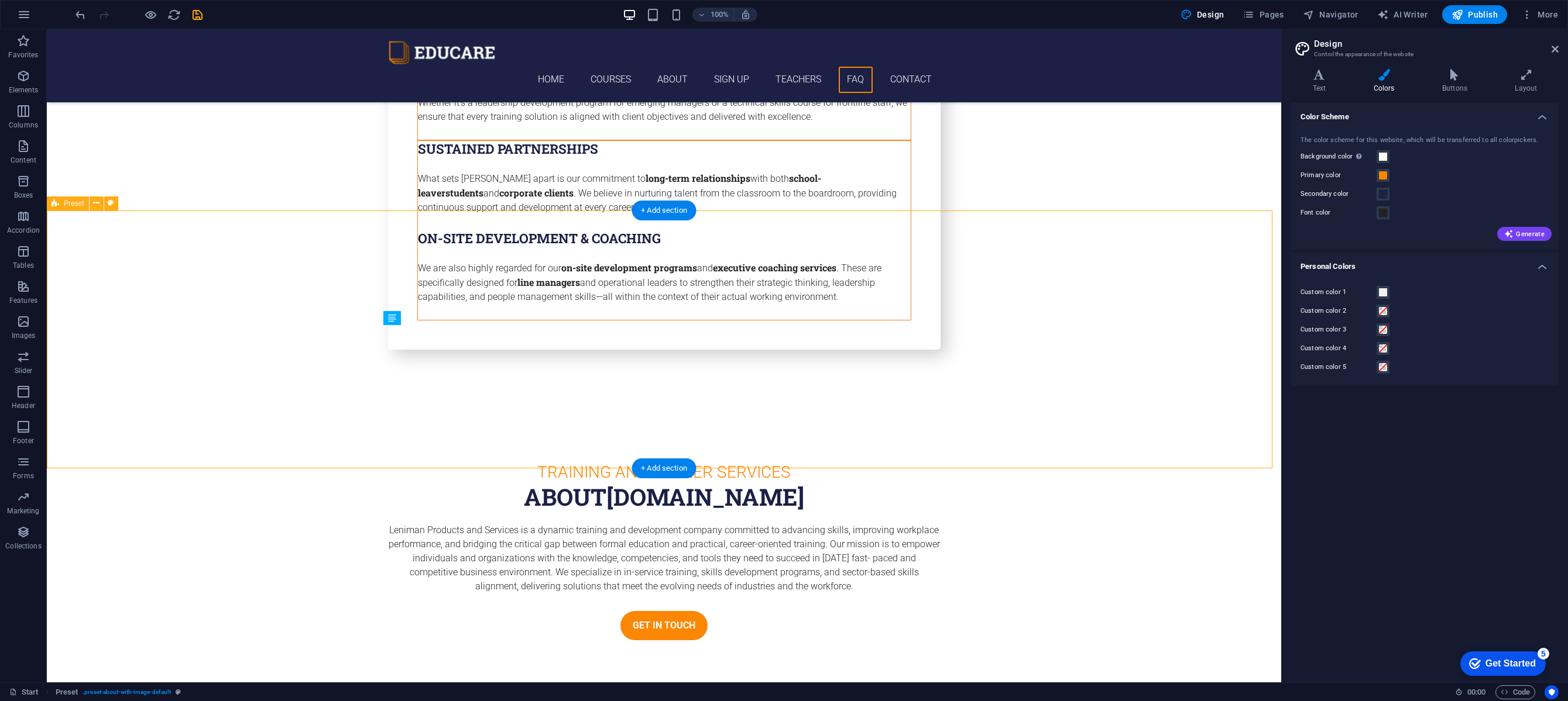
select select "%"
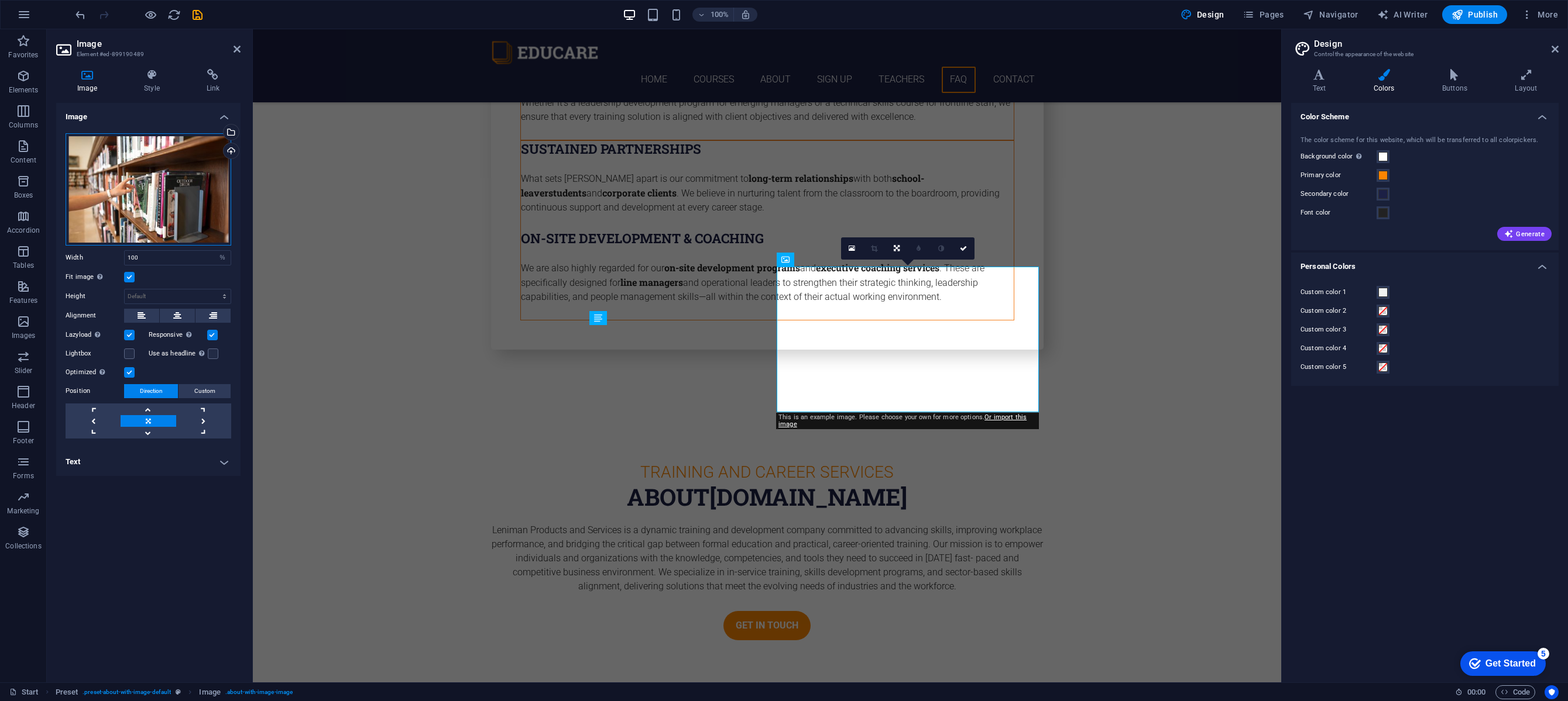
click at [176, 217] on div "Drag files here, click to choose files or select files from Files or our free s…" at bounding box center [148, 190] width 166 height 112
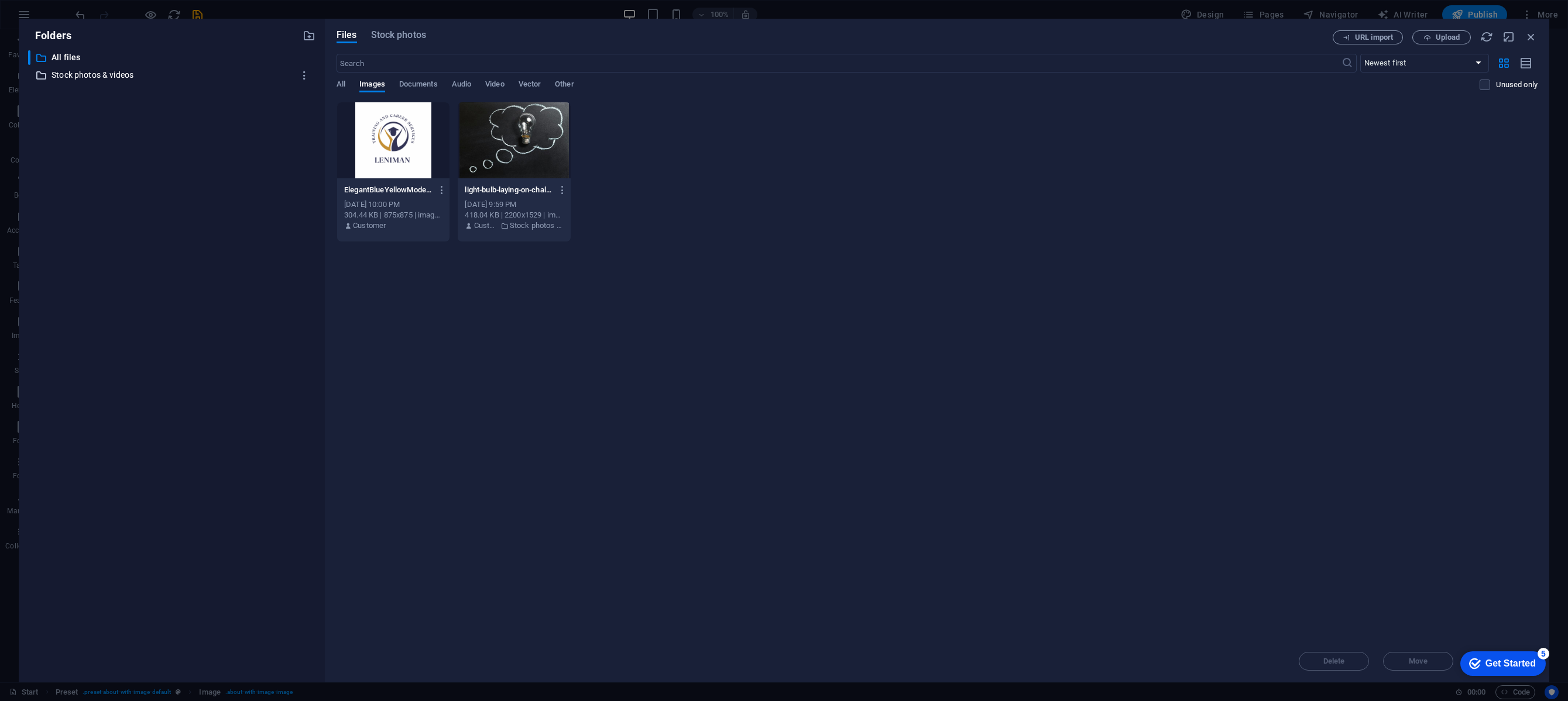
click at [114, 74] on p "Stock photos & videos" at bounding box center [173, 75] width 242 height 13
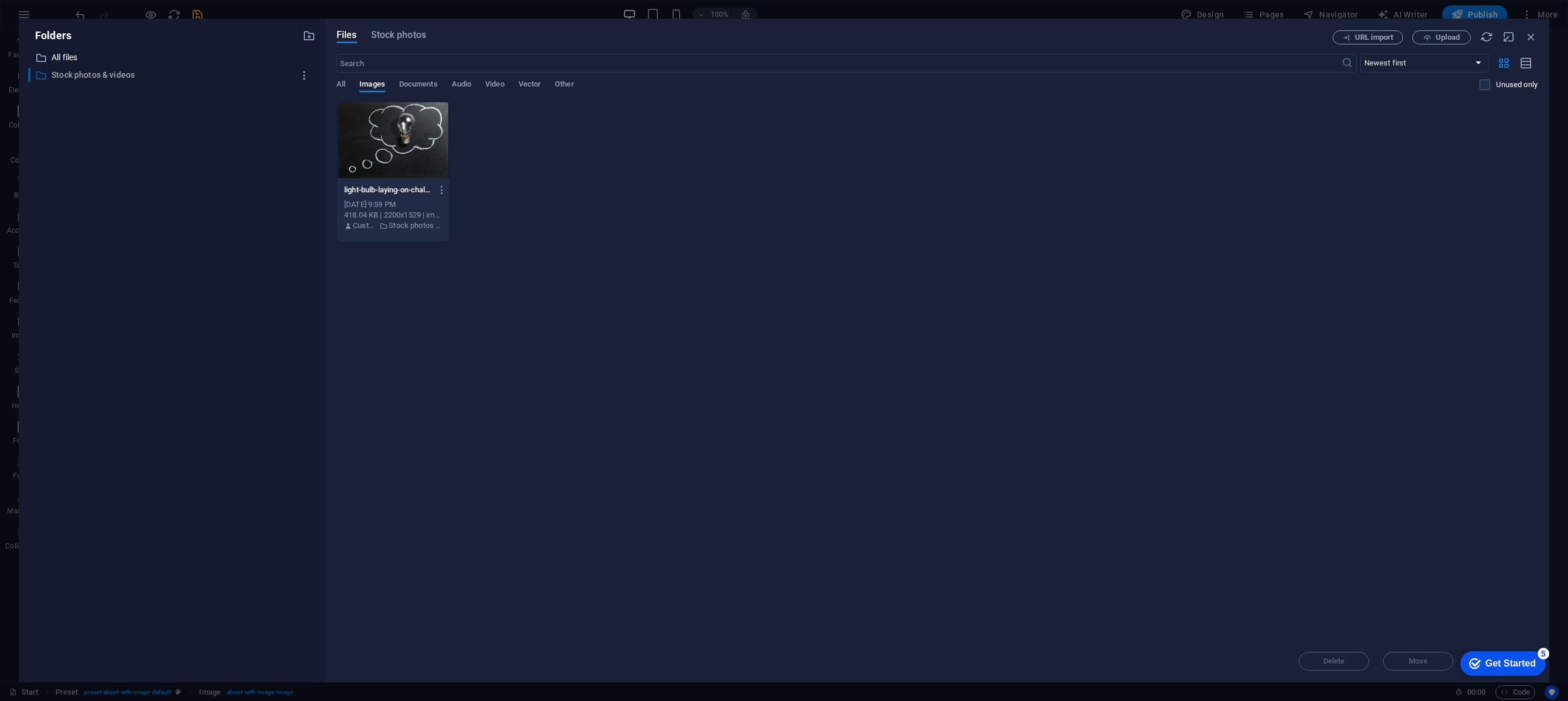
click at [113, 70] on p "Stock photos & videos" at bounding box center [173, 75] width 242 height 13
click at [62, 74] on p "Stock photos & videos" at bounding box center [173, 75] width 242 height 13
click at [342, 89] on span "All" at bounding box center [341, 86] width 9 height 16
click at [391, 41] on span "Stock photos" at bounding box center [398, 35] width 55 height 14
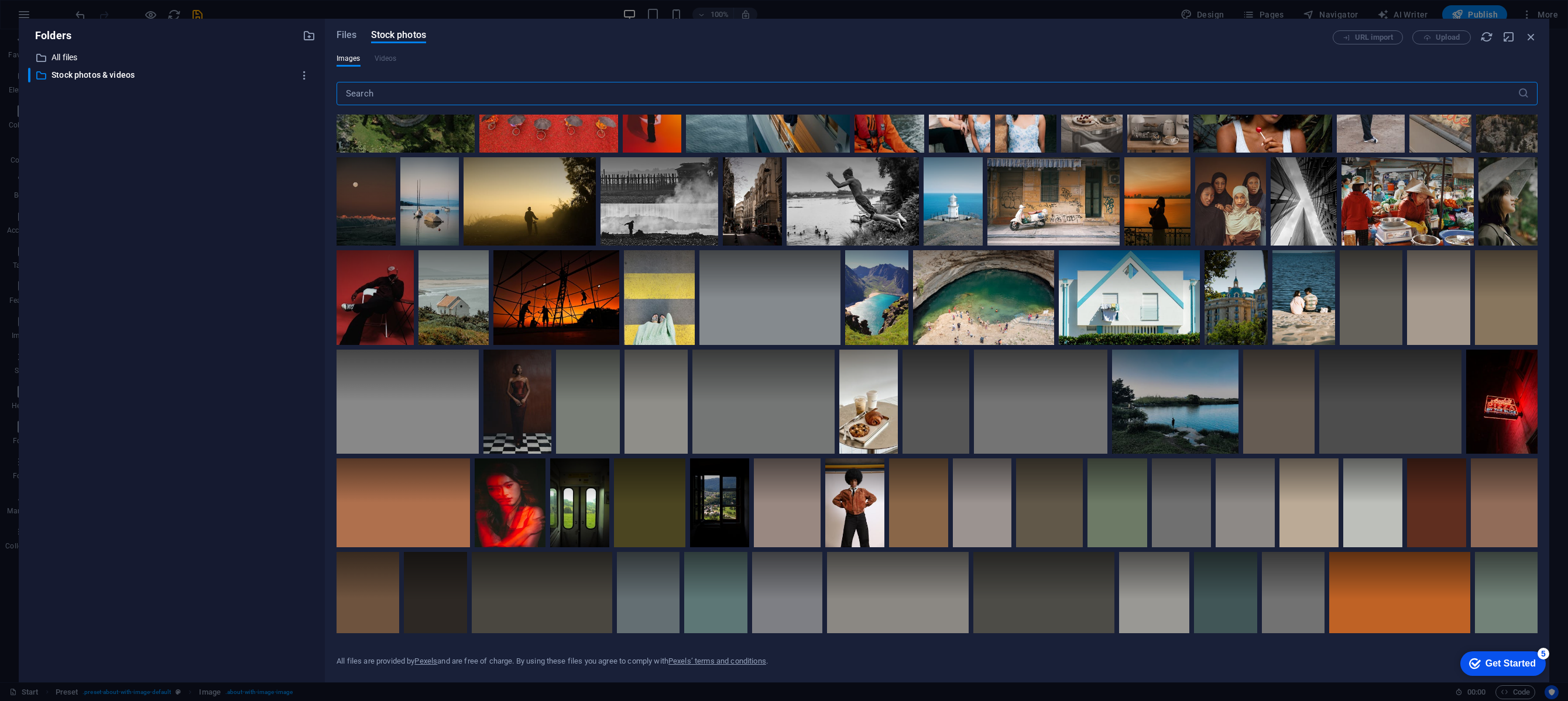
scroll to position [595, 0]
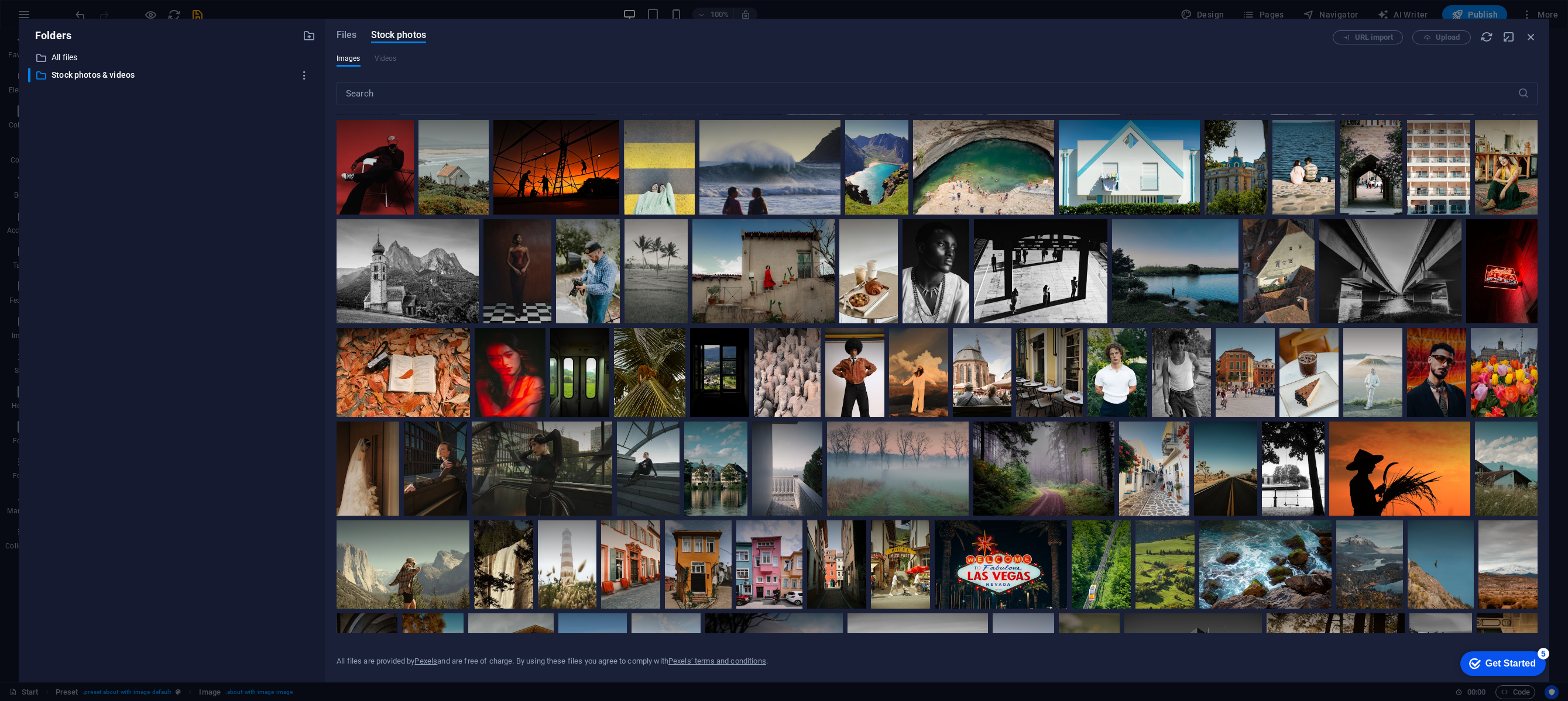
click at [207, 336] on div "​ All files All files ​ Stock photos & videos Stock photos & videos" at bounding box center [172, 362] width 287 height 623
click at [1529, 40] on icon "button" at bounding box center [1531, 37] width 13 height 13
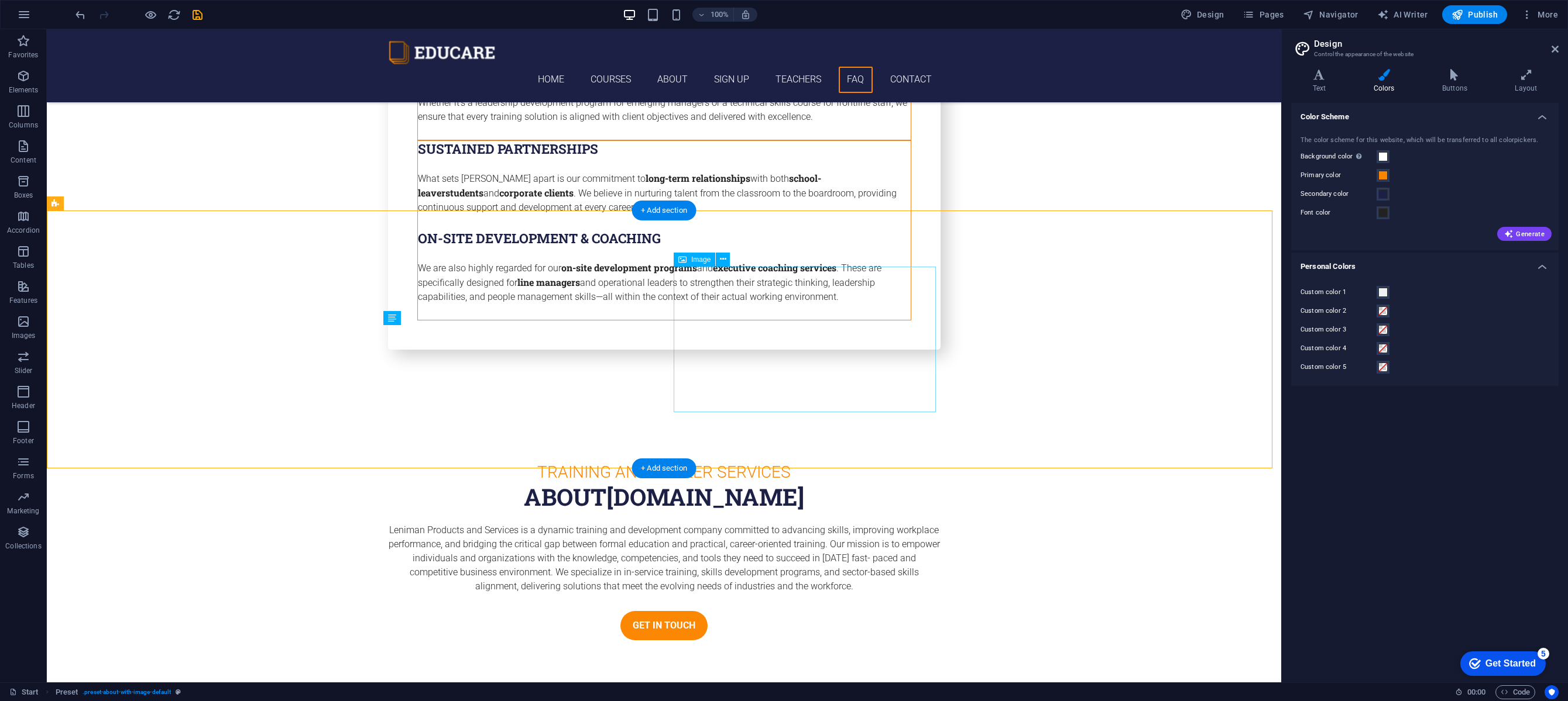
select select "%"
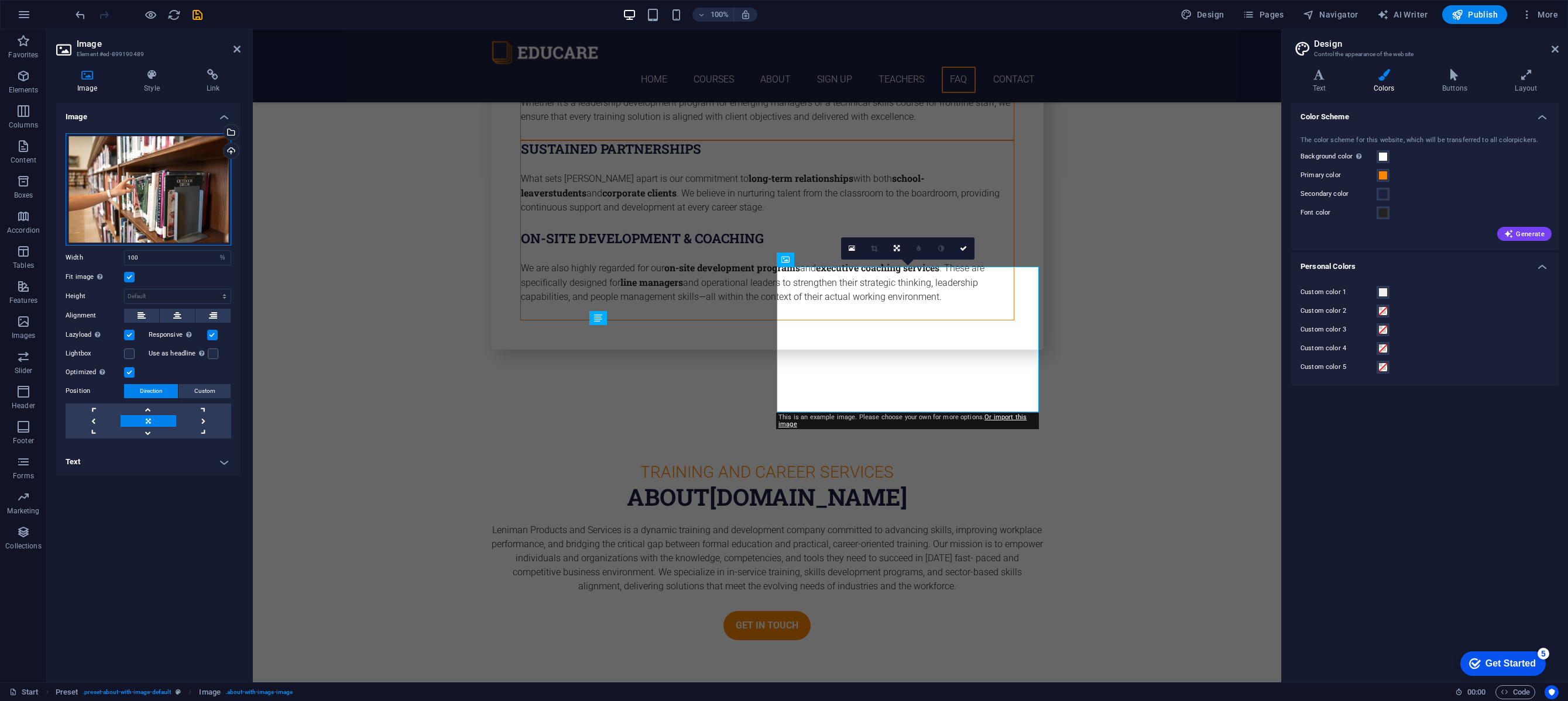
click at [188, 214] on div "Drag files here, click to choose files or select files from Files or our free s…" at bounding box center [148, 190] width 166 height 112
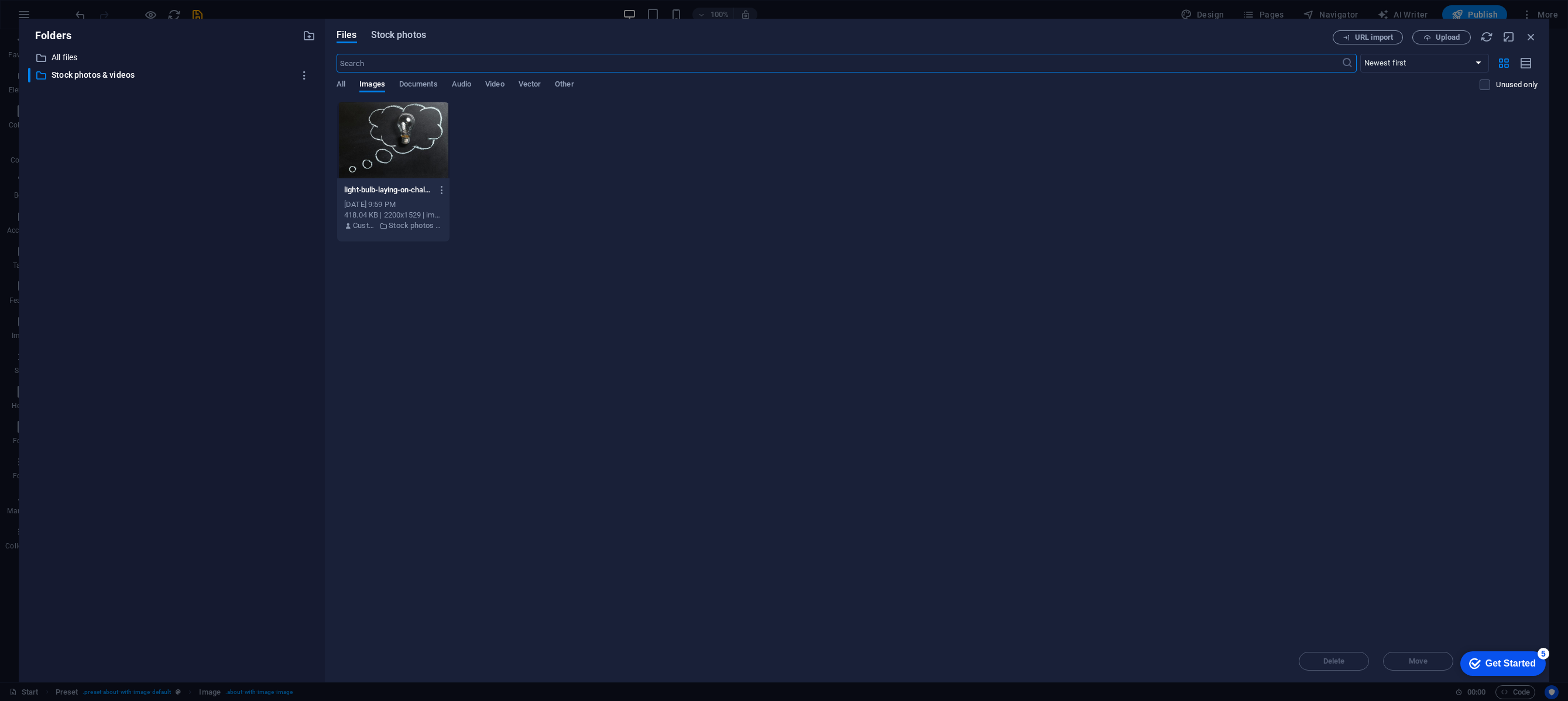
click at [400, 32] on span "Stock photos" at bounding box center [398, 35] width 55 height 14
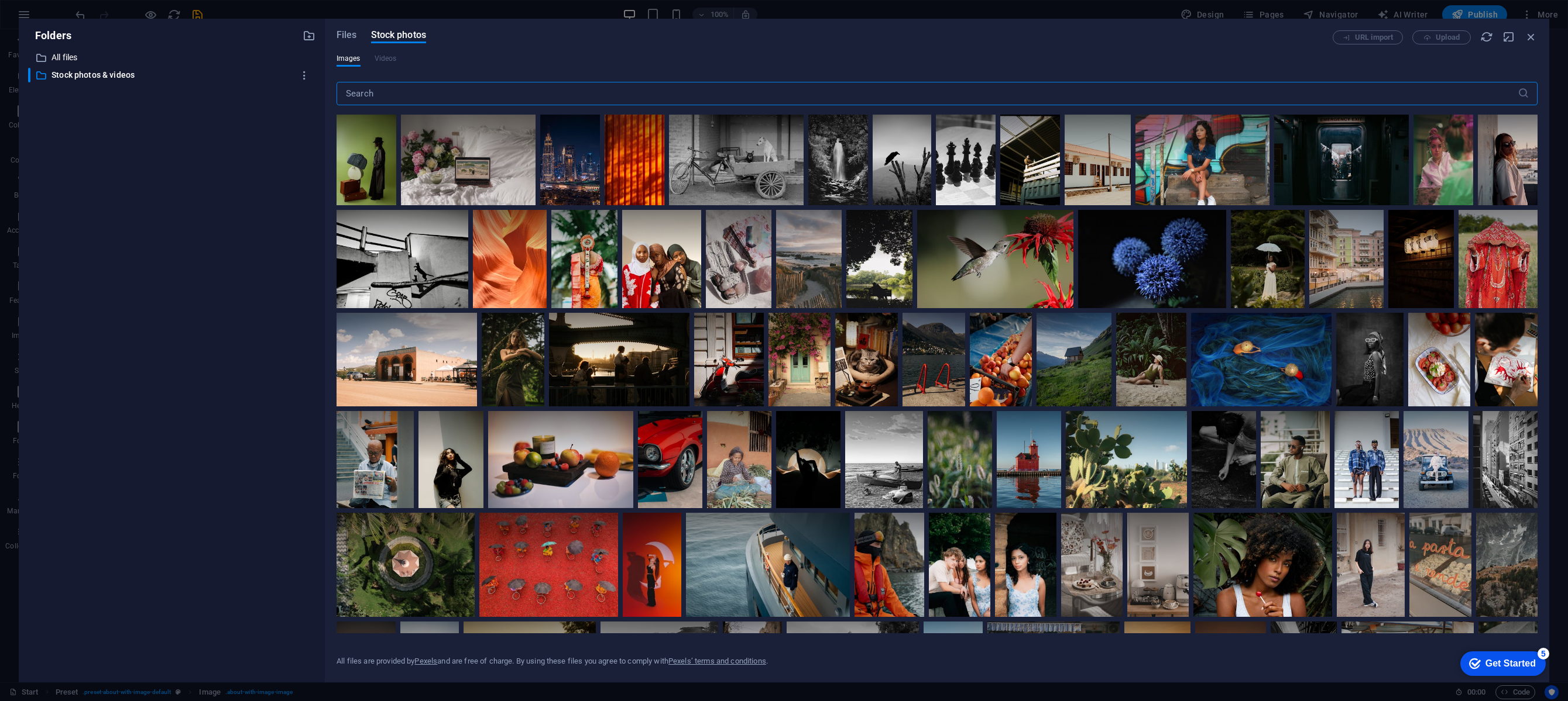
click at [463, 100] on input "text" at bounding box center [927, 93] width 1181 height 23
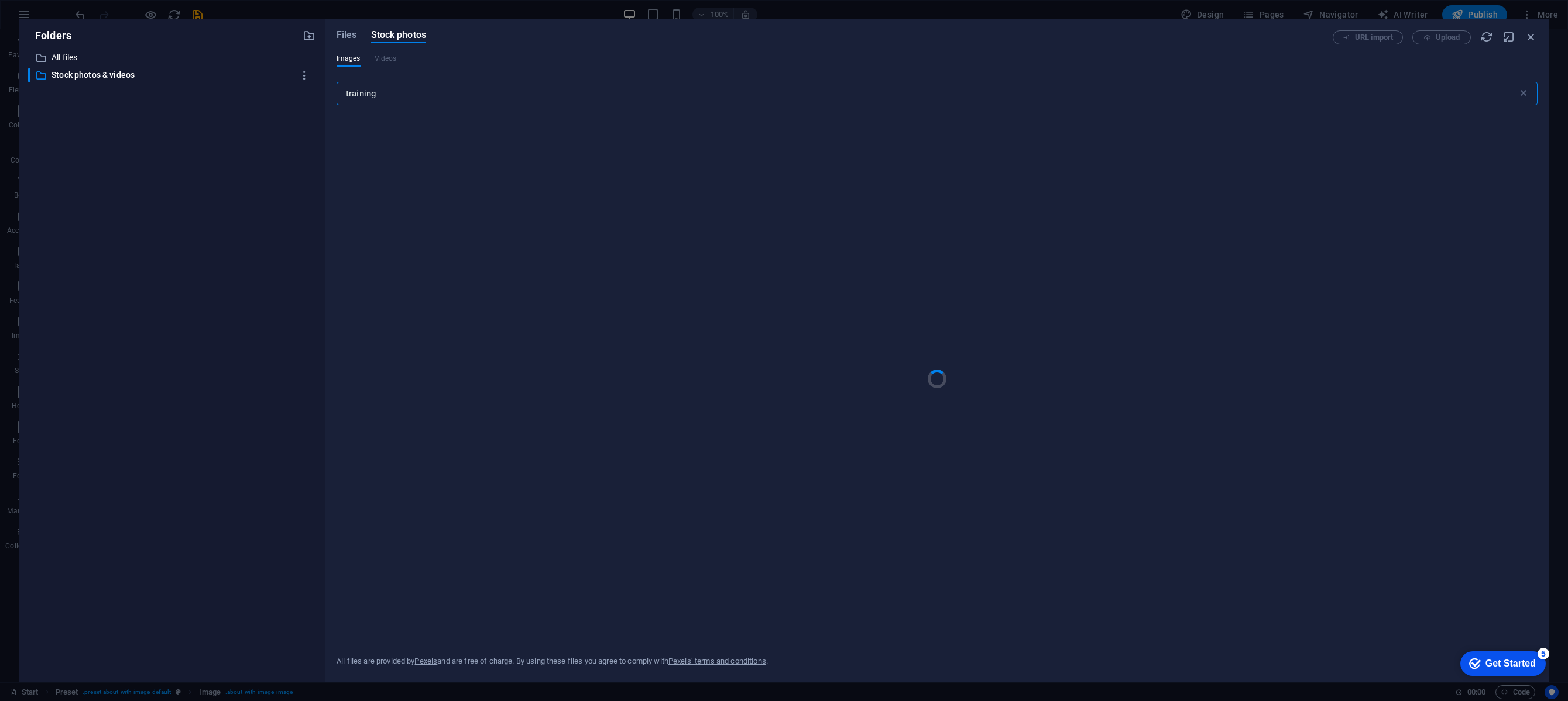
type input "training"
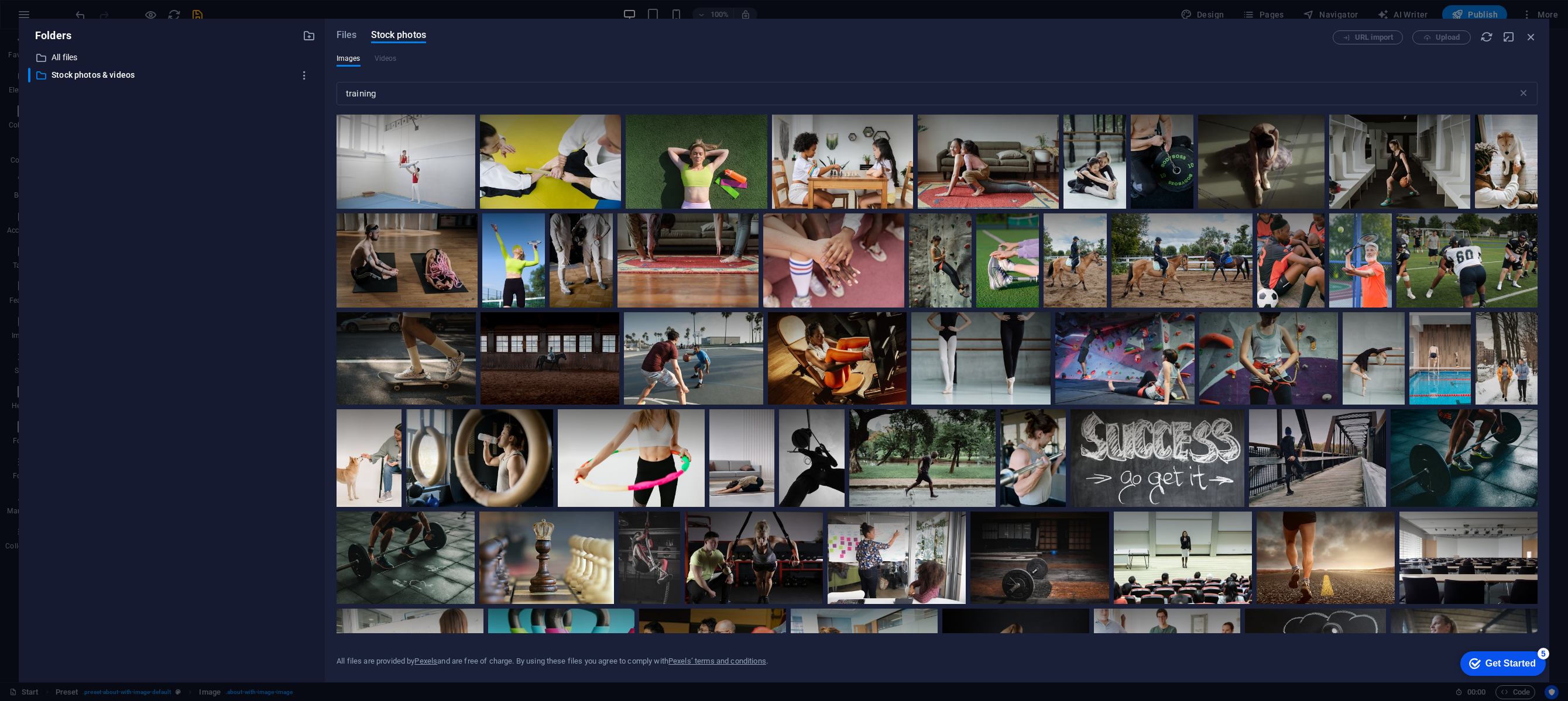
scroll to position [275, 0]
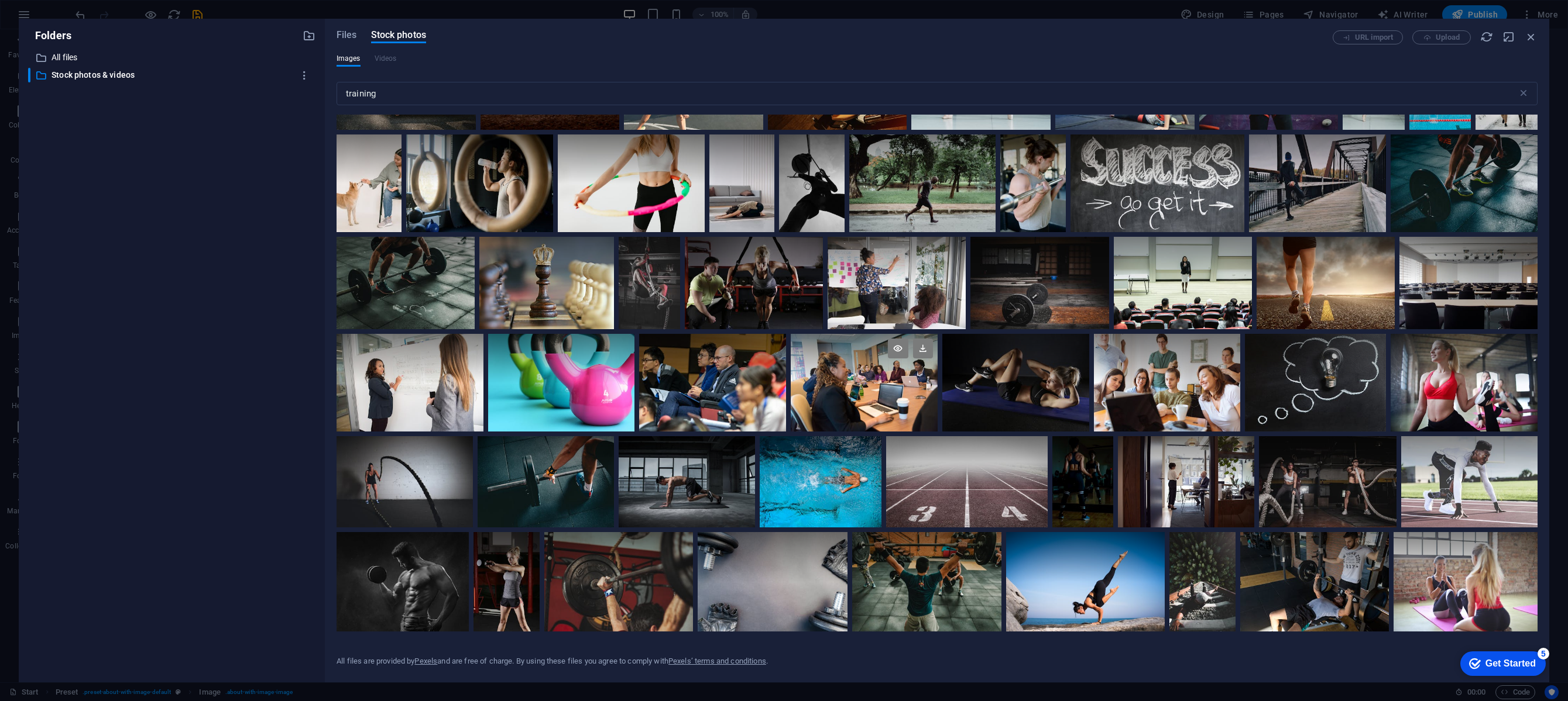
click at [885, 397] on div at bounding box center [864, 382] width 147 height 98
click at [883, 407] on div at bounding box center [864, 407] width 147 height 49
click at [883, 407] on div at bounding box center [864, 382] width 147 height 98
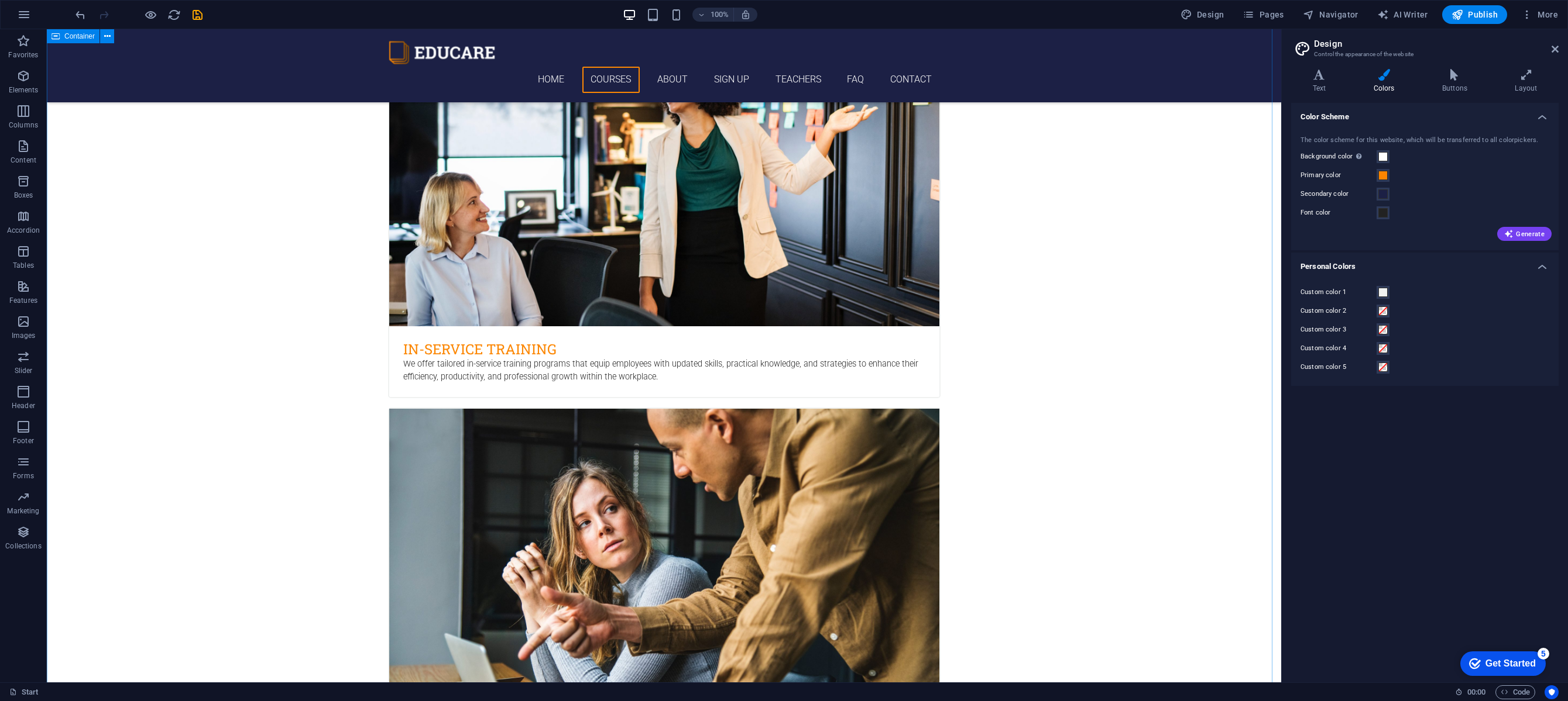
scroll to position [855, 0]
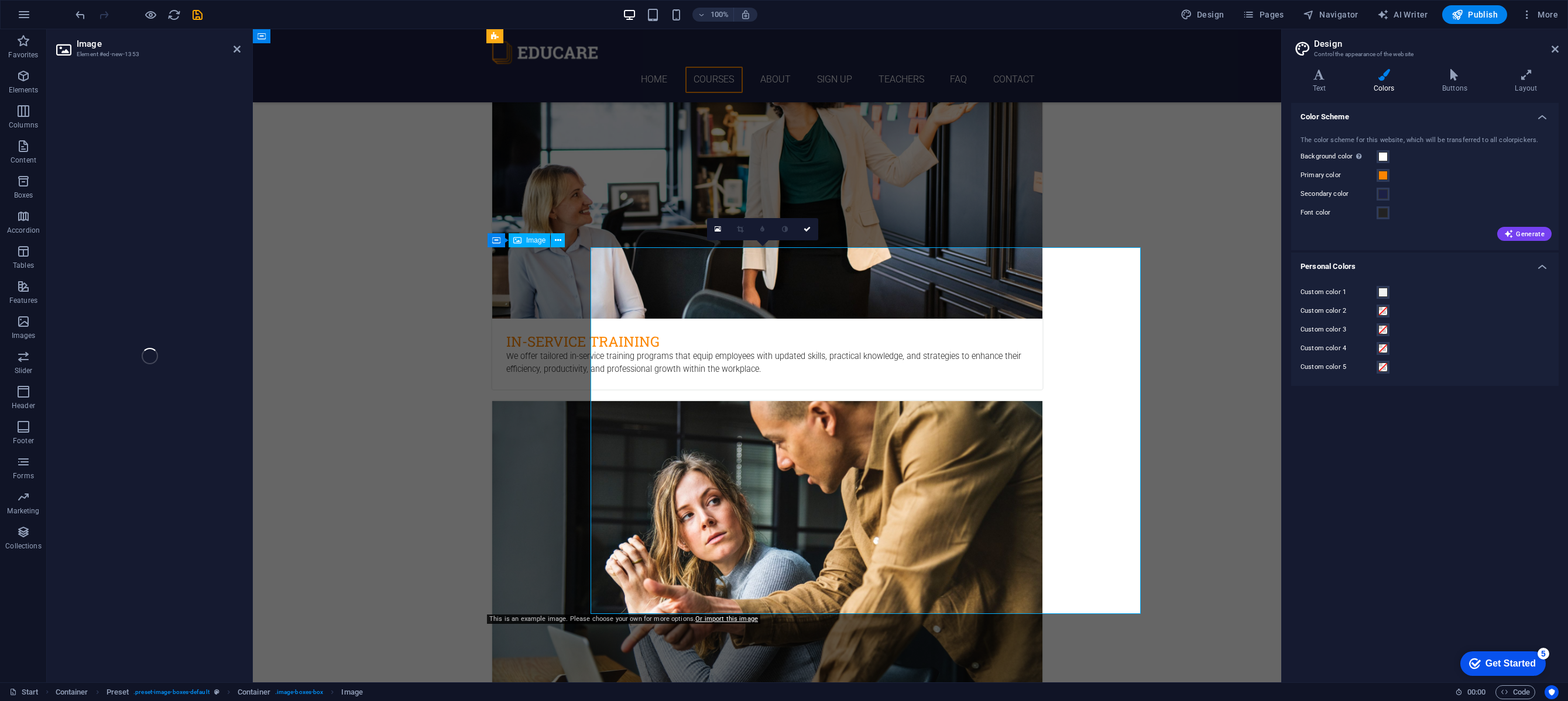
select select "%"
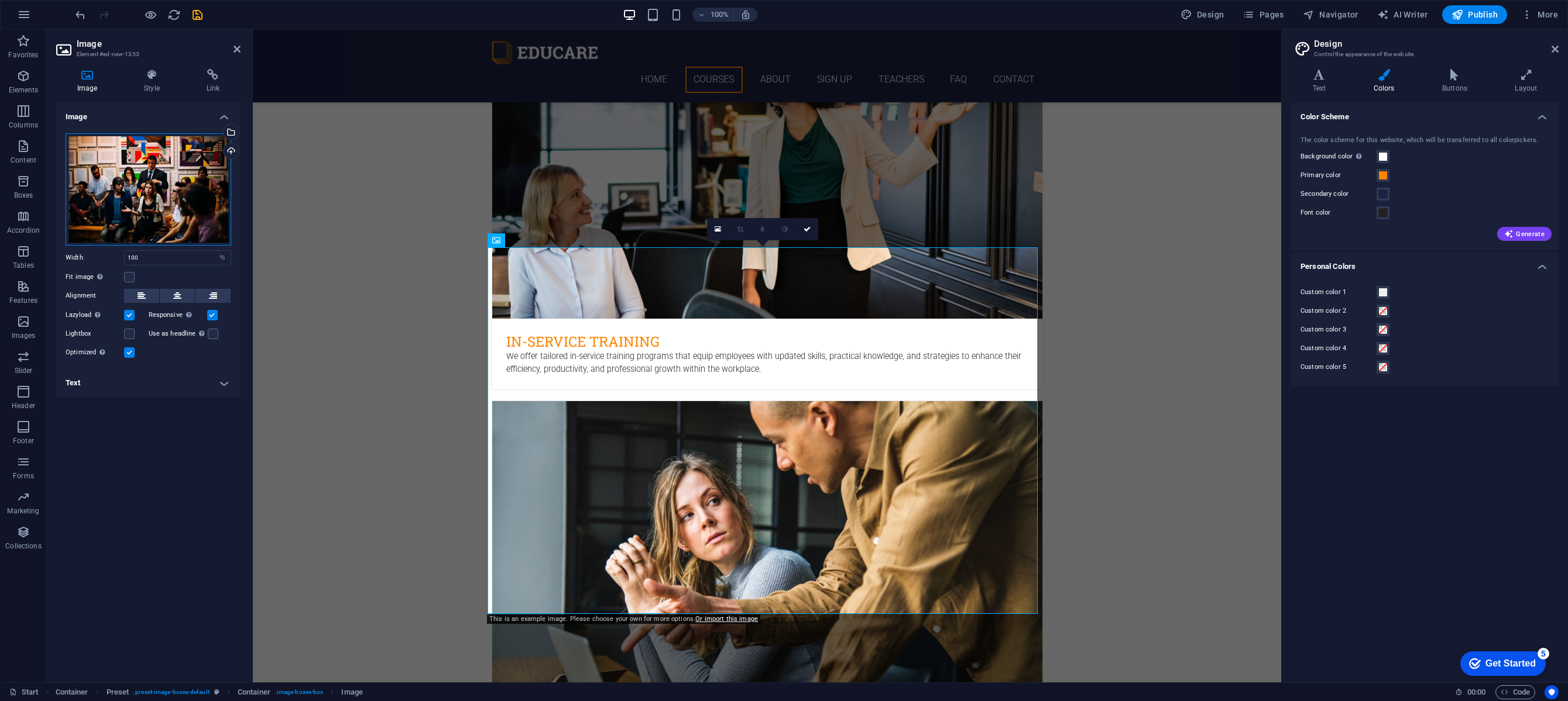
click at [170, 173] on div "Drag files here, click to choose files or select files from Files or our free s…" at bounding box center [148, 190] width 166 height 112
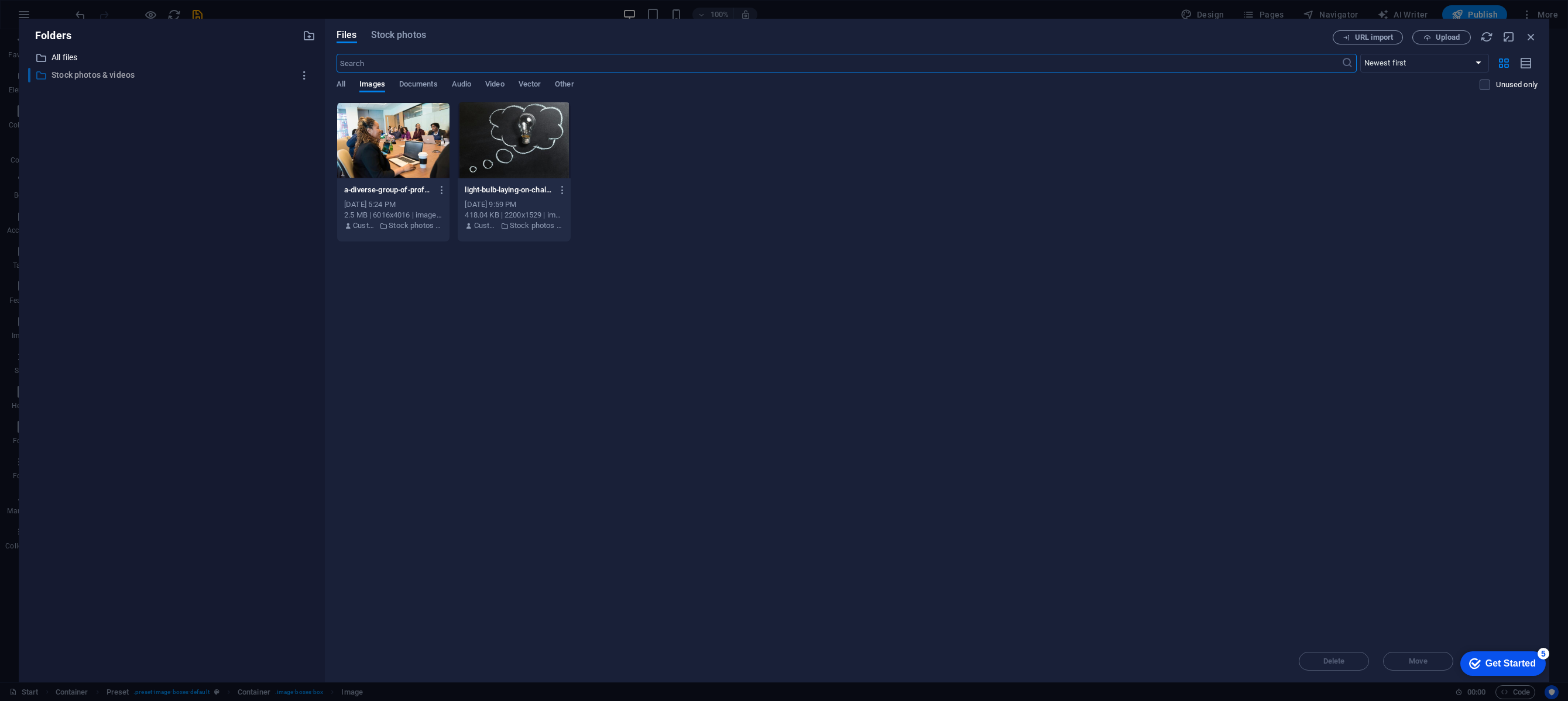
click at [89, 70] on p "Stock photos & videos" at bounding box center [173, 75] width 242 height 13
click at [396, 36] on span "Stock photos" at bounding box center [398, 35] width 55 height 14
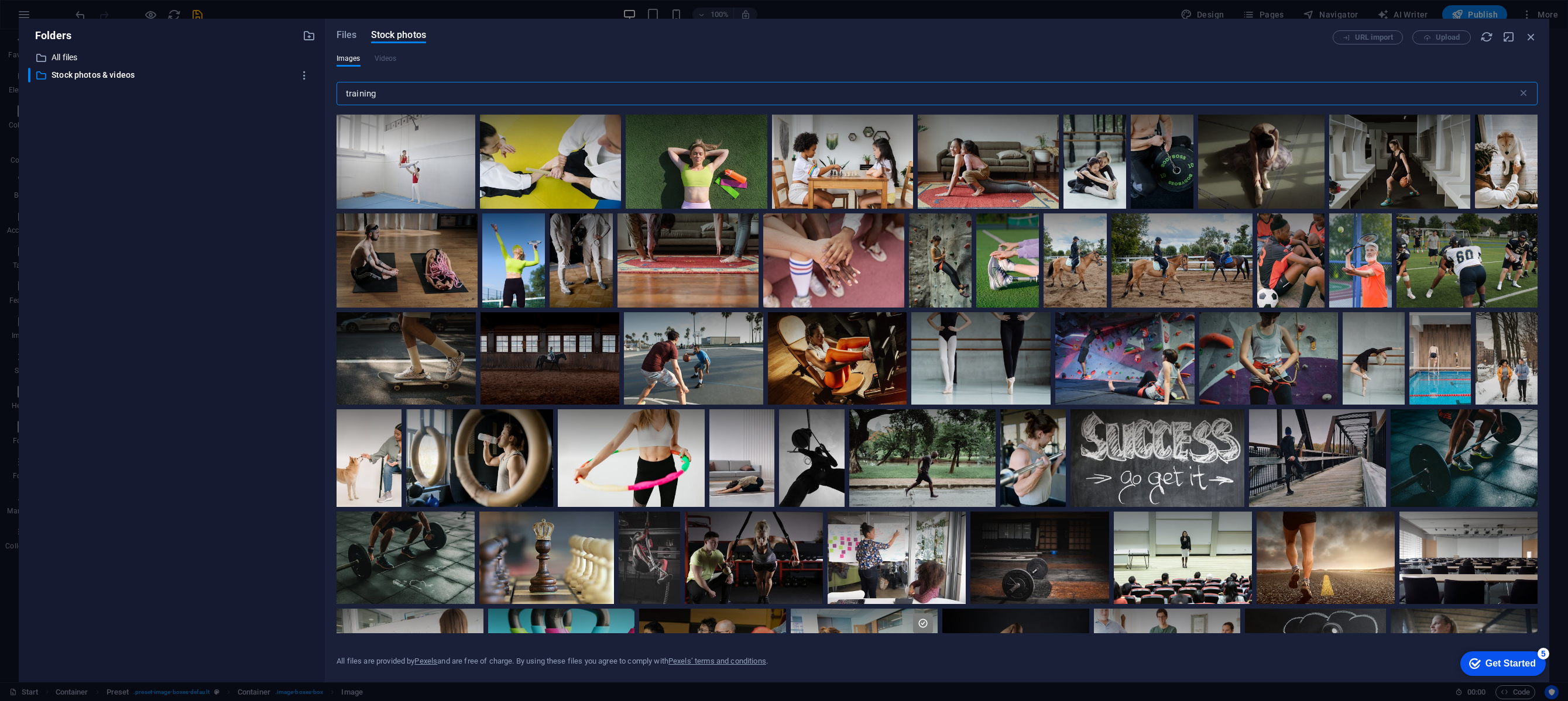
click at [444, 98] on input "training" at bounding box center [927, 93] width 1181 height 23
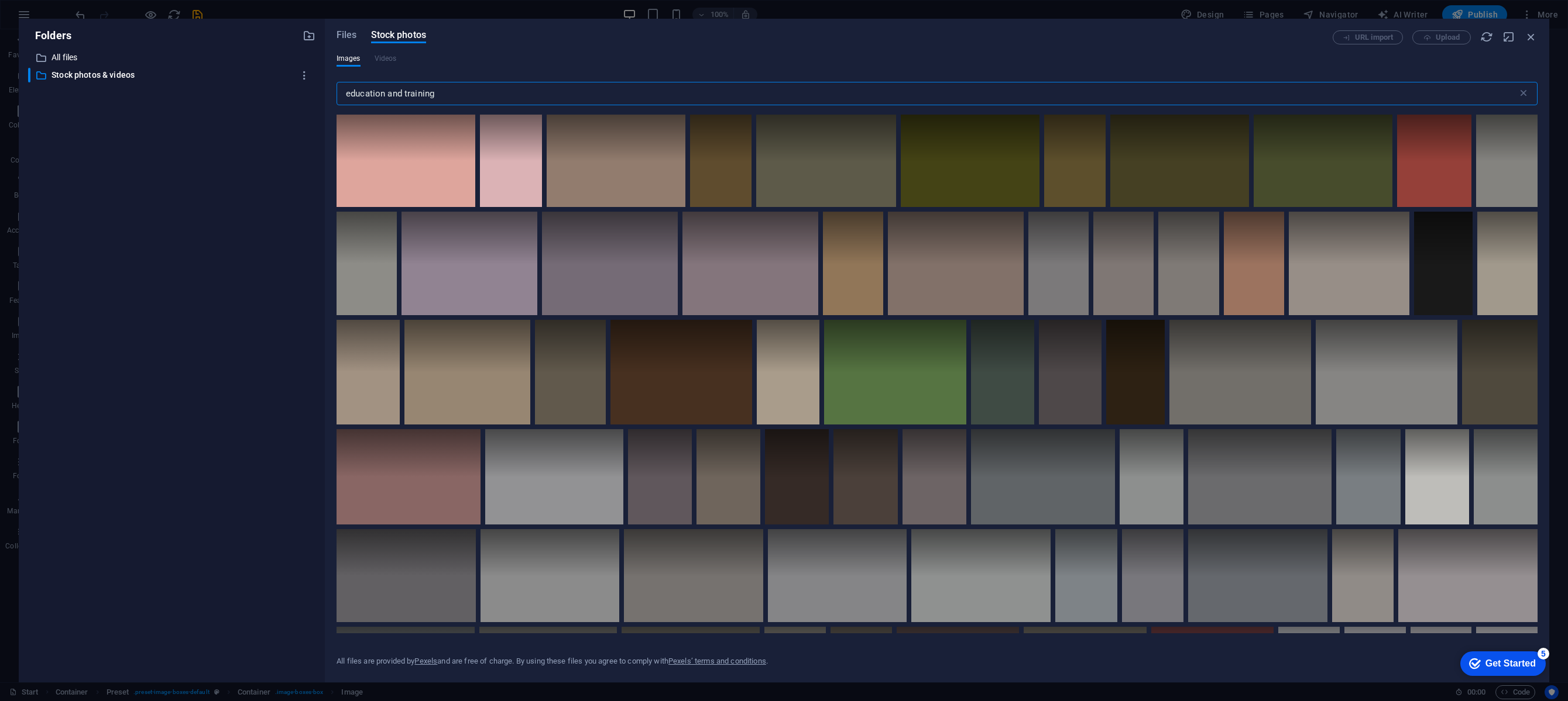
type input "education and training"
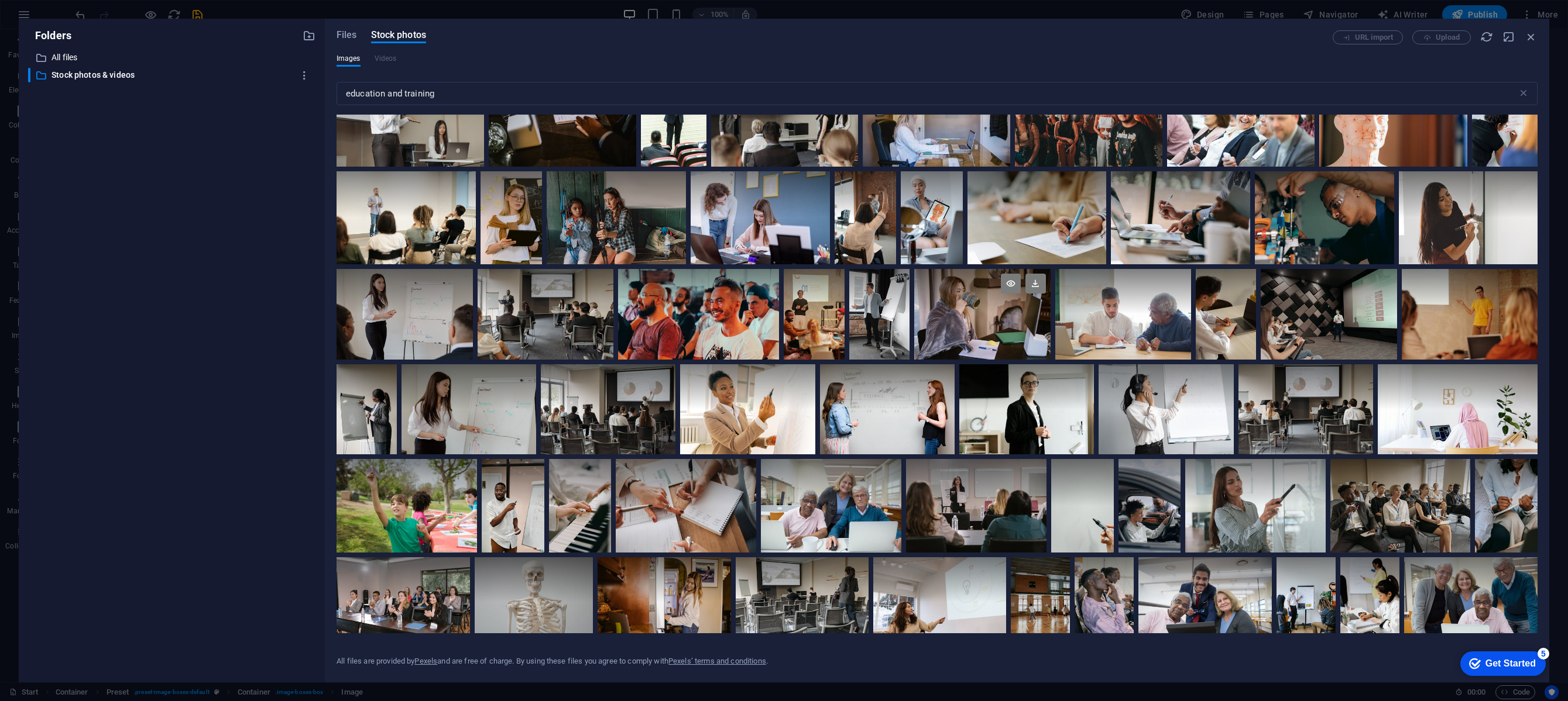
scroll to position [652, 0]
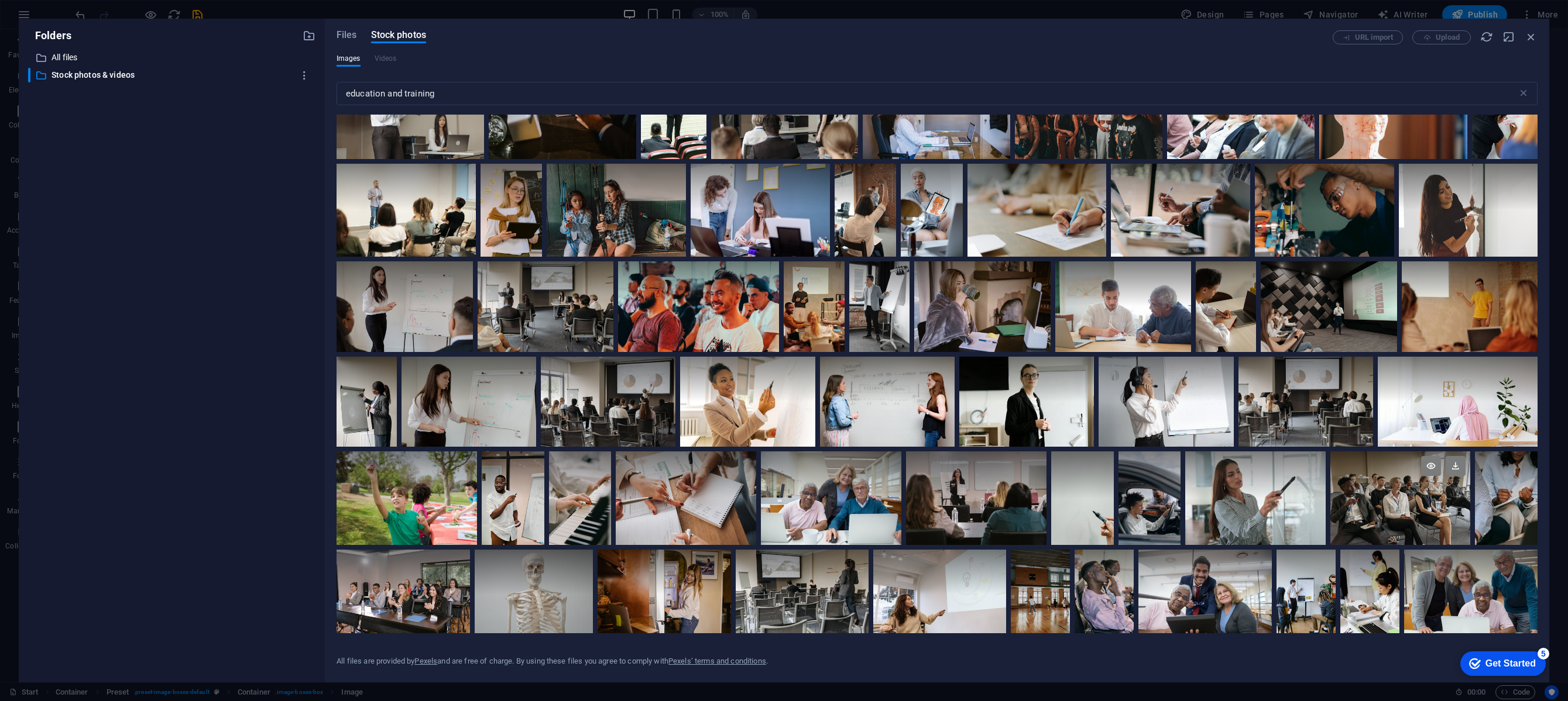
click at [1400, 486] on div at bounding box center [1400, 475] width 141 height 47
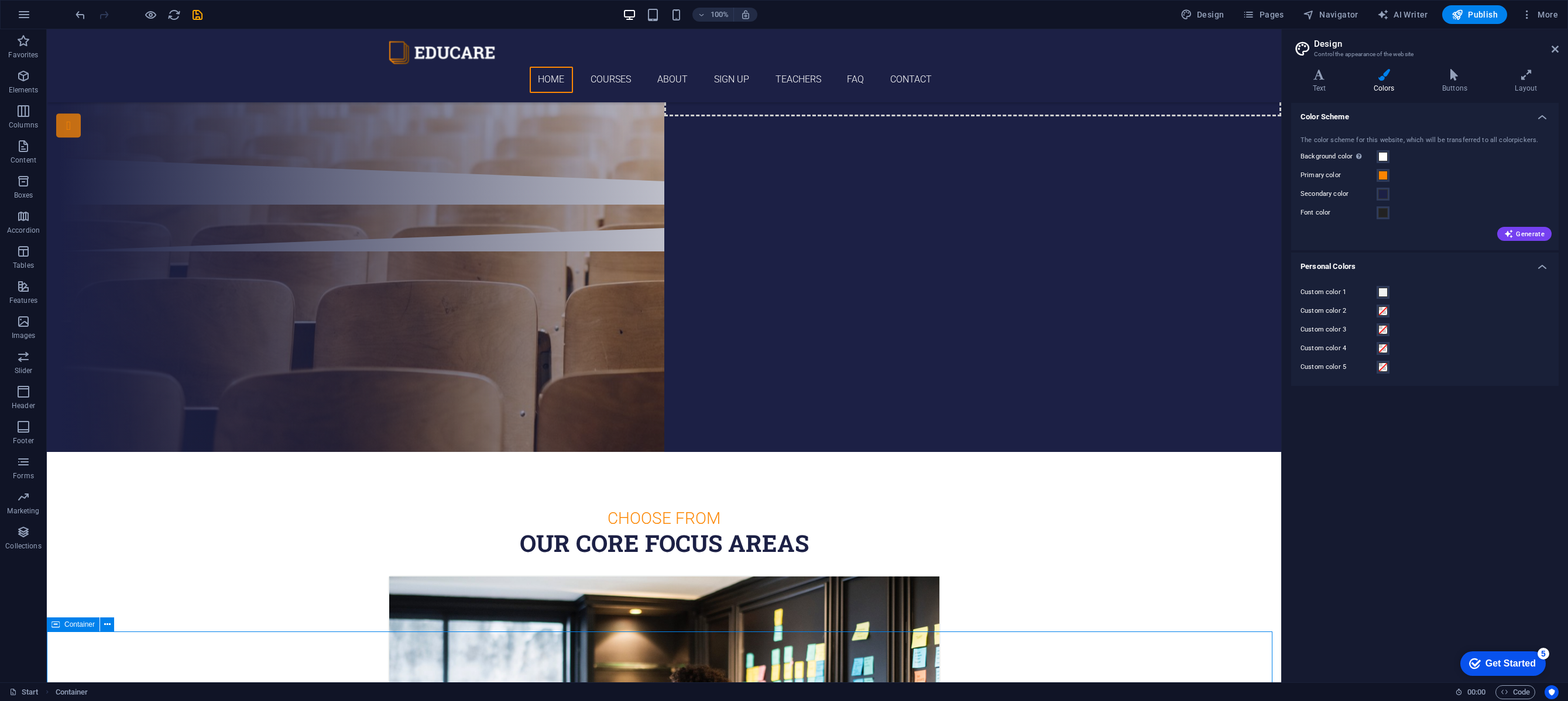
scroll to position [0, 0]
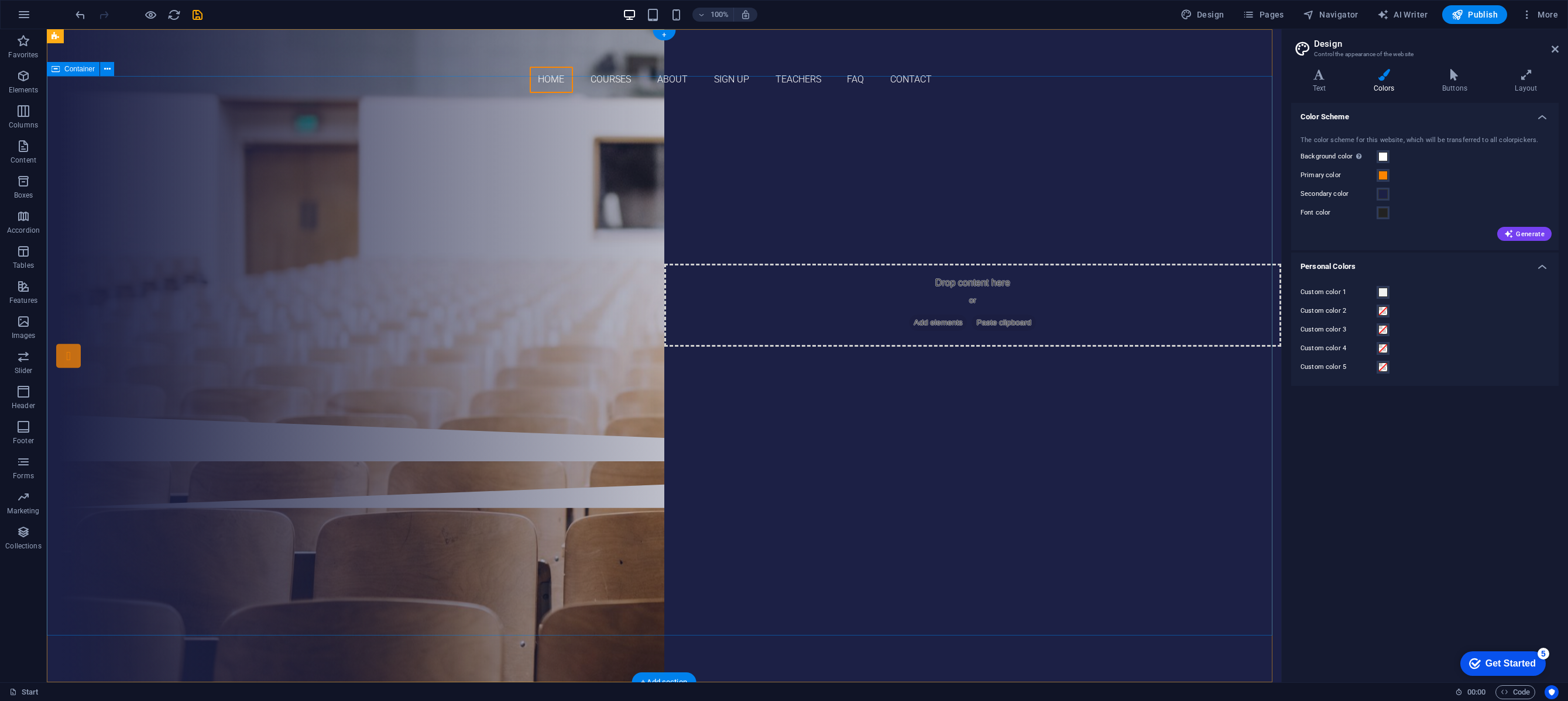
click at [257, 267] on div "training and career services in-service training, skills development programs, …" at bounding box center [664, 259] width 1234 height 312
click at [153, 138] on div "training and career services in-service training, skills development programs, …" at bounding box center [664, 259] width 1234 height 312
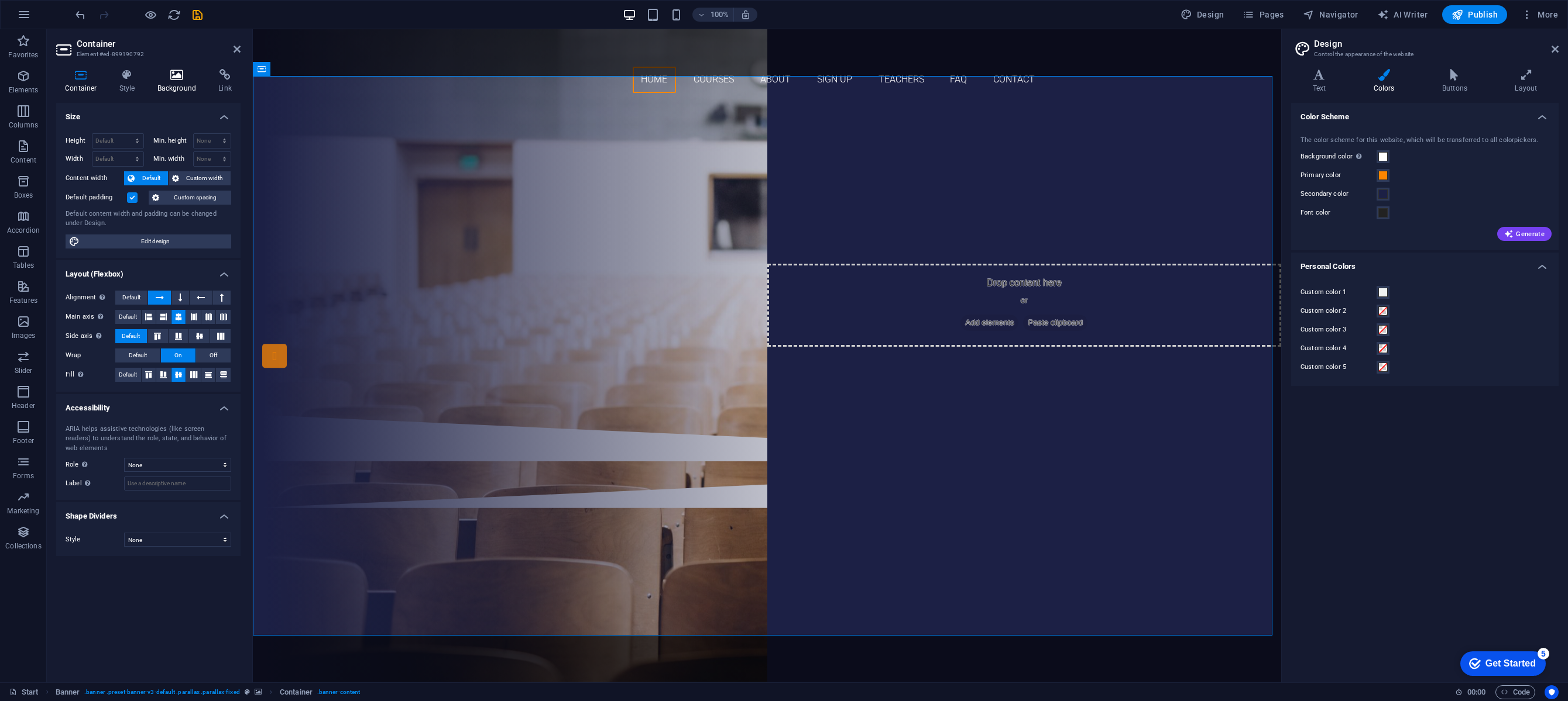
click at [171, 85] on h4 "Background" at bounding box center [180, 81] width 62 height 25
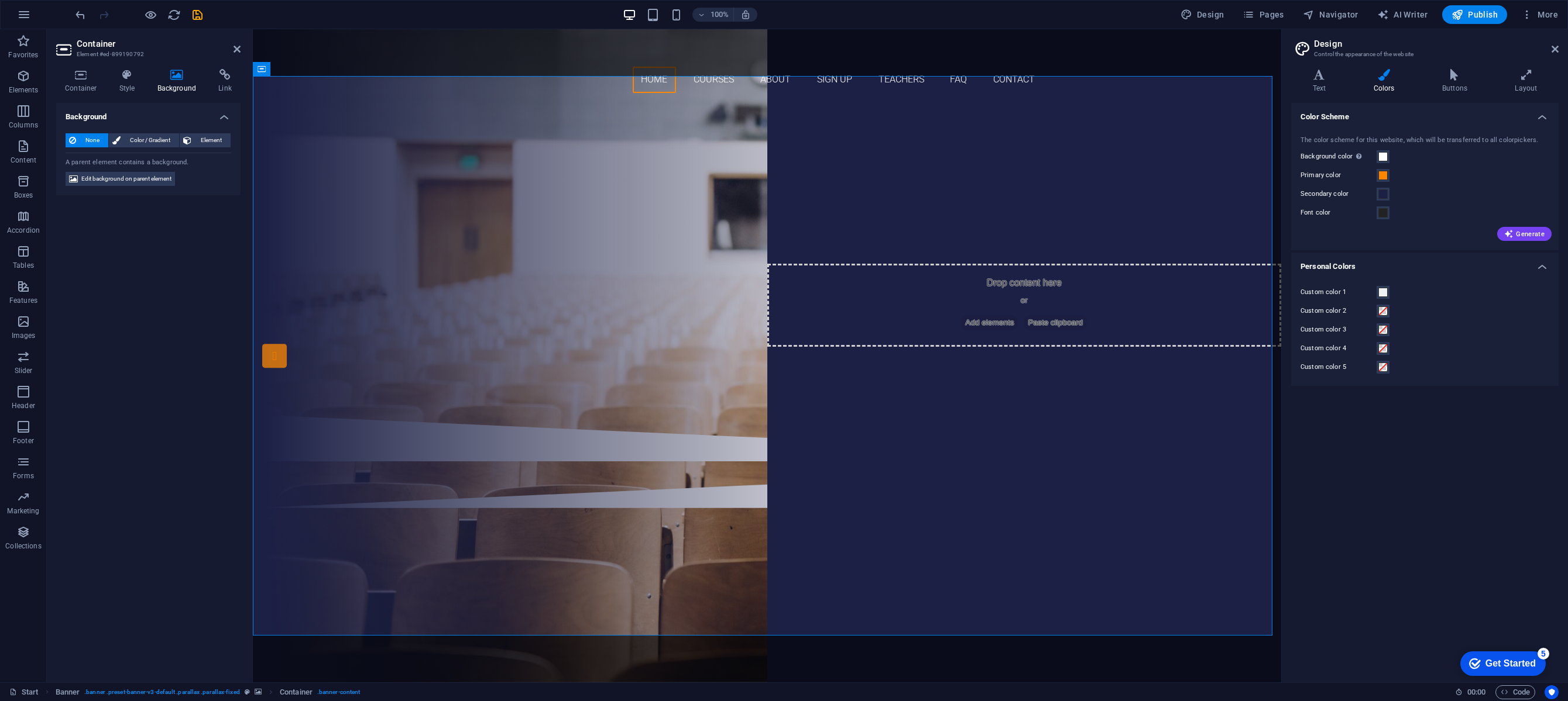
click at [171, 83] on h4 "Background" at bounding box center [180, 81] width 62 height 25
click at [90, 84] on h4 "Container" at bounding box center [83, 81] width 54 height 25
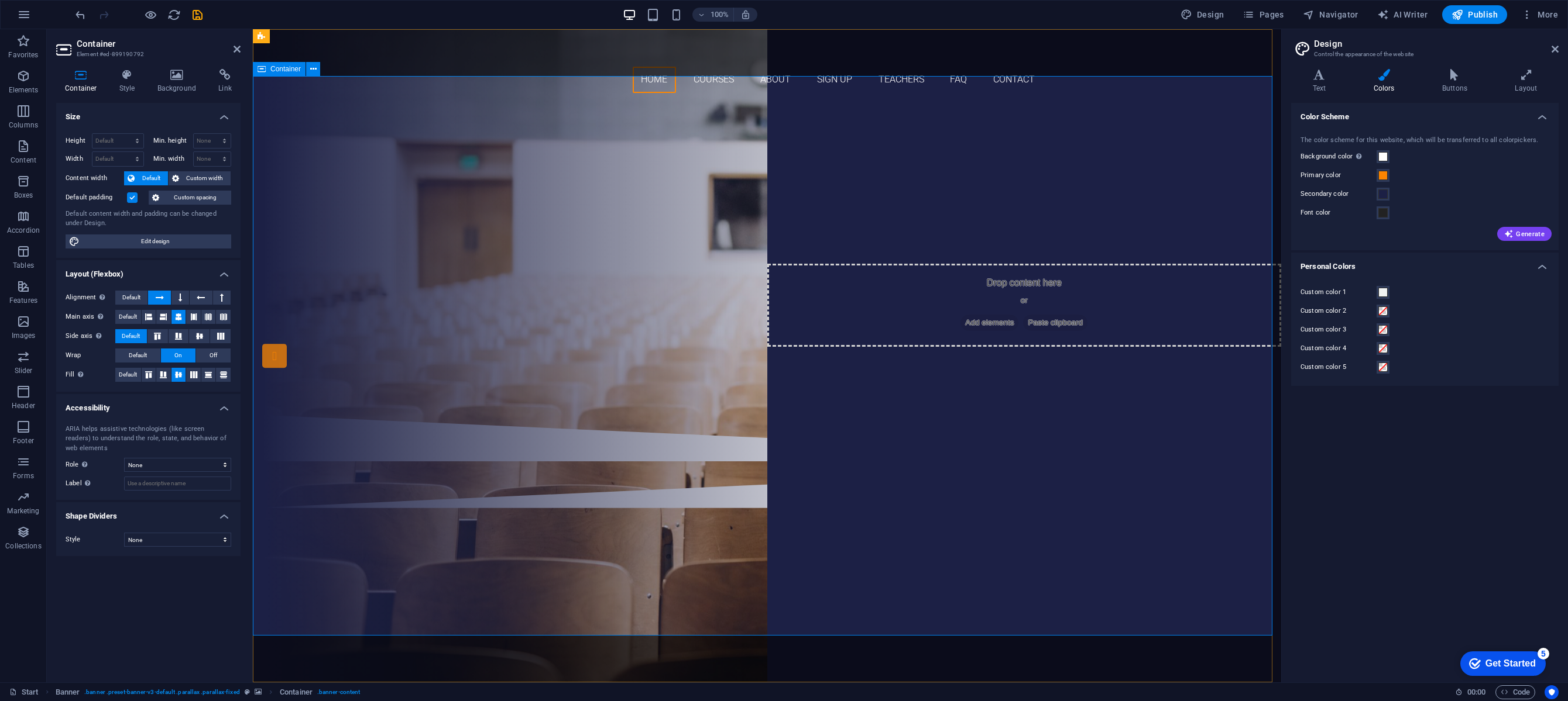
click at [546, 179] on div "training and career services" at bounding box center [767, 169] width 553 height 21
click at [402, 186] on div "training and career services in-service training, skills development programs, …" at bounding box center [767, 259] width 1029 height 312
click at [290, 74] on div "Container" at bounding box center [279, 69] width 53 height 14
click at [316, 71] on icon at bounding box center [313, 69] width 6 height 13
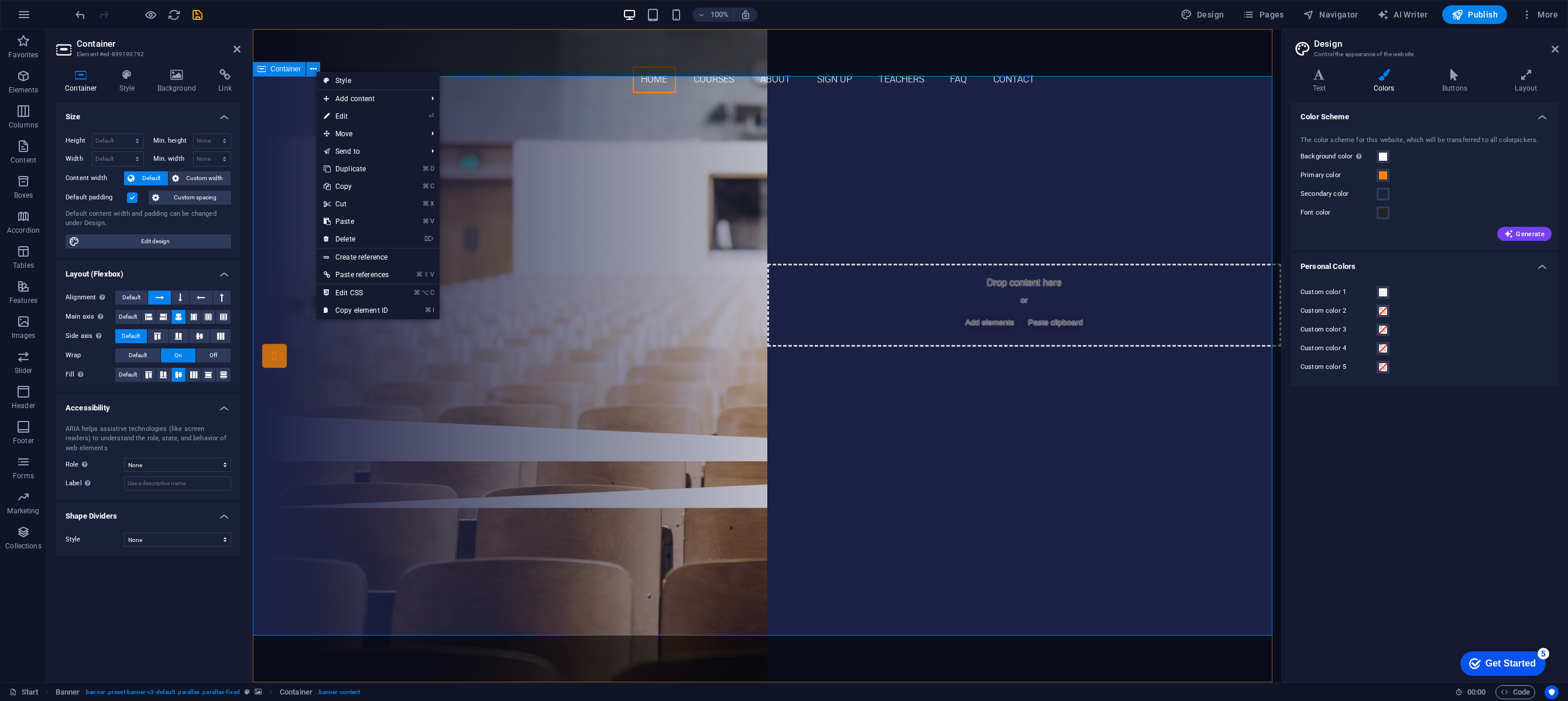
click at [304, 210] on div "training and career services in-service training, skills development programs, …" at bounding box center [767, 259] width 1029 height 312
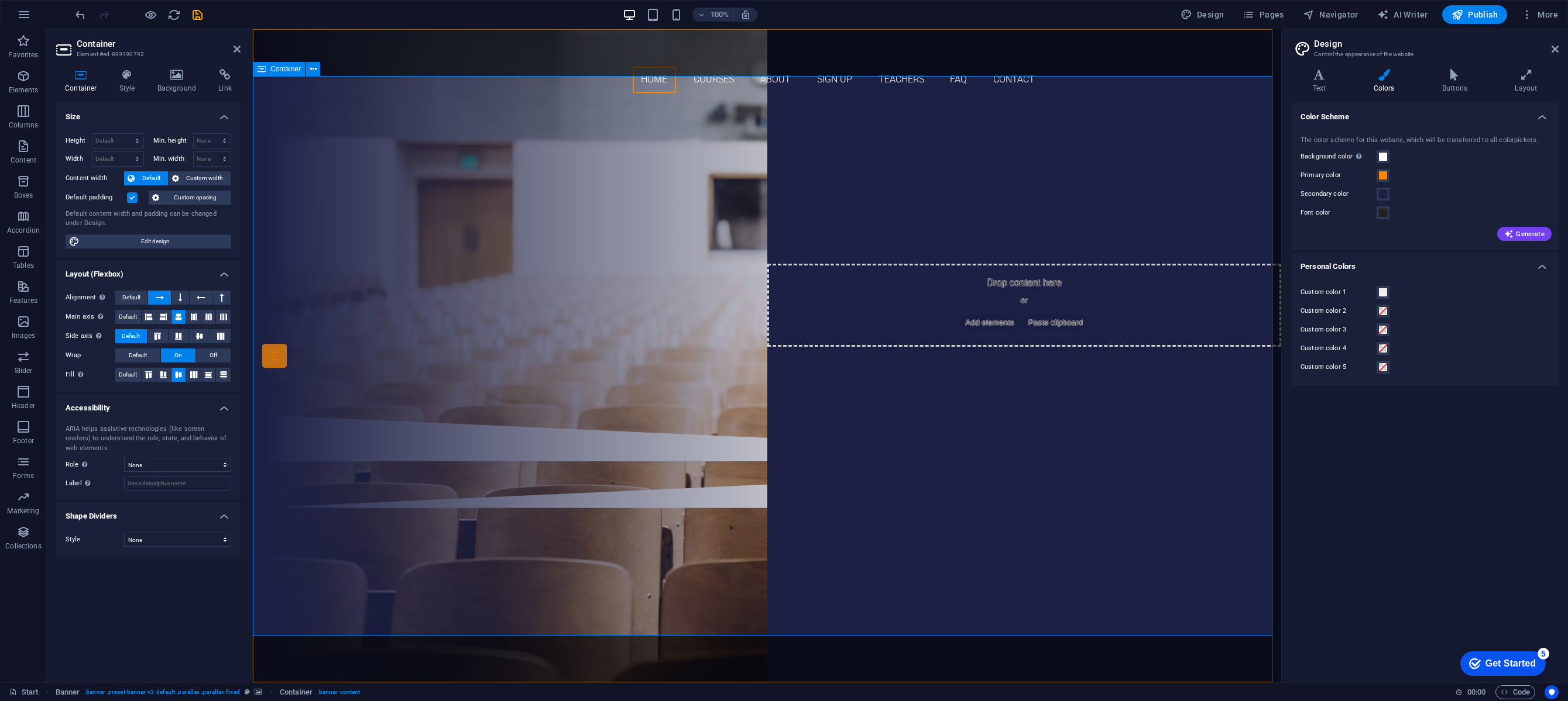
click at [304, 210] on div "training and career services in-service training, skills development programs, …" at bounding box center [767, 259] width 1029 height 312
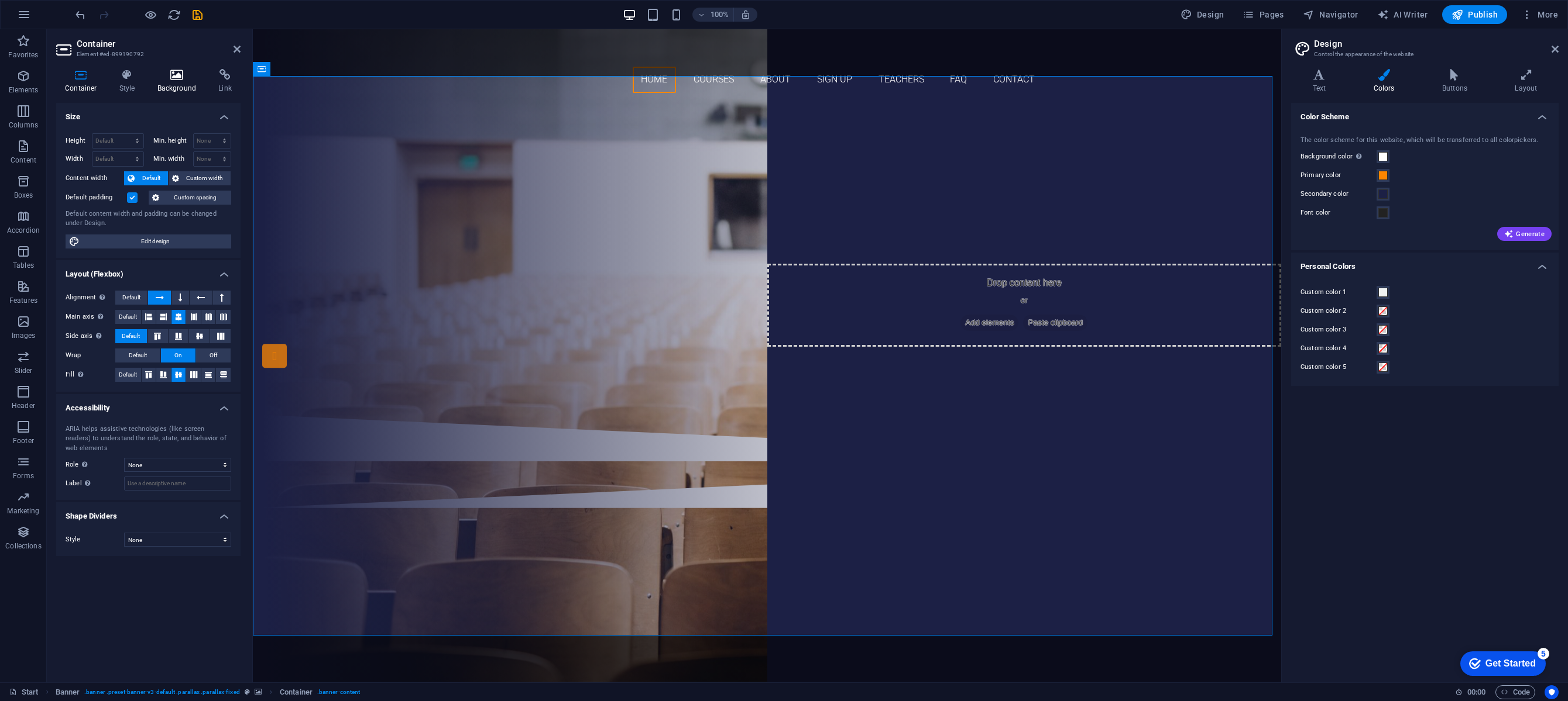
click at [187, 78] on icon at bounding box center [177, 75] width 57 height 12
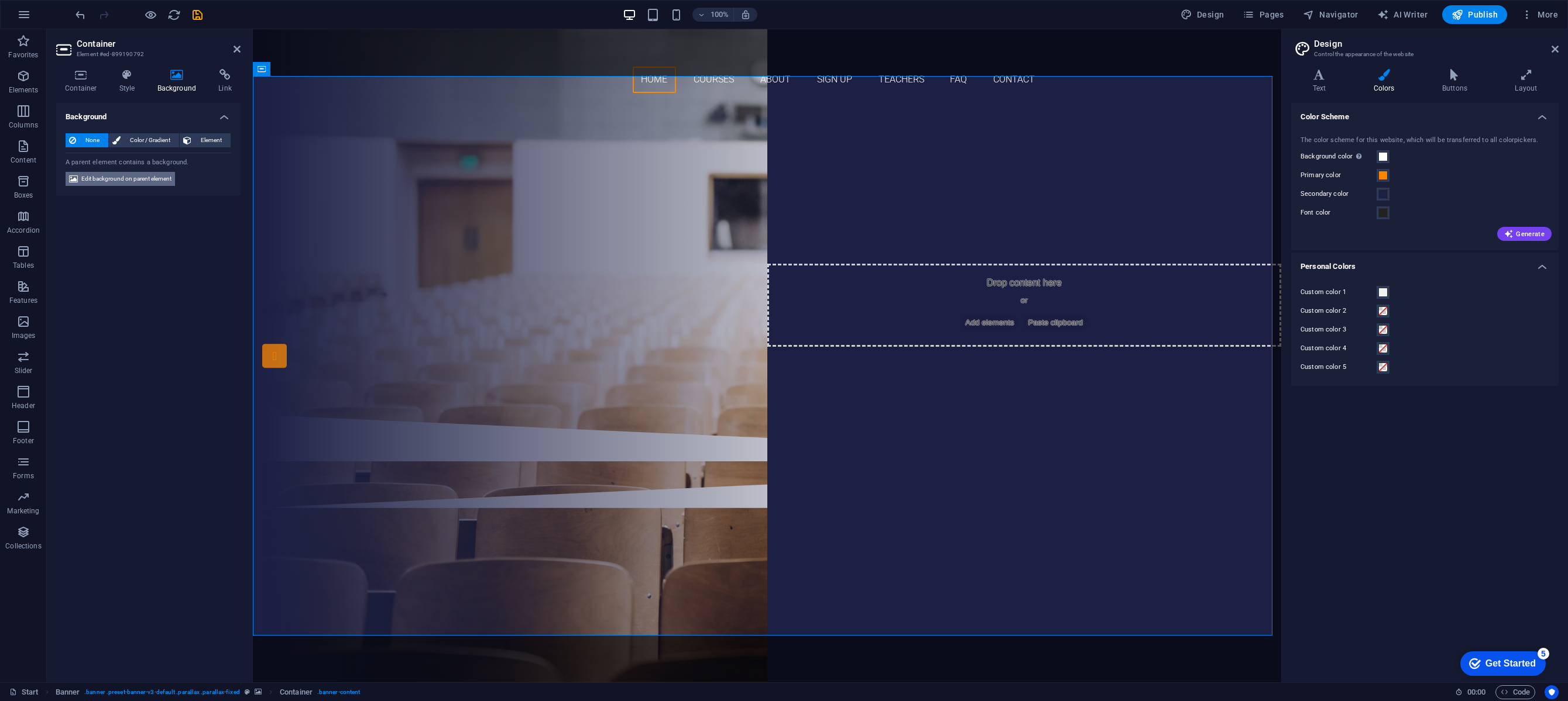
click at [147, 178] on span "Edit background on parent element" at bounding box center [126, 179] width 90 height 14
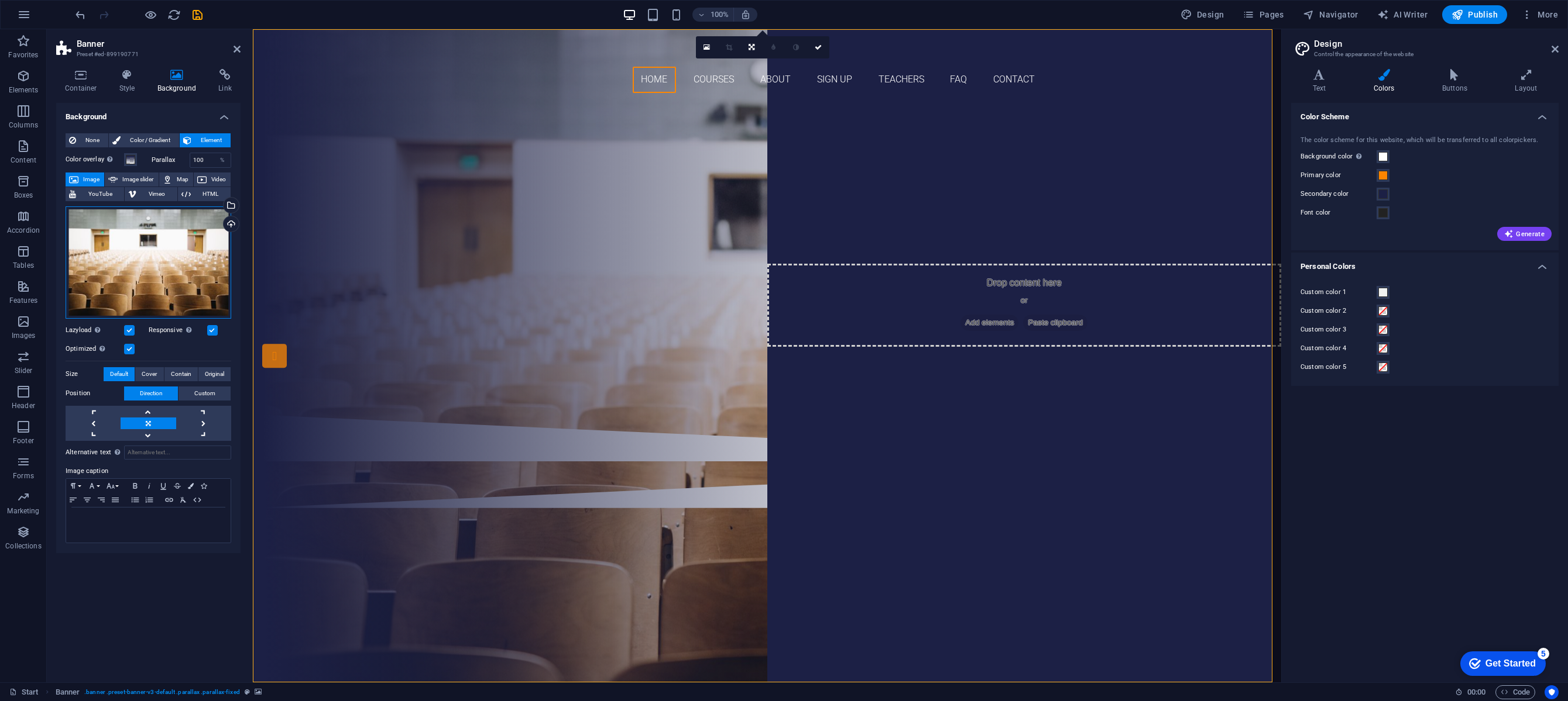
click at [173, 271] on div "Drag files here, click to choose files or select files from Files or our free s…" at bounding box center [148, 263] width 166 height 112
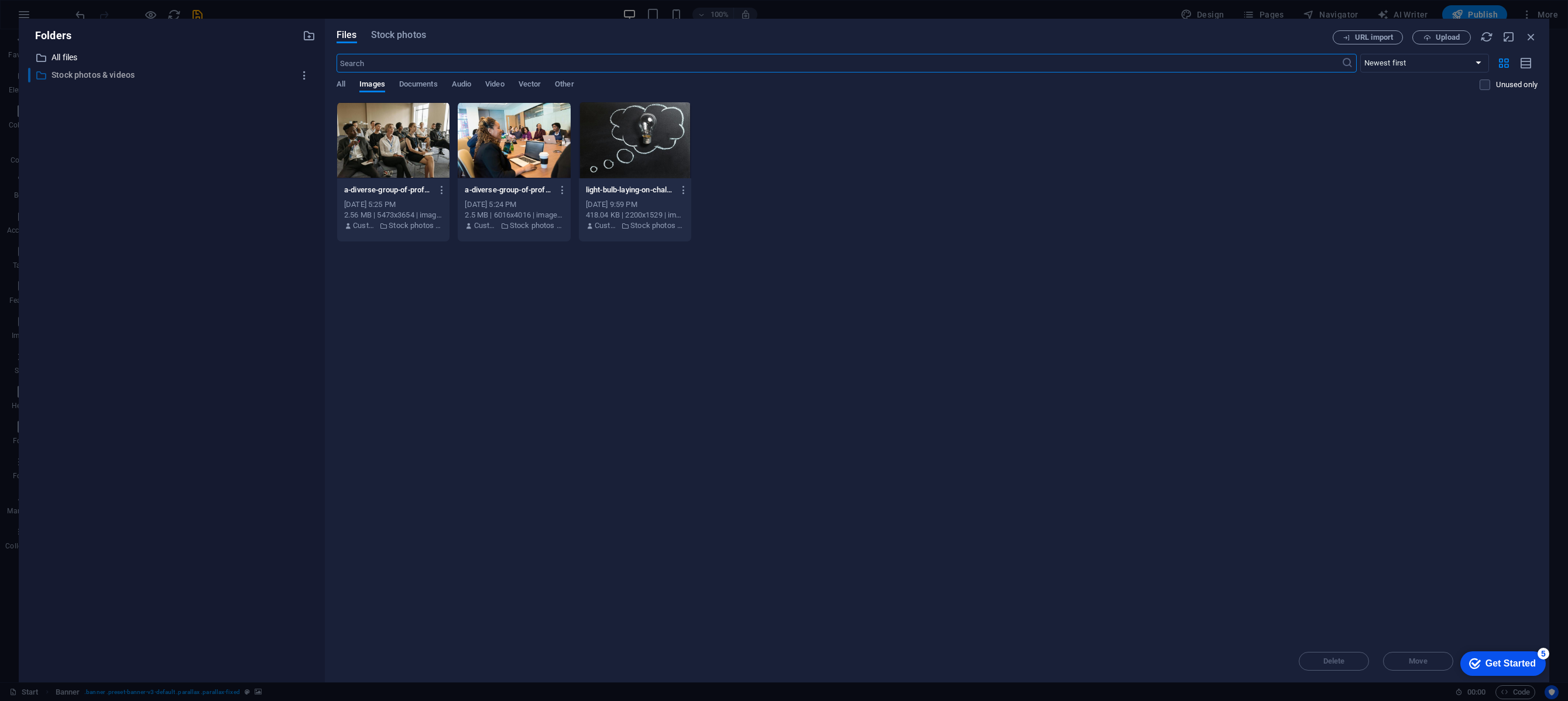
click at [88, 79] on p "Stock photos & videos" at bounding box center [173, 75] width 242 height 13
click at [404, 30] on div "Files Stock photos URL import Upload ​ Newest first Oldest first Name (A-Z) Nam…" at bounding box center [937, 351] width 1225 height 664
click at [415, 35] on span "Stock photos" at bounding box center [398, 35] width 55 height 14
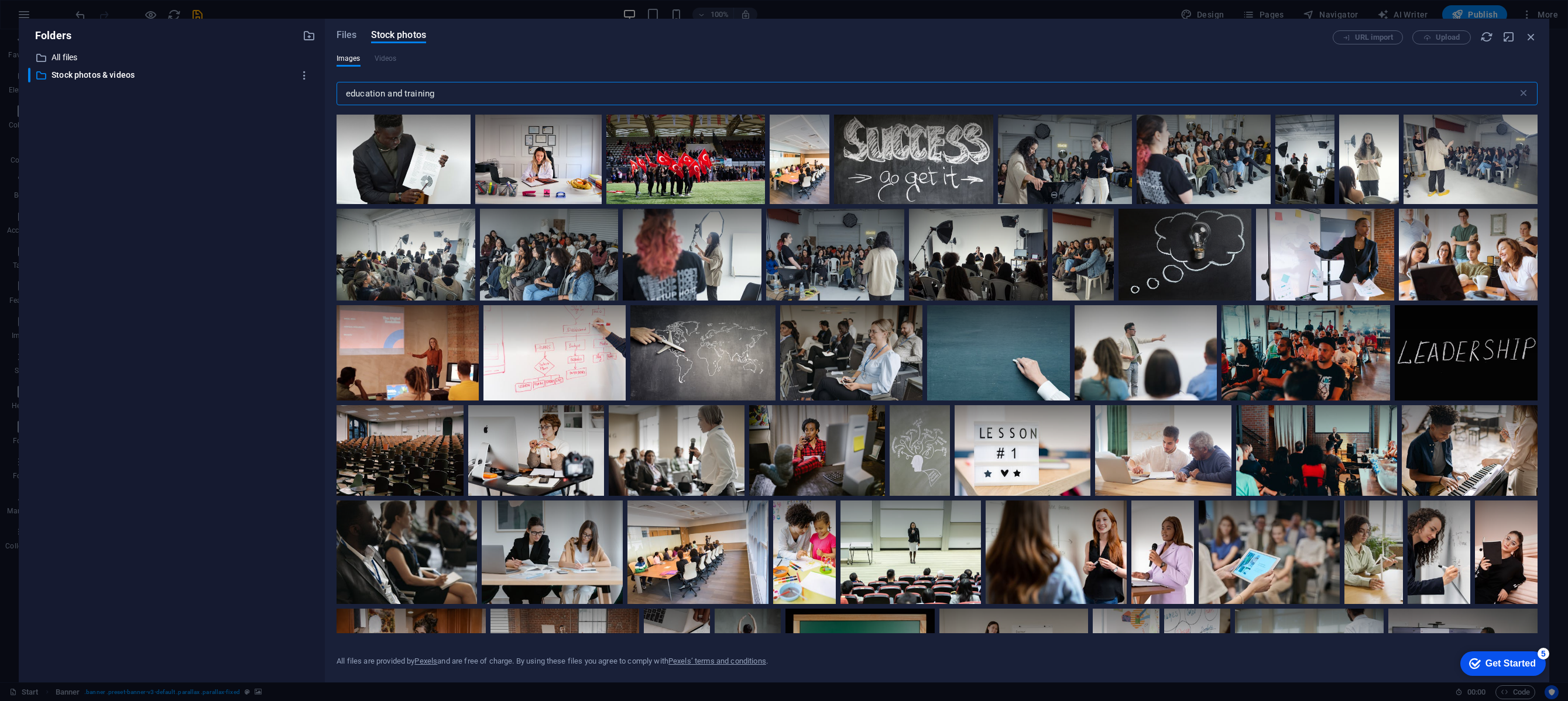
click at [432, 98] on input "education and training" at bounding box center [927, 93] width 1181 height 23
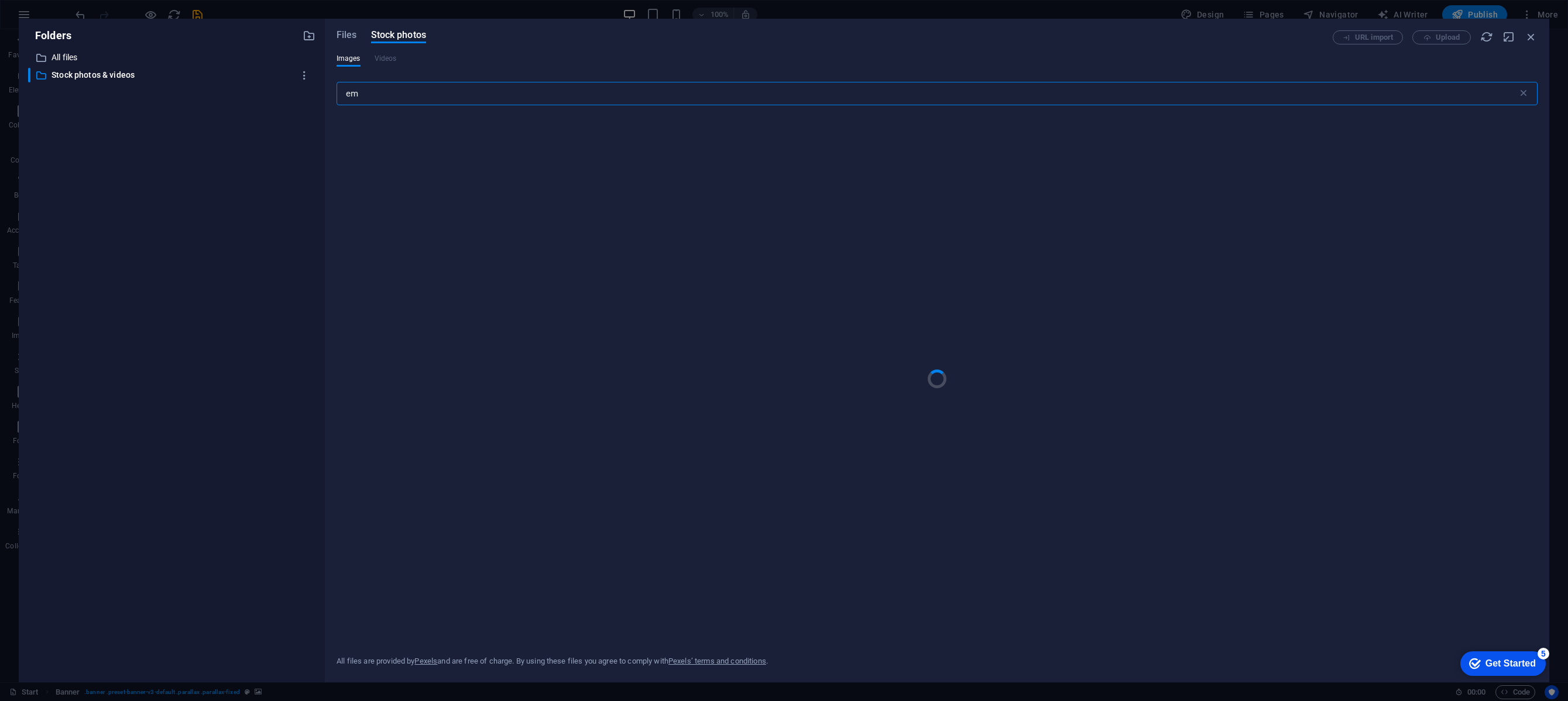
type input "e"
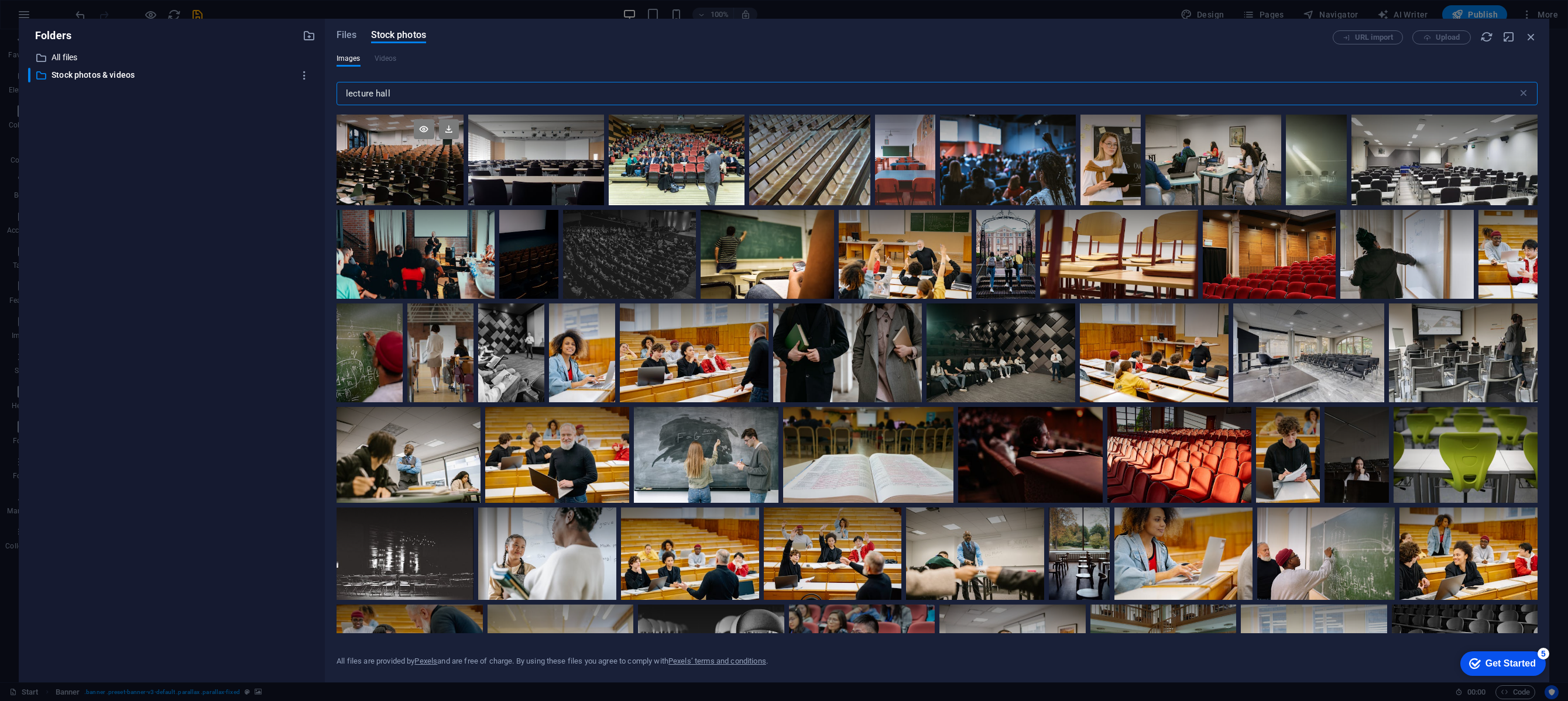
type input "lecture hall"
click at [403, 173] on div at bounding box center [400, 160] width 127 height 91
click at [372, 176] on div at bounding box center [400, 183] width 127 height 45
click at [372, 176] on div at bounding box center [400, 160] width 127 height 91
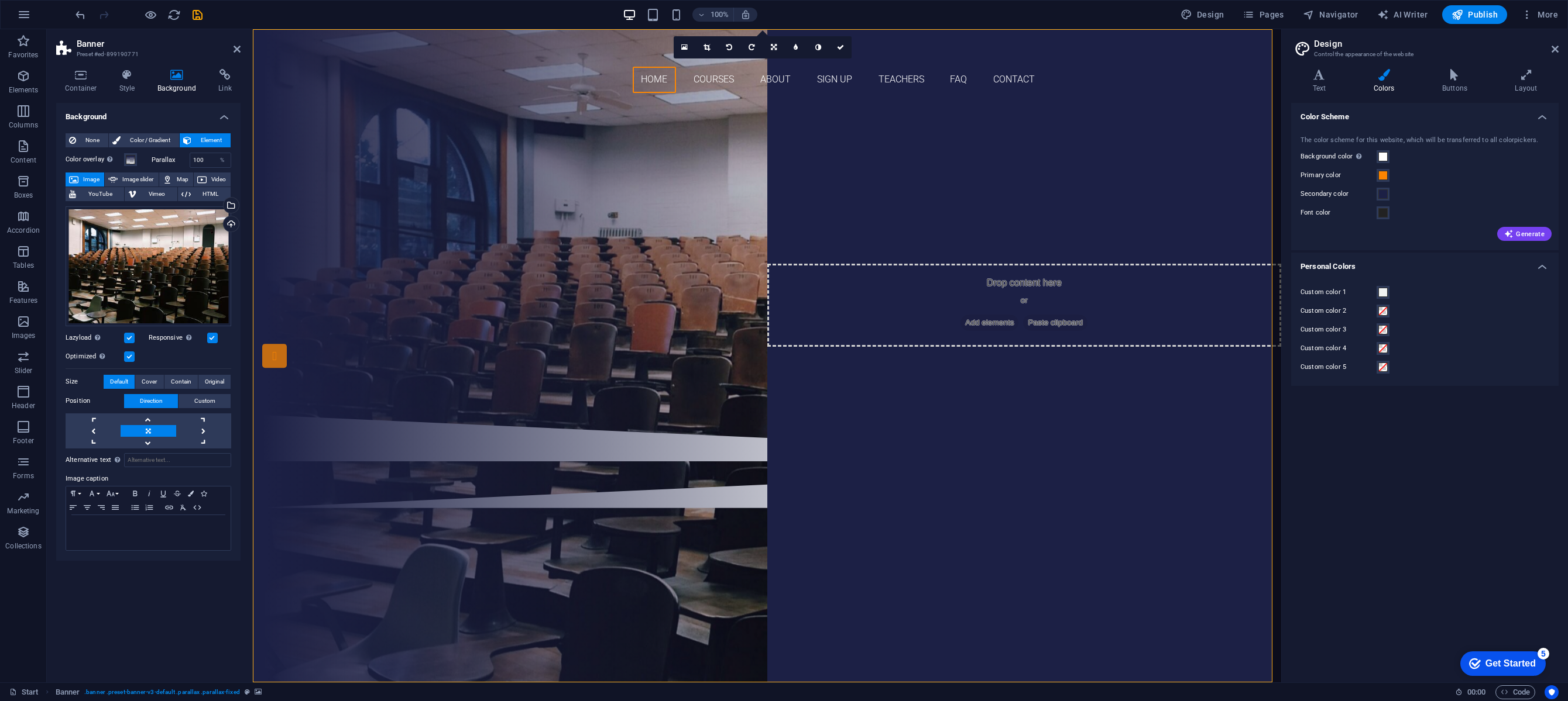
click at [144, 654] on div "Background None Color / Gradient Element Stretch background to full-width Color…" at bounding box center [148, 387] width 185 height 570
click at [555, 62] on div at bounding box center [767, 52] width 553 height 28
click at [534, 50] on div at bounding box center [767, 52] width 553 height 28
click at [534, 49] on div at bounding box center [767, 52] width 553 height 28
click at [512, 38] on span "Logo" at bounding box center [512, 36] width 16 height 7
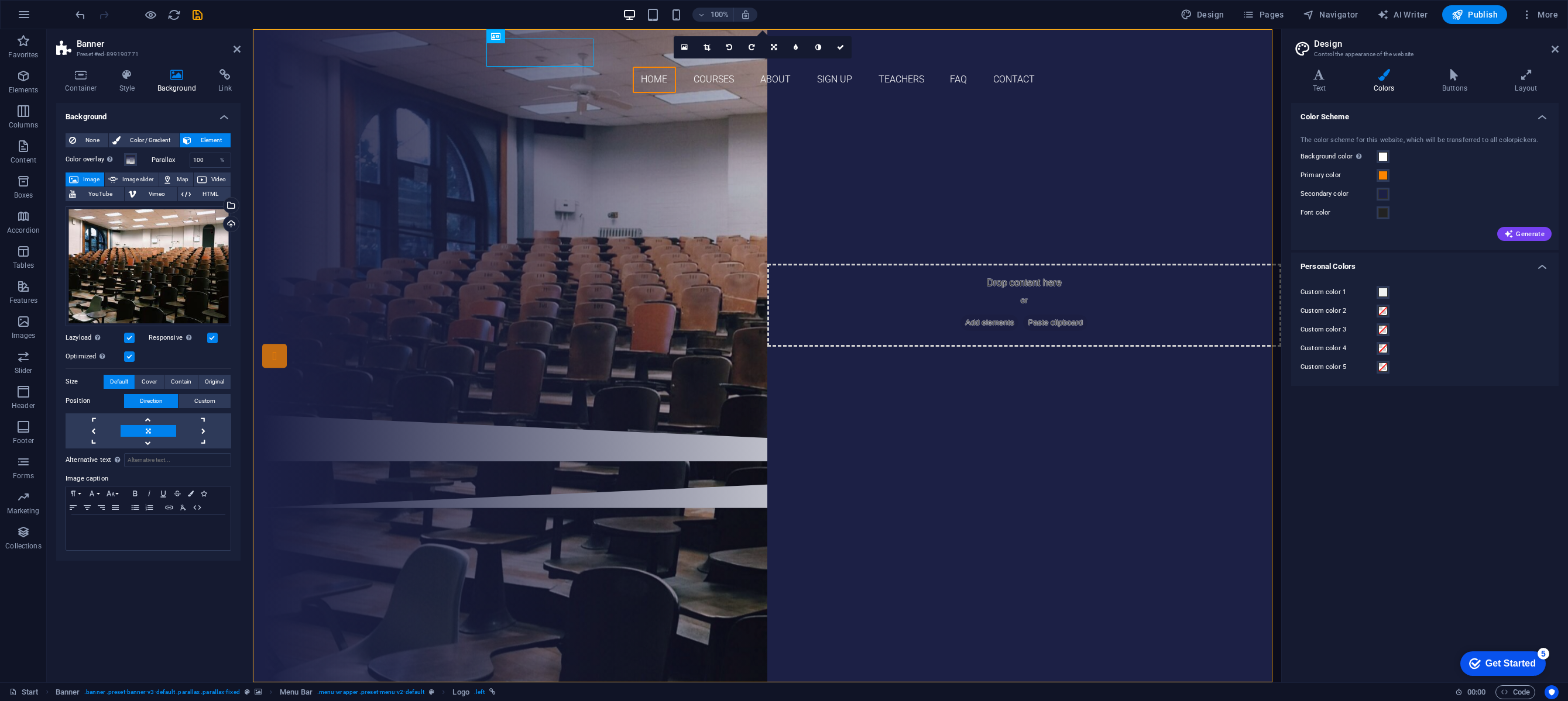
click at [522, 55] on div at bounding box center [767, 52] width 553 height 28
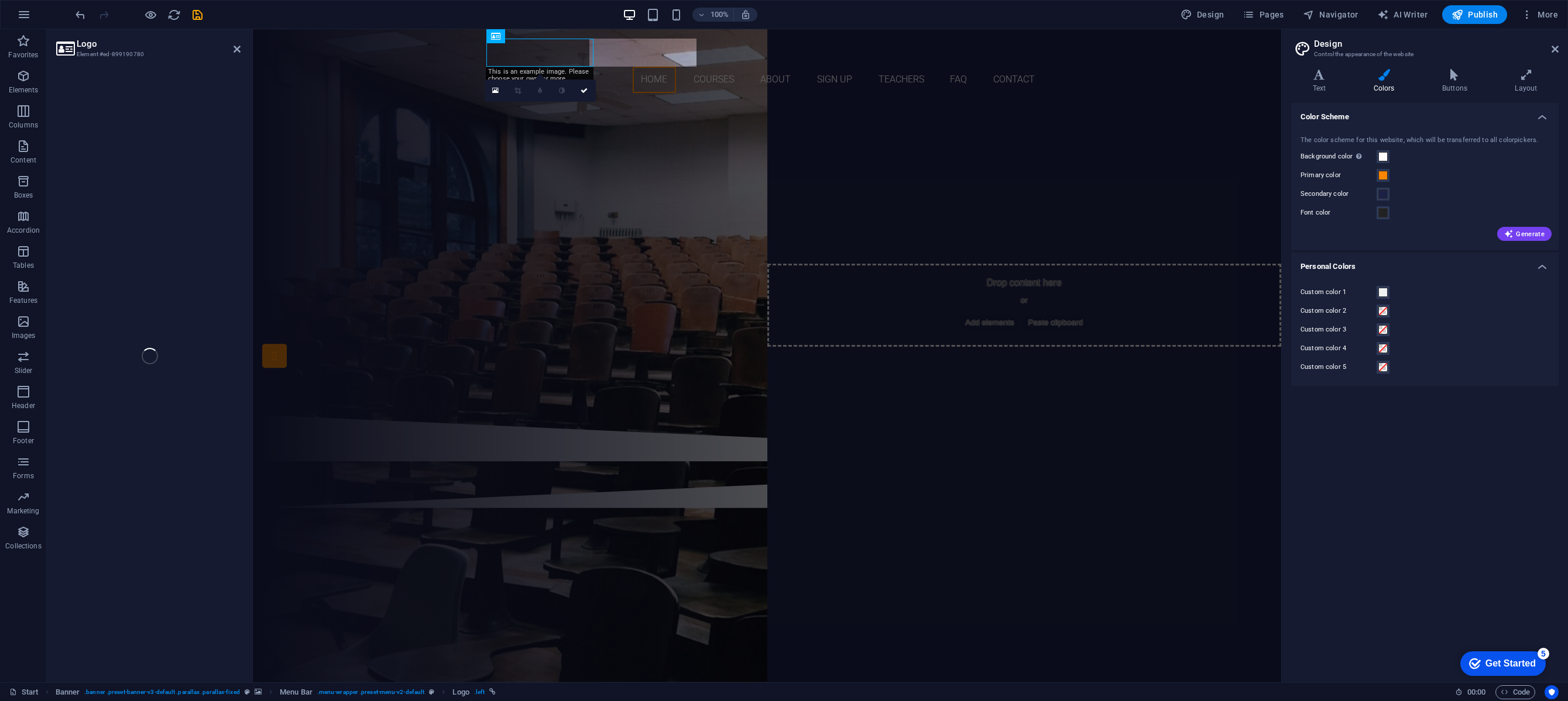
select select "px"
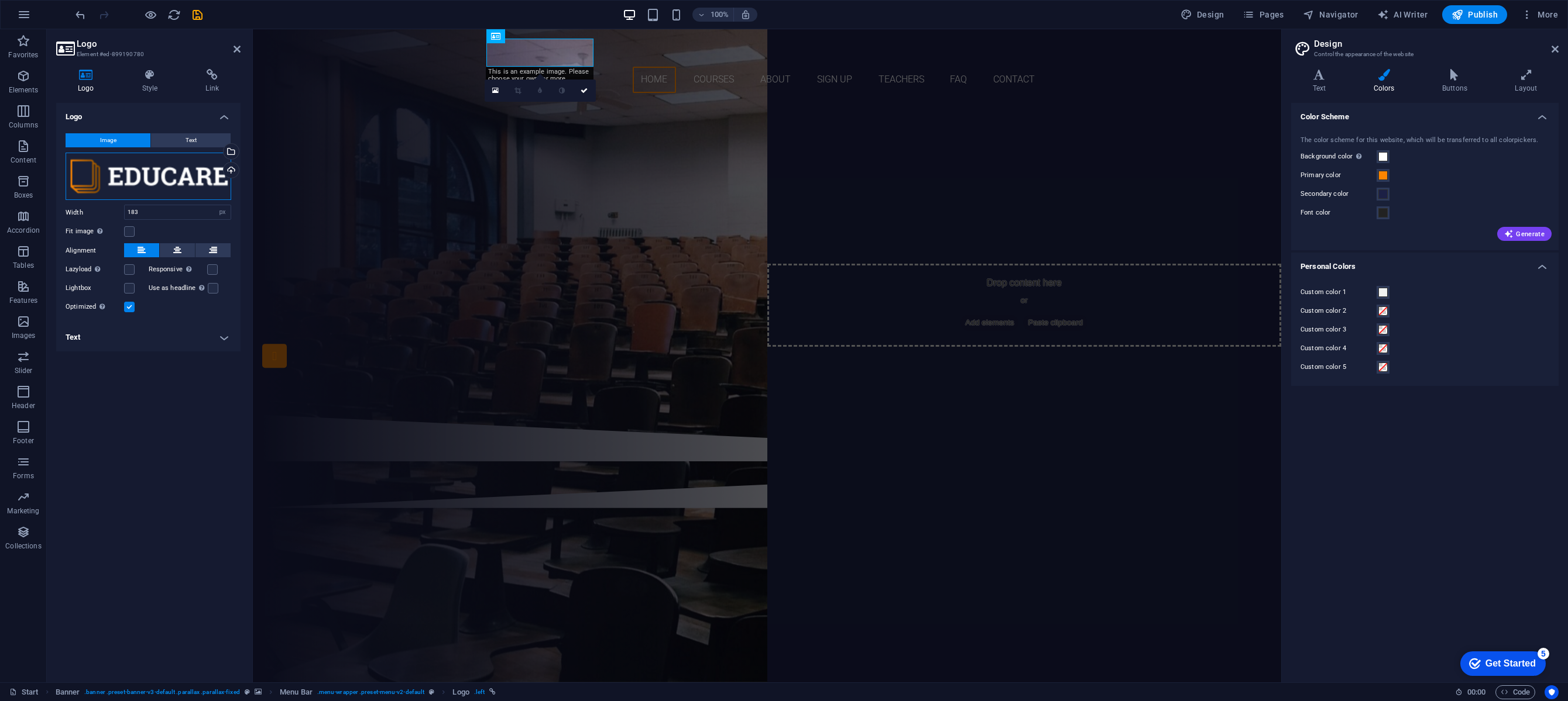
click at [152, 183] on div "Drag files here, click to choose files or select files from Files or our free s…" at bounding box center [148, 176] width 166 height 48
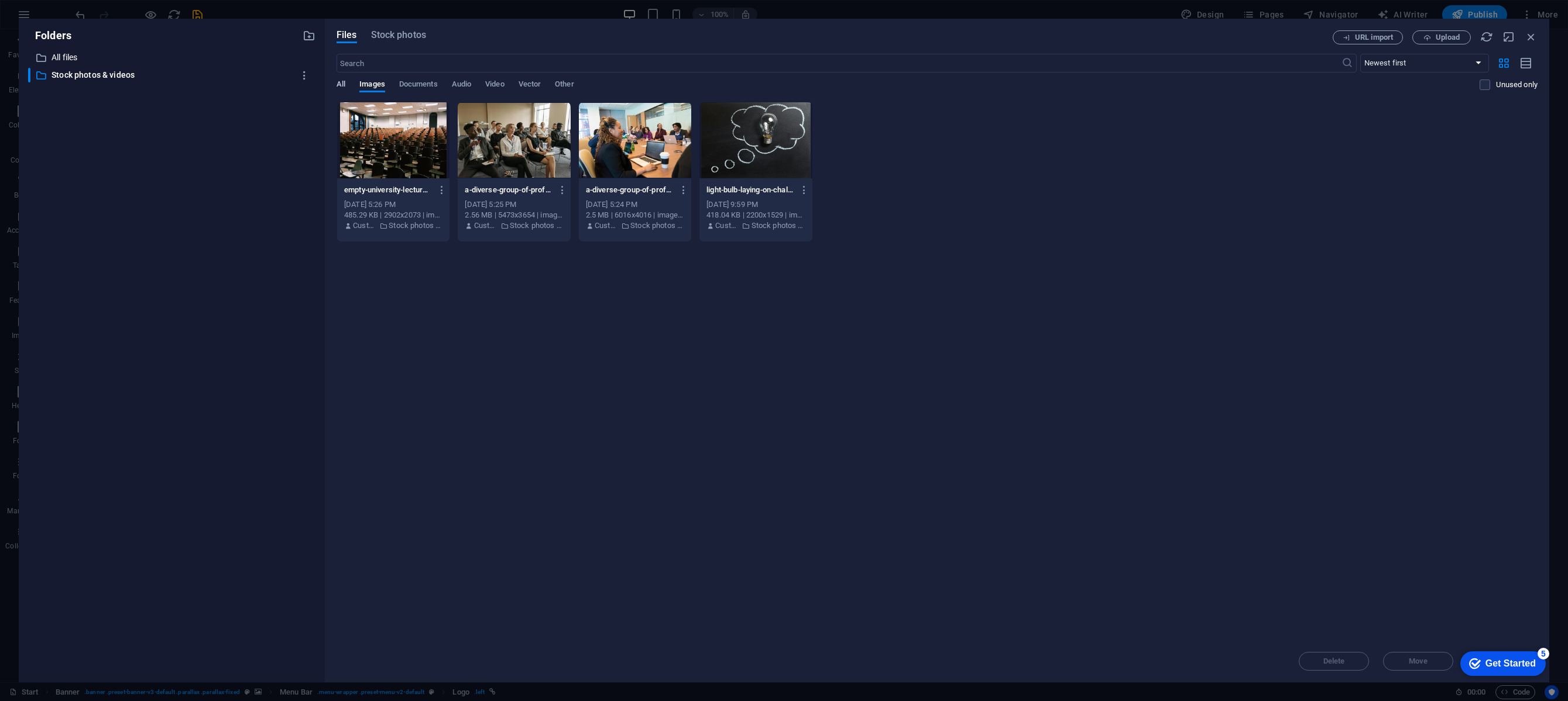
click at [342, 83] on span "All" at bounding box center [341, 86] width 9 height 16
click at [88, 63] on p "All files" at bounding box center [173, 57] width 242 height 13
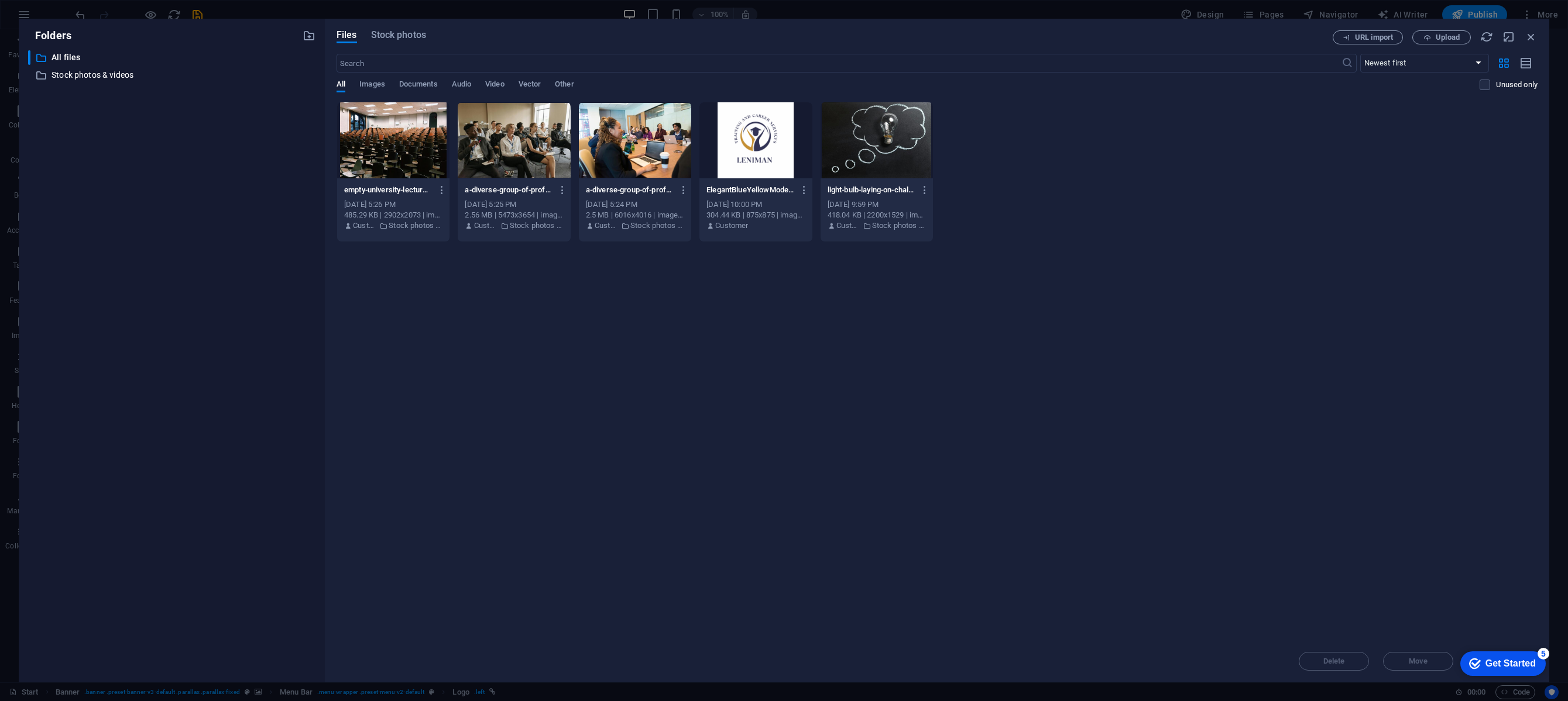
click at [766, 158] on div at bounding box center [756, 140] width 112 height 76
click at [765, 159] on div "1" at bounding box center [756, 140] width 112 height 76
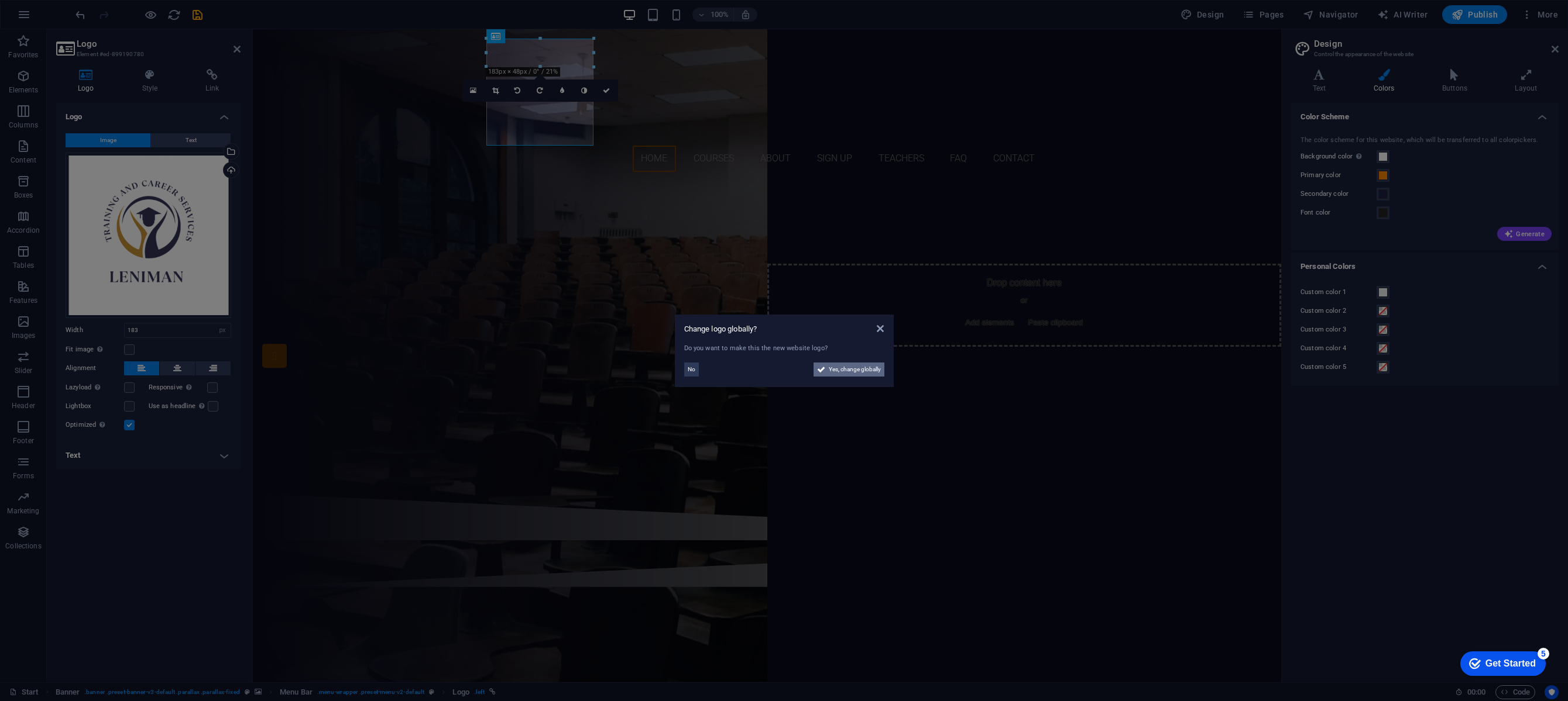
click at [855, 370] on span "Yes, change globally" at bounding box center [855, 370] width 52 height 14
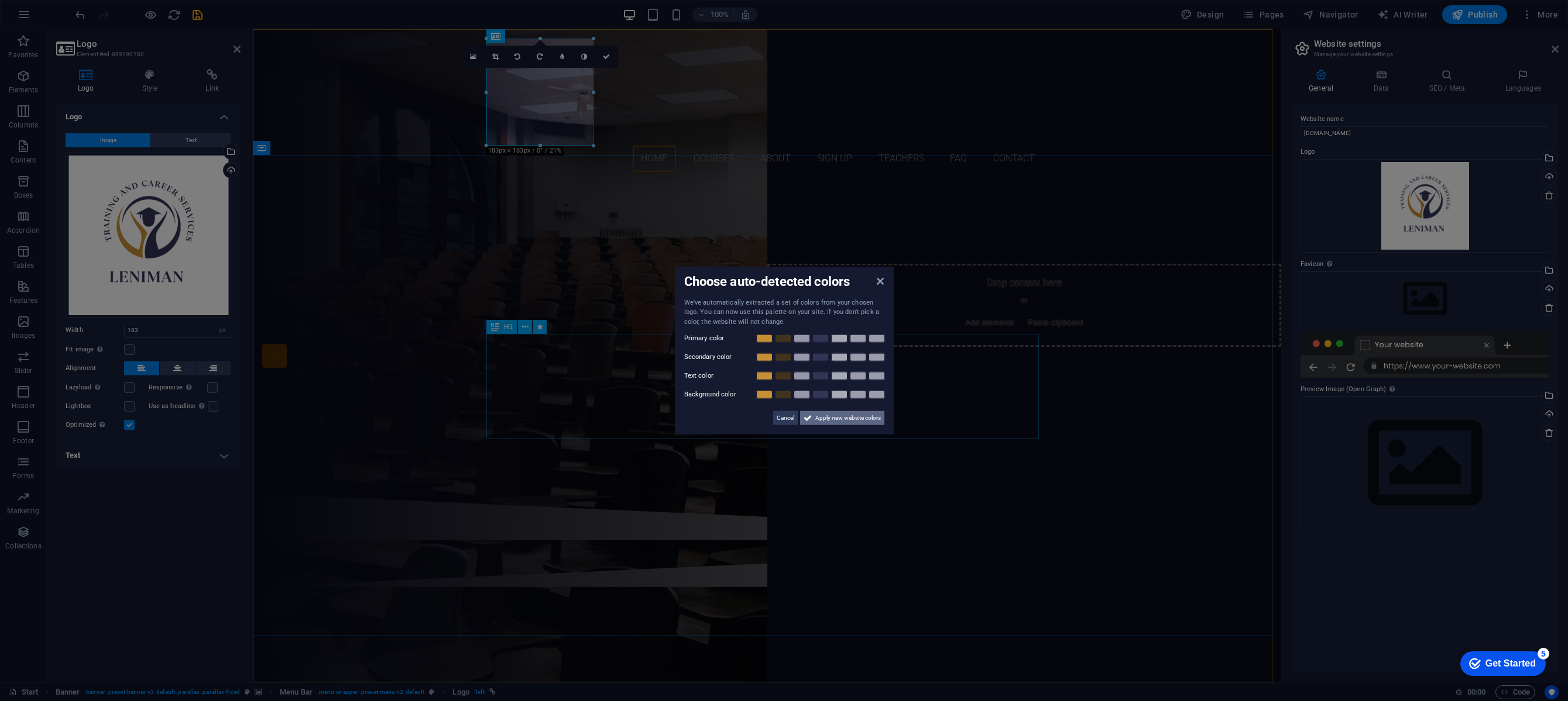
click at [828, 418] on span "Apply new website colors" at bounding box center [848, 418] width 66 height 14
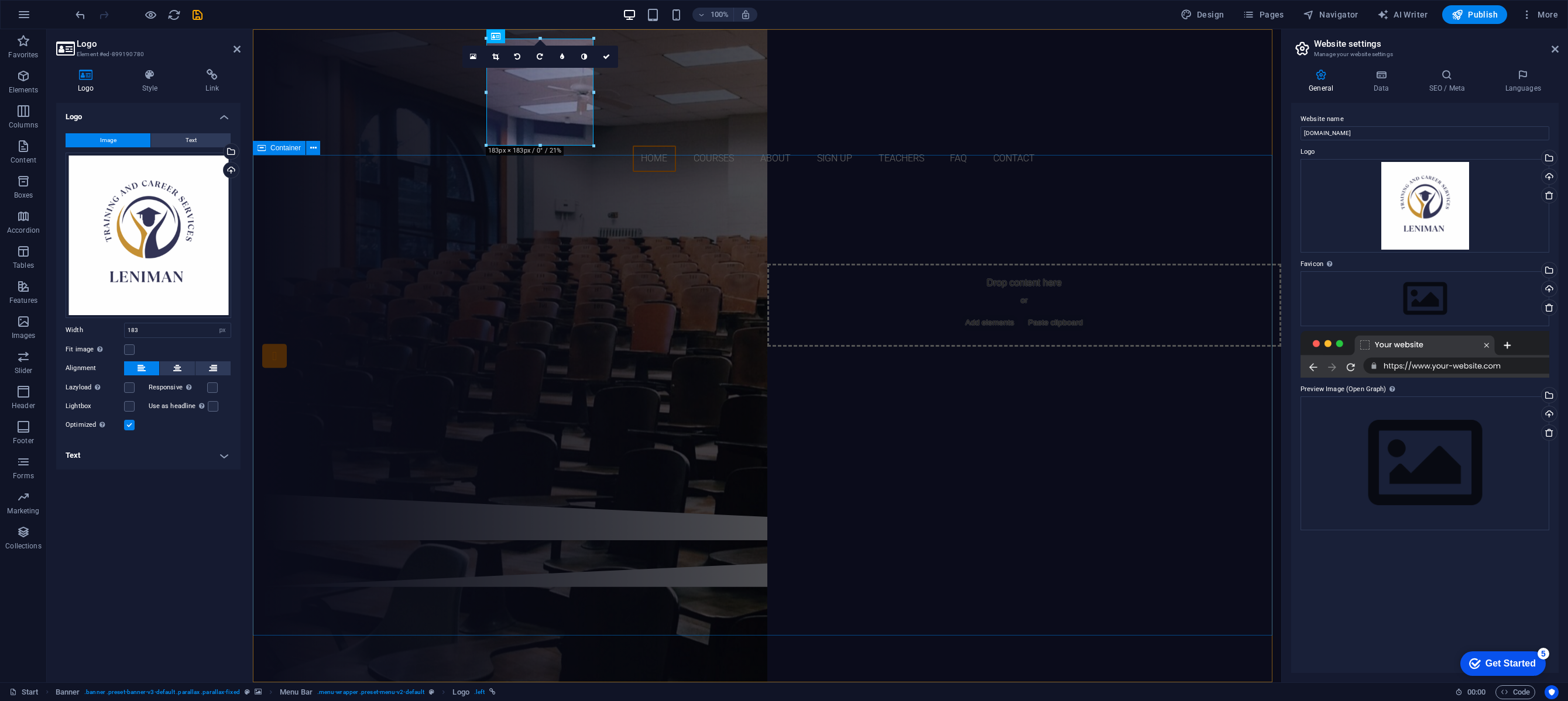
click at [384, 462] on div "training and career services in-service training, skills development programs, …" at bounding box center [767, 338] width 1029 height 312
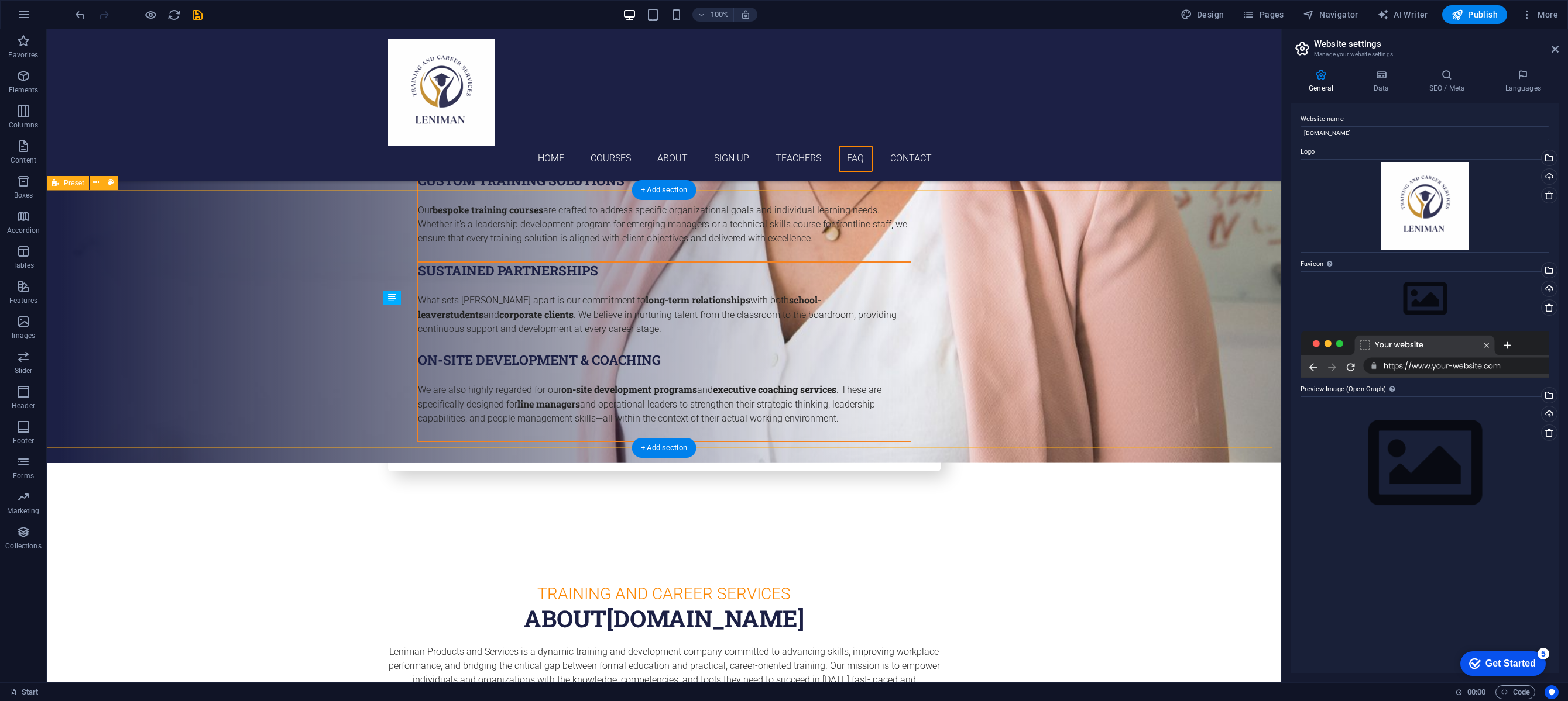
scroll to position [4080, 0]
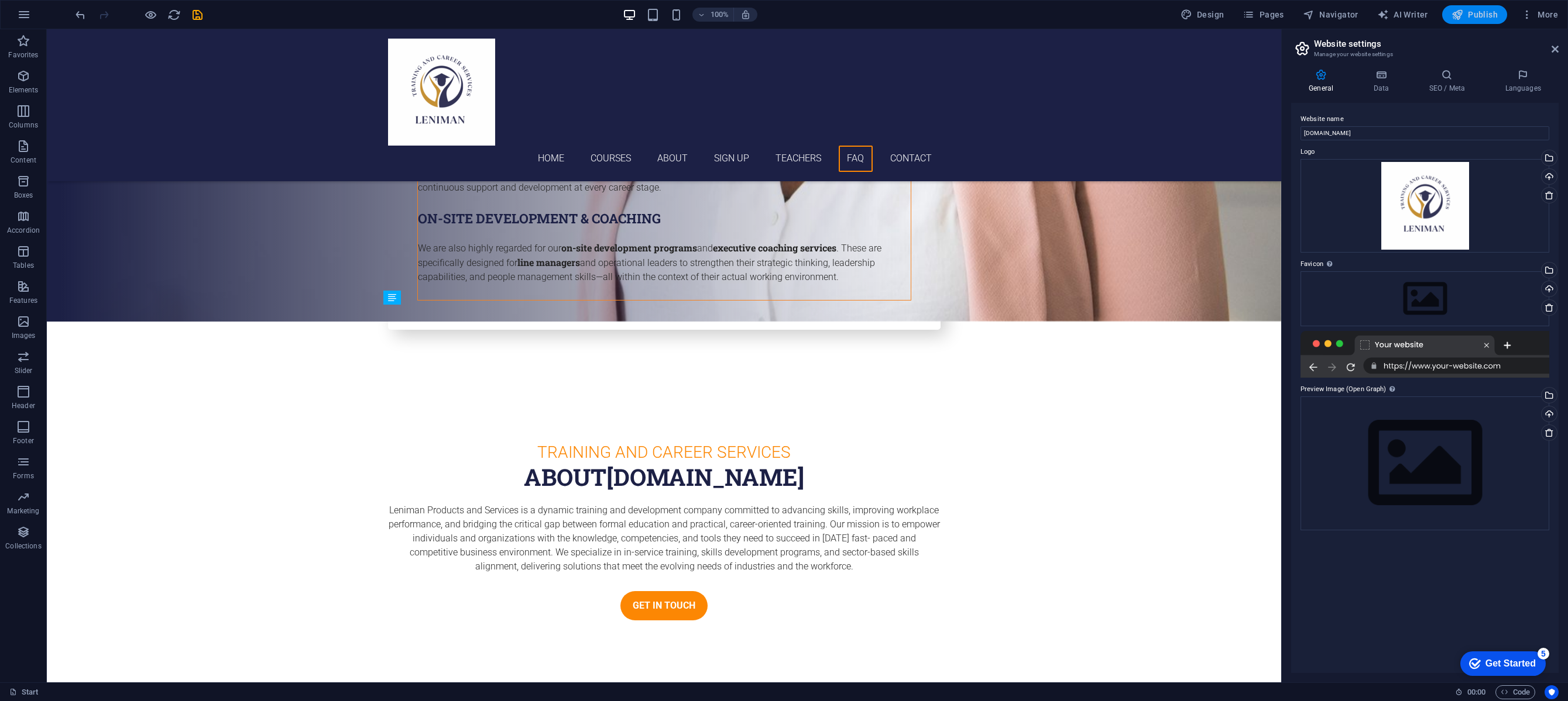
click at [1475, 16] on span "Publish" at bounding box center [1474, 14] width 46 height 12
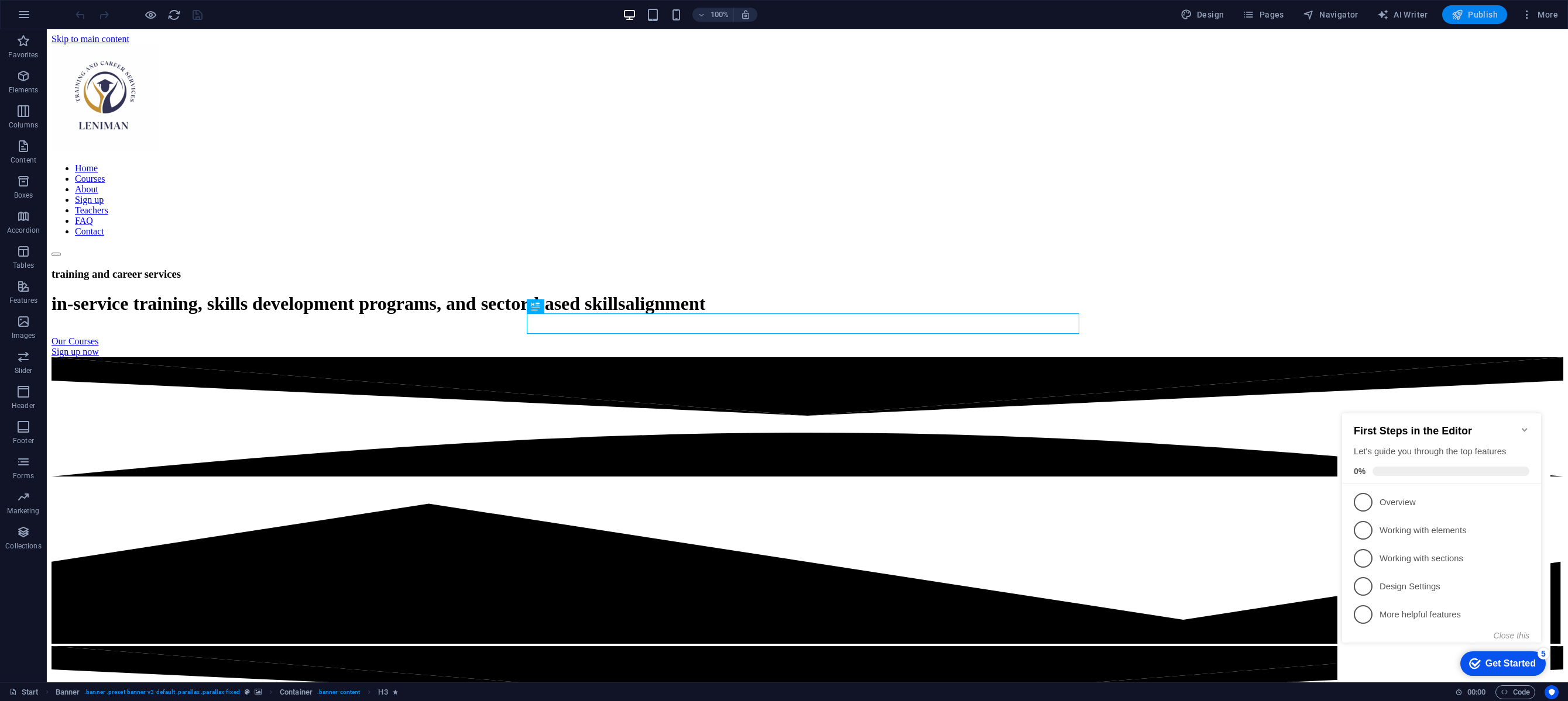
click at [1462, 16] on icon "button" at bounding box center [1457, 14] width 12 height 12
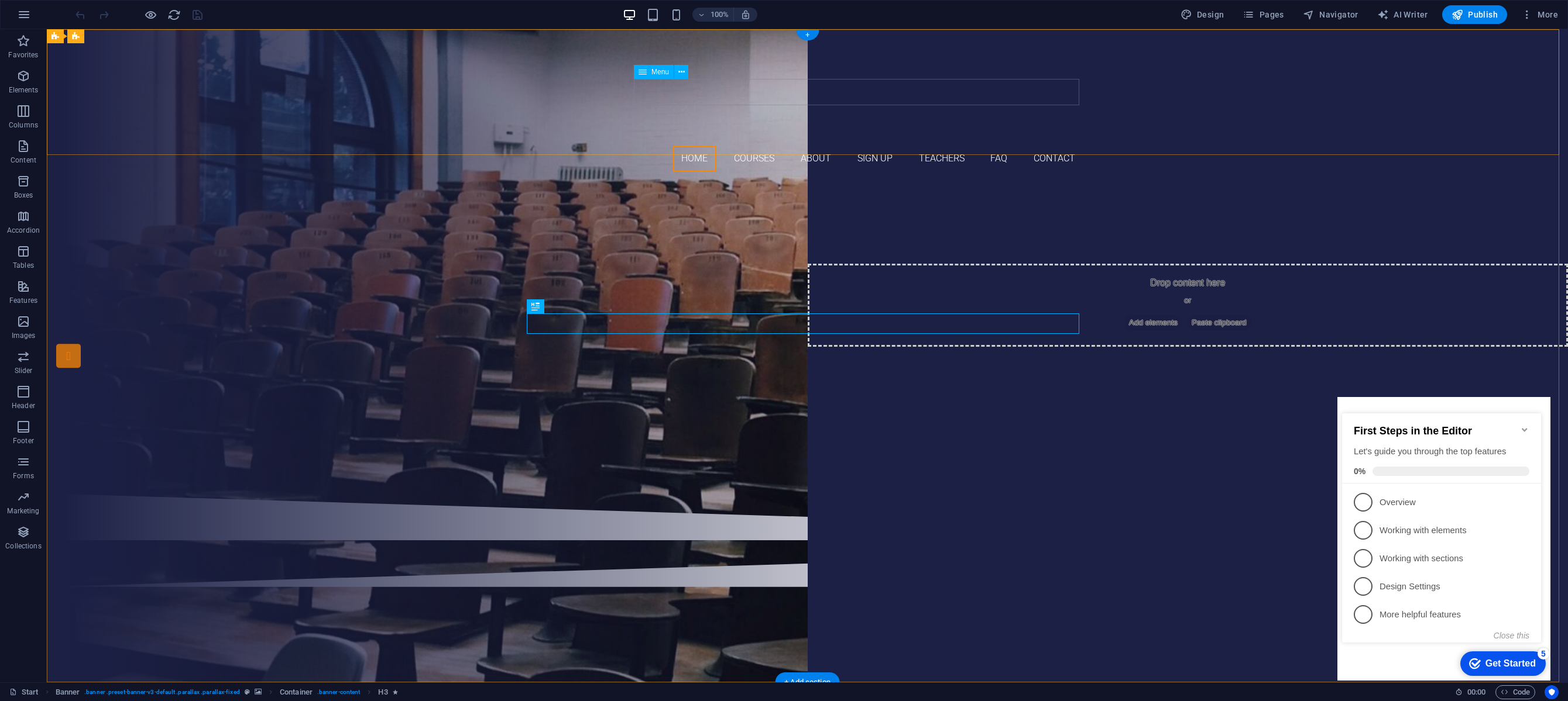
click at [1005, 145] on nav "Home Courses About Sign up Teachers FAQ Contact" at bounding box center [807, 159] width 553 height 26
click at [1004, 145] on nav "Home Courses About Sign up Teachers FAQ Contact" at bounding box center [807, 159] width 553 height 26
click at [683, 73] on icon at bounding box center [681, 72] width 6 height 13
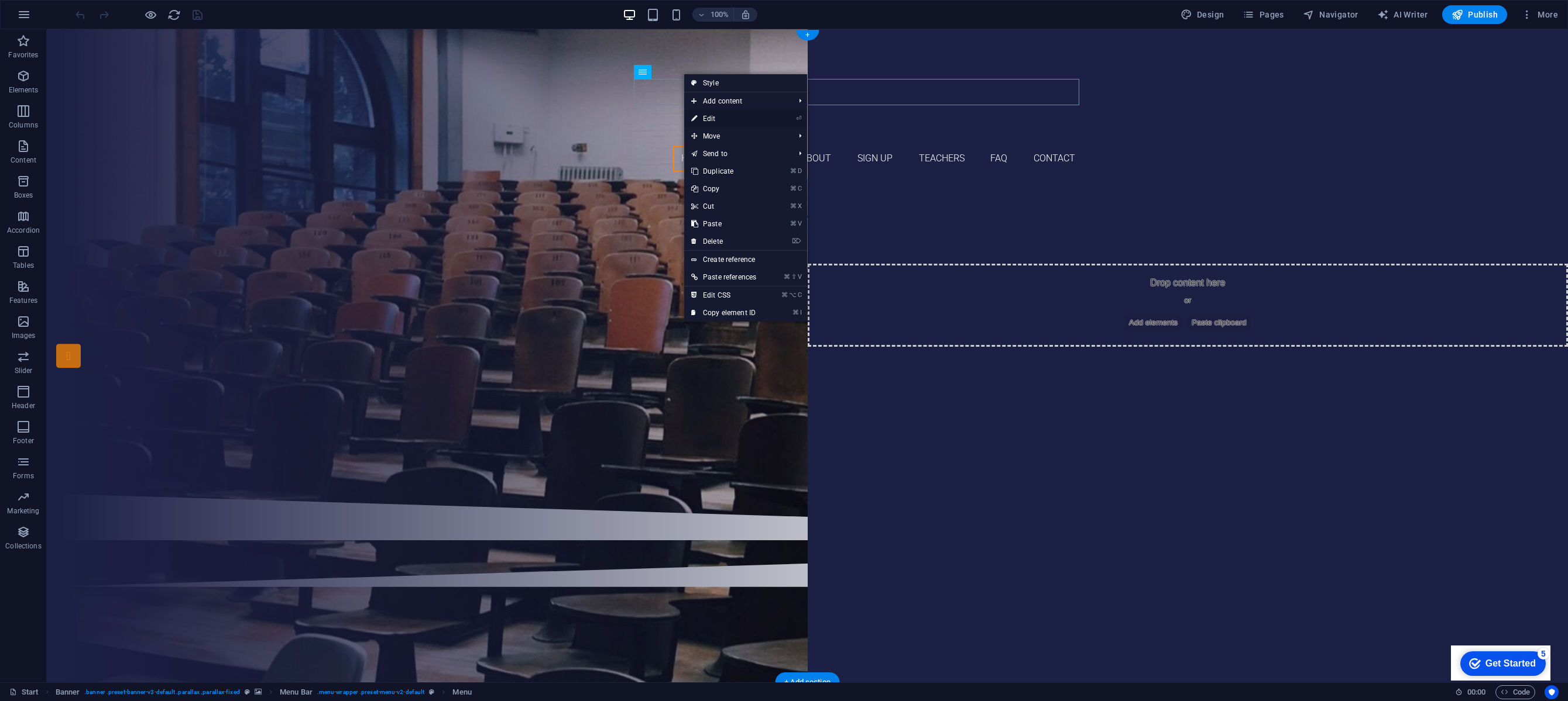
click at [709, 117] on link "⏎ Edit" at bounding box center [723, 119] width 79 height 18
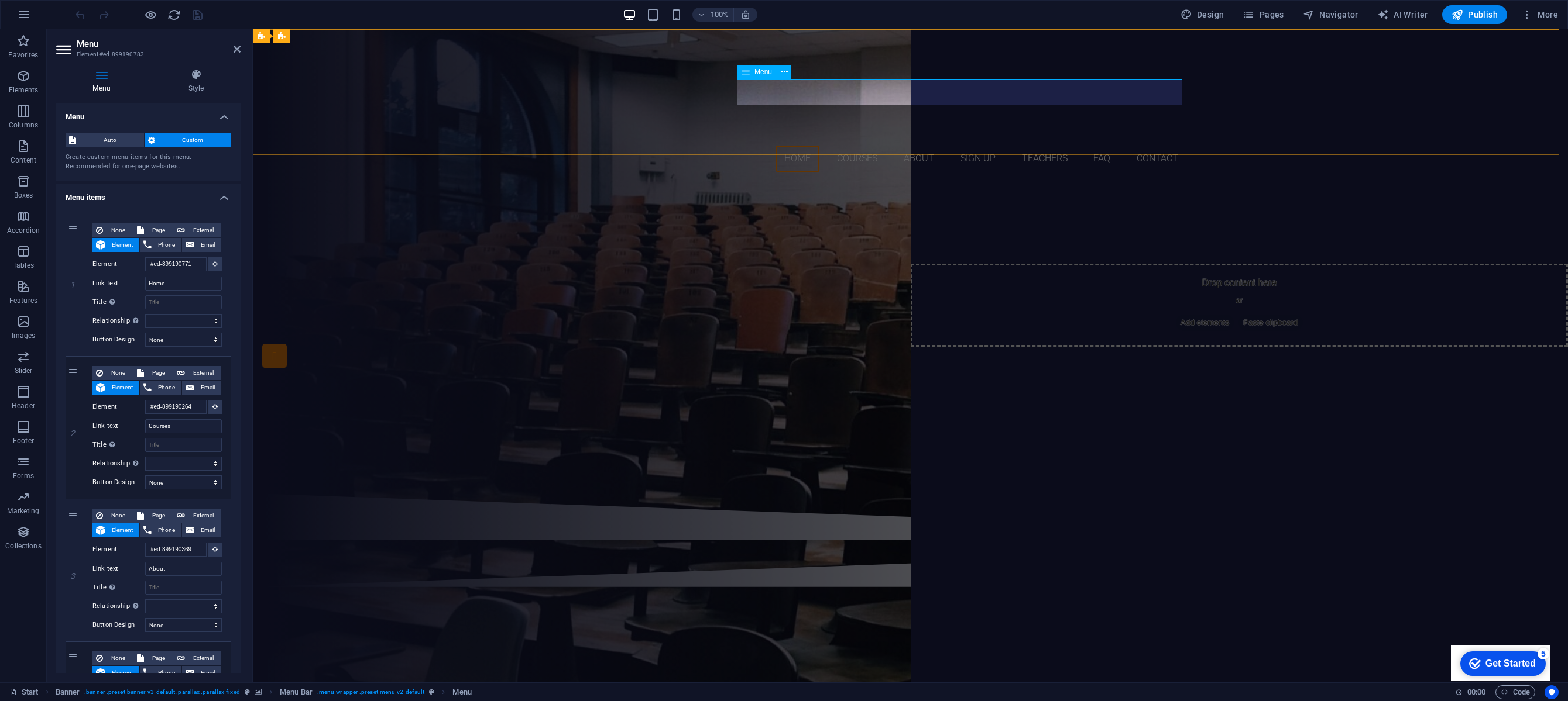
click at [873, 145] on nav "Home Courses About Sign up Teachers FAQ Contact" at bounding box center [911, 159] width 553 height 26
click at [183, 428] on input "Courses" at bounding box center [183, 426] width 77 height 14
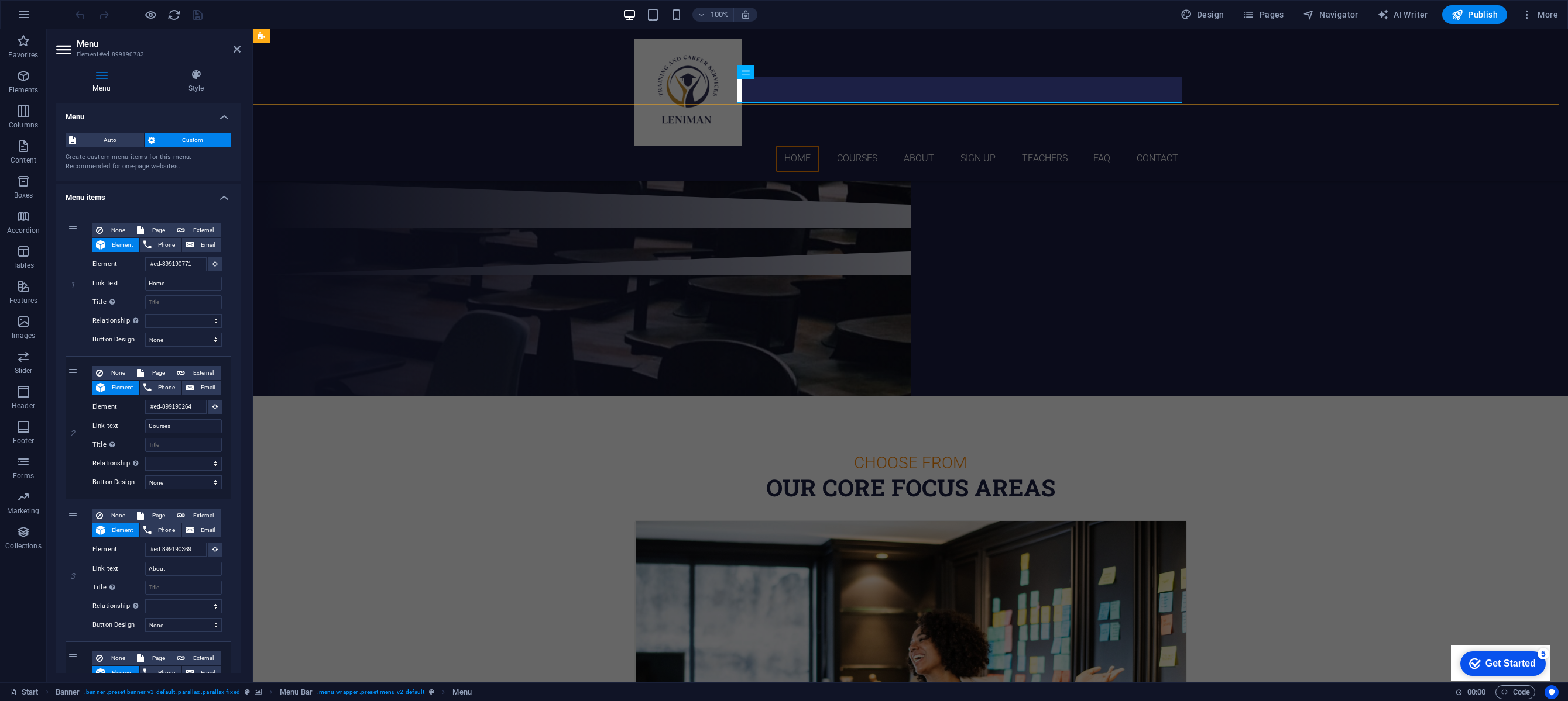
scroll to position [278, 0]
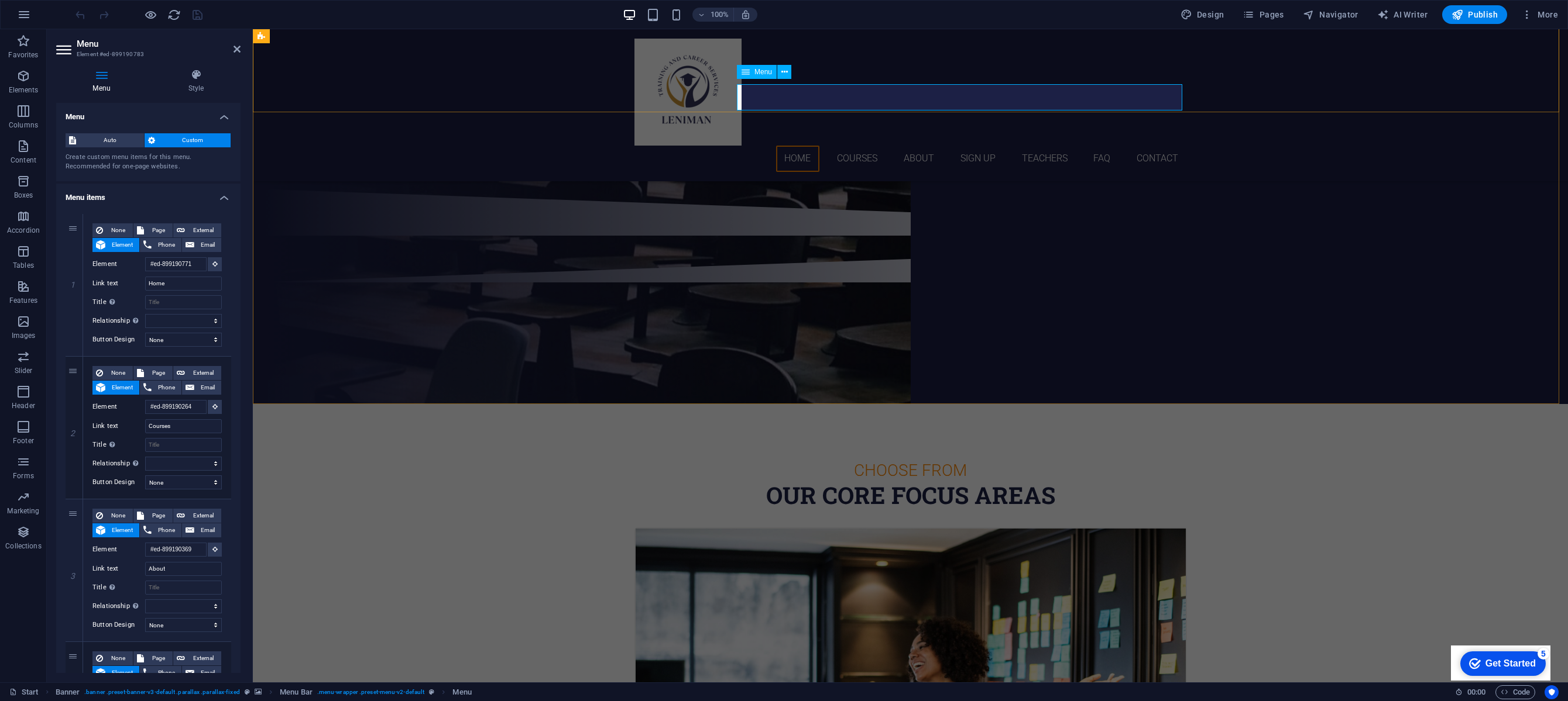
click at [855, 145] on nav "Home Courses About Sign up Teachers FAQ Contact" at bounding box center [911, 159] width 553 height 26
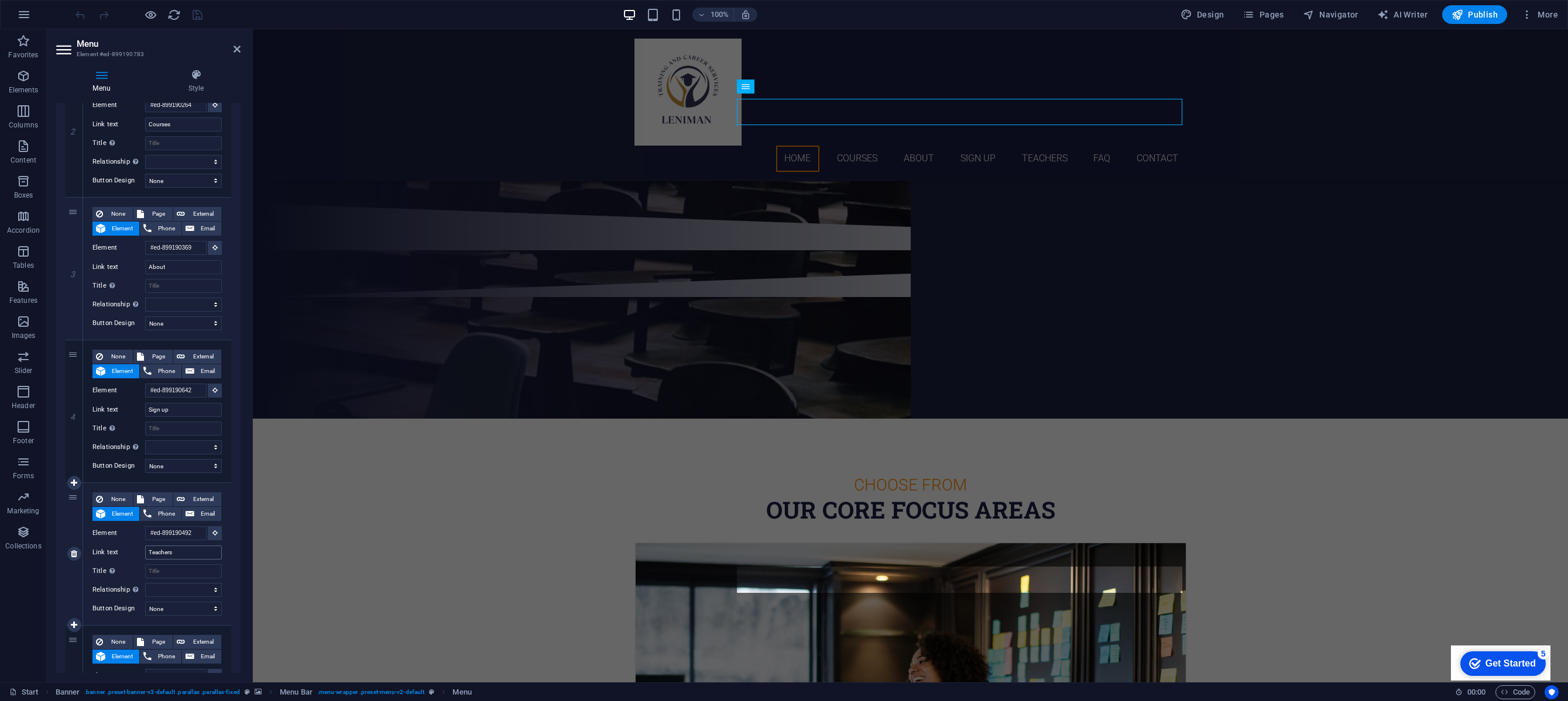
scroll to position [152, 0]
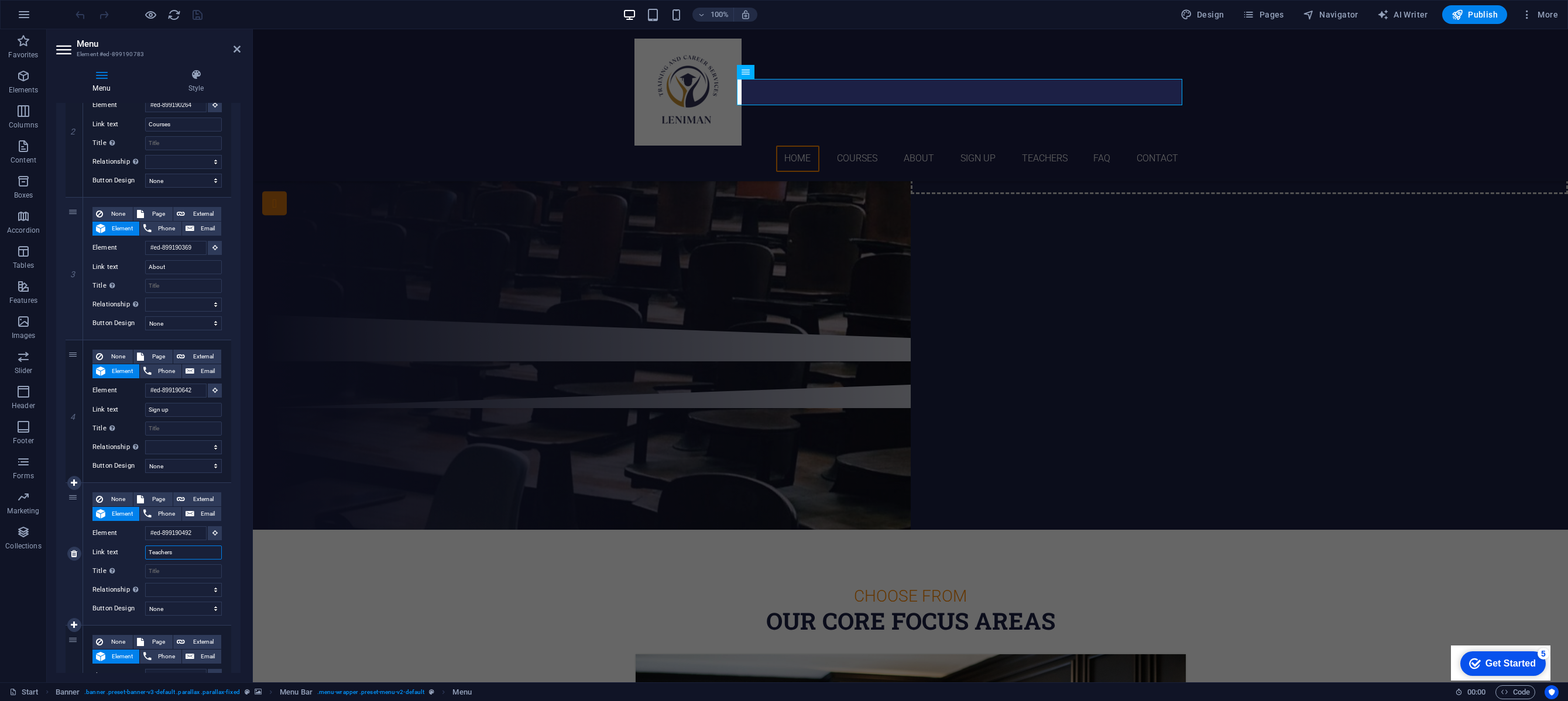
click at [170, 550] on input "Teachers" at bounding box center [183, 552] width 77 height 14
type input "Train"
select select
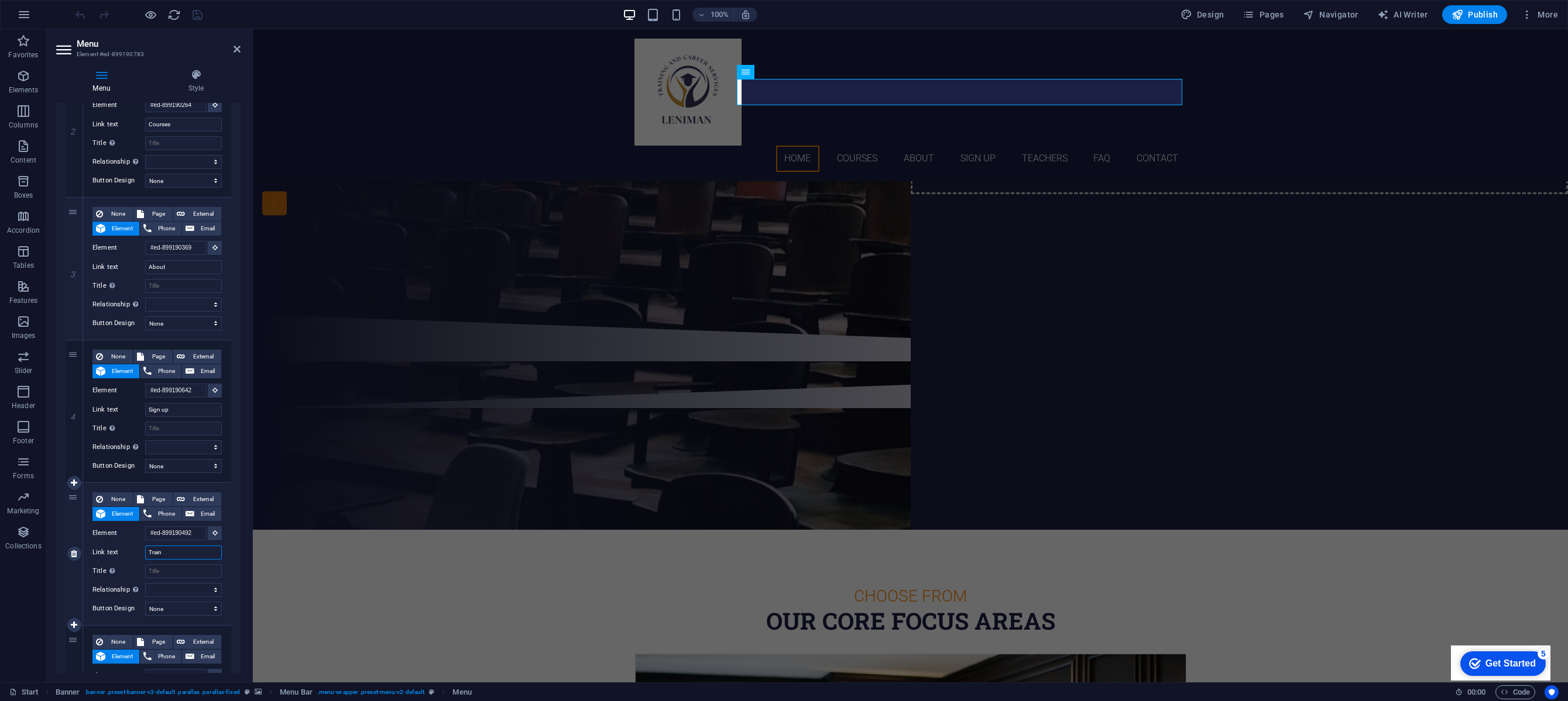
select select
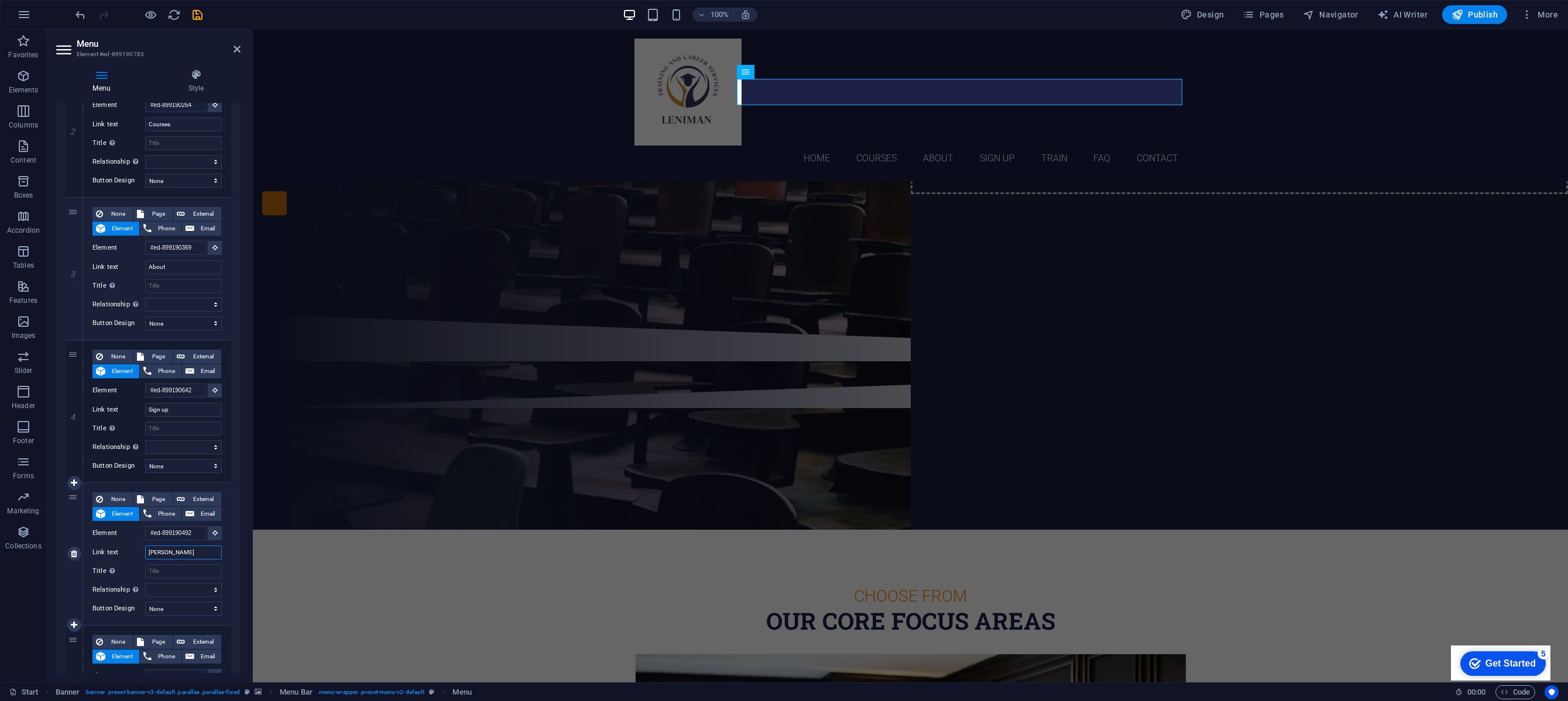
type input "Trainor"
select select
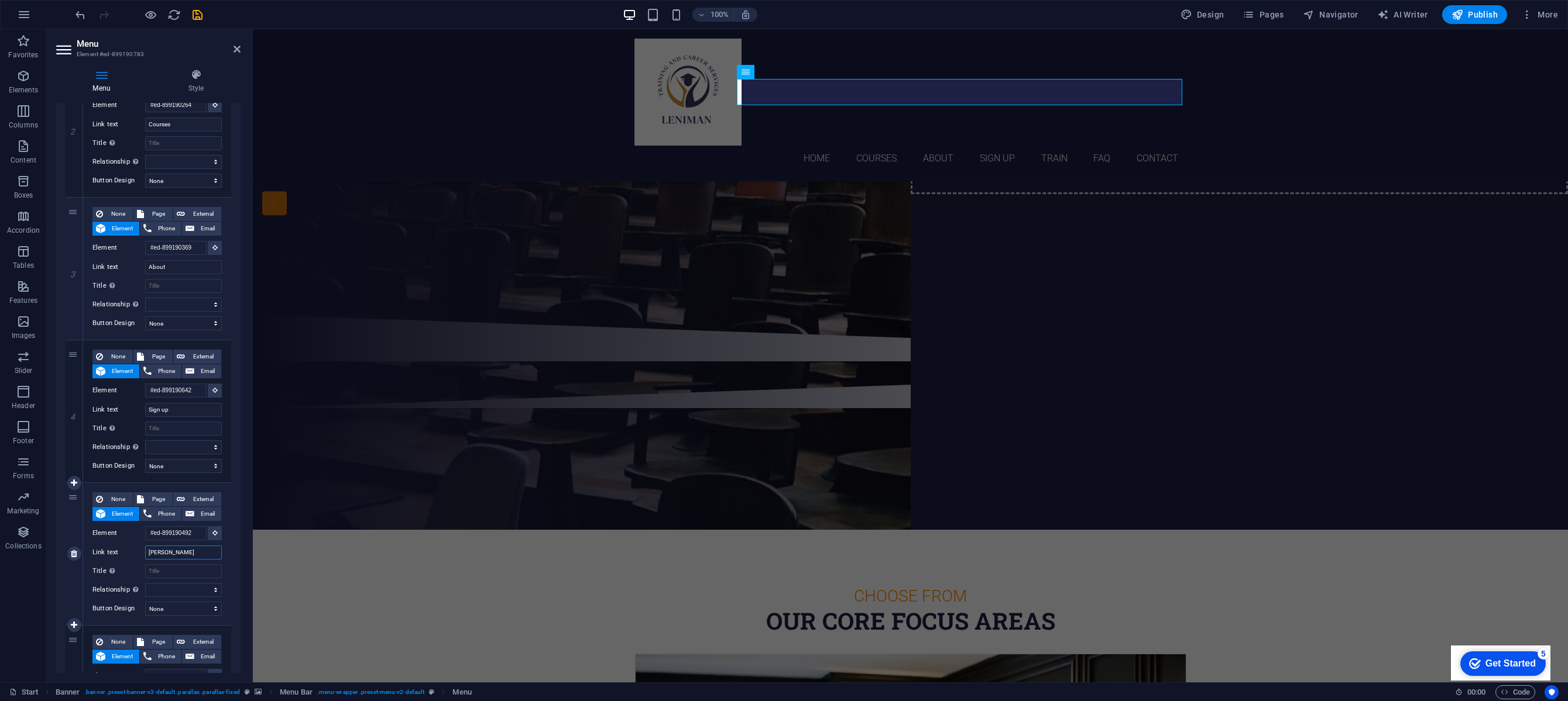
select select
type input "Trainers"
select select
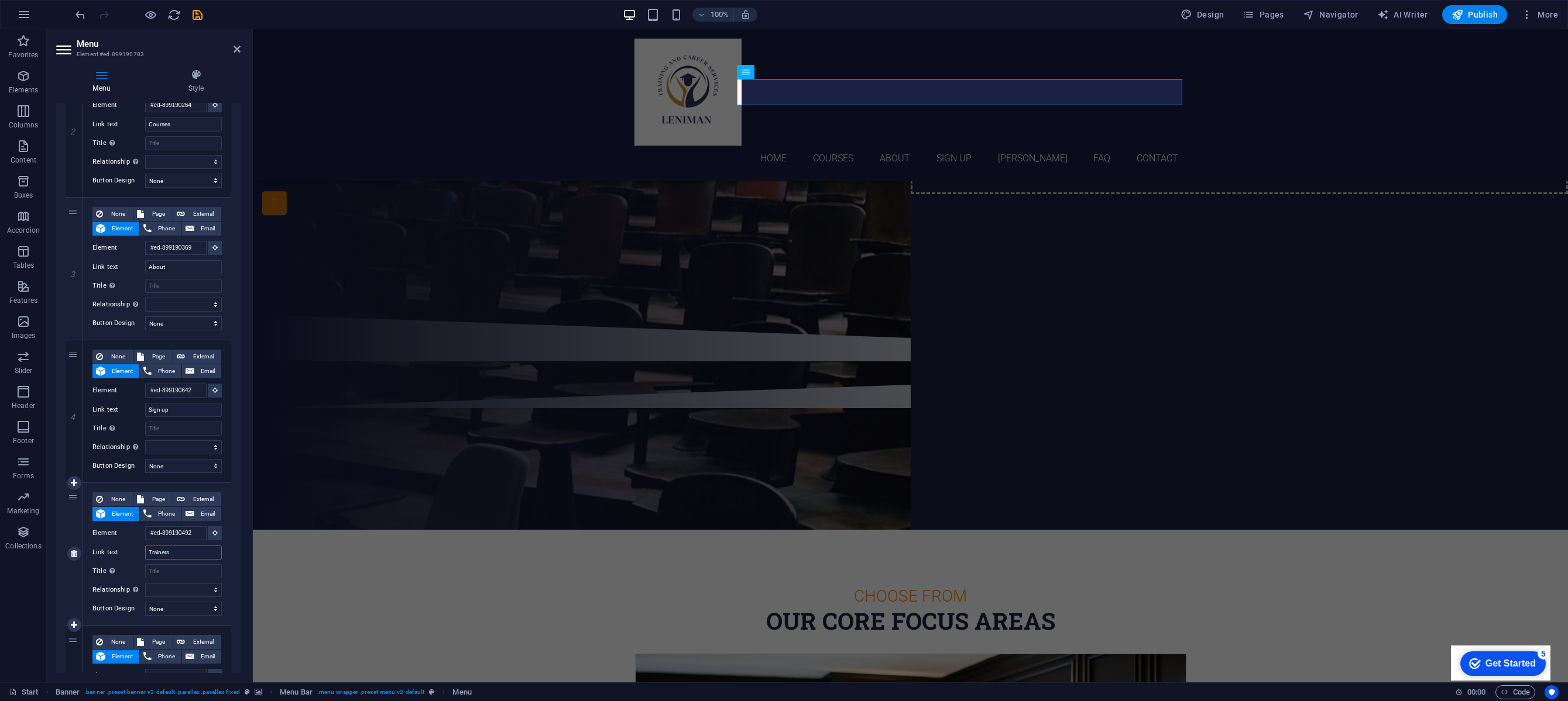
select select
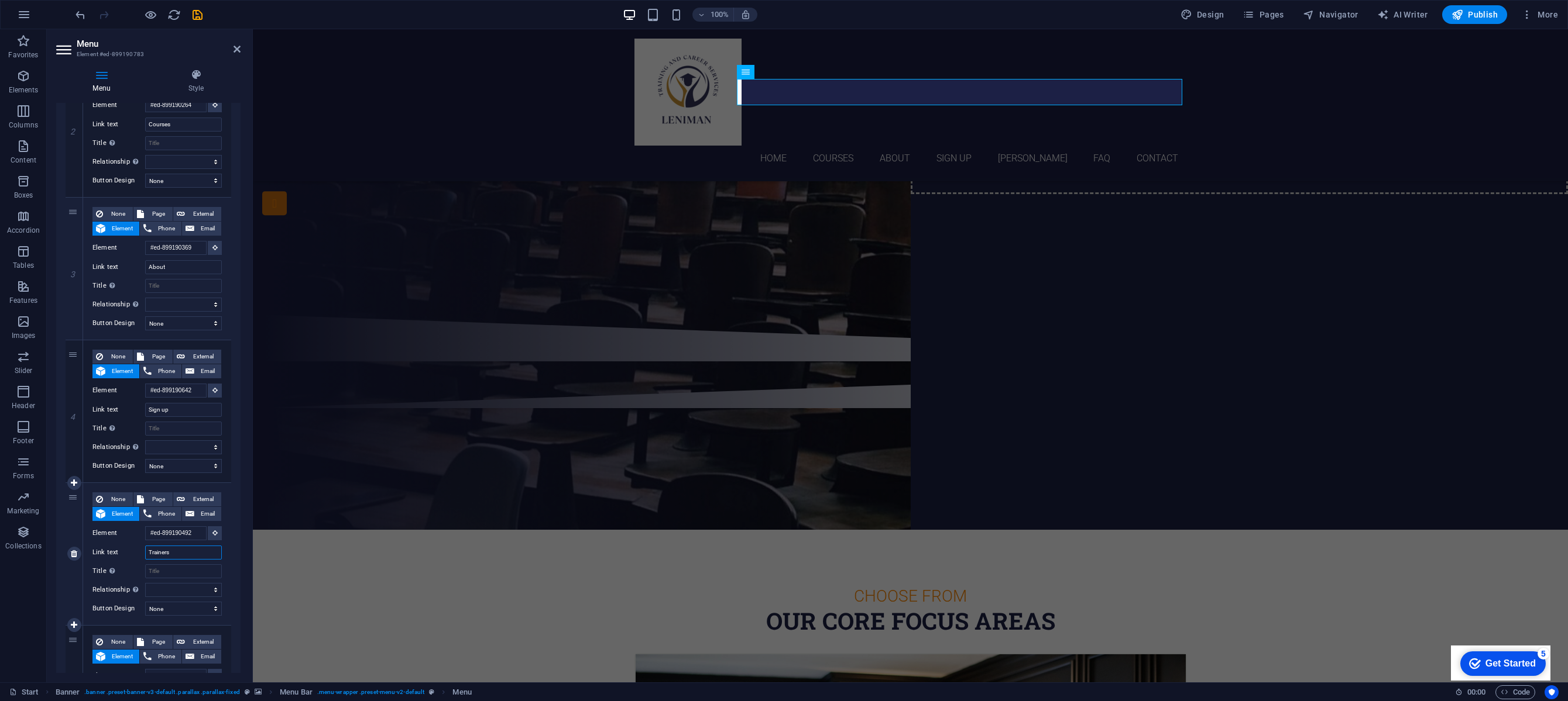
select select
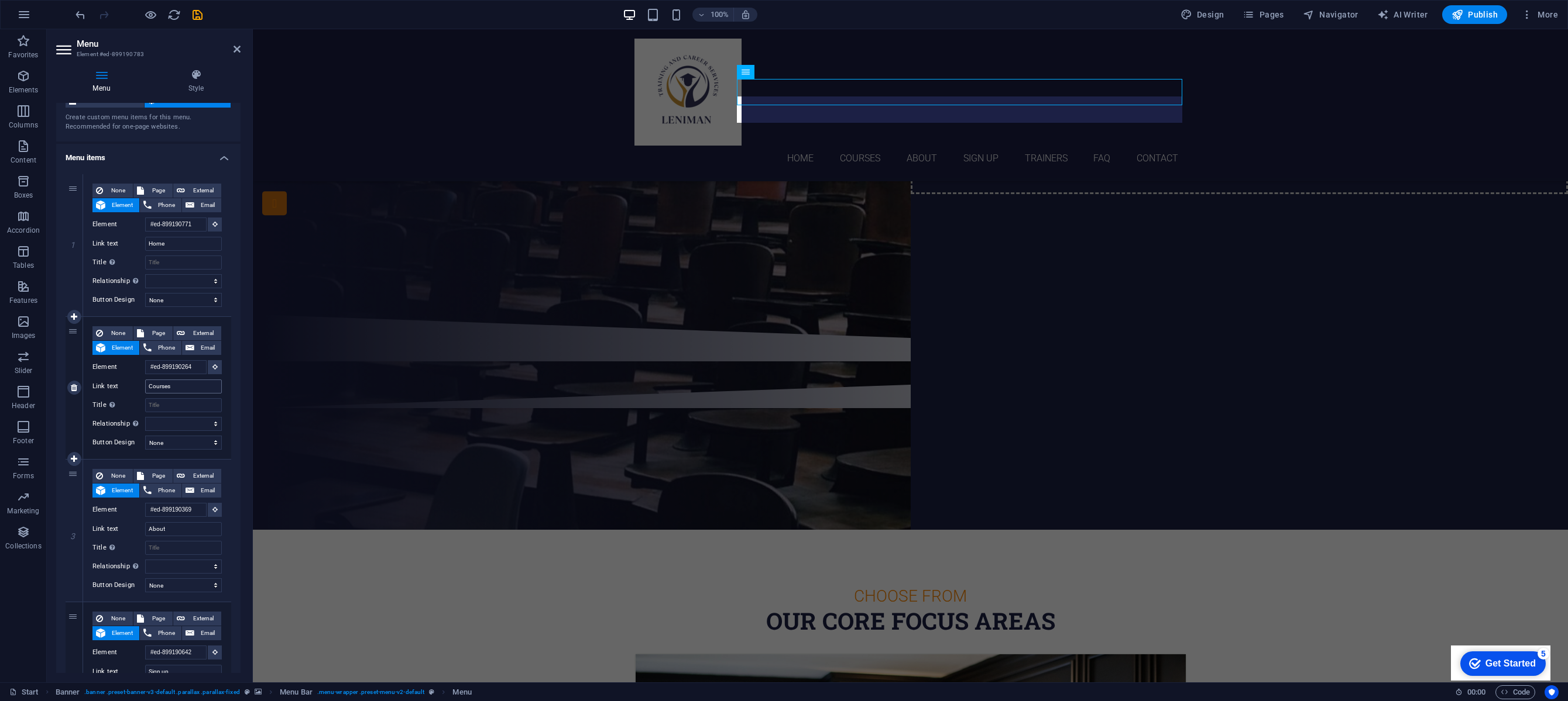
type input "Trainers"
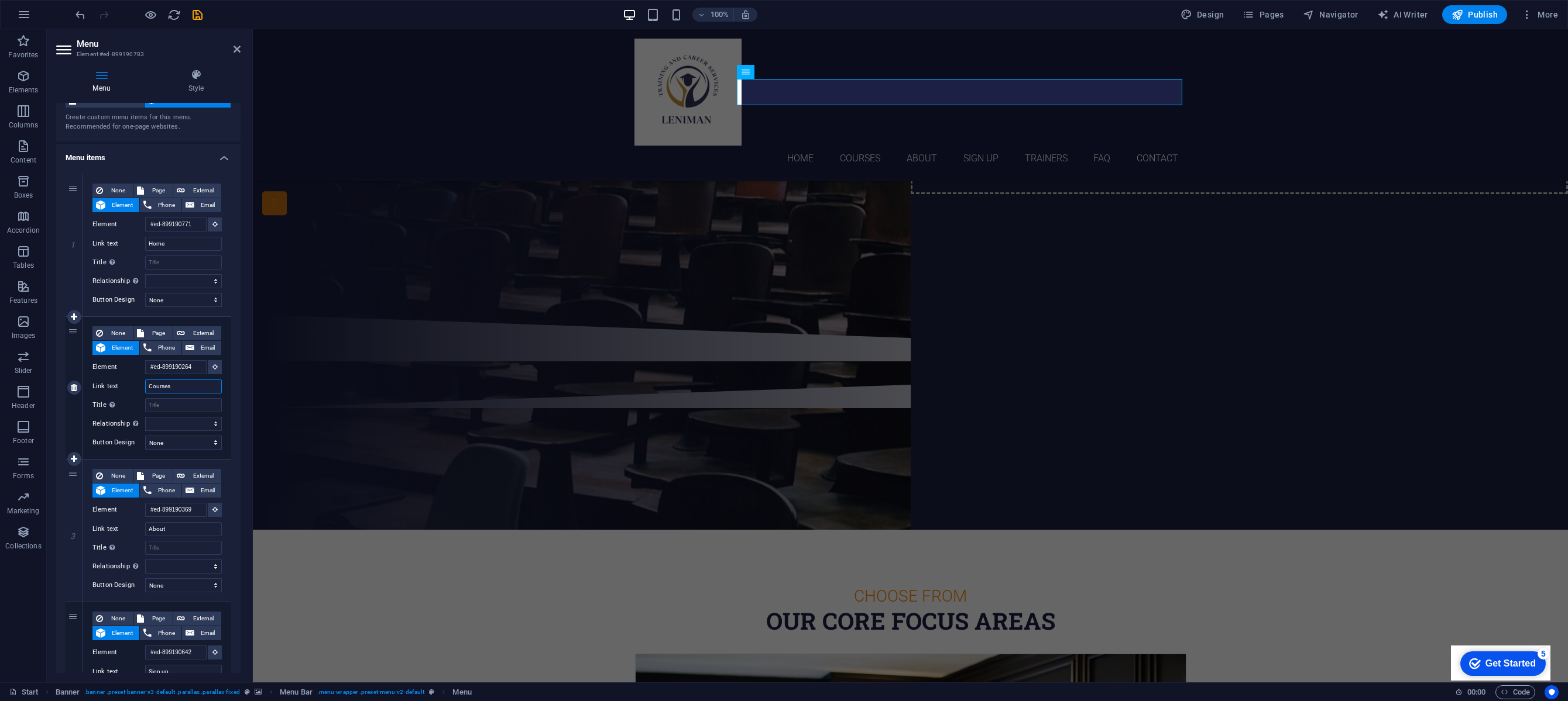
click at [173, 386] on input "Courses" at bounding box center [183, 387] width 77 height 14
type input "services"
select select
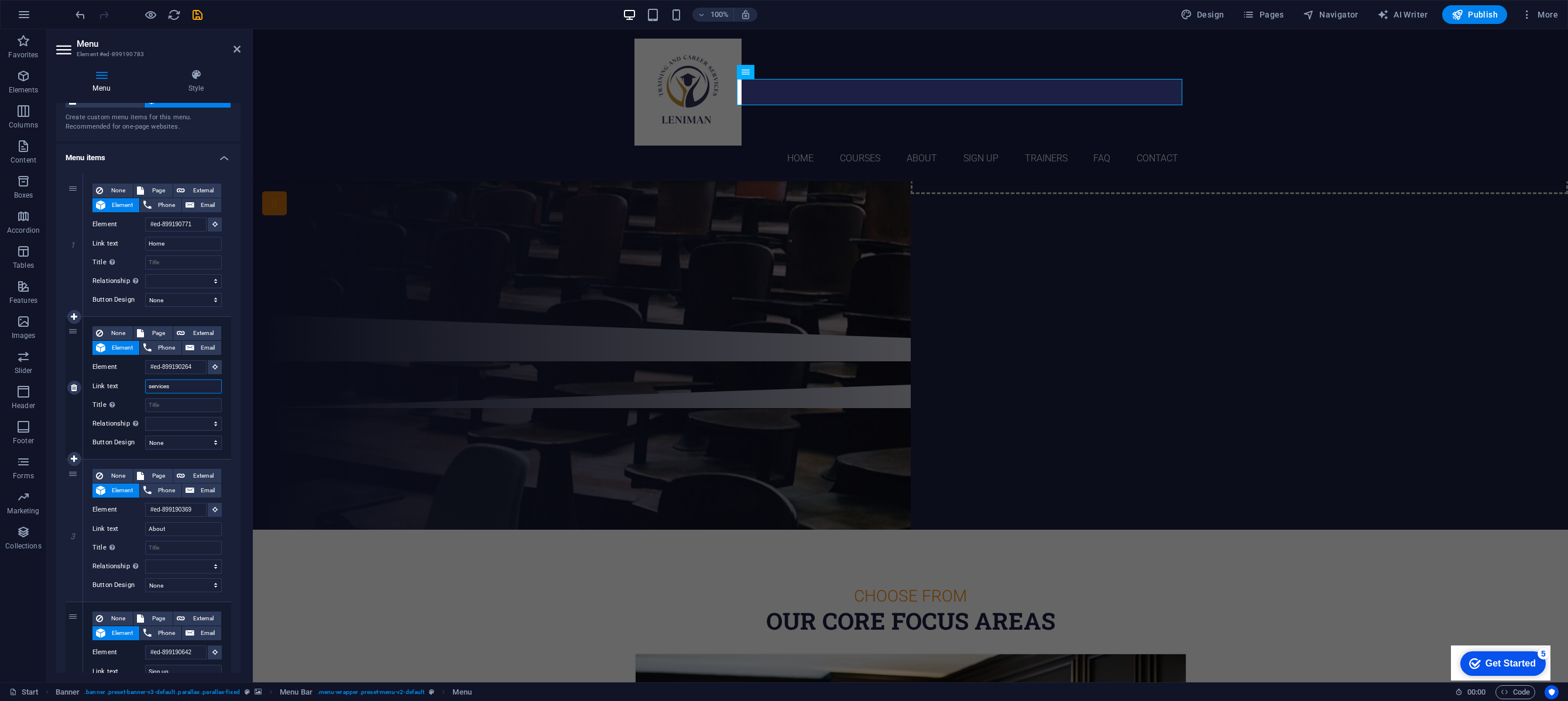
select select
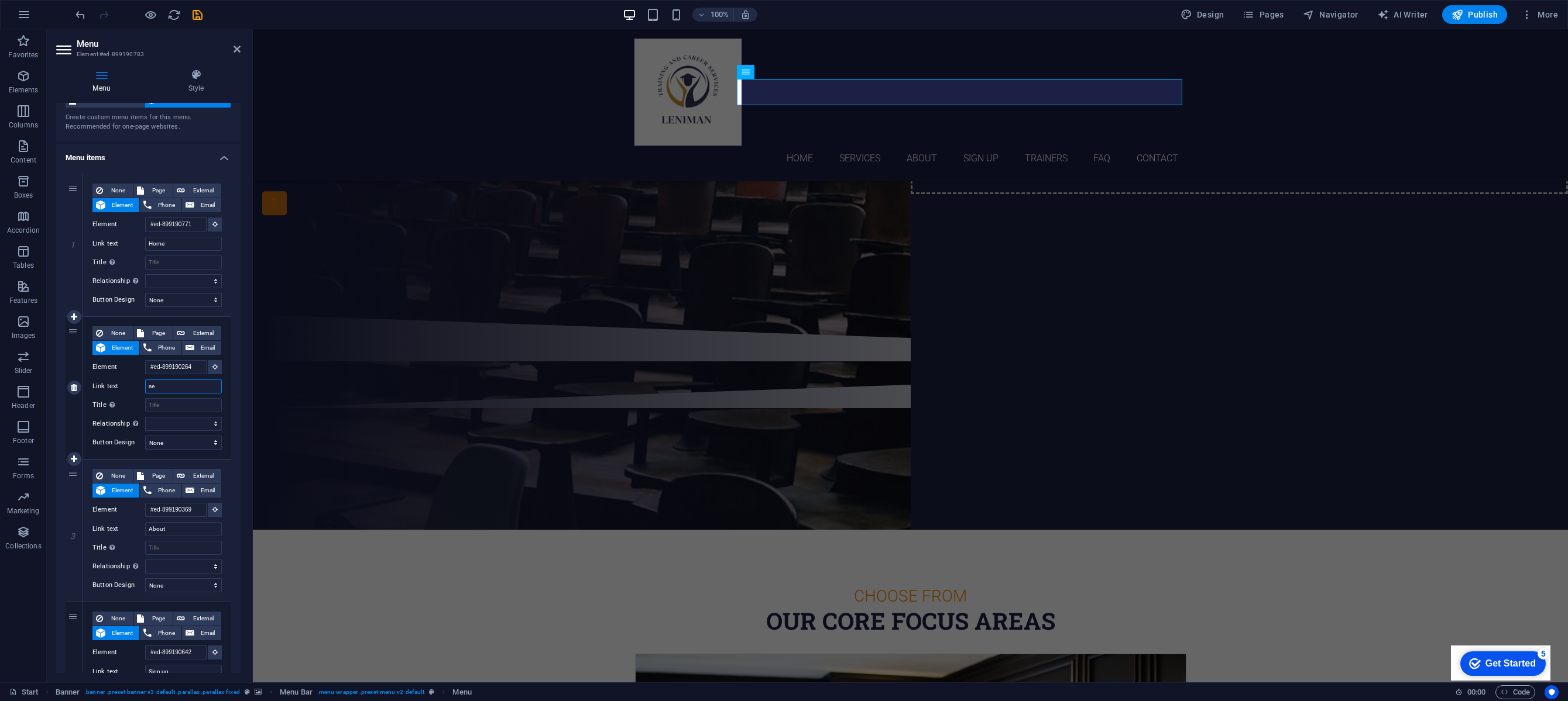
type input "s"
type input "S"
select select
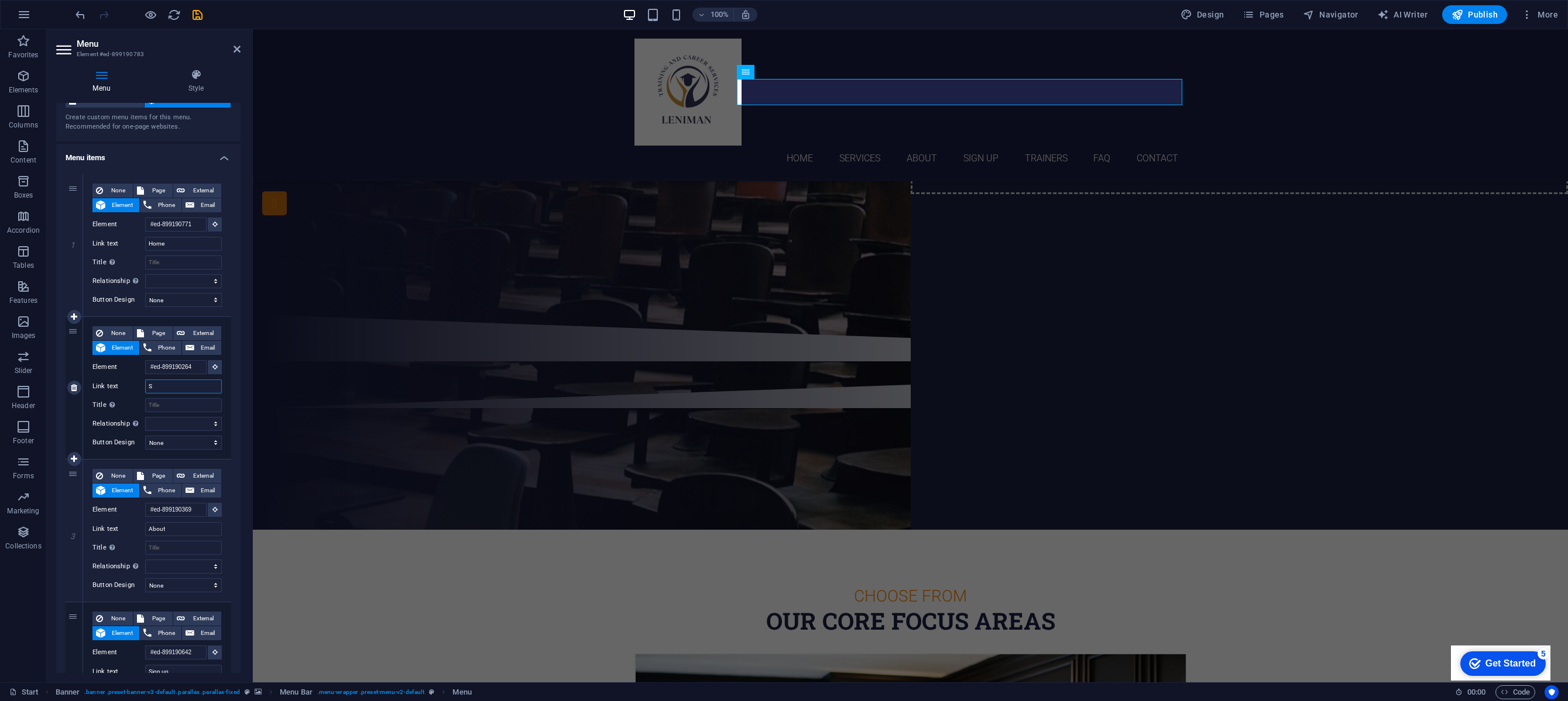
select select
type input "Services"
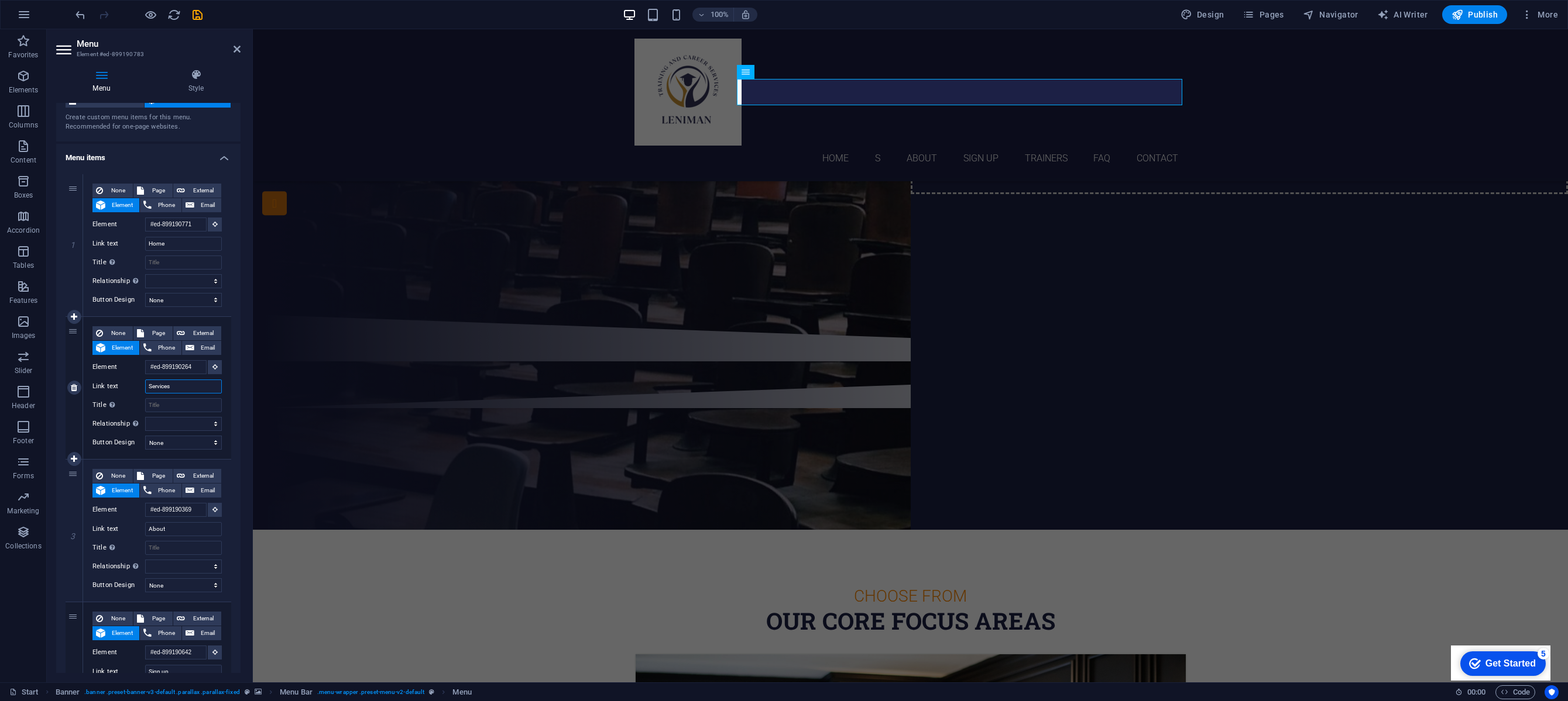
select select
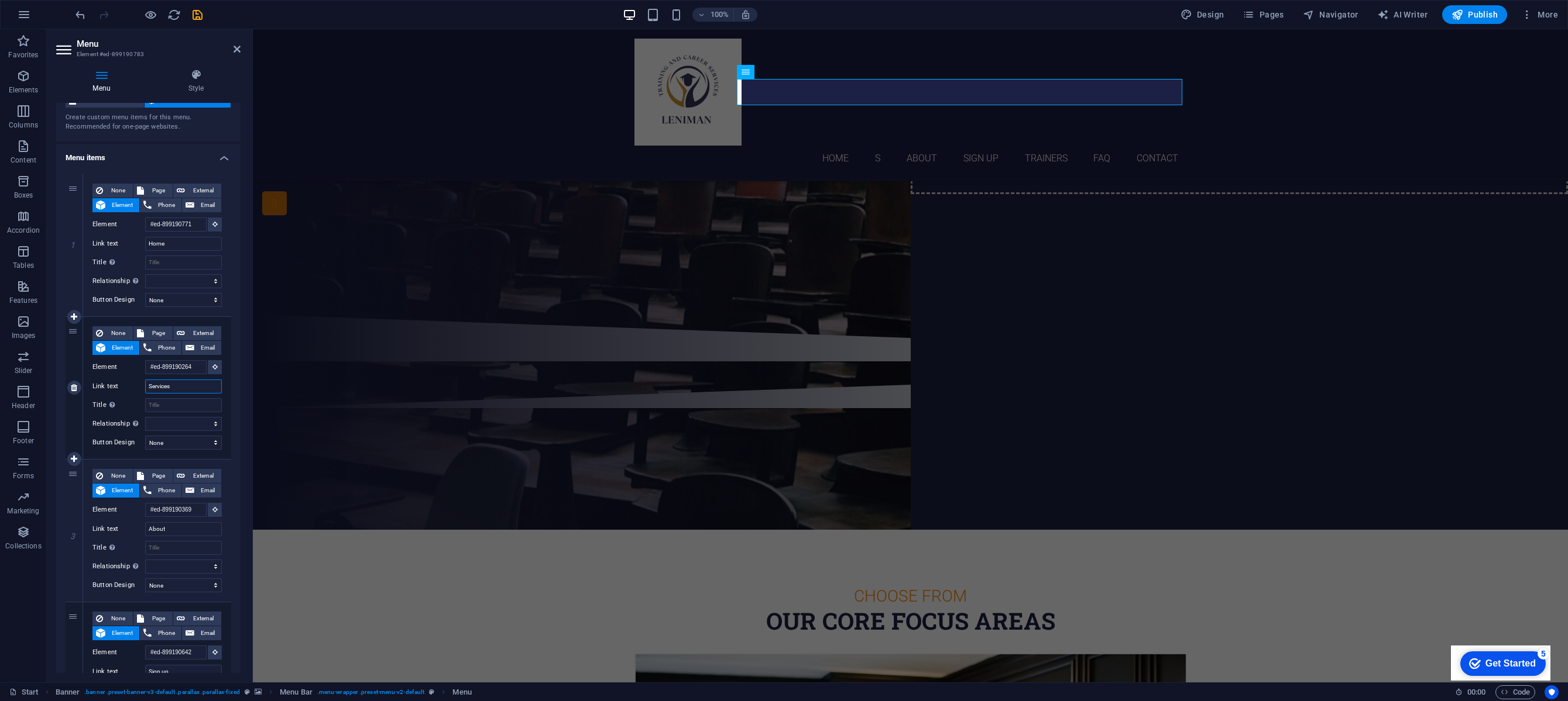
select select
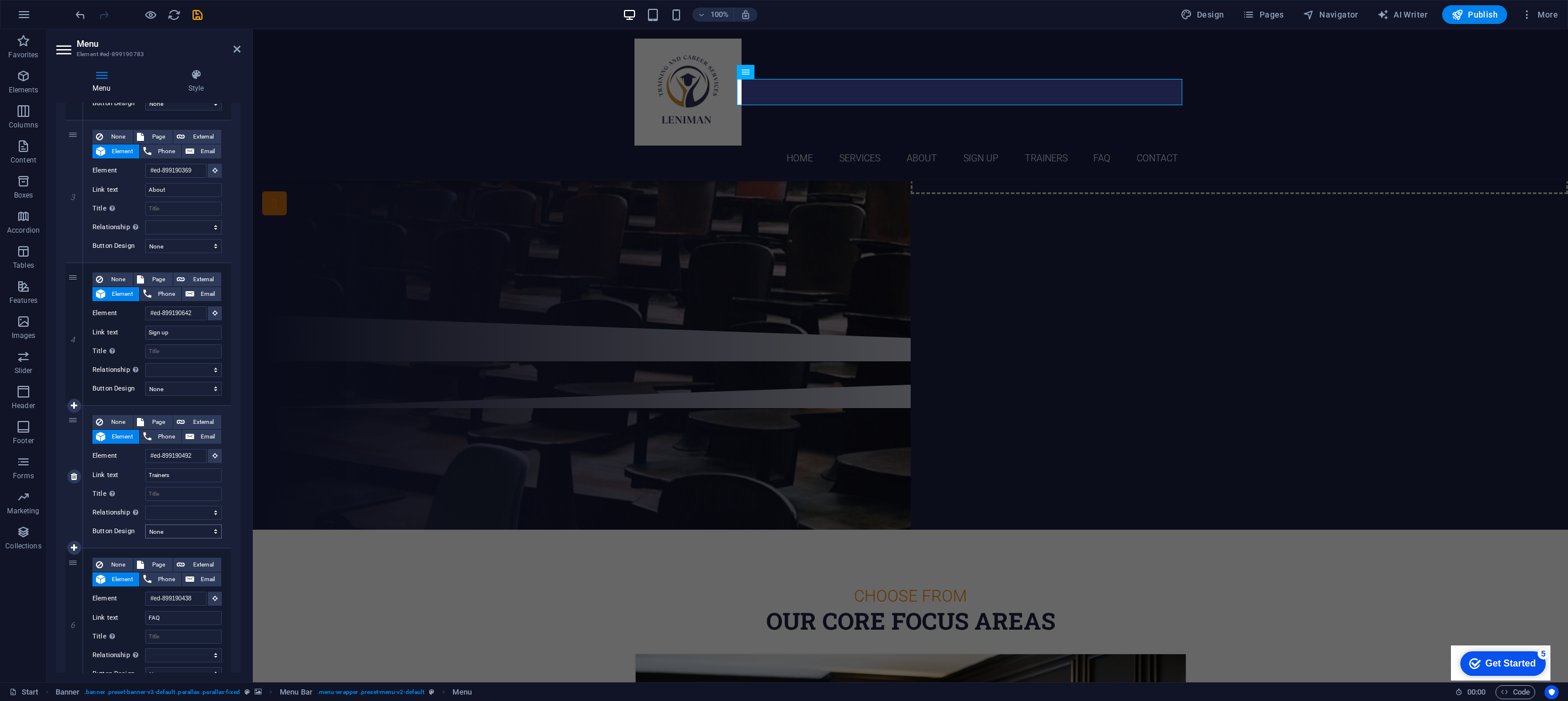
scroll to position [572, 0]
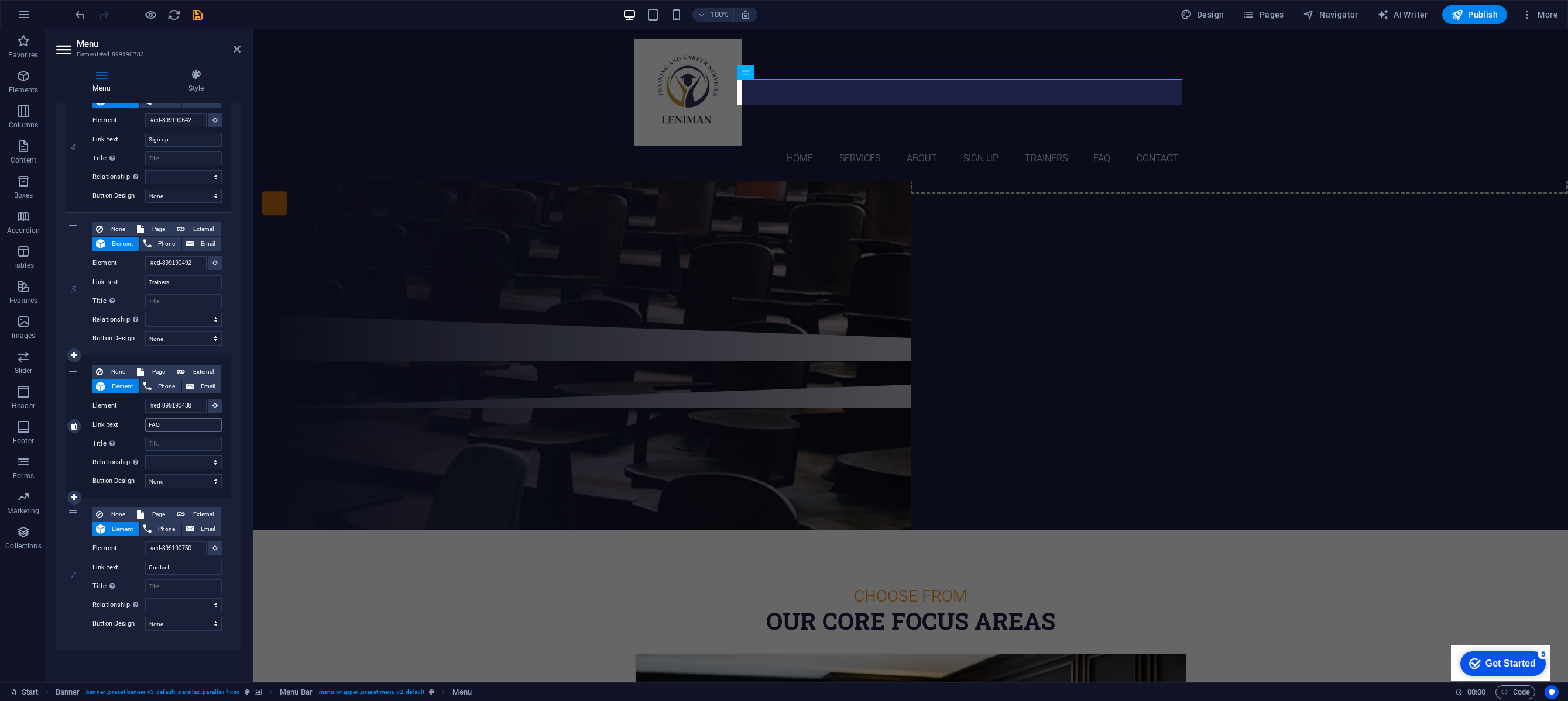
type input "Services"
click at [168, 428] on input "FAQ" at bounding box center [183, 425] width 77 height 14
click at [168, 427] on input "FAQ" at bounding box center [183, 425] width 77 height 14
click at [168, 425] on input "FAQ" at bounding box center [183, 425] width 77 height 14
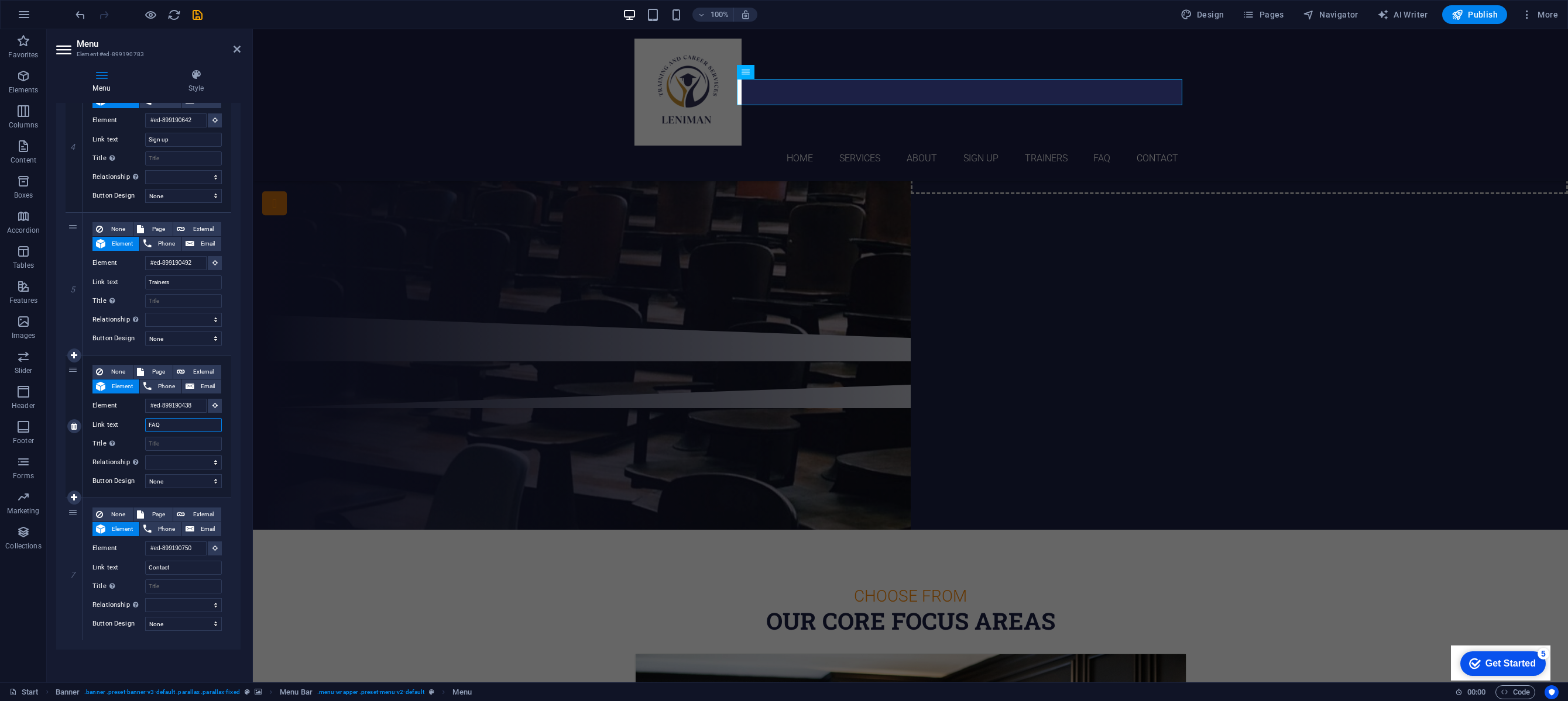
click at [168, 425] on input "FAQ" at bounding box center [183, 425] width 77 height 14
type input "why"
select select
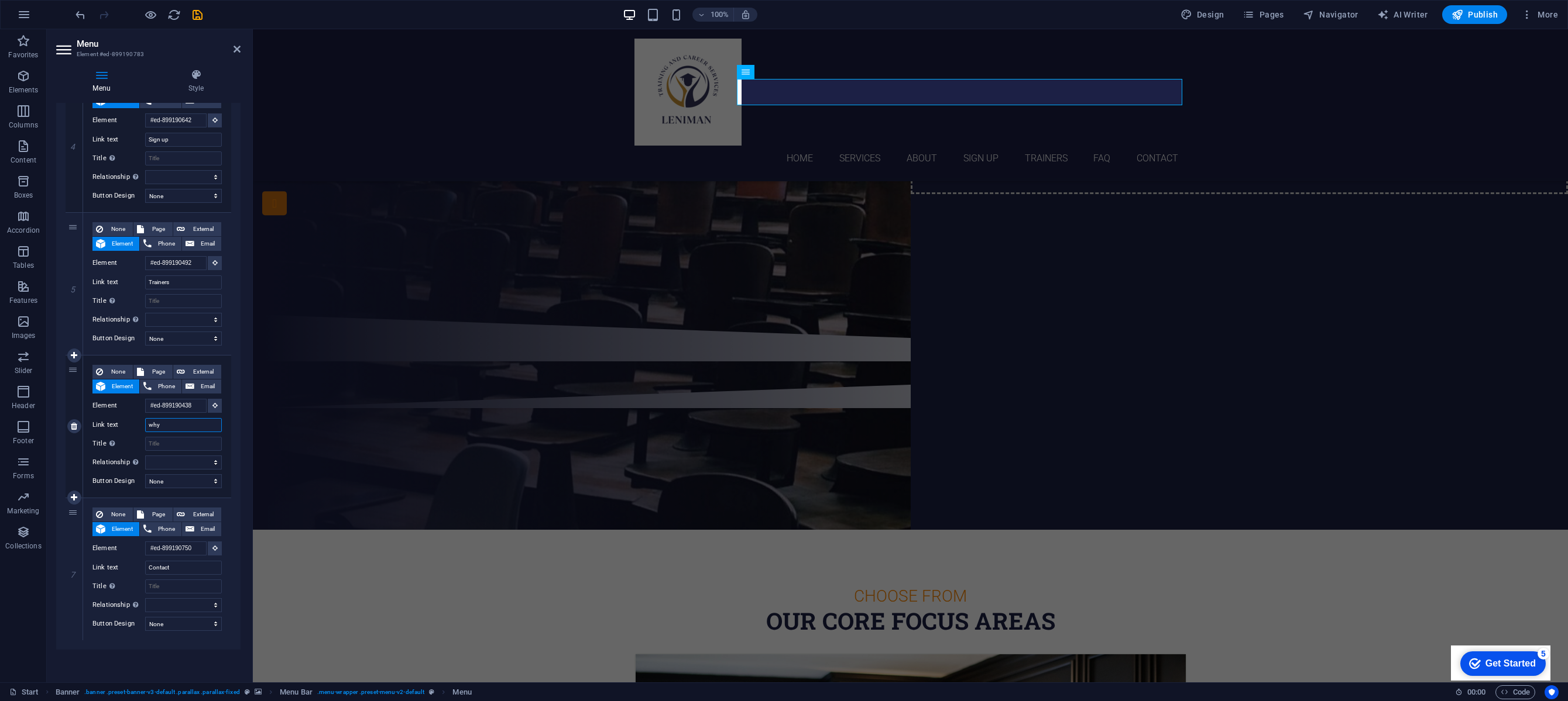
select select
type input "w"
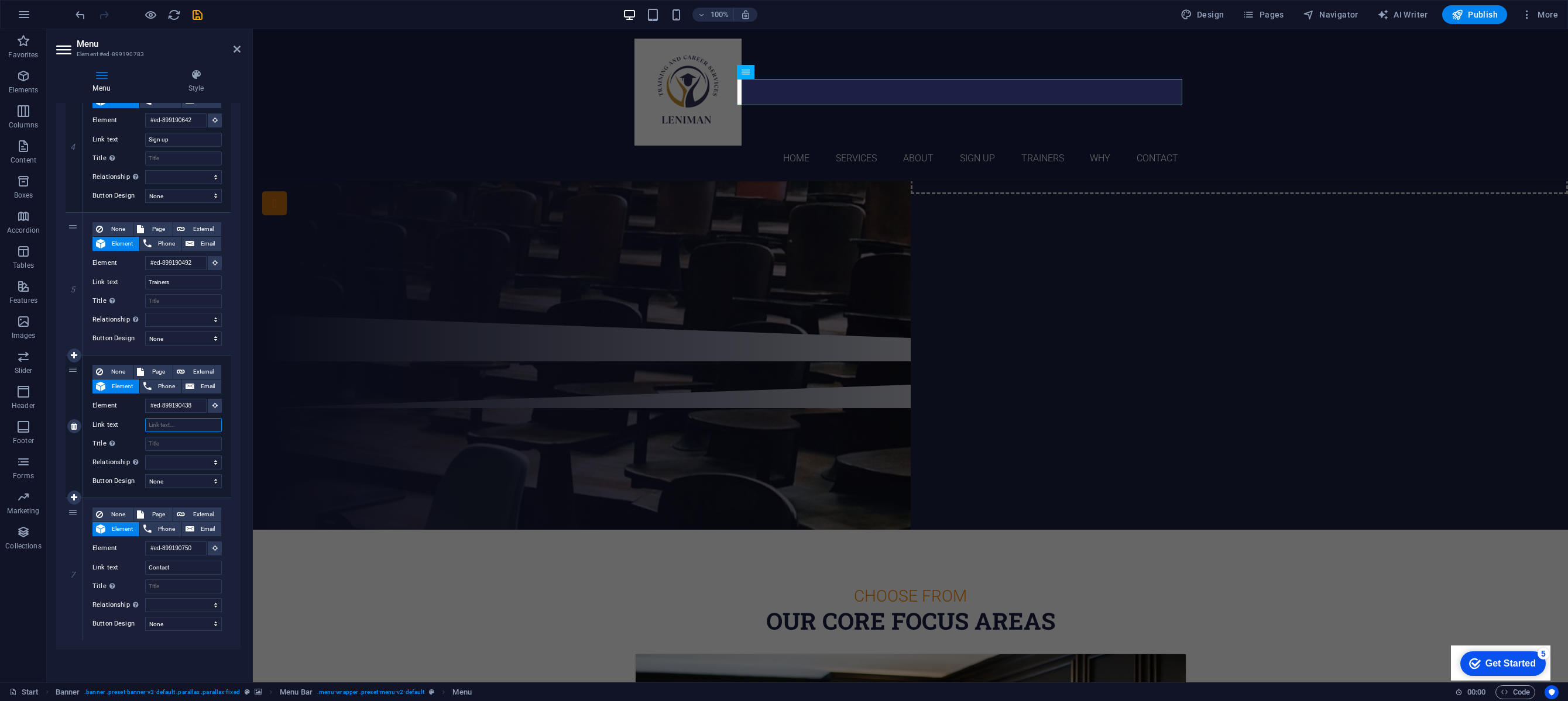
type input "W"
select select
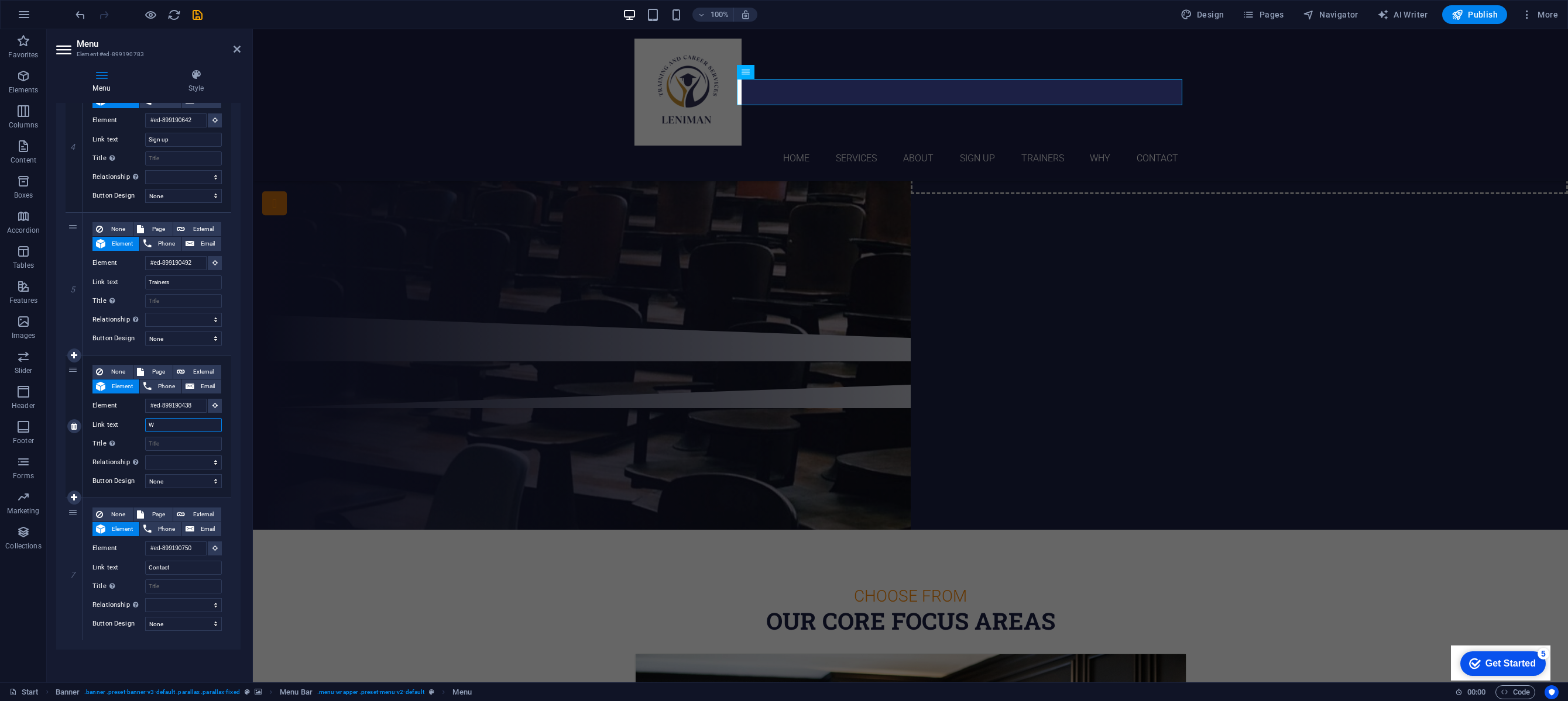
select select
type input "Why"
select select
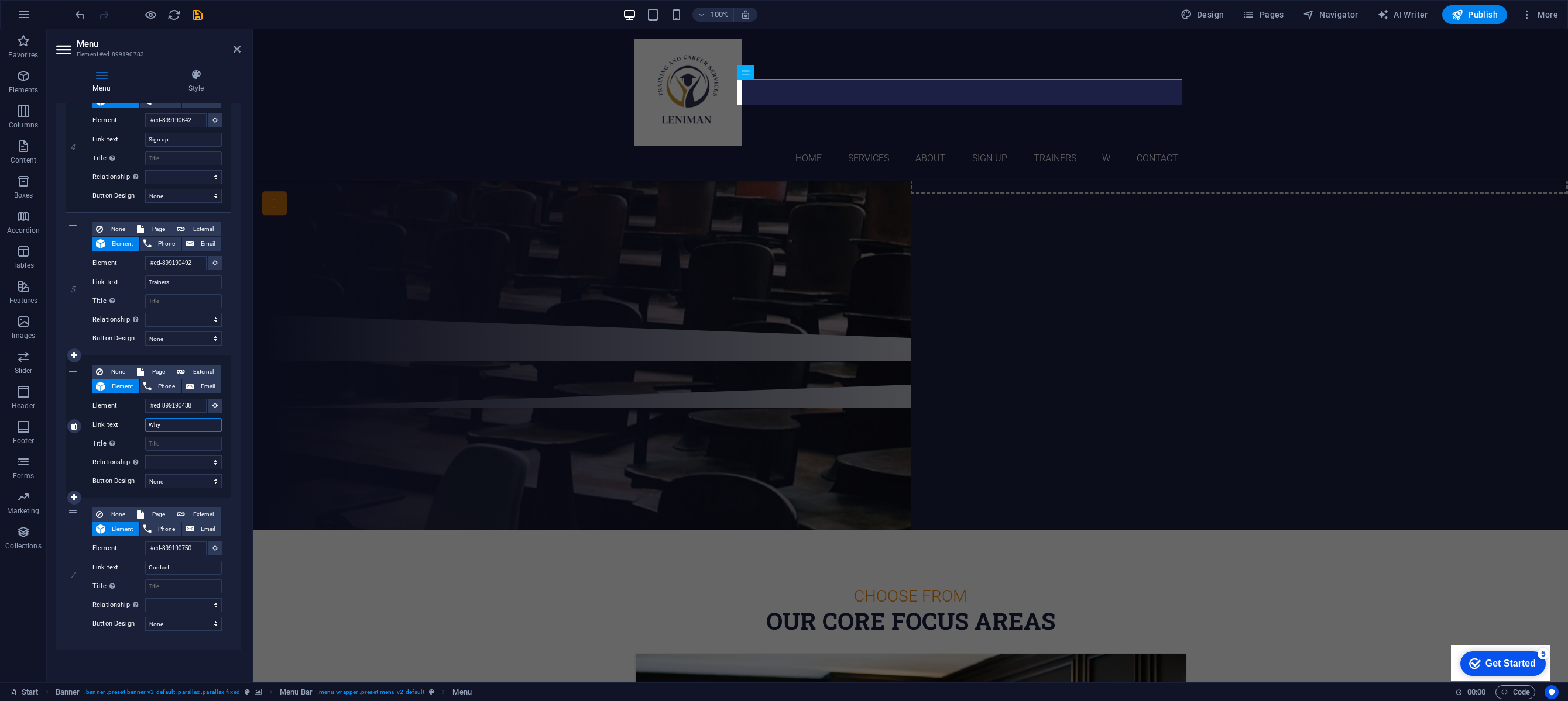
select select
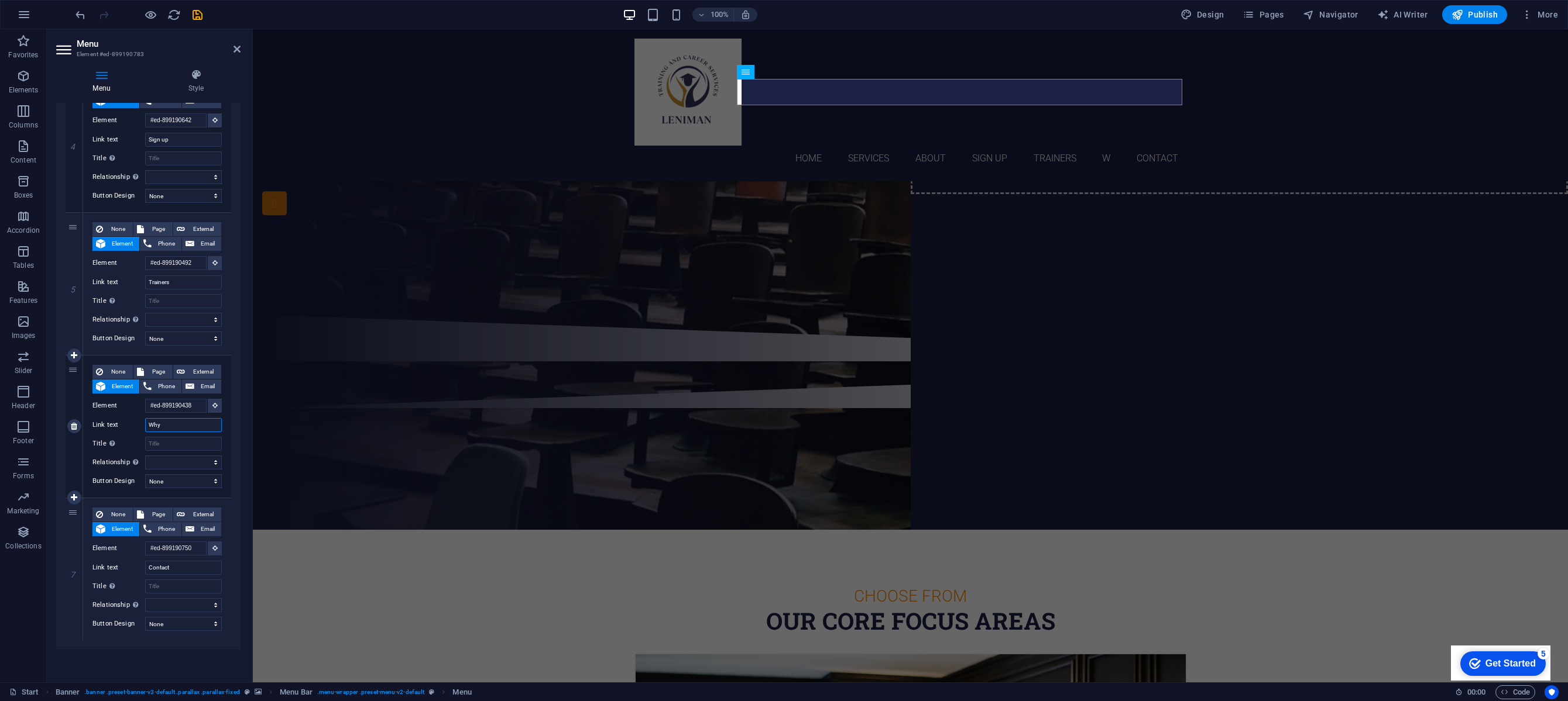
select select
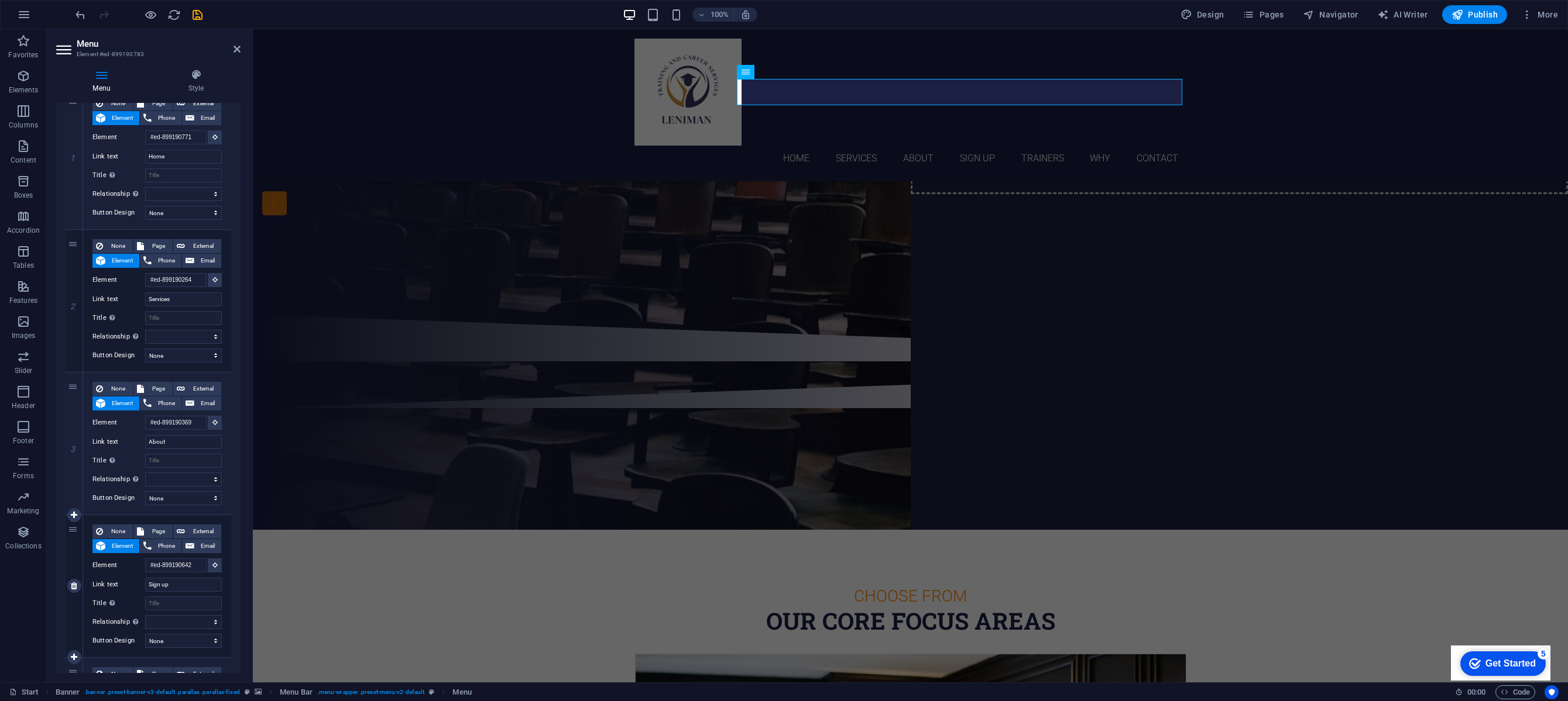
scroll to position [0, 0]
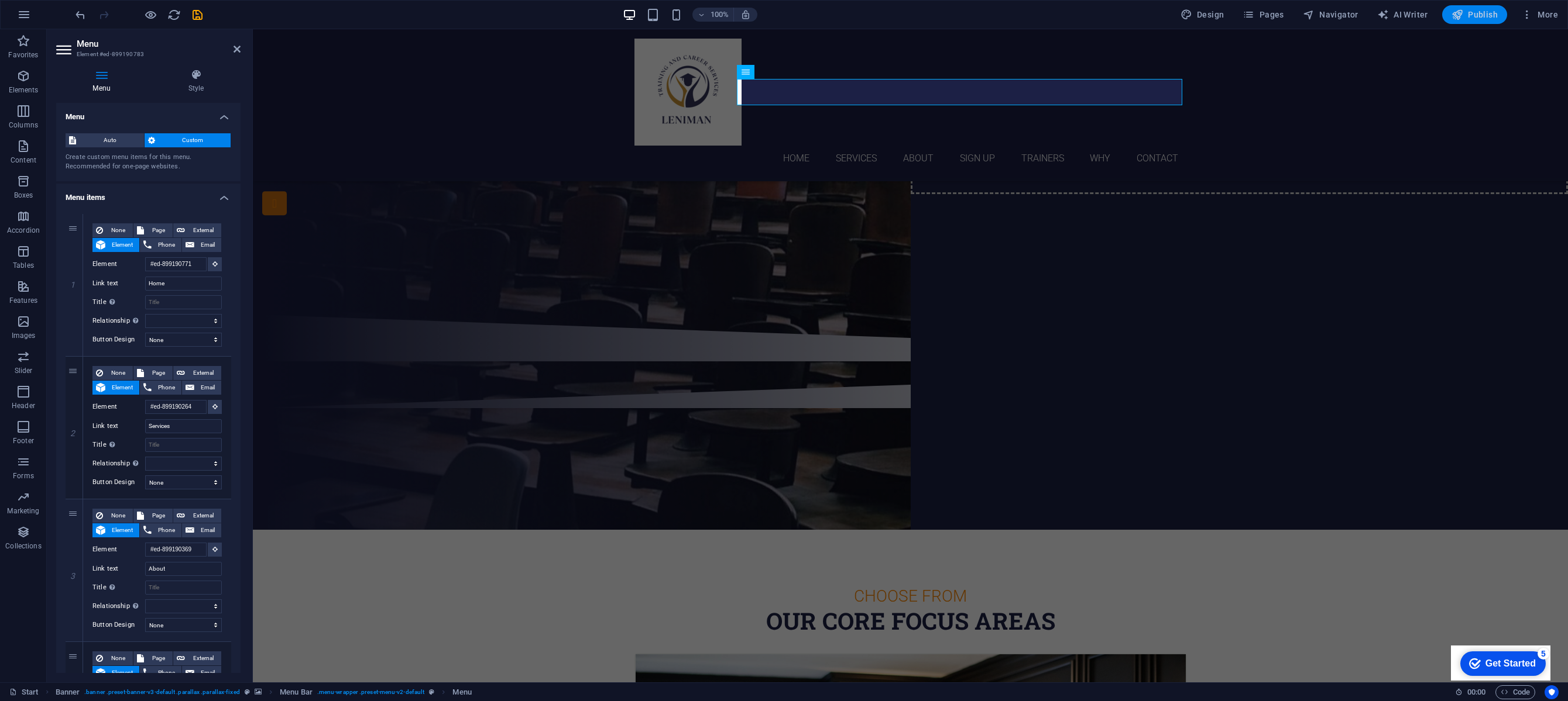
type input "Why"
click at [1477, 14] on span "Publish" at bounding box center [1474, 14] width 46 height 12
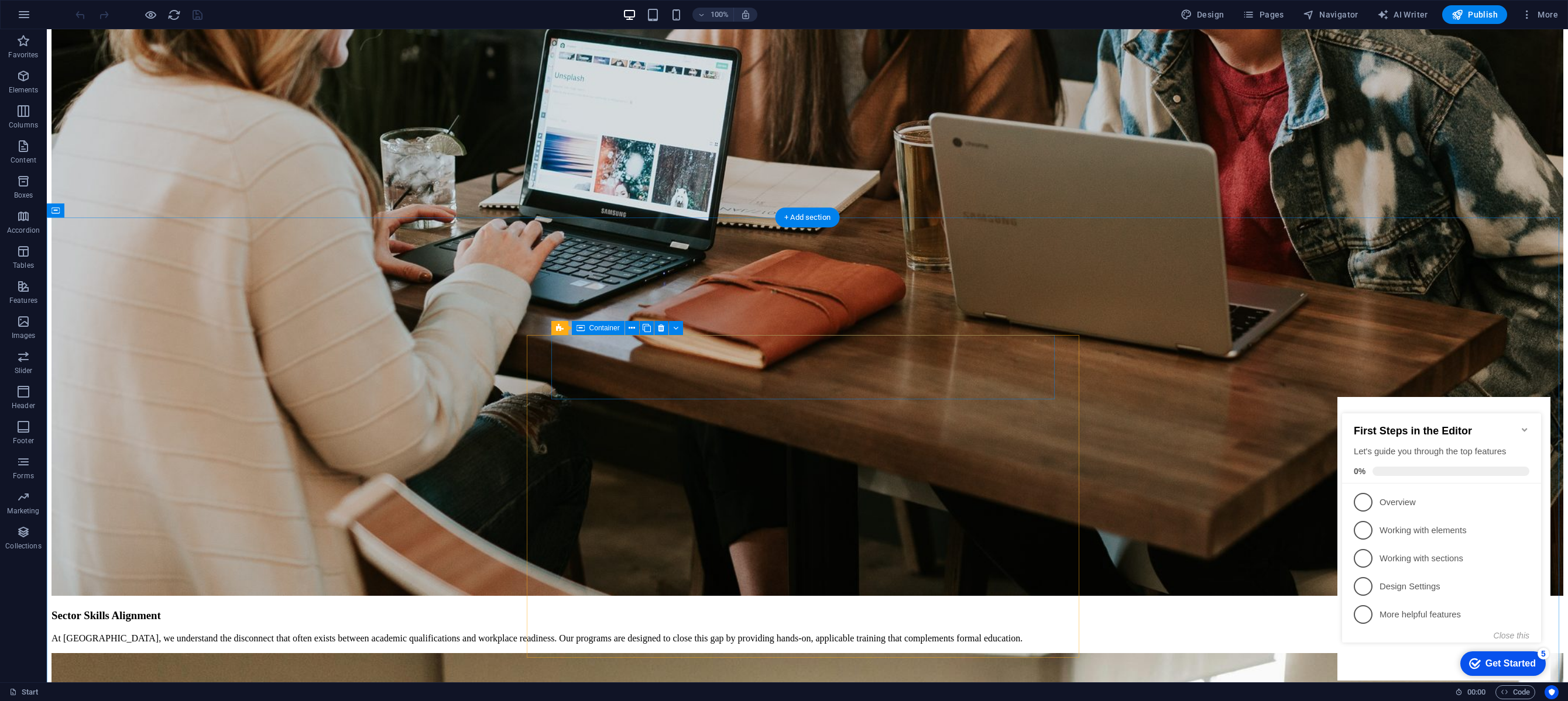
scroll to position [3636, 0]
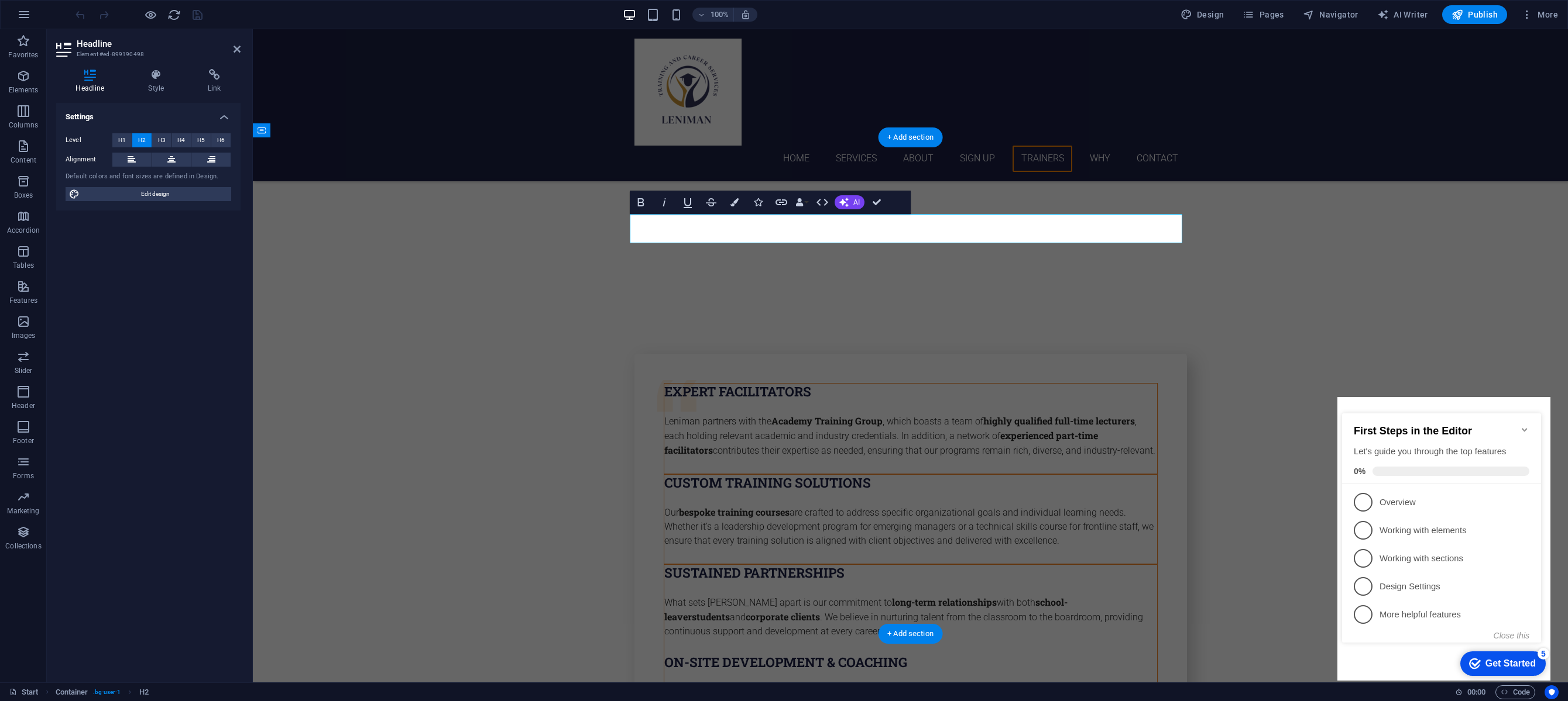
drag, startPoint x: 999, startPoint y: 229, endPoint x: 894, endPoint y: 231, distance: 105.0
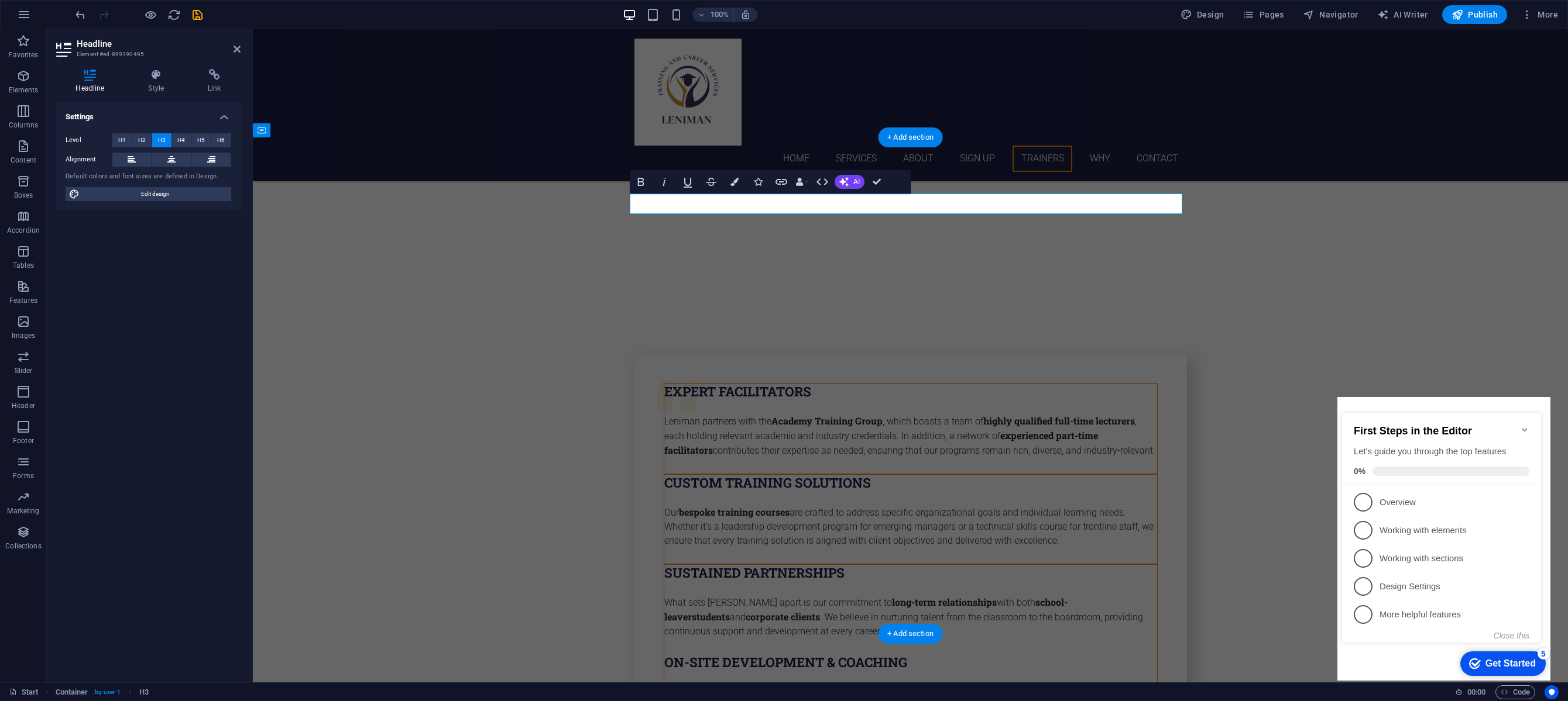
drag, startPoint x: 926, startPoint y: 203, endPoint x: 1045, endPoint y: 210, distance: 119.2
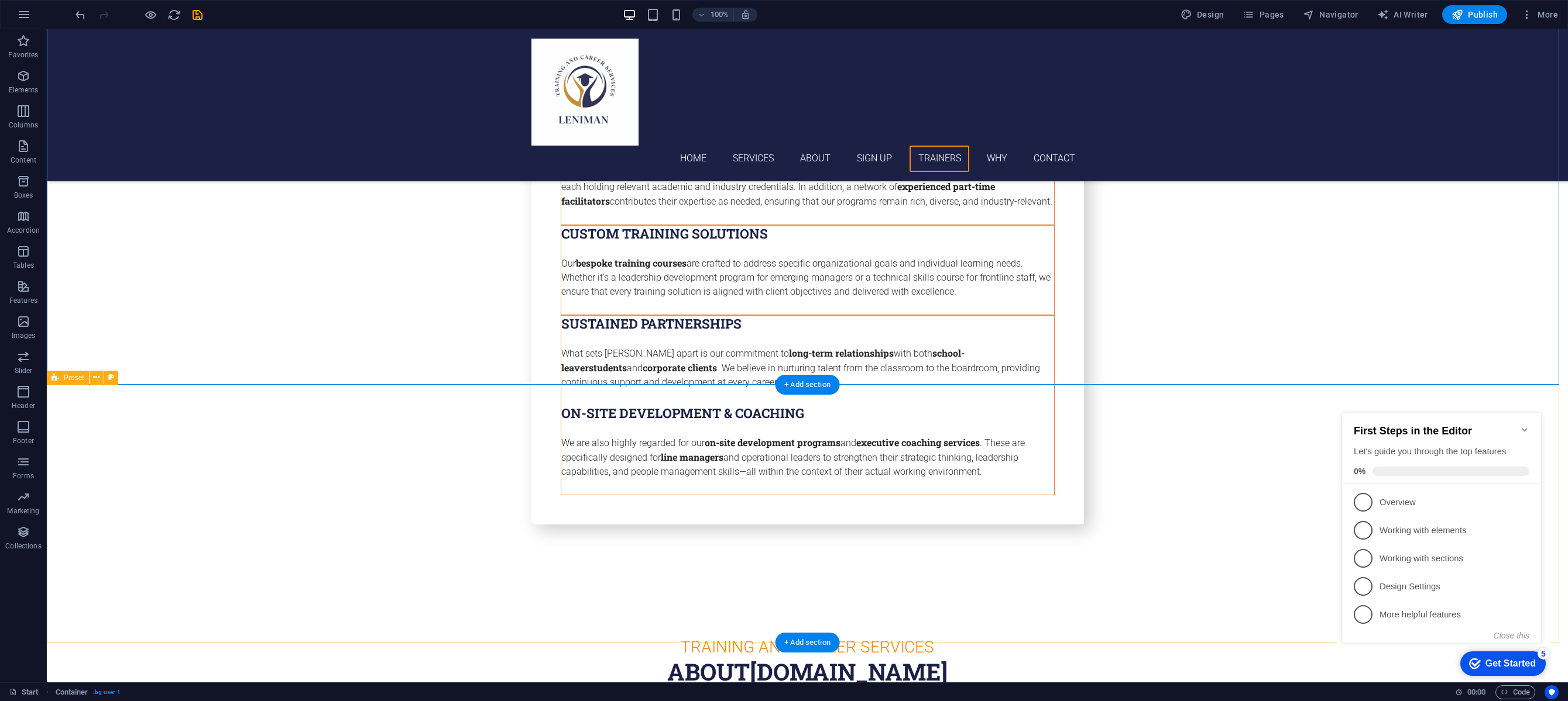
scroll to position [4080, 0]
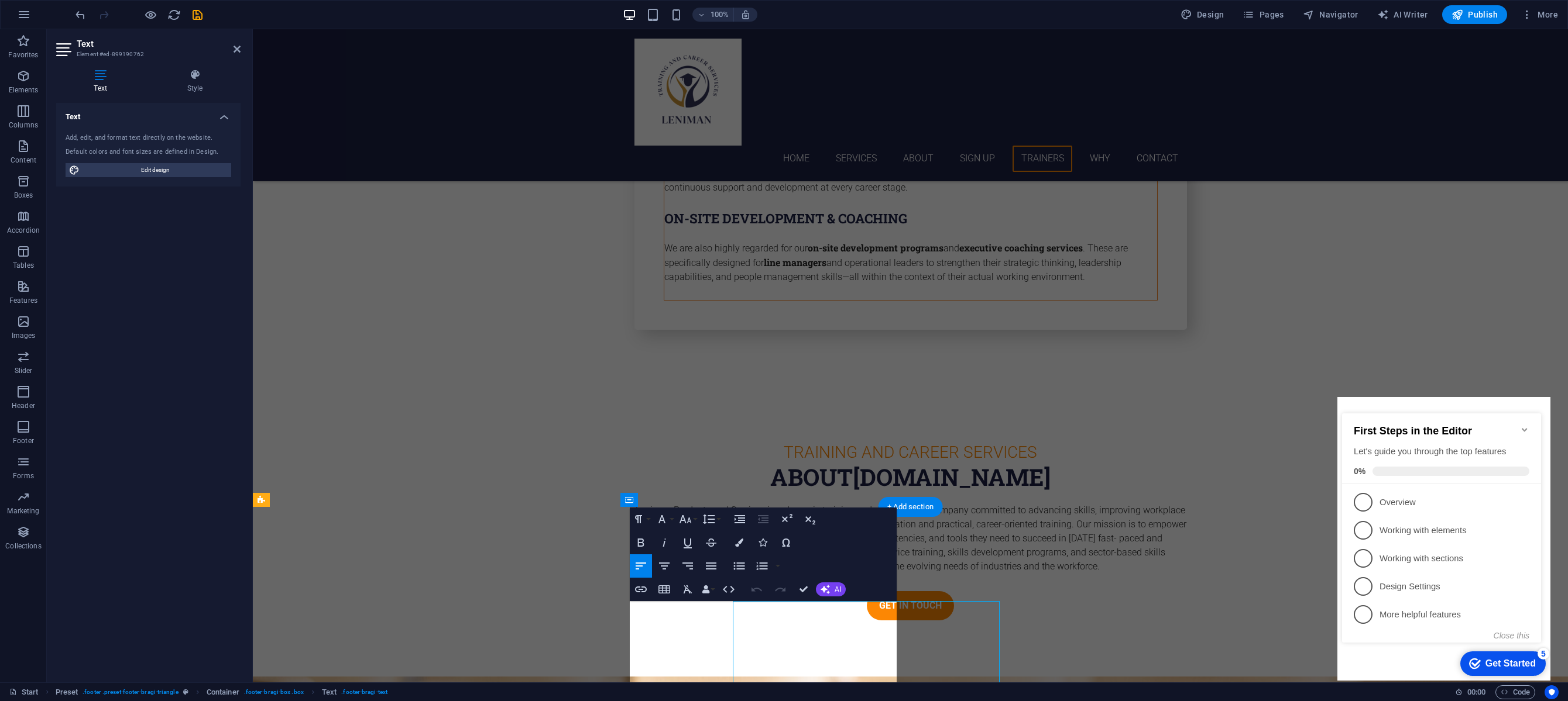
scroll to position [4021, 0]
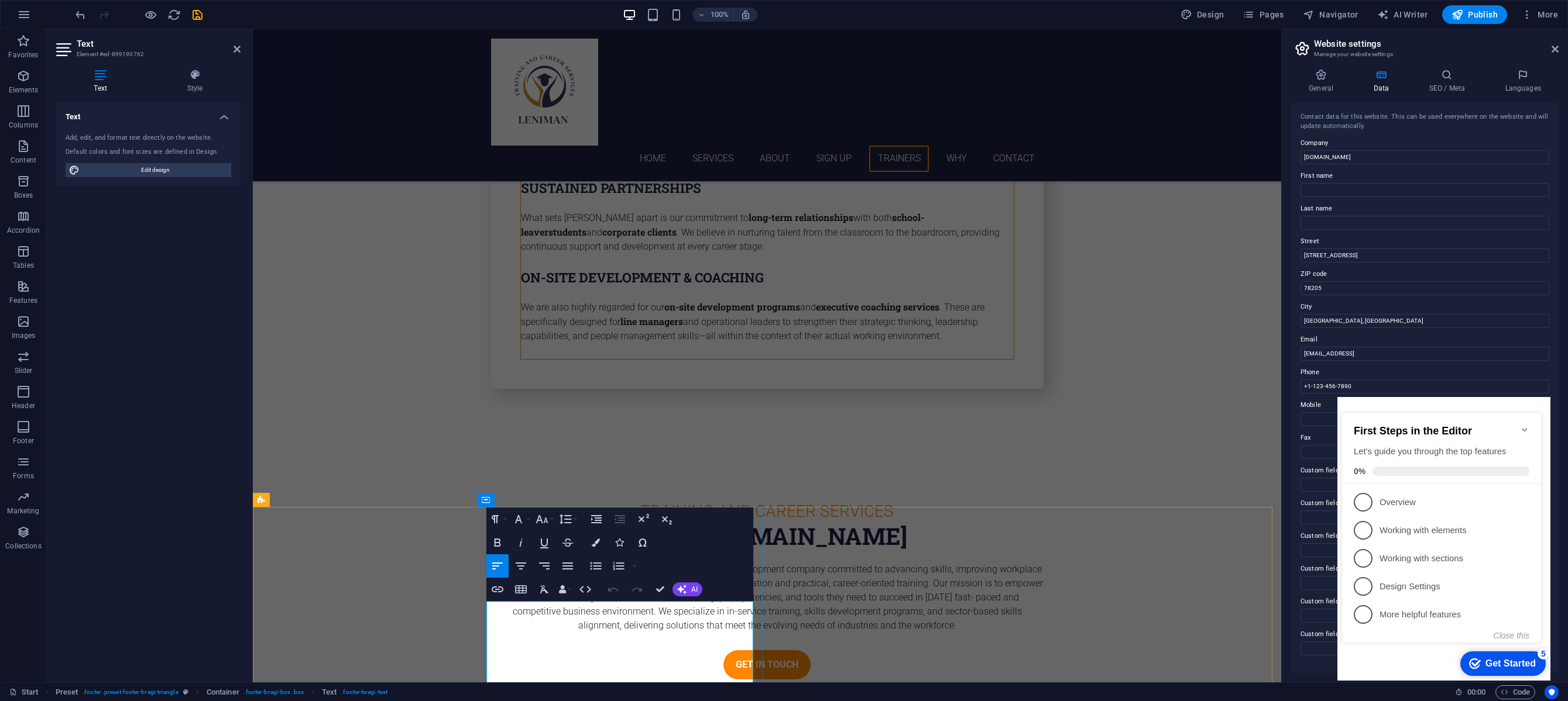
drag, startPoint x: 501, startPoint y: 621, endPoint x: 657, endPoint y: 622, distance: 156.0
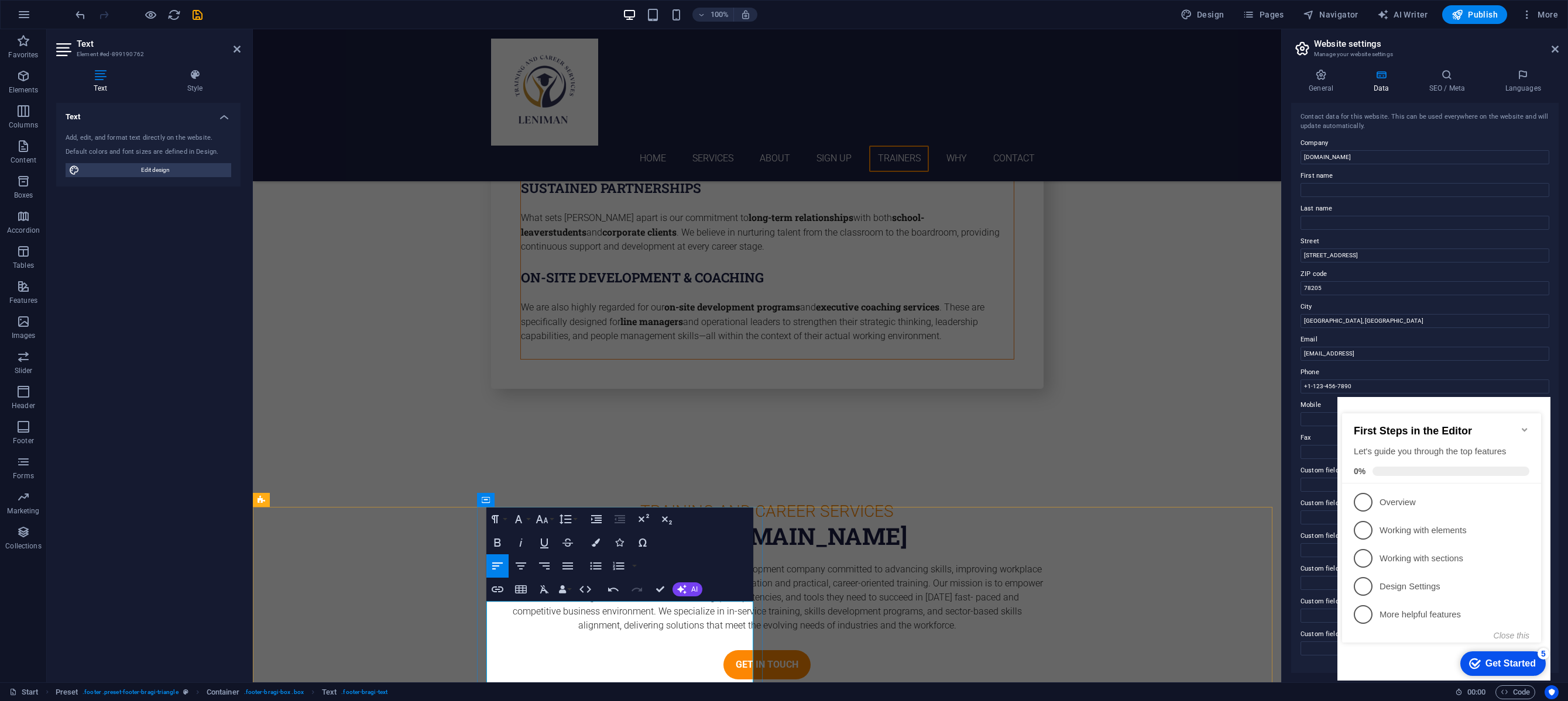
drag, startPoint x: 502, startPoint y: 636, endPoint x: 581, endPoint y: 637, distance: 79.0
drag, startPoint x: 705, startPoint y: 662, endPoint x: 547, endPoint y: 661, distance: 158.0
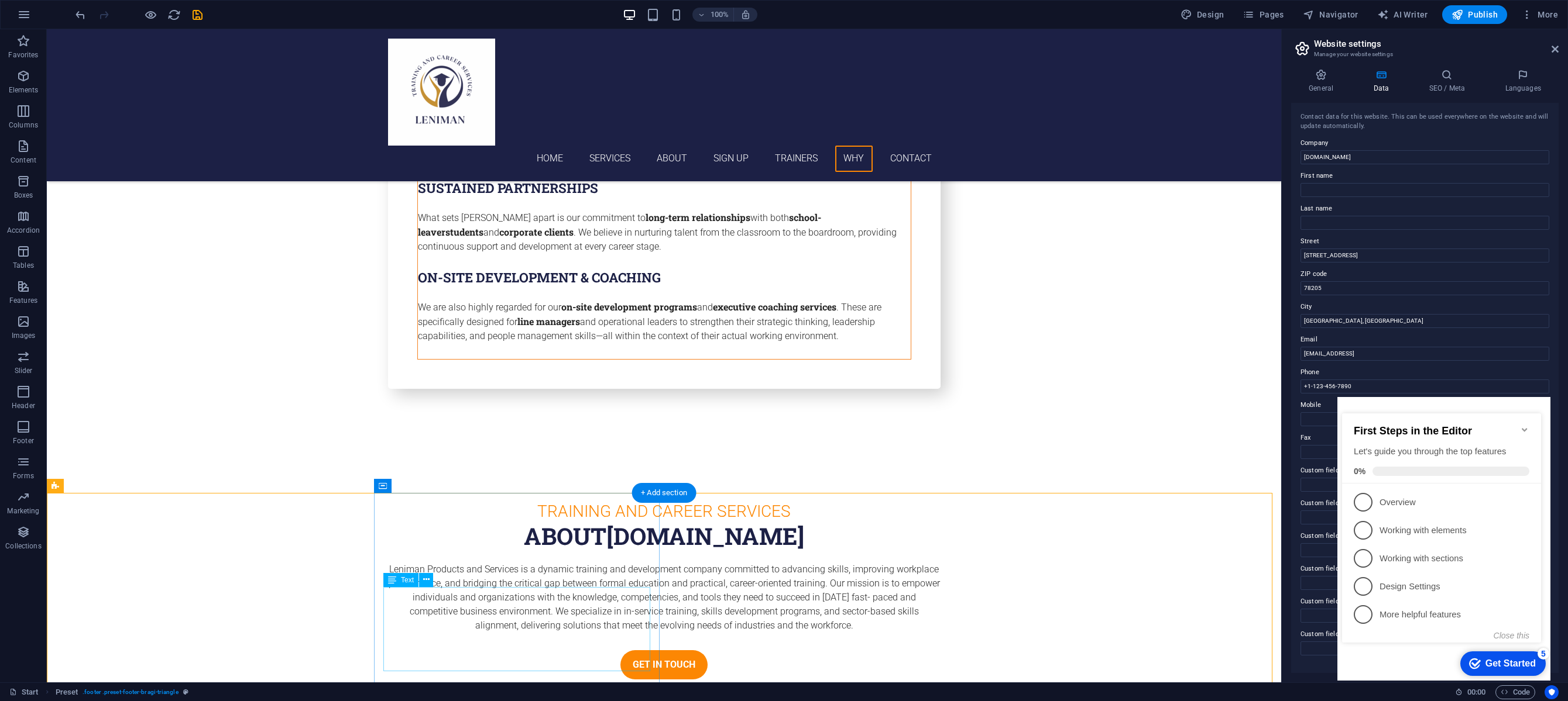
scroll to position [4080, 0]
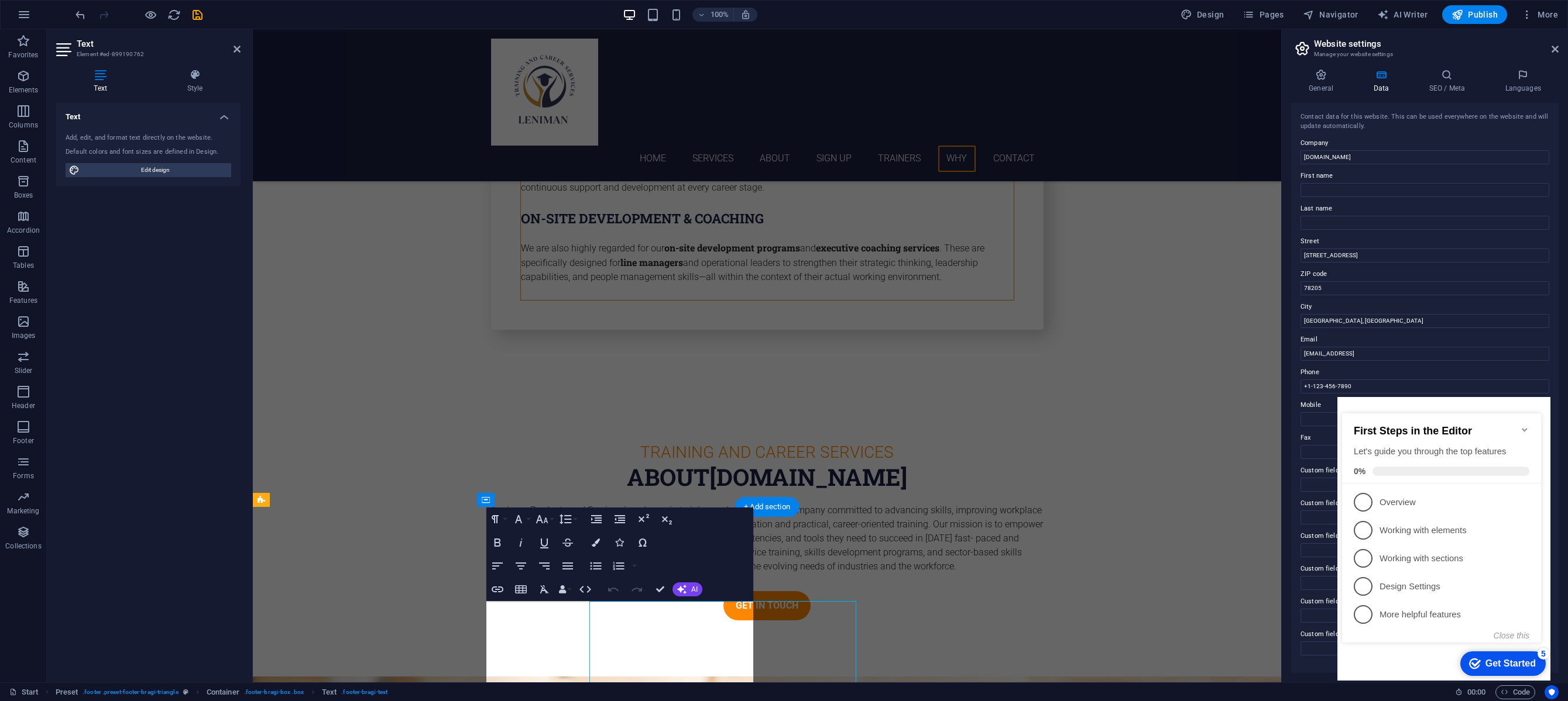
scroll to position [4021, 0]
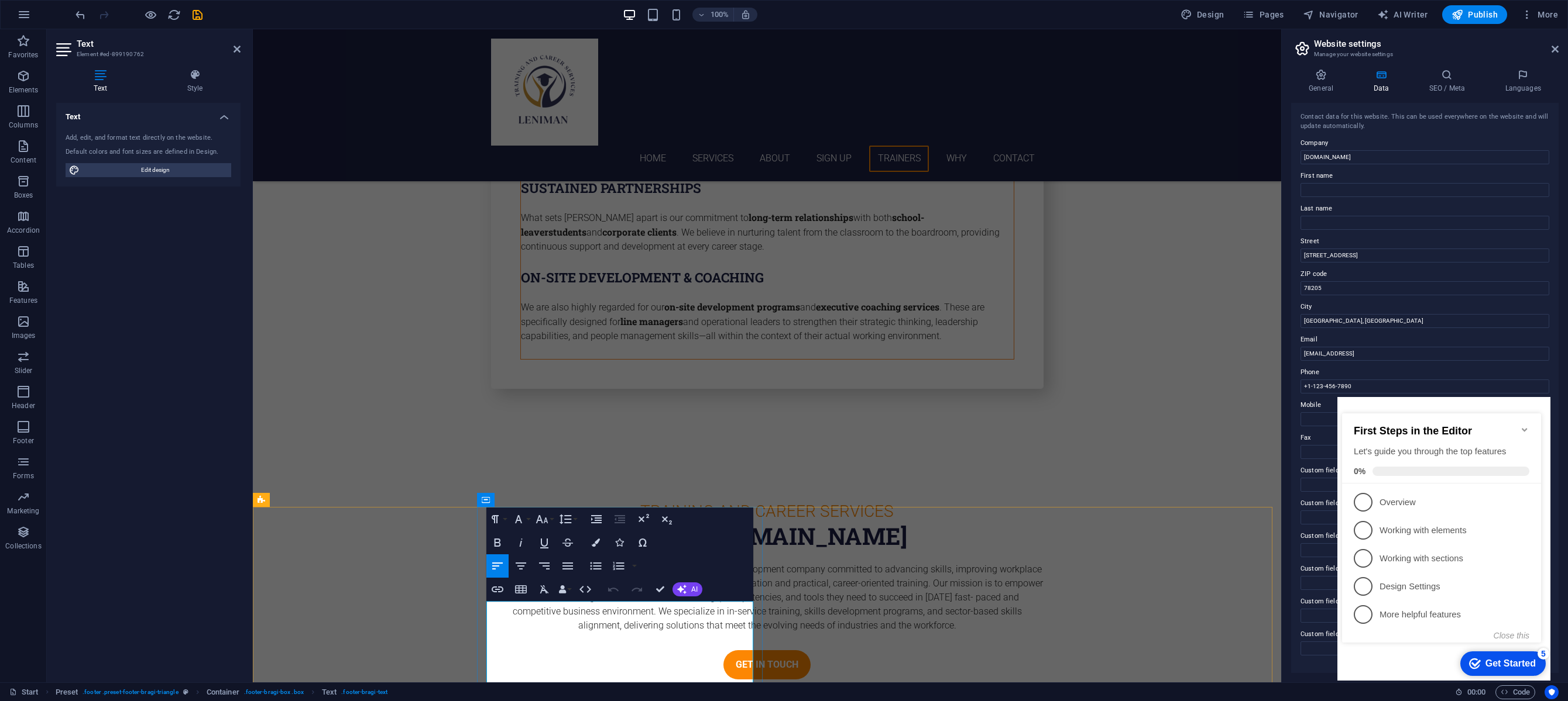
click at [584, 683] on div "Start Preset . footer .preset-footer-bragi-triangle Container . footer-bragi-bo…" at bounding box center [784, 692] width 1568 height 19
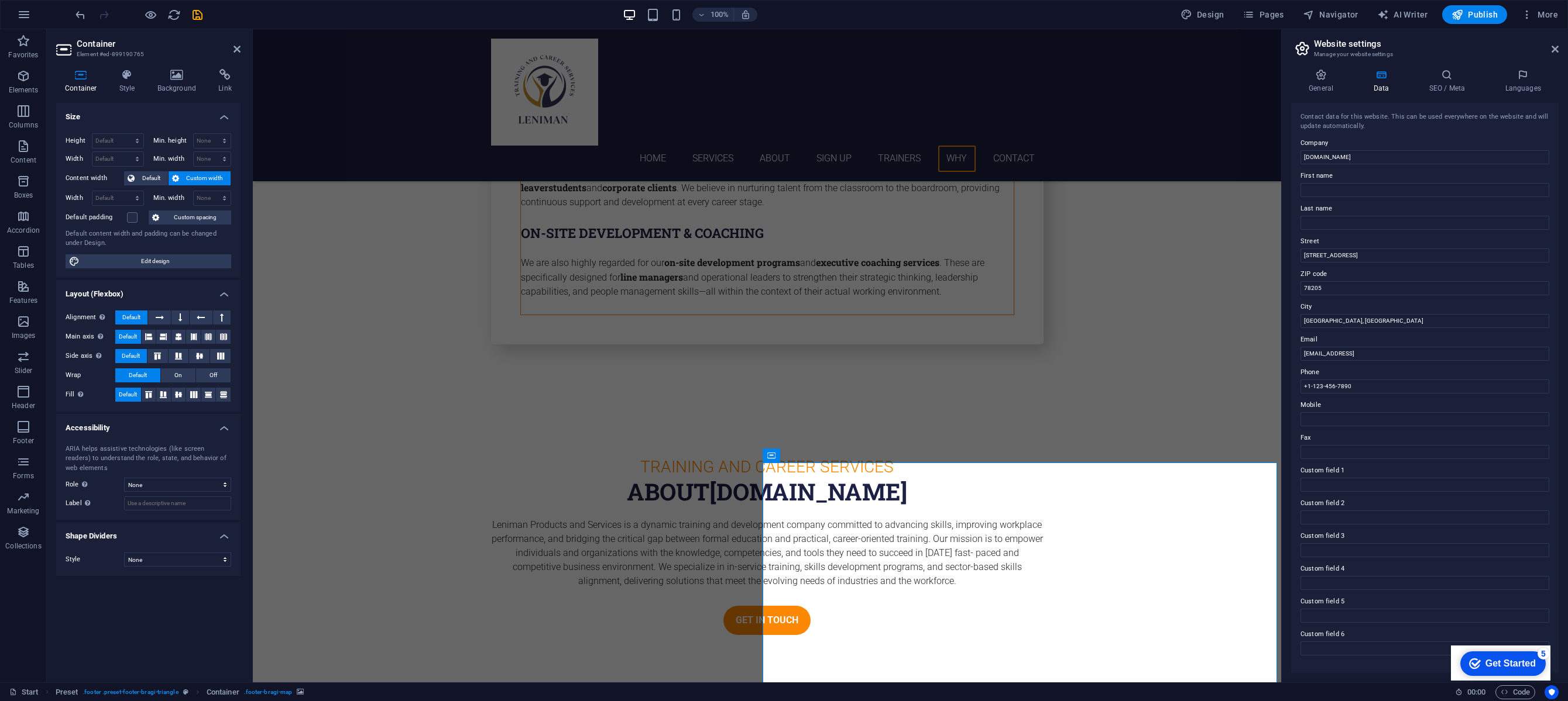
scroll to position [4066, 0]
drag, startPoint x: 1359, startPoint y: 254, endPoint x: 1288, endPoint y: 254, distance: 71.0
drag, startPoint x: 1603, startPoint y: 348, endPoint x: 1216, endPoint y: 320, distance: 388.0
drag, startPoint x: 1613, startPoint y: 350, endPoint x: 1267, endPoint y: 320, distance: 347.3
type input "Johannesburg"
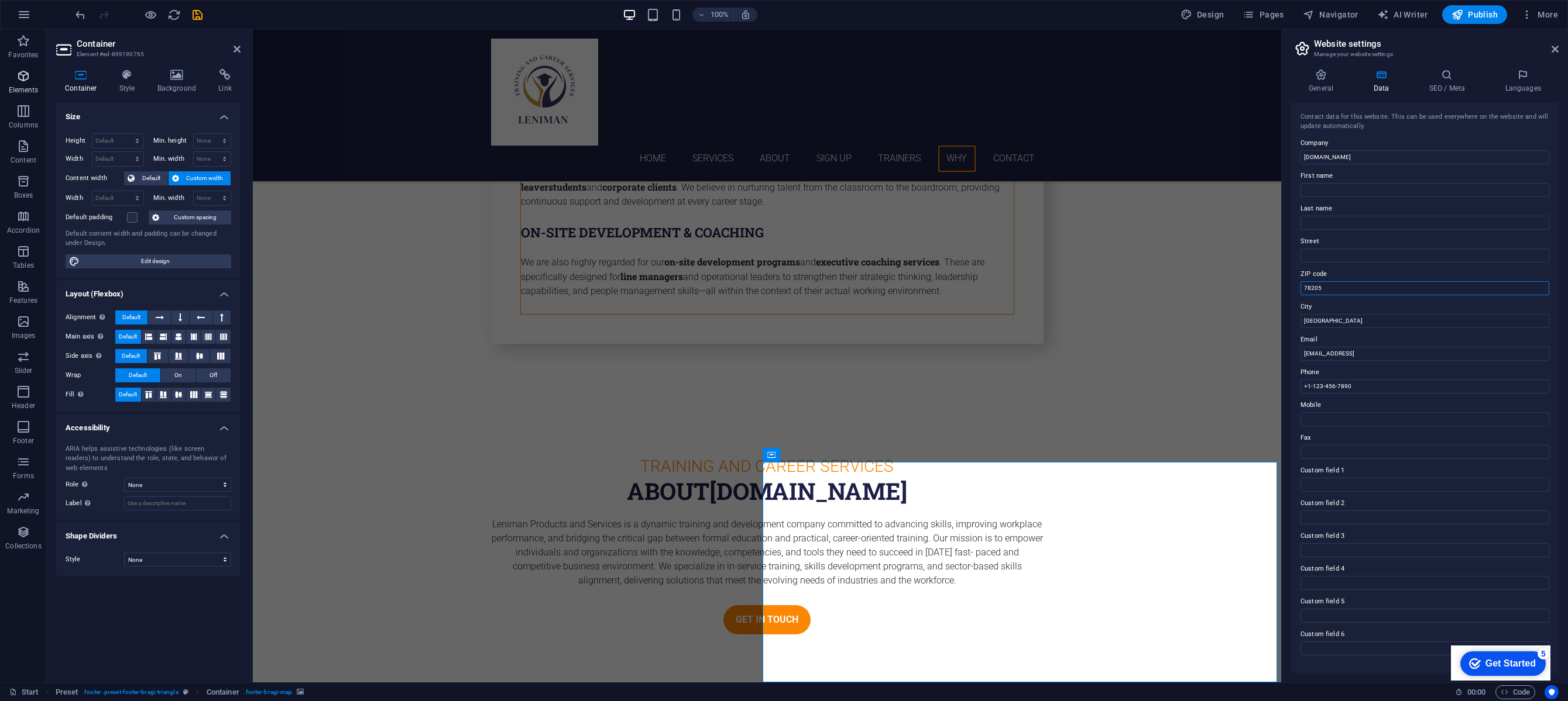
click at [1342, 282] on input "78205" at bounding box center [1424, 288] width 249 height 14
type input "2191"
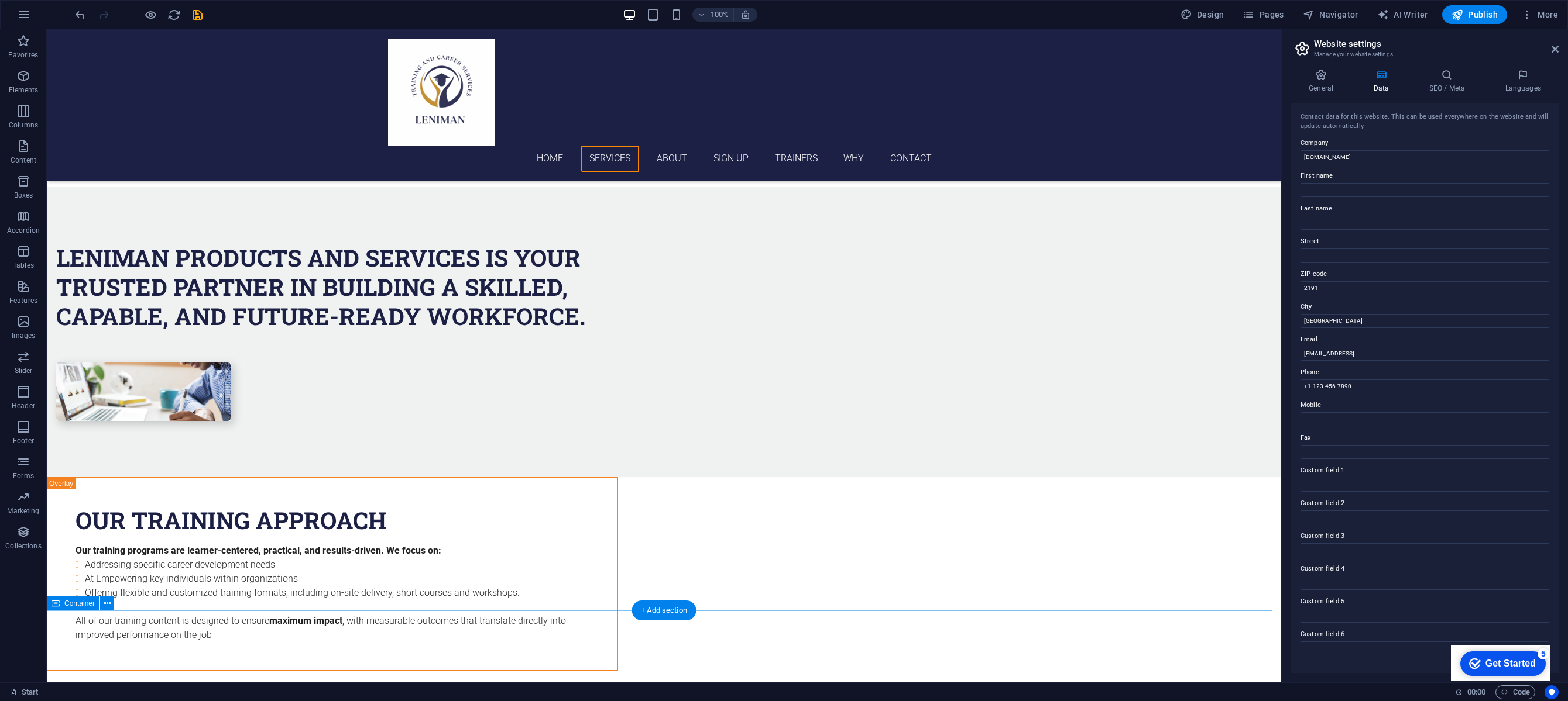
scroll to position [2151, 0]
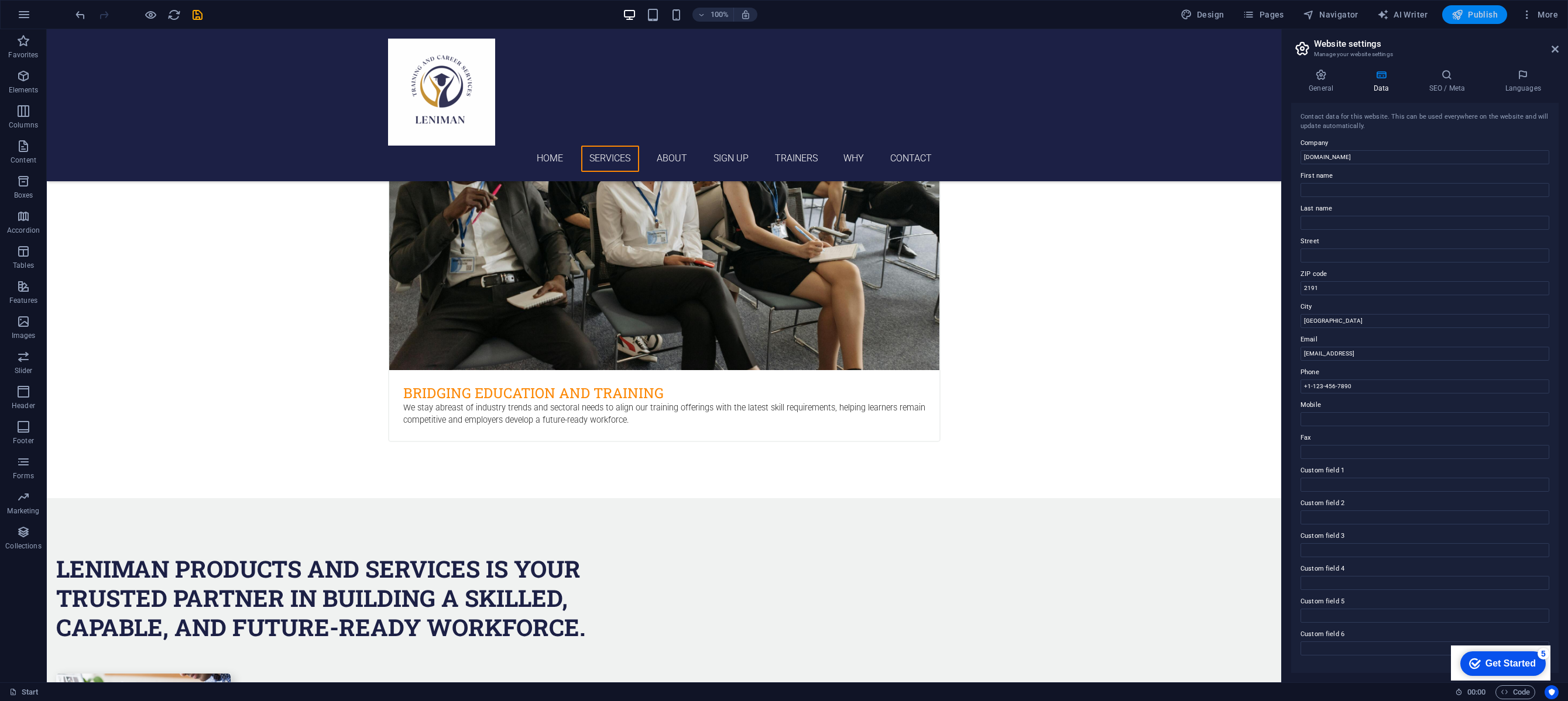
drag, startPoint x: 1463, startPoint y: 10, endPoint x: 1417, endPoint y: 39, distance: 54.4
click at [1463, 10] on icon "button" at bounding box center [1457, 14] width 12 height 12
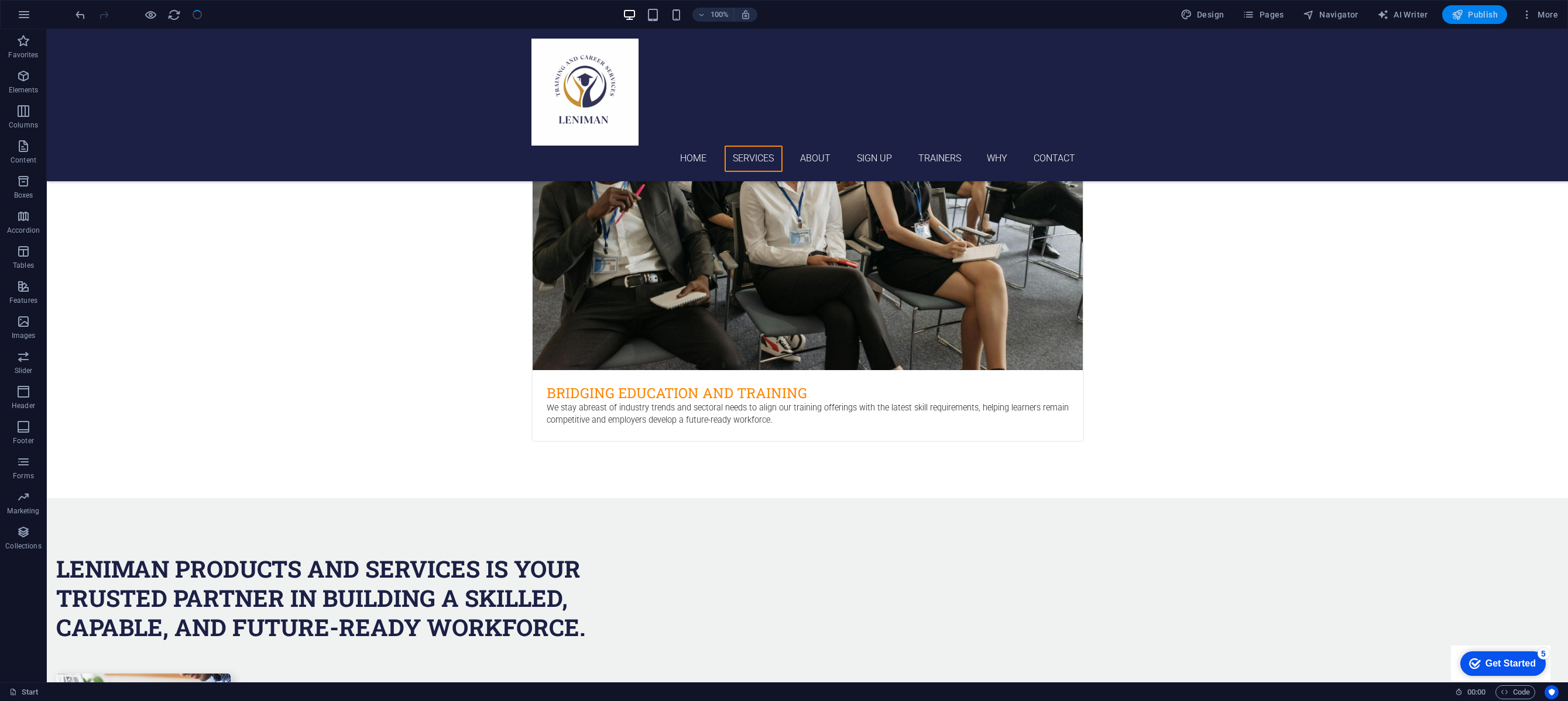
click at [1463, 14] on icon "button" at bounding box center [1457, 14] width 12 height 12
click at [1476, 14] on span "Publish" at bounding box center [1474, 14] width 46 height 12
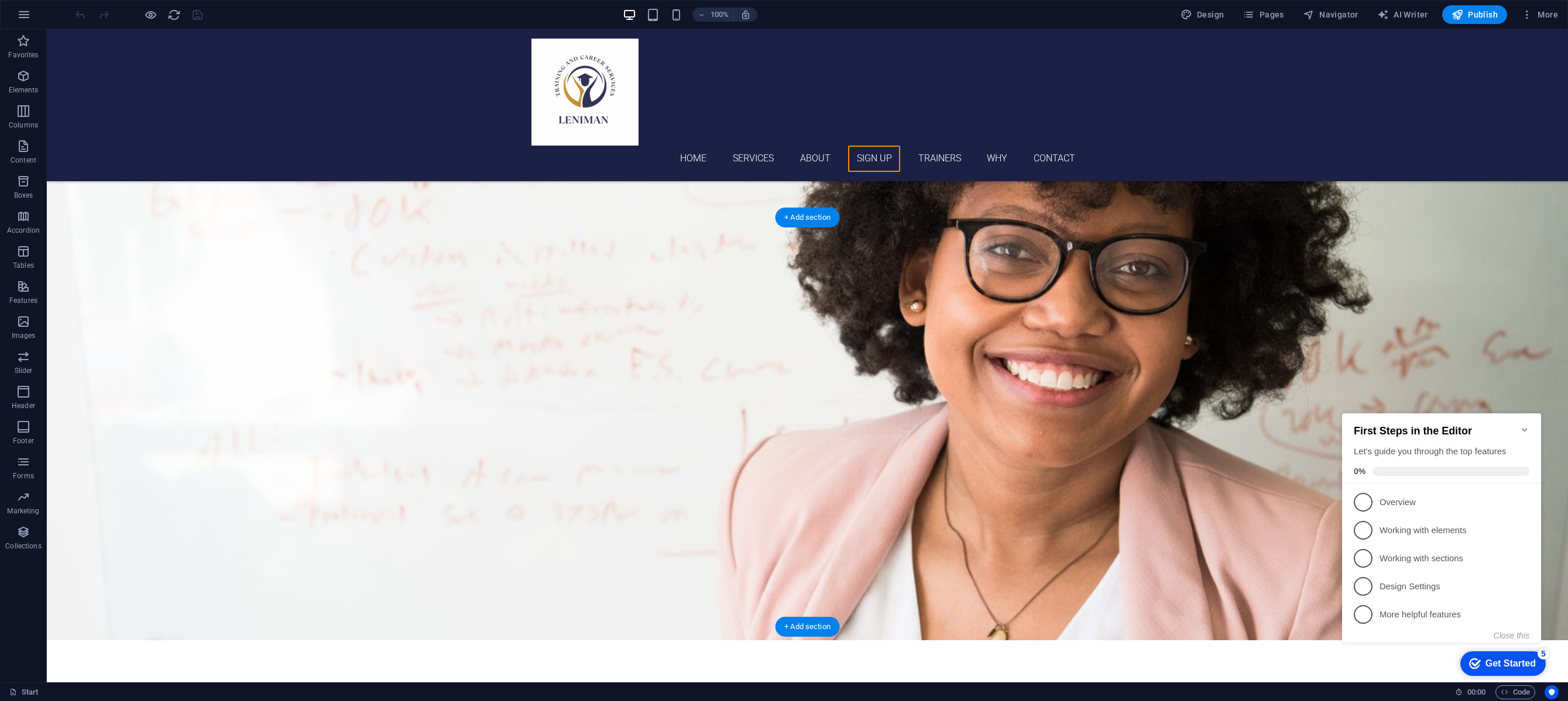
scroll to position [3139, 0]
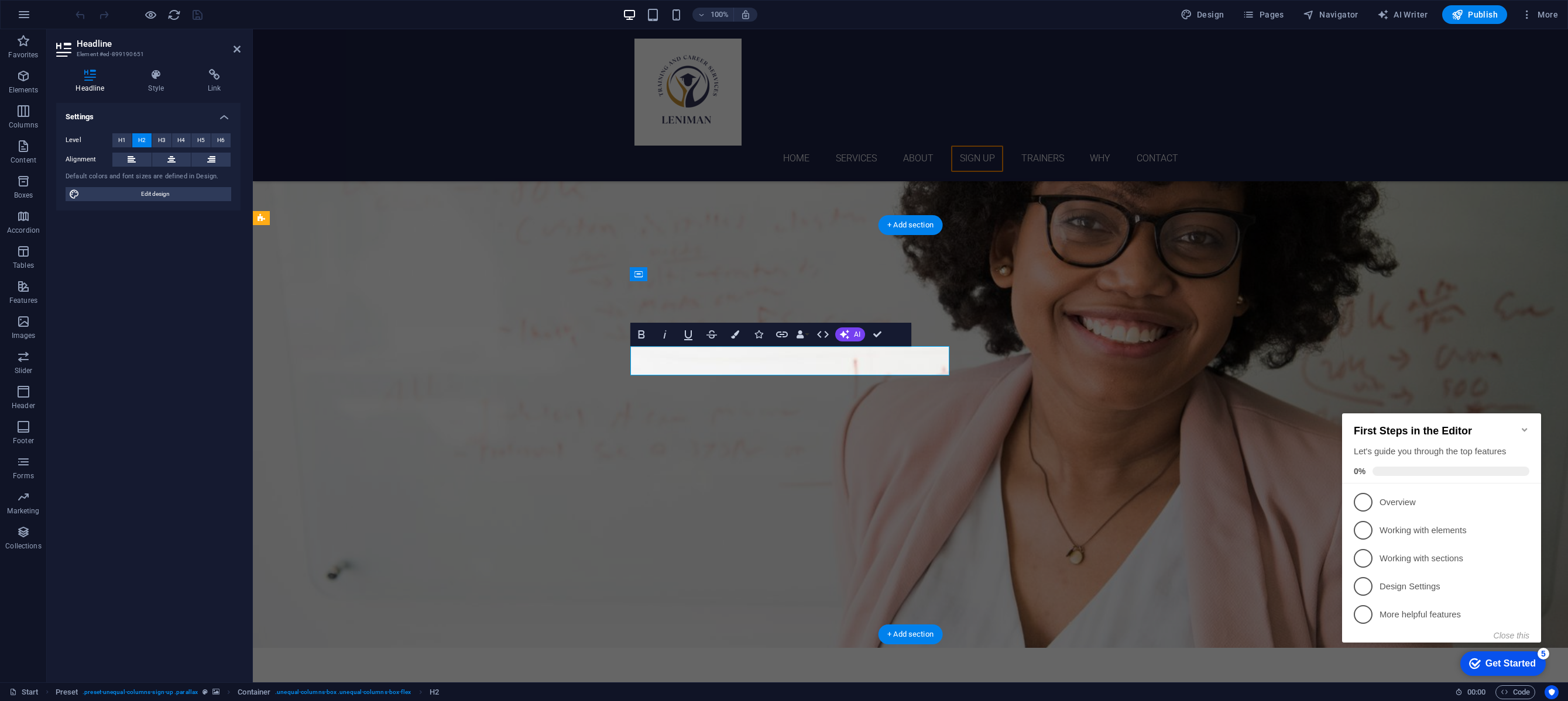
drag, startPoint x: 701, startPoint y: 360, endPoint x: 930, endPoint y: 368, distance: 229.1
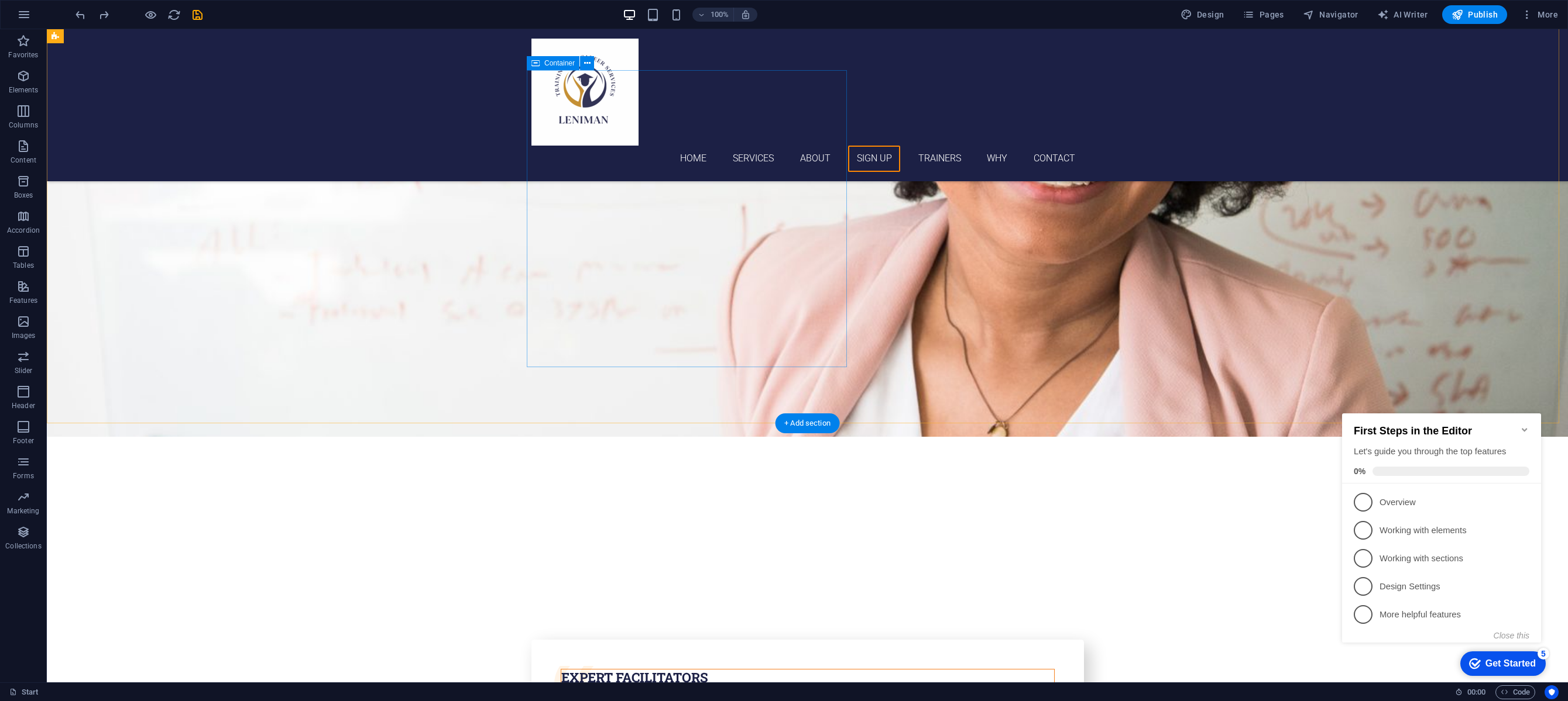
scroll to position [3086, 0]
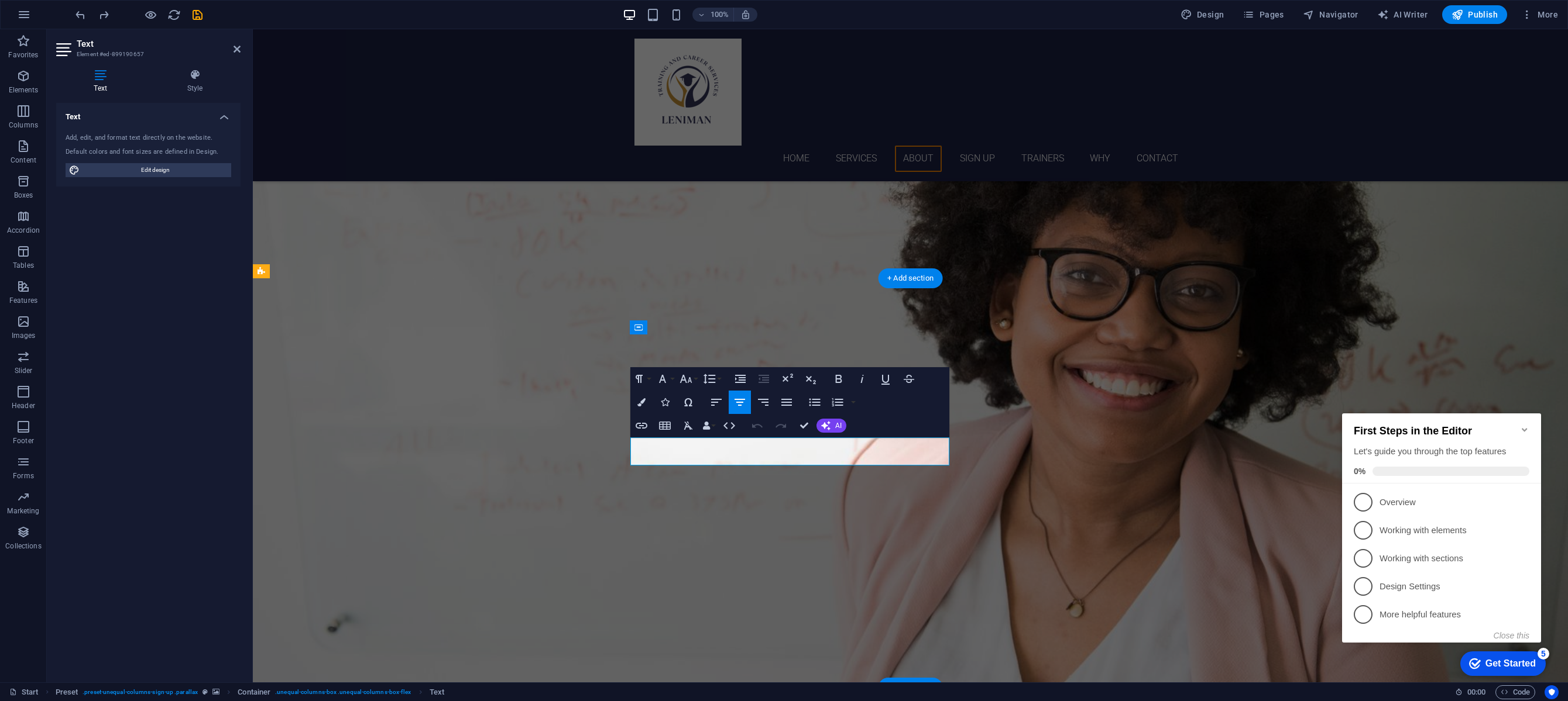
click at [816, 428] on div "Undo Redo Confirm (⌘+⏎) AI Improve Make shorter Make longer Fix spelling & gram…" at bounding box center [797, 425] width 101 height 23
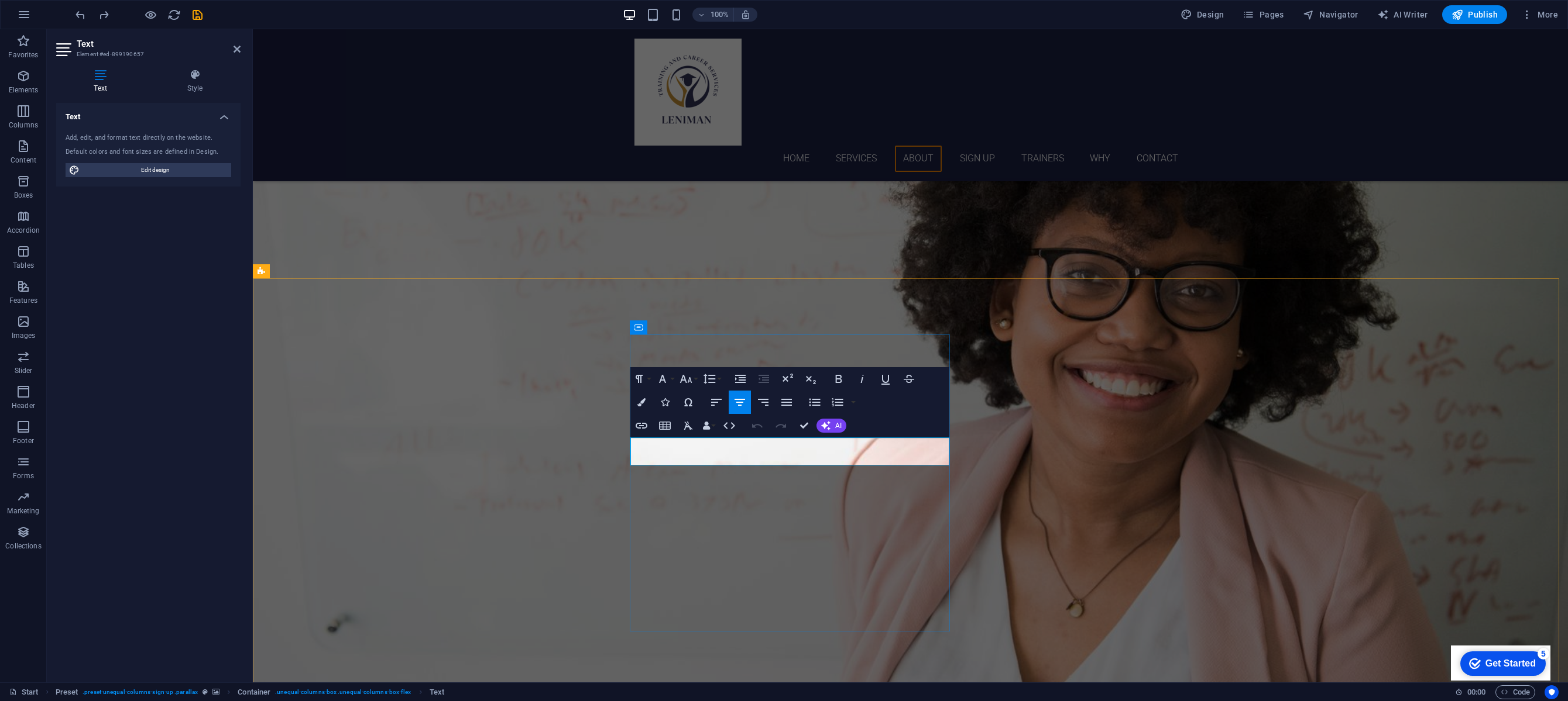
drag, startPoint x: 922, startPoint y: 460, endPoint x: 695, endPoint y: 443, distance: 227.6
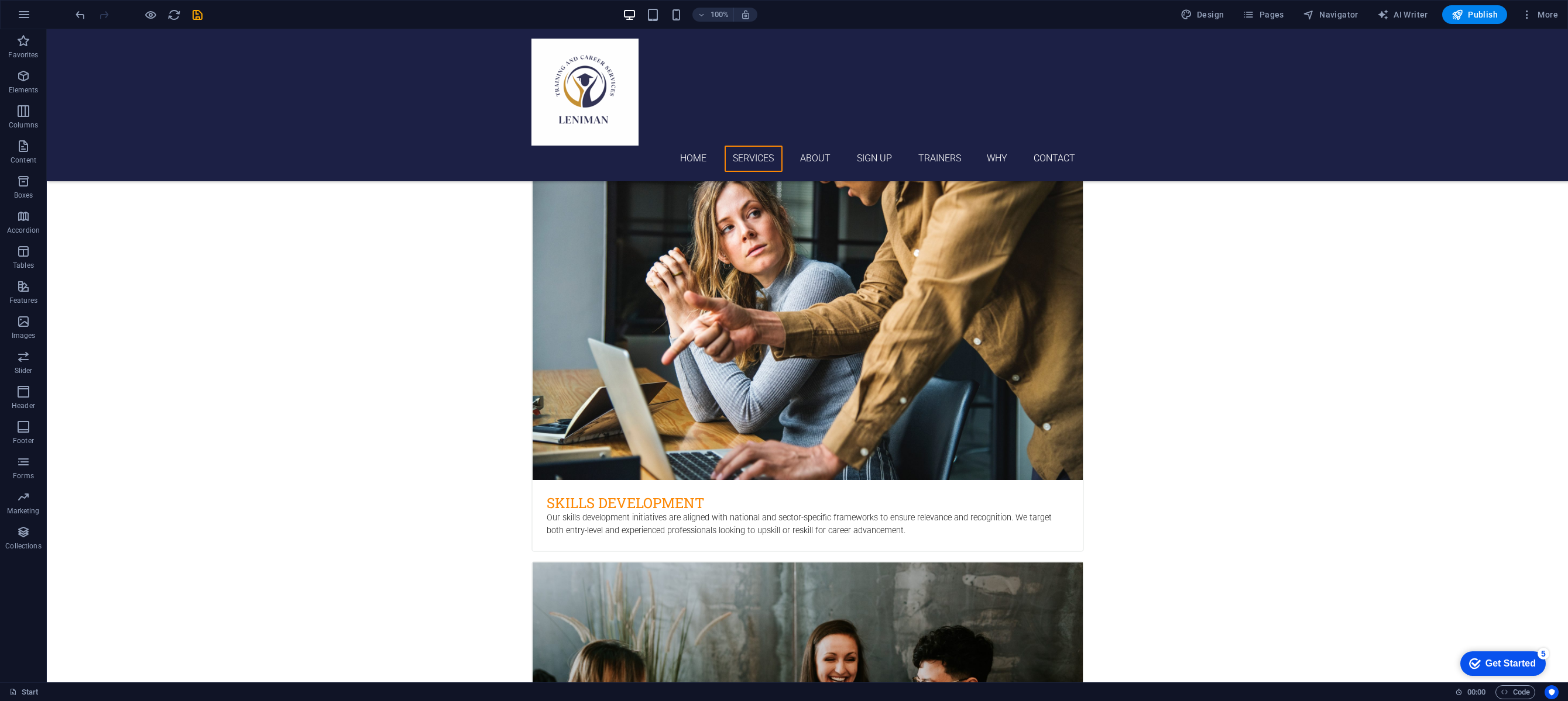
scroll to position [0, 0]
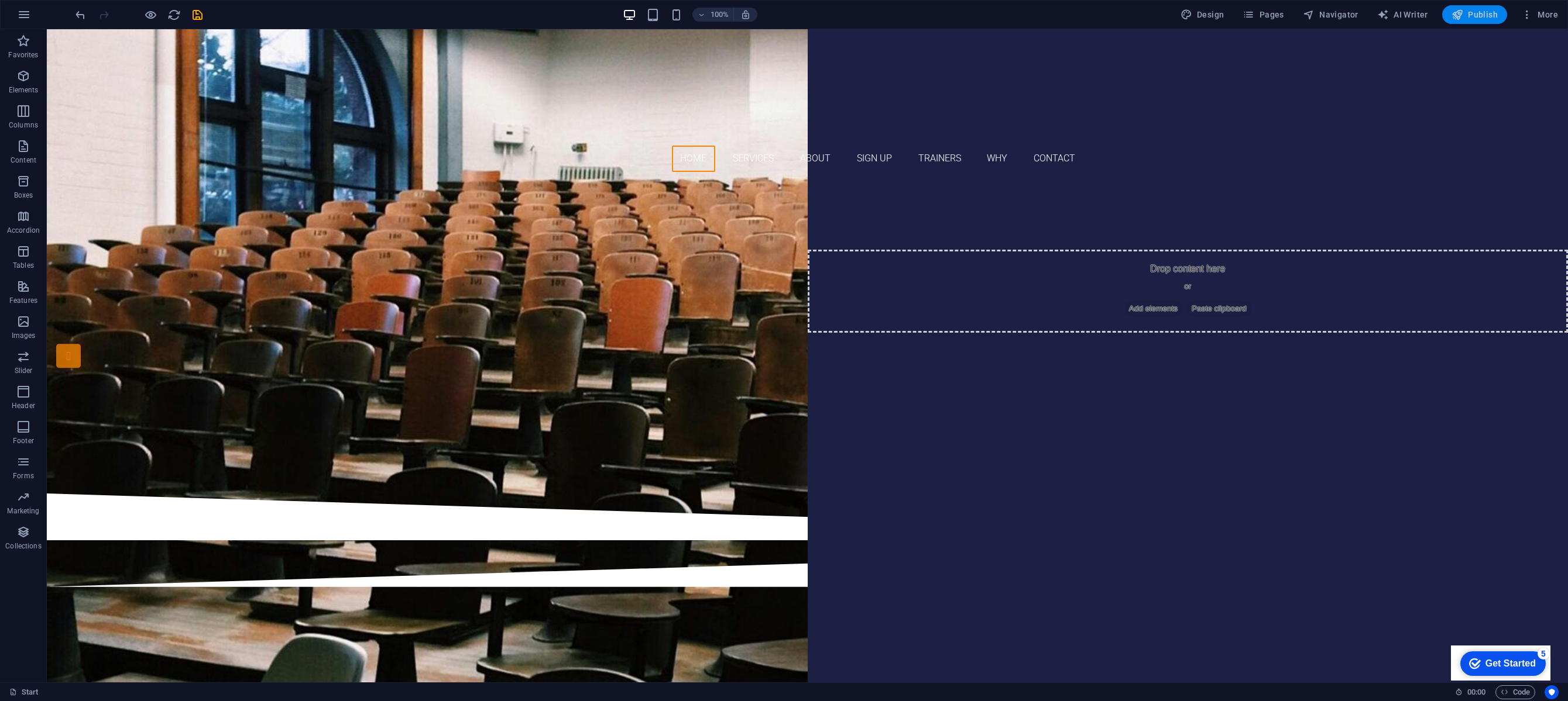
click at [1468, 15] on span "Publish" at bounding box center [1474, 14] width 46 height 12
